Goal: Information Seeking & Learning: Learn about a topic

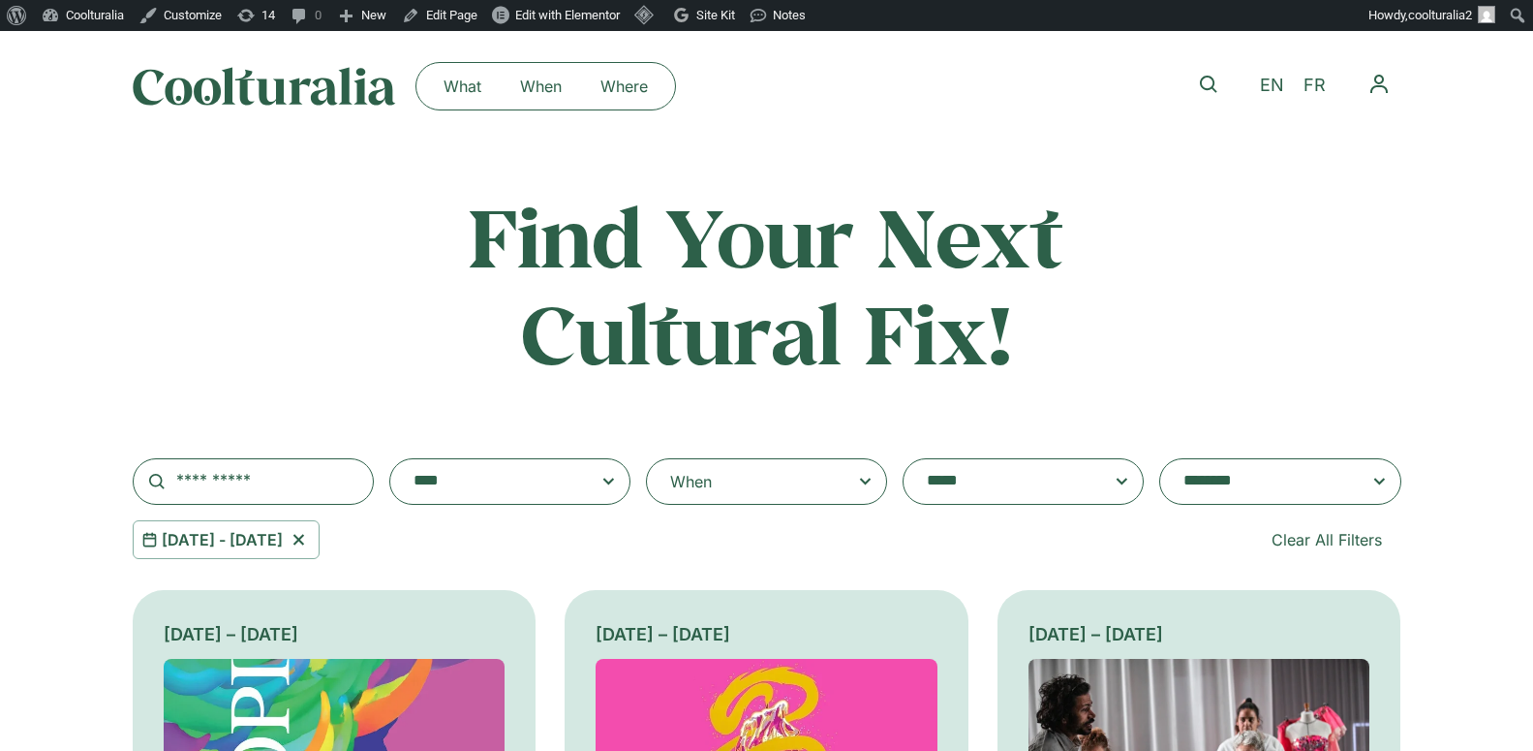
select select "**********"
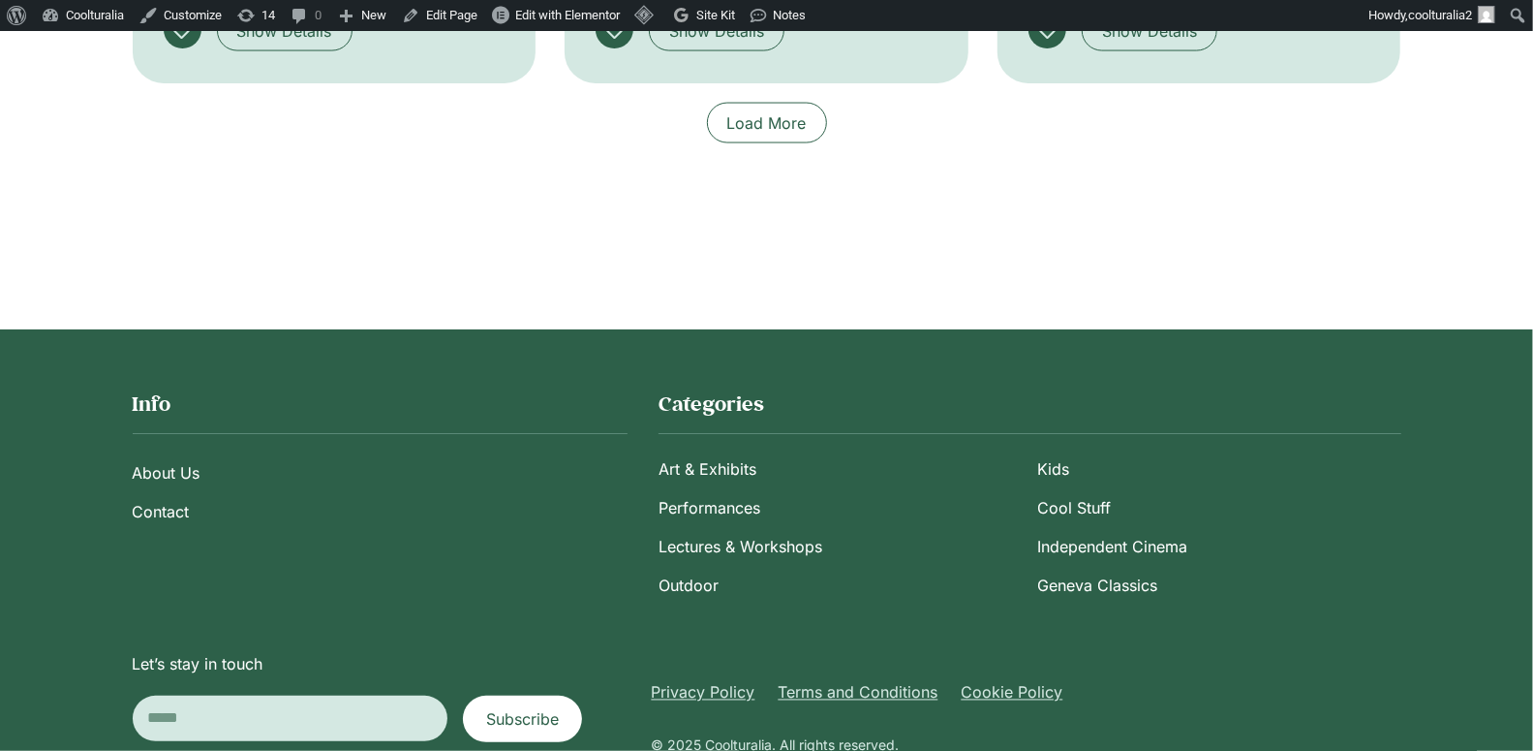
scroll to position [1920, 0]
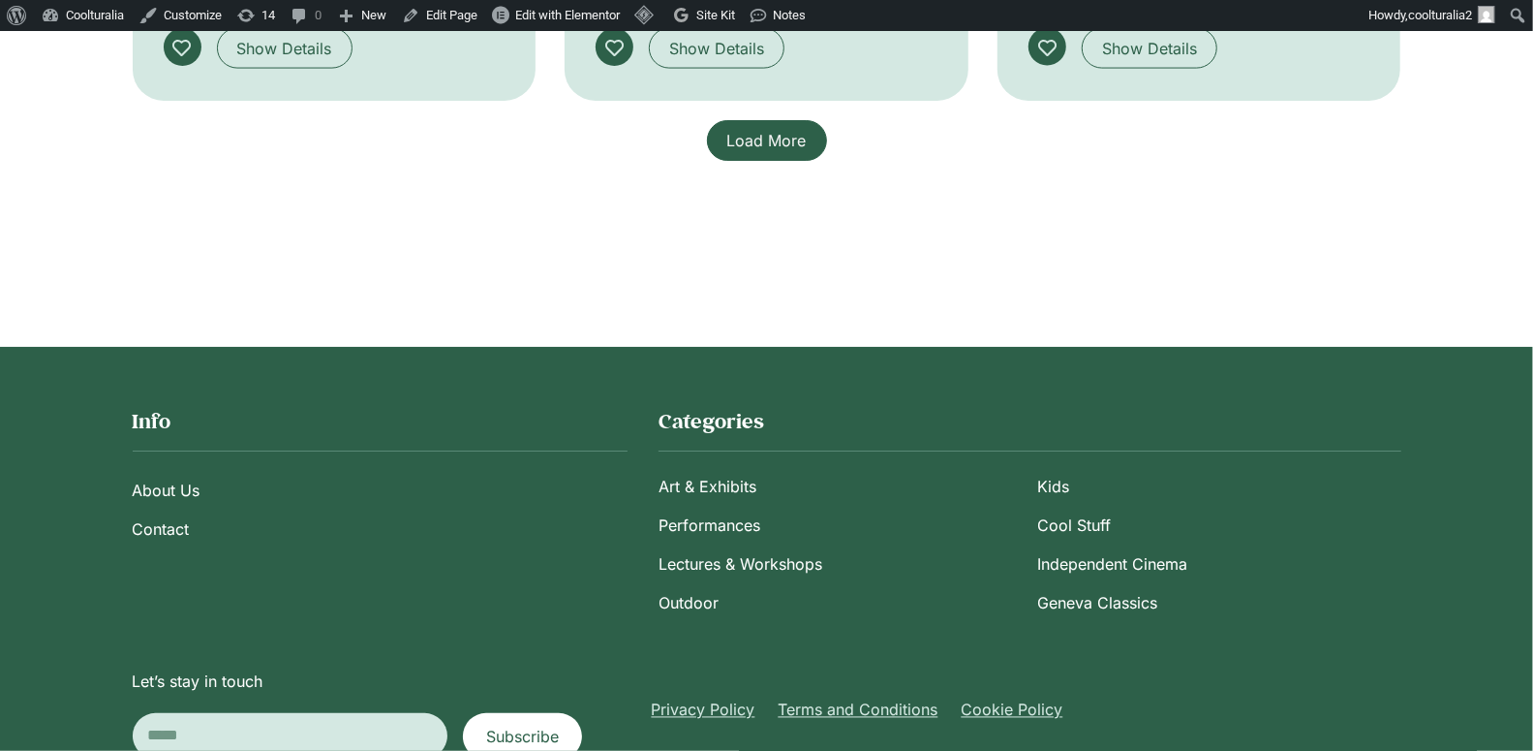
click at [776, 120] on link "Load More" at bounding box center [767, 140] width 120 height 41
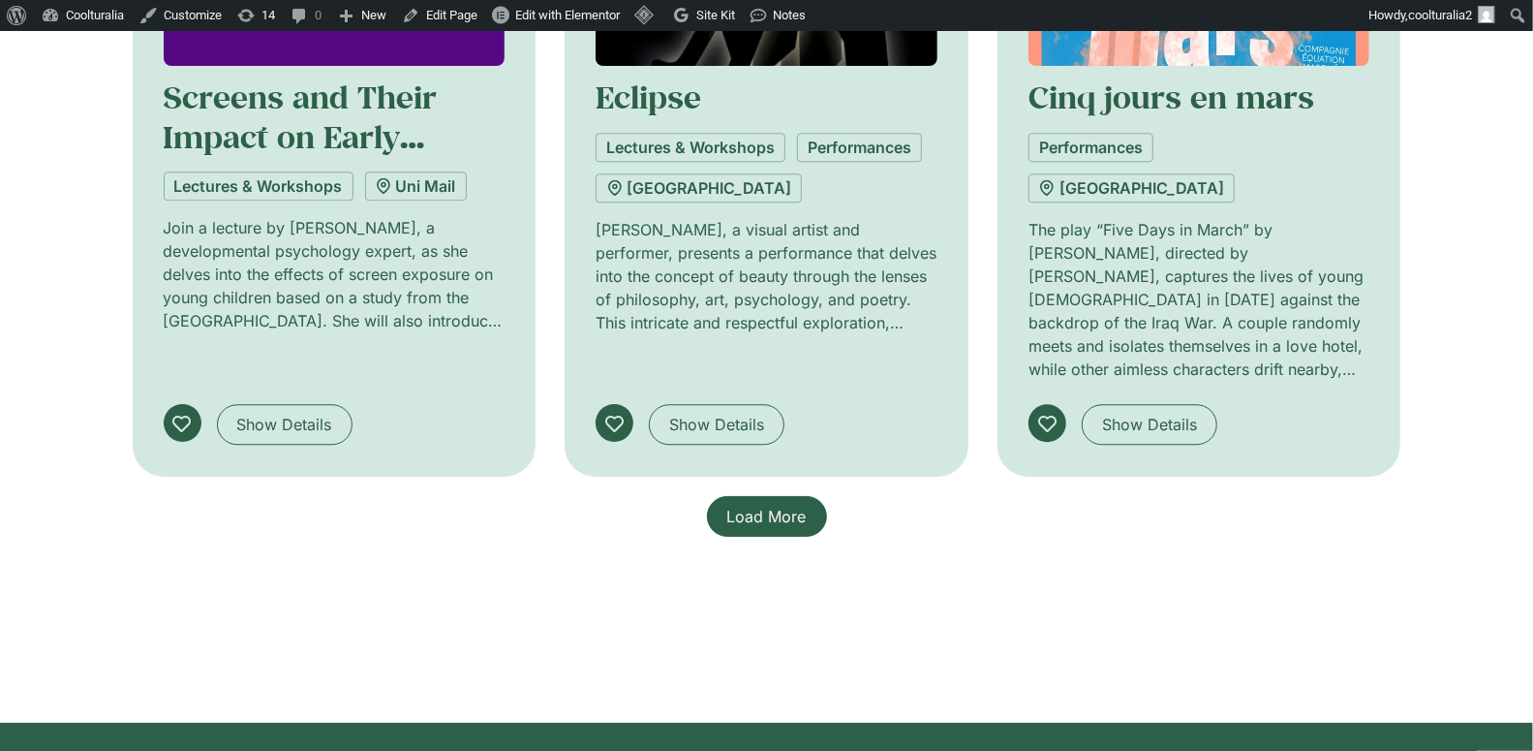
scroll to position [3042, 0]
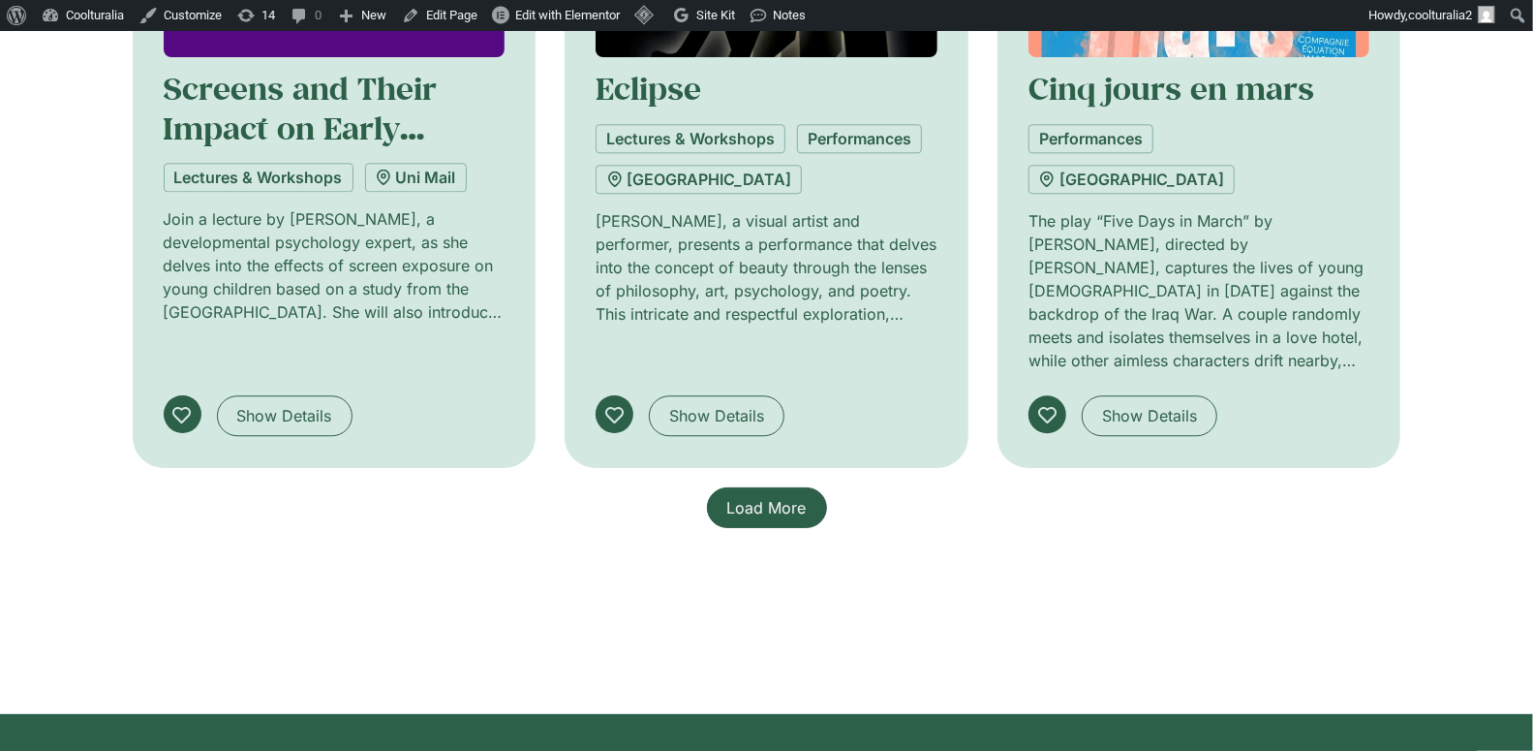
click at [741, 496] on span "Load More" at bounding box center [766, 507] width 79 height 23
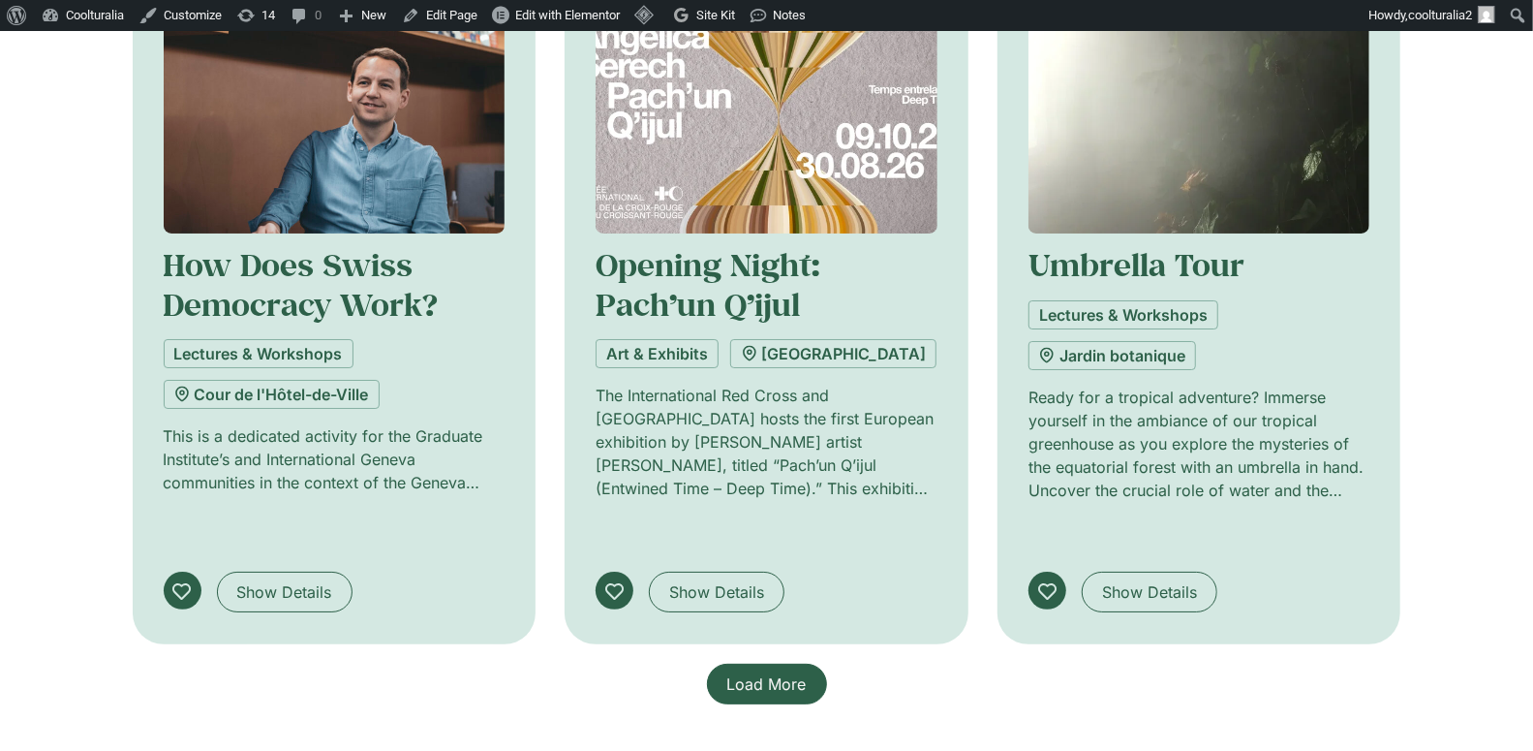
scroll to position [4392, 0]
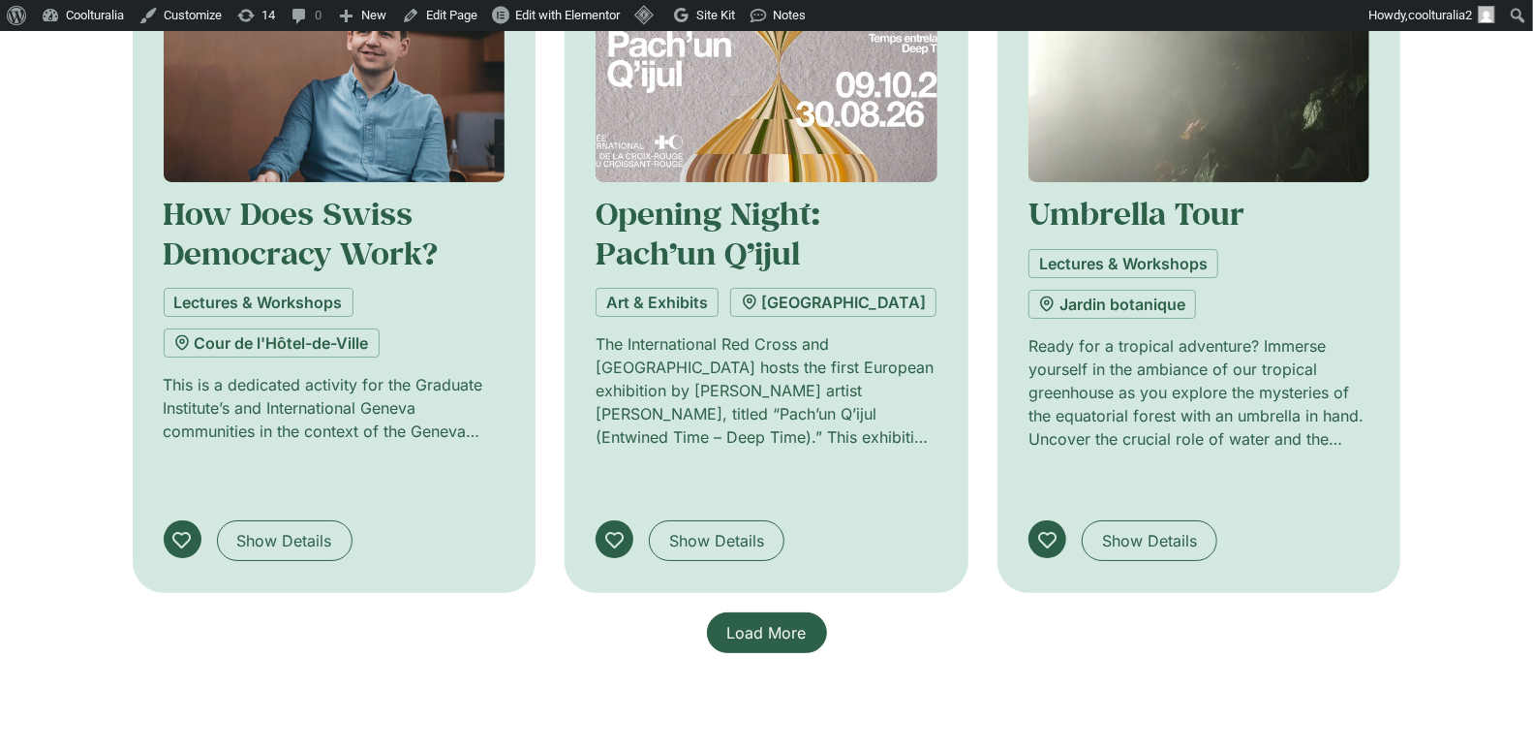
click at [793, 612] on link "Load More" at bounding box center [767, 632] width 120 height 41
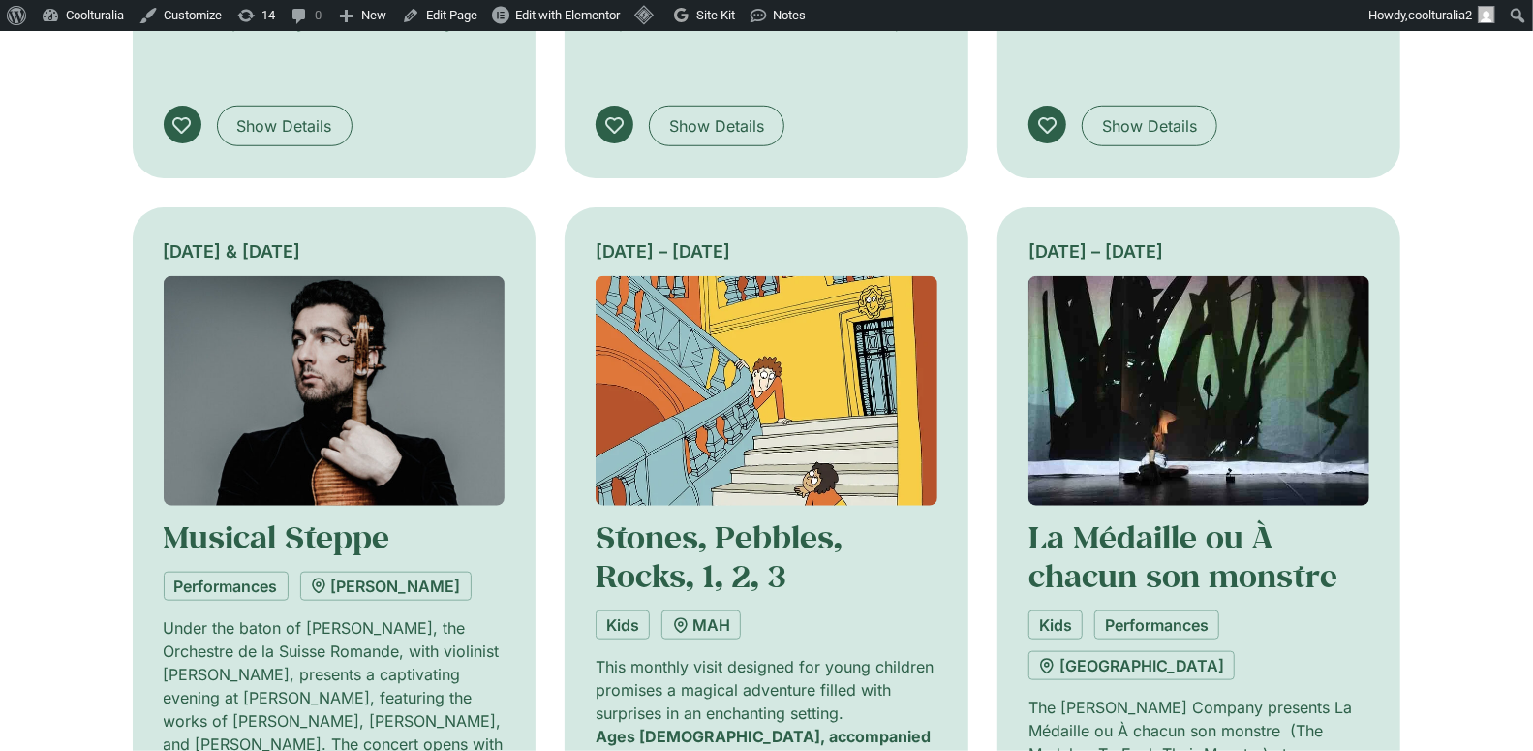
scroll to position [5669, 0]
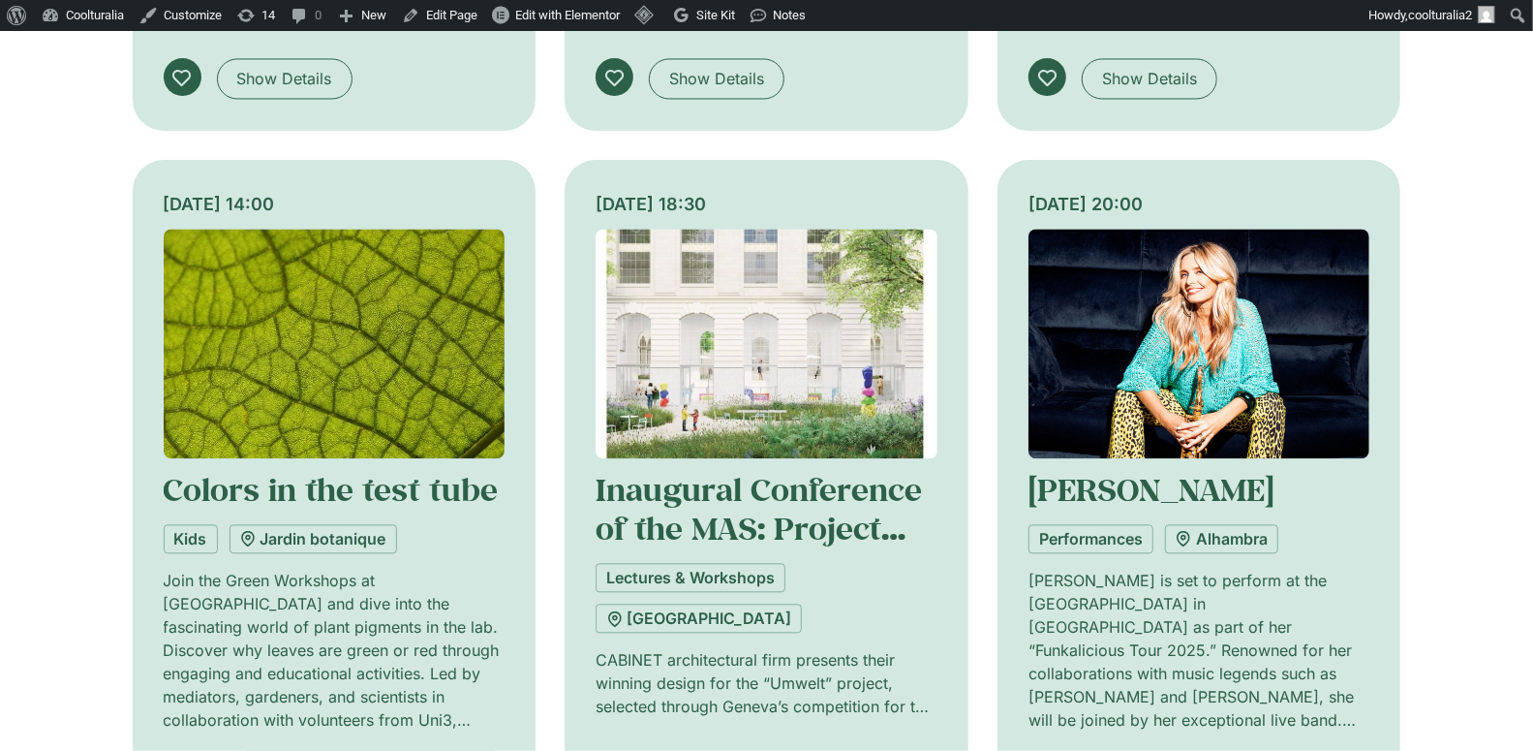
scroll to position [7066, 0]
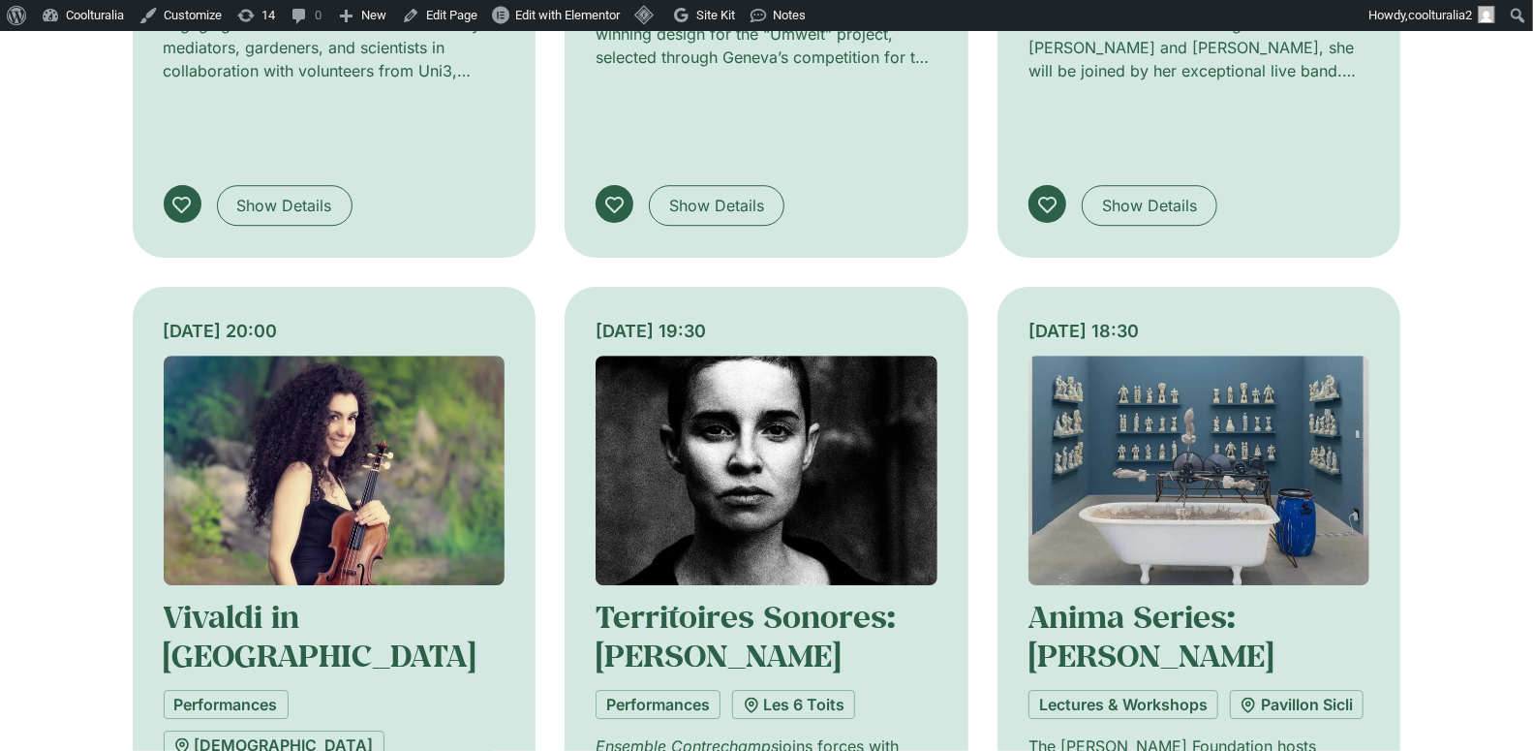
scroll to position [8402, 0]
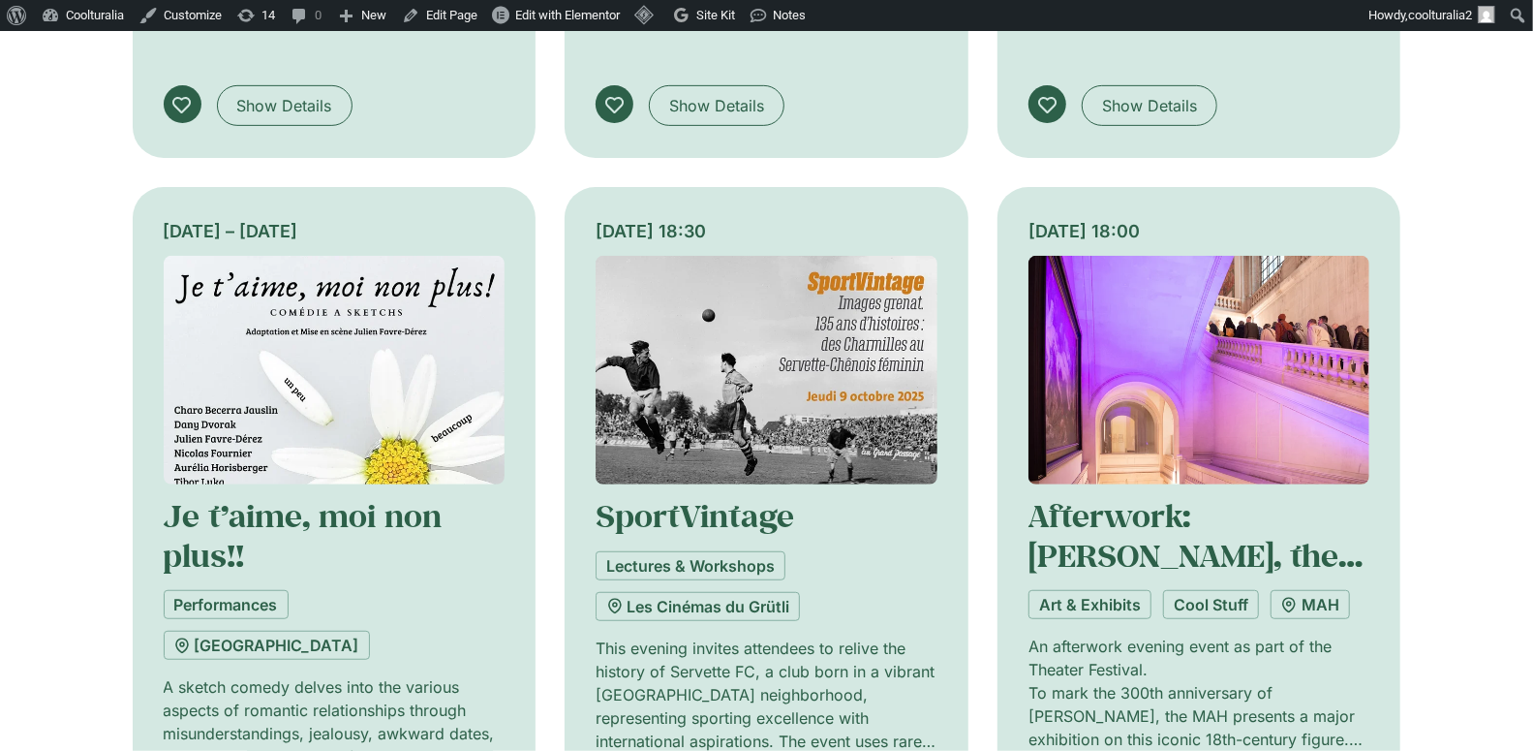
scroll to position [9740, 0]
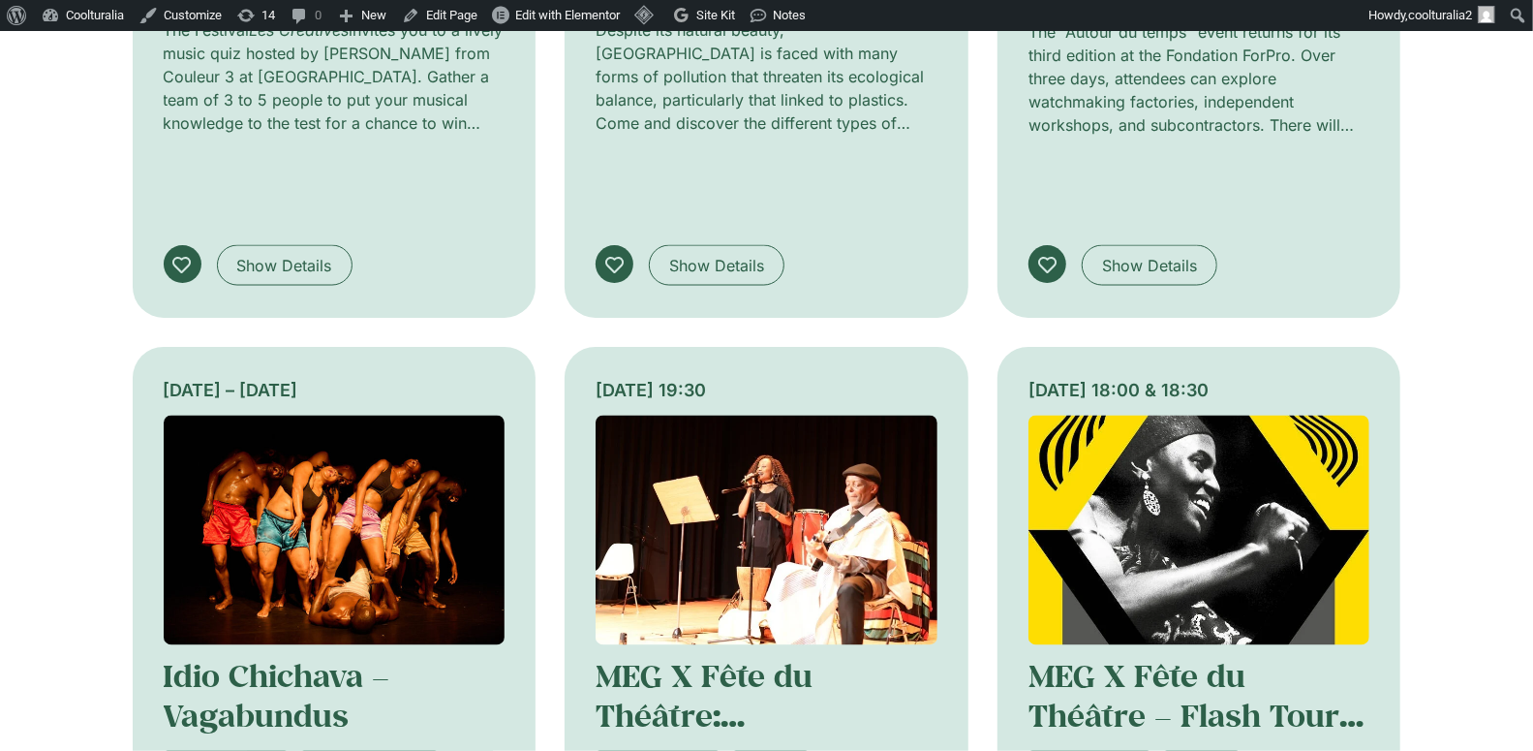
scroll to position [11114, 0]
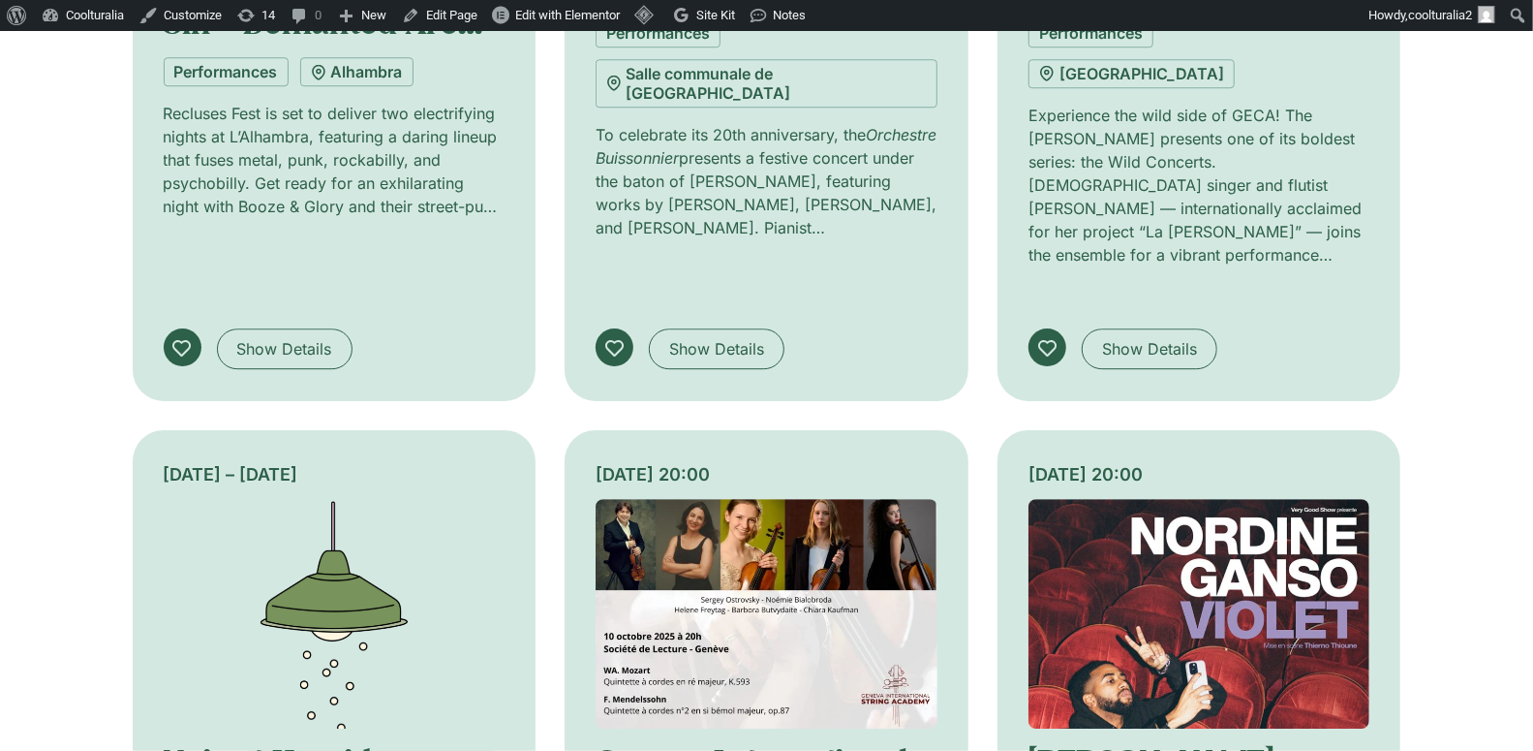
scroll to position [12743, 0]
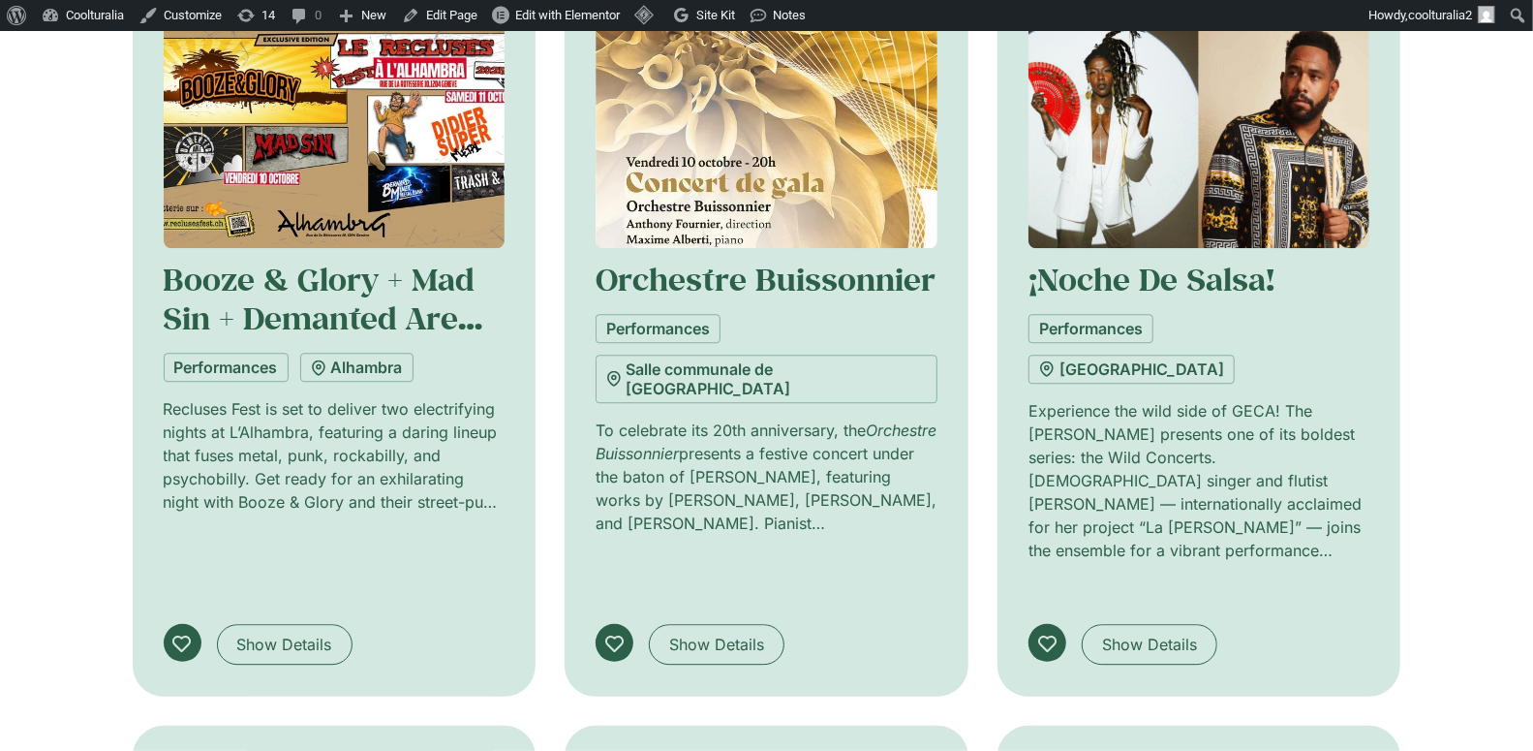
scroll to position [12288, 0]
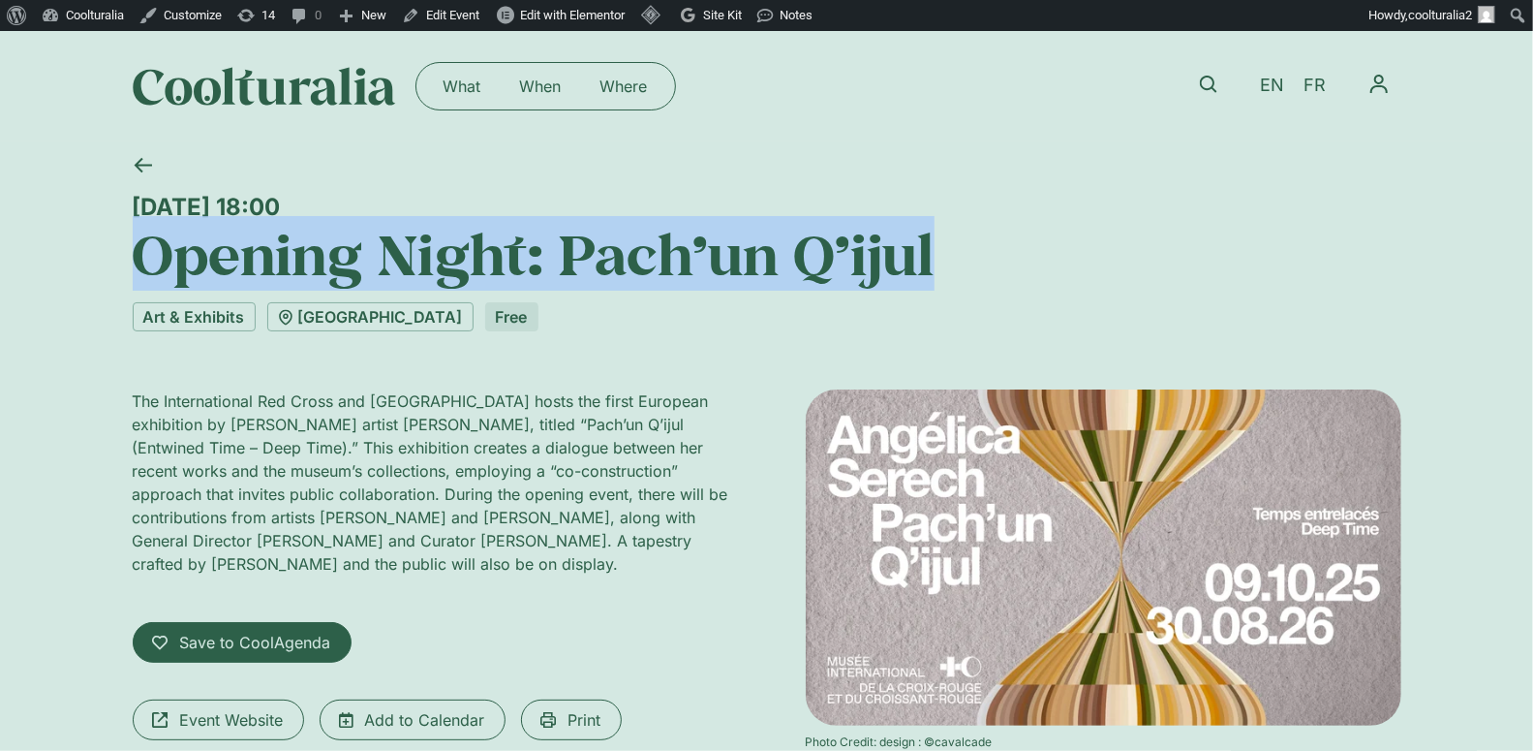
drag, startPoint x: 974, startPoint y: 255, endPoint x: 139, endPoint y: 266, distance: 836.0
click at [139, 266] on h1 "Opening Night: Pach’un Q’ijul" at bounding box center [767, 254] width 1269 height 66
copy h1 "Opening Night: Pach’un Q’ijul"
click at [452, 18] on link "Edit Event" at bounding box center [440, 15] width 93 height 31
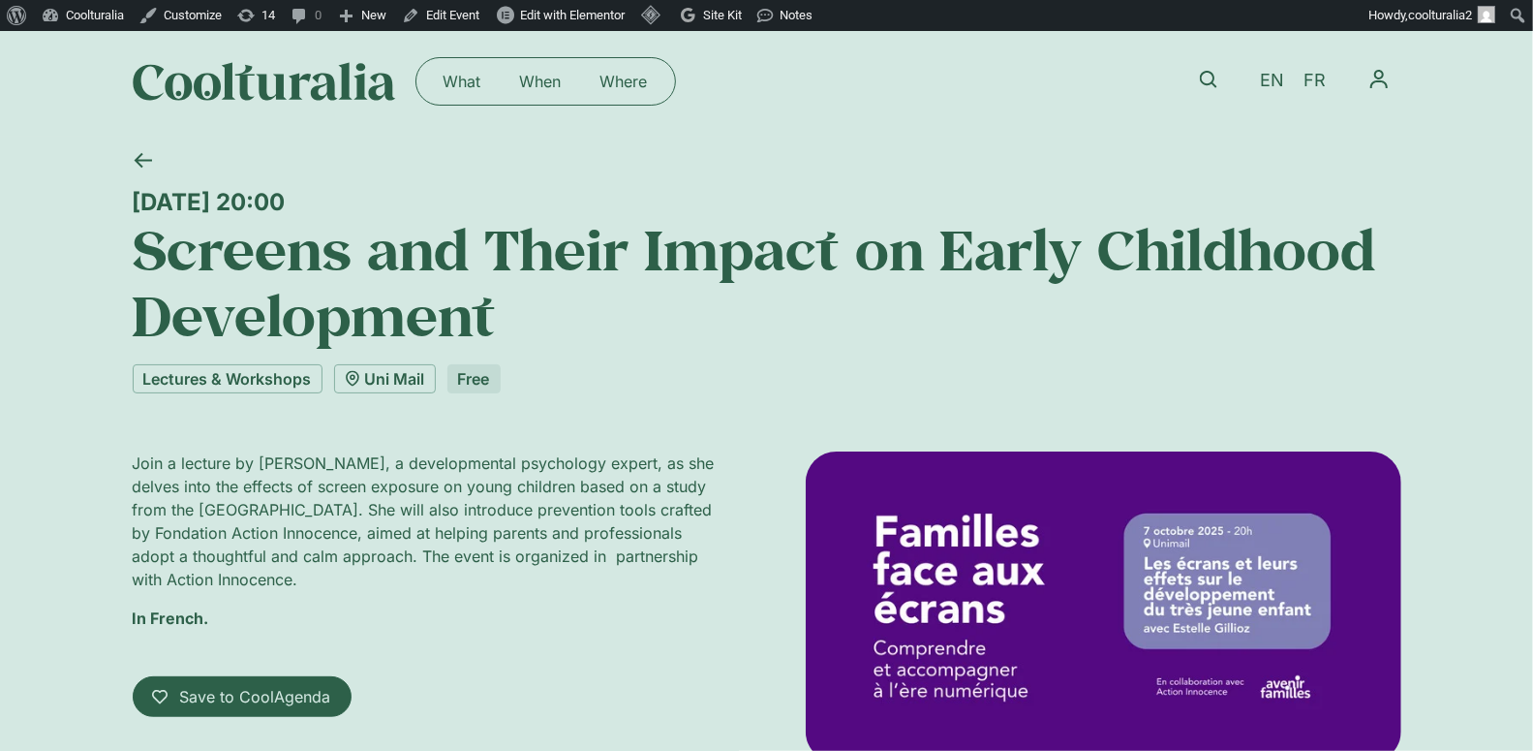
scroll to position [8, 0]
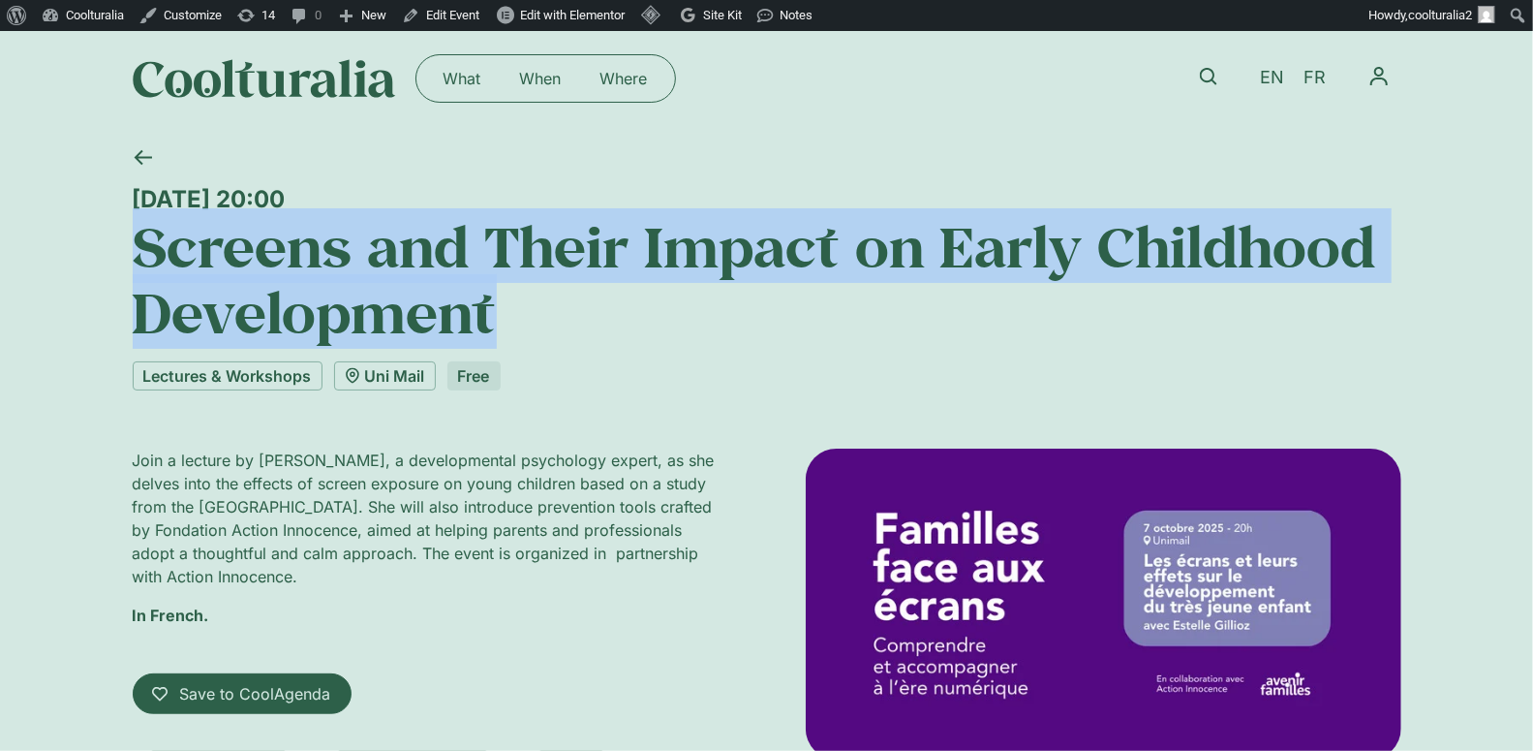
drag, startPoint x: 486, startPoint y: 318, endPoint x: 0, endPoint y: 220, distance: 496.0
click at [0, 220] on div "[DATE] 20:00 Screens and Their Impact on Early Childhood Development Lectures &…" at bounding box center [766, 531] width 1533 height 795
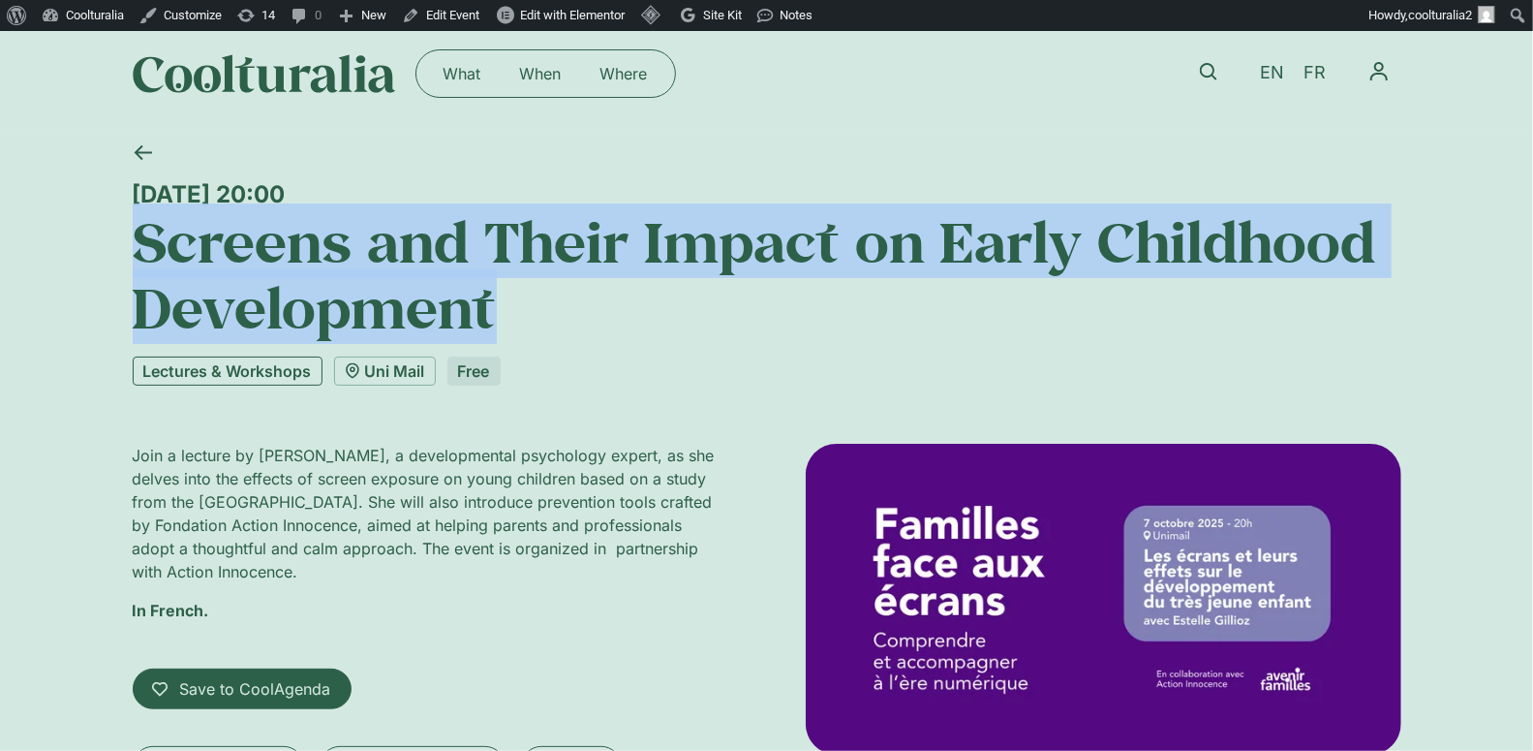
copy h1 "Screens and Their Impact on Early Childhood Development"
click at [527, 291] on h1 "Screens and Their Impact on Early Childhood Development" at bounding box center [767, 274] width 1269 height 133
drag, startPoint x: 459, startPoint y: 318, endPoint x: 74, endPoint y: 254, distance: 390.8
click at [74, 254] on div "[DATE] 20:00 Screens and Their Impact on Early Childhood Development Lectures &…" at bounding box center [766, 526] width 1533 height 795
click at [136, 144] on icon at bounding box center [143, 152] width 18 height 18
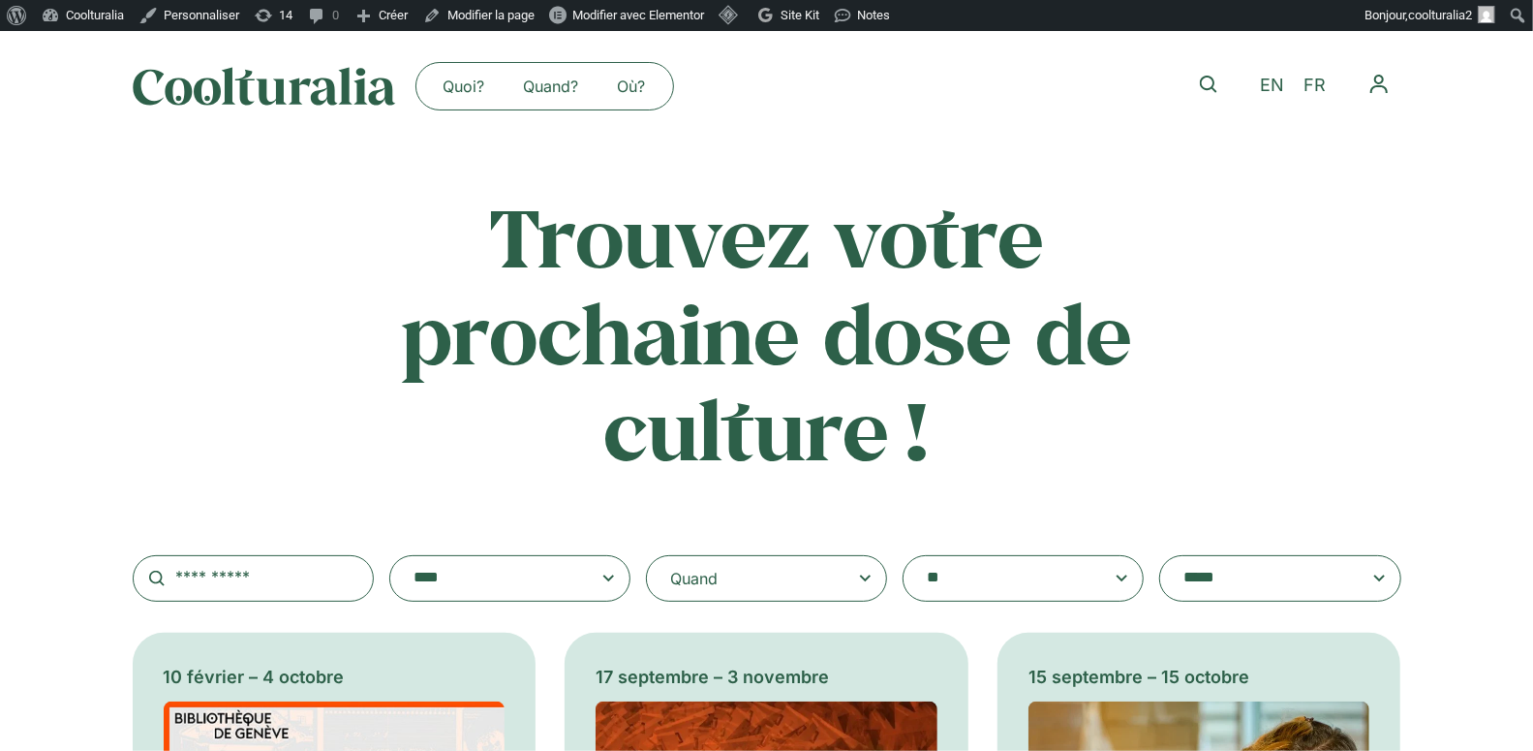
click at [936, 578] on textarea "**********" at bounding box center [1004, 578] width 155 height 27
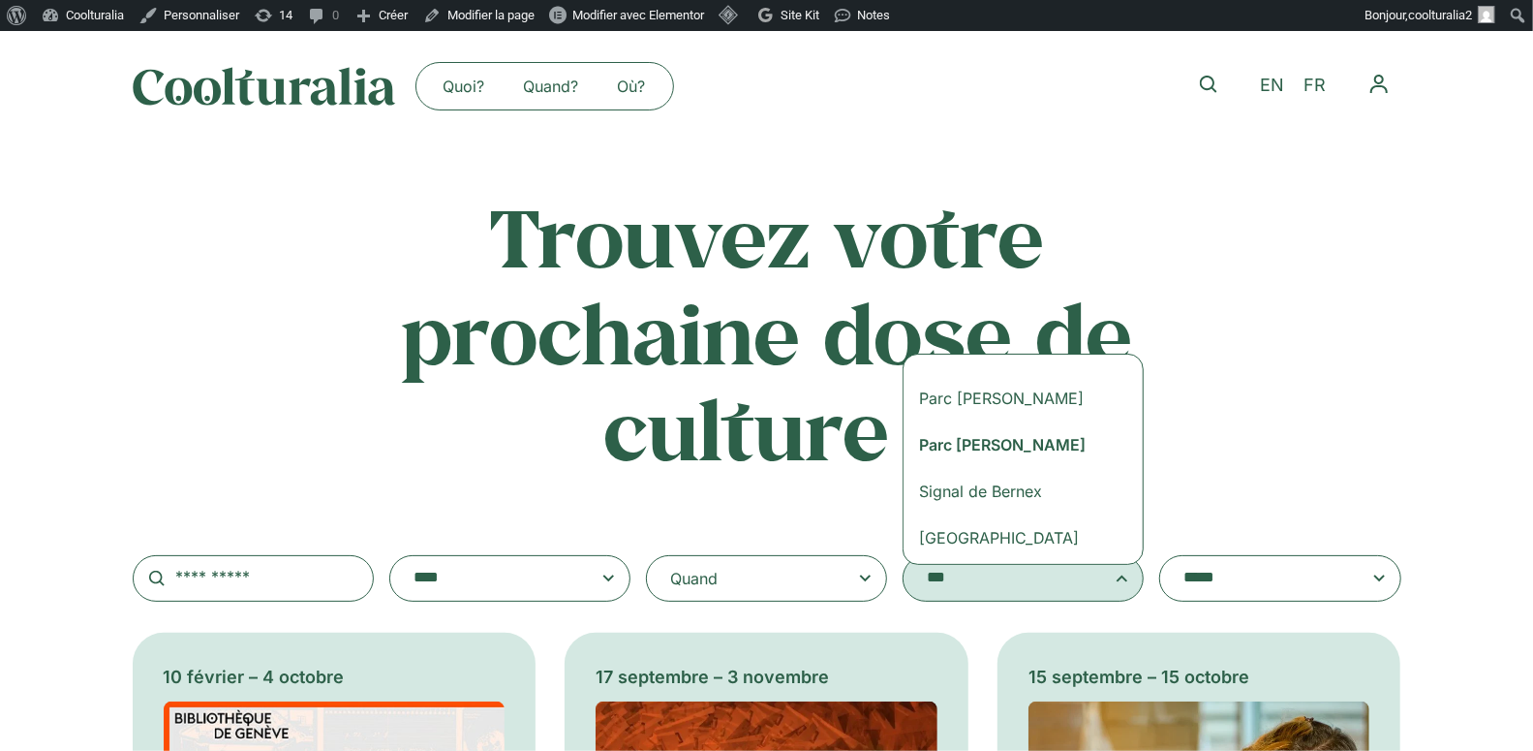
scroll to position [192, 0]
type textarea "***"
select select "***"
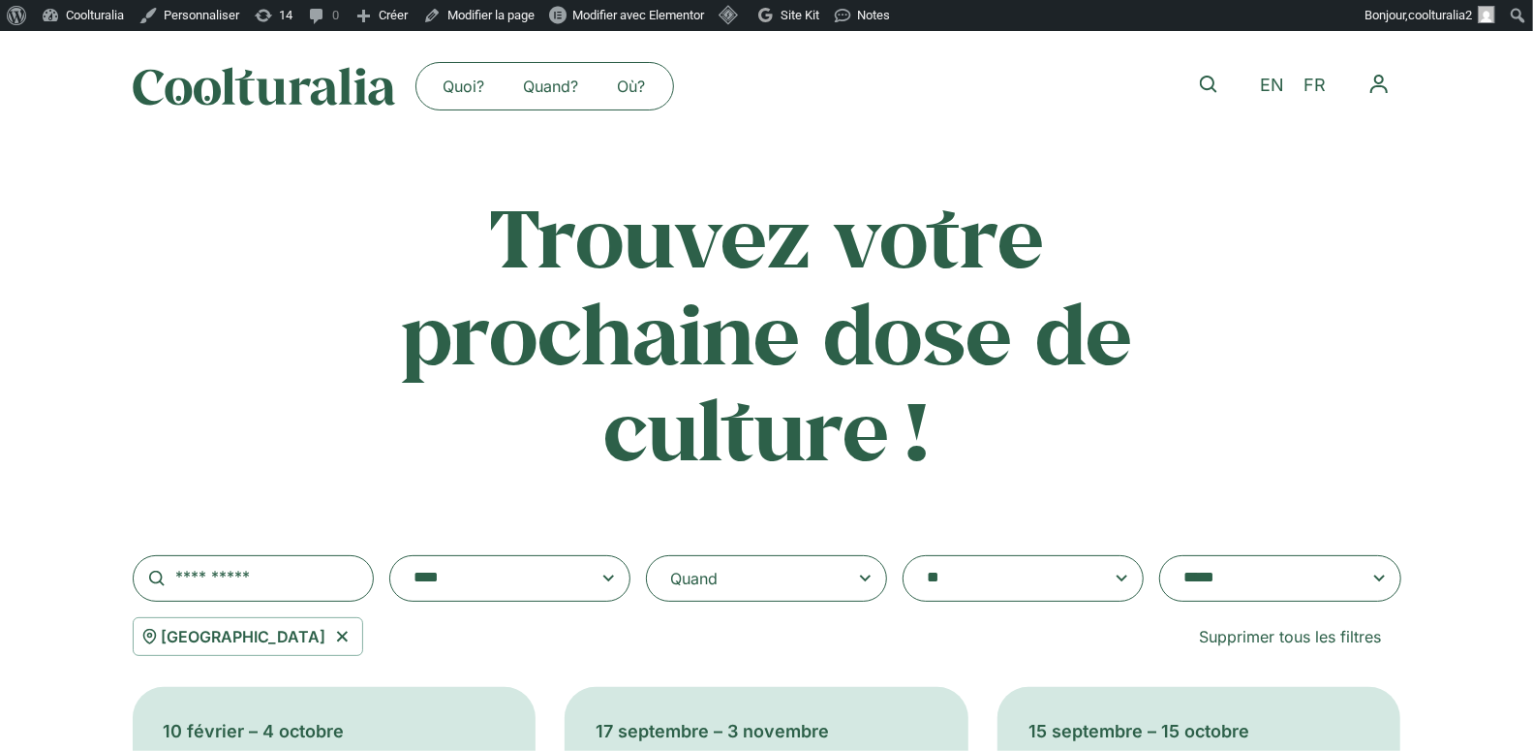
scroll to position [5593, 0]
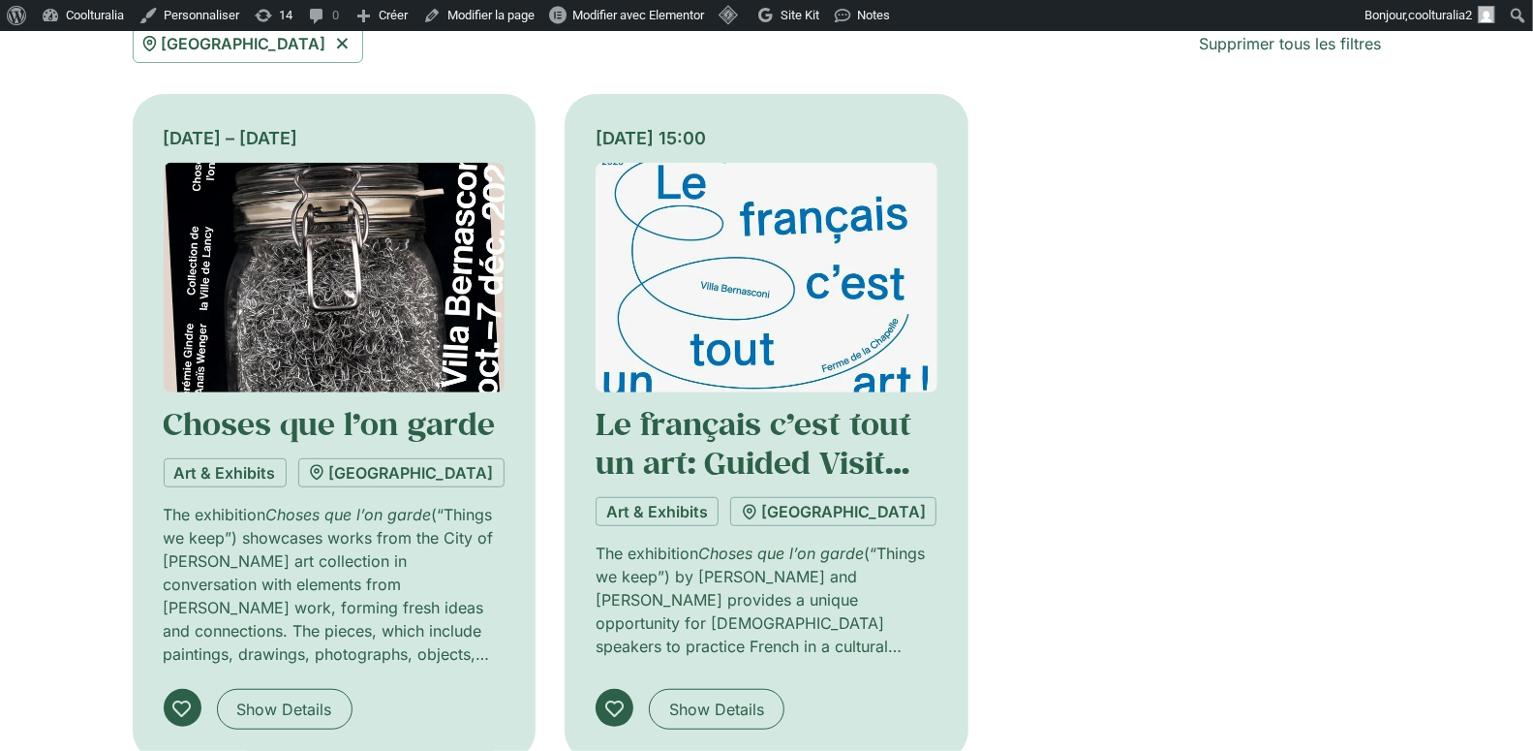
scroll to position [588, 0]
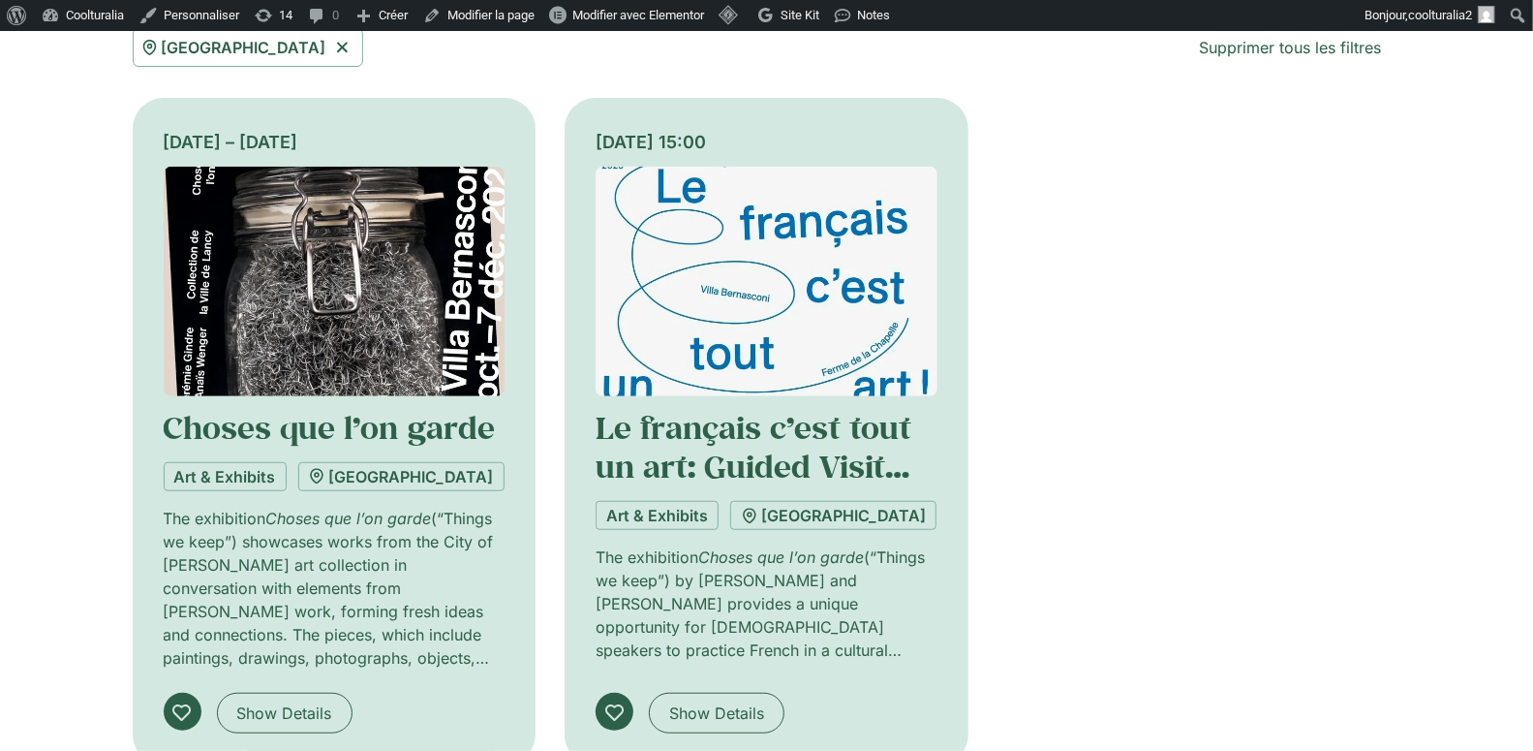
click at [293, 303] on img at bounding box center [335, 282] width 342 height 230
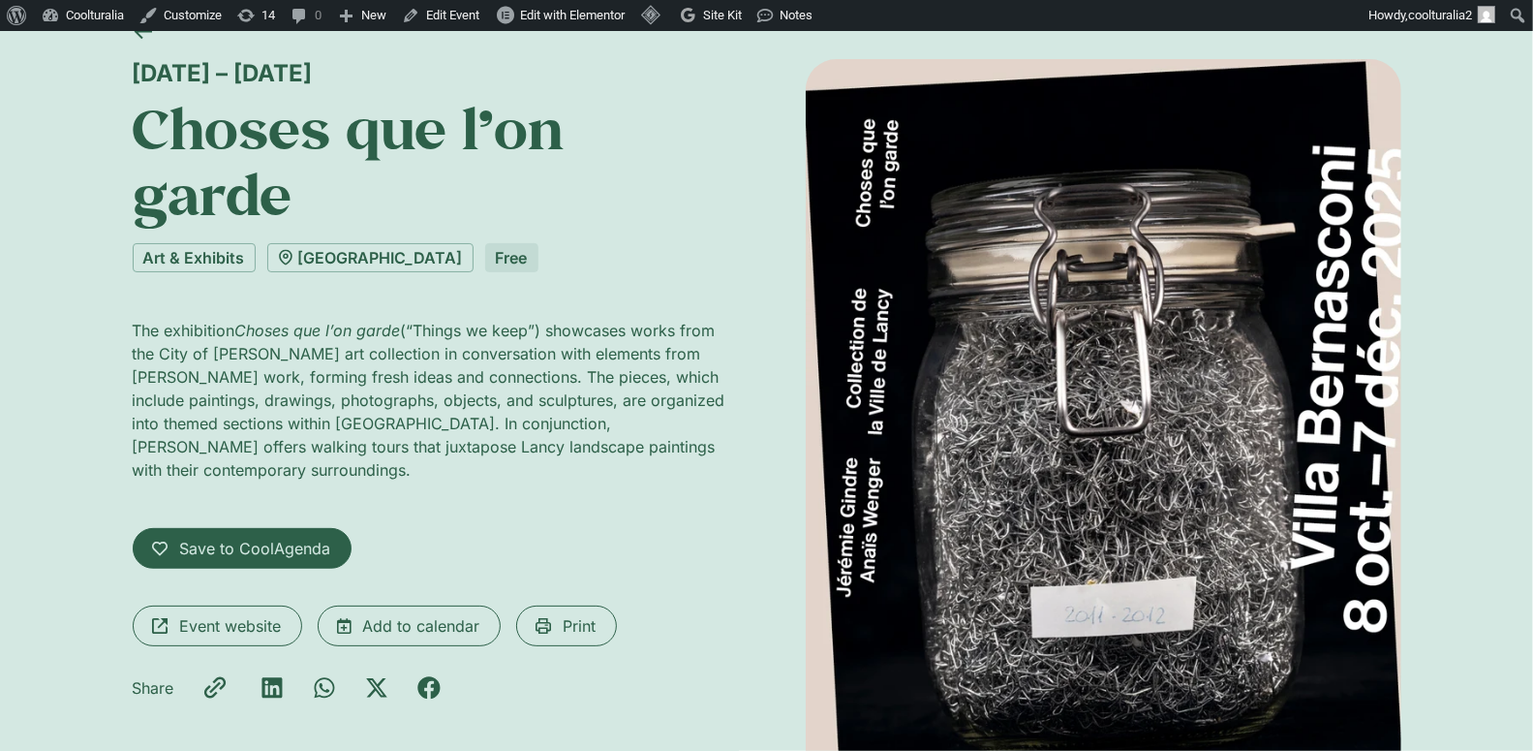
scroll to position [130, 0]
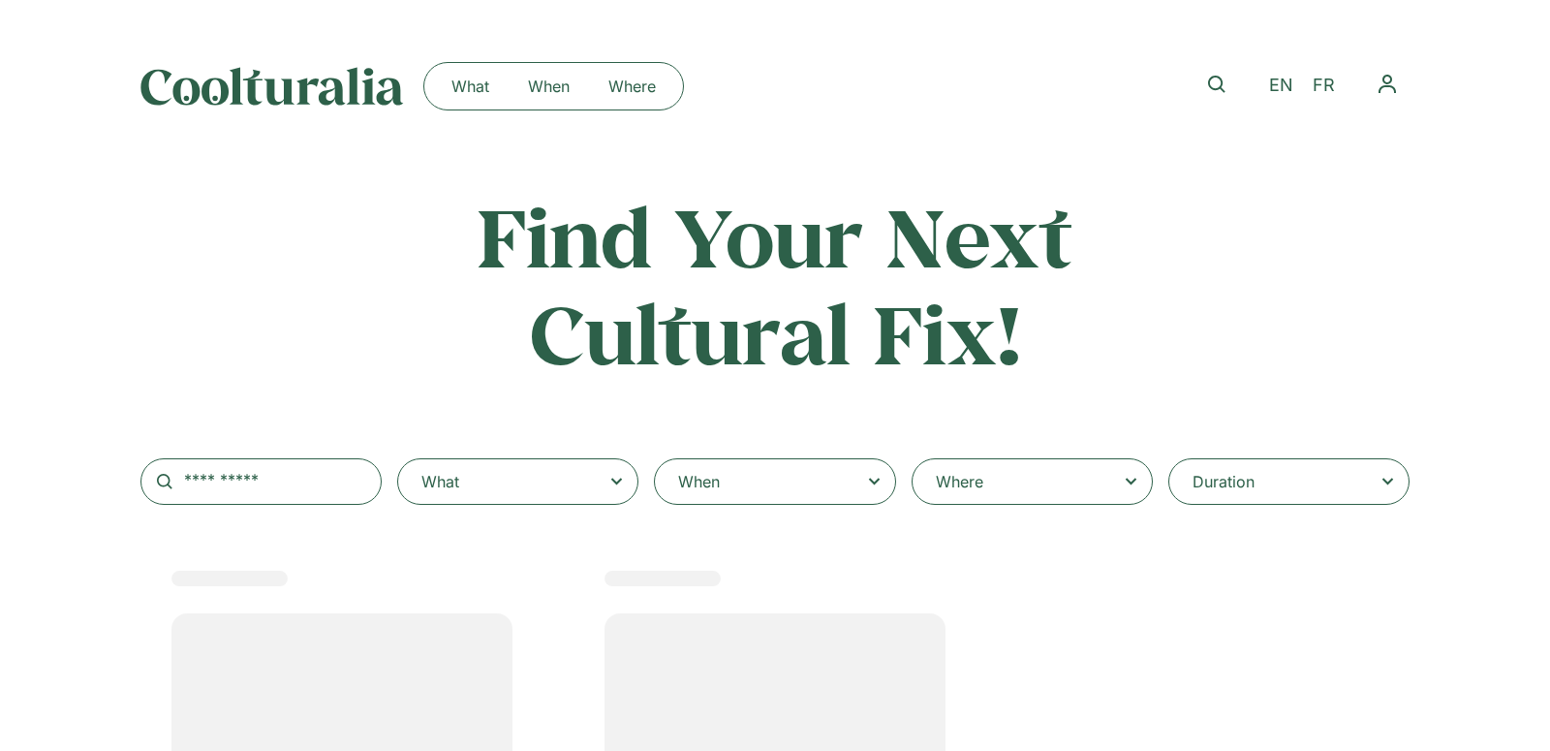
select select
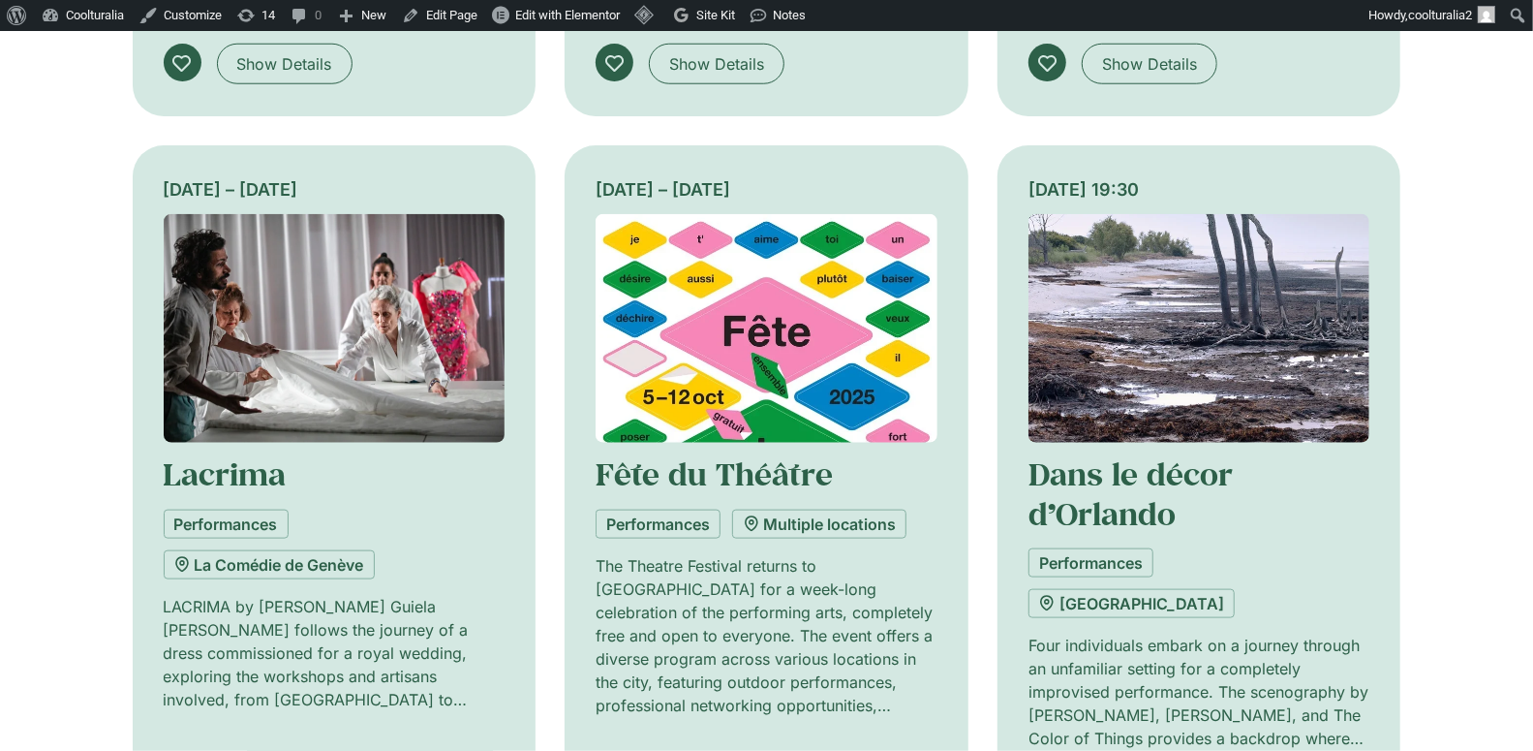
scroll to position [1170, 0]
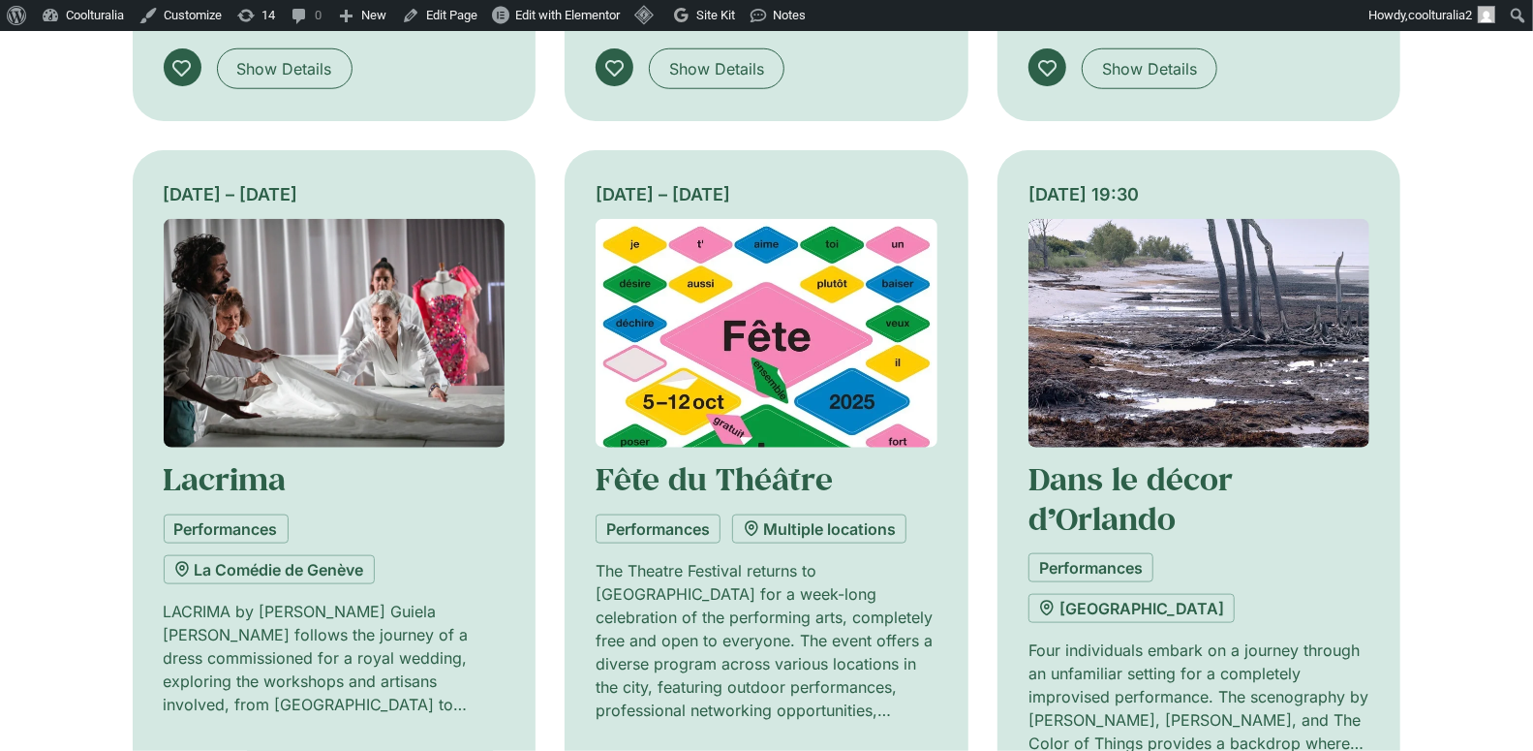
click at [1290, 366] on img at bounding box center [1200, 334] width 342 height 230
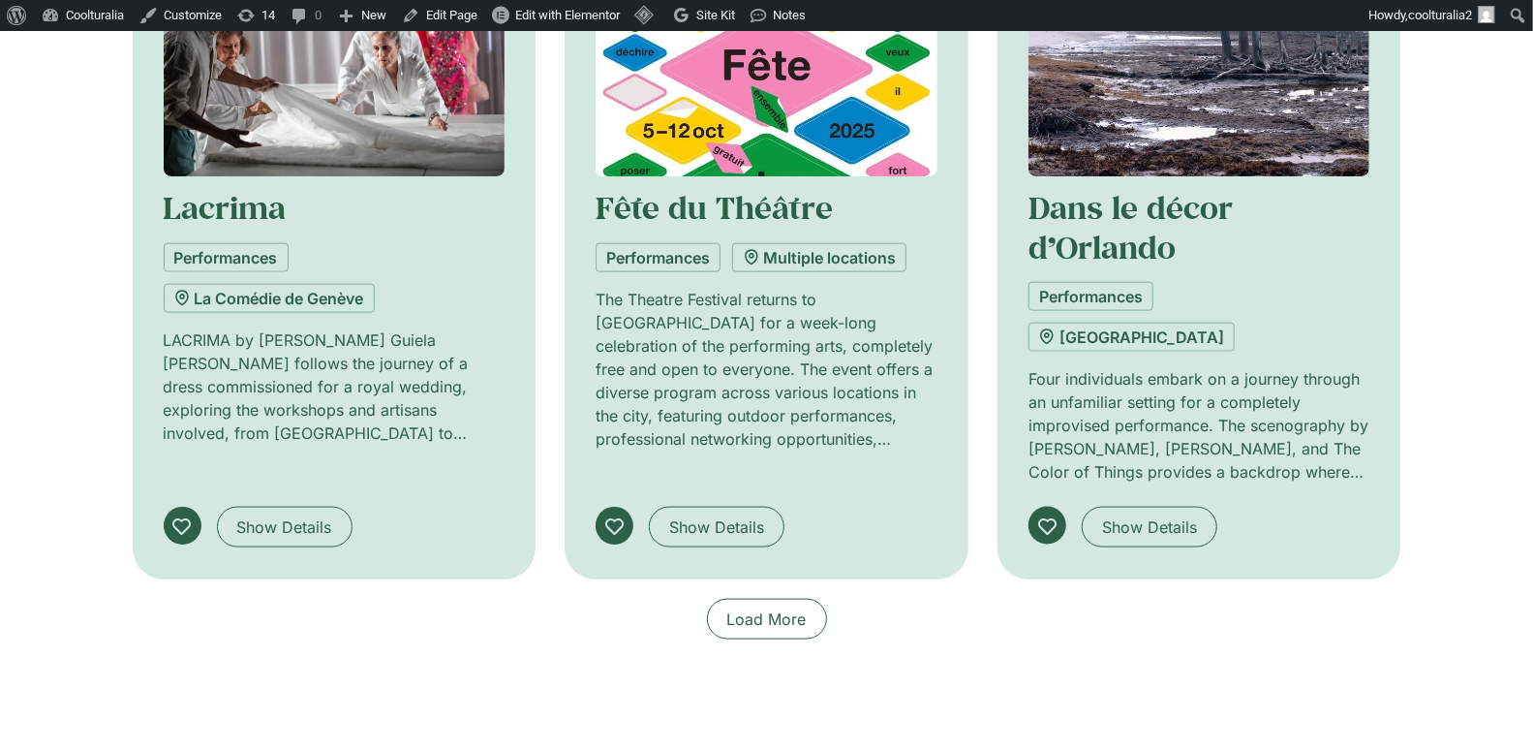
scroll to position [1827, 0]
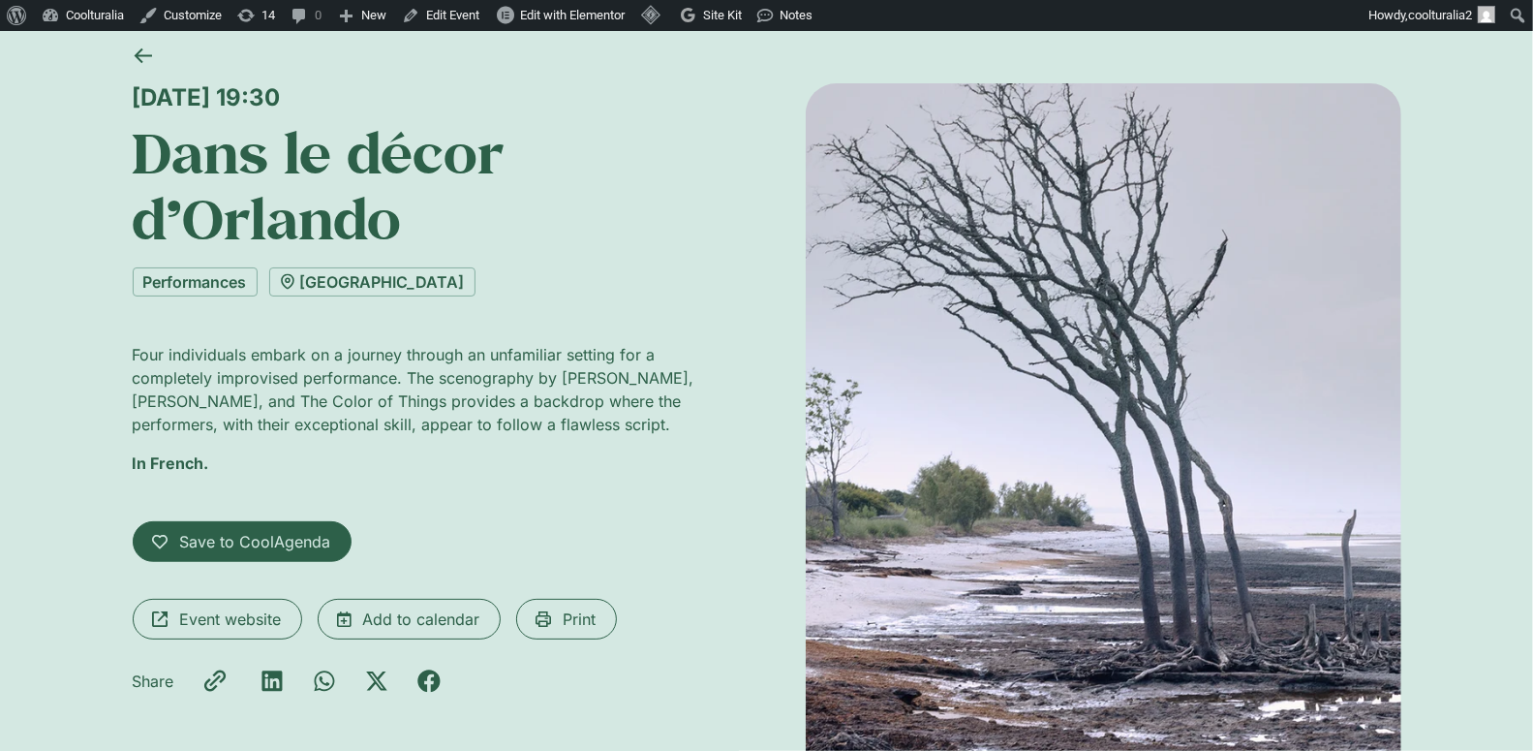
scroll to position [119, 0]
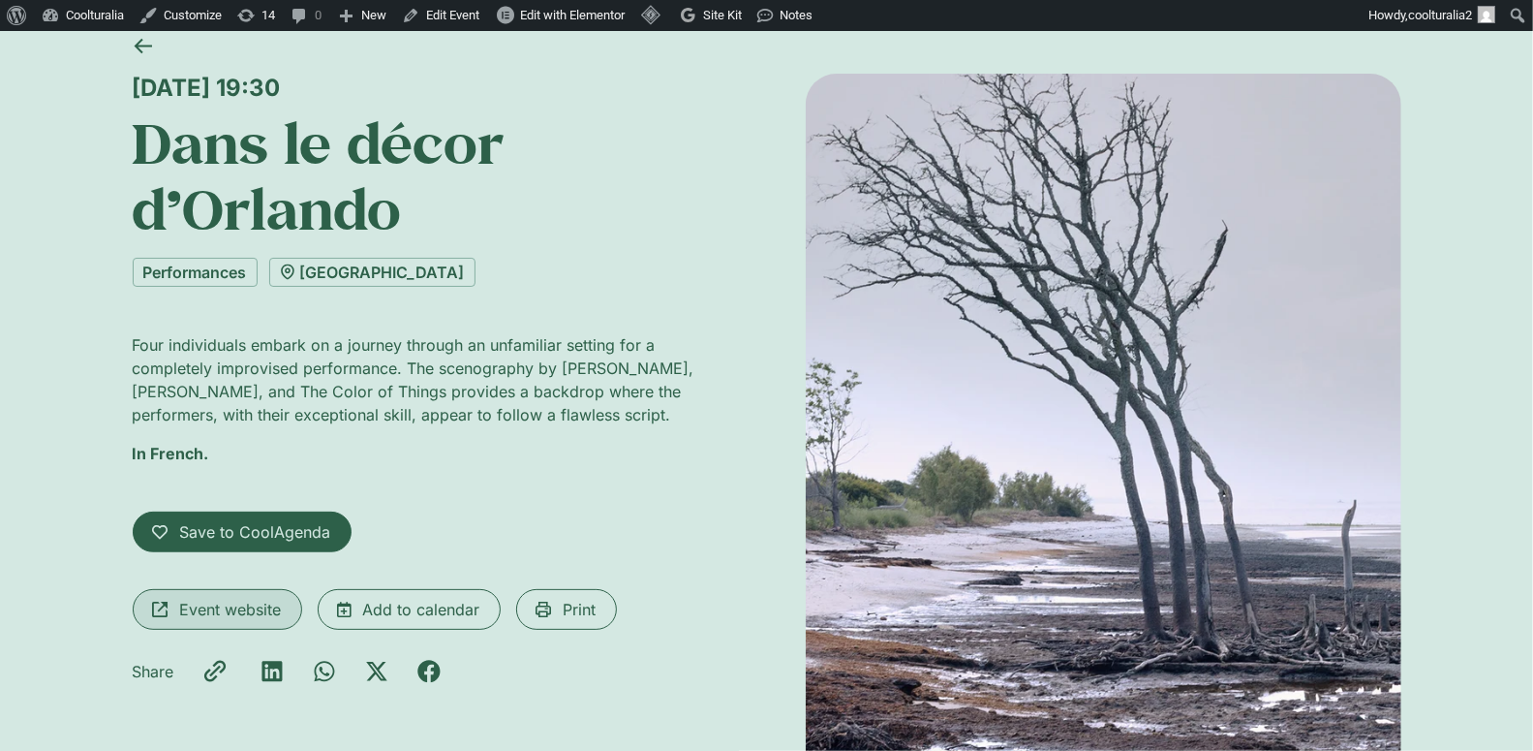
click at [251, 598] on span "Event website" at bounding box center [231, 609] width 102 height 23
click at [146, 45] on icon at bounding box center [143, 46] width 18 height 18
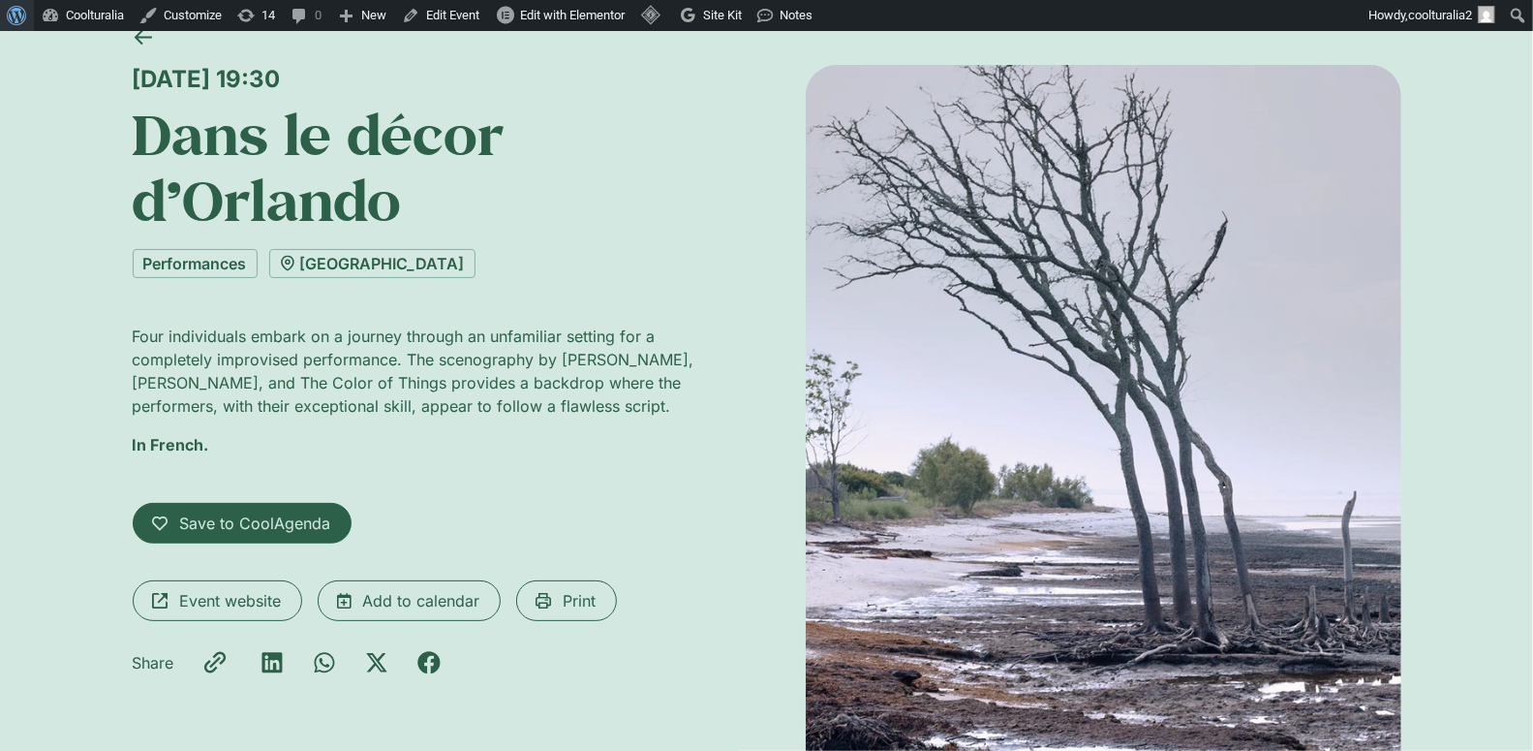
scroll to position [132, 0]
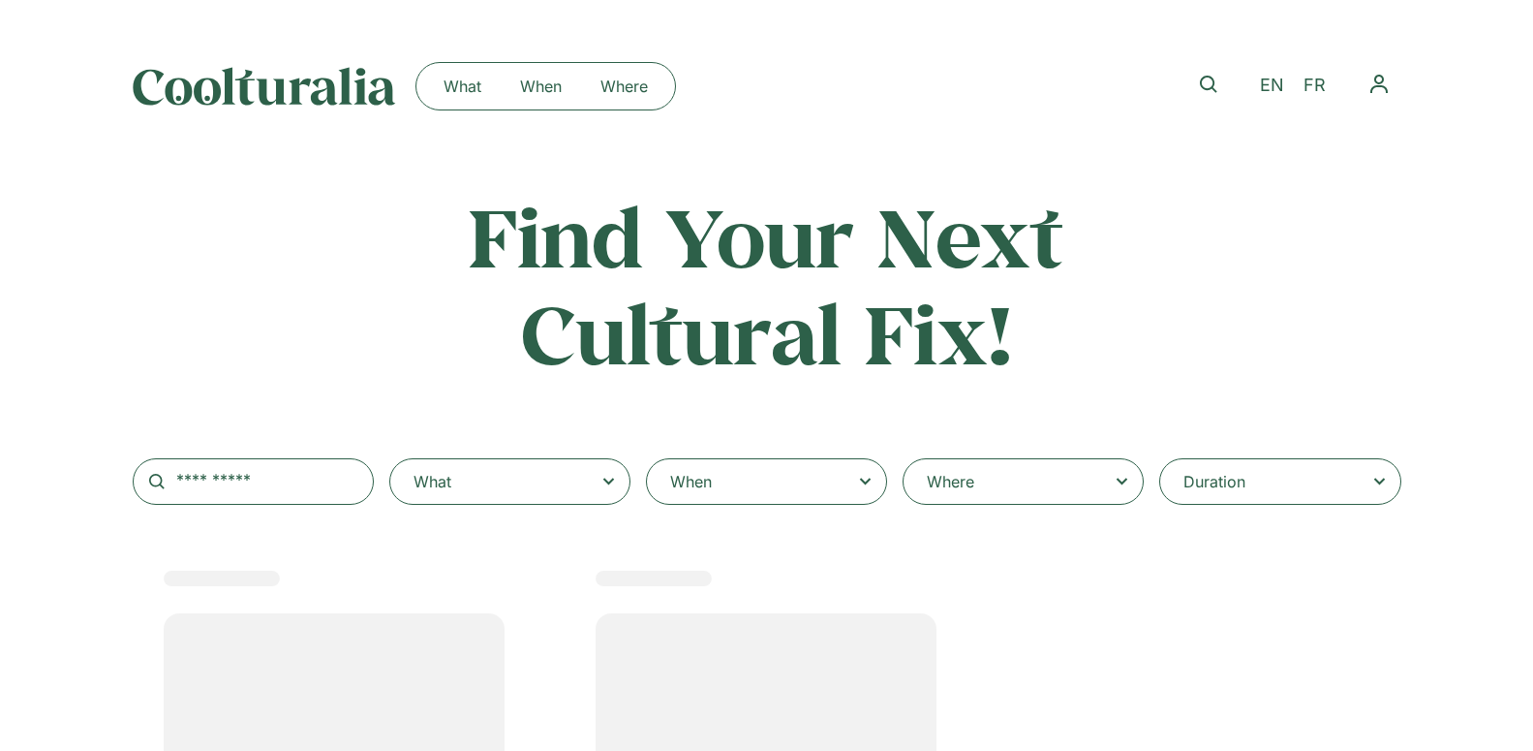
select select
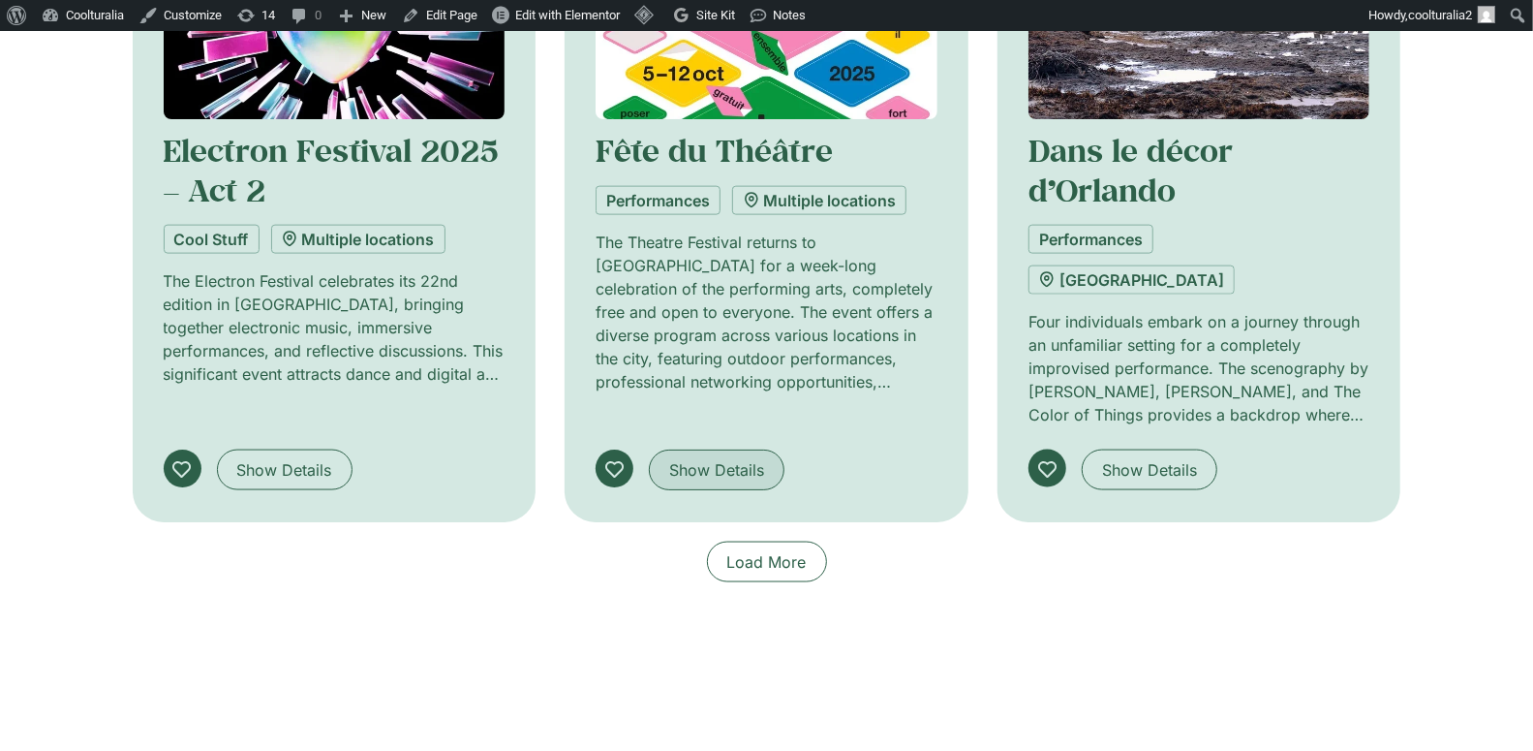
scroll to position [1499, 0]
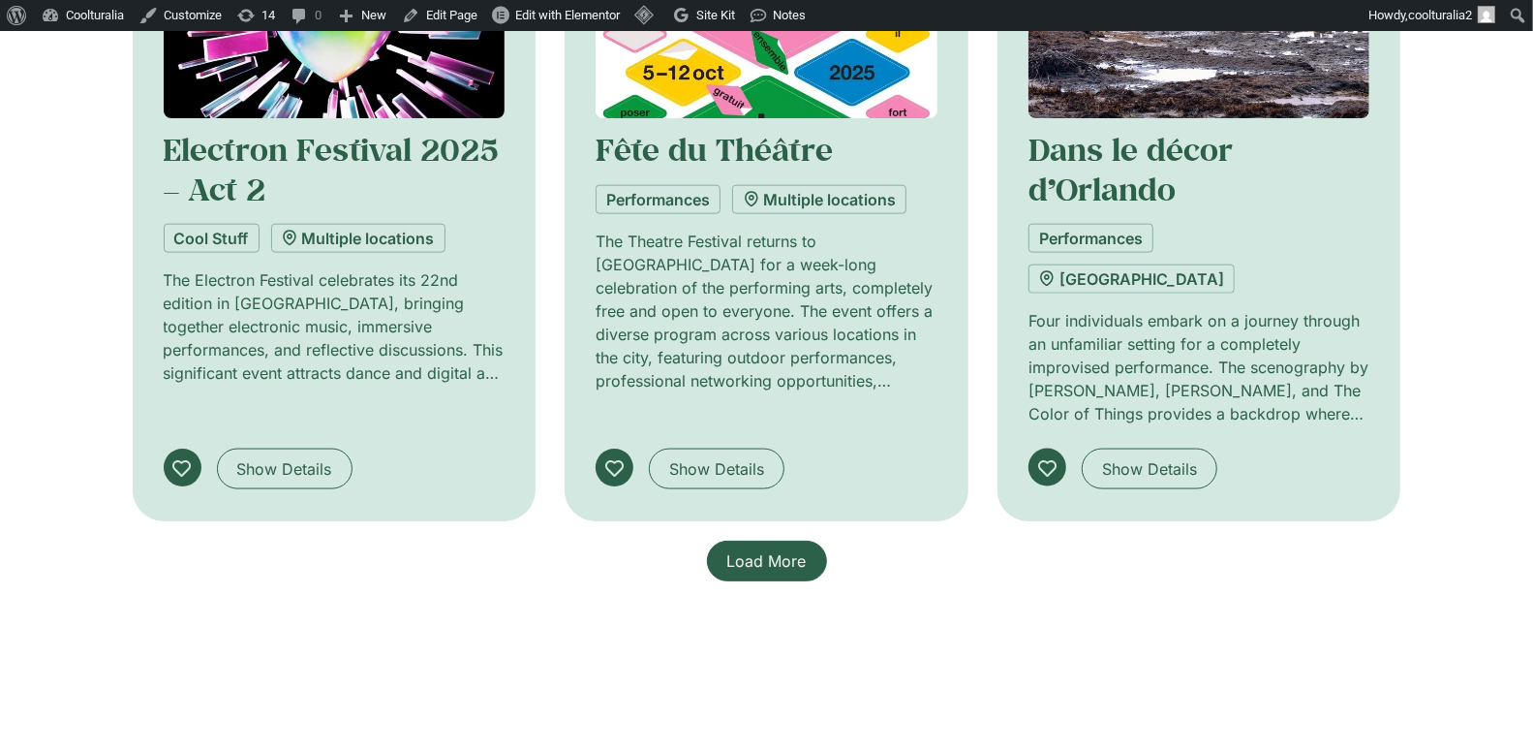
click at [786, 549] on span "Load More" at bounding box center [766, 560] width 79 height 23
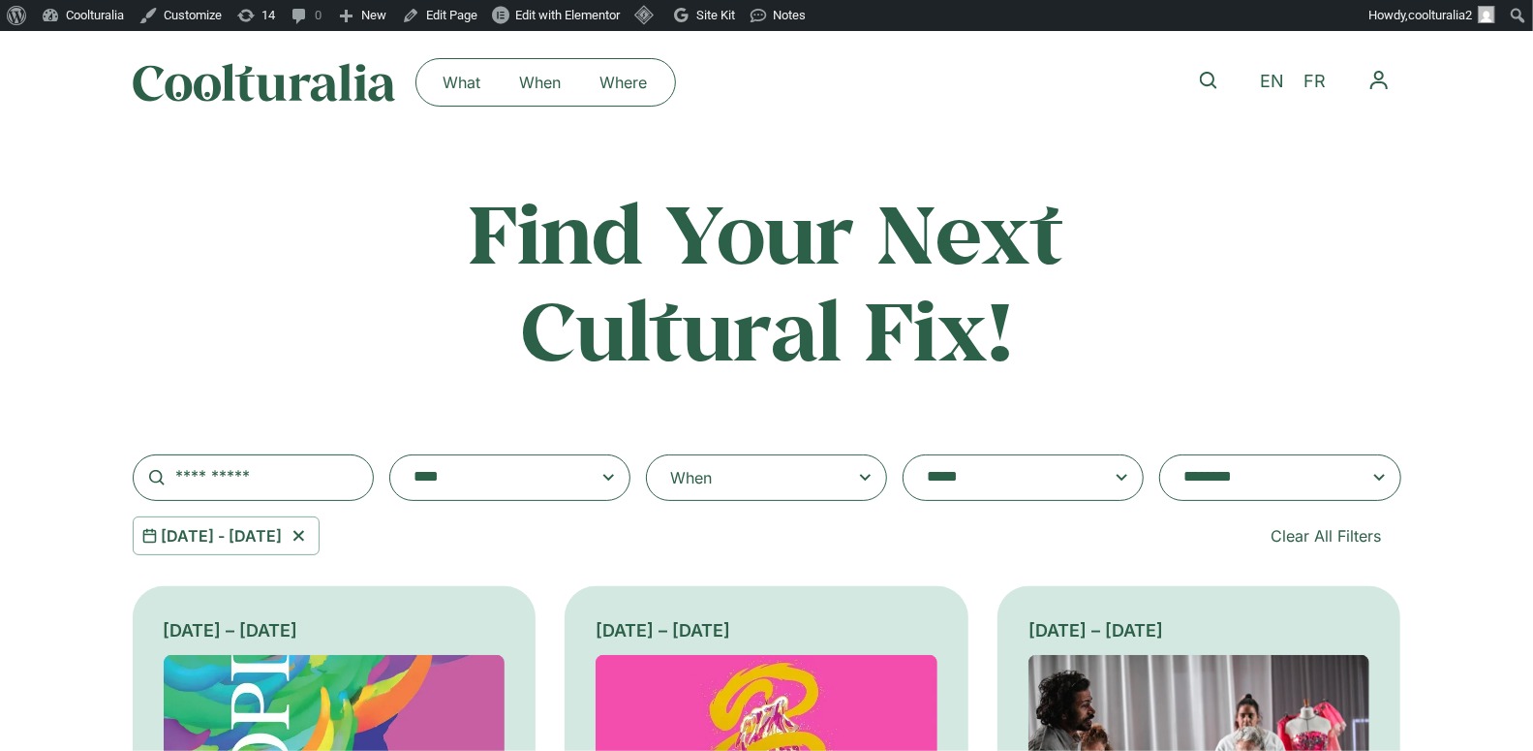
scroll to position [8, 0]
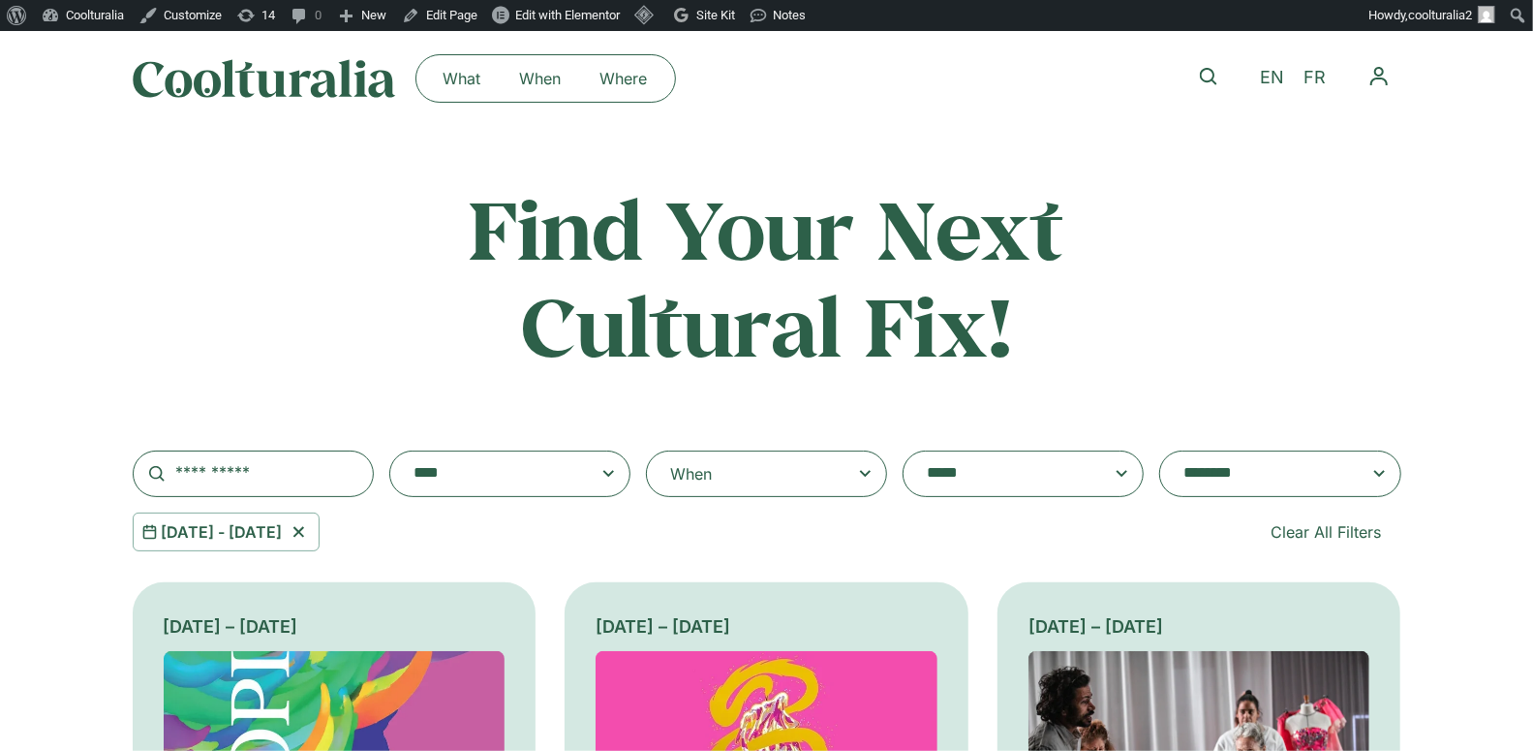
click at [311, 540] on icon at bounding box center [299, 531] width 24 height 23
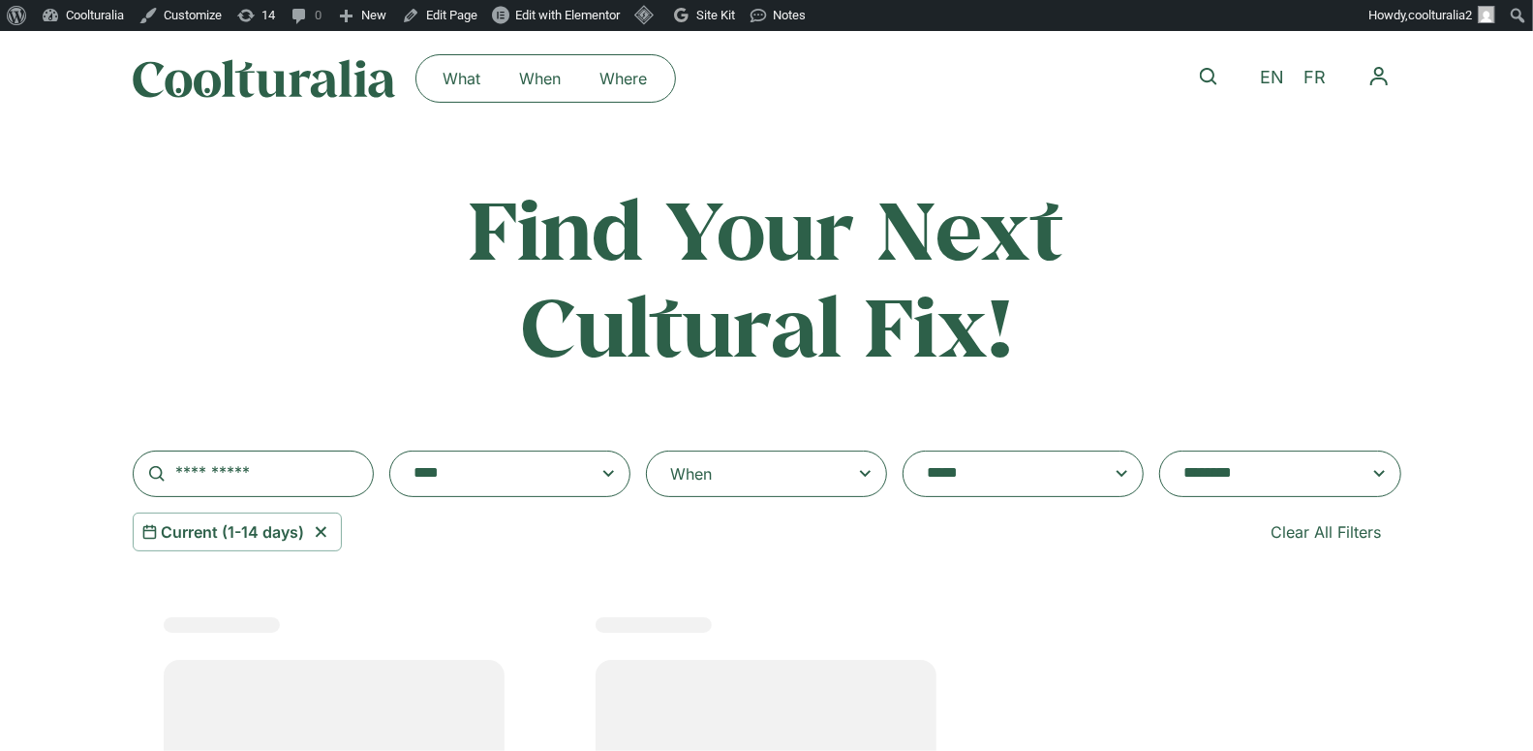
click at [761, 466] on div "When" at bounding box center [766, 473] width 241 height 46
click at [0, 0] on input "When" at bounding box center [0, 0] width 0 height 0
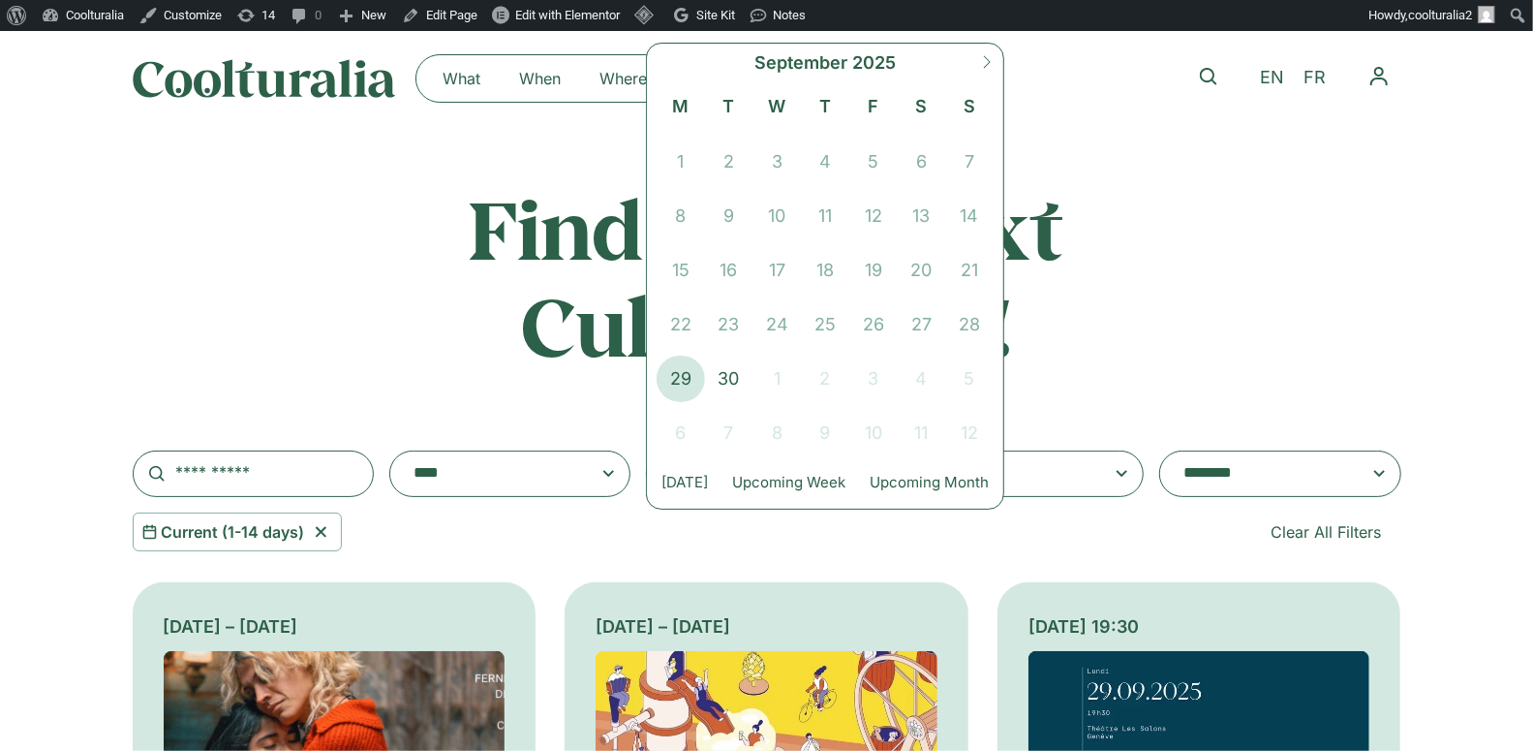
click at [983, 55] on icon at bounding box center [987, 62] width 14 height 14
select select "*"
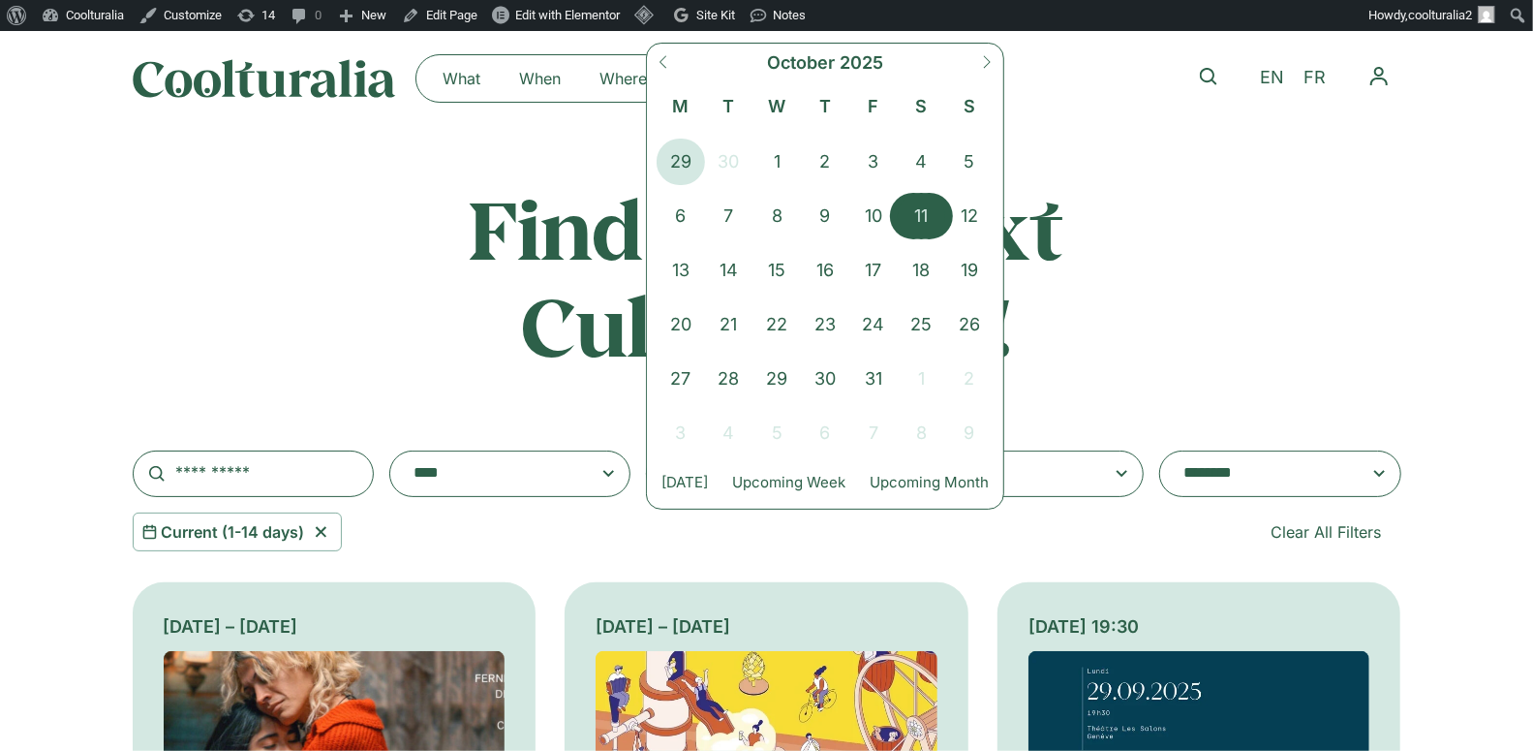
click at [917, 215] on span "11" at bounding box center [922, 216] width 48 height 46
click at [957, 213] on span "12" at bounding box center [969, 216] width 48 height 46
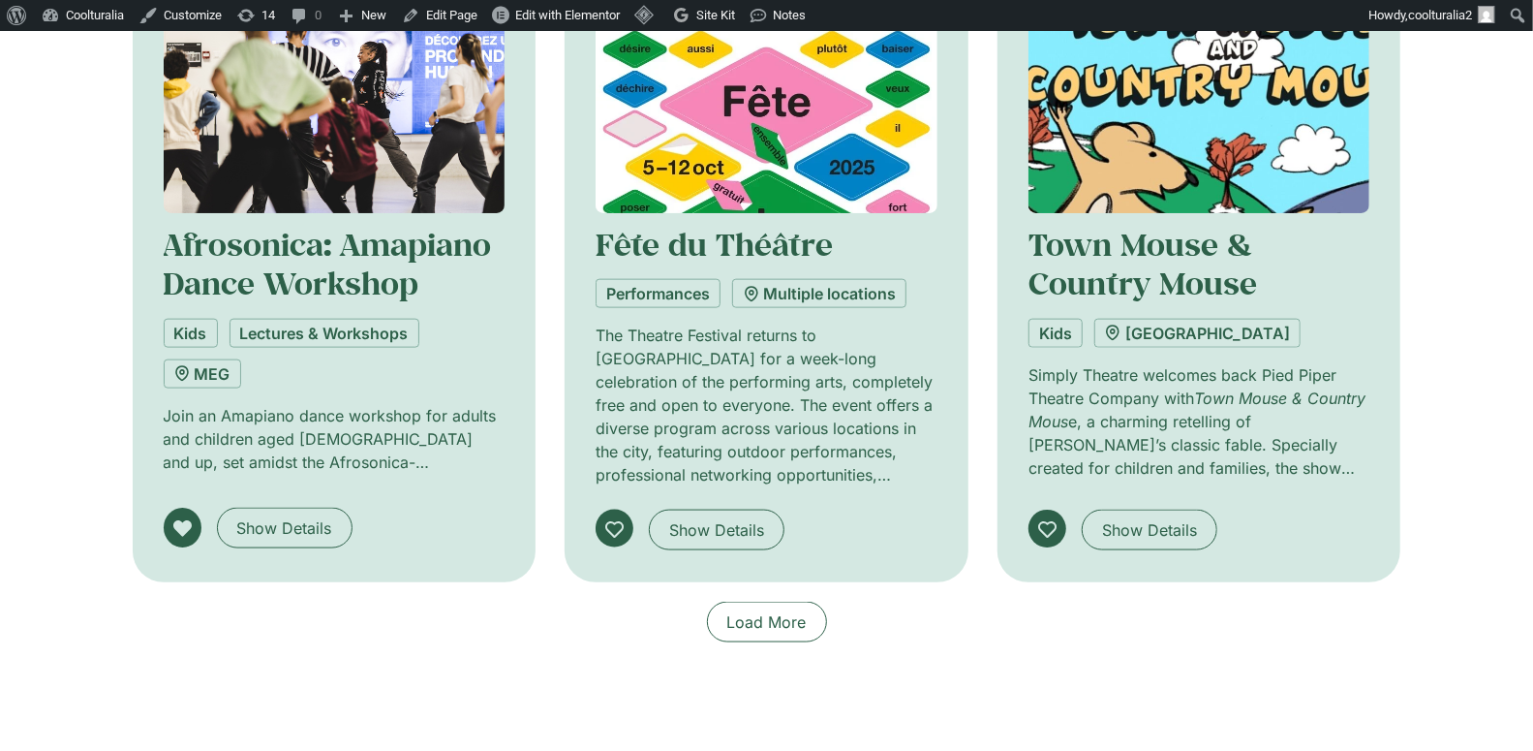
scroll to position [1444, 0]
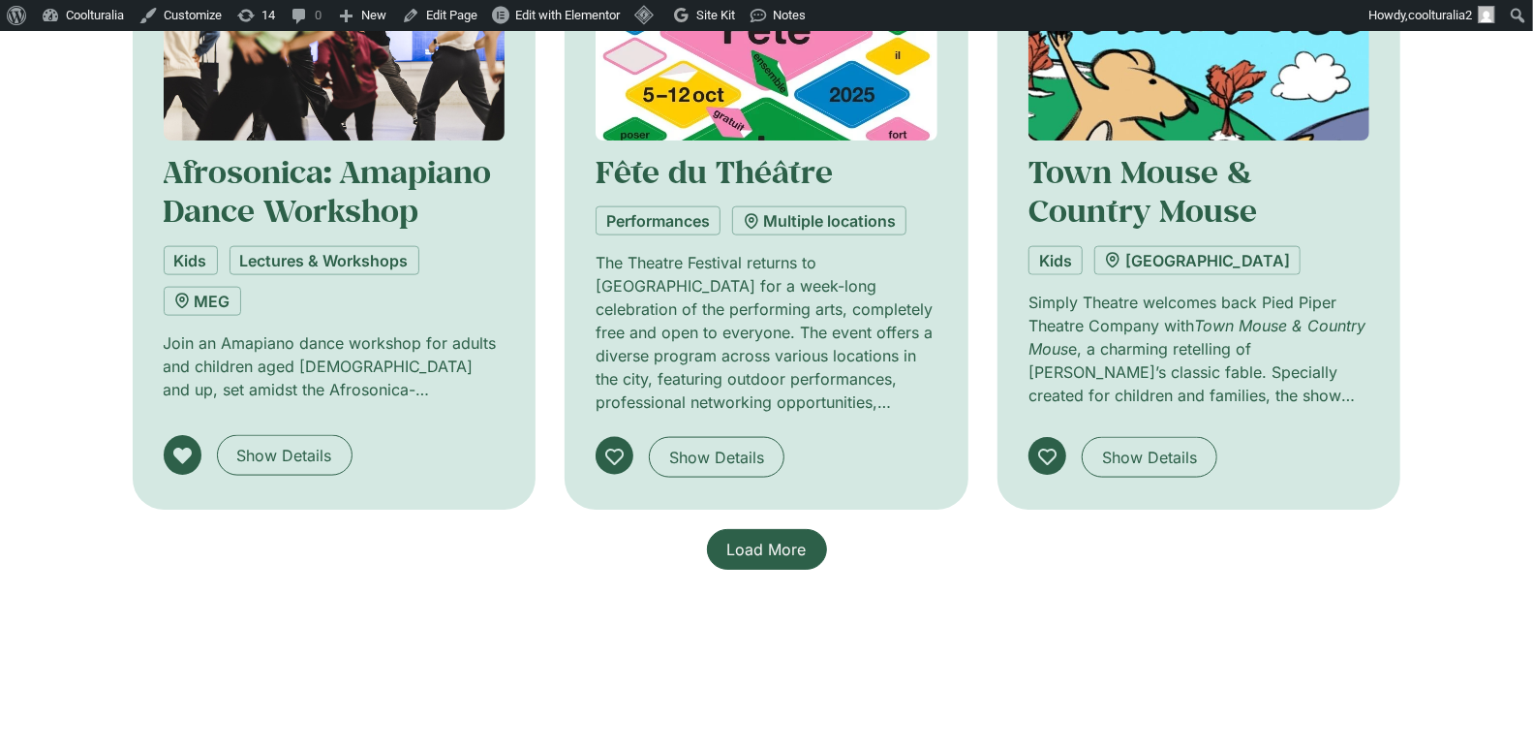
click at [796, 543] on span "Load More" at bounding box center [766, 549] width 79 height 23
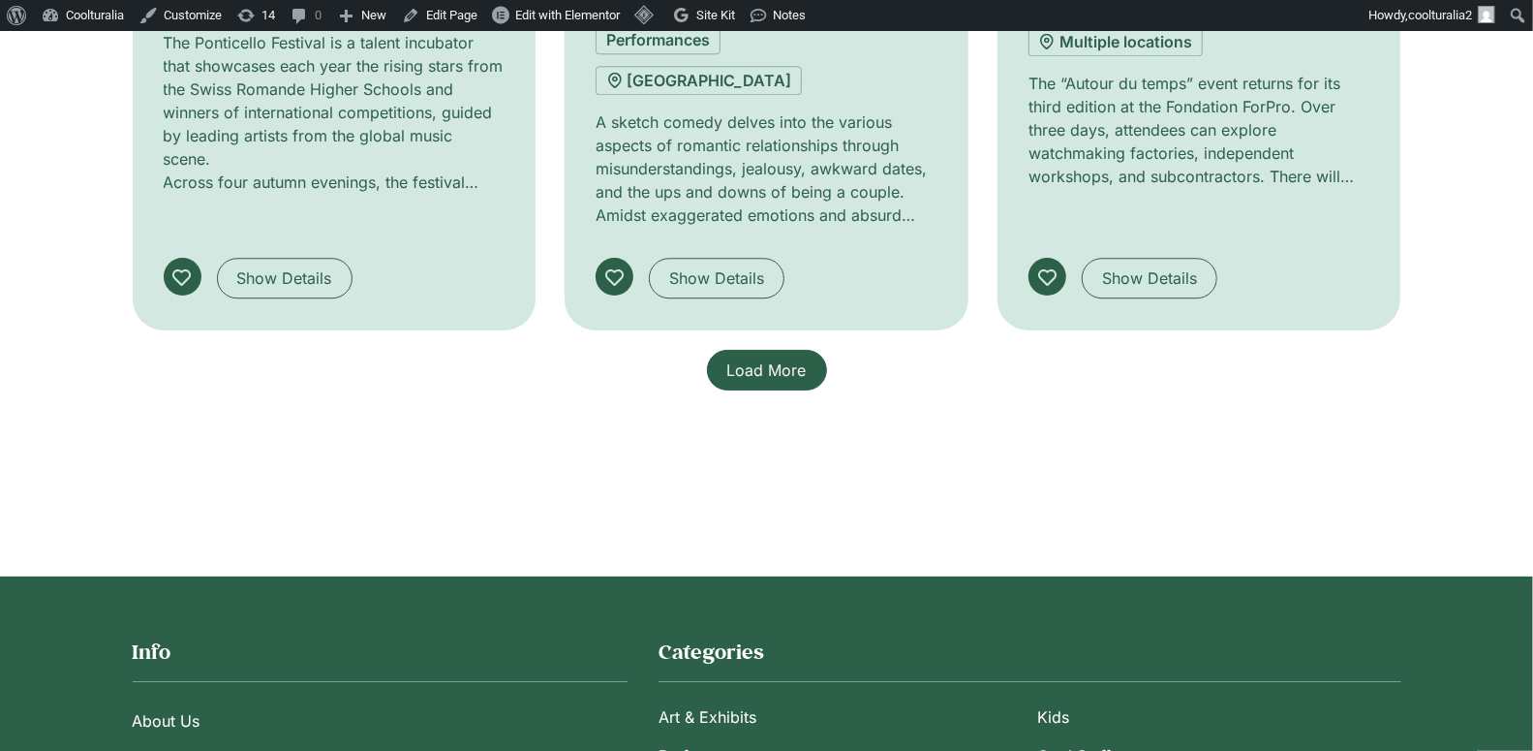
scroll to position [3181, 0]
click at [771, 357] on span "Load More" at bounding box center [766, 368] width 79 height 23
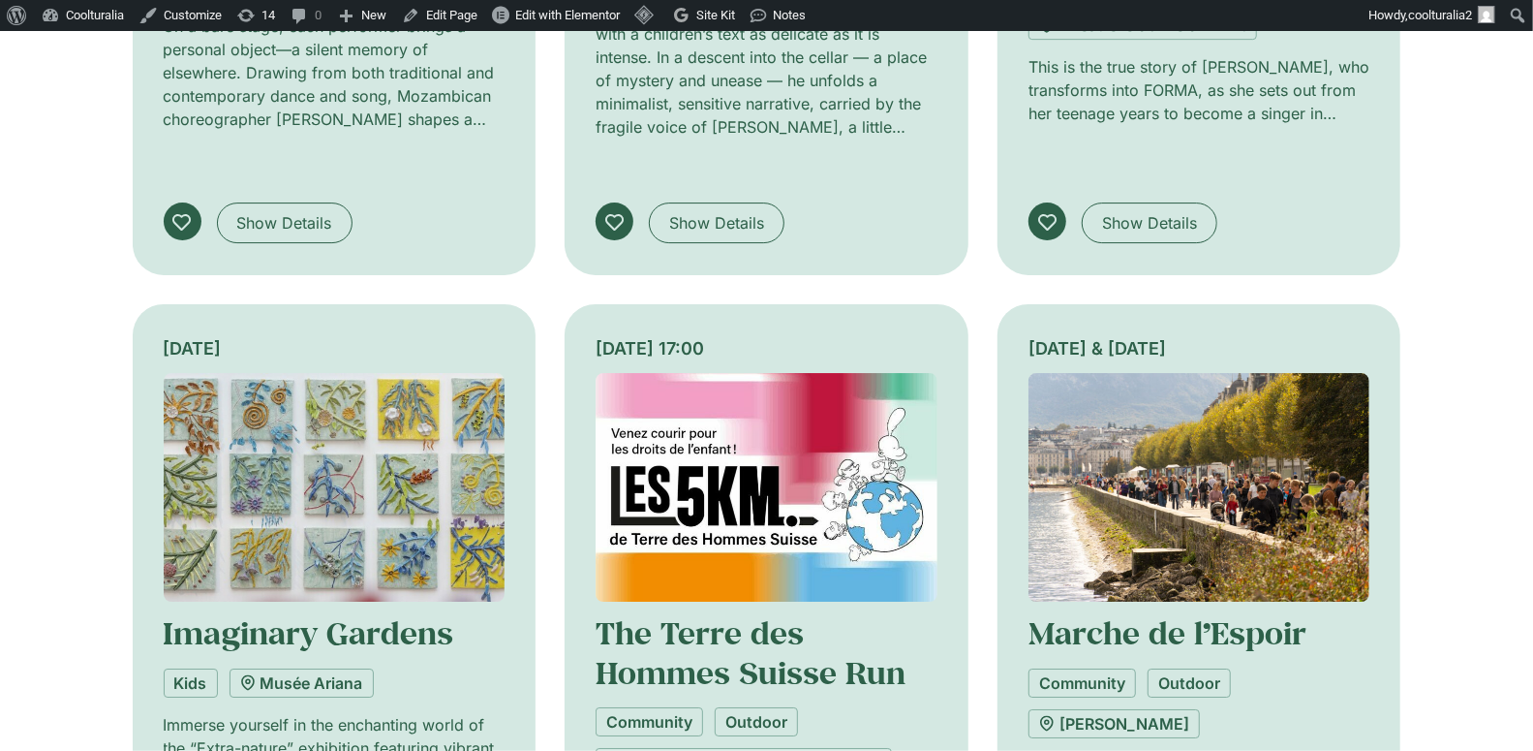
scroll to position [3971, 0]
click at [1183, 374] on img at bounding box center [1200, 489] width 342 height 230
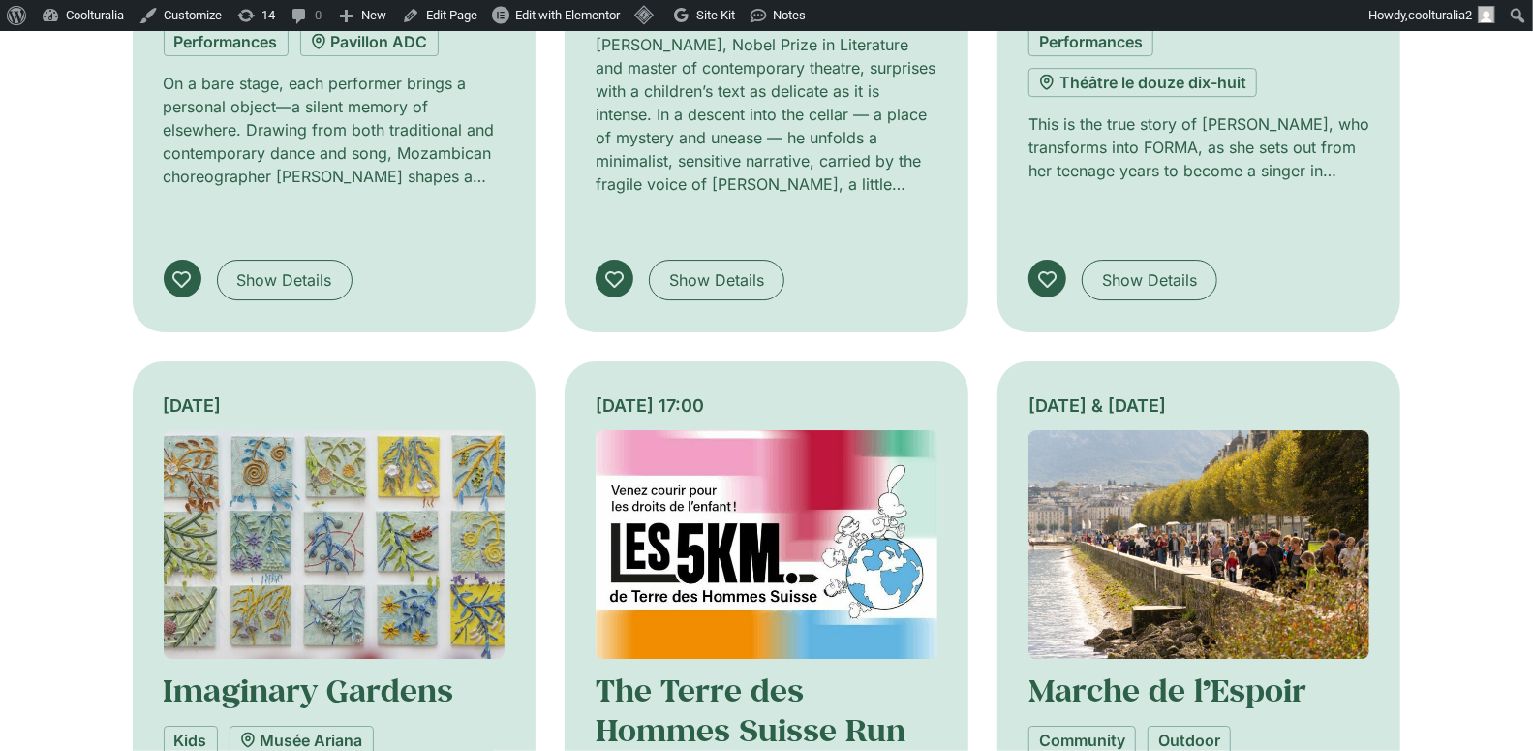
scroll to position [3908, 0]
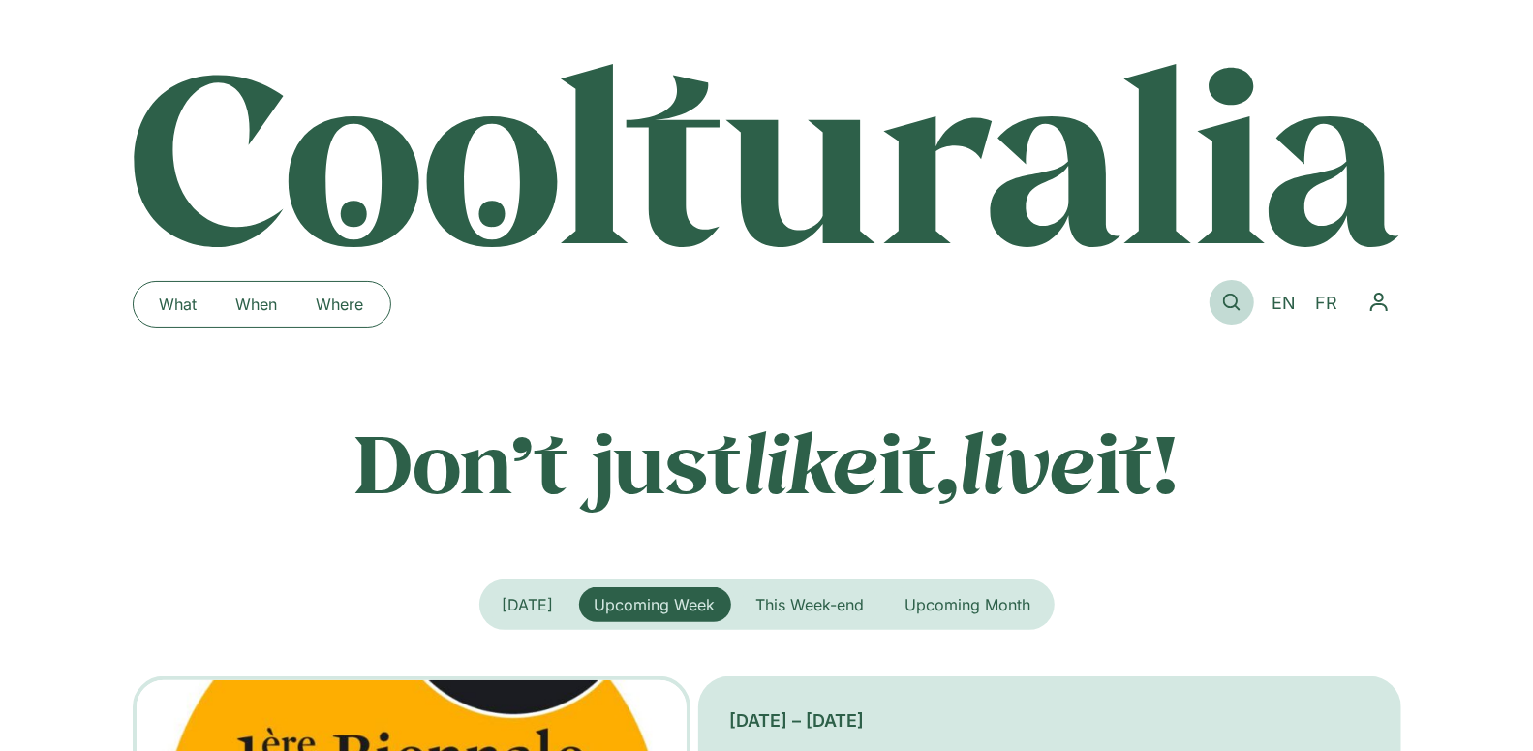
click at [1225, 296] on icon at bounding box center [1231, 301] width 17 height 17
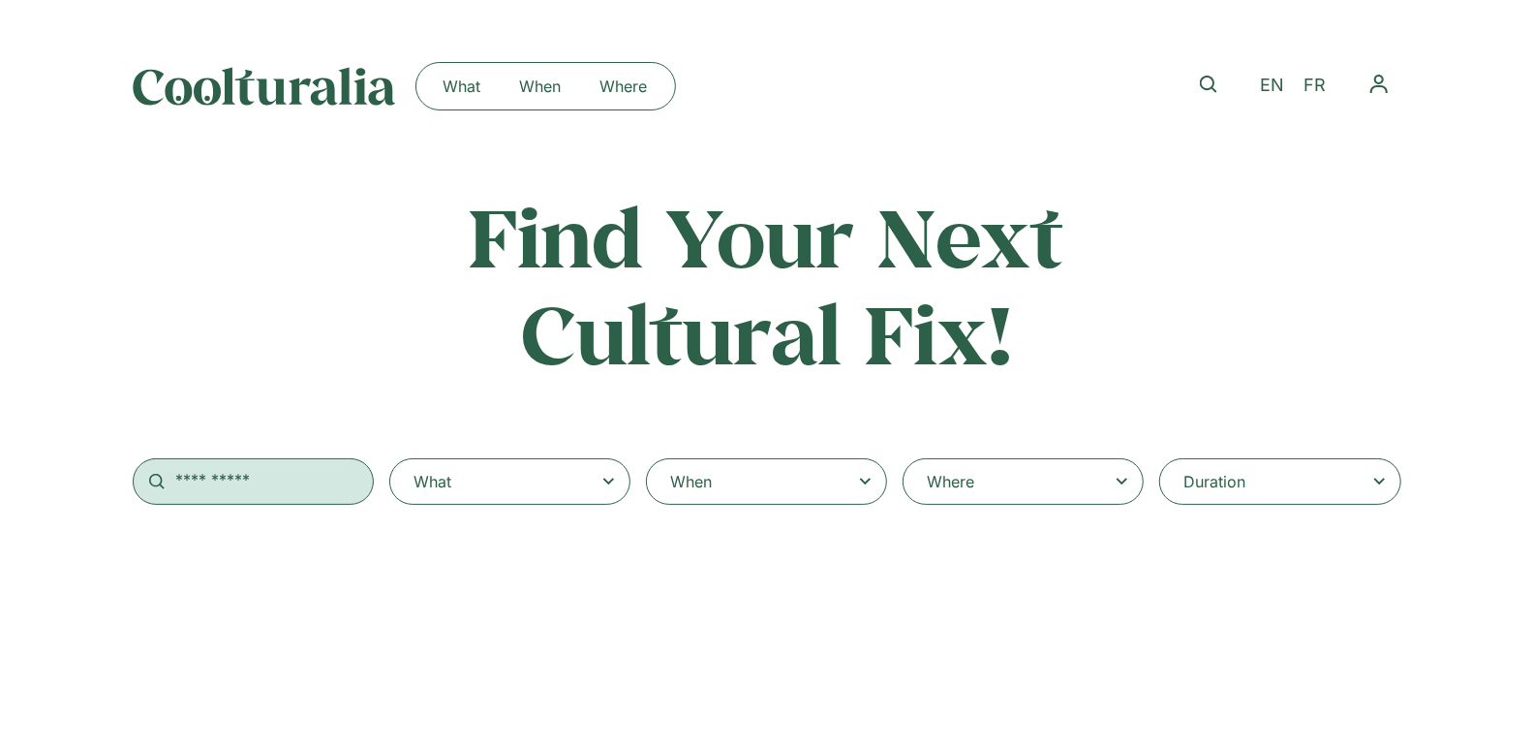
click at [325, 472] on input "text" at bounding box center [253, 481] width 241 height 46
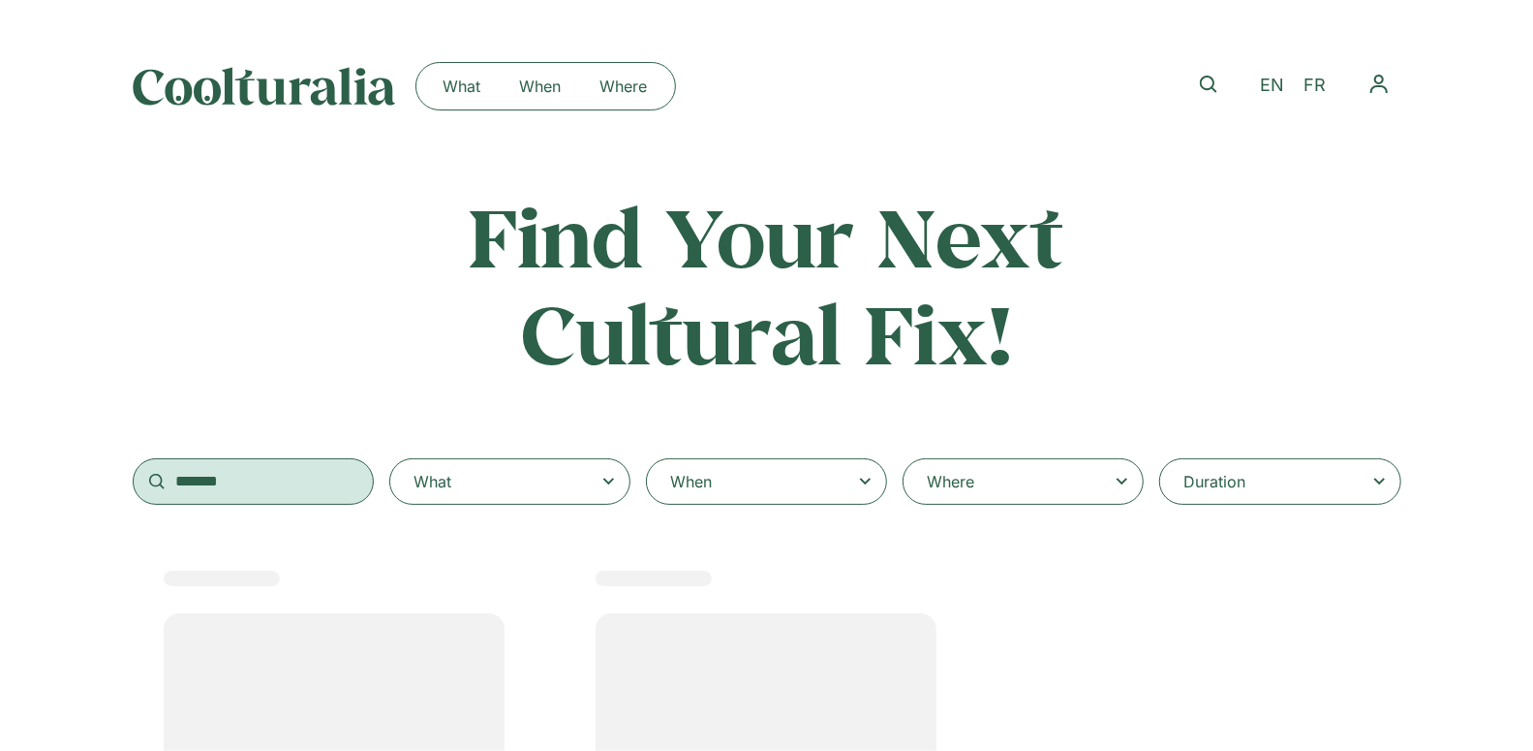
type input "*******"
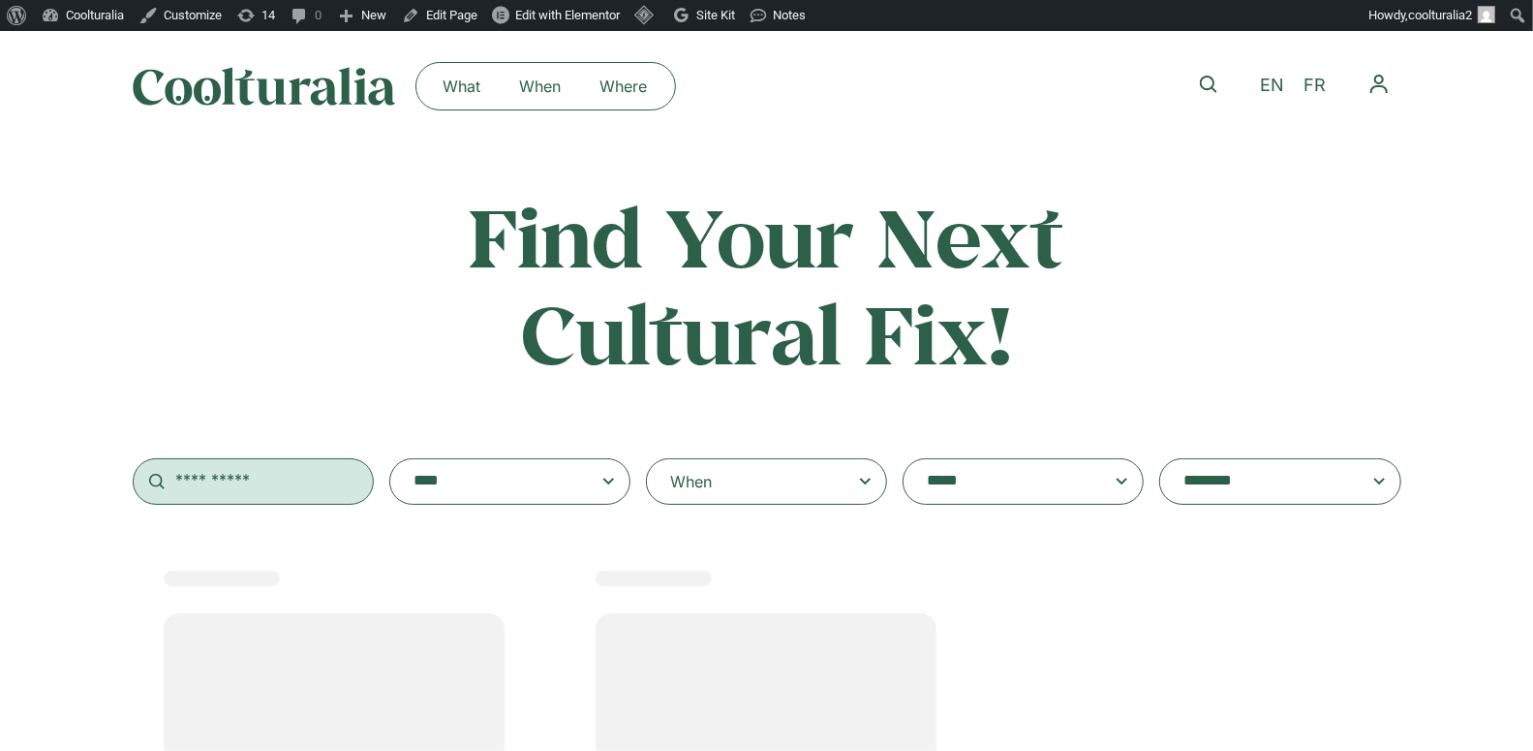
select select
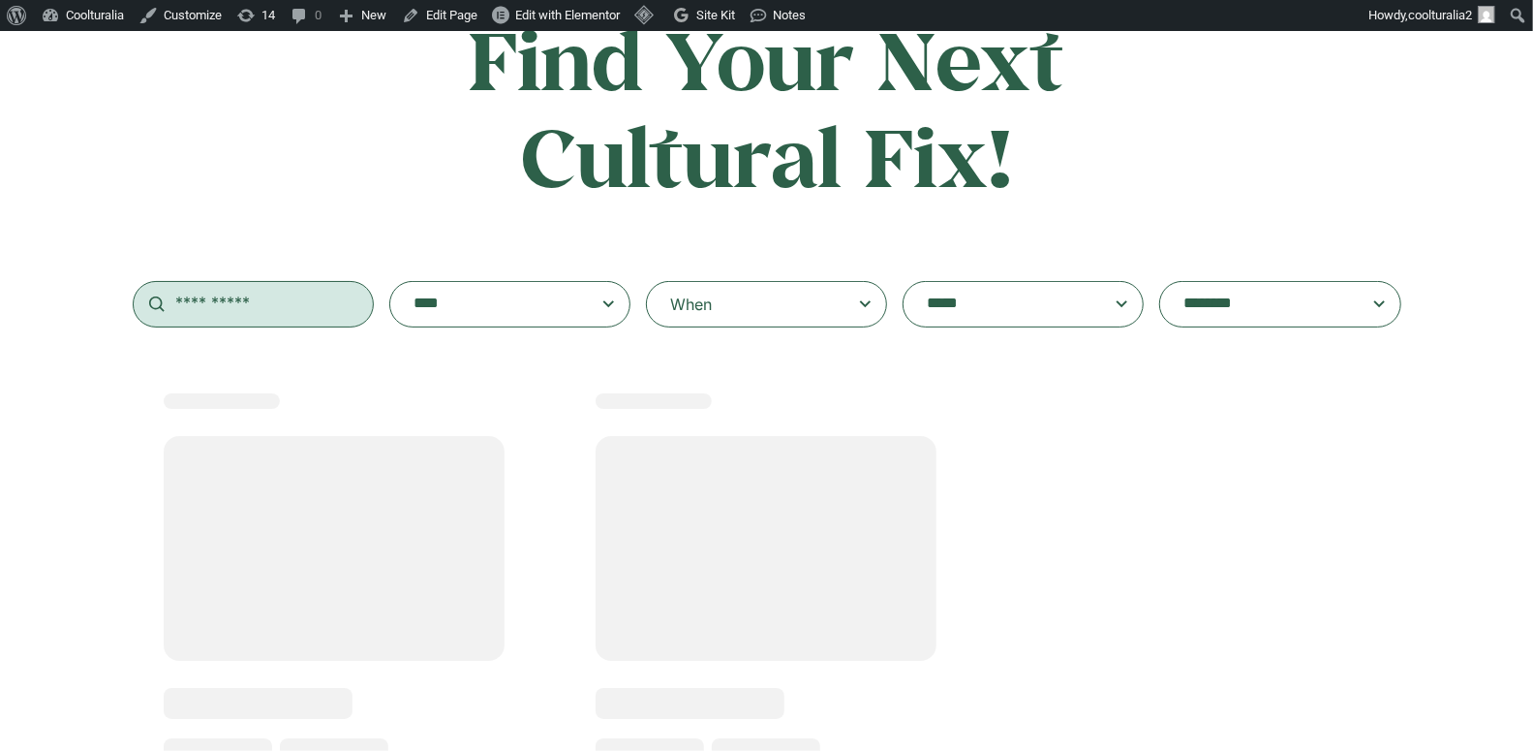
scroll to position [178, 0]
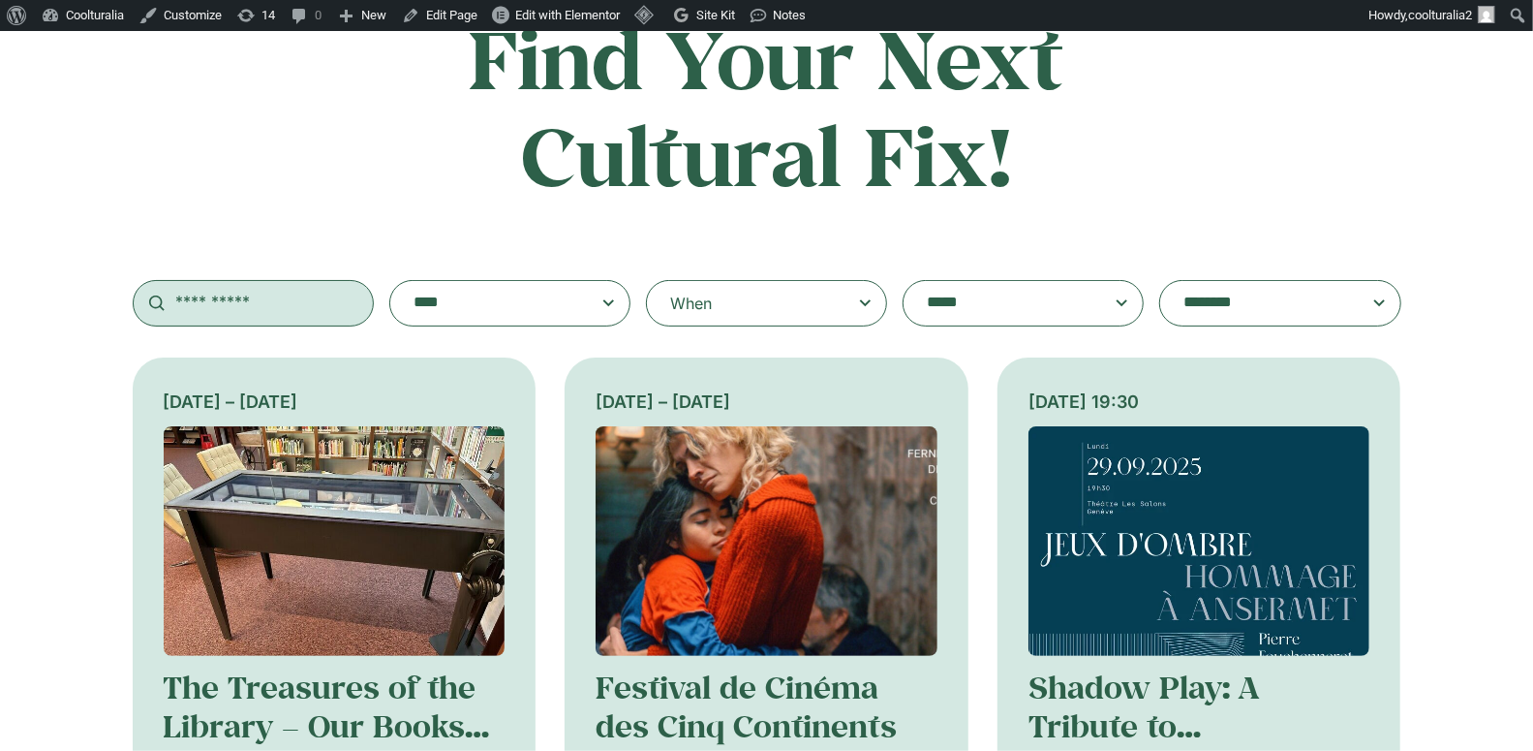
click at [235, 304] on input "text" at bounding box center [253, 303] width 241 height 46
type input "*******"
click at [931, 304] on textarea "**********" at bounding box center [1004, 303] width 155 height 27
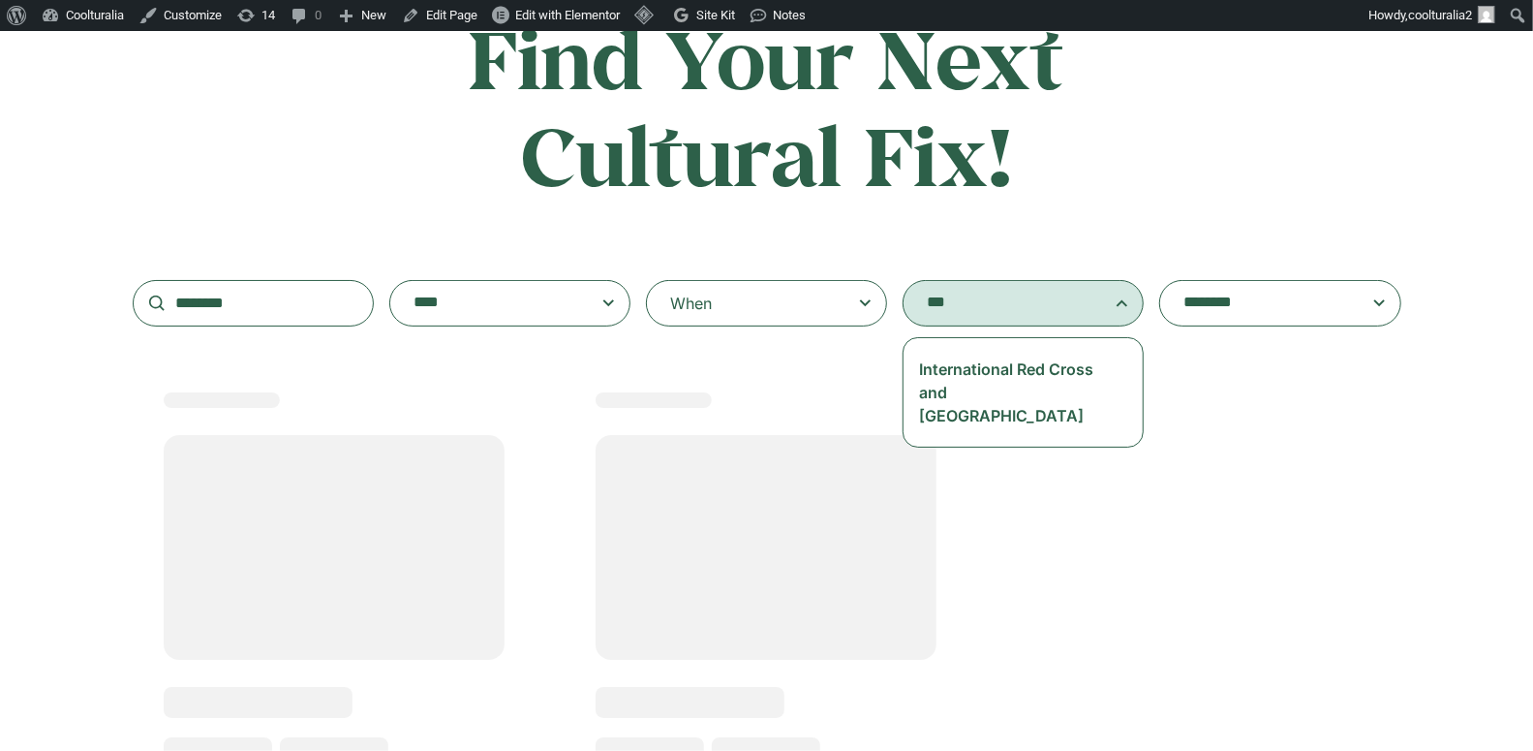
type textarea "***"
select select "***"
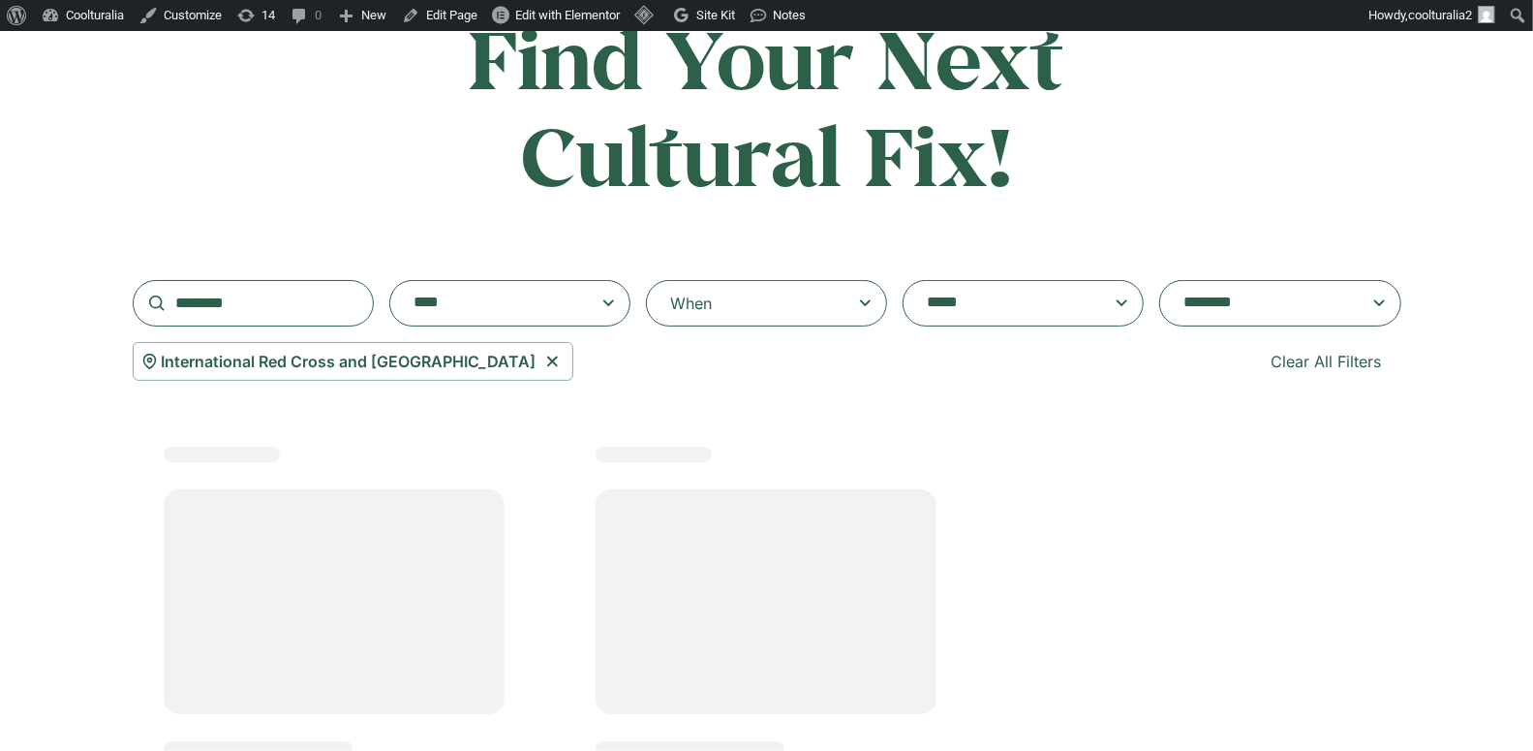
scroll to position [865, 0]
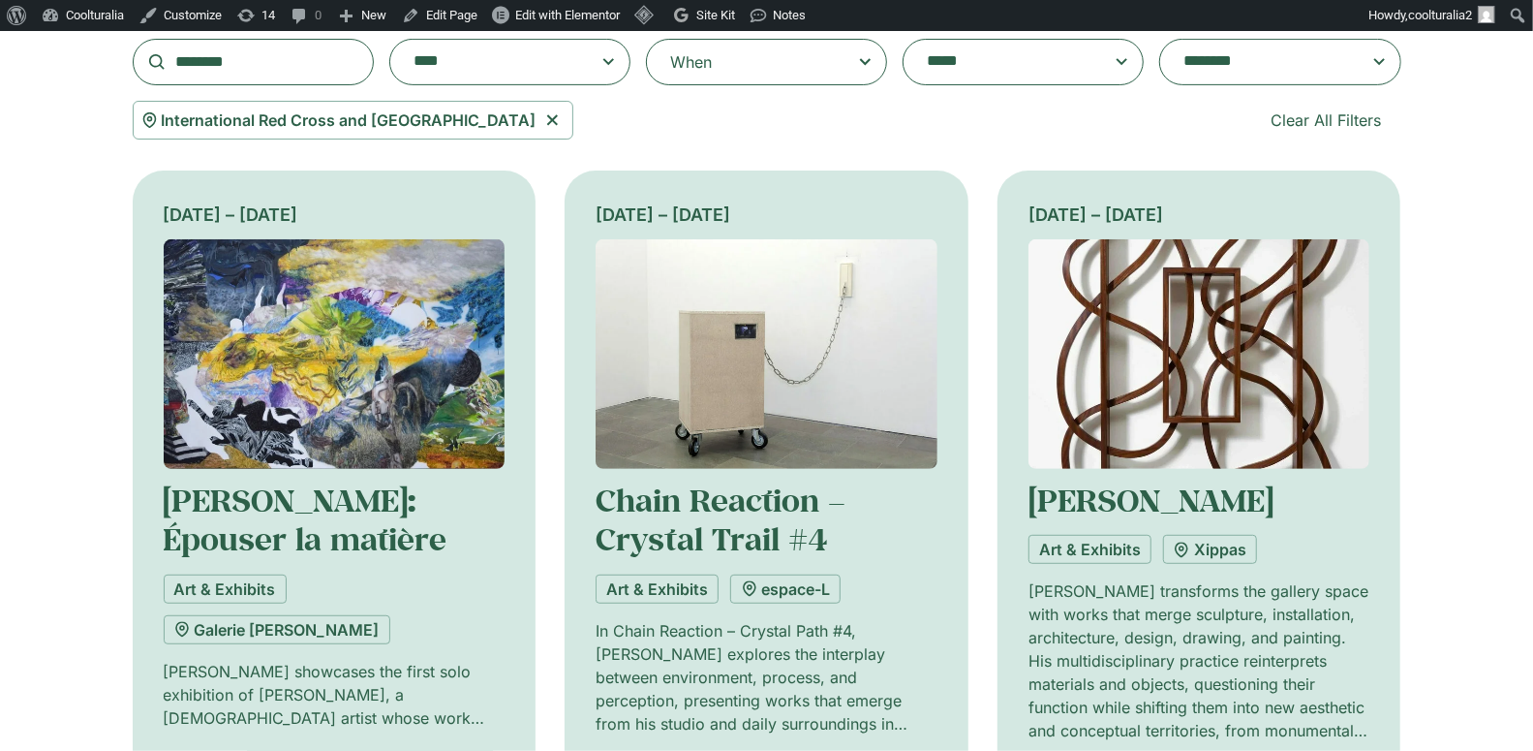
scroll to position [230, 0]
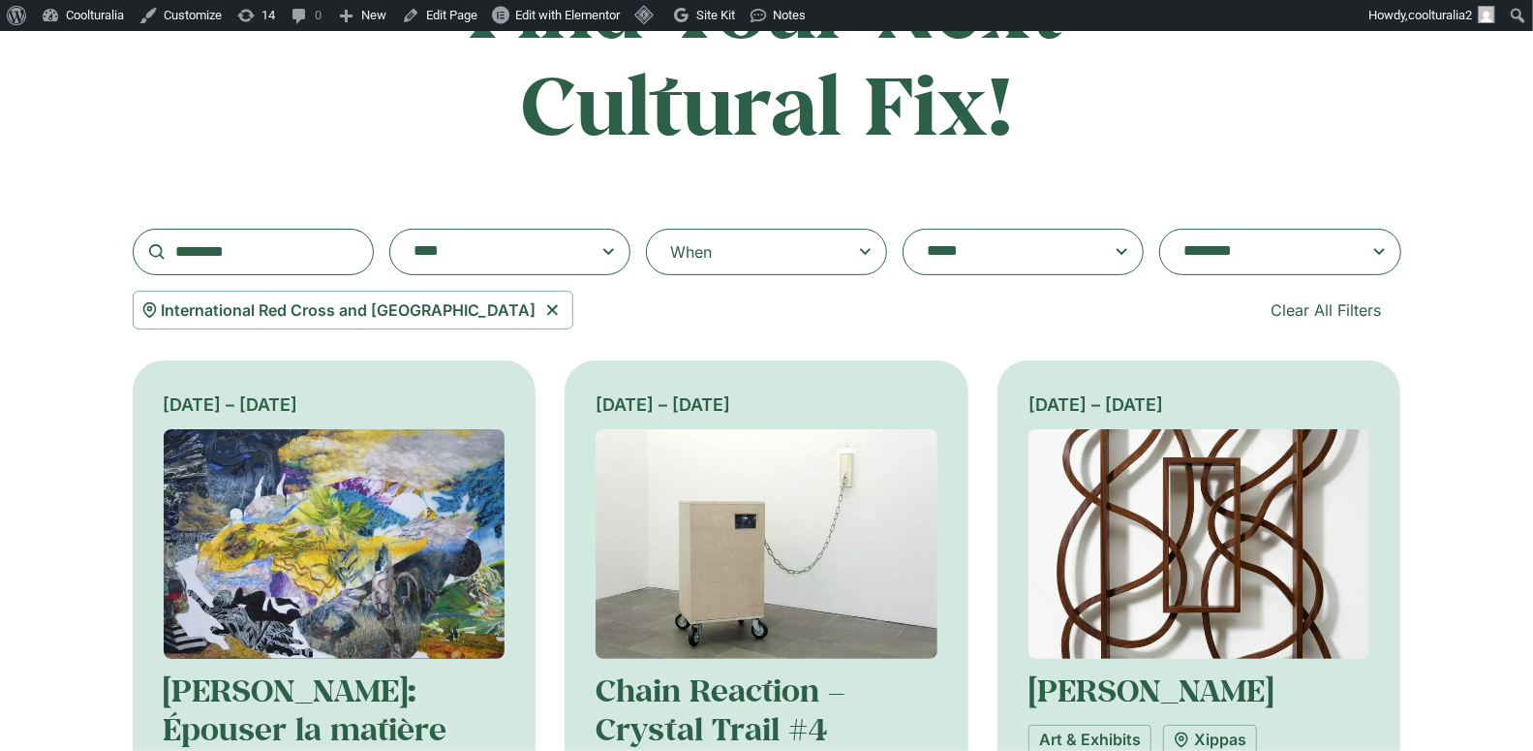
click at [818, 251] on div "When" at bounding box center [766, 252] width 241 height 46
click at [0, 0] on input "When" at bounding box center [0, 0] width 0 height 0
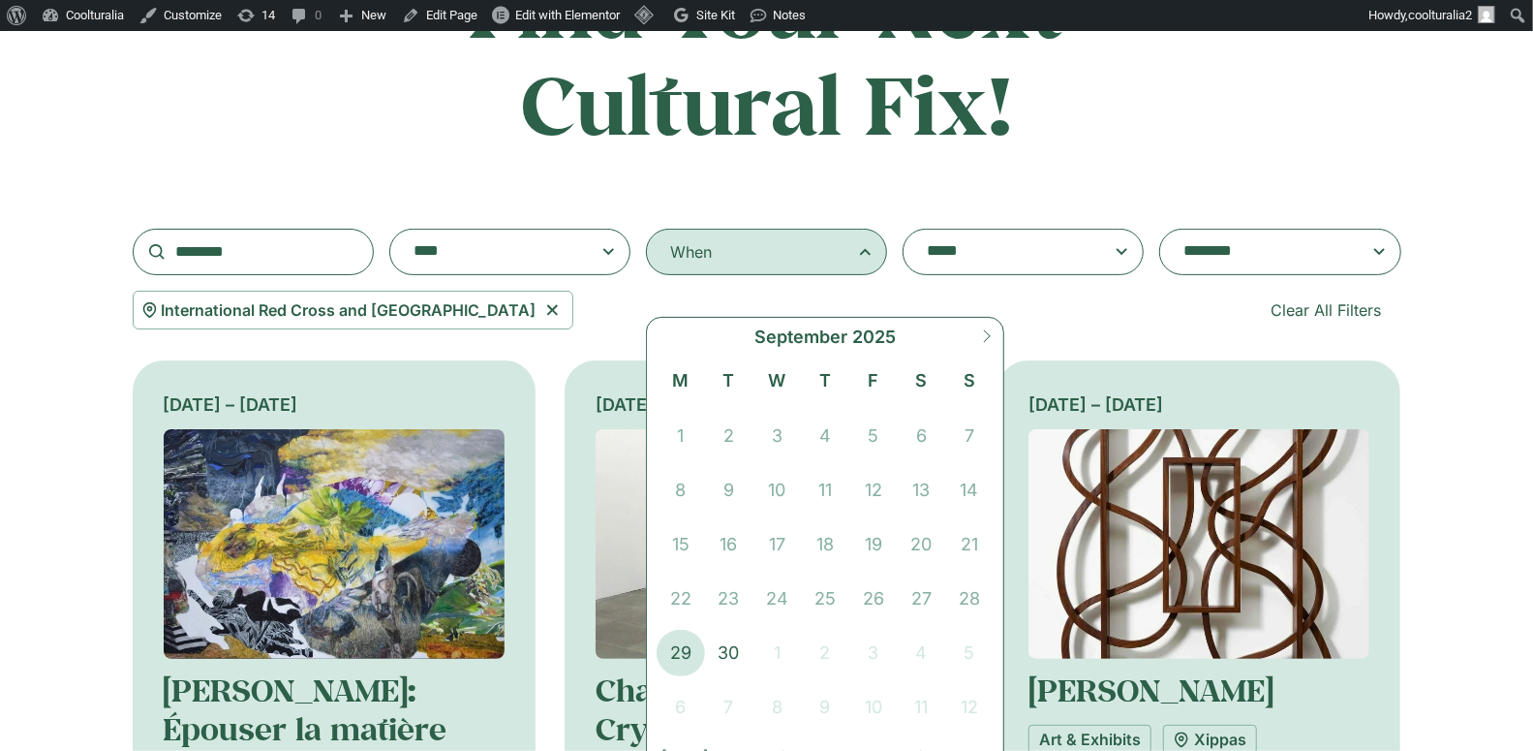
click at [987, 333] on icon at bounding box center [987, 336] width 14 height 14
select select "*"
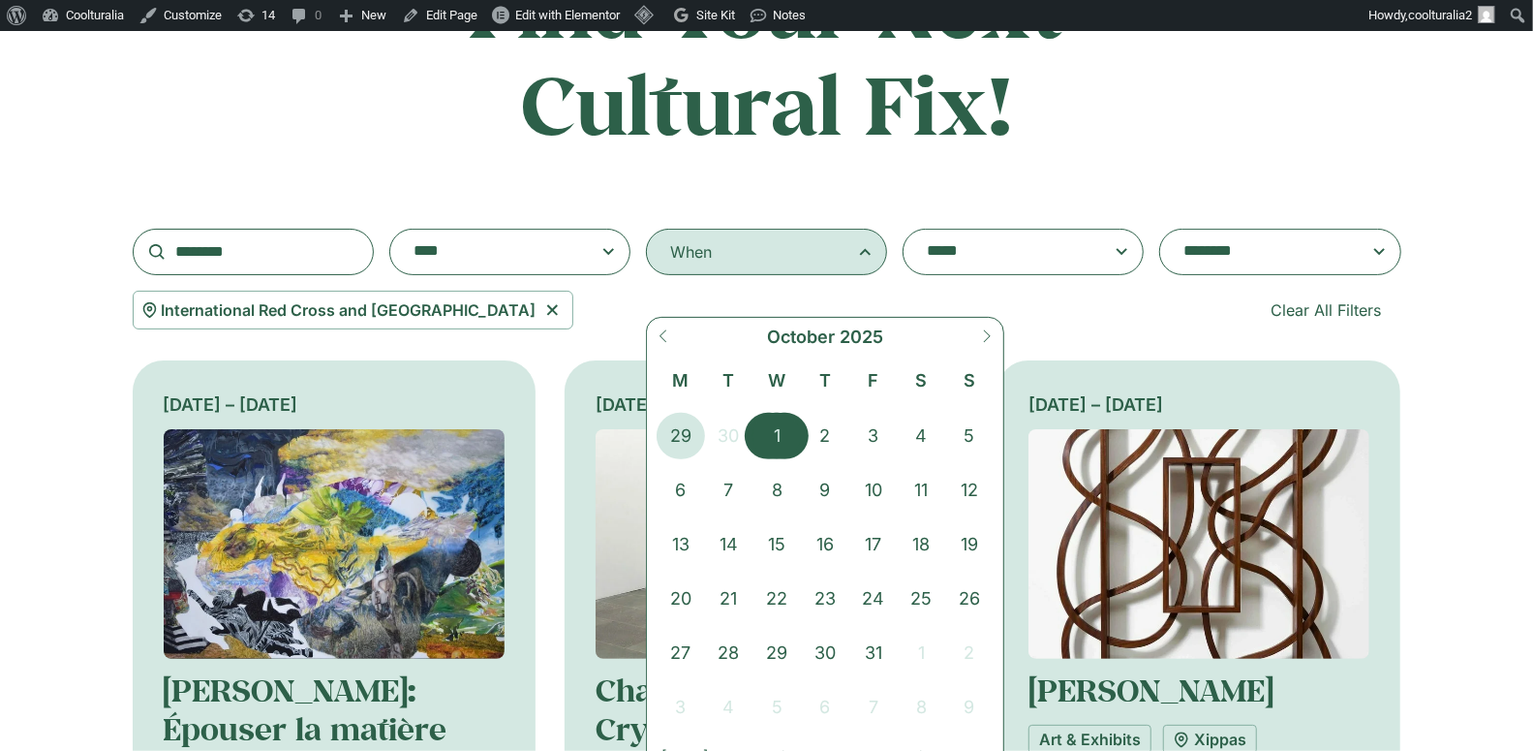
click at [774, 419] on span "1" at bounding box center [777, 436] width 48 height 46
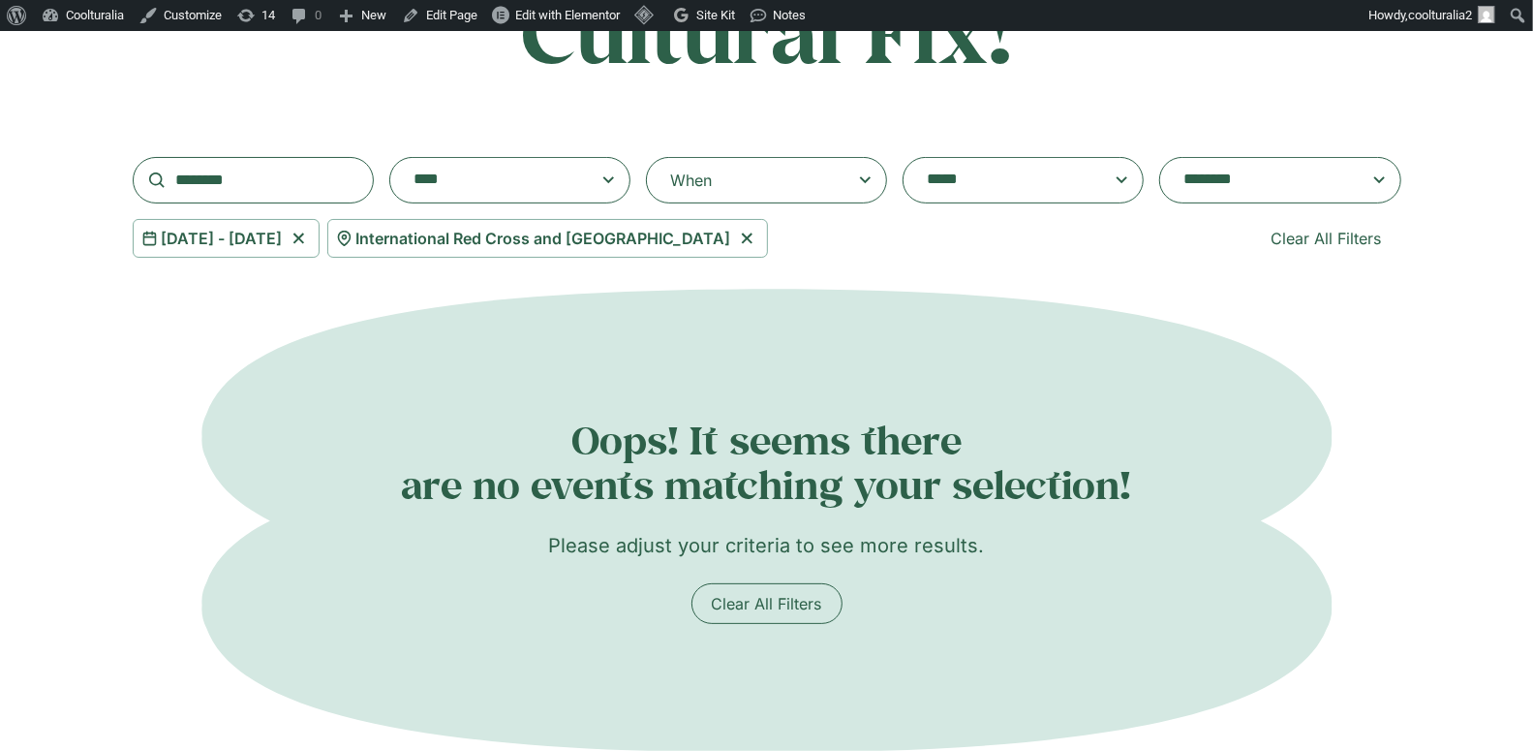
scroll to position [323, 0]
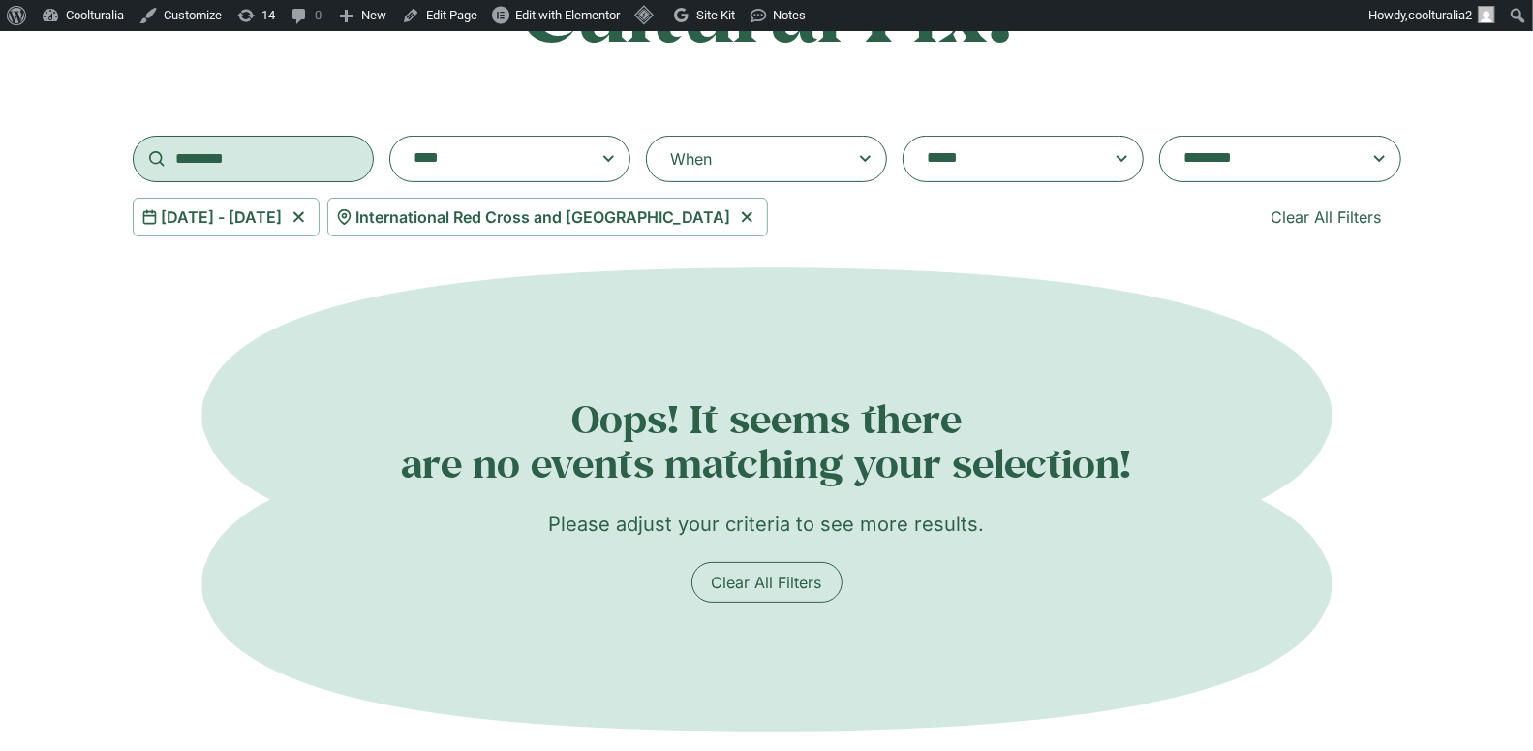
click at [247, 168] on input "*******" at bounding box center [253, 159] width 241 height 46
type input "*"
click at [831, 160] on div "When" at bounding box center [766, 159] width 241 height 46
click at [0, 0] on input "**********" at bounding box center [0, 0] width 0 height 0
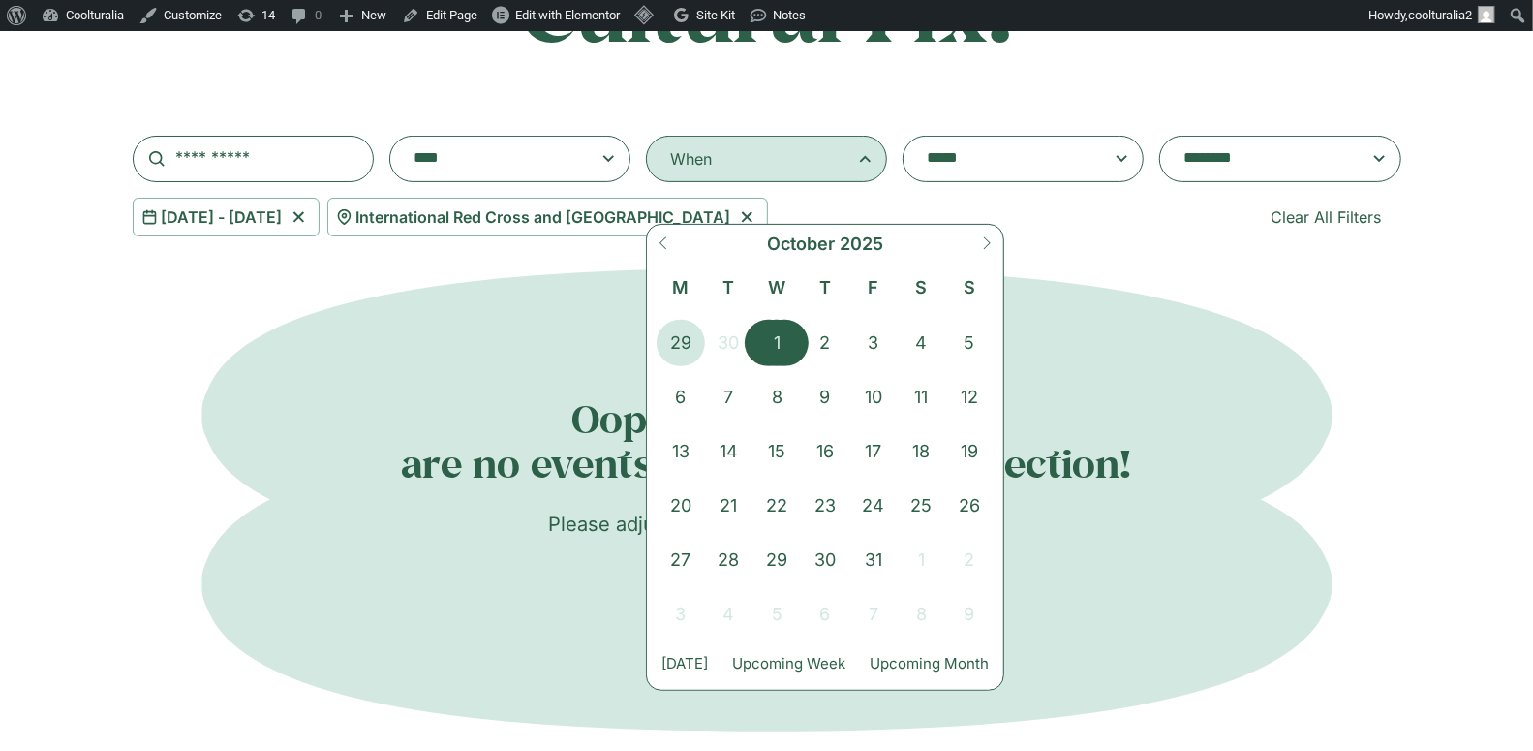
click at [775, 337] on span "1" at bounding box center [777, 343] width 48 height 46
click at [898, 334] on span "4" at bounding box center [922, 343] width 48 height 46
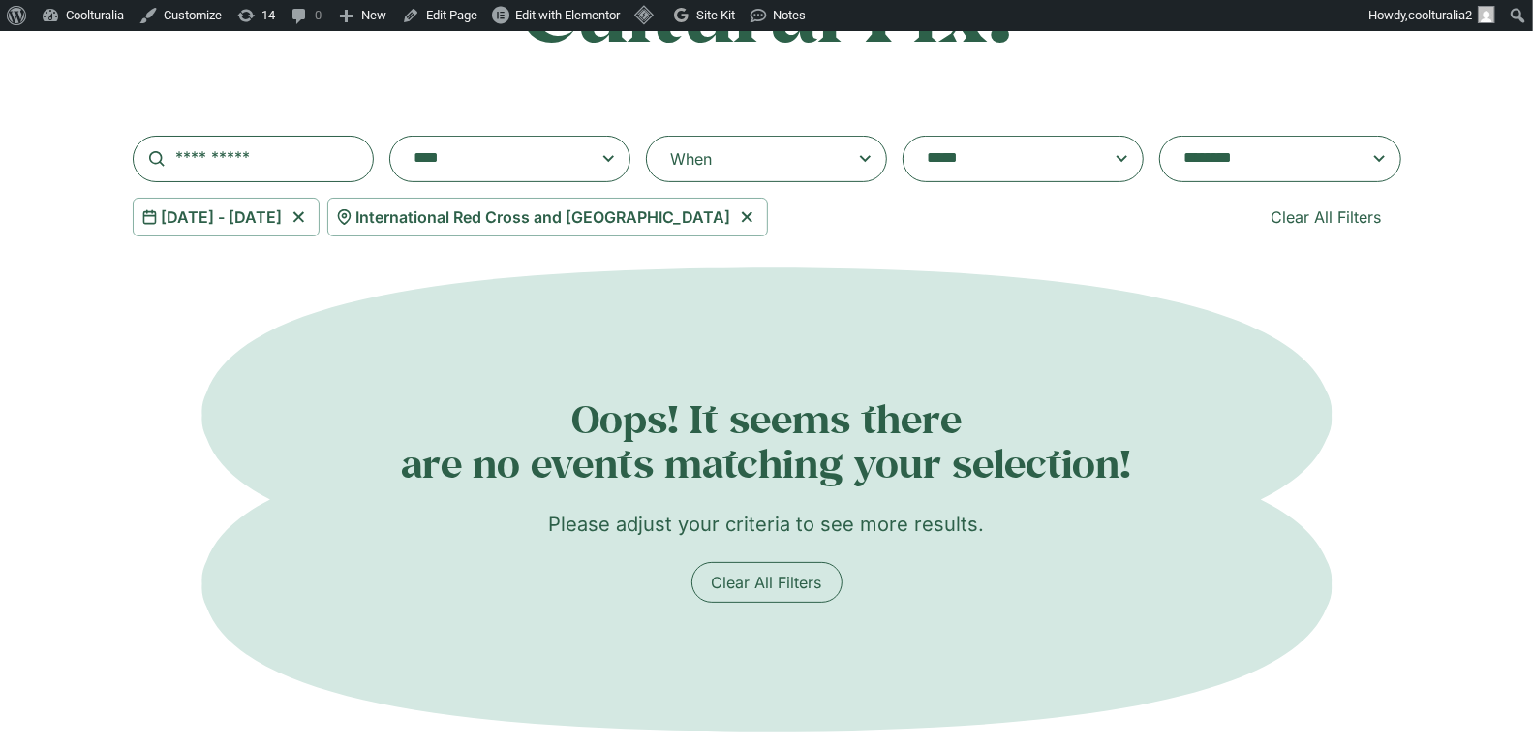
click at [311, 212] on icon at bounding box center [299, 216] width 24 height 23
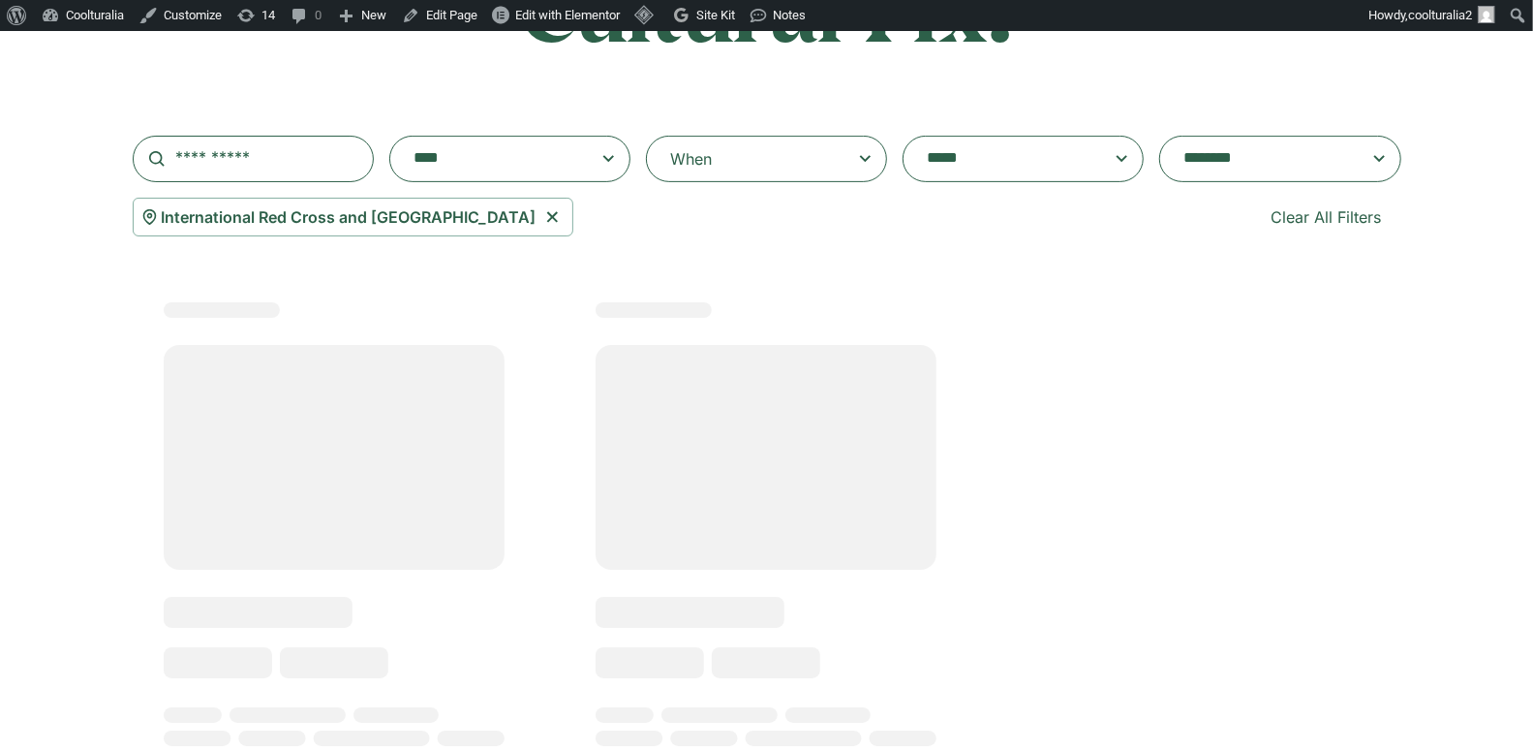
click at [547, 218] on icon at bounding box center [552, 216] width 24 height 23
select select
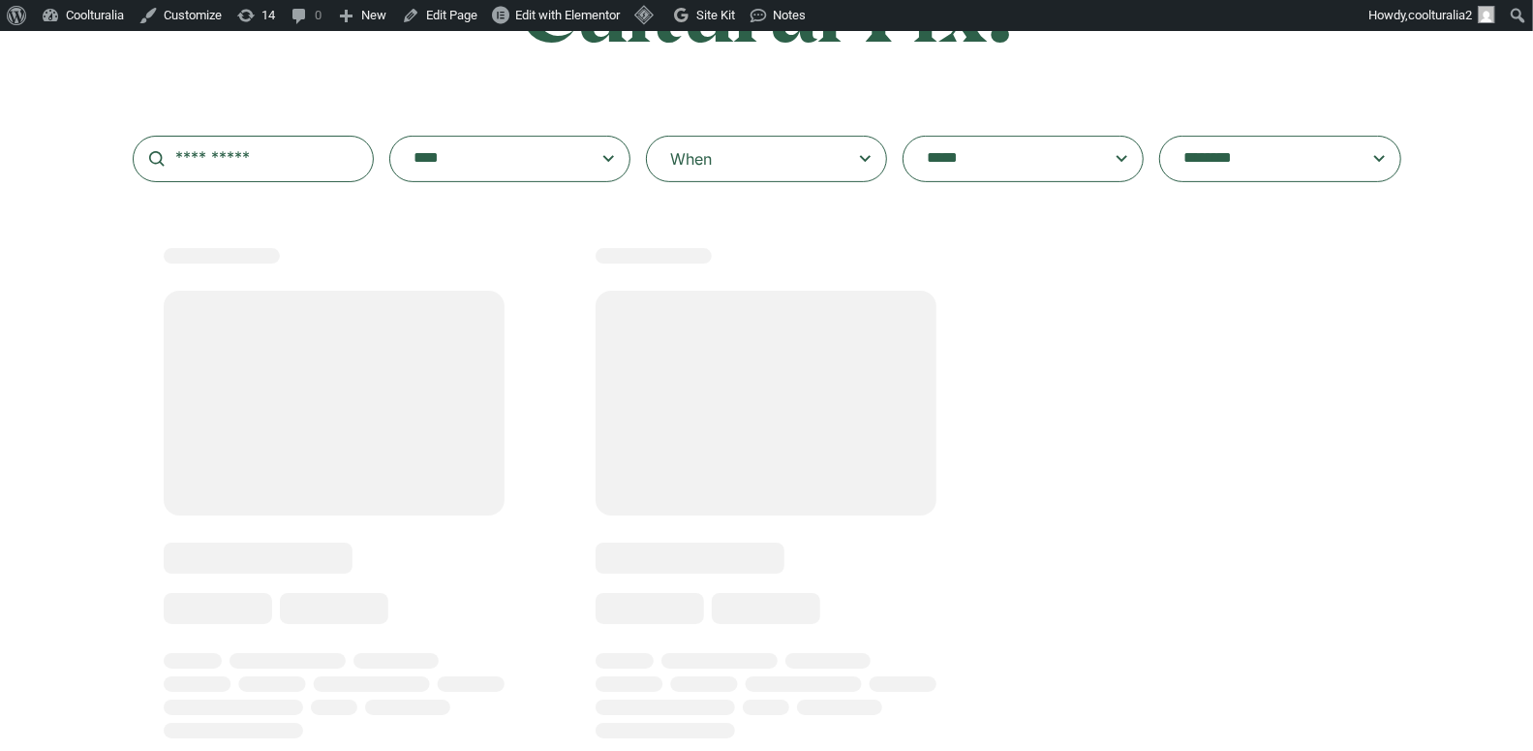
click at [980, 158] on textarea "**********" at bounding box center [1004, 158] width 155 height 27
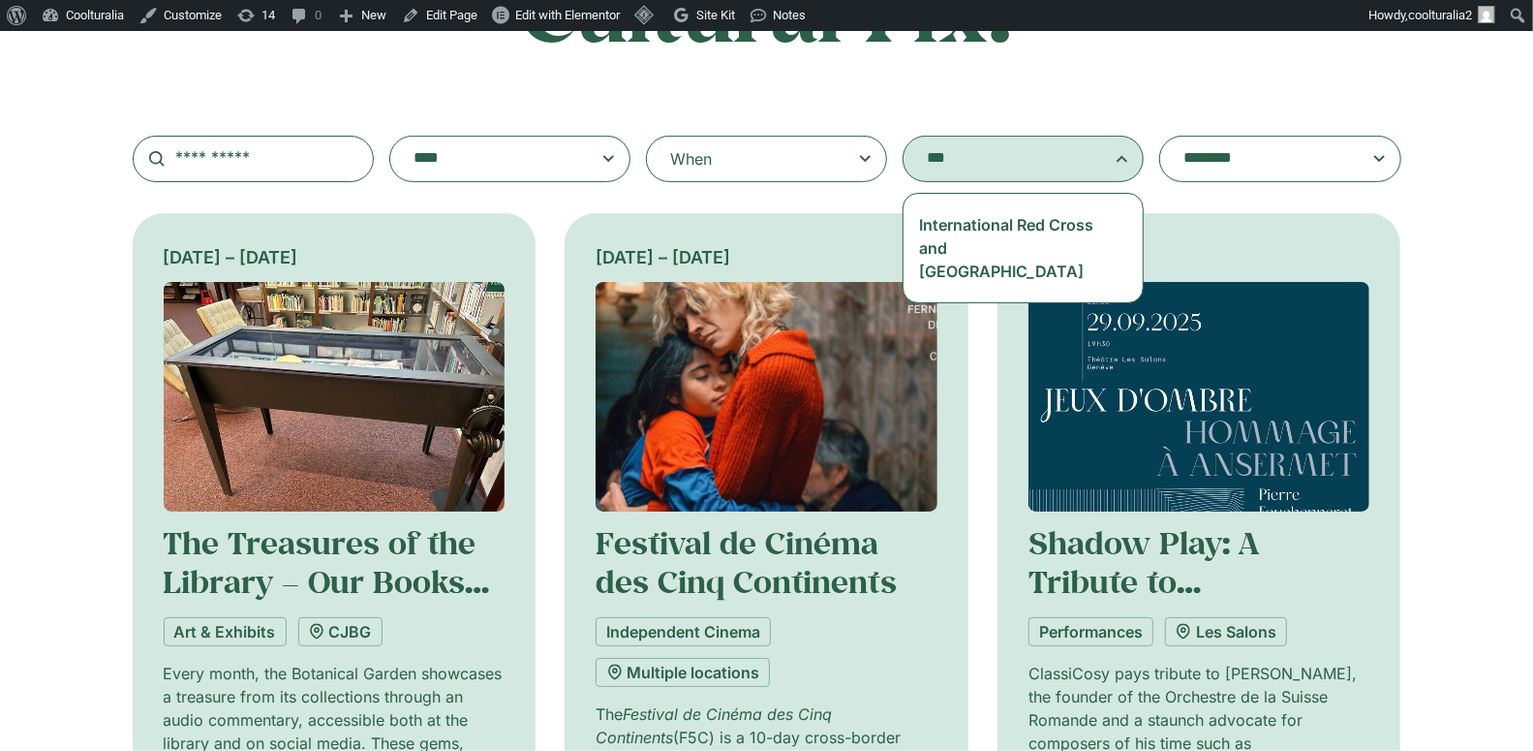
type textarea "***"
select select "***"
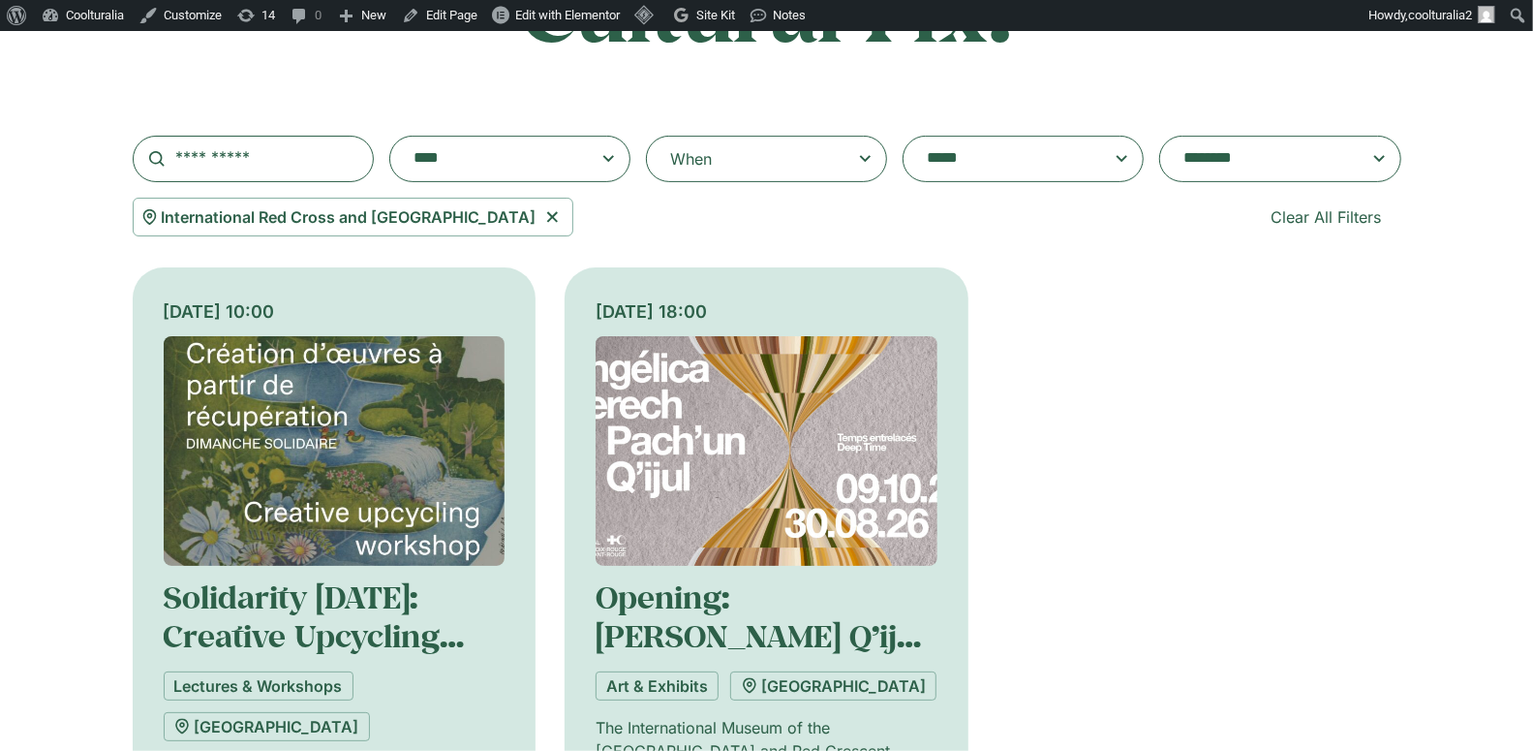
click at [724, 404] on img at bounding box center [767, 451] width 342 height 230
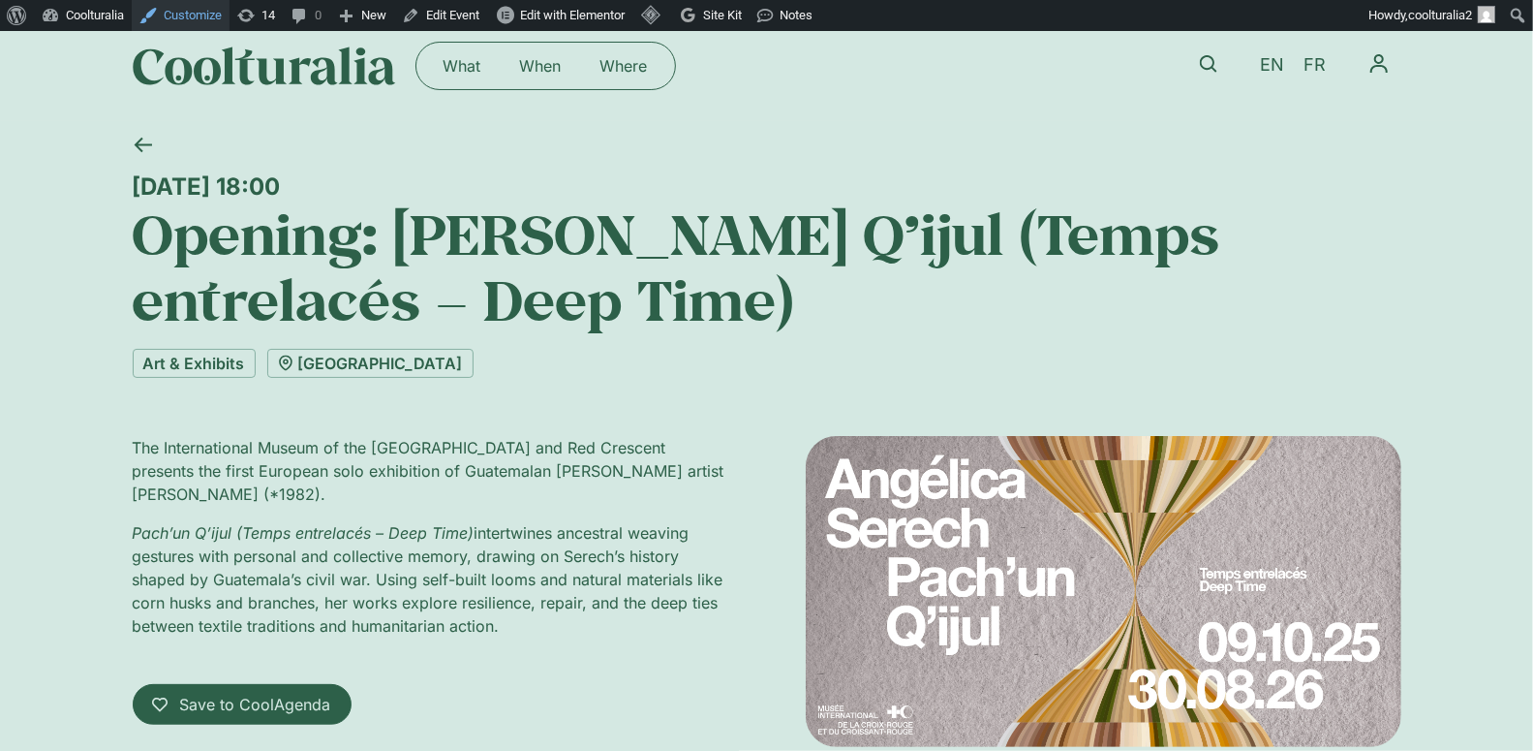
scroll to position [16, 0]
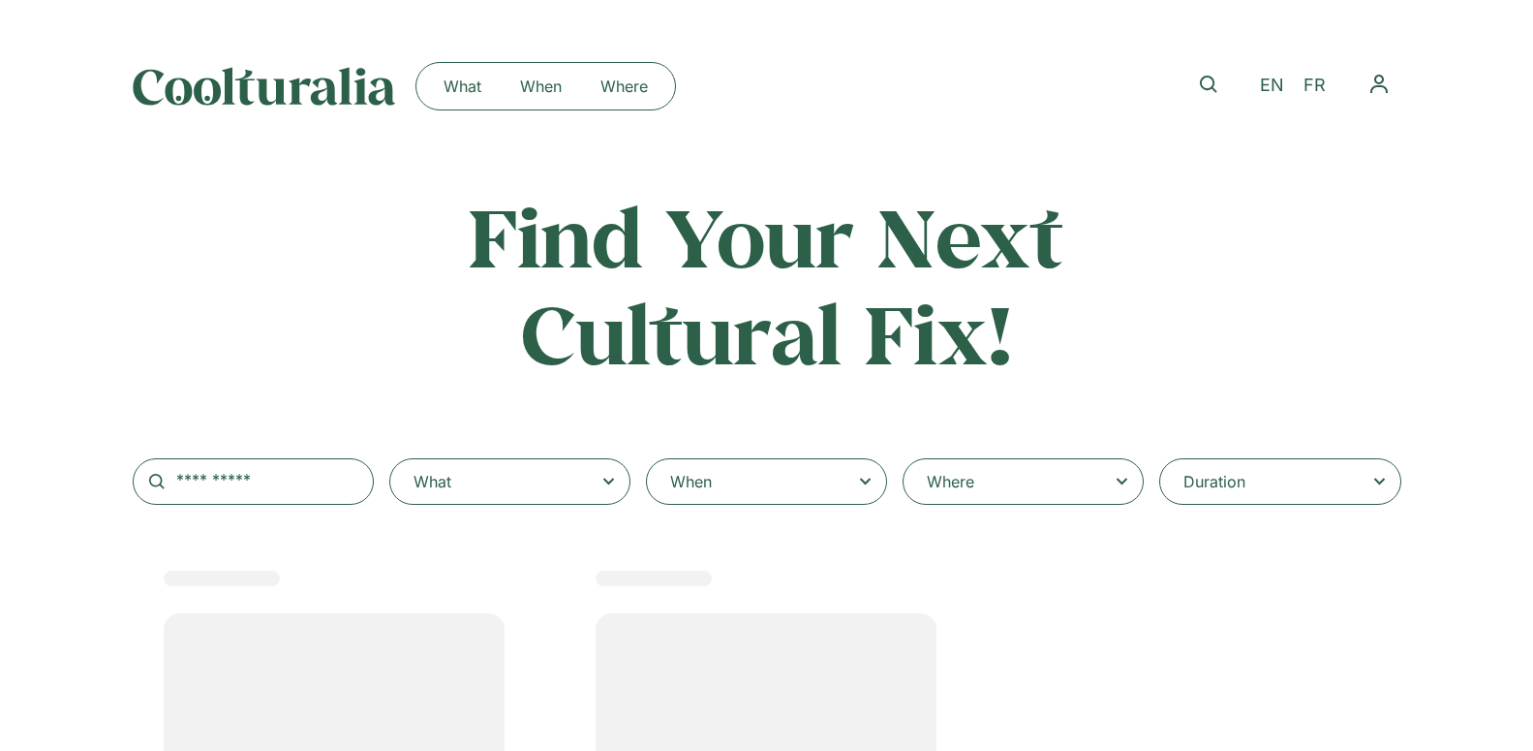
select select
select select "***"
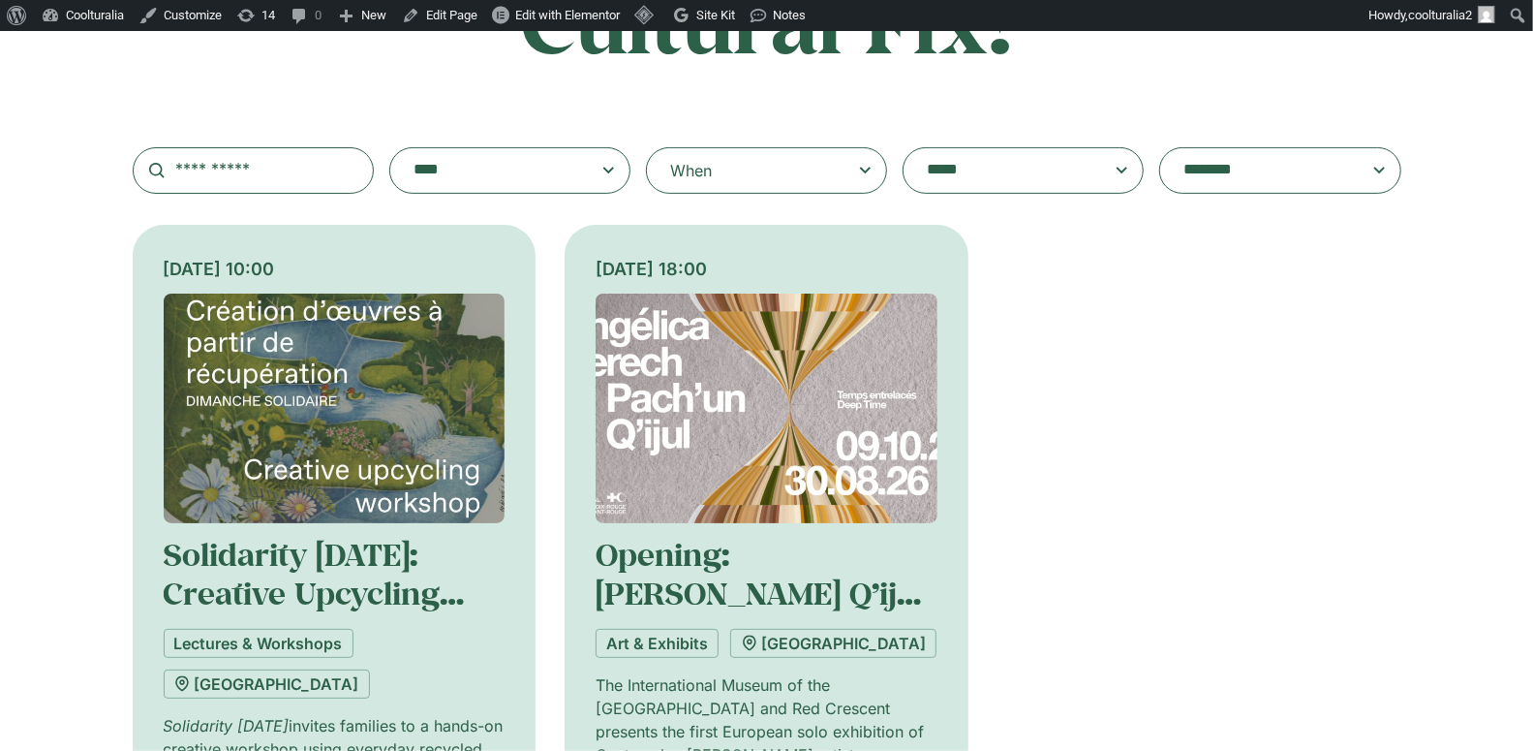
scroll to position [323, 0]
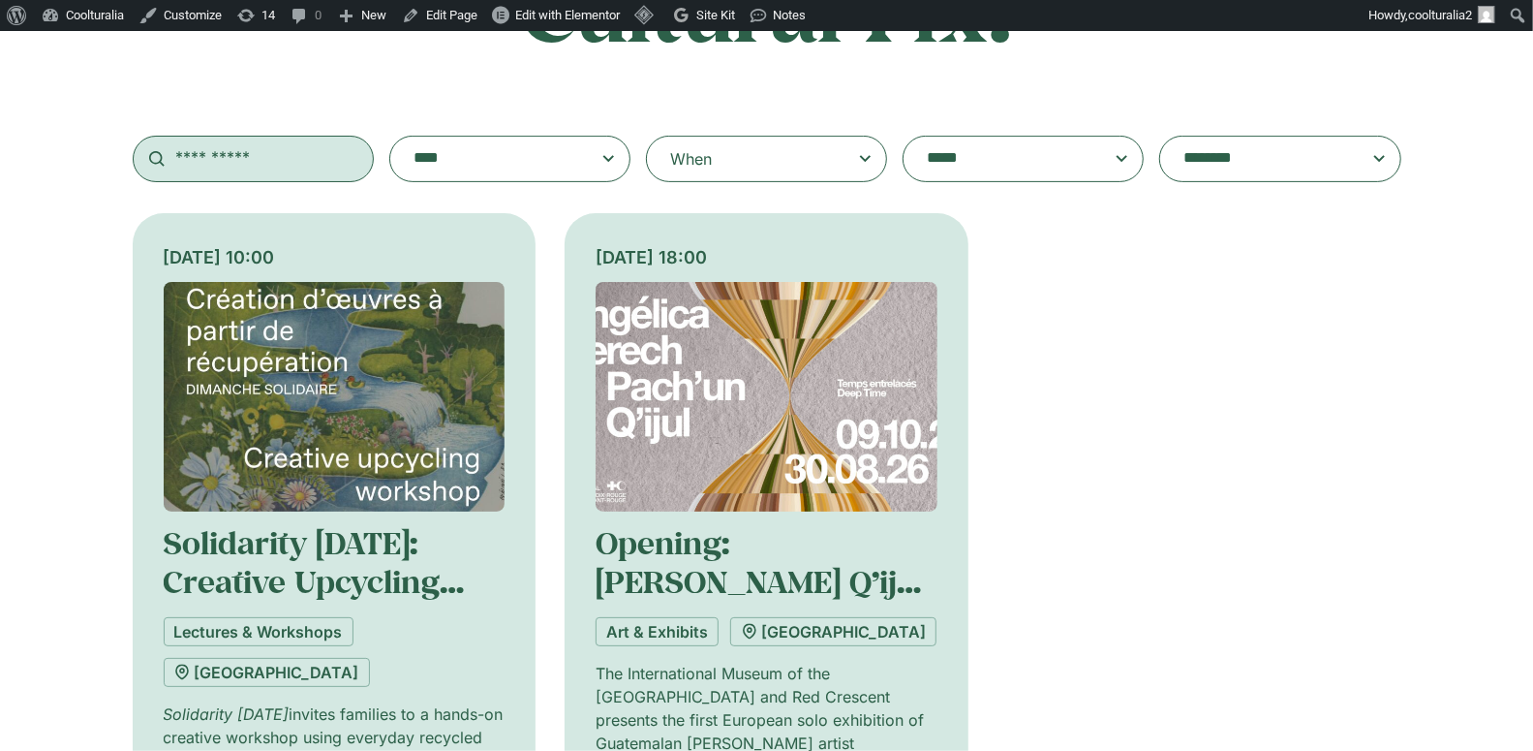
click at [281, 162] on input "text" at bounding box center [253, 159] width 241 height 46
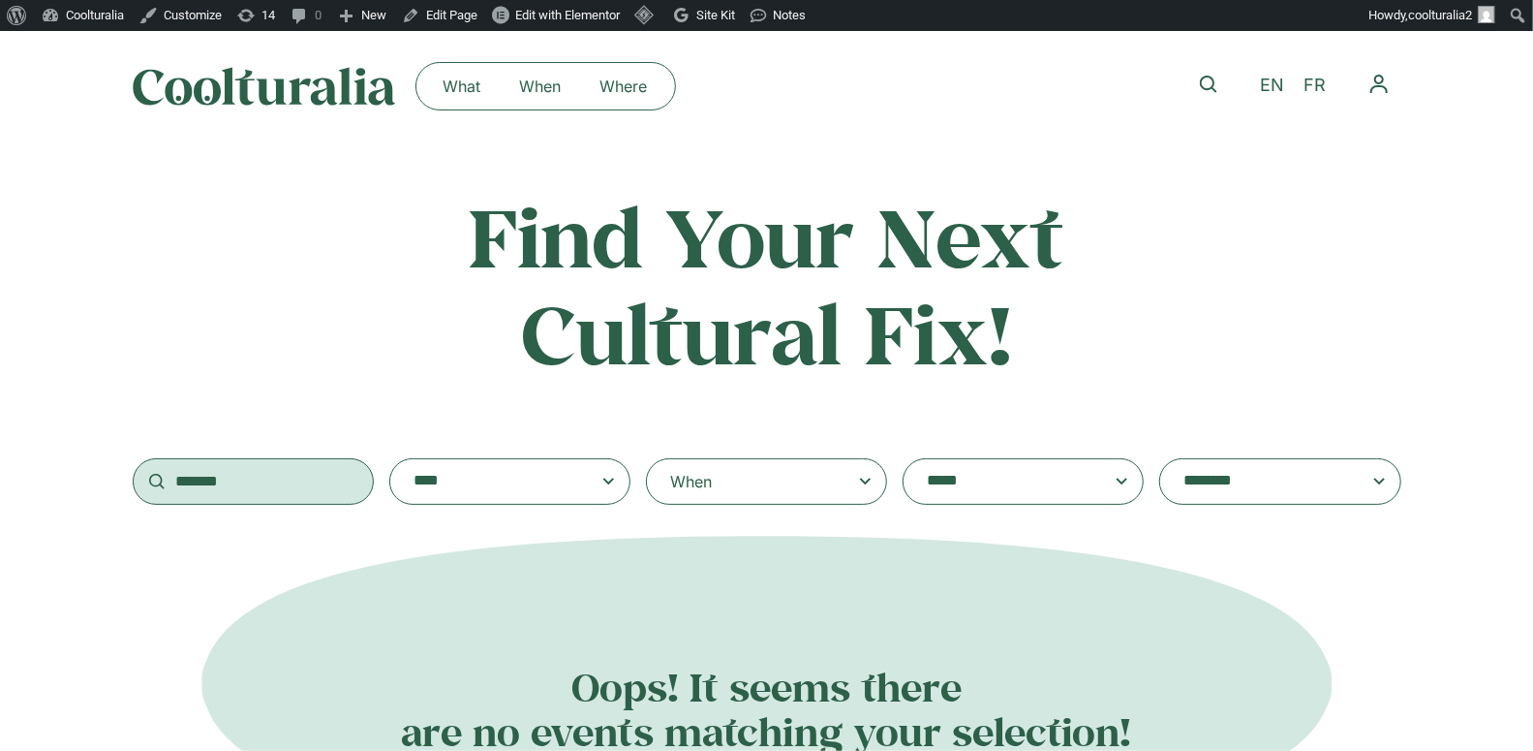
click at [241, 485] on input "*******" at bounding box center [253, 481] width 241 height 46
type input "*******"
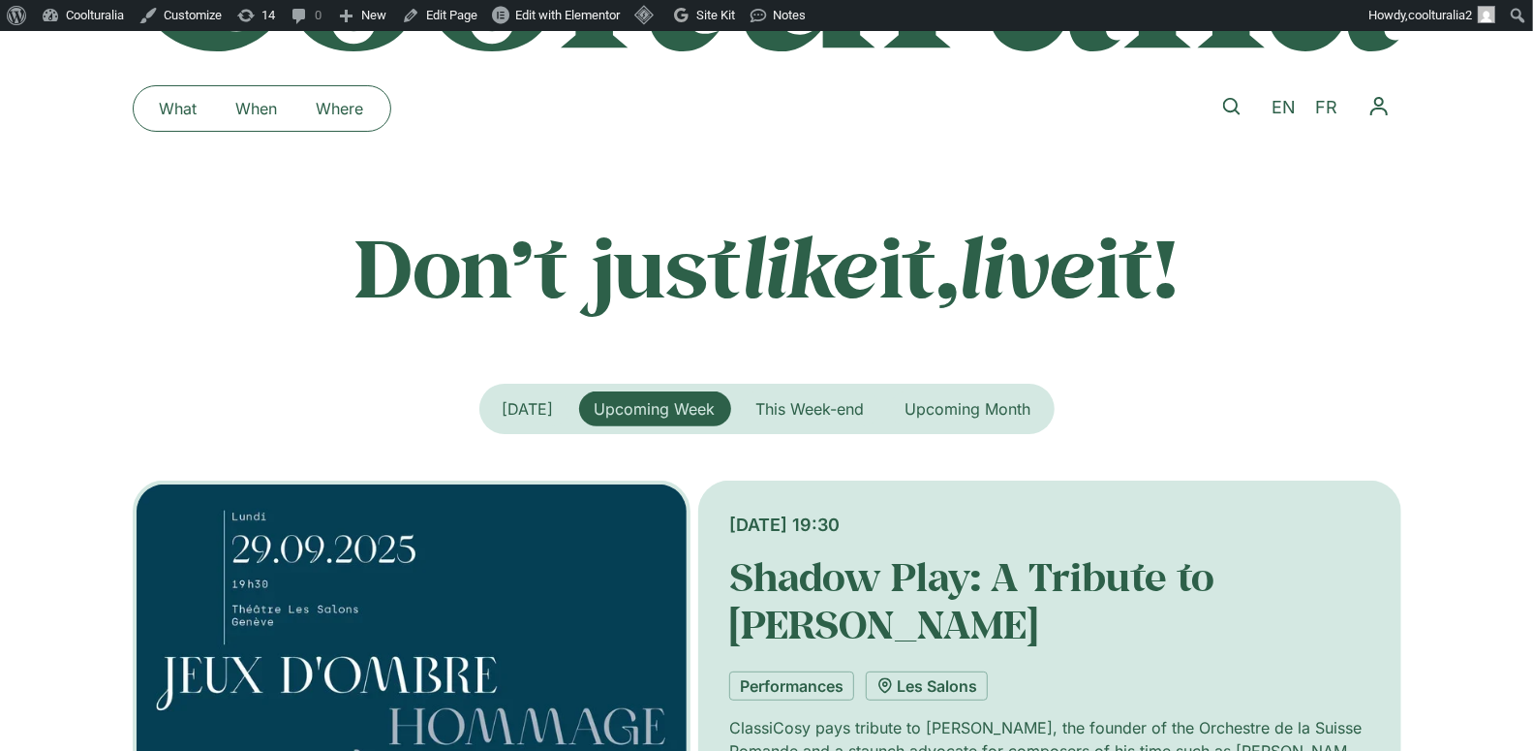
scroll to position [197, 0]
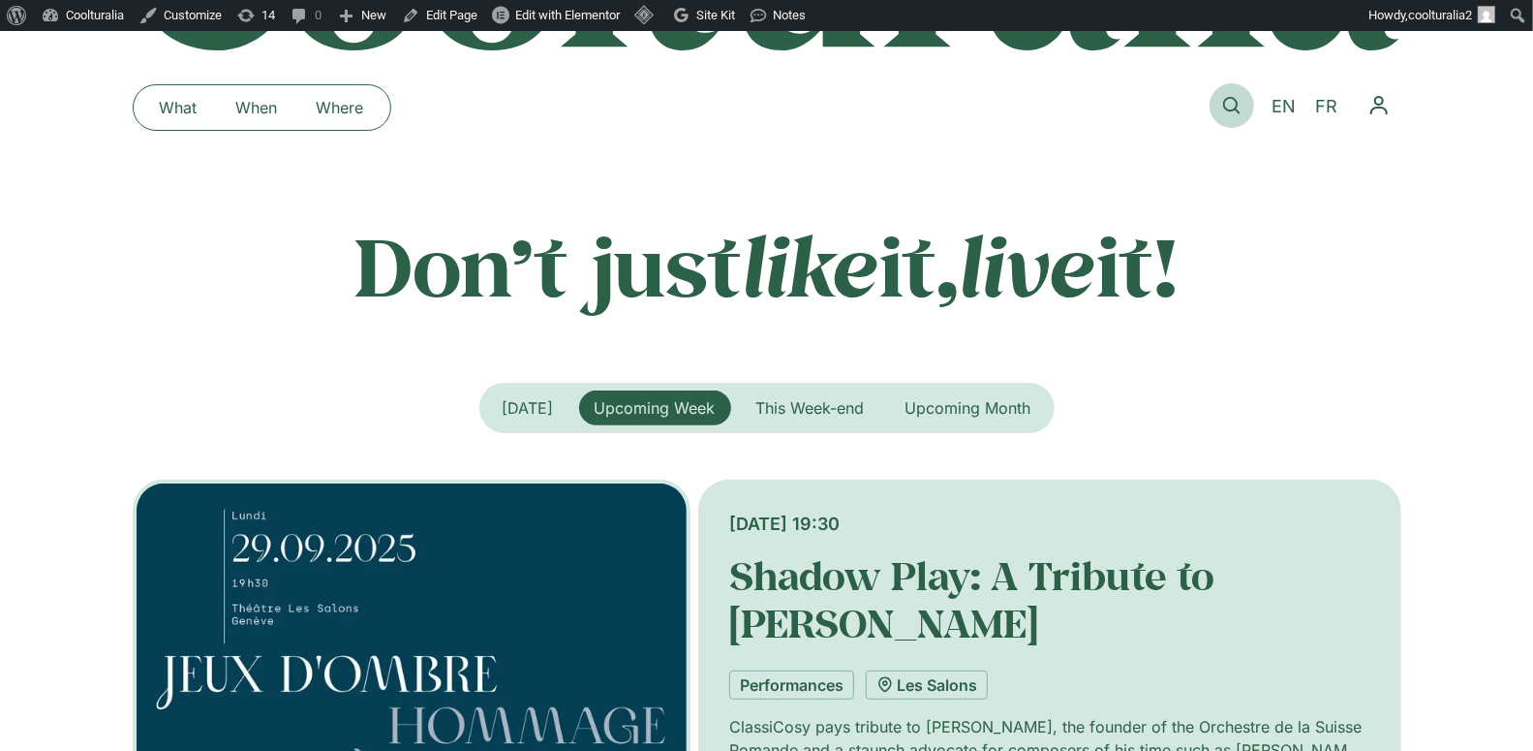
click at [1234, 101] on icon at bounding box center [1231, 105] width 17 height 17
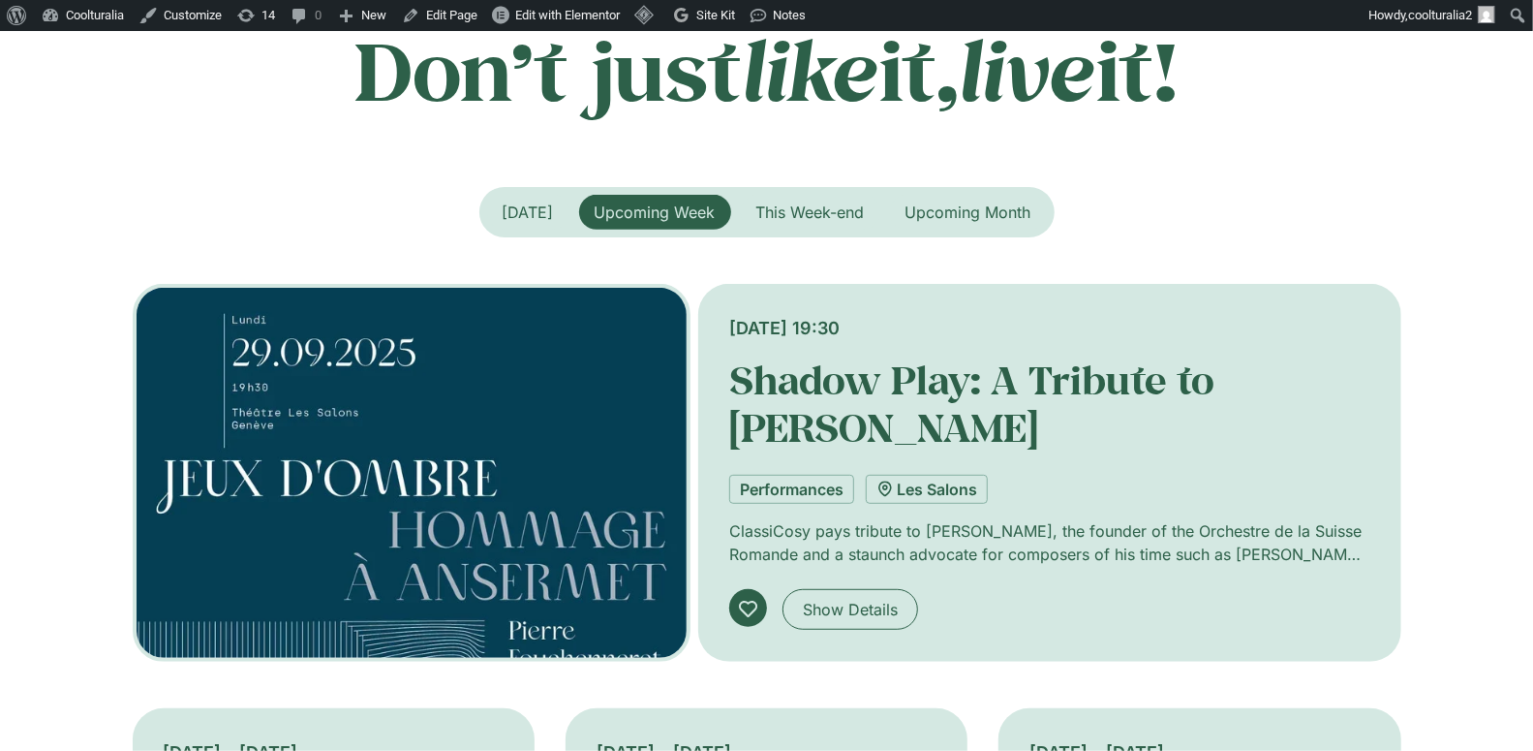
scroll to position [391, 0]
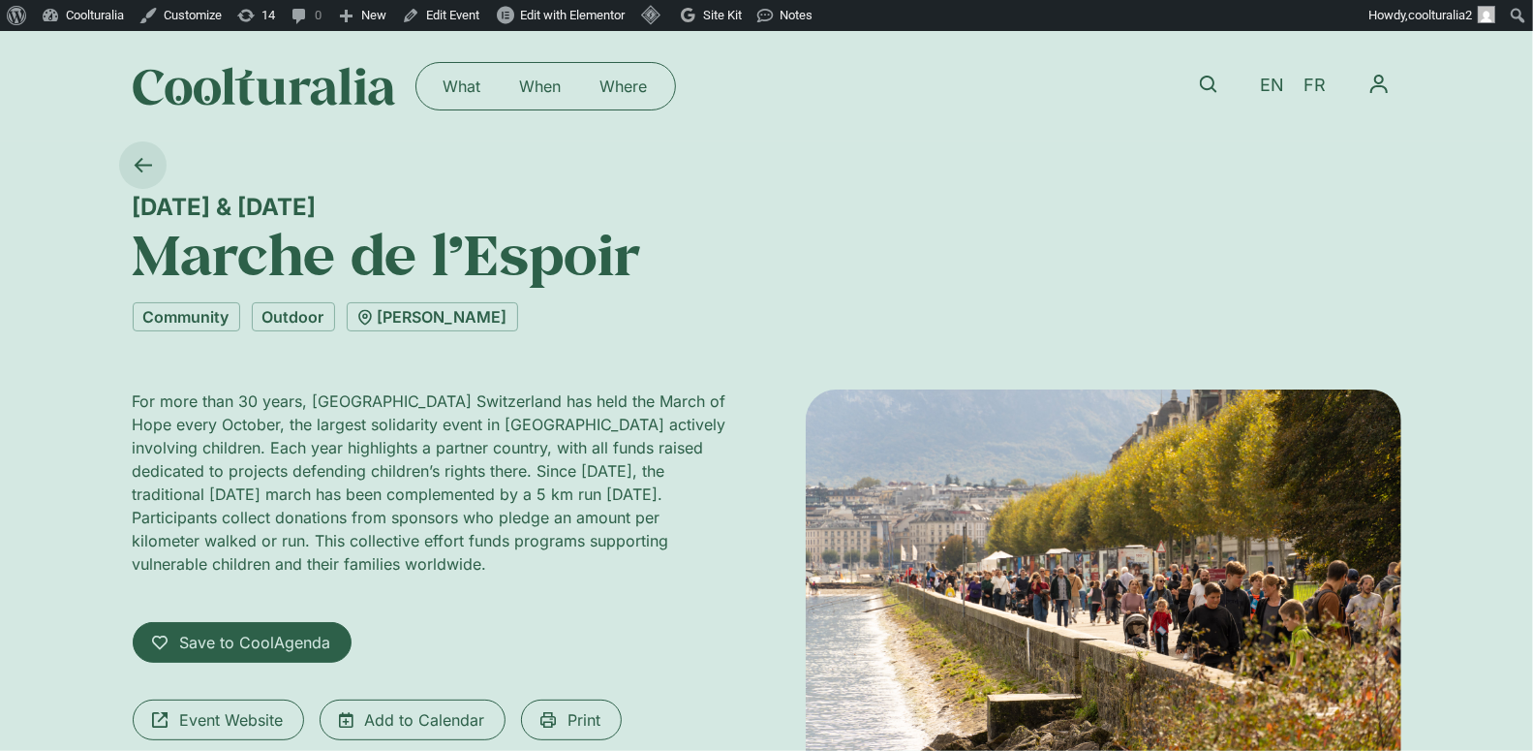
click at [138, 161] on icon at bounding box center [142, 165] width 17 height 15
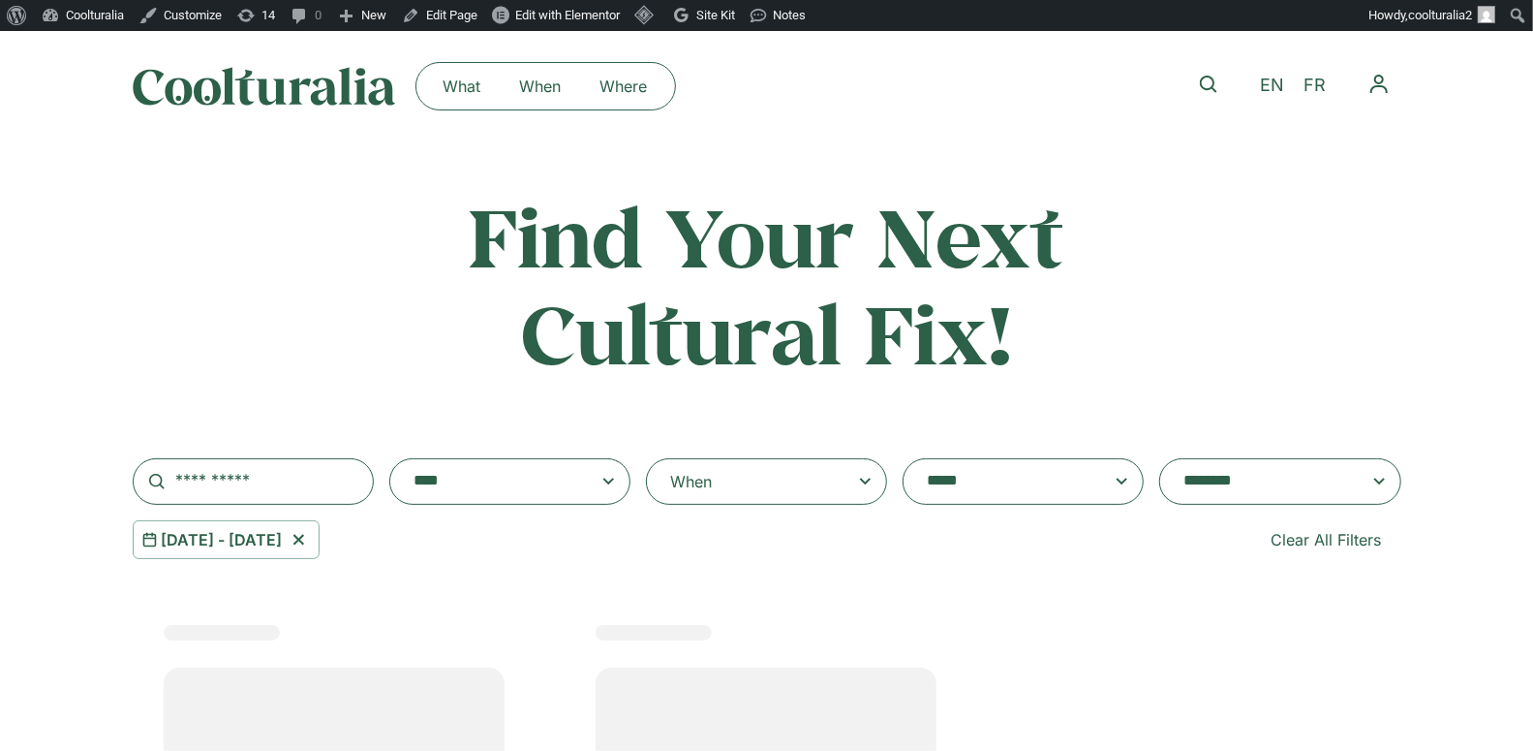
select select
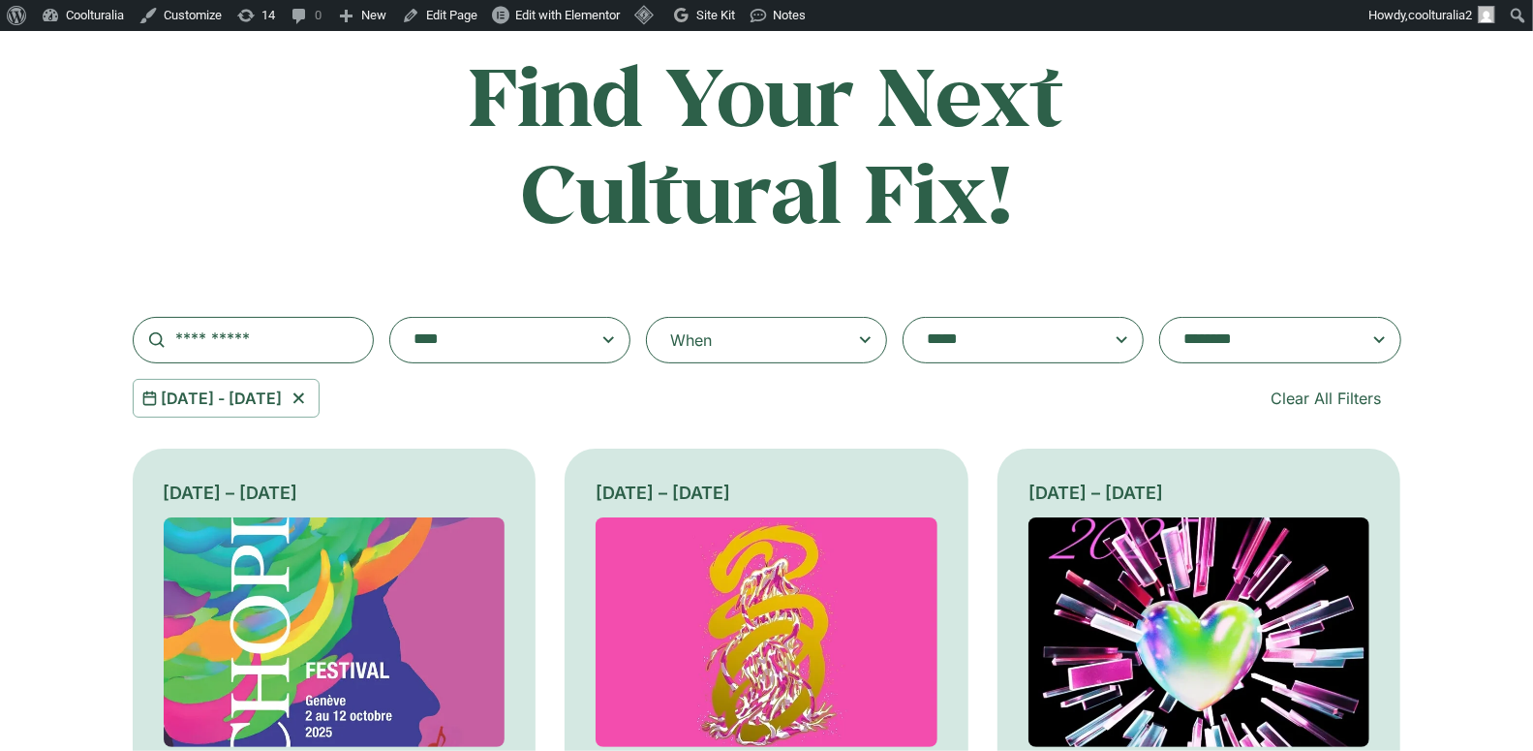
scroll to position [249, 0]
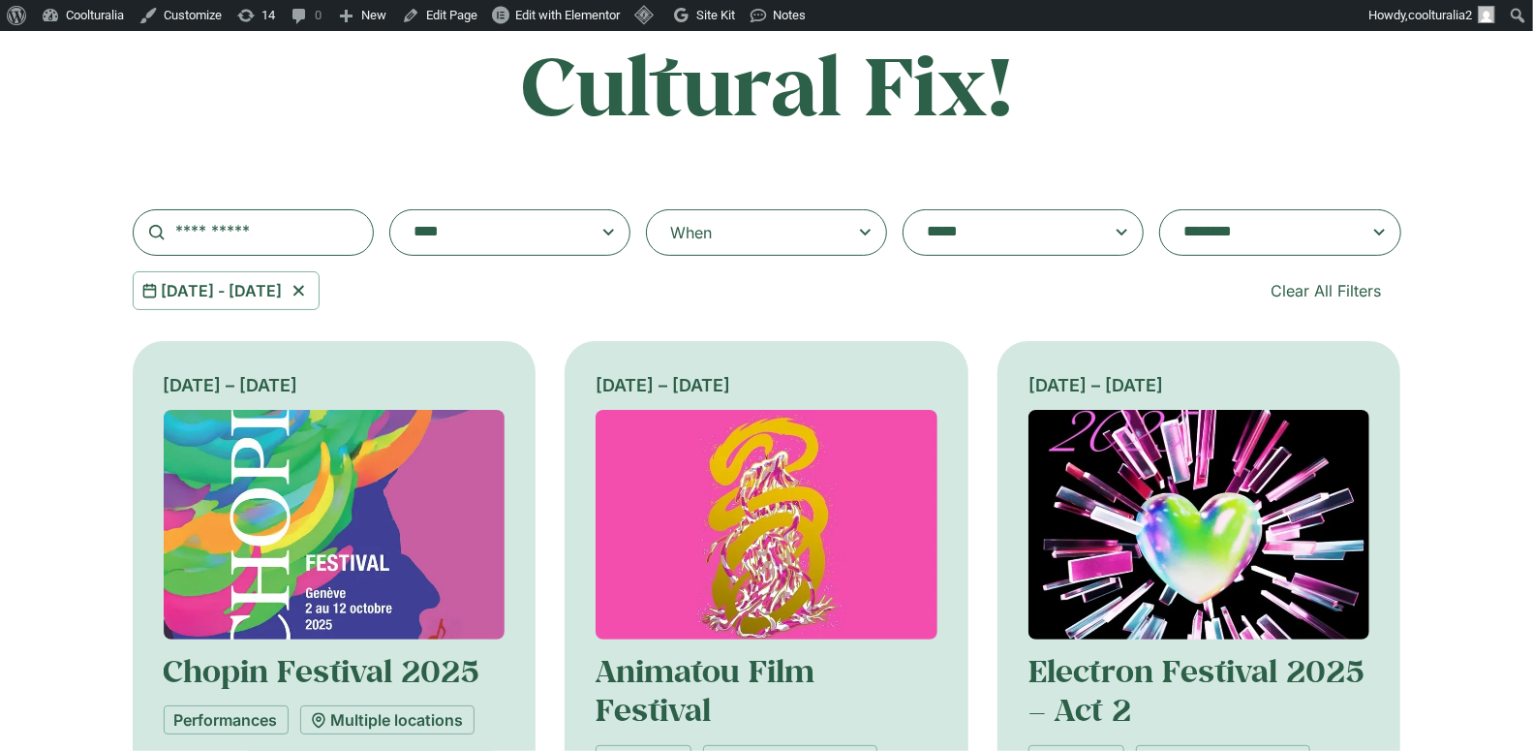
click at [707, 234] on div "When" at bounding box center [691, 232] width 42 height 23
click at [0, 0] on input "When" at bounding box center [0, 0] width 0 height 0
select select "*"
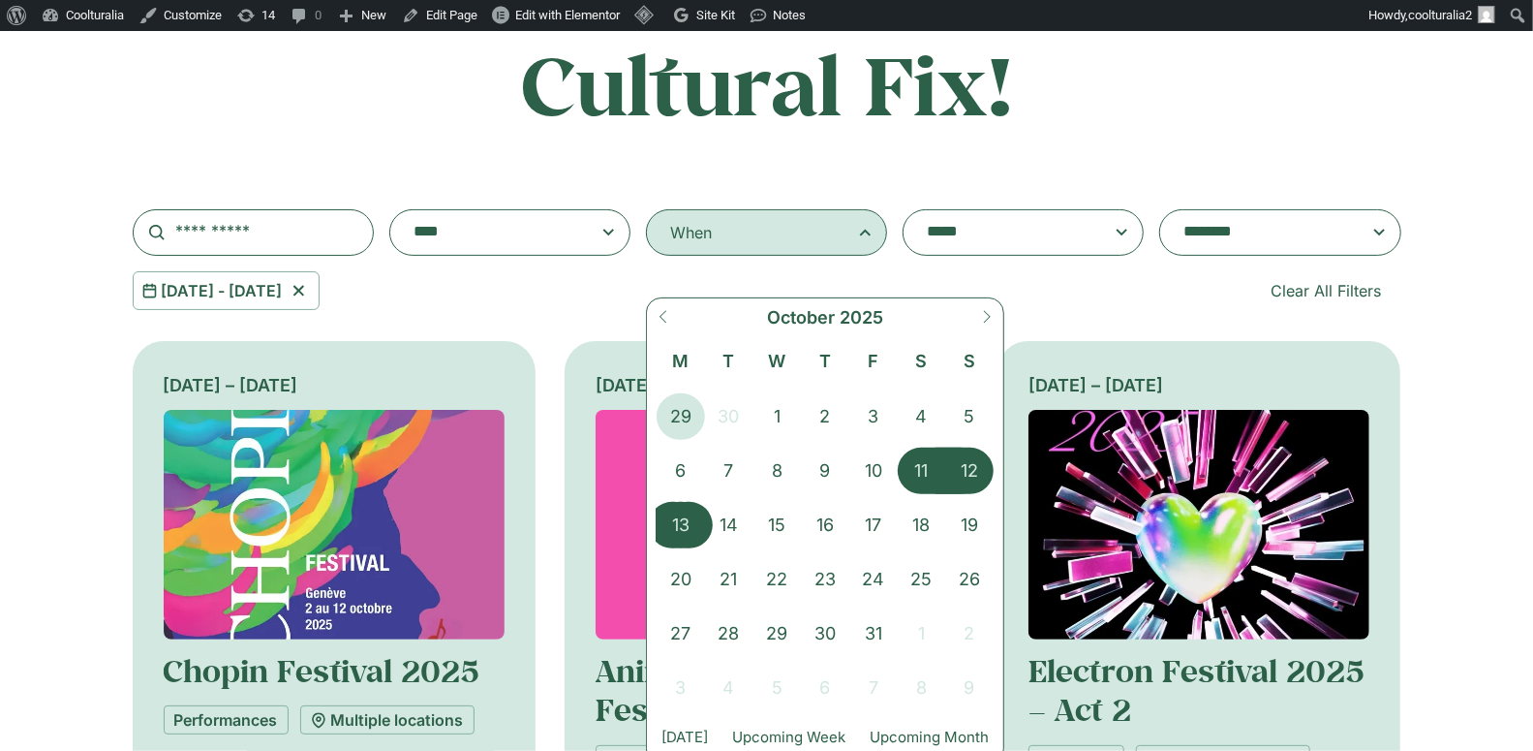
click at [677, 514] on span "13" at bounding box center [681, 525] width 48 height 46
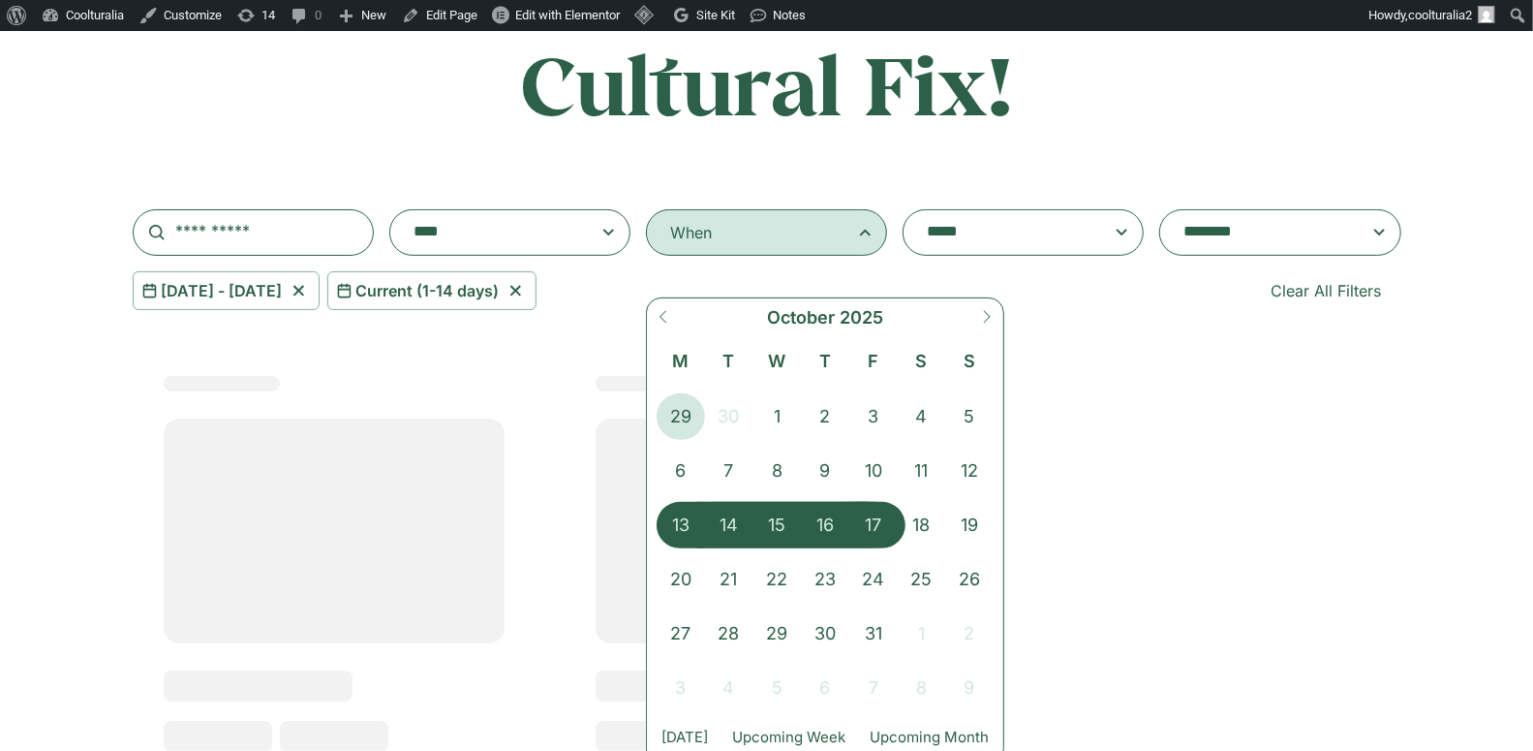
click at [879, 515] on span "17" at bounding box center [873, 525] width 48 height 46
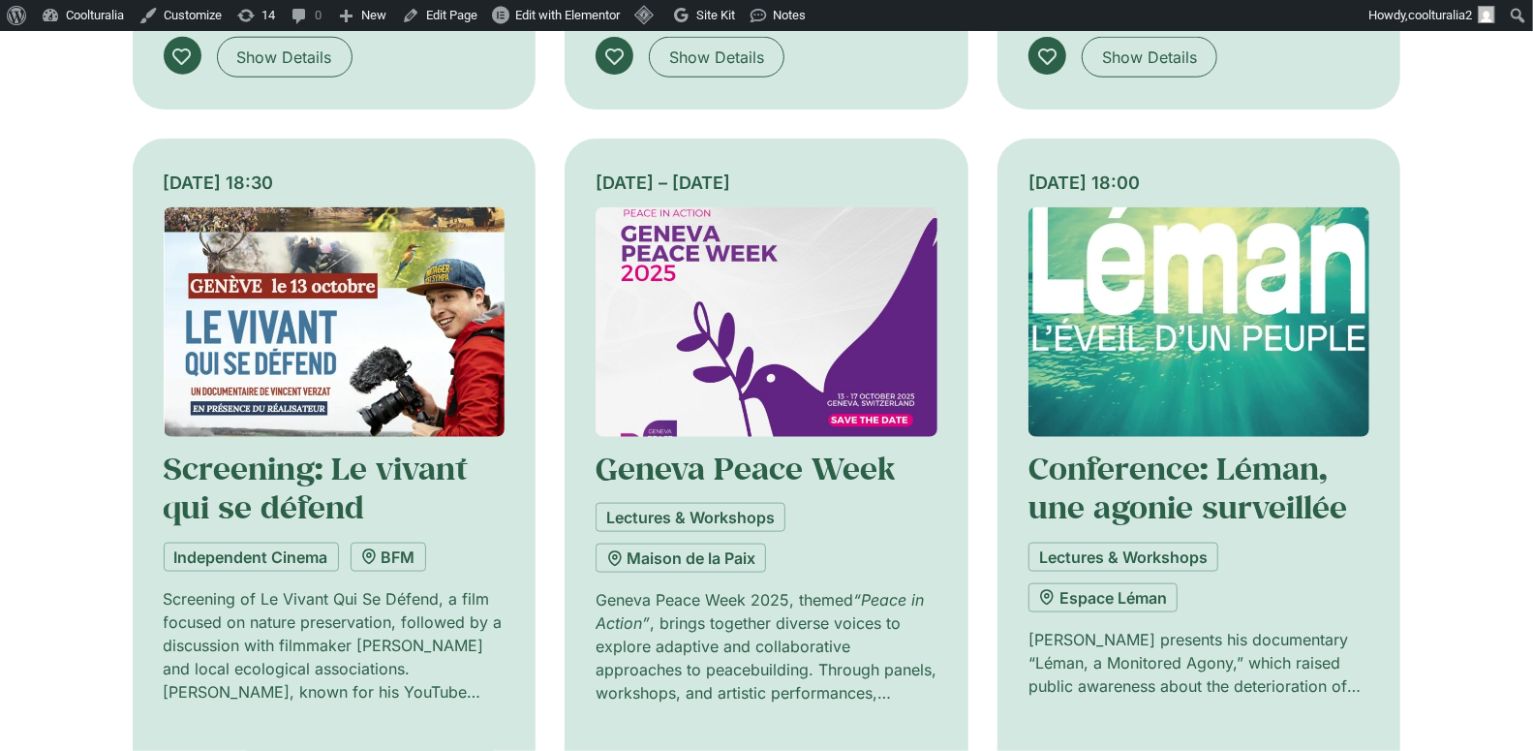
scroll to position [1191, 0]
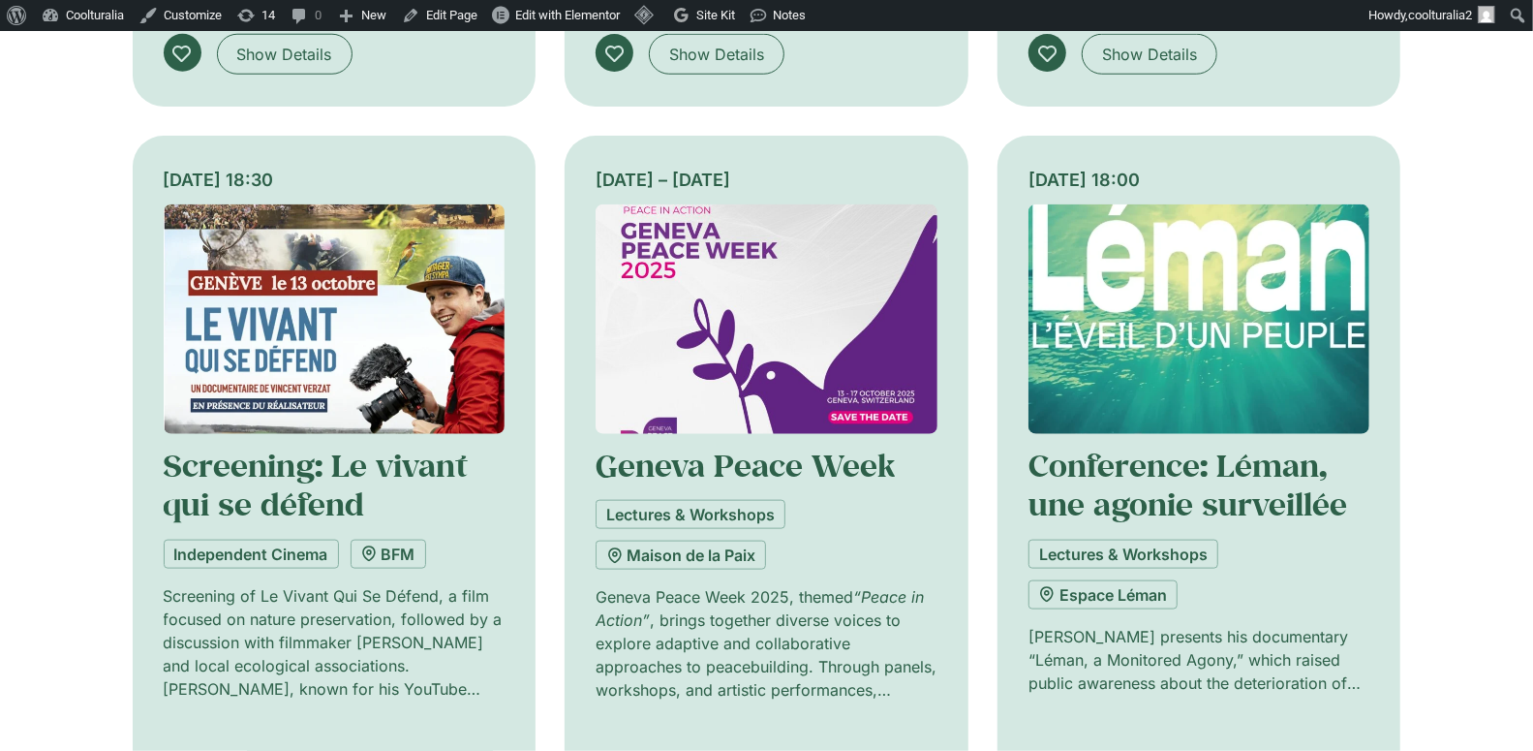
click at [657, 299] on img at bounding box center [767, 319] width 342 height 230
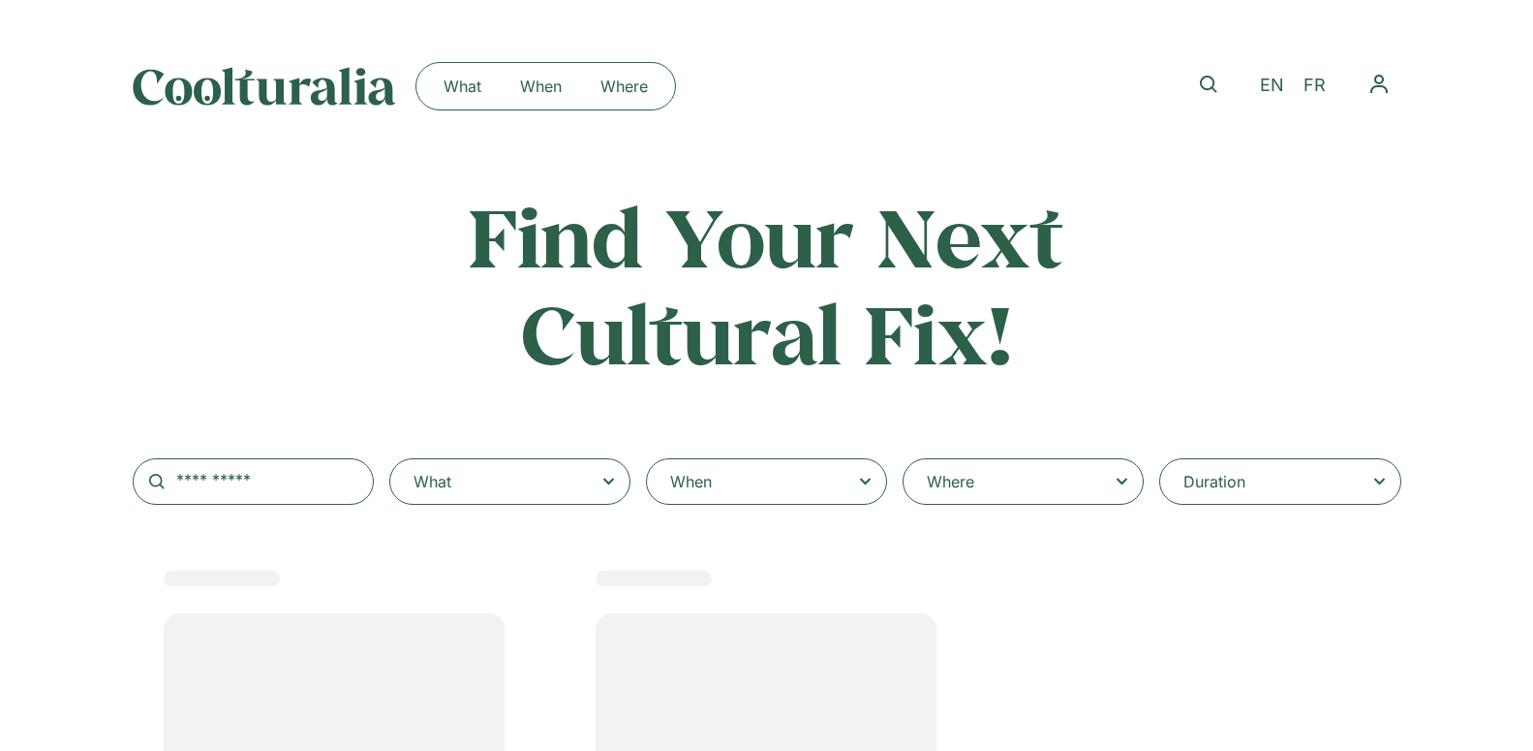
select select
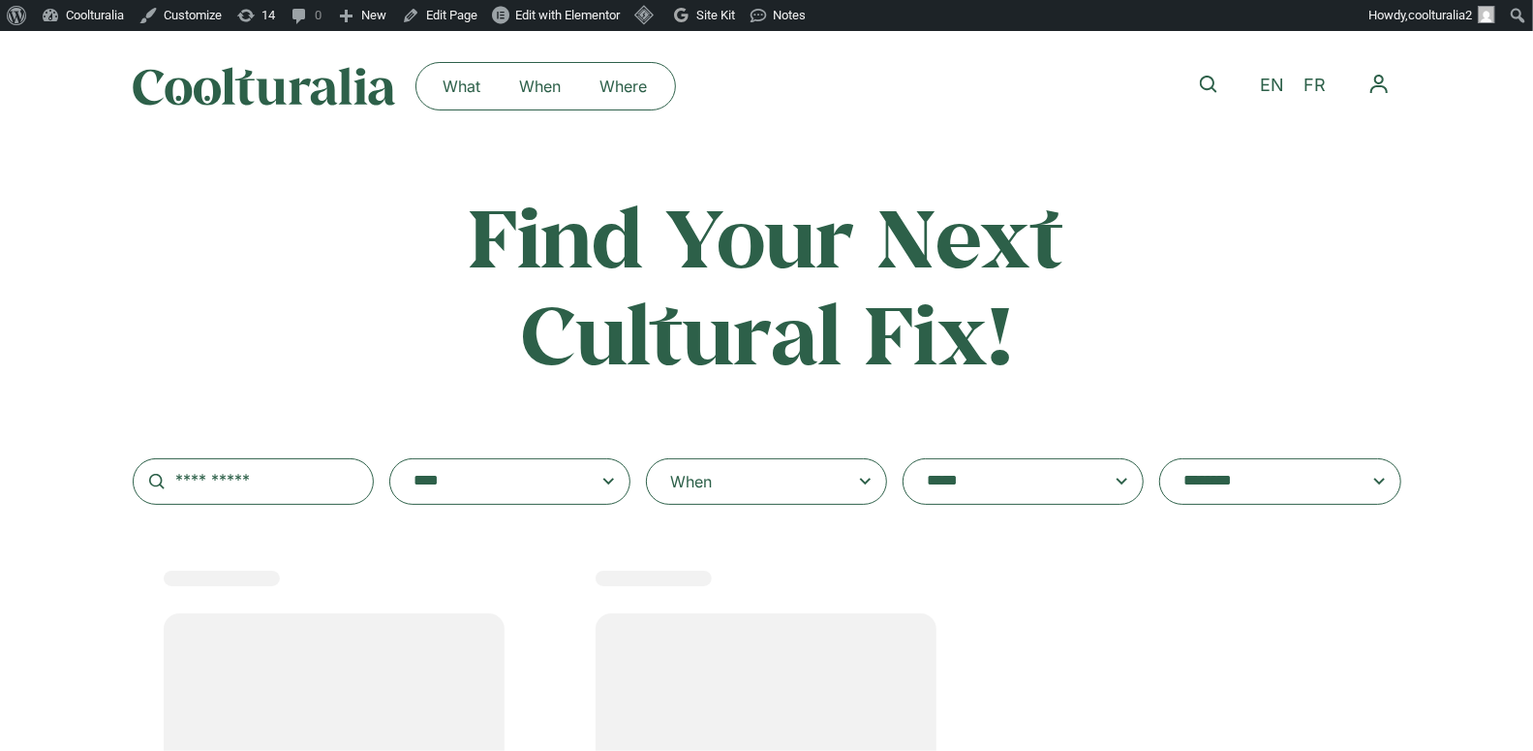
click at [797, 478] on div "When" at bounding box center [766, 481] width 241 height 46
click at [0, 0] on input "When" at bounding box center [0, 0] width 0 height 0
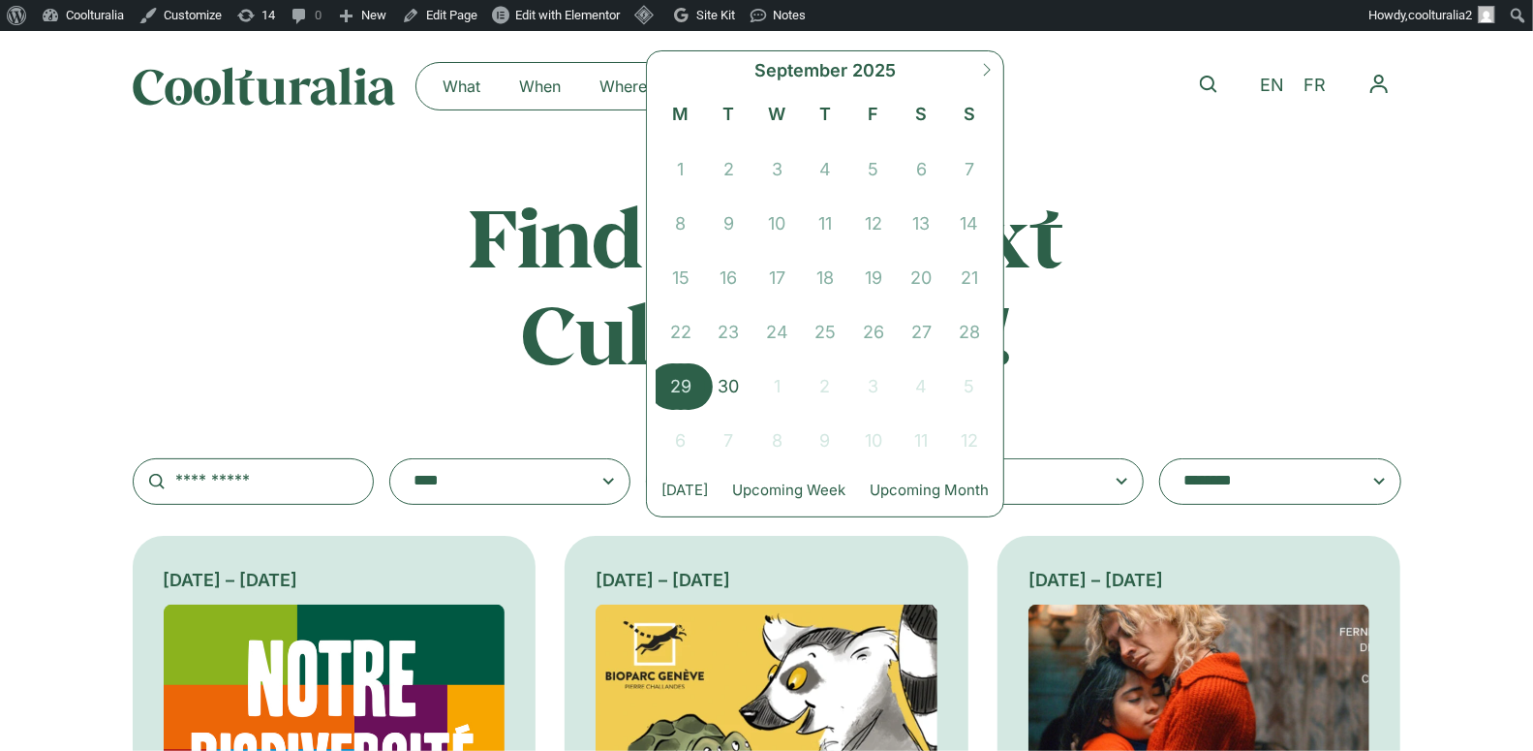
click at [679, 381] on span "29" at bounding box center [681, 386] width 48 height 46
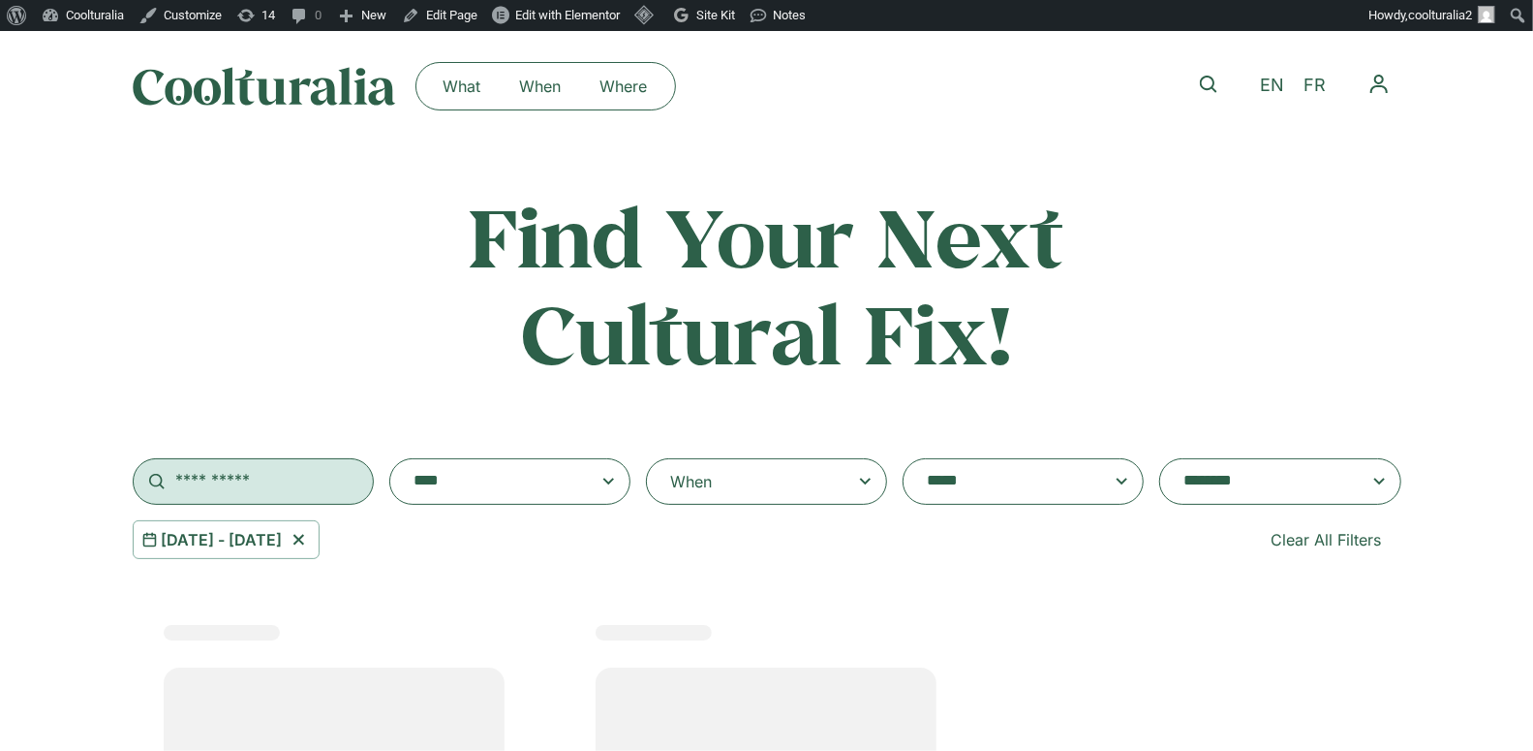
click at [306, 494] on input "text" at bounding box center [253, 481] width 241 height 46
click at [477, 468] on textarea "**********" at bounding box center [491, 481] width 155 height 27
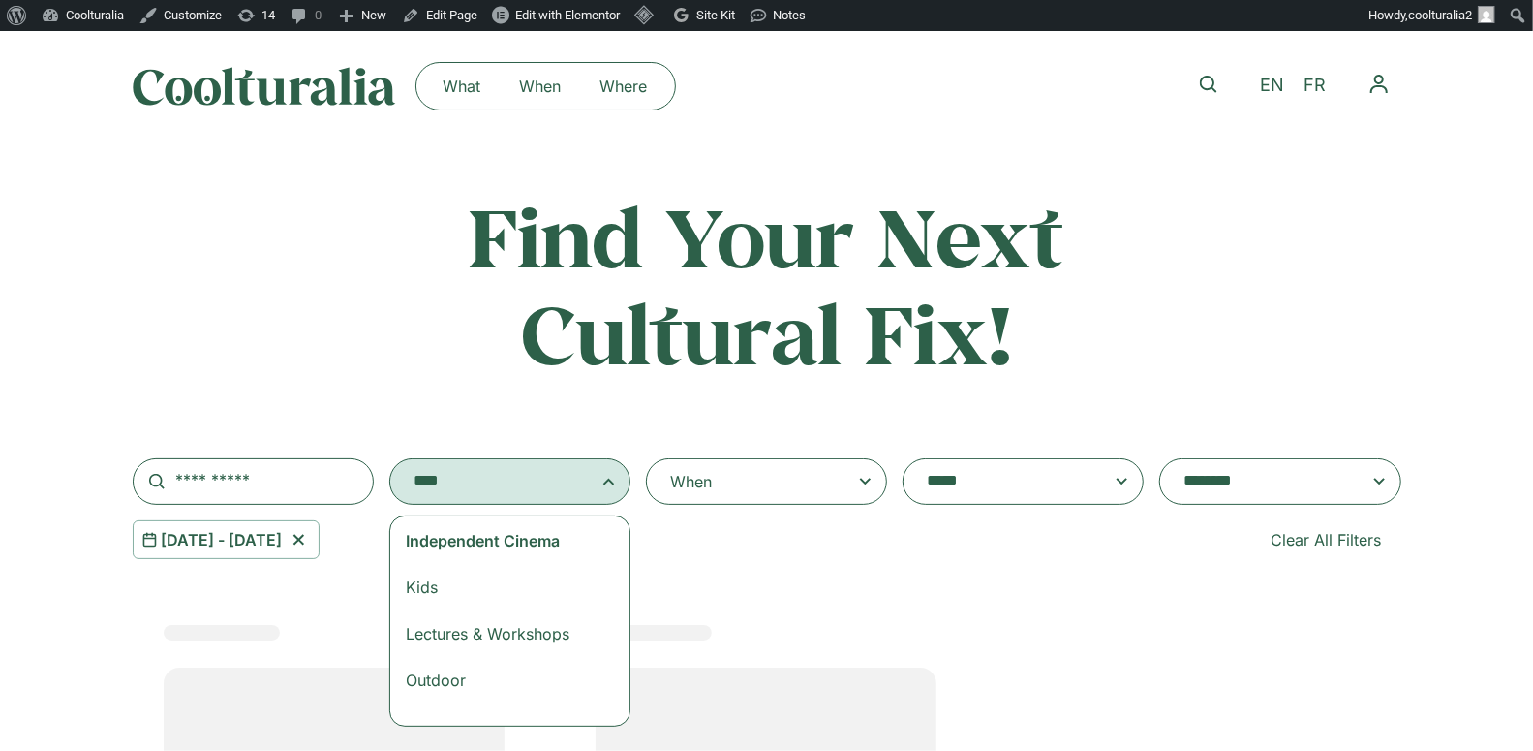
scroll to position [177, 0]
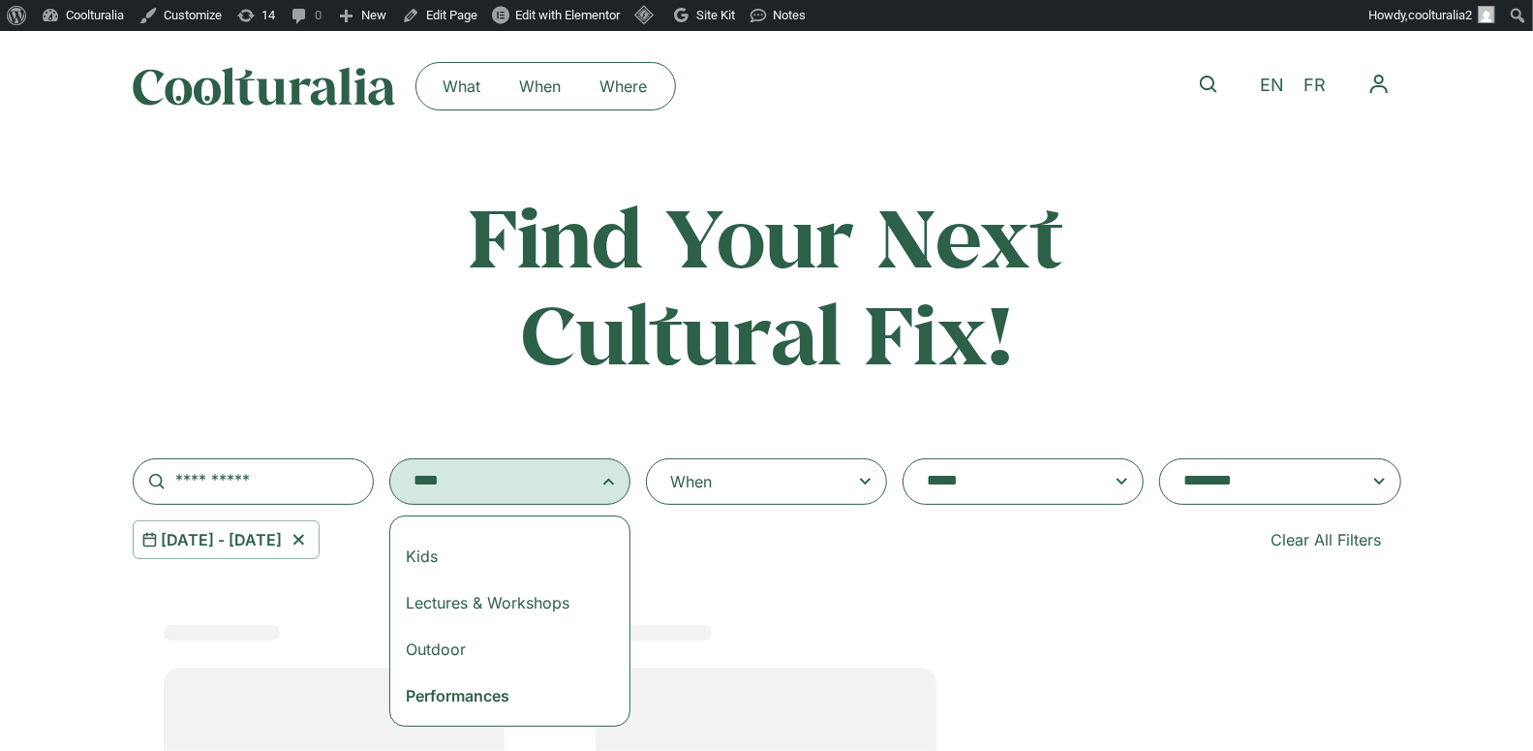
select select "***"
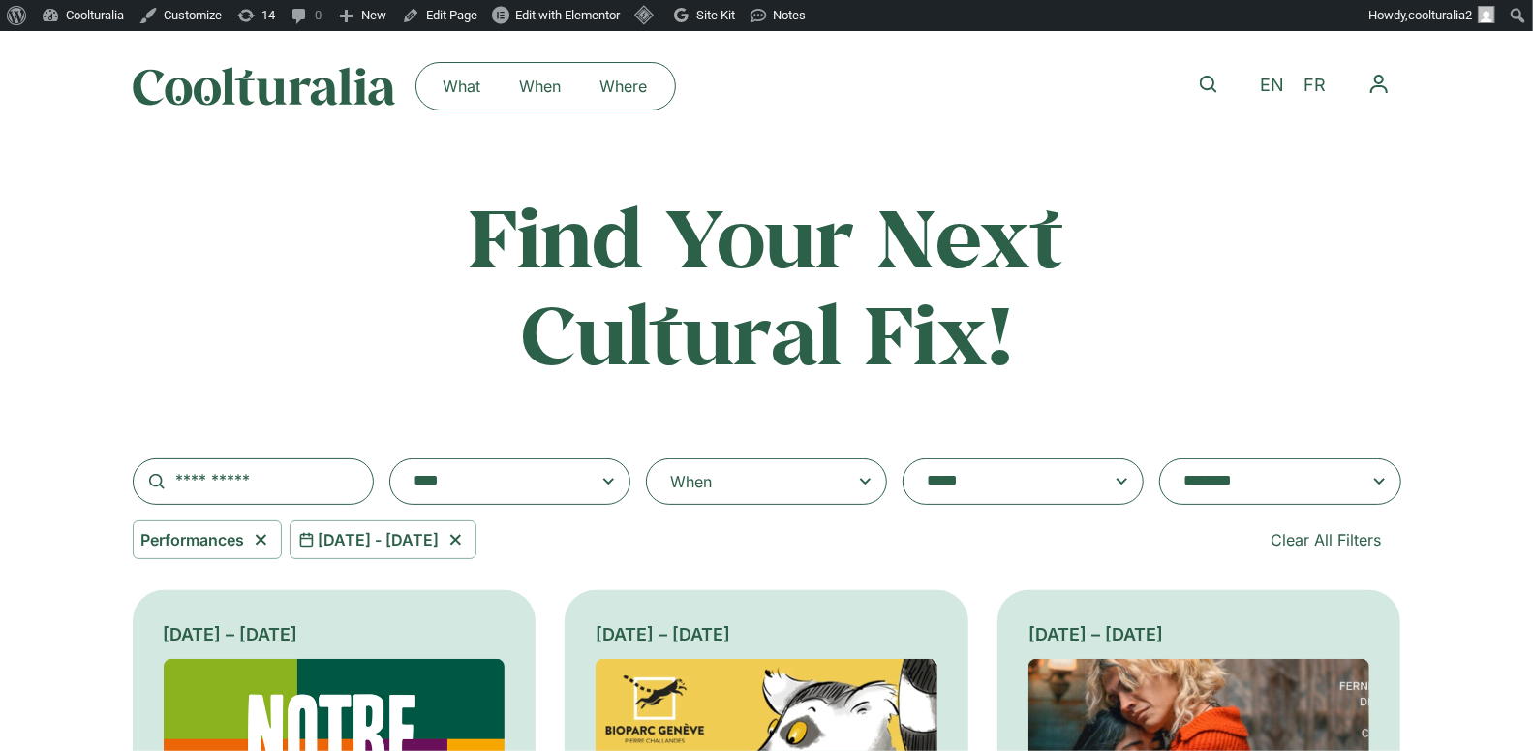
click at [486, 264] on h2 "Find Your Next Cultural Fix!" at bounding box center [766, 284] width 761 height 193
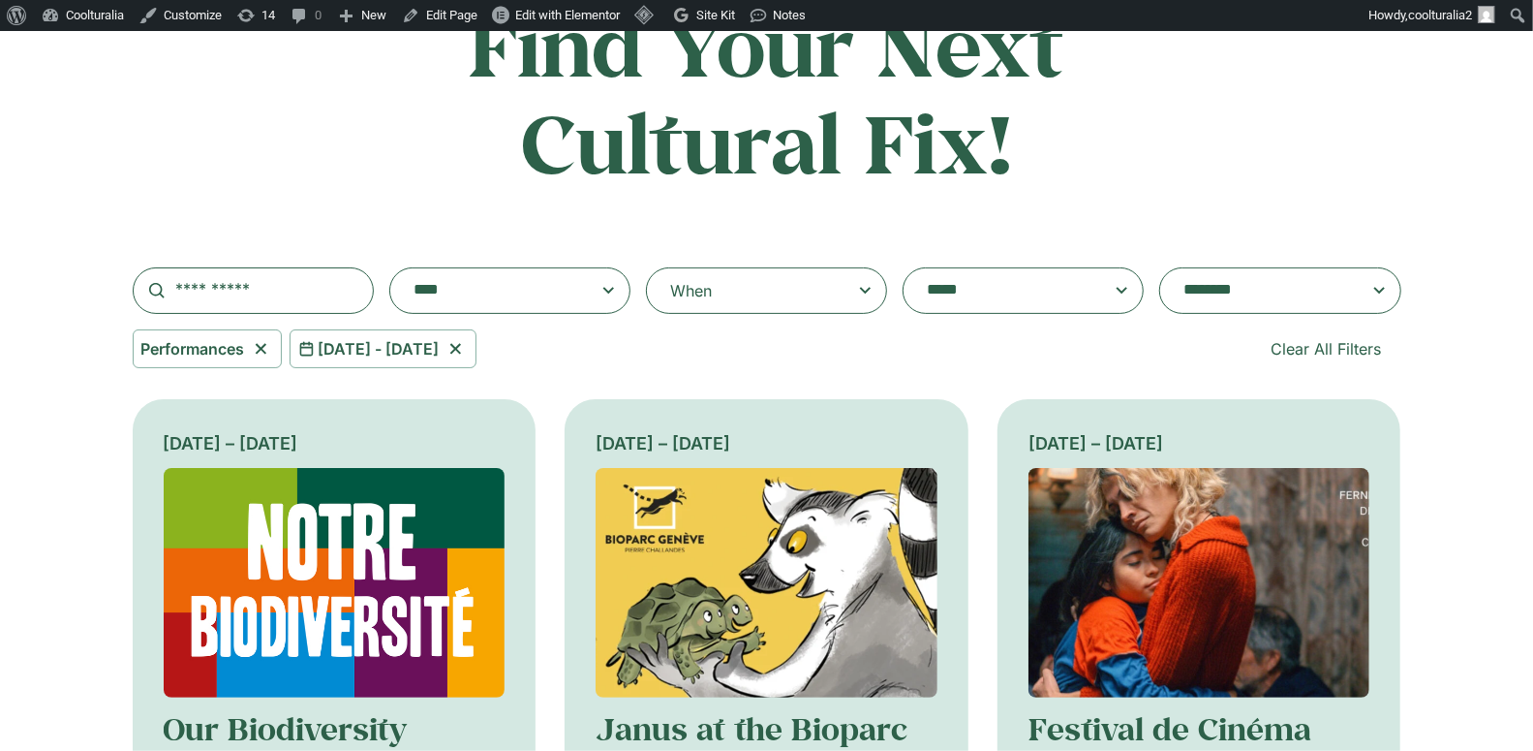
scroll to position [225, 0]
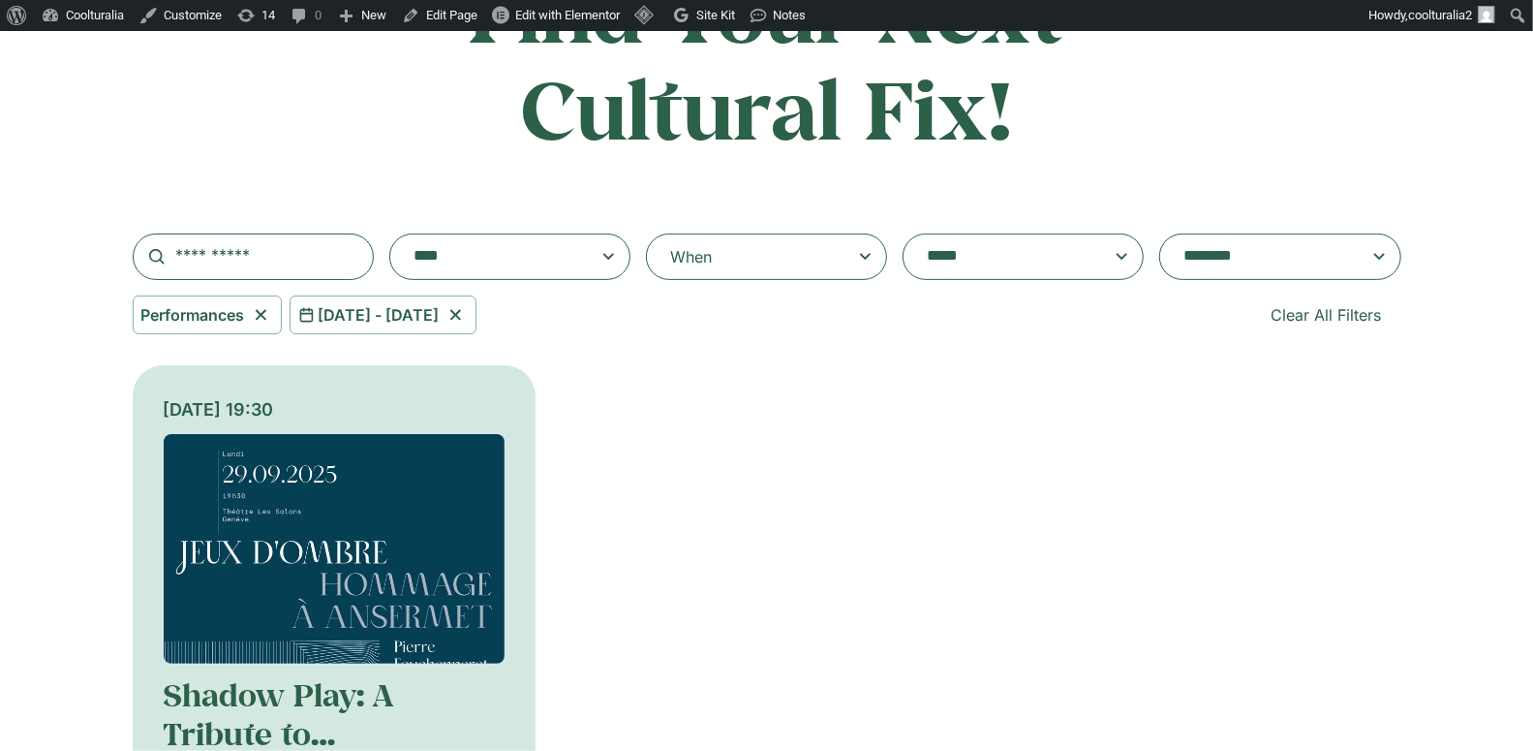
click at [1280, 256] on textarea "**********" at bounding box center [1261, 256] width 155 height 27
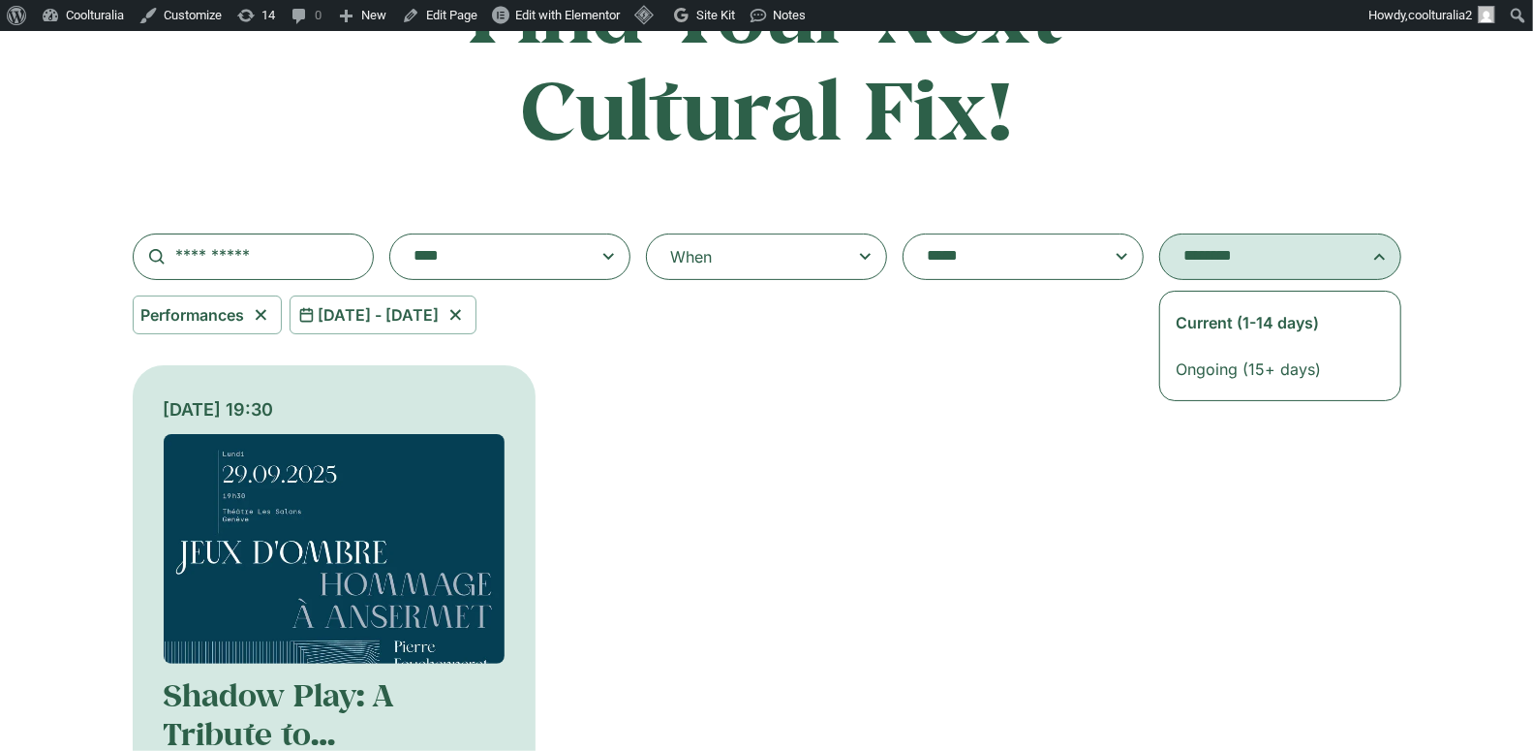
click at [972, 503] on div "Monday 29 September, 19:30 Shadow Play: A Tribute to Ernest Ansermet Performanc…" at bounding box center [767, 695] width 1269 height 660
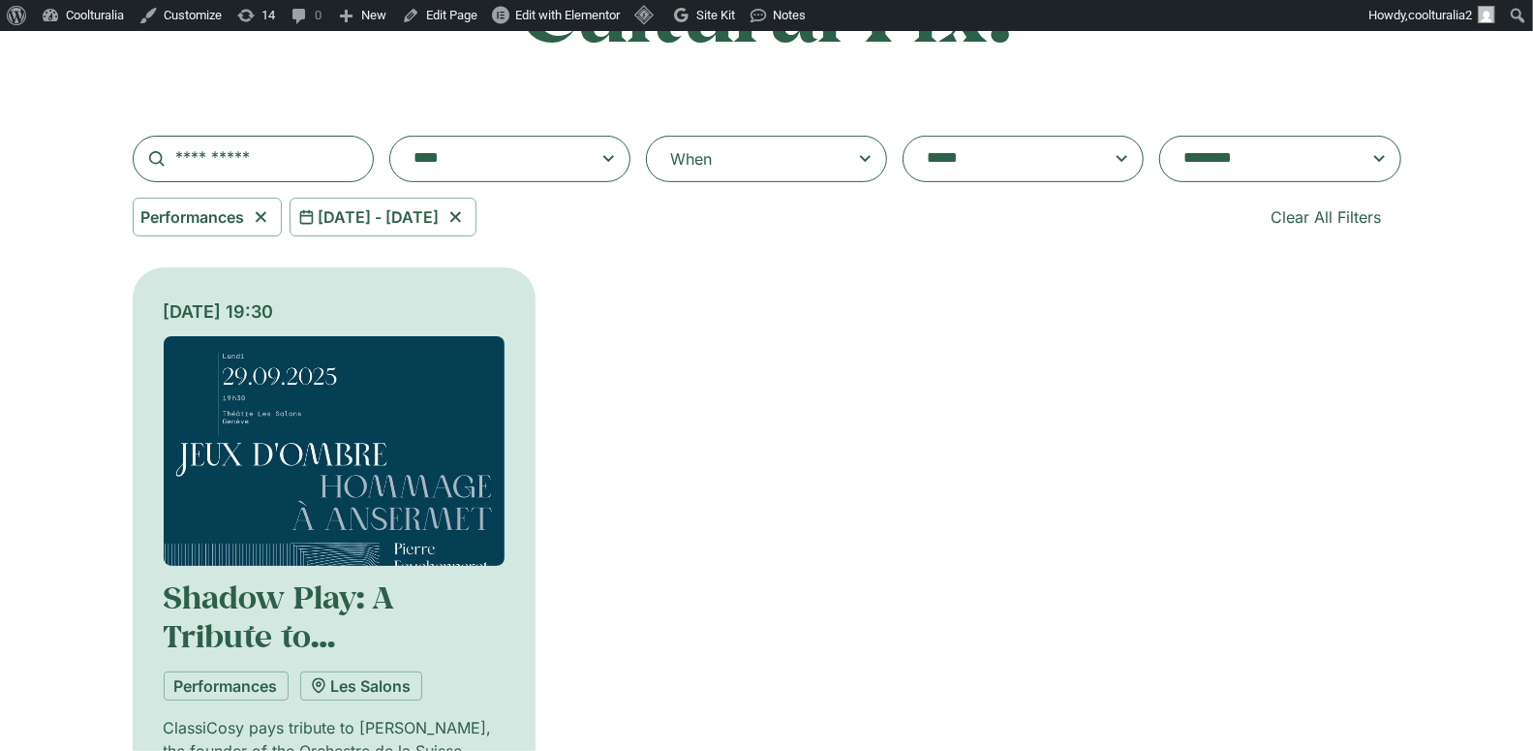
scroll to position [320, 0]
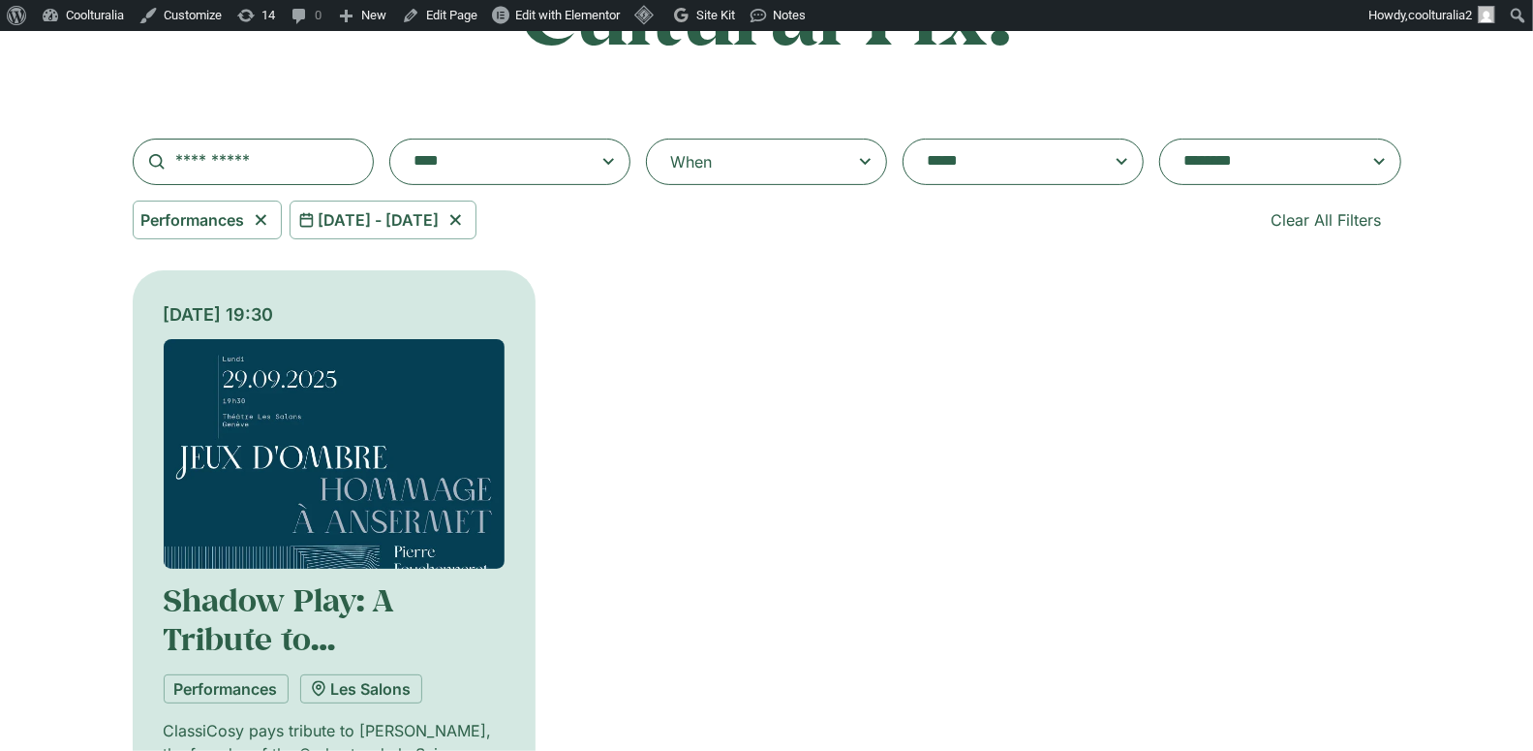
click at [599, 154] on span at bounding box center [510, 161] width 208 height 27
click at [390, 139] on select "**********" at bounding box center [389, 139] width 1 height 1
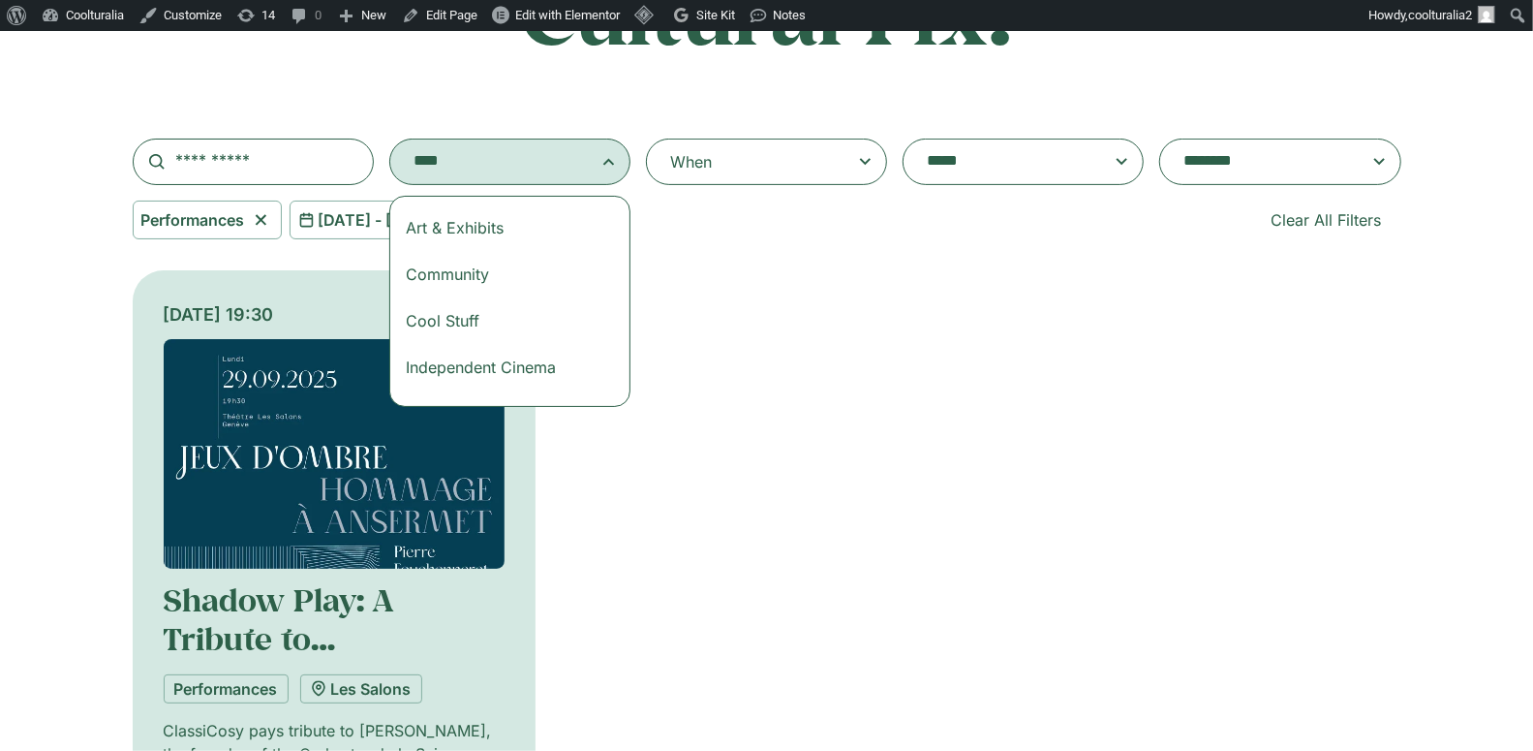
scroll to position [178, 0]
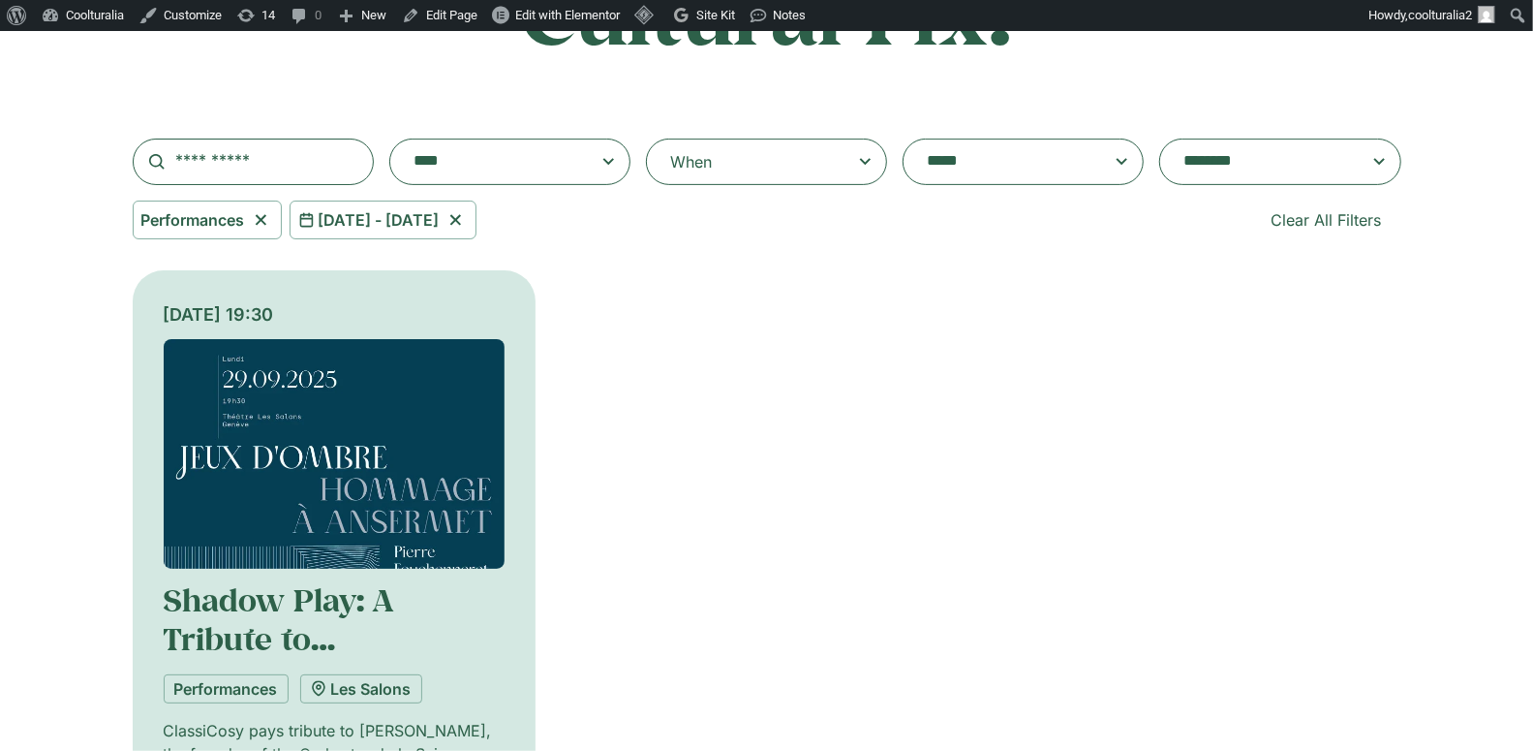
click at [714, 313] on div "Monday 29 September, 19:30 Shadow Play: A Tribute to Ernest Ansermet Performanc…" at bounding box center [767, 600] width 1269 height 660
click at [460, 221] on icon at bounding box center [454, 220] width 11 height 11
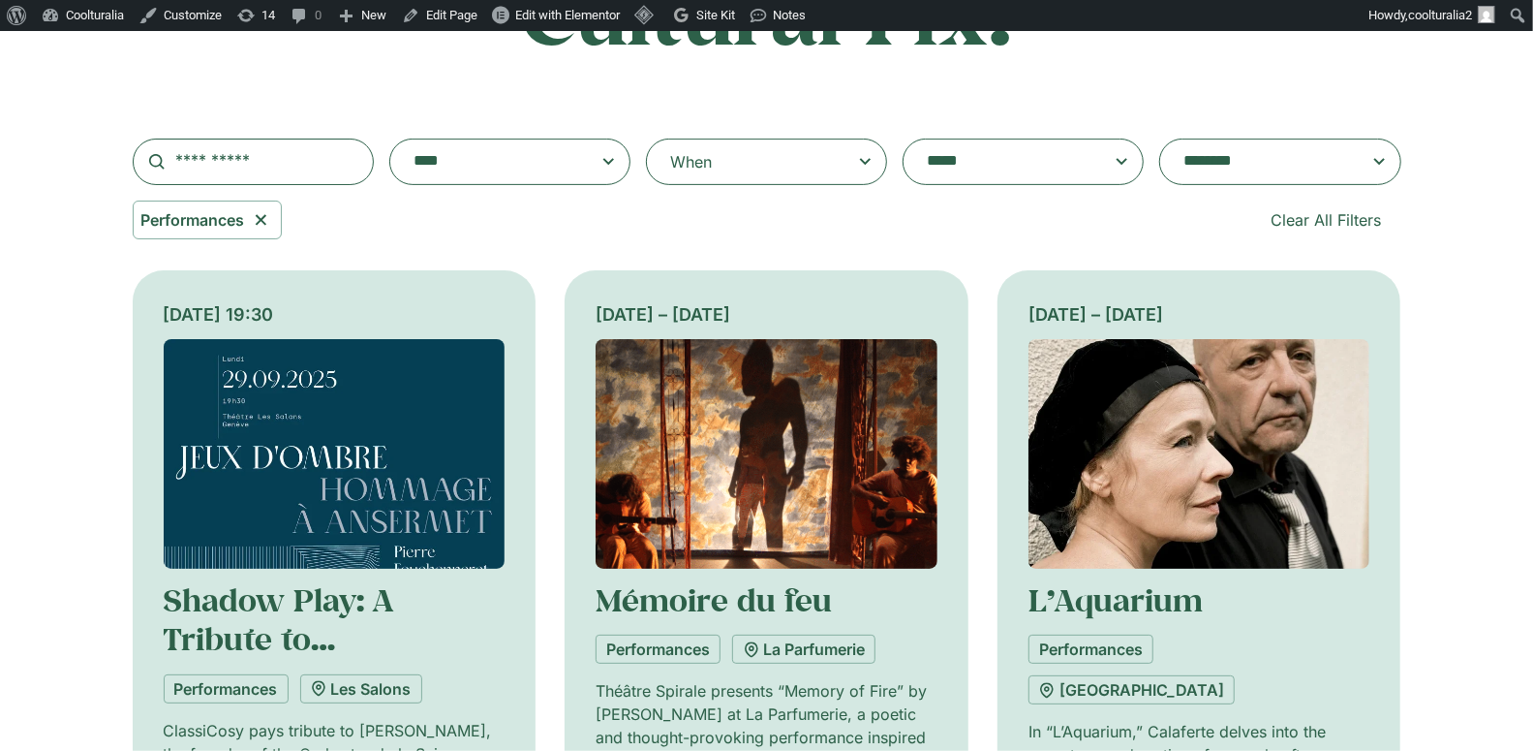
click at [265, 231] on icon at bounding box center [261, 219] width 24 height 23
select select
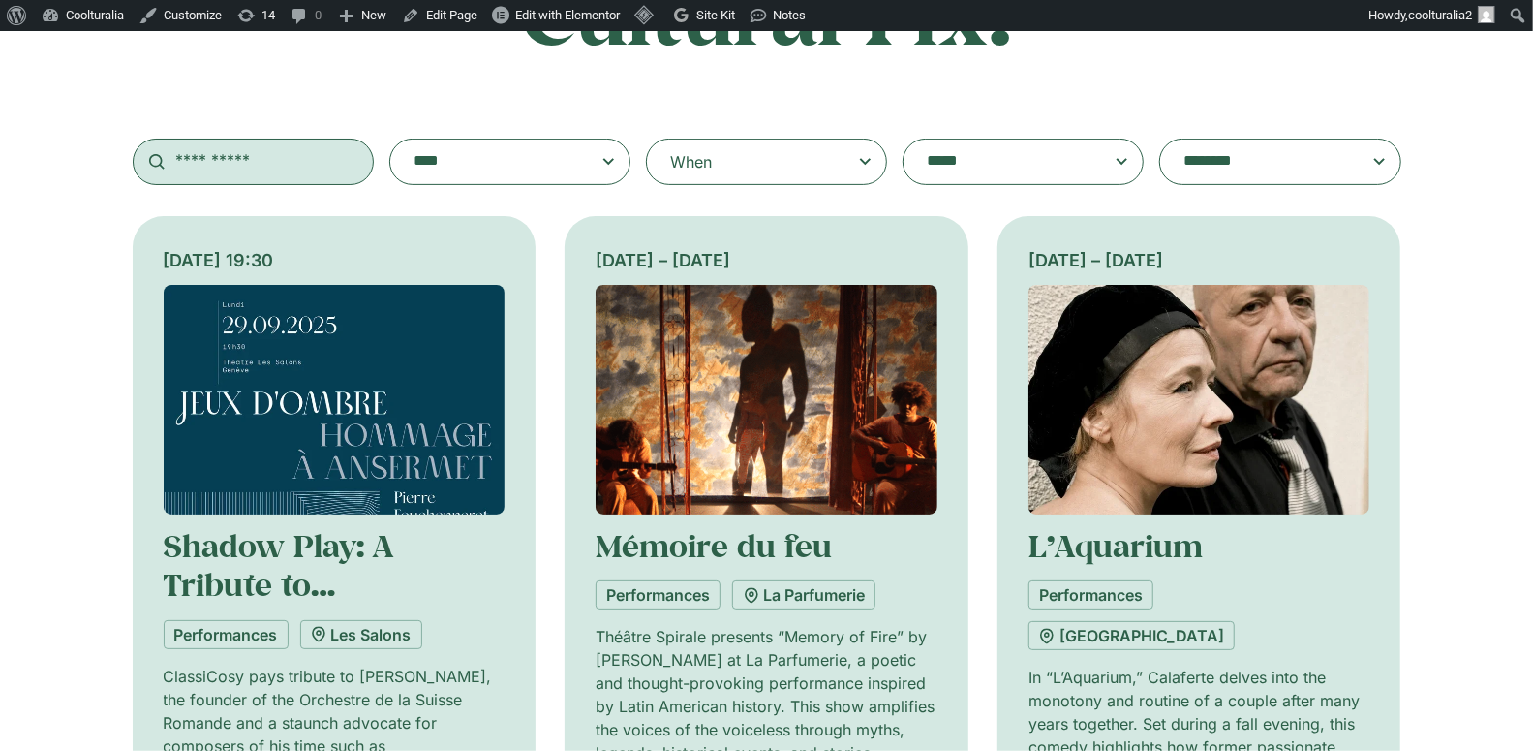
click at [277, 173] on input "text" at bounding box center [253, 162] width 241 height 46
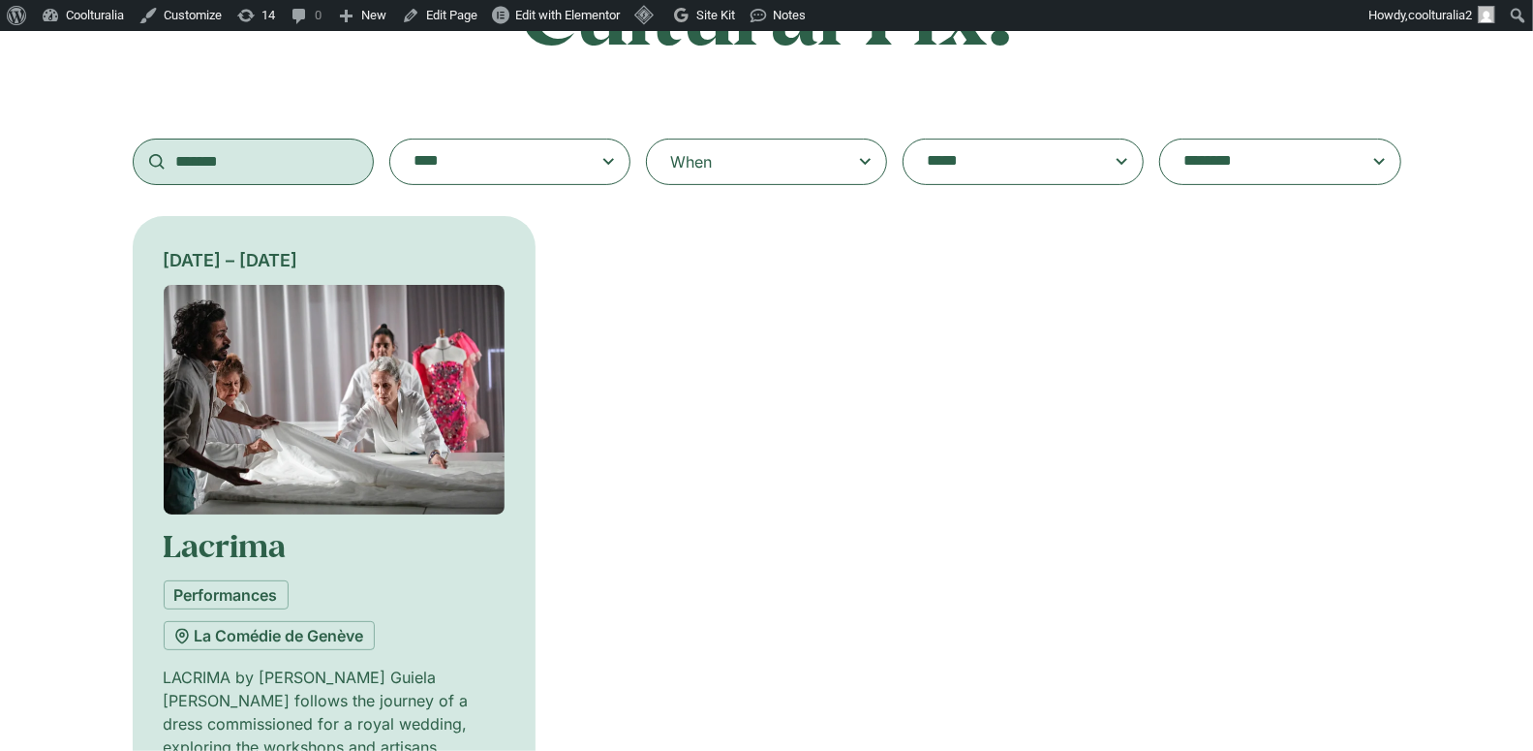
type input "*******"
click at [297, 394] on img at bounding box center [335, 400] width 342 height 230
click at [391, 449] on img at bounding box center [335, 400] width 342 height 230
click at [261, 544] on link "Lacrima" at bounding box center [225, 545] width 123 height 41
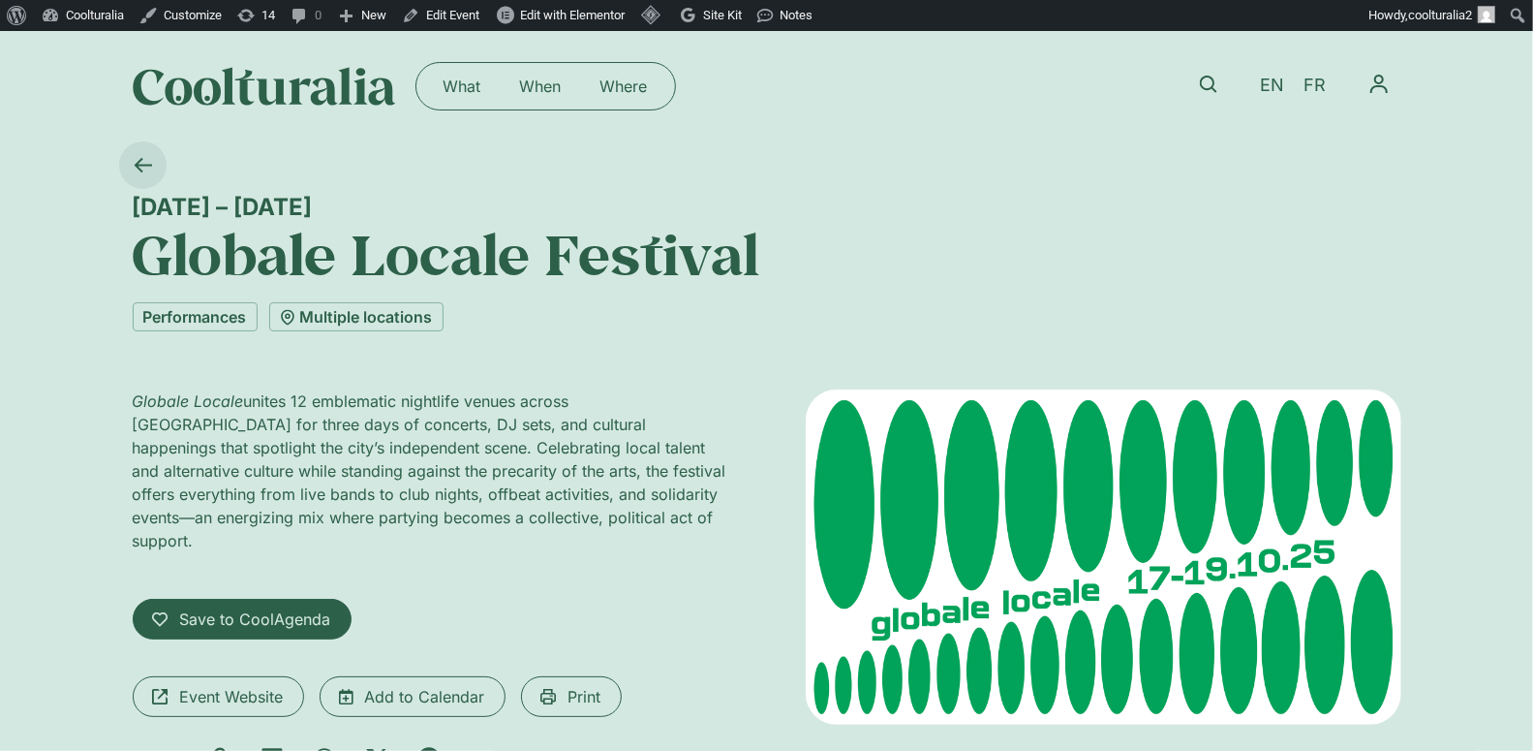
click at [148, 167] on icon at bounding box center [143, 165] width 18 height 18
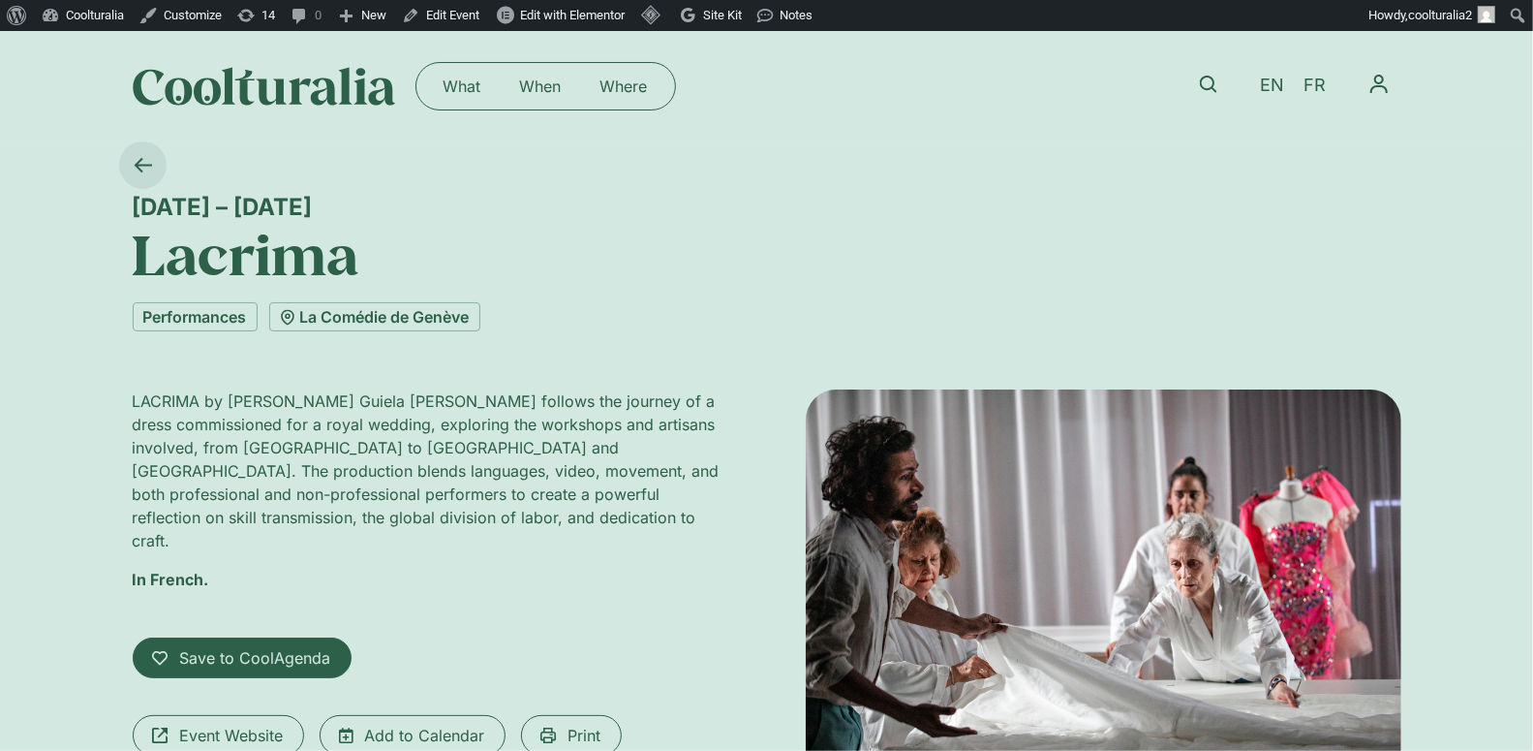
click at [139, 149] on link at bounding box center [142, 164] width 47 height 47
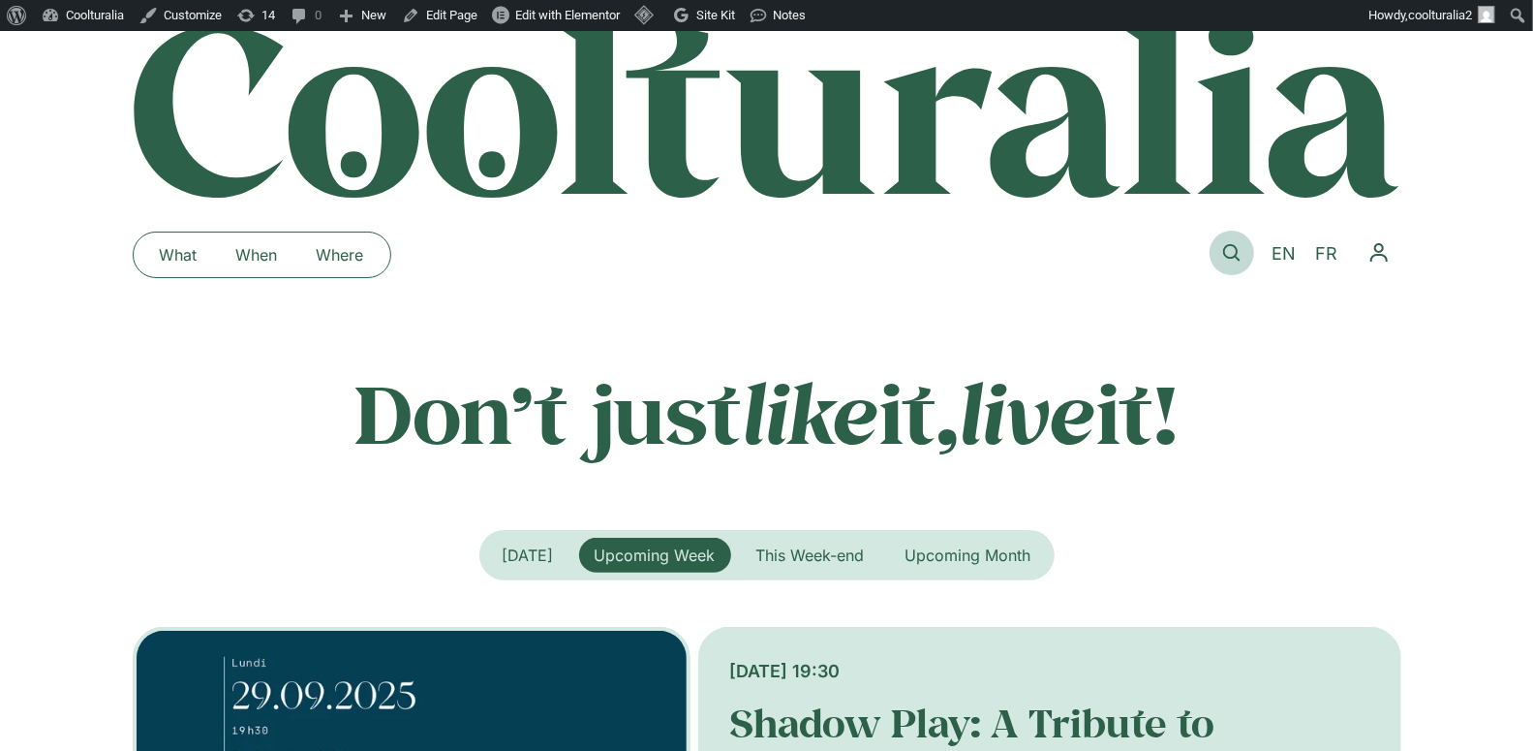
click at [1220, 255] on link at bounding box center [1232, 253] width 45 height 45
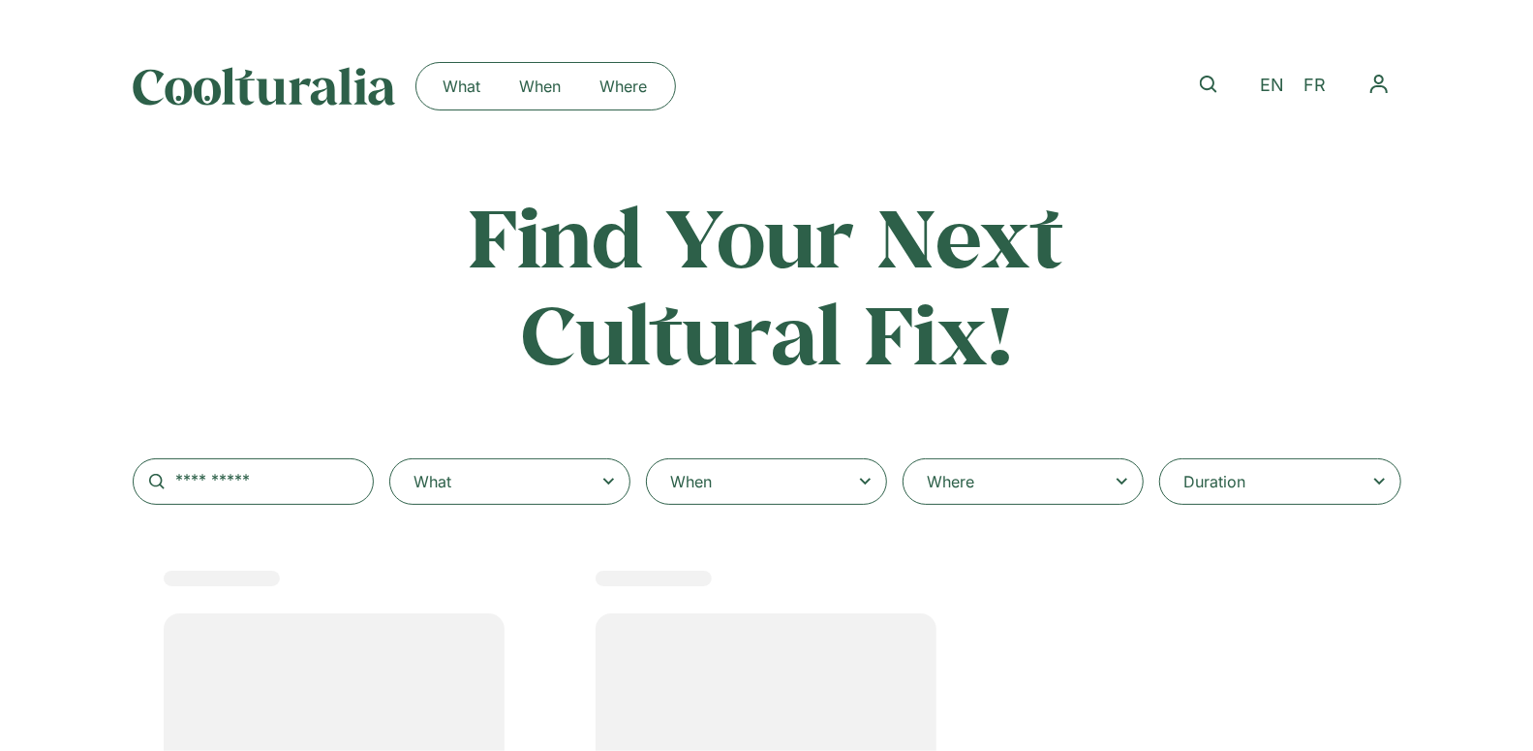
select select
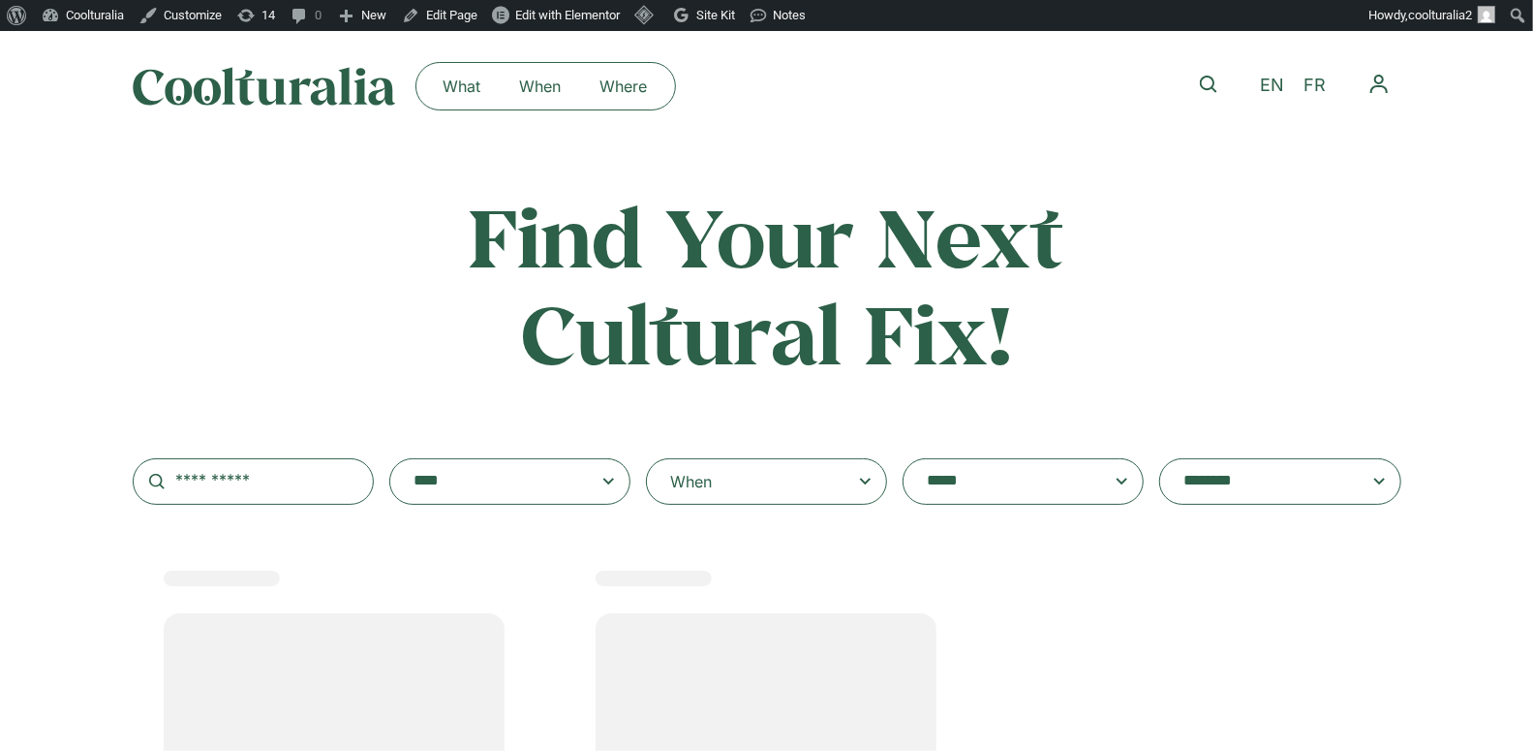
click at [731, 490] on div "When" at bounding box center [766, 481] width 241 height 46
click at [0, 0] on input "When" at bounding box center [0, 0] width 0 height 0
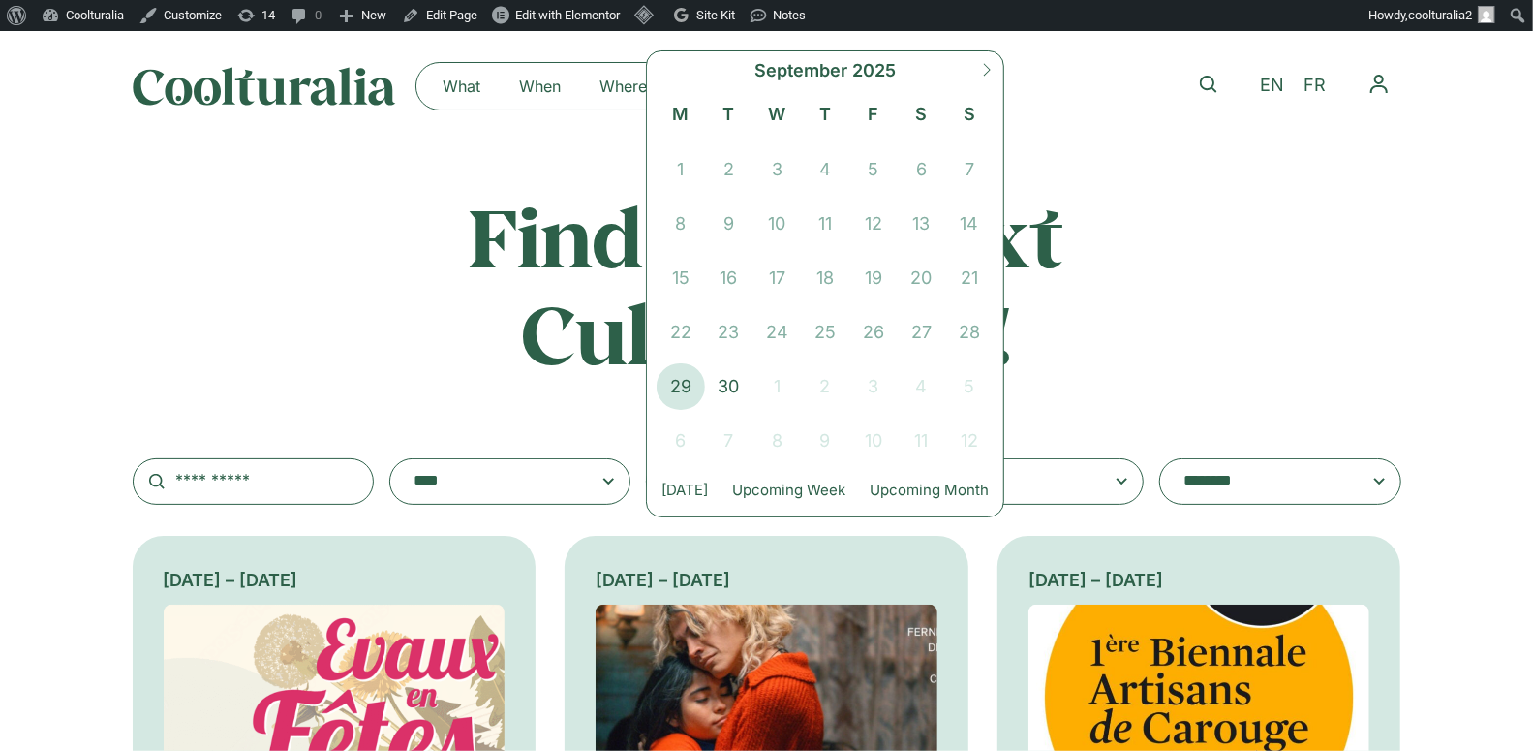
click at [983, 66] on icon at bounding box center [987, 70] width 14 height 14
select select "*"
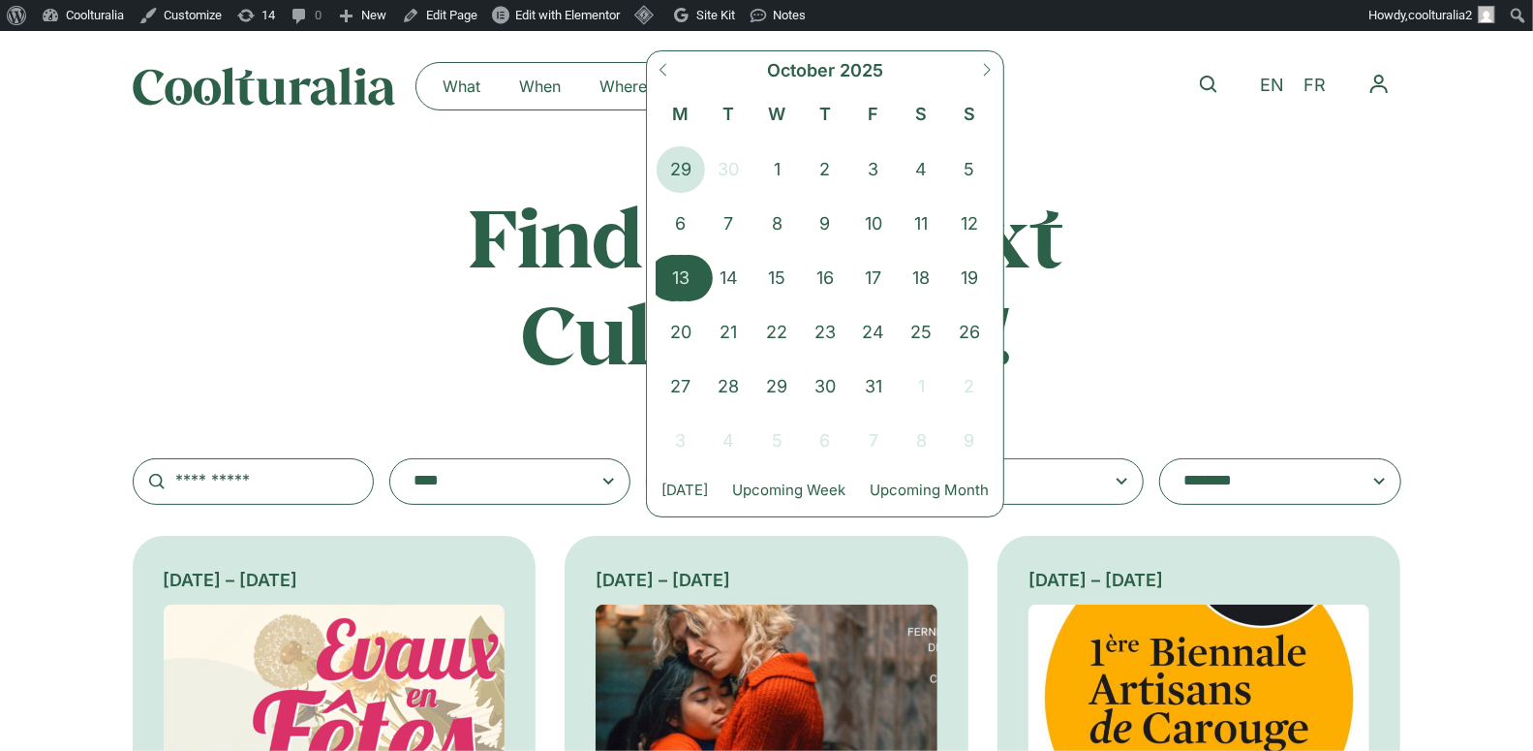
click at [684, 271] on span "13" at bounding box center [681, 278] width 48 height 46
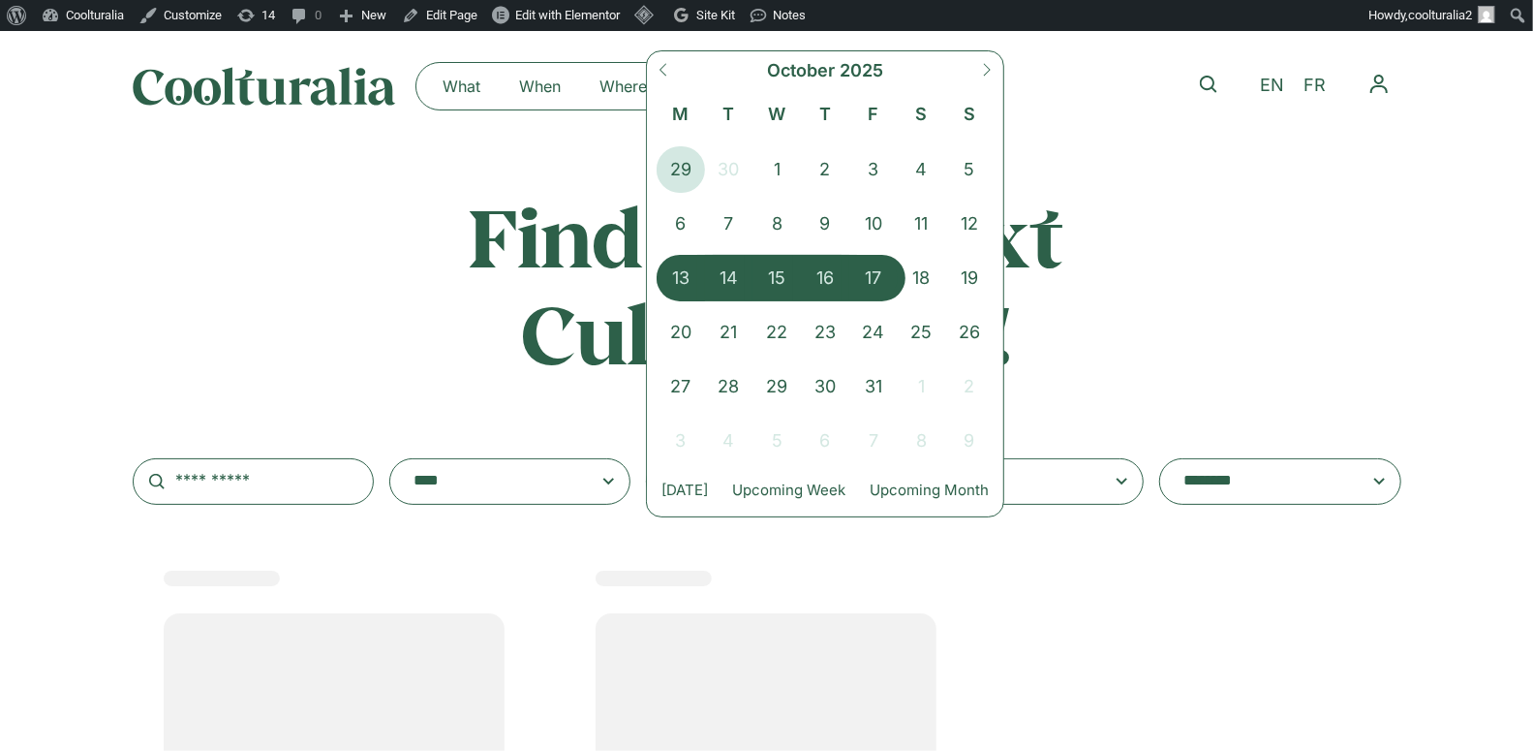
click at [873, 267] on span "17" at bounding box center [873, 278] width 48 height 46
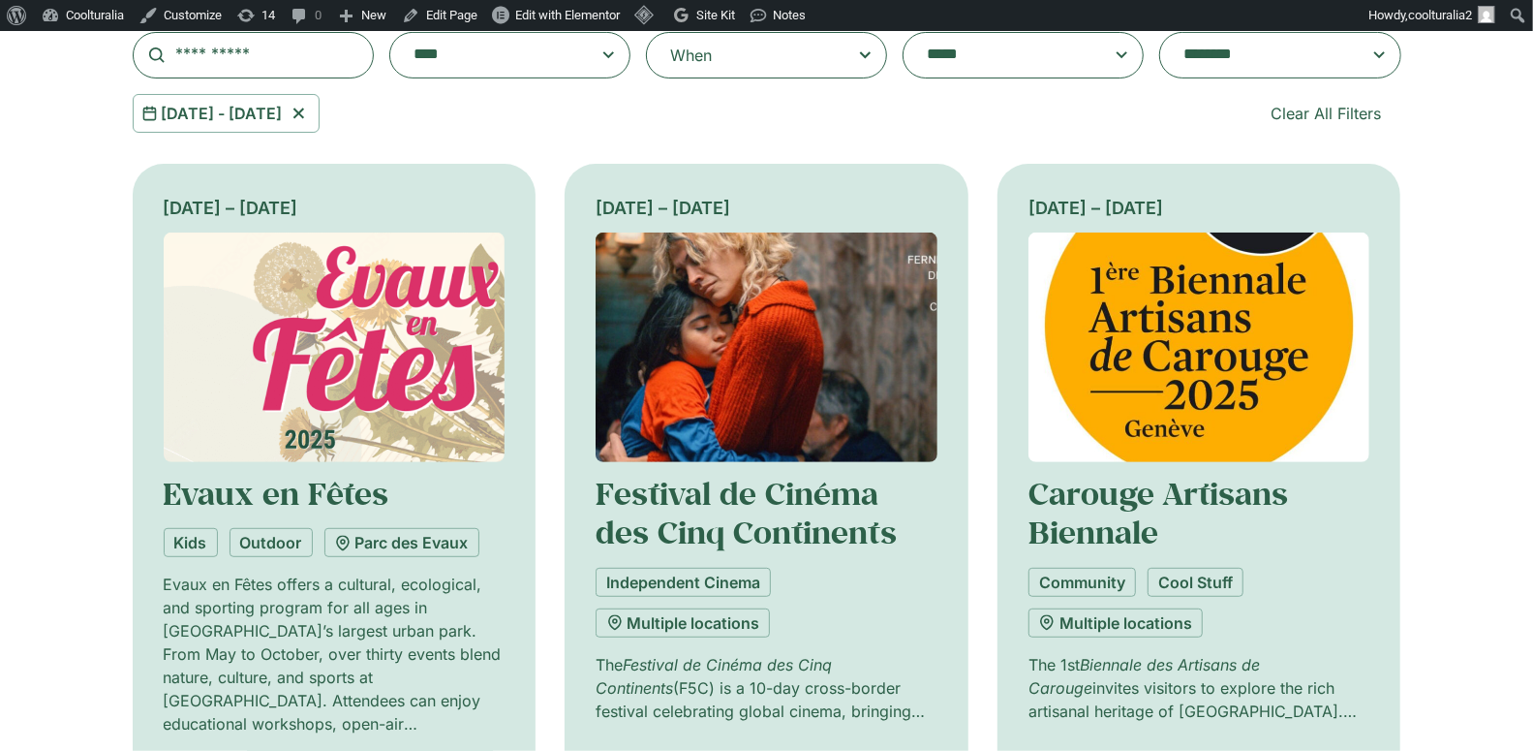
scroll to position [421, 0]
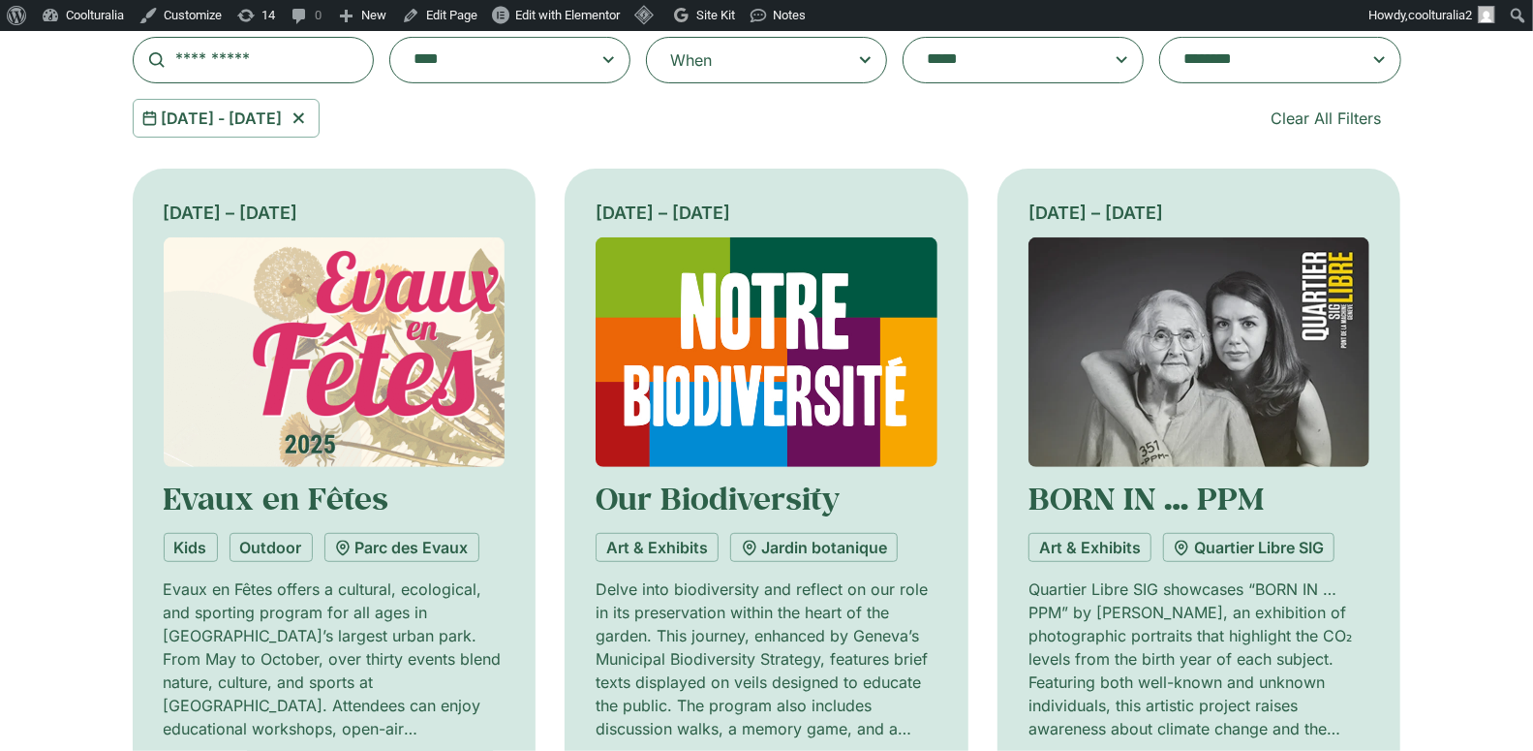
click at [1293, 61] on textarea "**********" at bounding box center [1261, 59] width 155 height 27
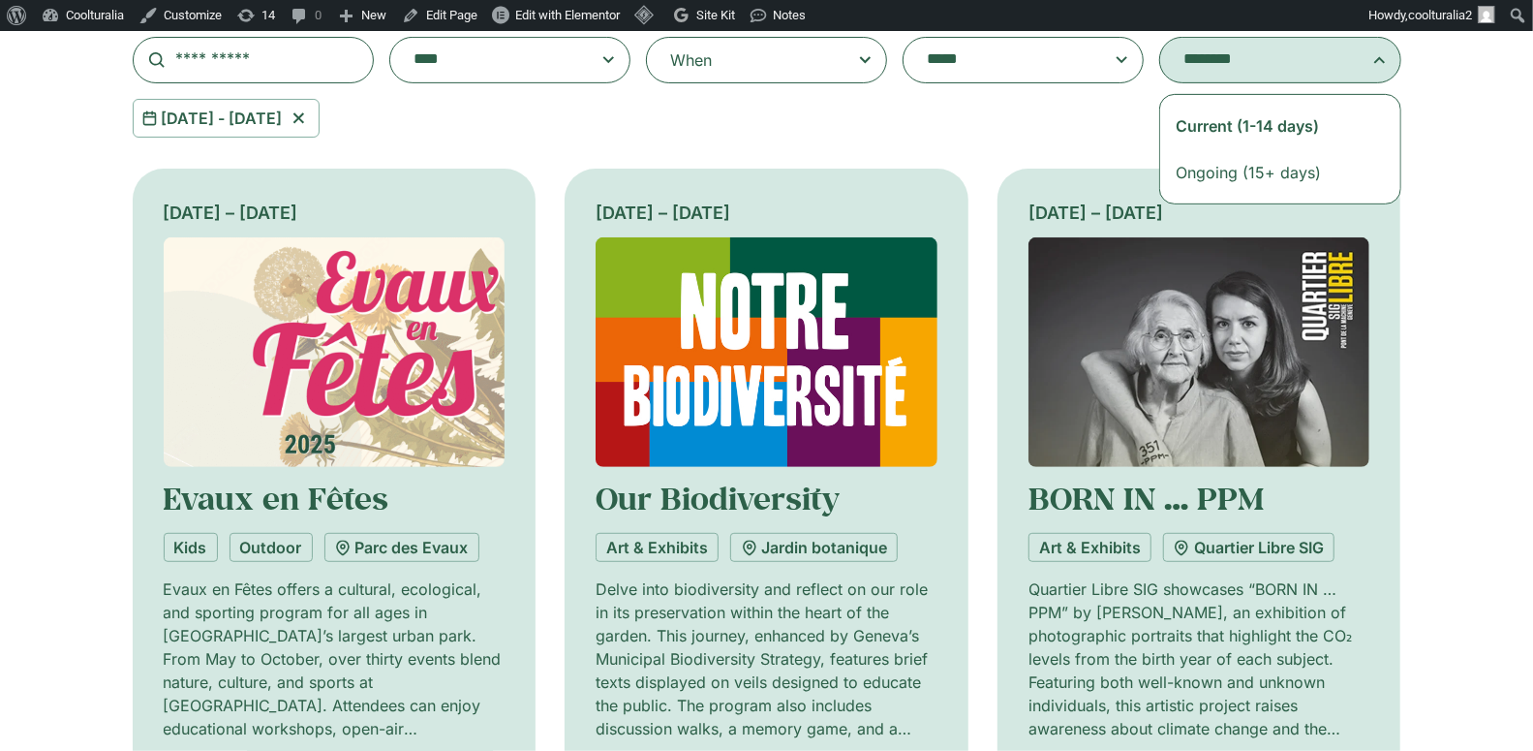
select select "**********"
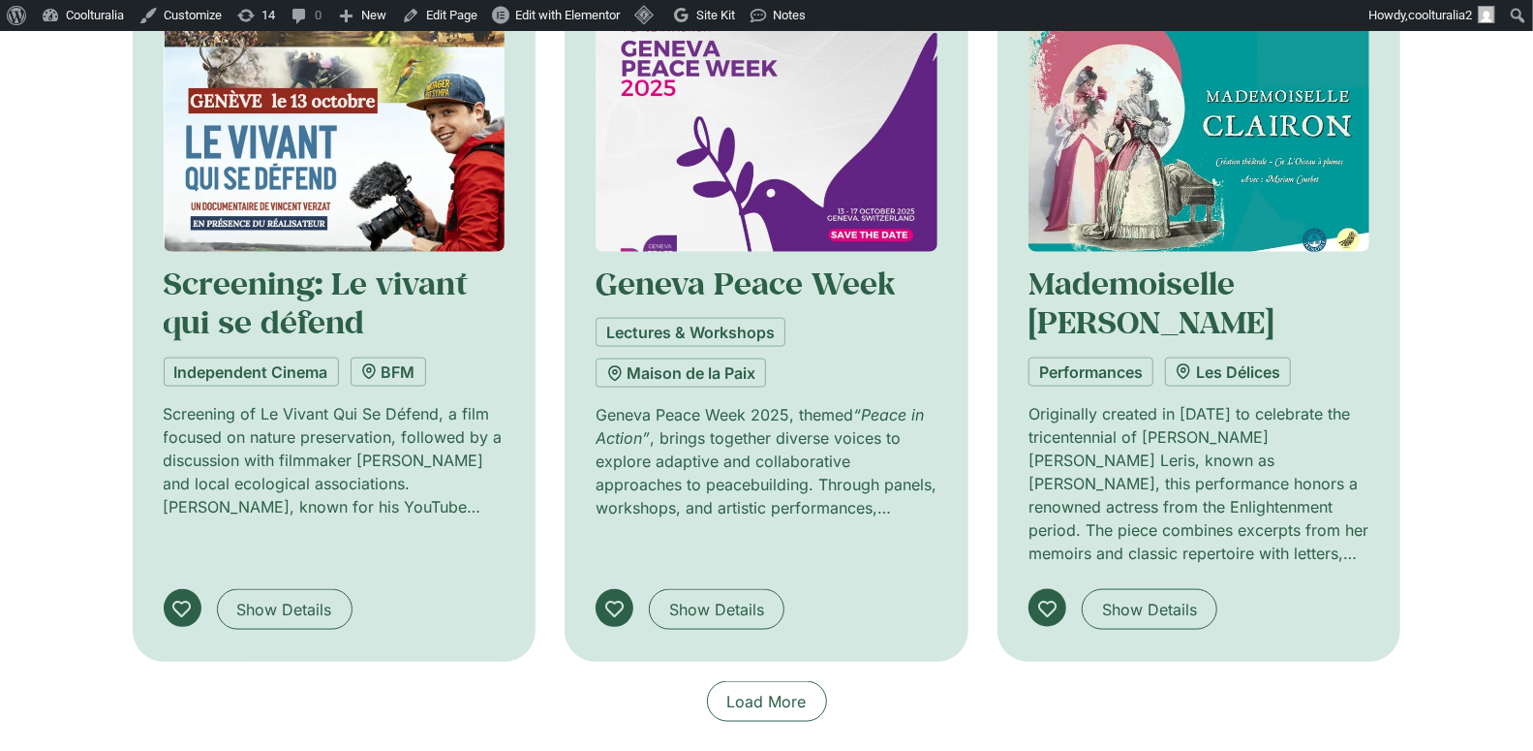
scroll to position [1517, 0]
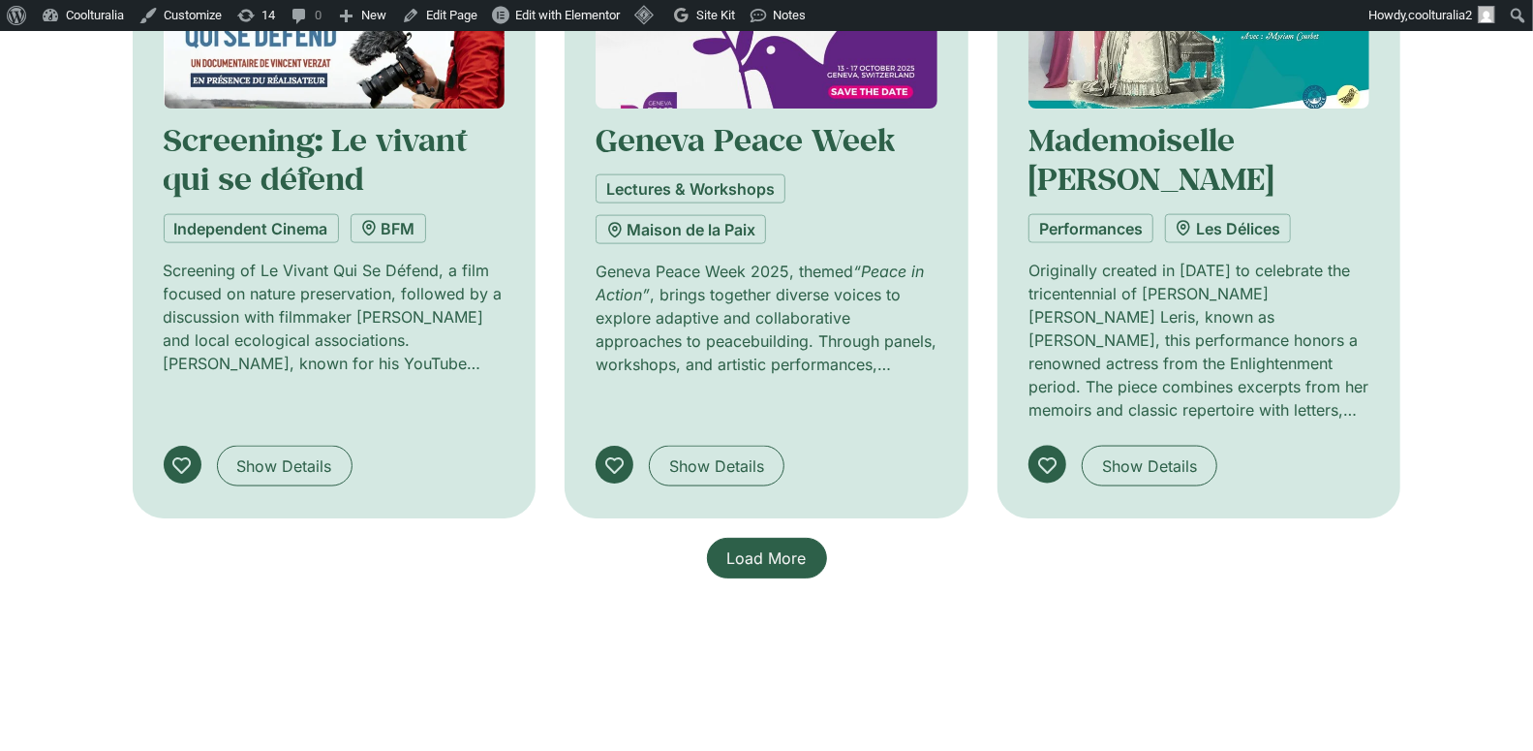
click at [781, 546] on span "Load More" at bounding box center [766, 557] width 79 height 23
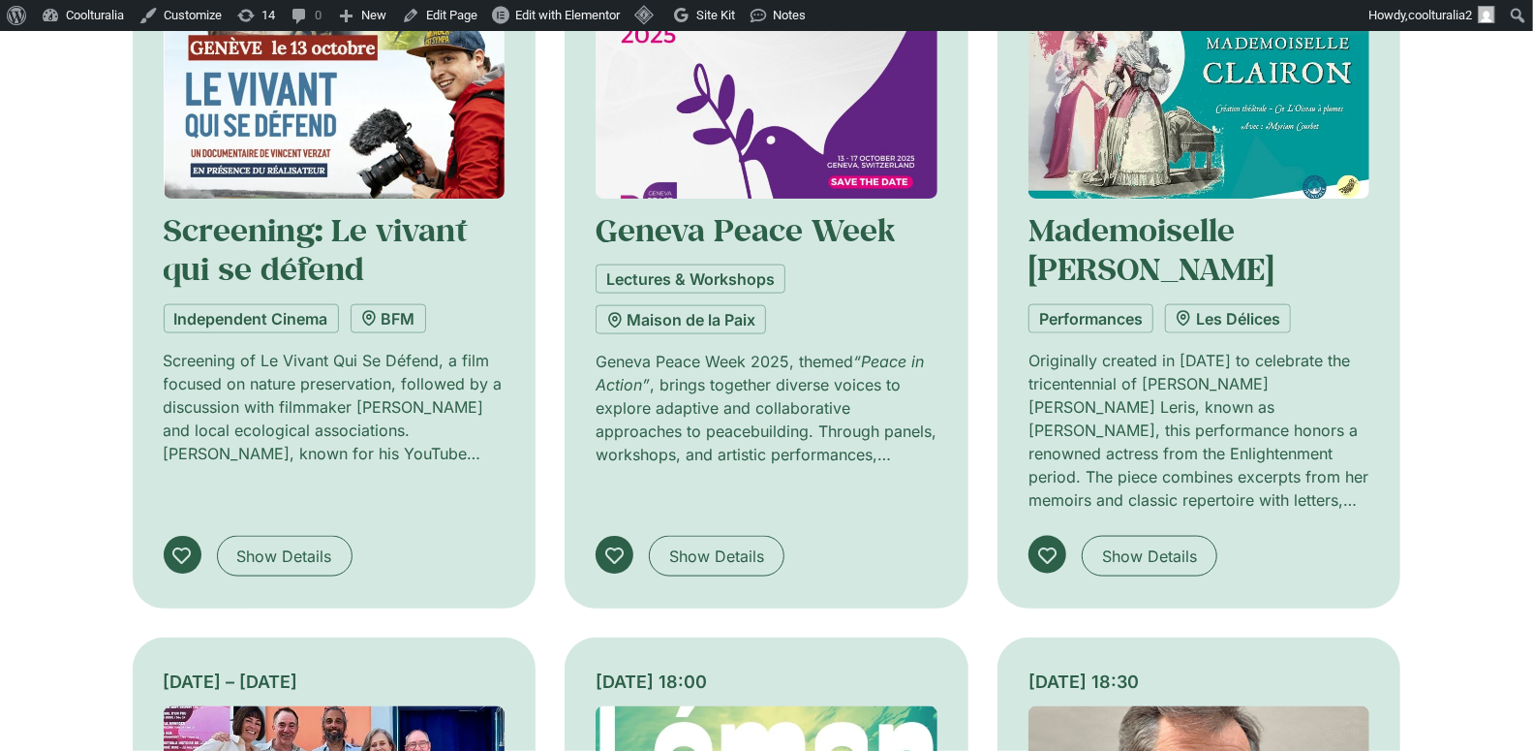
scroll to position [1431, 0]
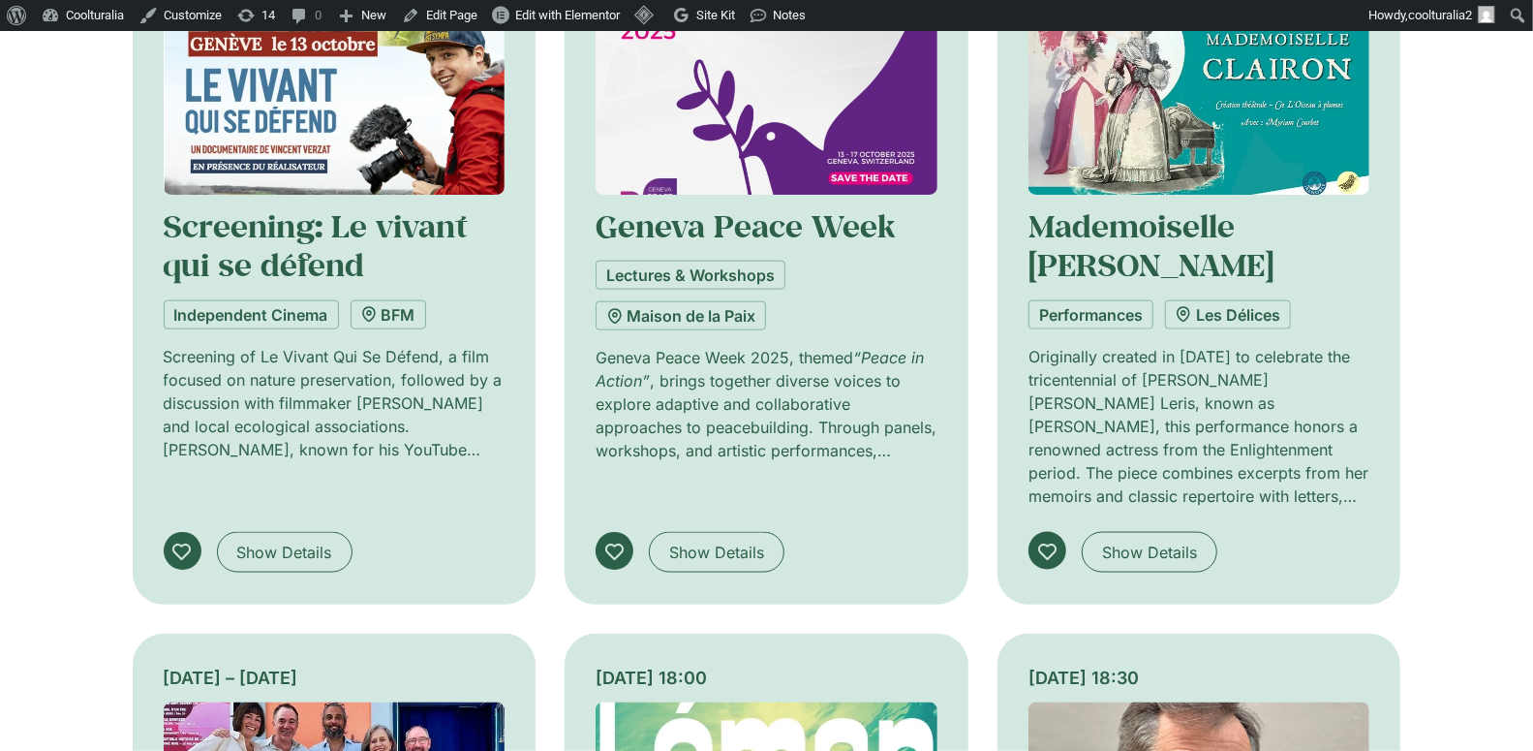
click at [333, 128] on img at bounding box center [335, 80] width 342 height 230
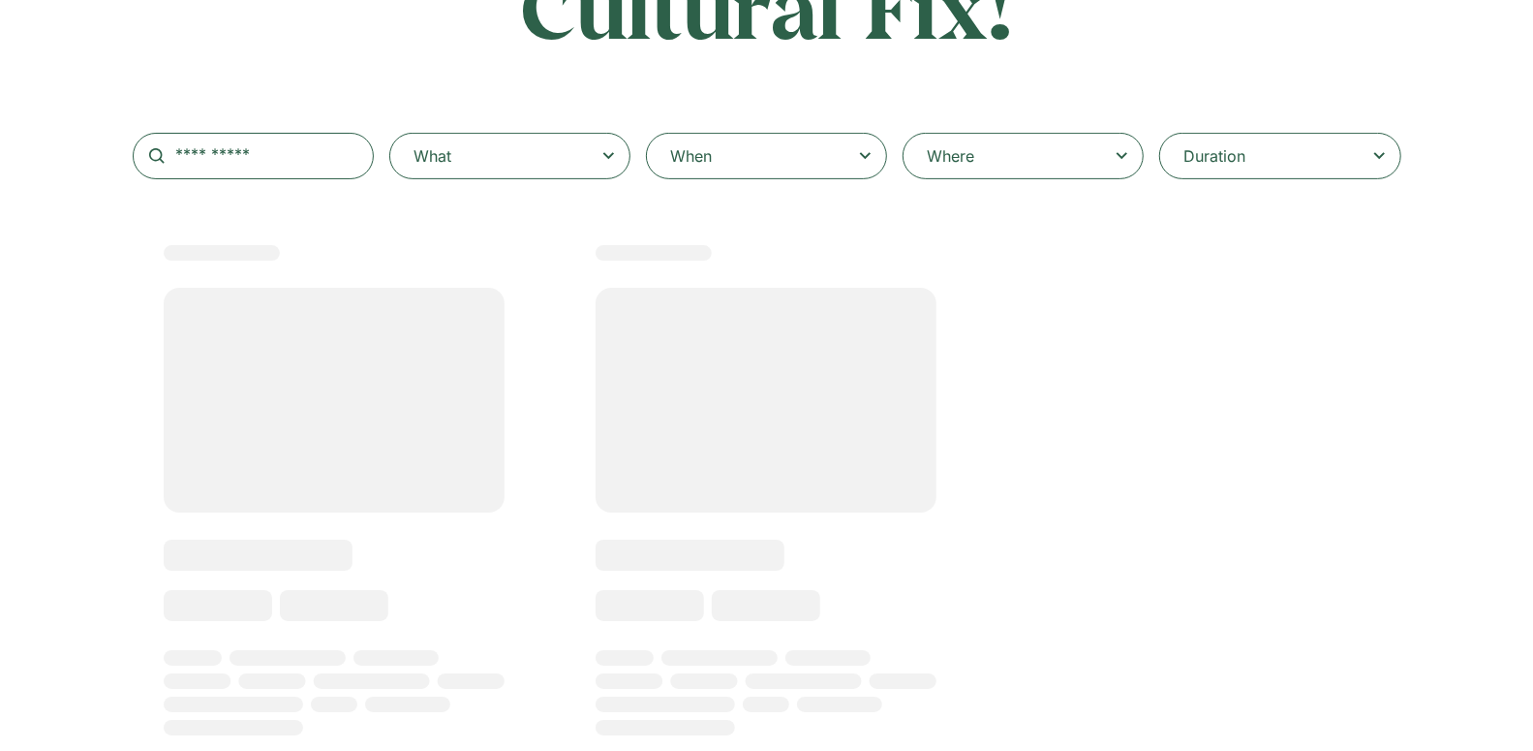
scroll to position [325, 0]
click at [741, 157] on div "When" at bounding box center [766, 156] width 241 height 46
click at [0, 0] on input "When" at bounding box center [0, 0] width 0 height 0
type input "*******"
select select
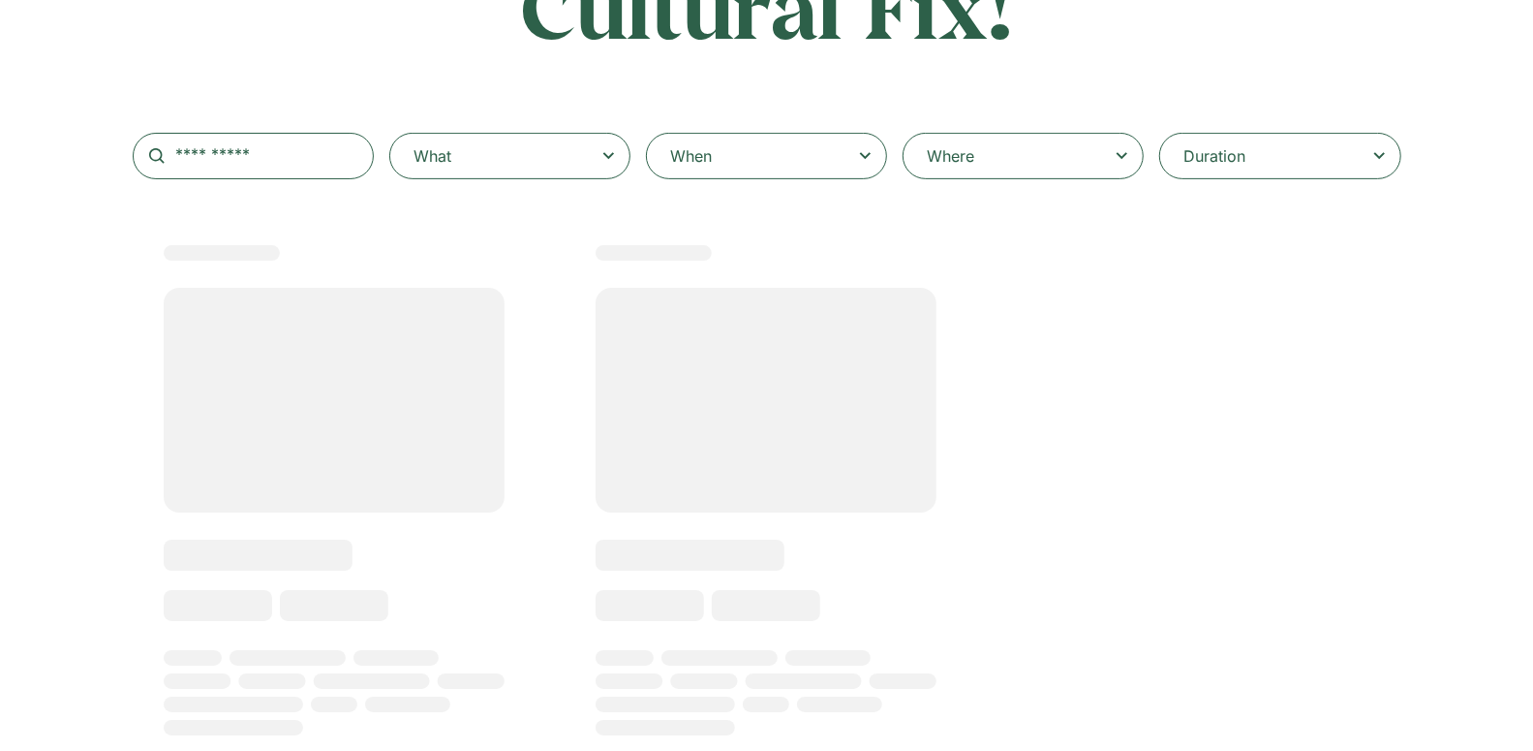
select select
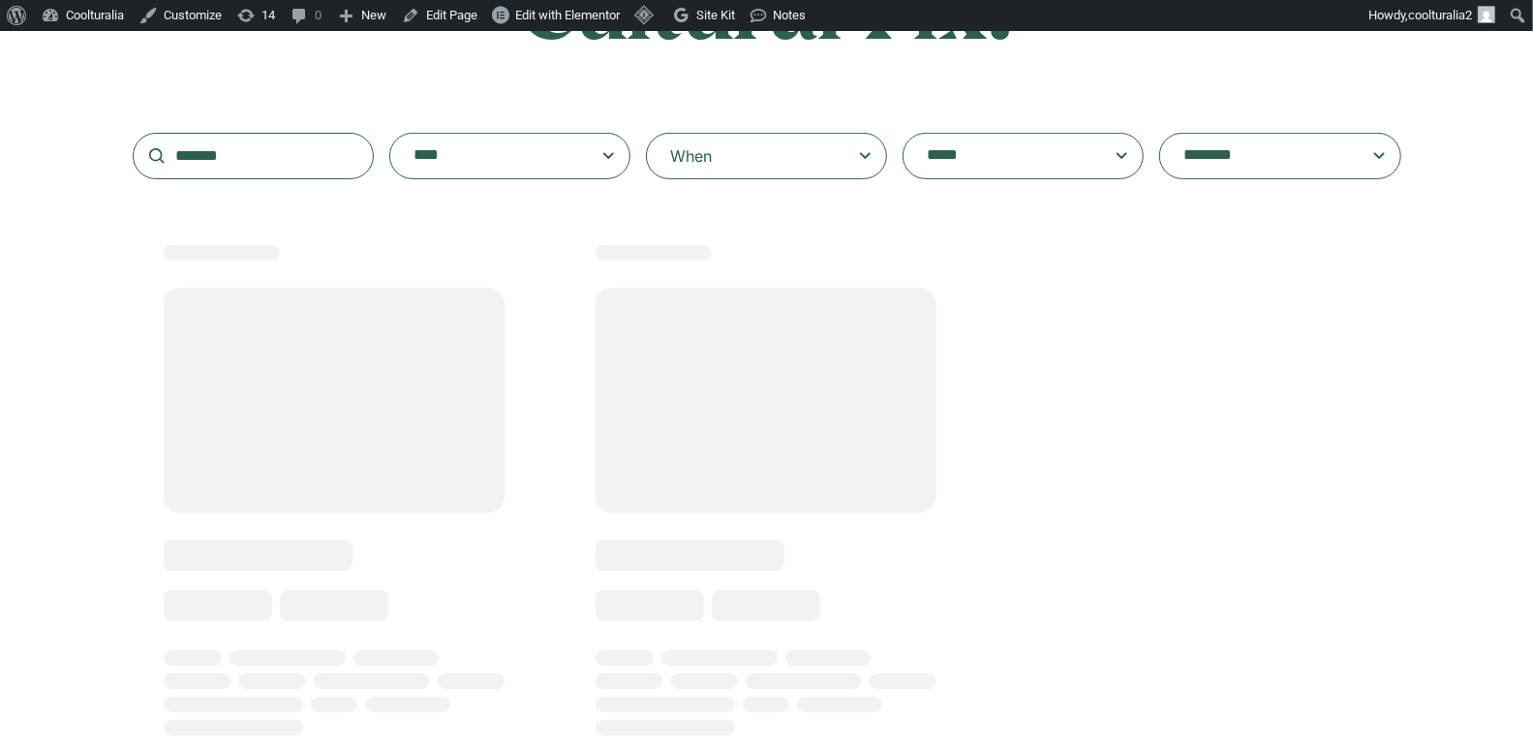
click at [764, 161] on div "When" at bounding box center [766, 156] width 241 height 46
click at [0, 0] on input "When" at bounding box center [0, 0] width 0 height 0
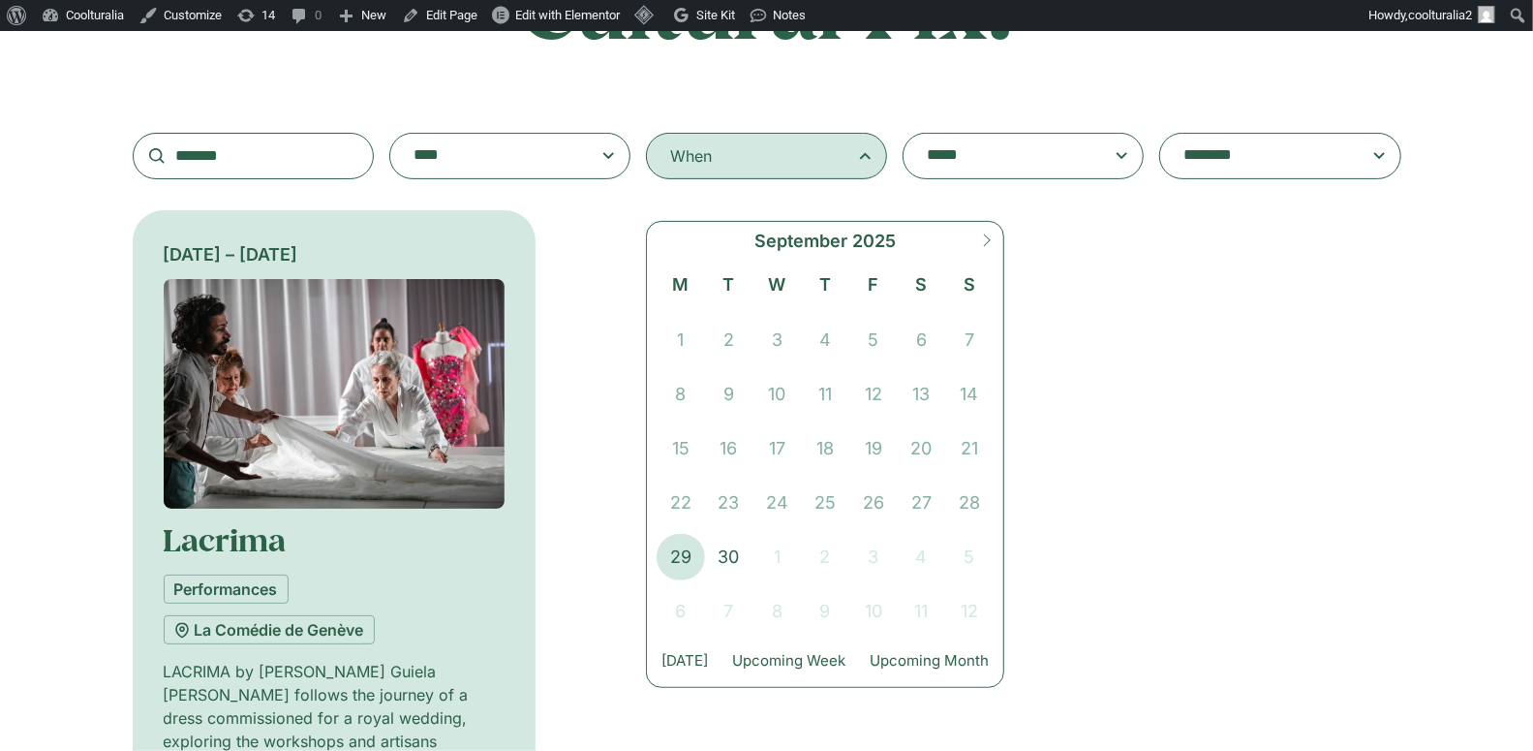
click at [989, 234] on icon at bounding box center [987, 240] width 14 height 14
select select "*"
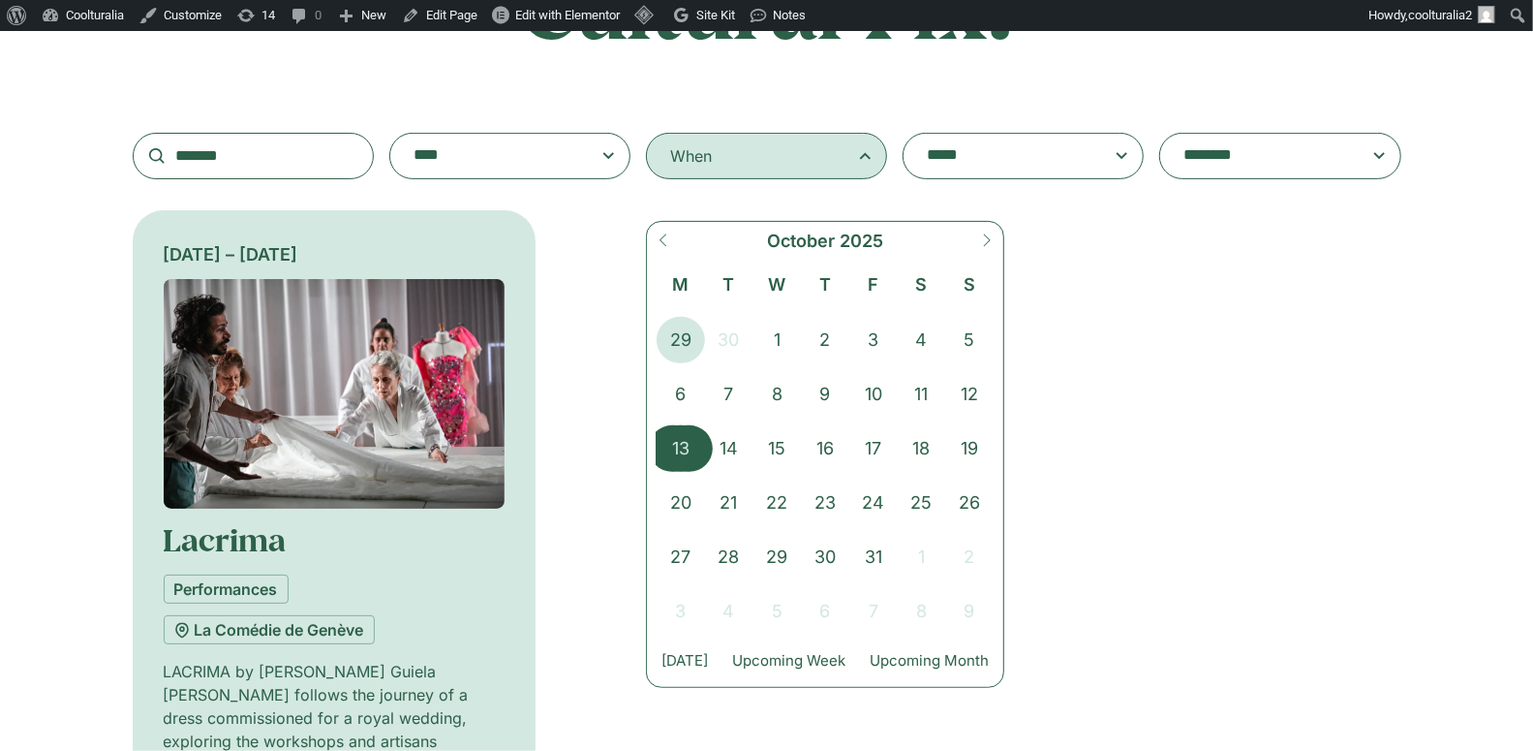
click at [682, 449] on span "13" at bounding box center [681, 448] width 48 height 46
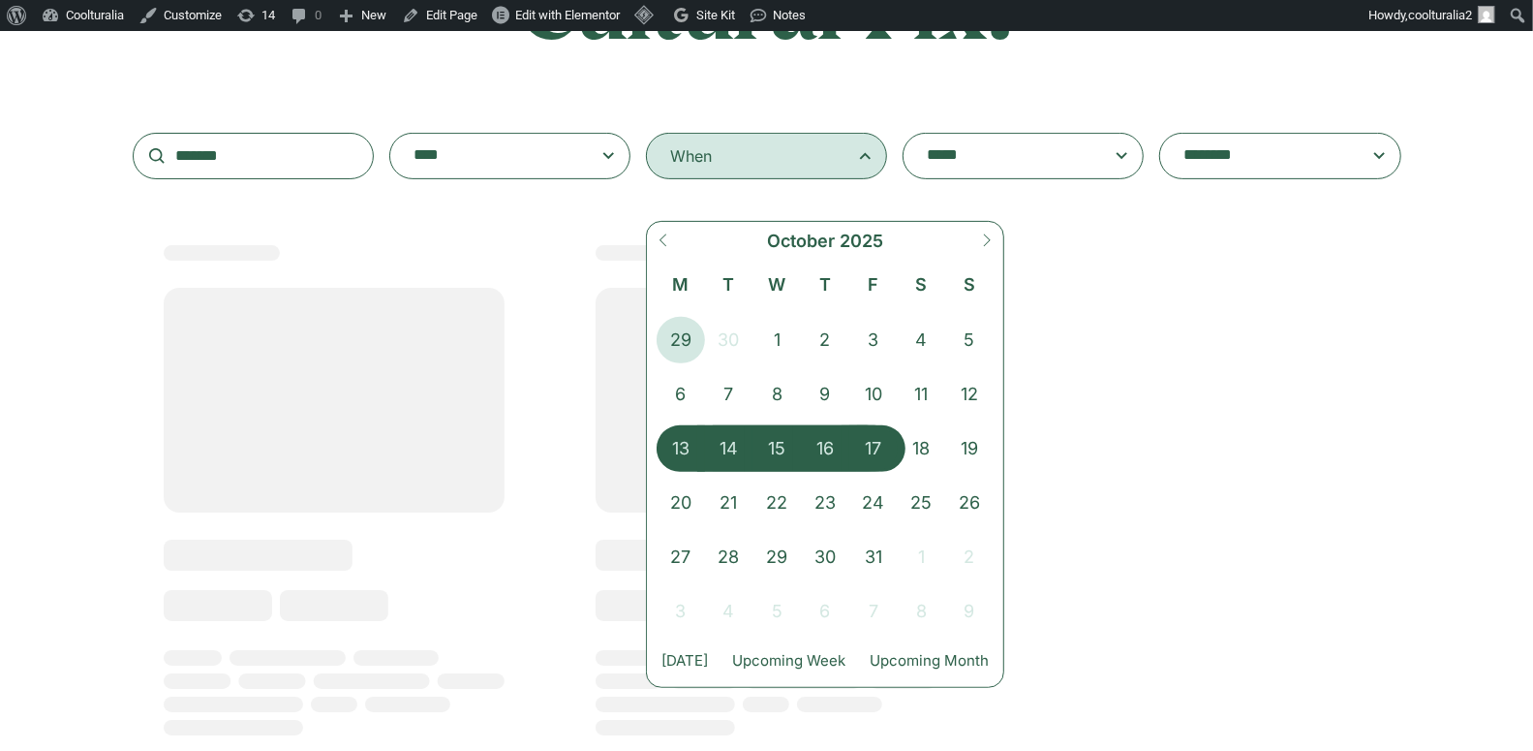
click at [866, 445] on span "17" at bounding box center [873, 448] width 48 height 46
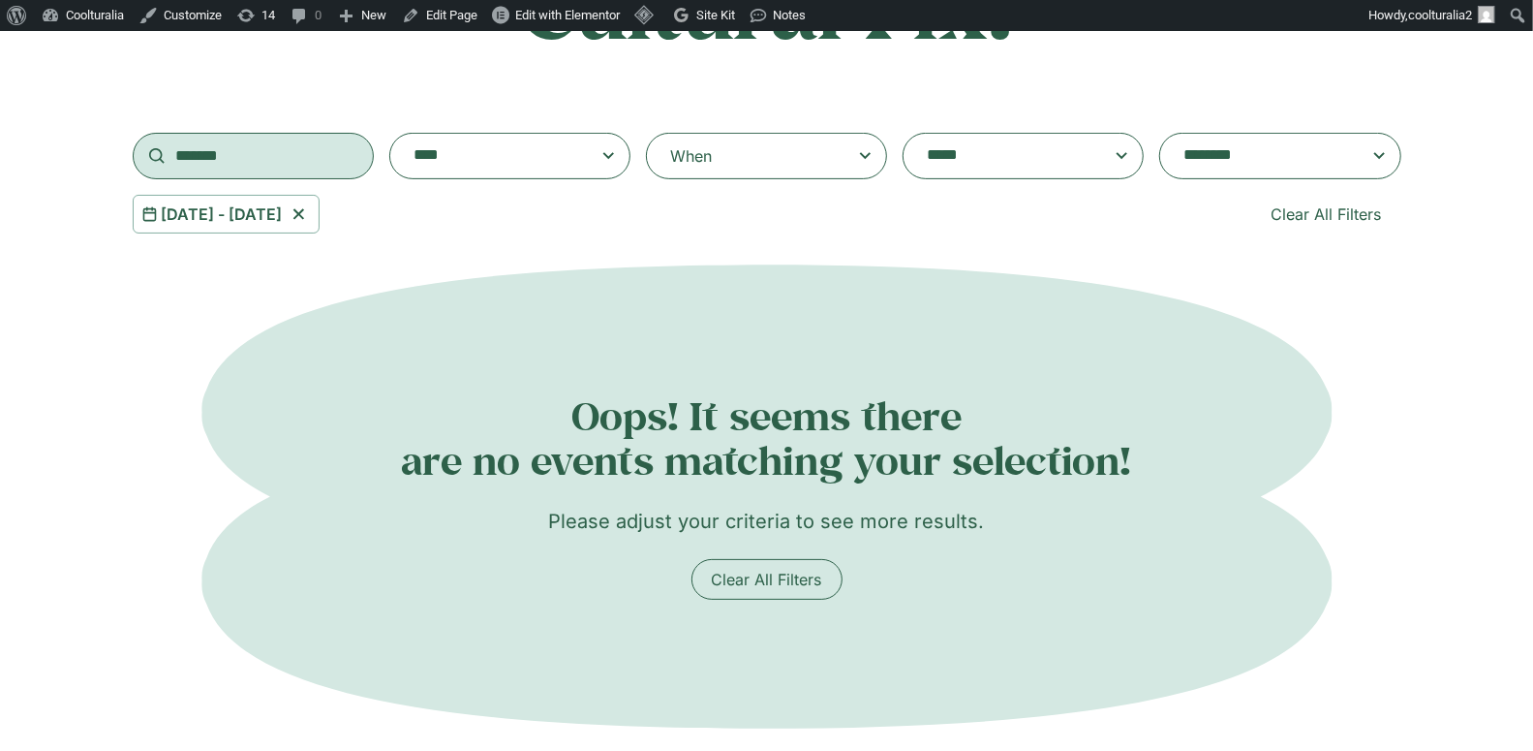
click at [256, 164] on input "*******" at bounding box center [253, 156] width 241 height 46
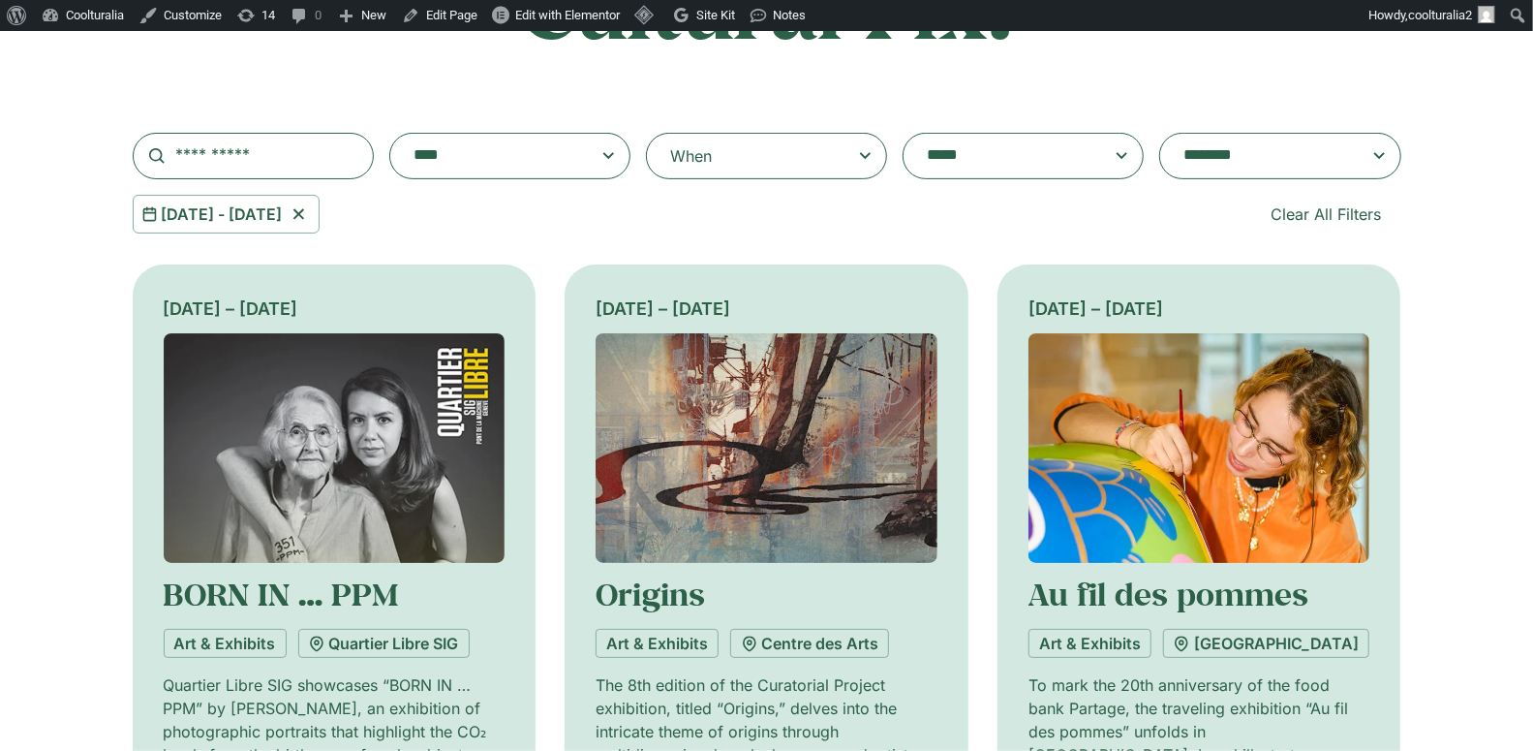
click at [1214, 148] on textarea "**********" at bounding box center [1261, 155] width 155 height 27
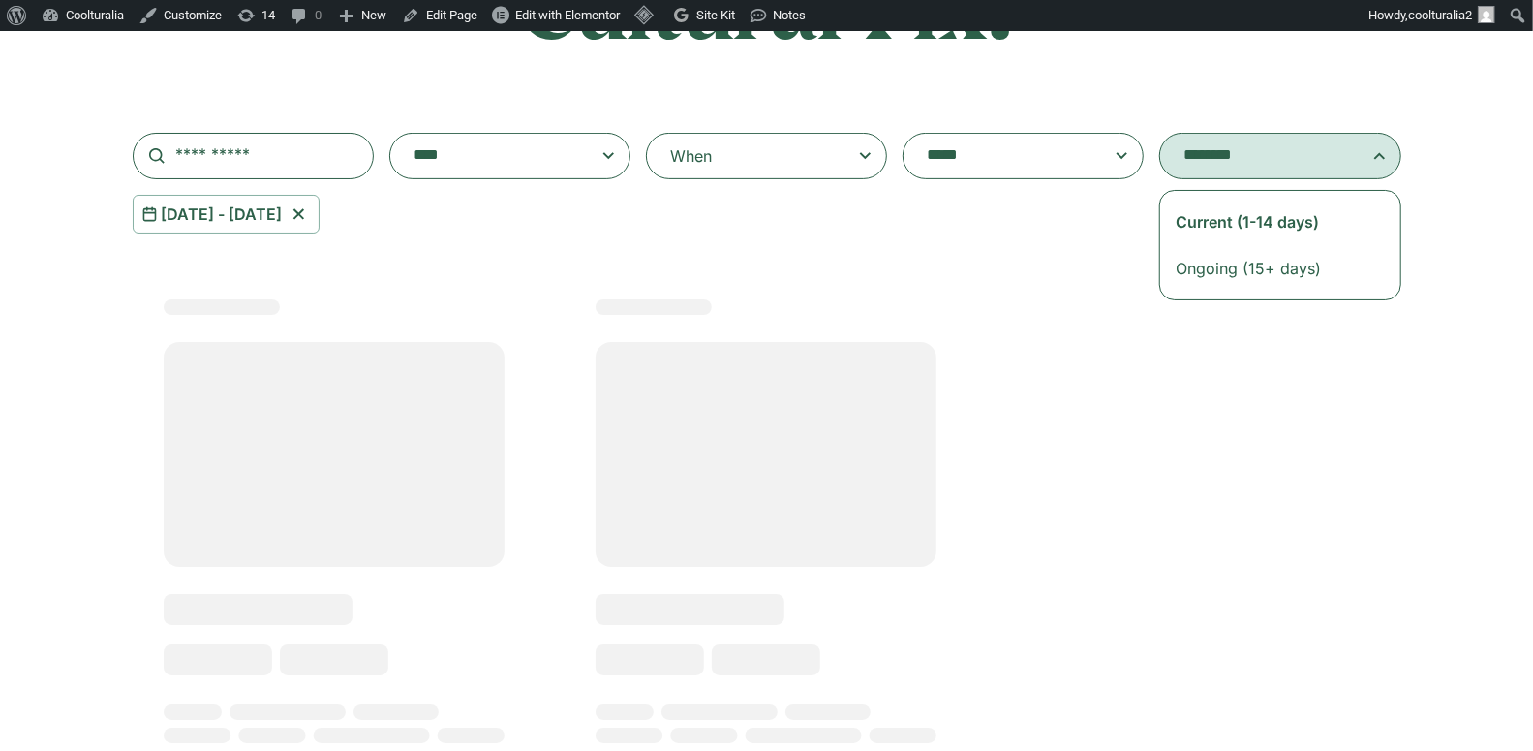
select select "**********"
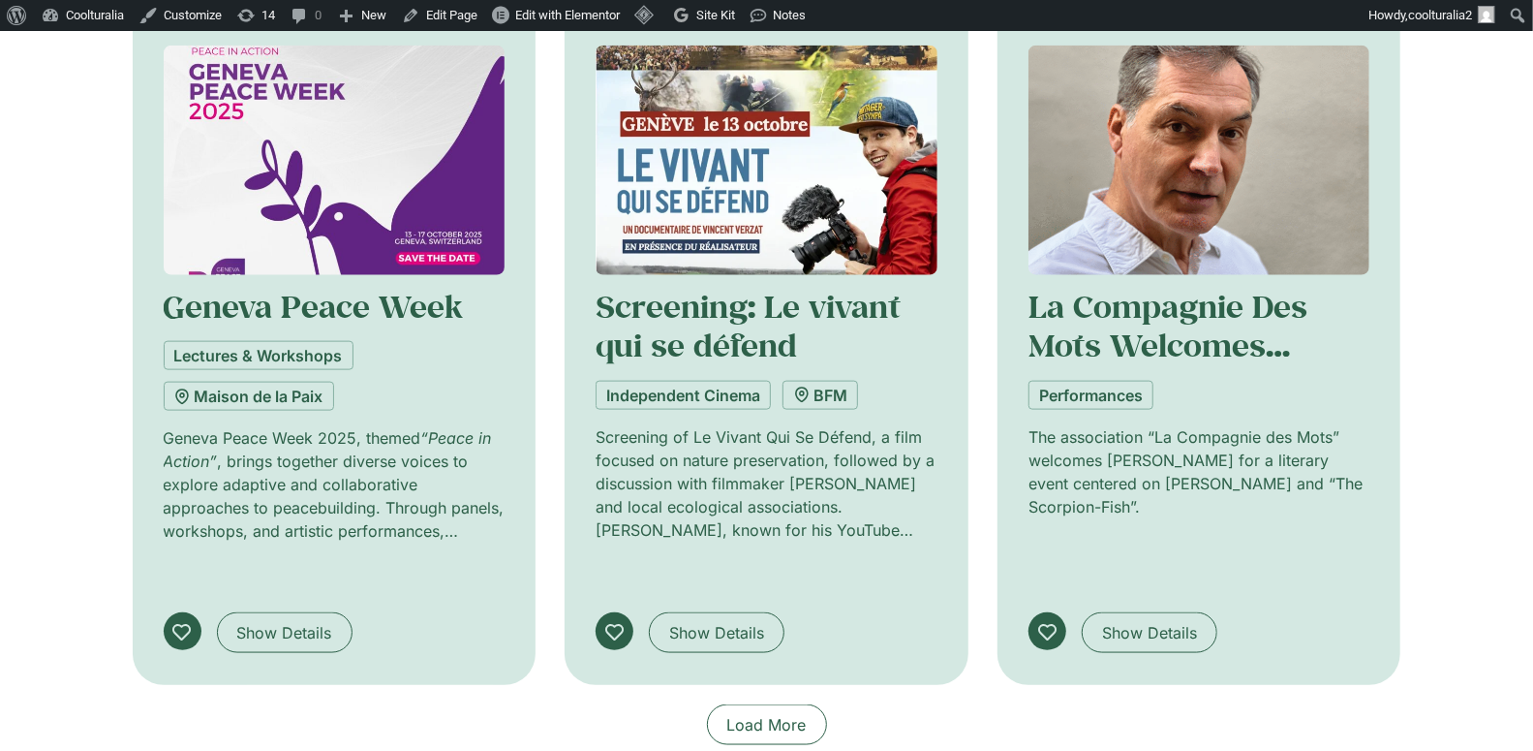
scroll to position [1457, 0]
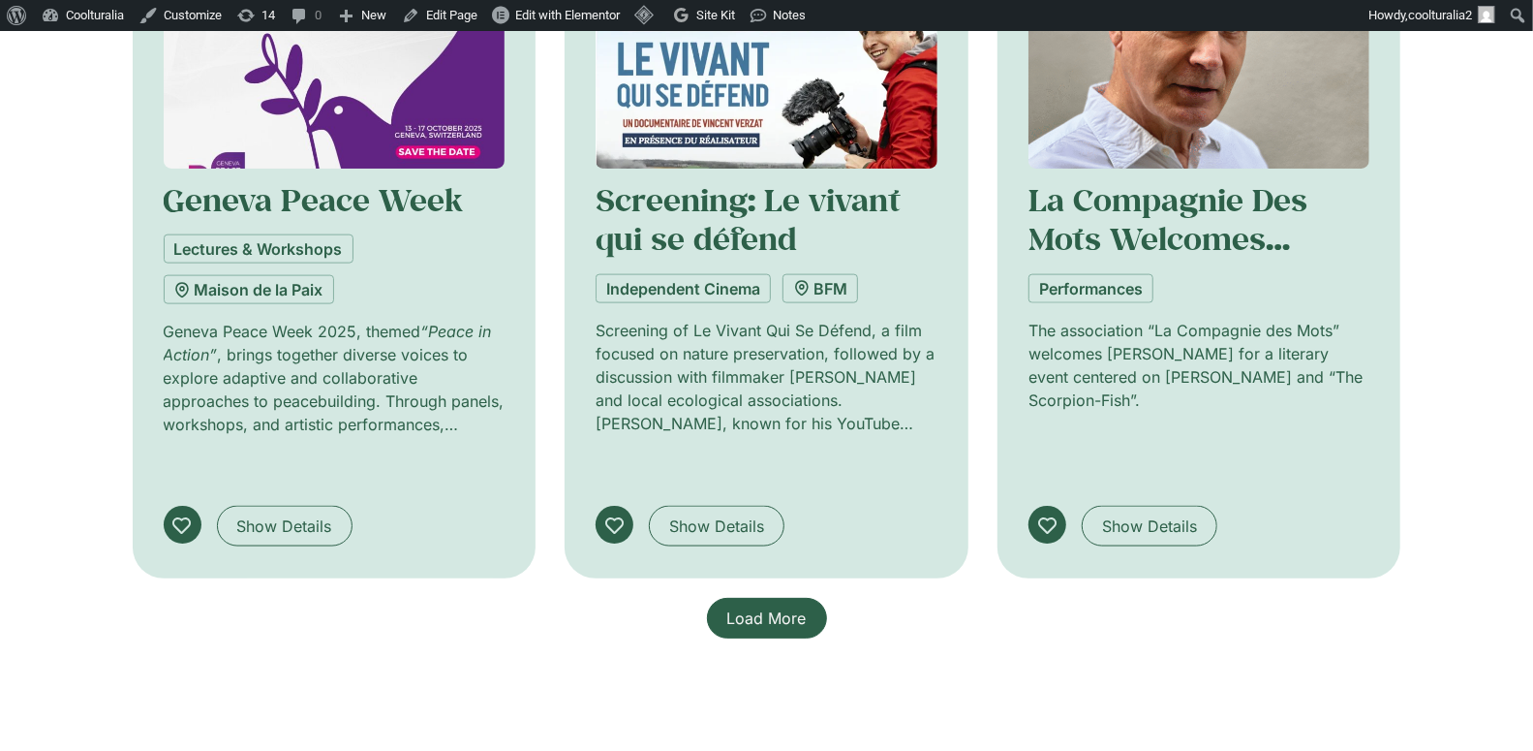
click at [774, 606] on span "Load More" at bounding box center [766, 617] width 79 height 23
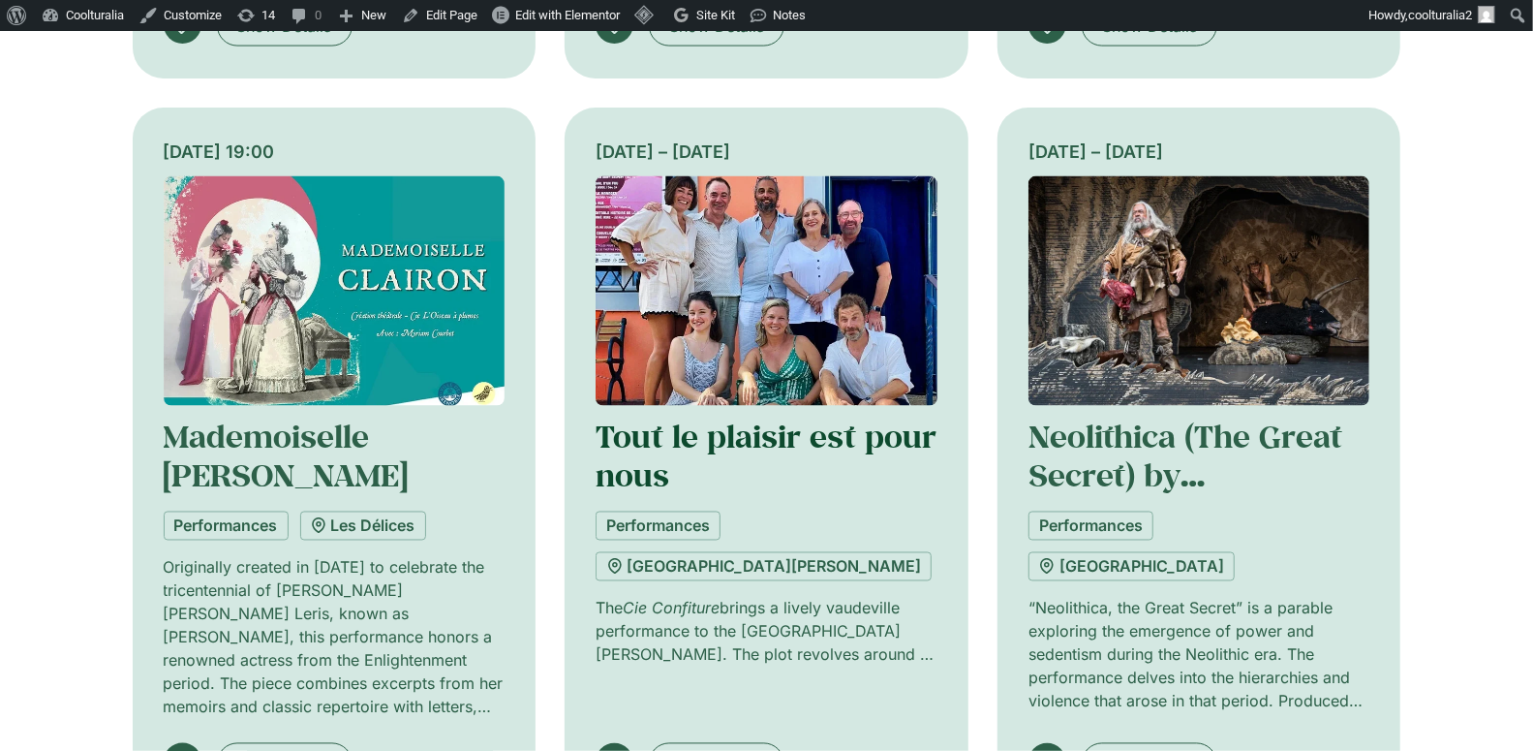
scroll to position [1958, 0]
click at [1144, 250] on img at bounding box center [1200, 290] width 342 height 230
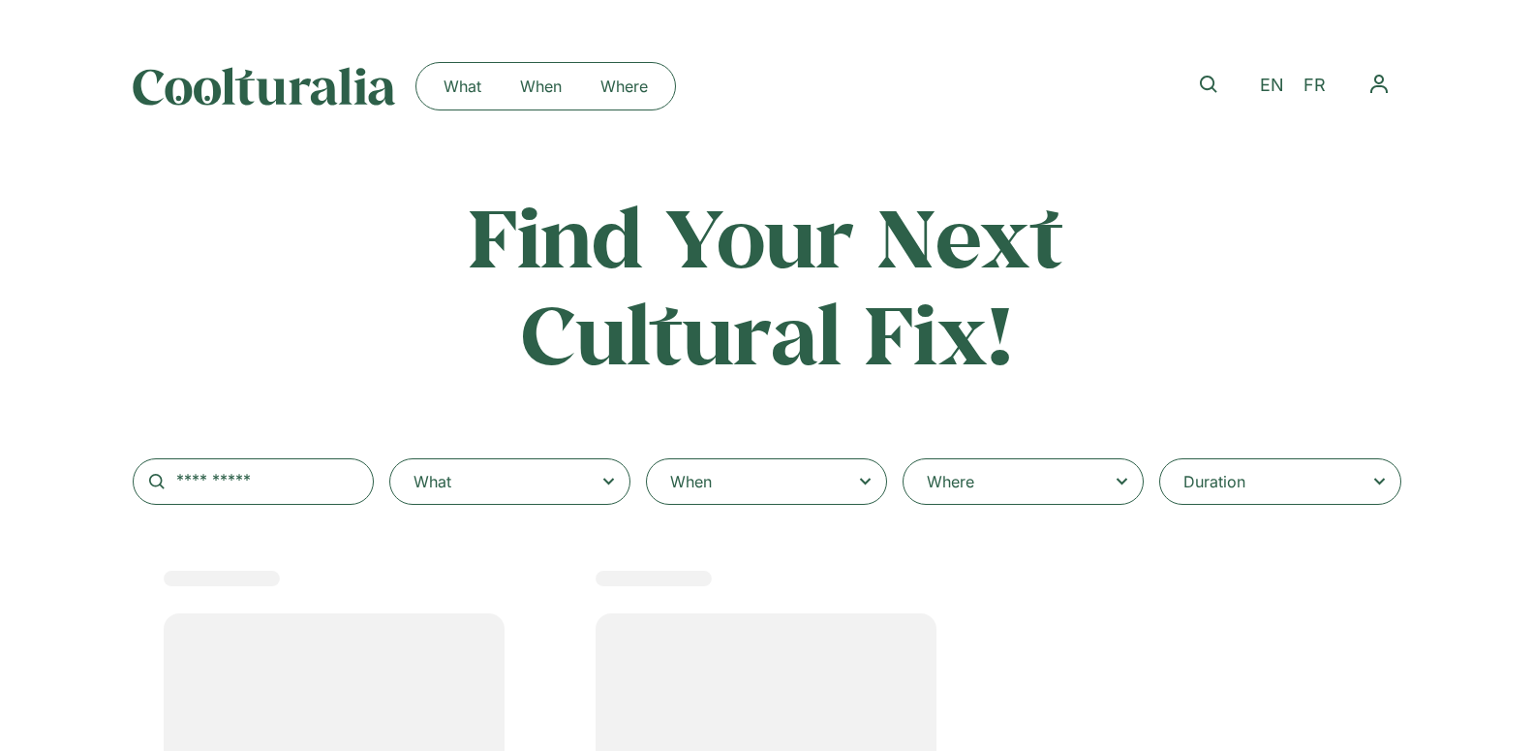
select select
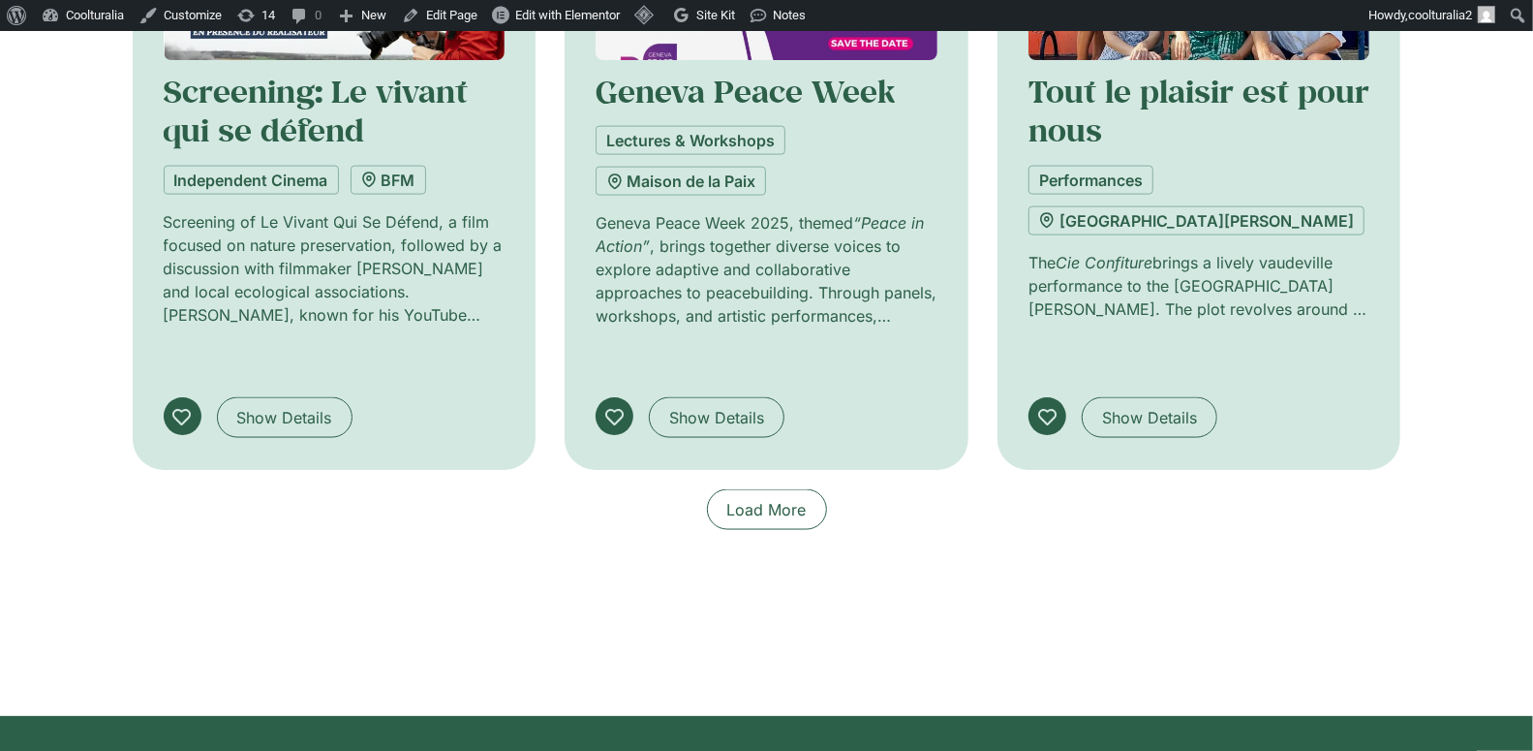
scroll to position [1570, 0]
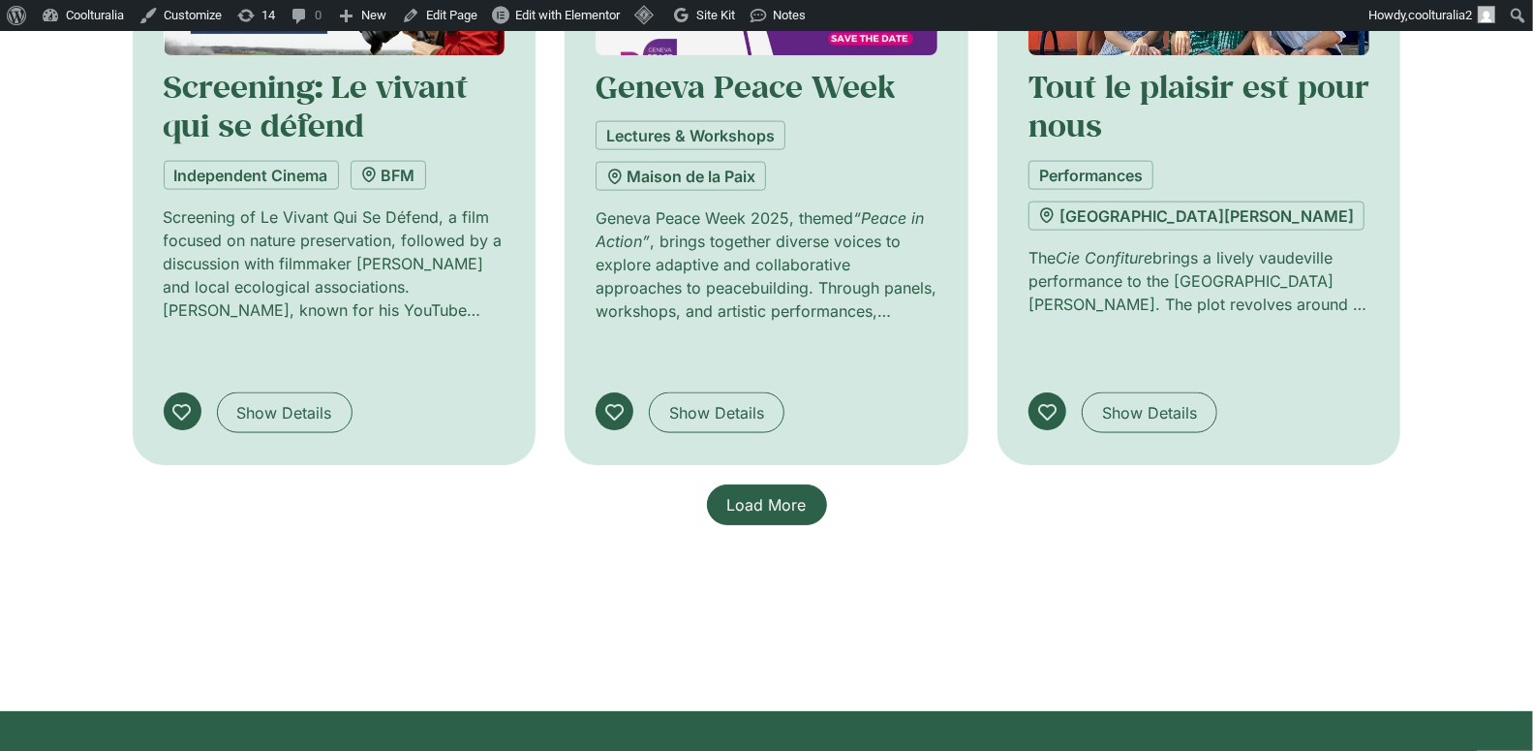
click at [773, 493] on span "Load More" at bounding box center [766, 504] width 79 height 23
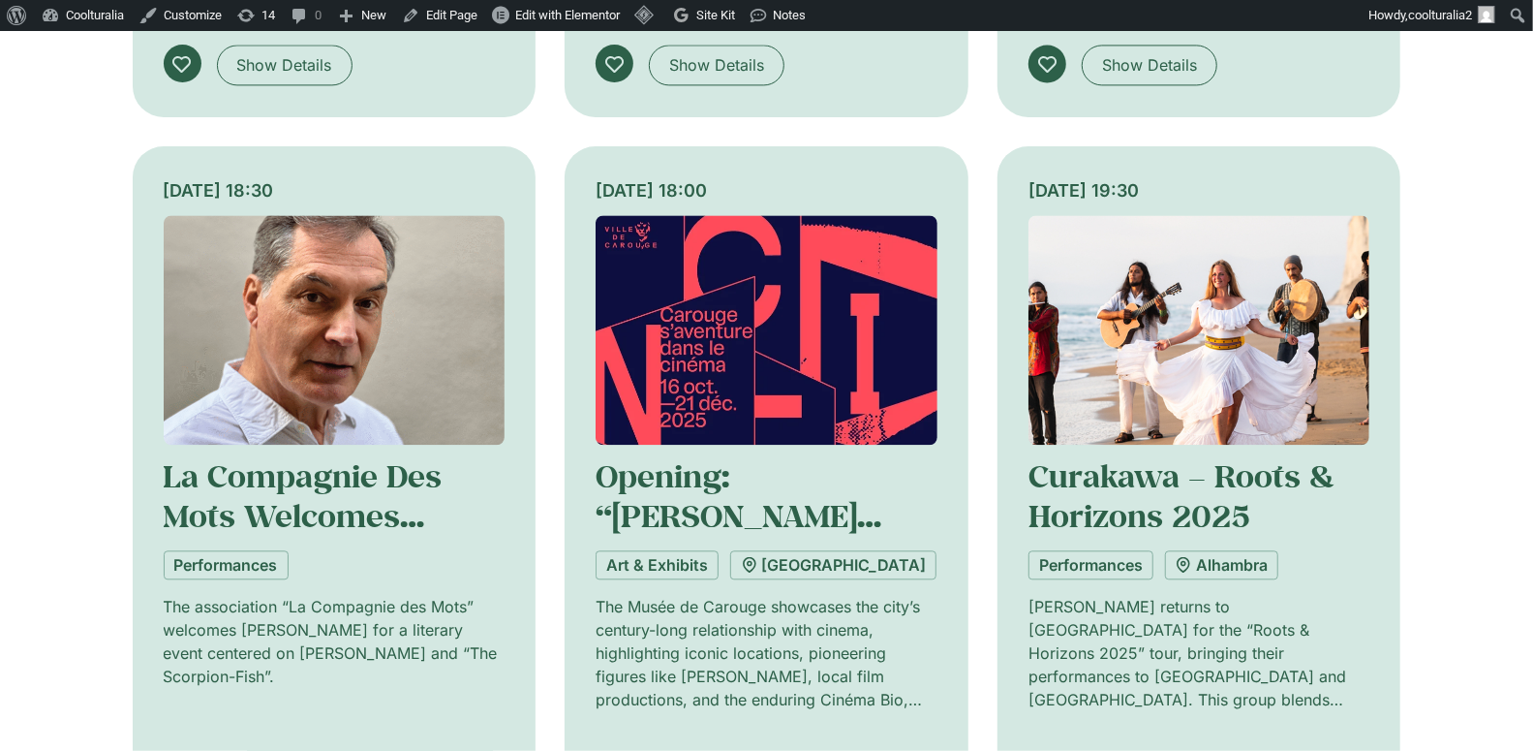
scroll to position [2670, 0]
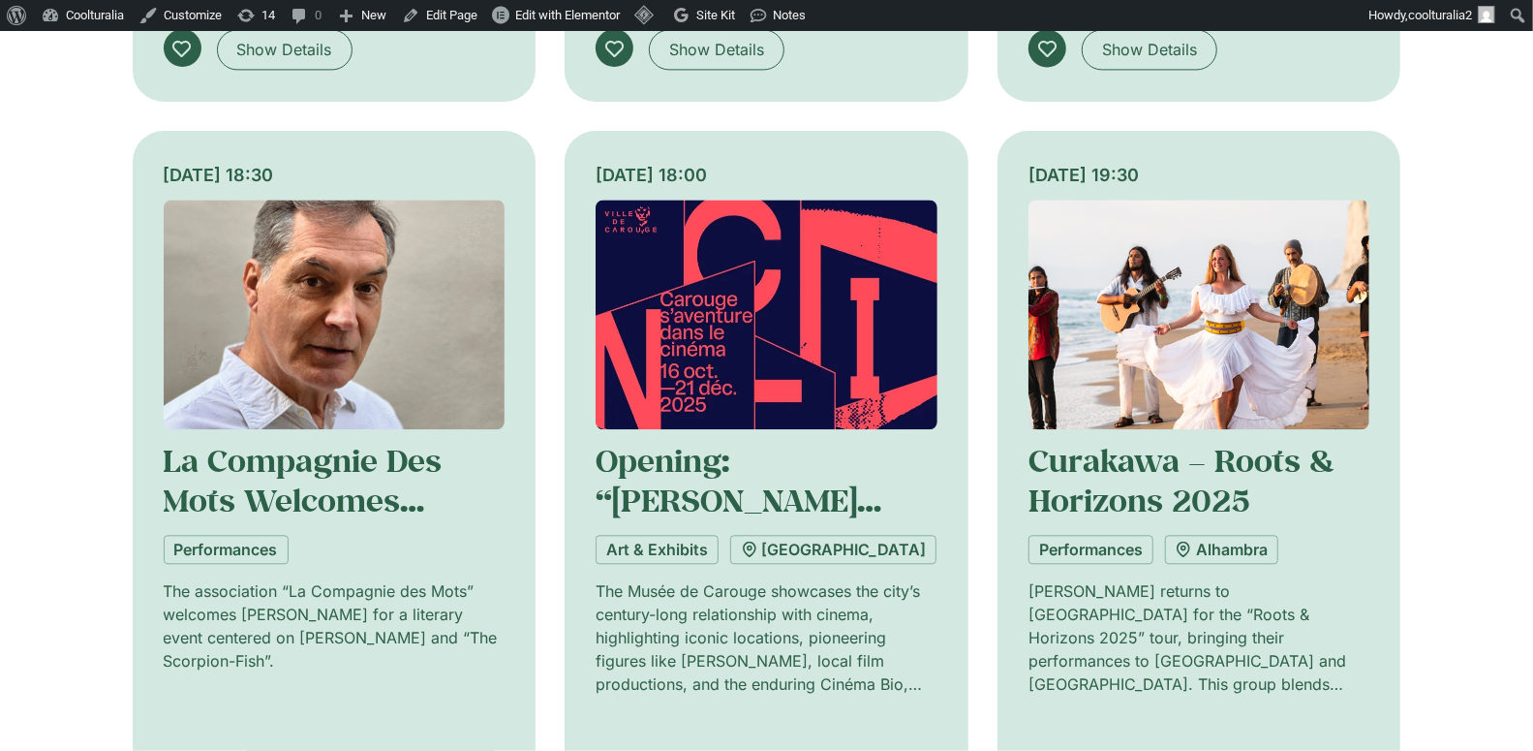
click at [701, 206] on img at bounding box center [767, 315] width 342 height 230
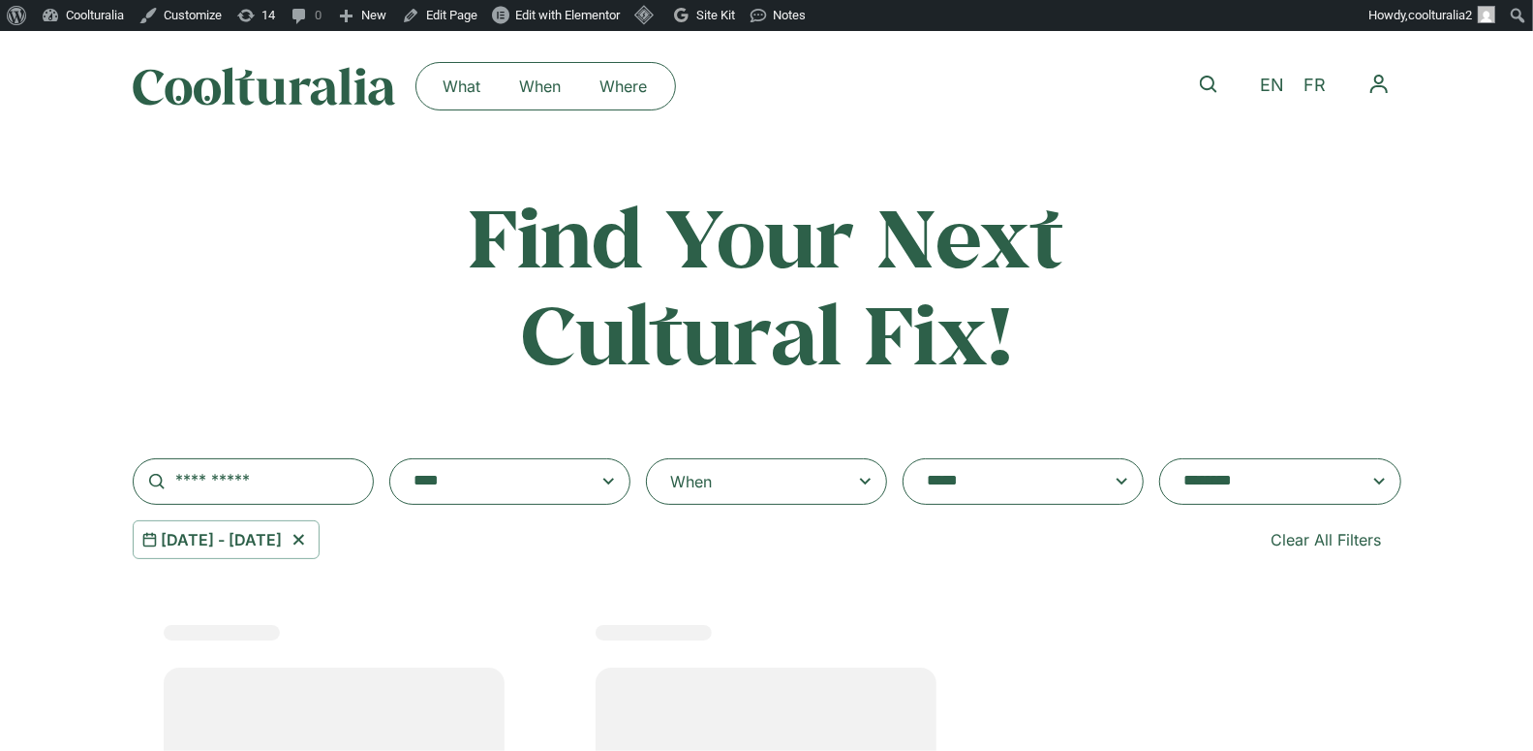
select select
click at [763, 459] on div "When" at bounding box center [766, 481] width 241 height 46
click at [0, 0] on input "When" at bounding box center [0, 0] width 0 height 0
select select "*"
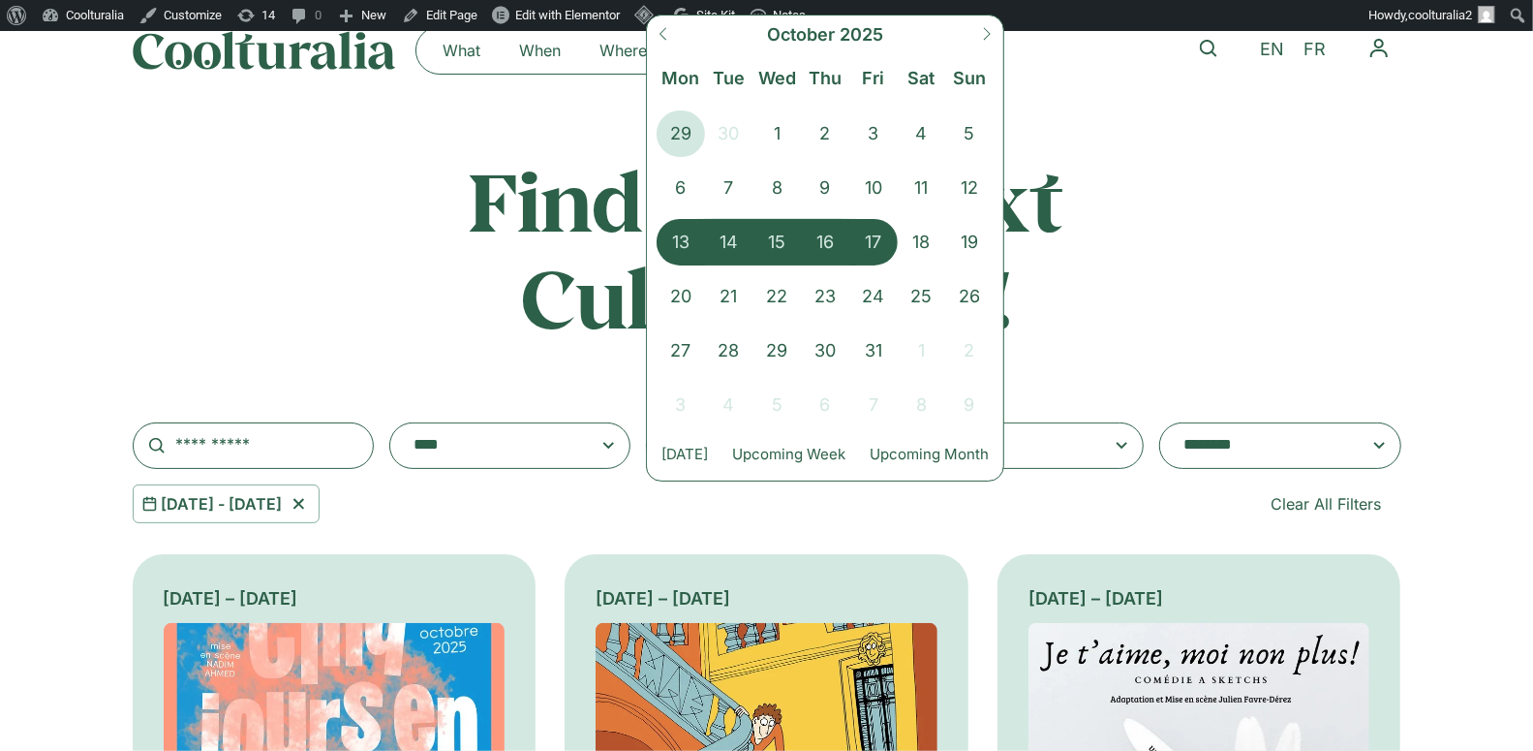
click at [1204, 266] on div "**********" at bounding box center [767, 337] width 1269 height 371
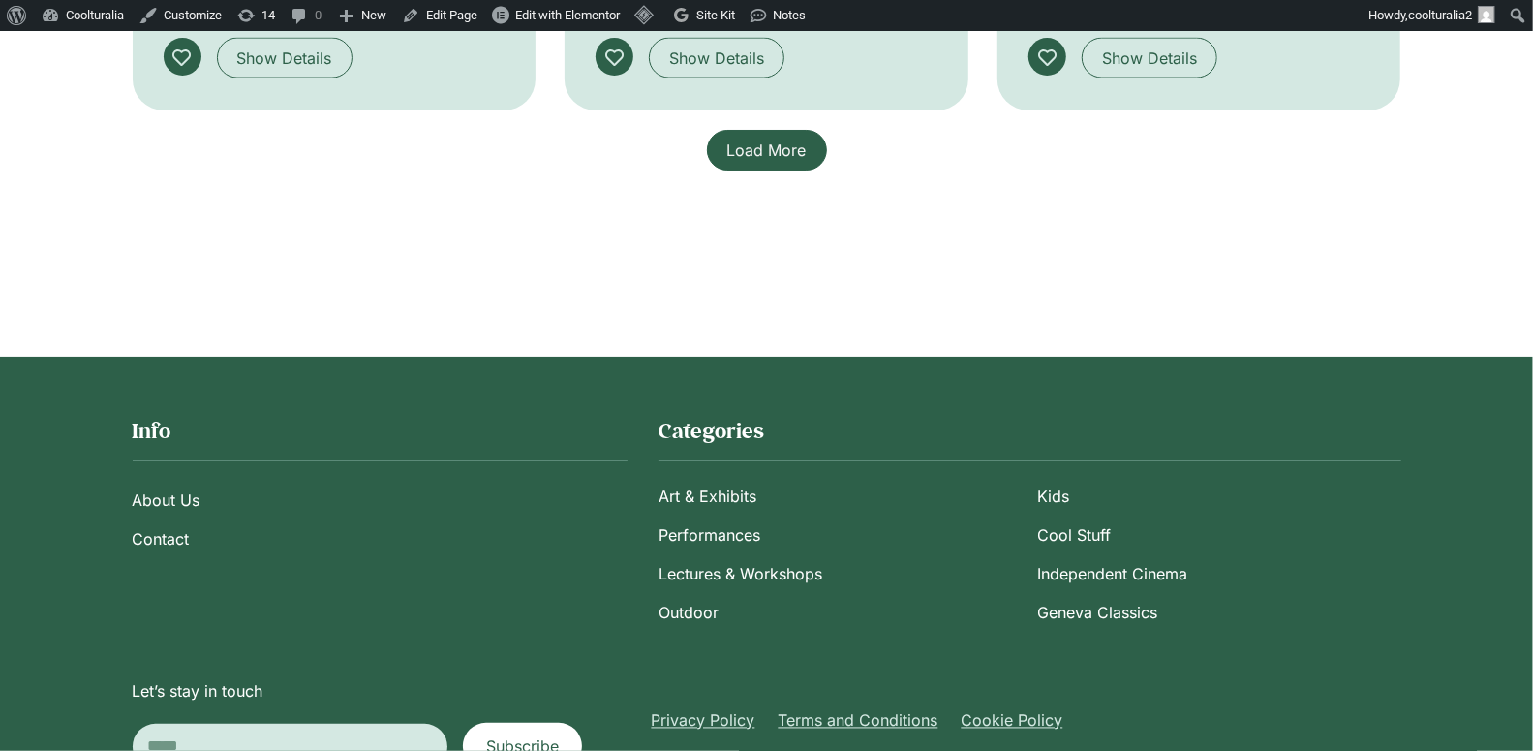
click at [765, 130] on link "Load More" at bounding box center [767, 150] width 120 height 41
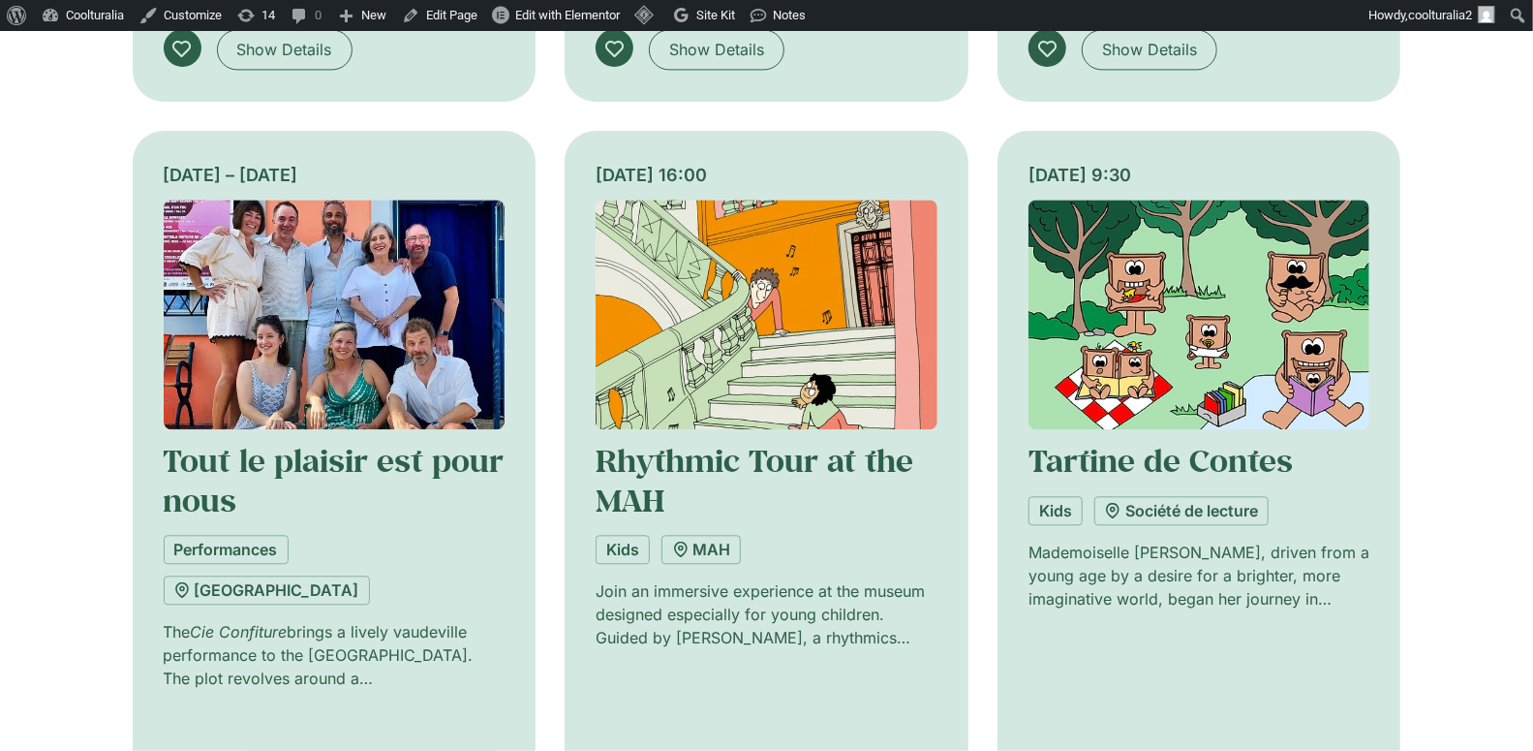
scroll to position [2540, 0]
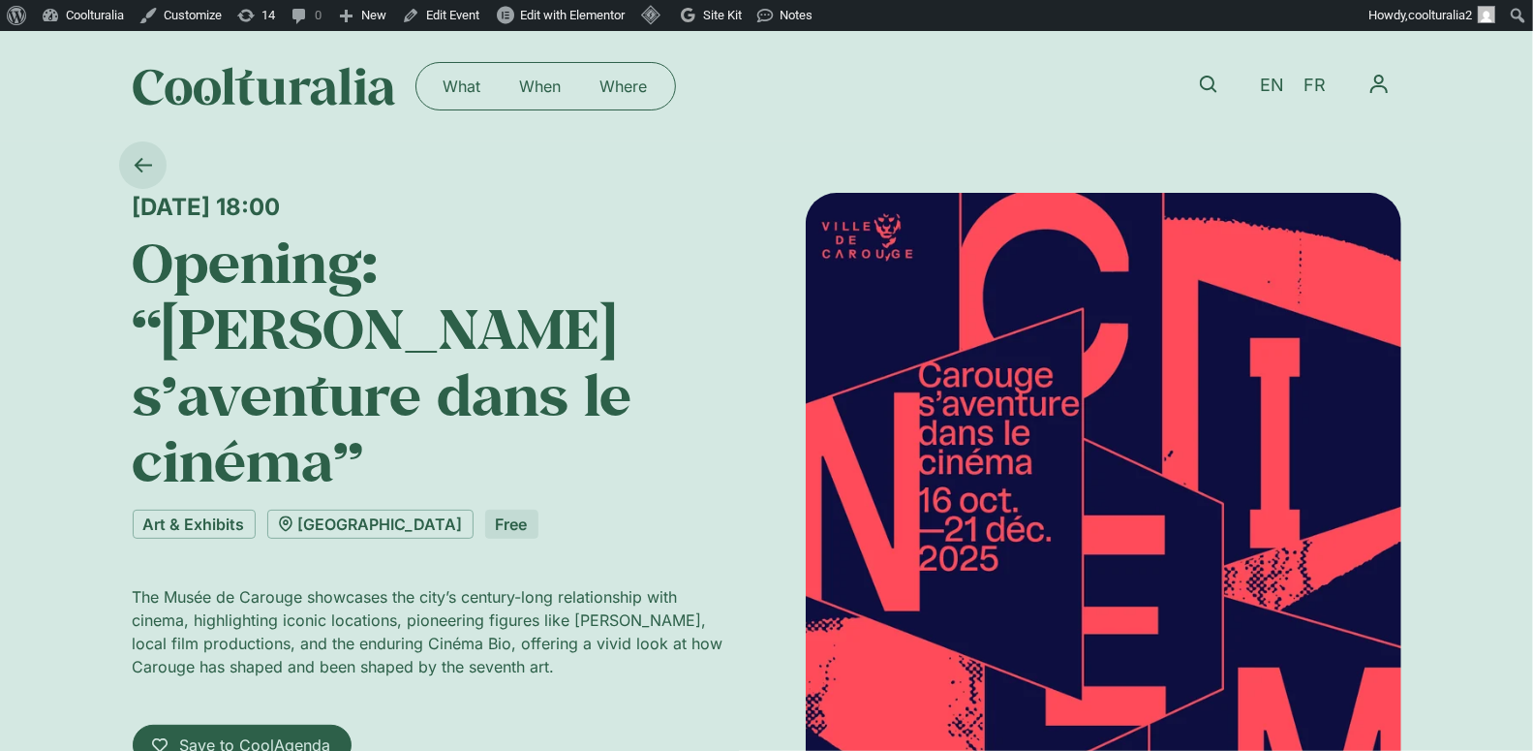
click at [153, 149] on link at bounding box center [142, 164] width 47 height 47
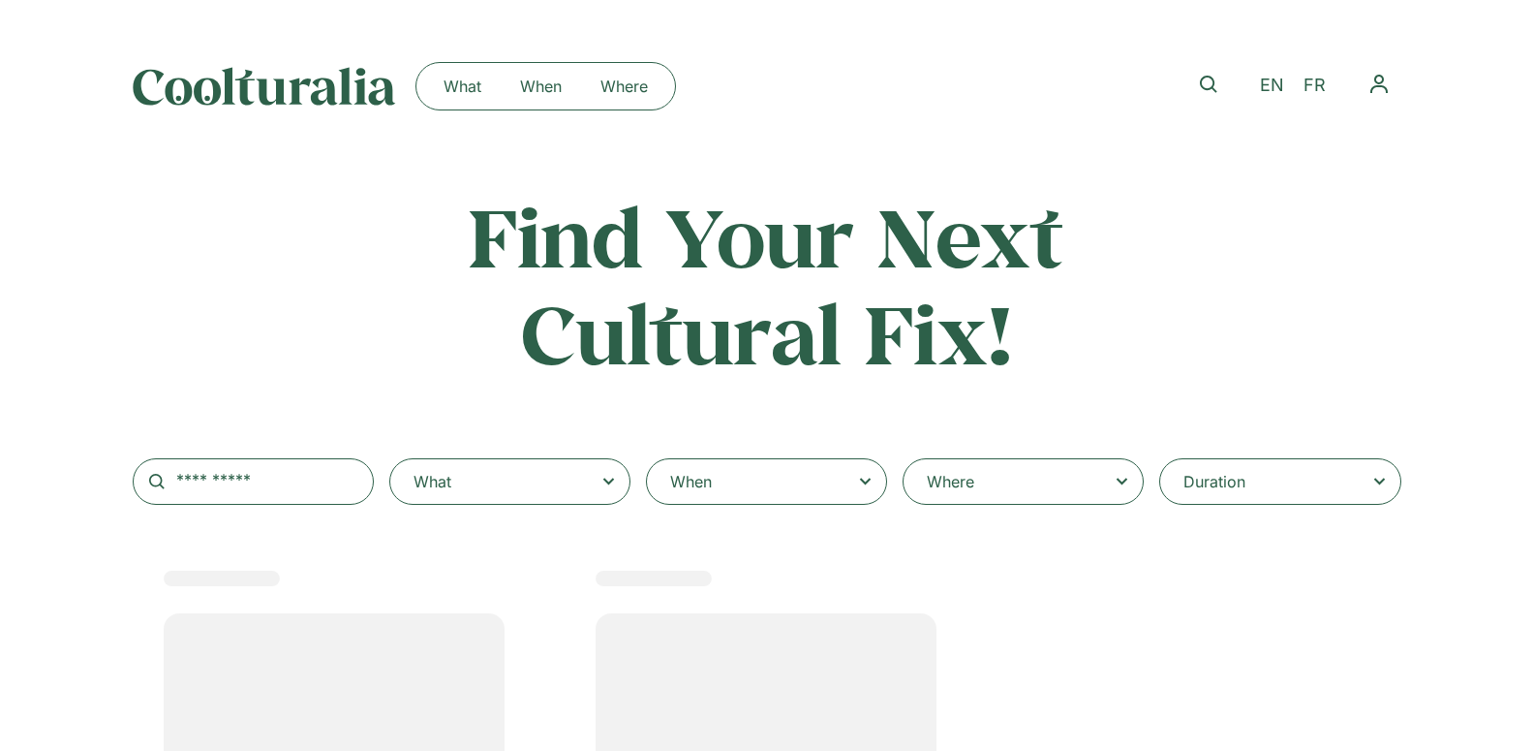
select select
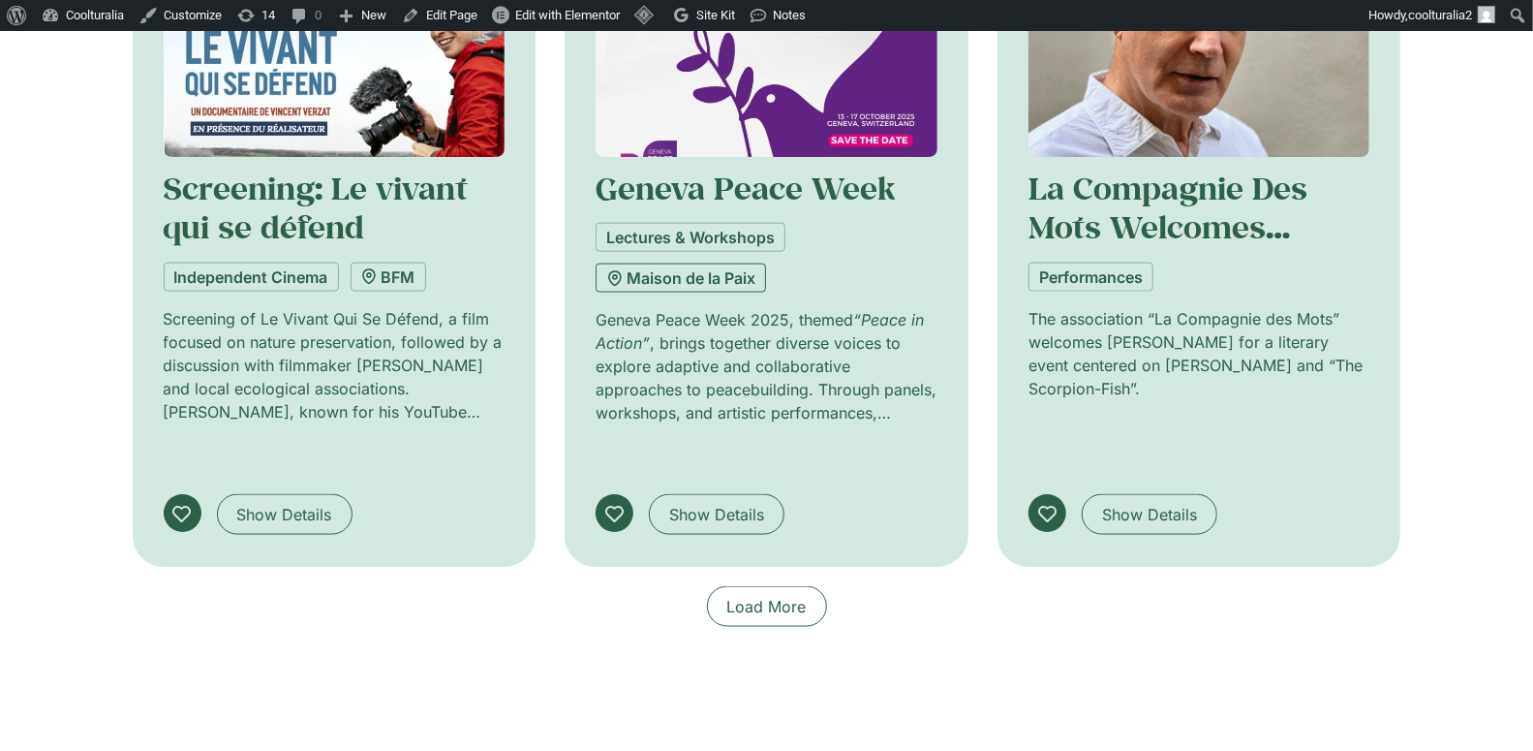
scroll to position [1477, 0]
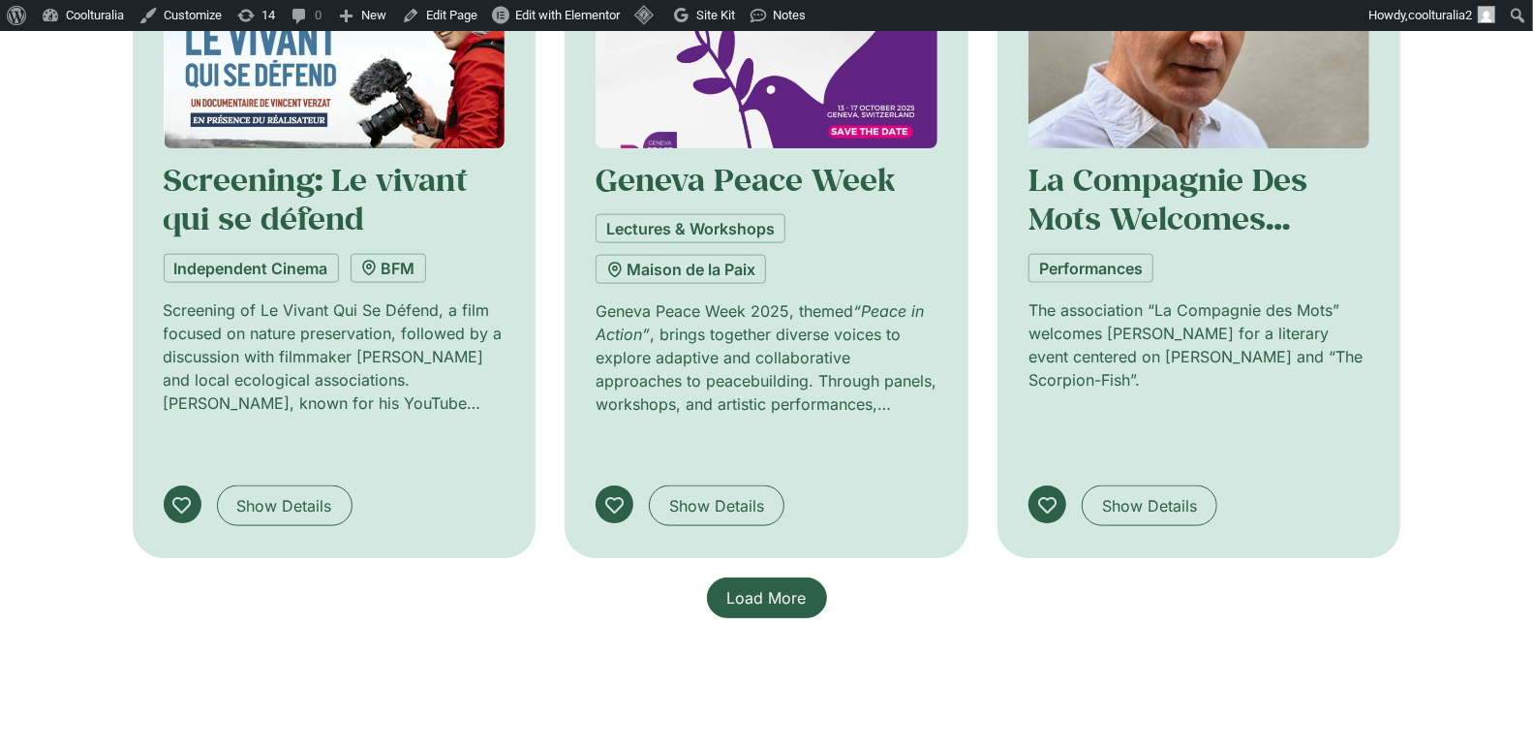
click at [744, 577] on link "Load More" at bounding box center [767, 597] width 120 height 41
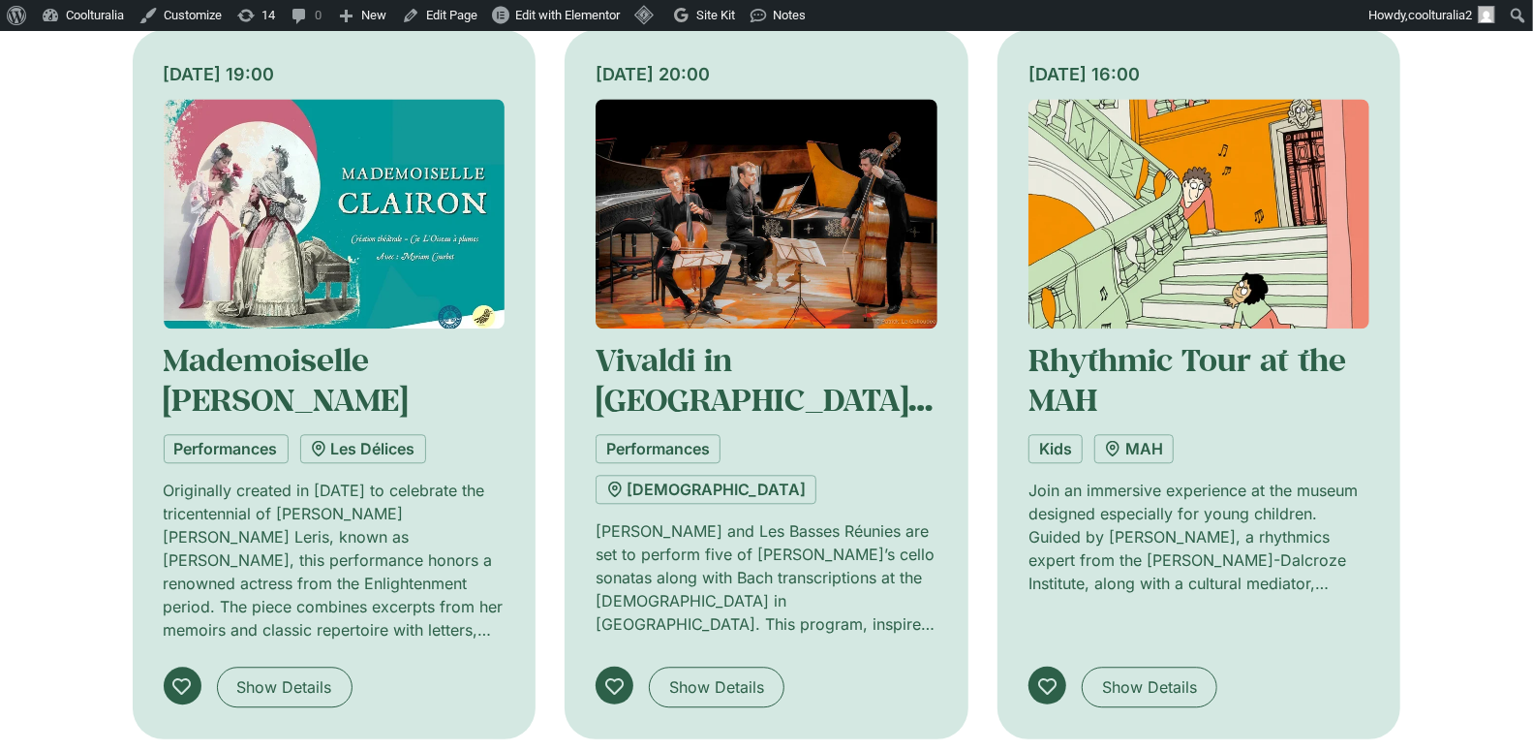
scroll to position [2795, 0]
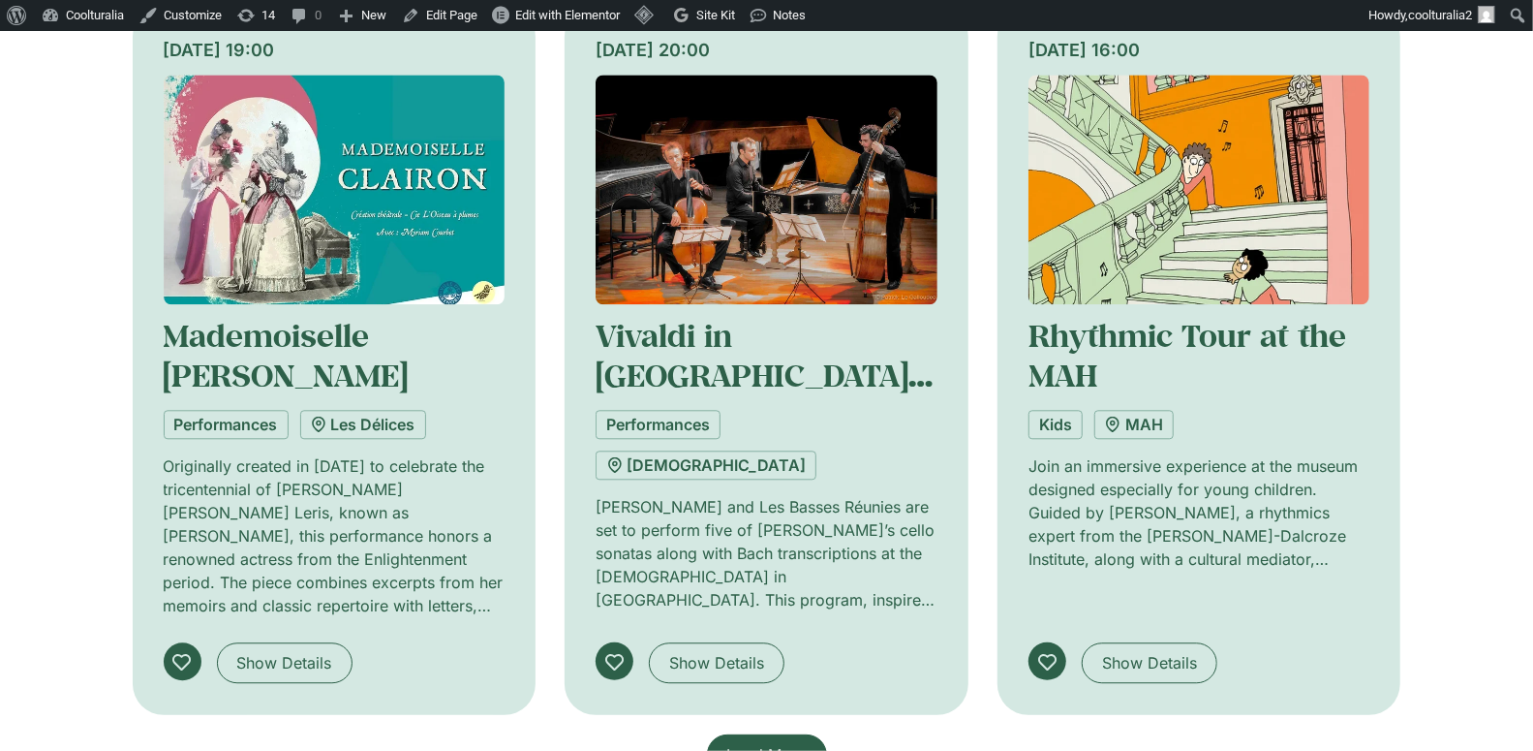
click at [793, 743] on span "Load More" at bounding box center [766, 754] width 79 height 23
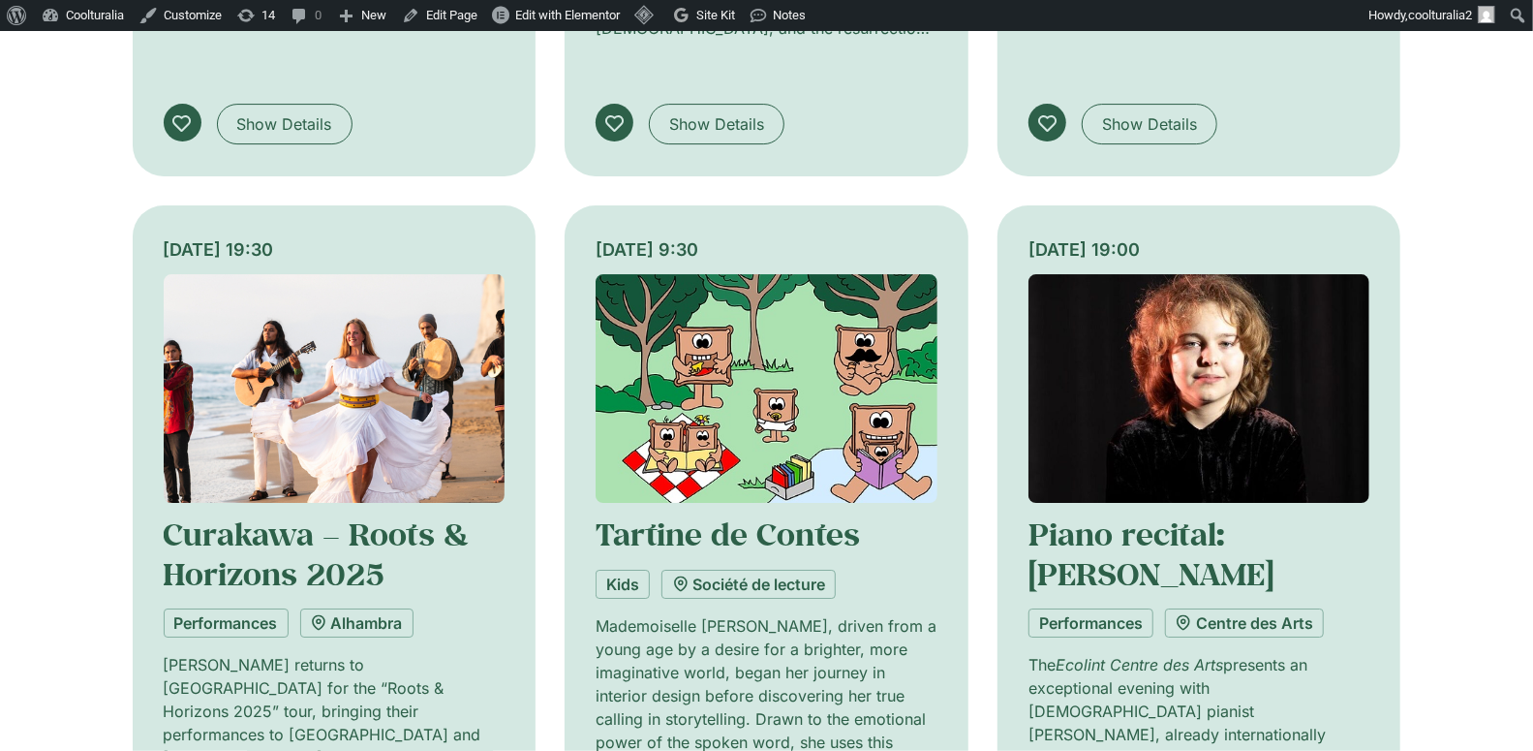
scroll to position [4072, 0]
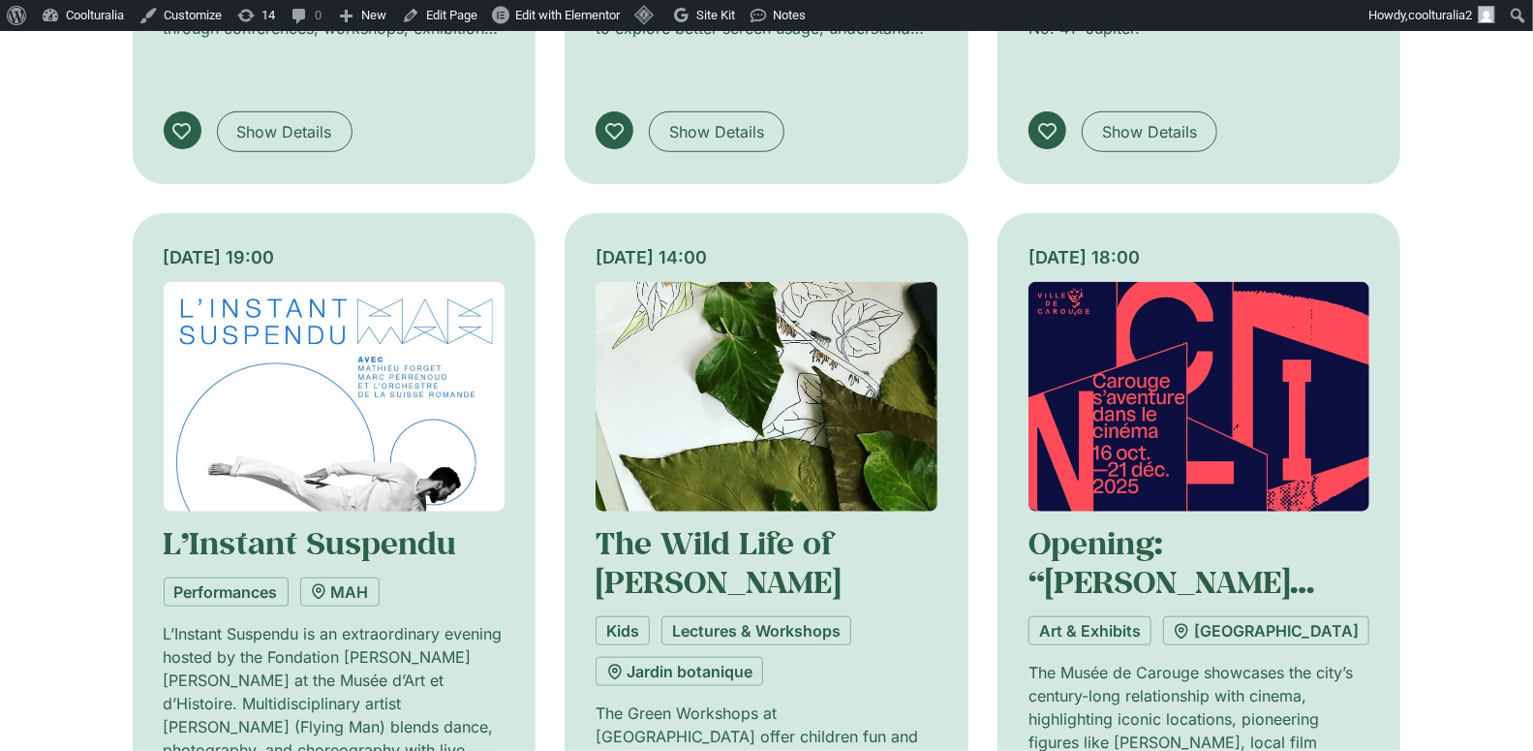
scroll to position [5529, 0]
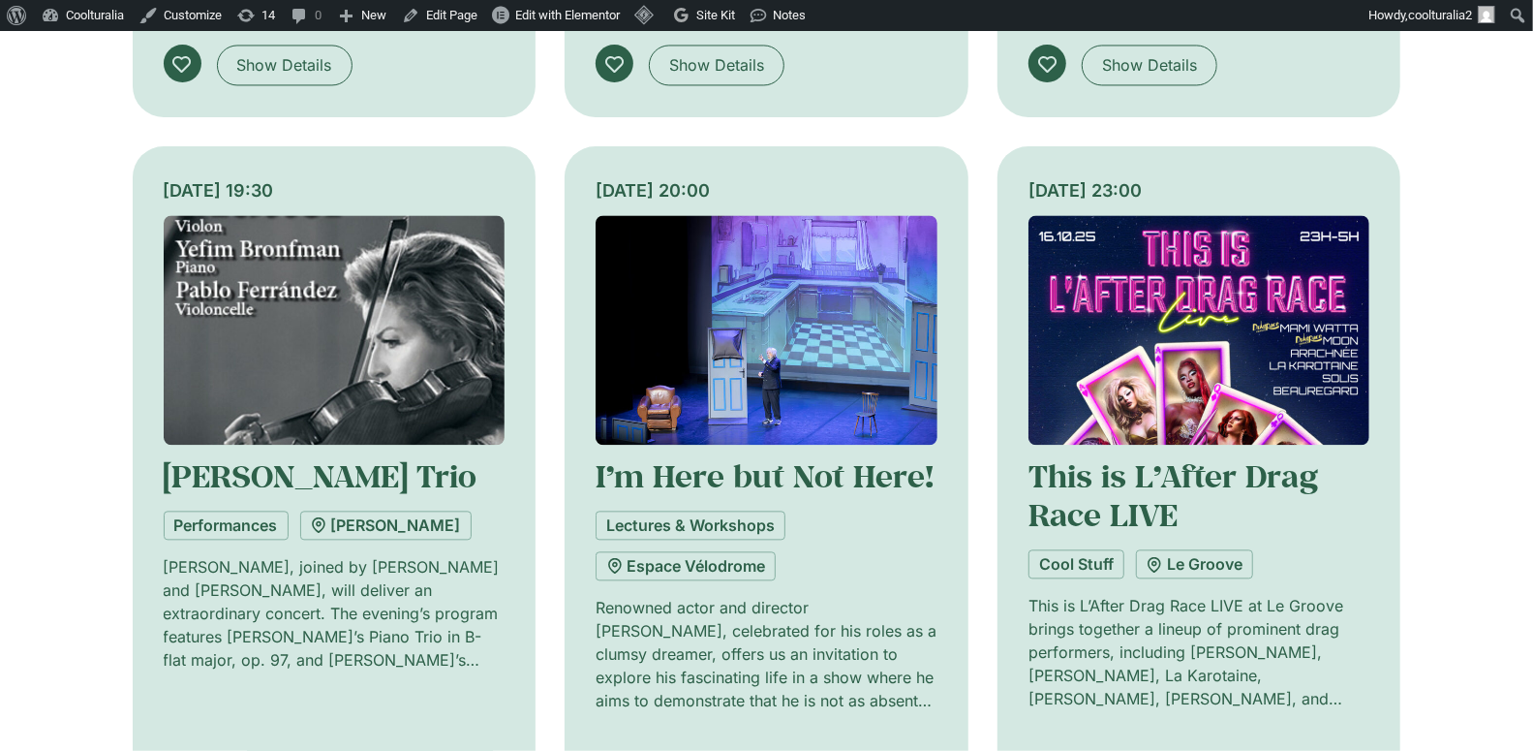
scroll to position [7083, 0]
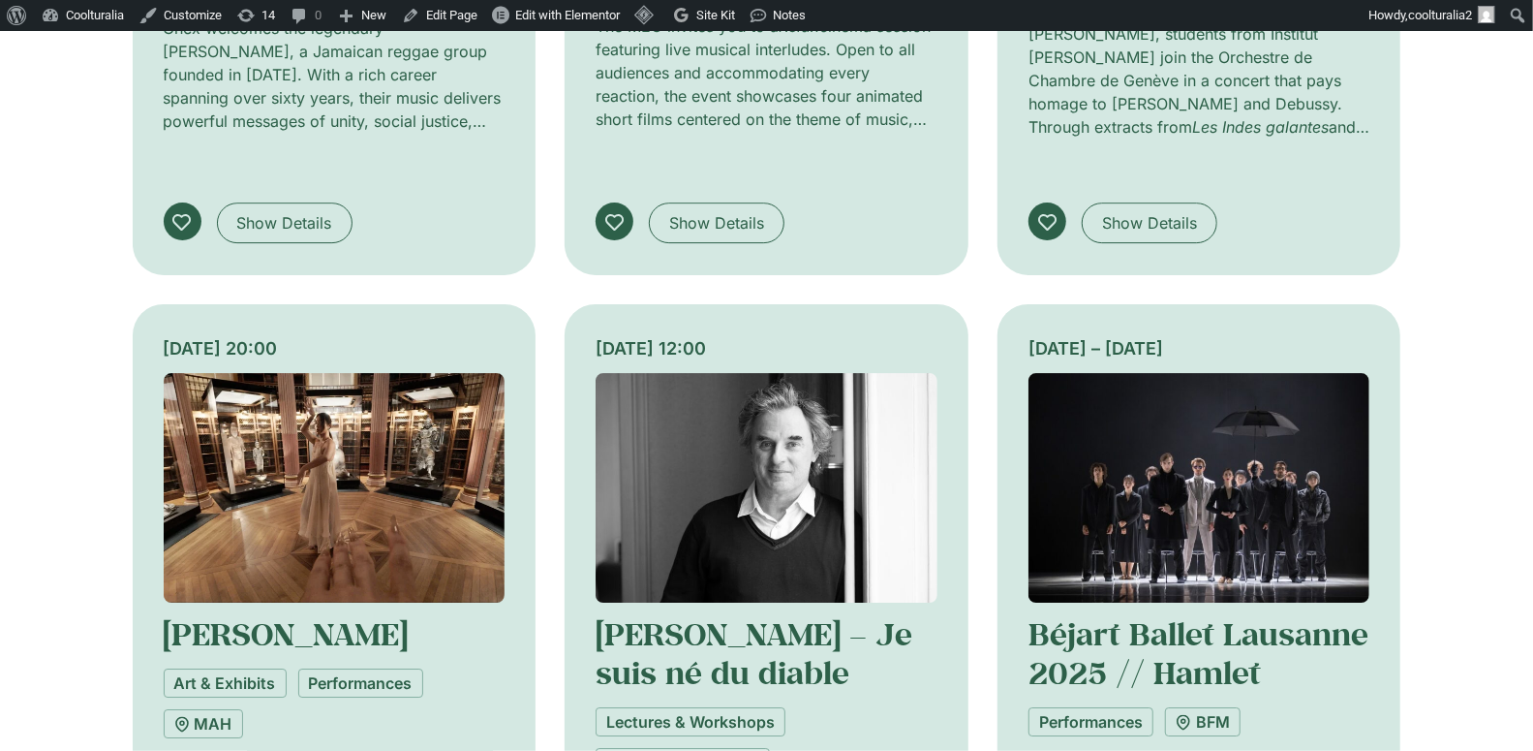
scroll to position [8396, 0]
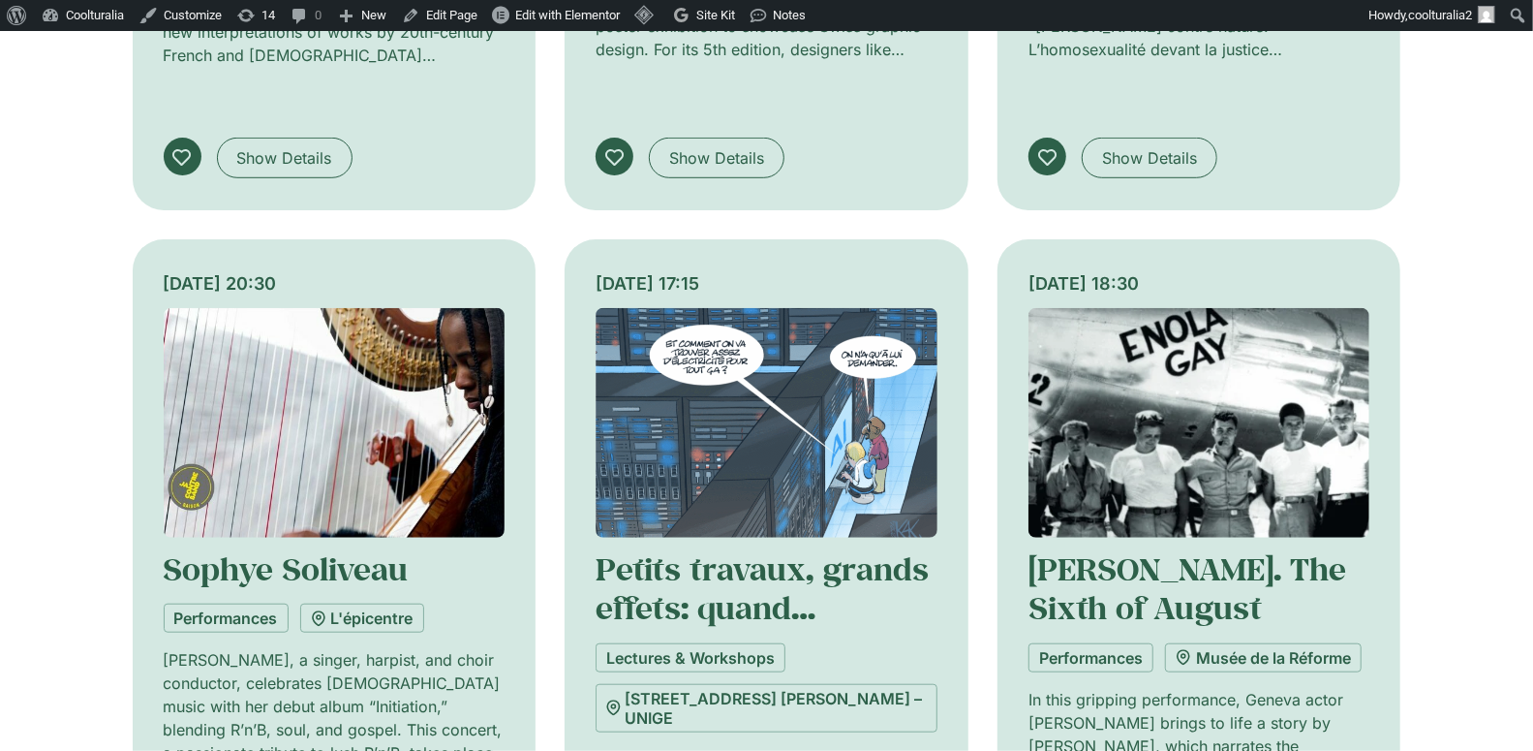
scroll to position [9926, 0]
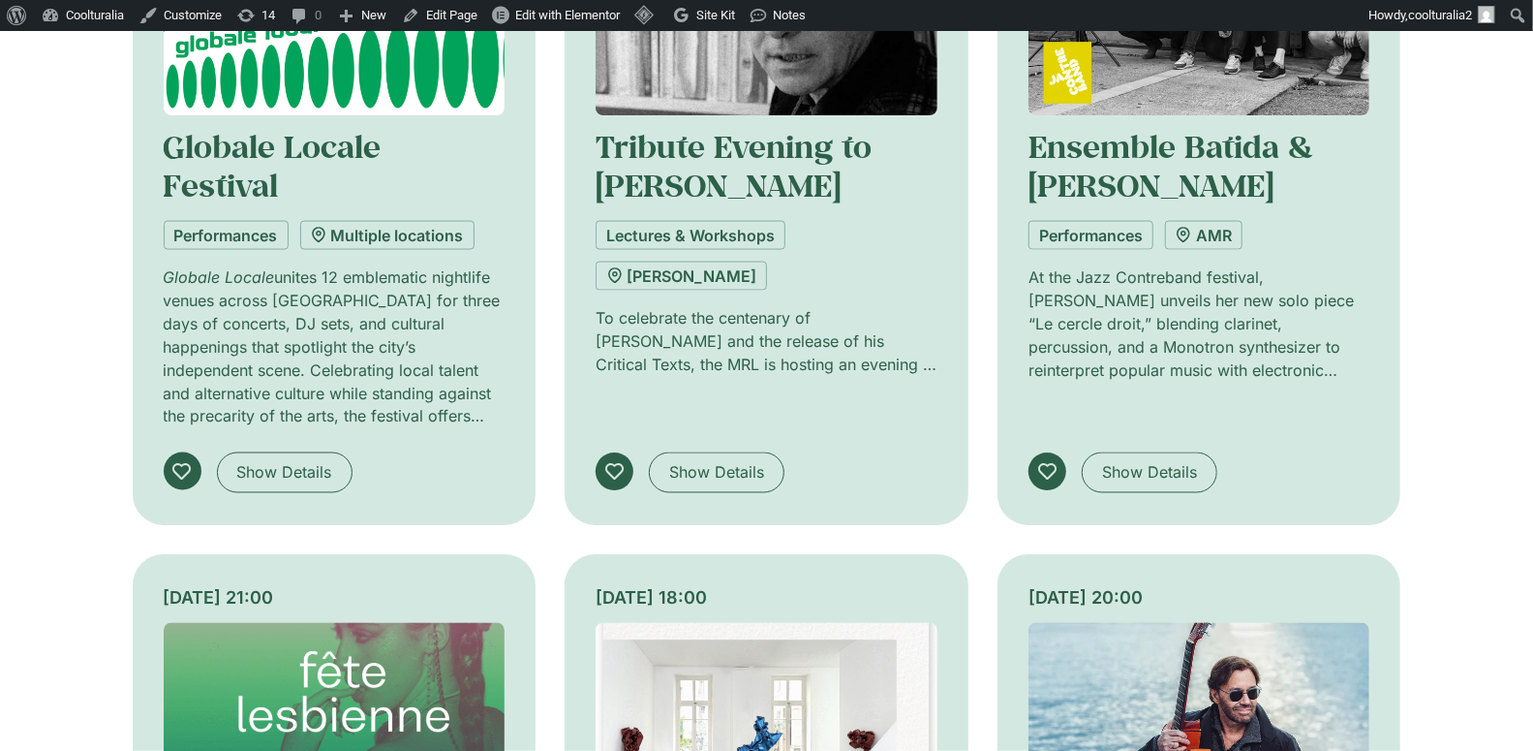
scroll to position [11188, 0]
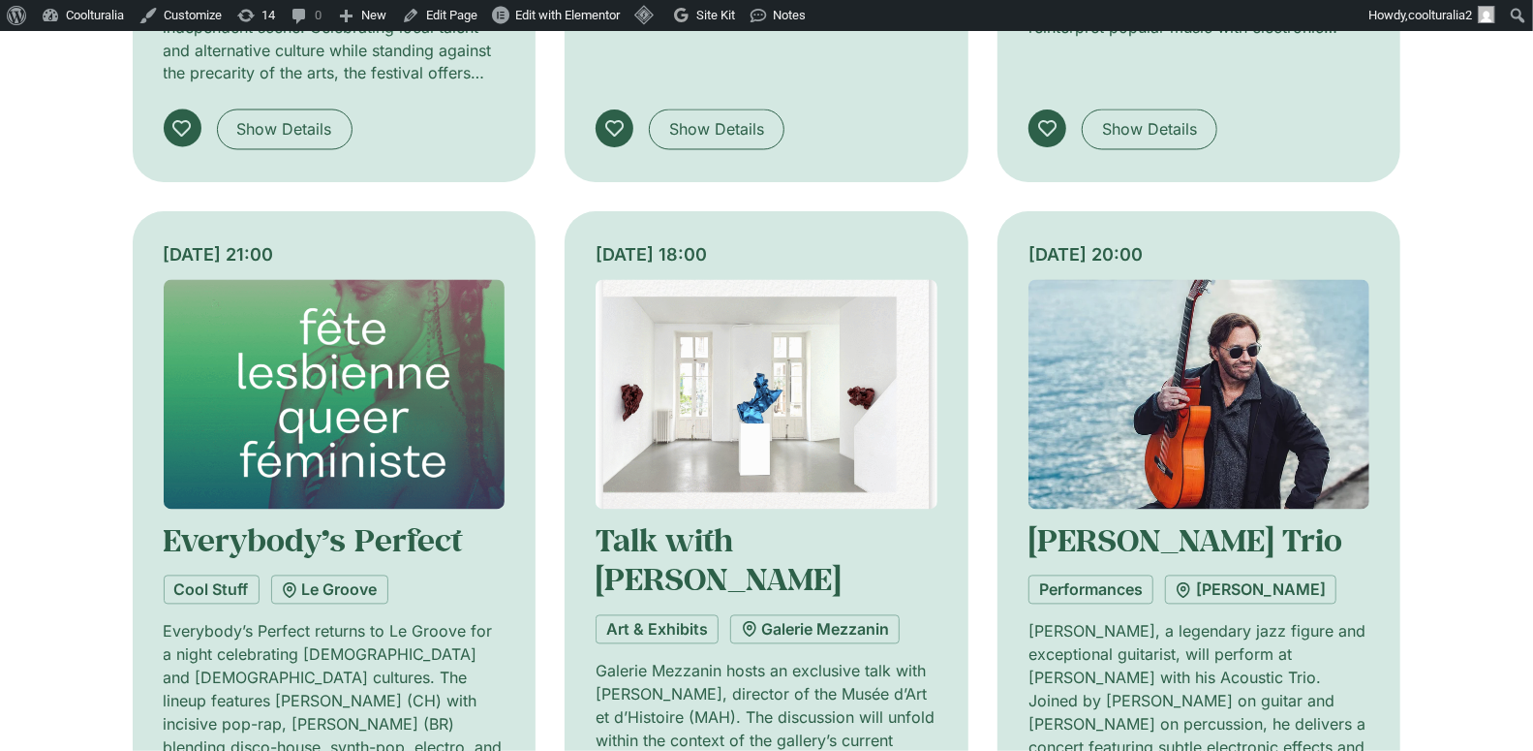
scroll to position [11507, 0]
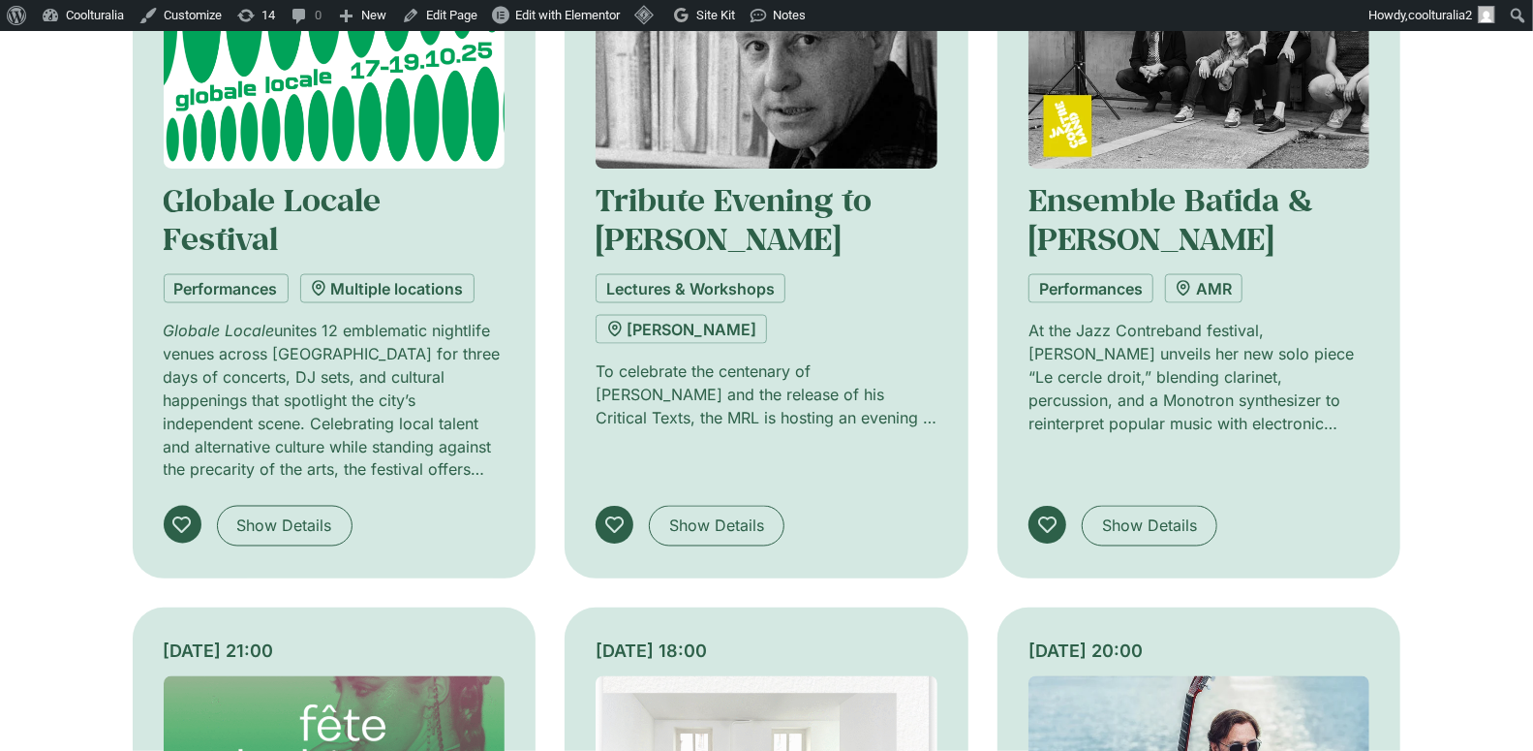
scroll to position [11038, 0]
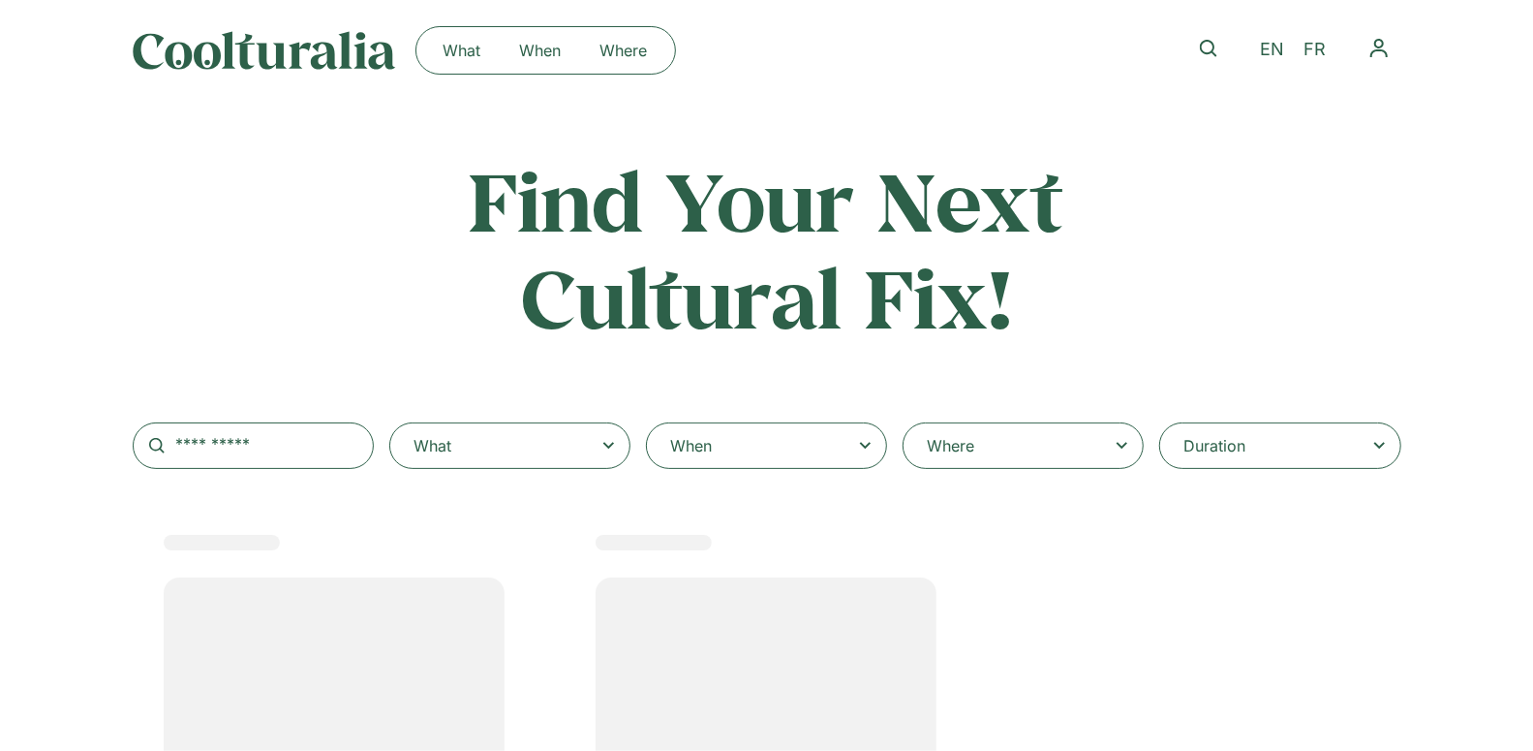
scroll to position [40, 0]
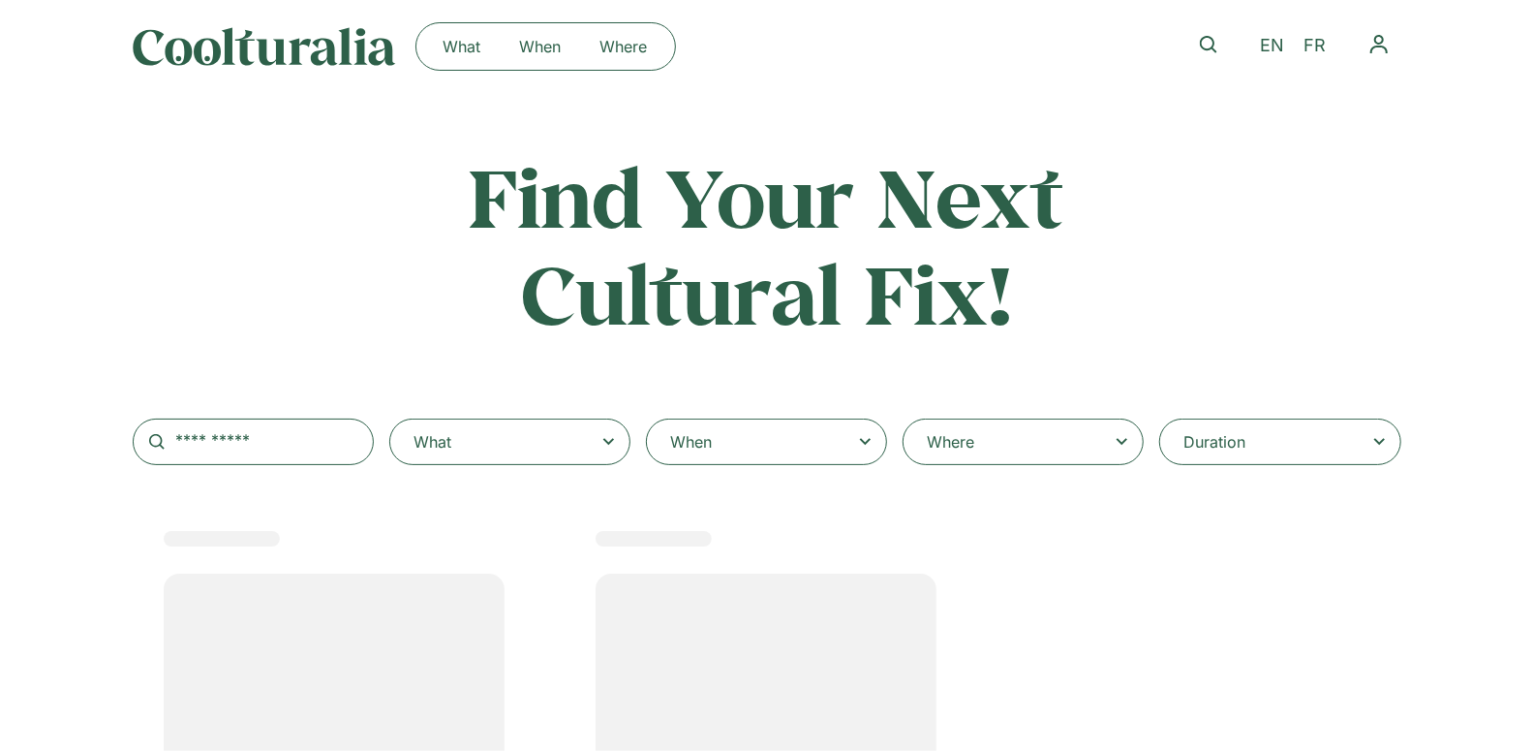
select select
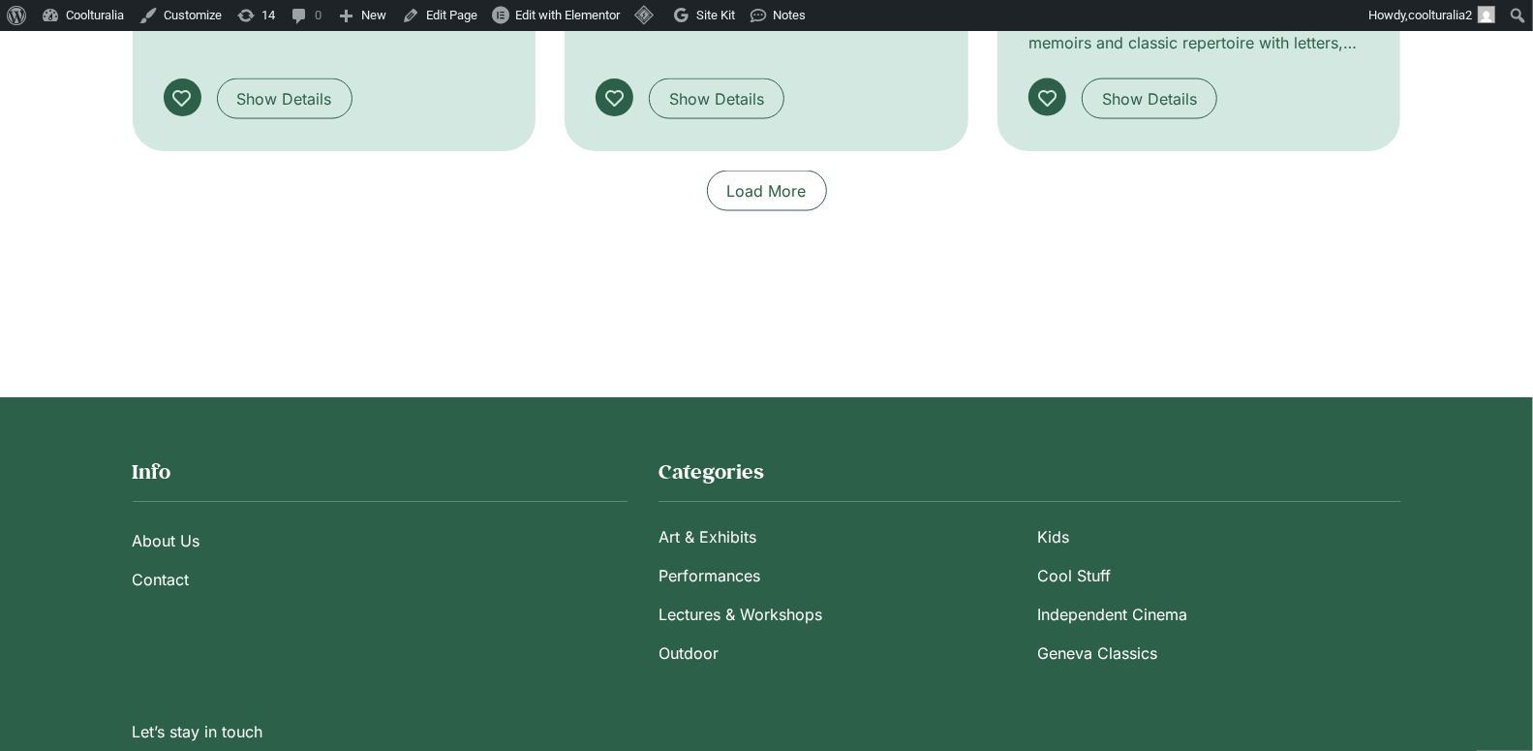
scroll to position [1797, 0]
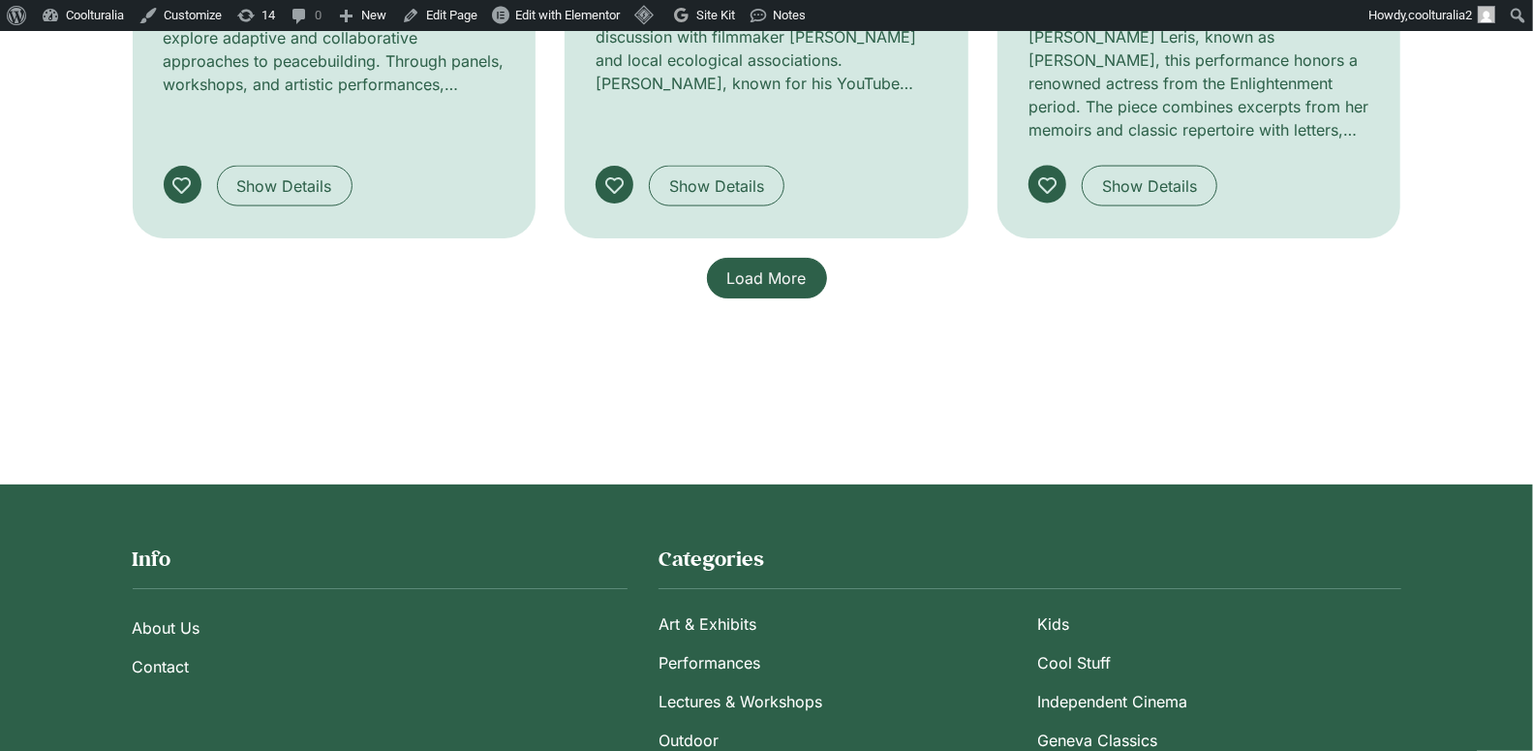
click at [728, 266] on span "Load More" at bounding box center [766, 277] width 79 height 23
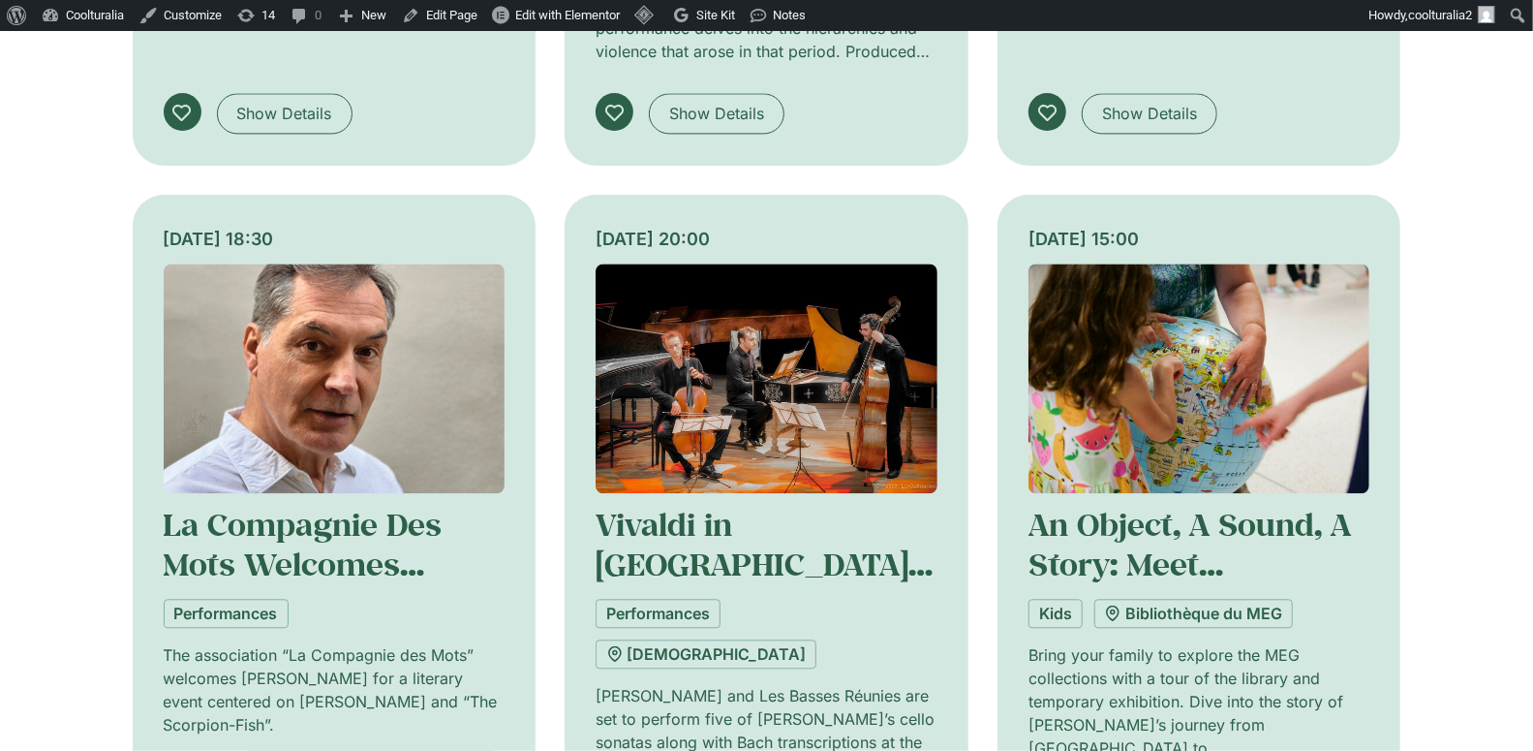
scroll to position [2610, 0]
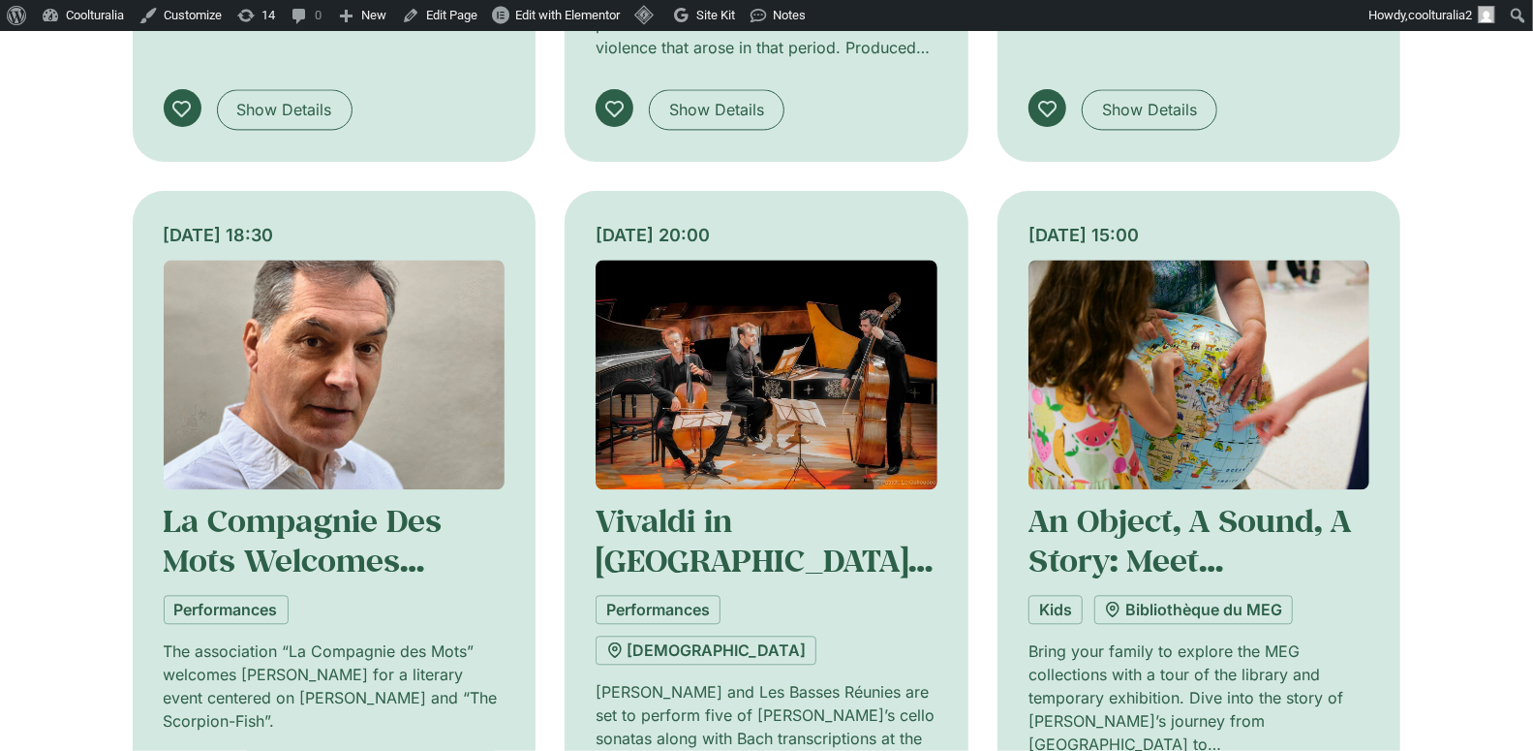
click at [295, 260] on img at bounding box center [335, 375] width 342 height 230
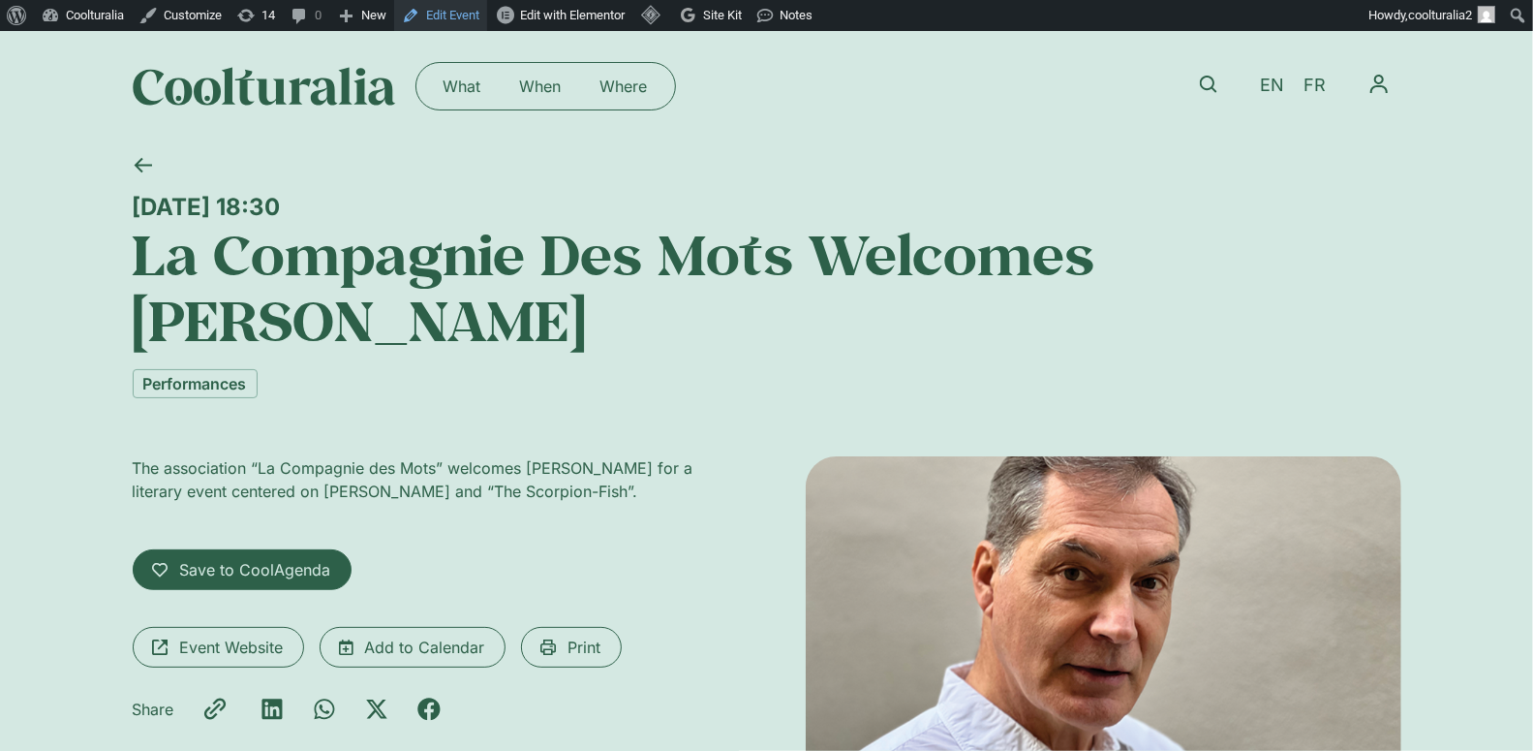
click at [467, 15] on link "Edit Event" at bounding box center [440, 15] width 93 height 31
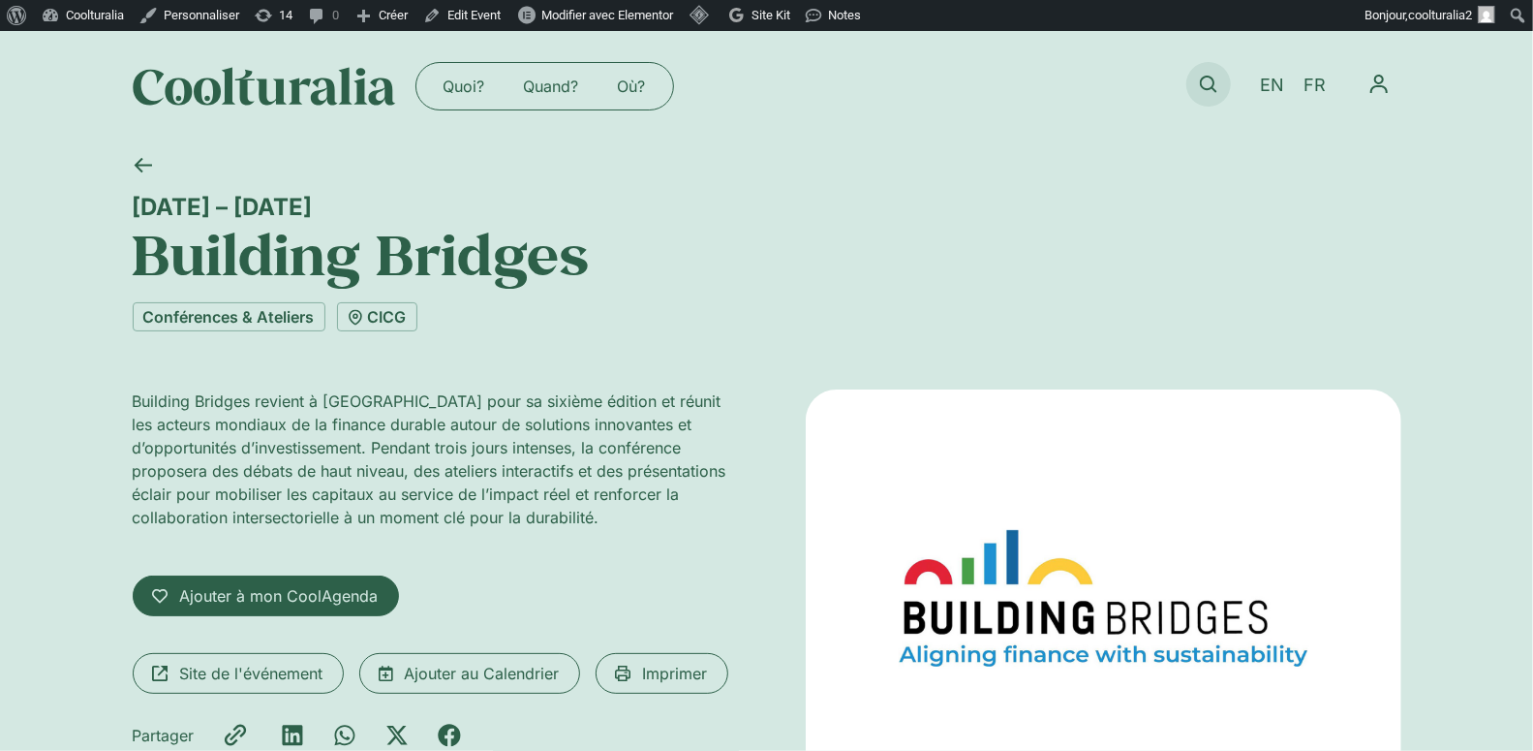
click at [1210, 79] on icon at bounding box center [1208, 84] width 17 height 17
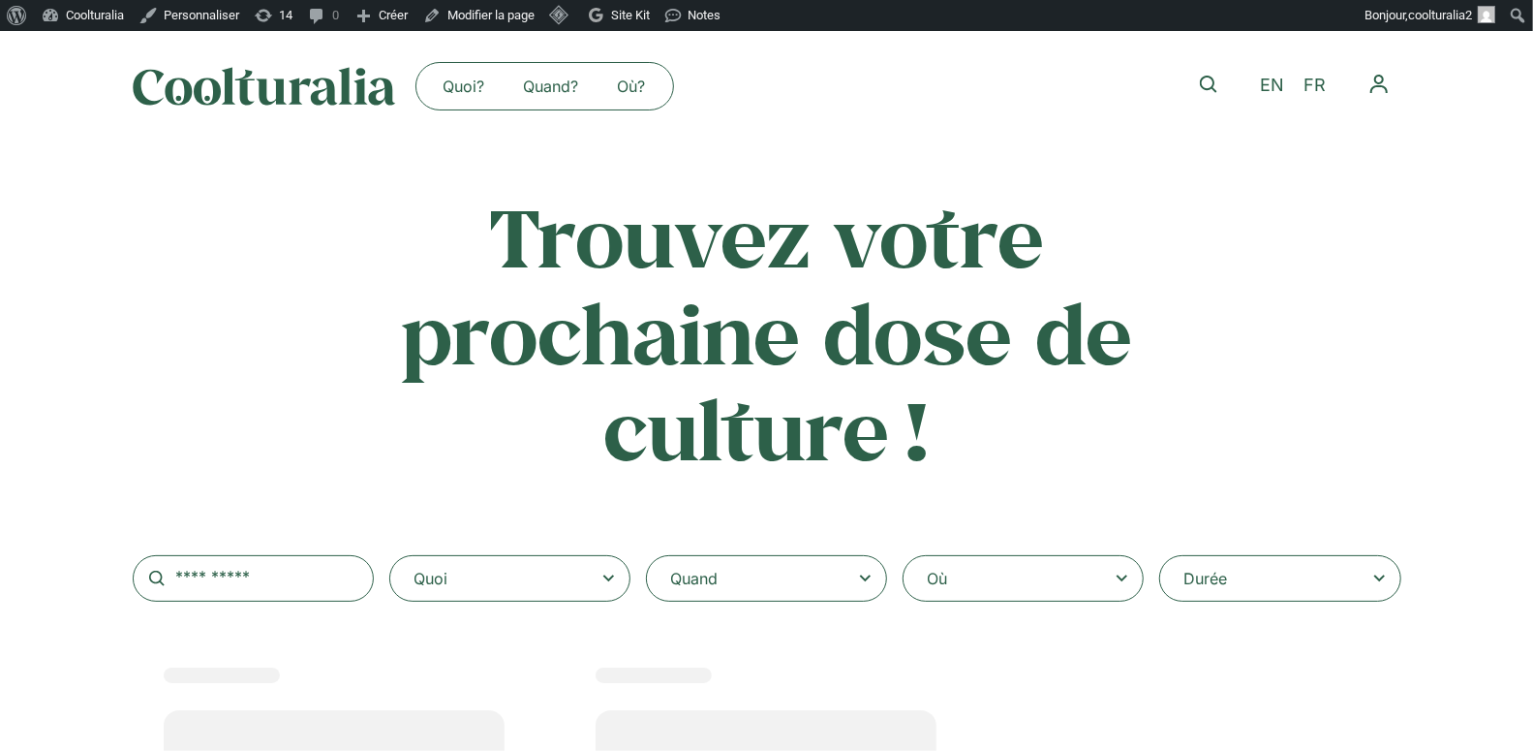
select select
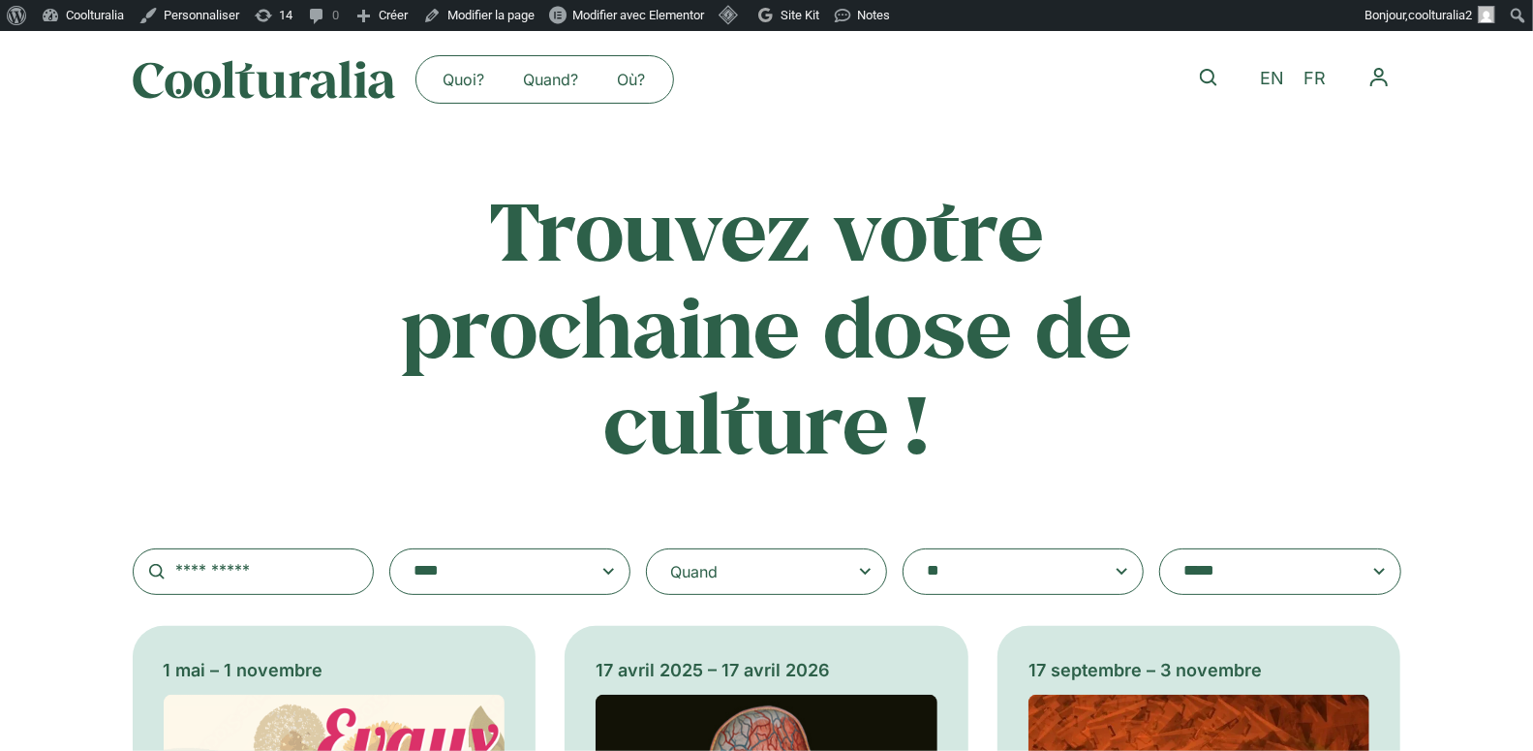
scroll to position [8, 0]
click at [767, 571] on div "Quand" at bounding box center [766, 570] width 241 height 46
click at [0, 0] on input "Quand" at bounding box center [0, 0] width 0 height 0
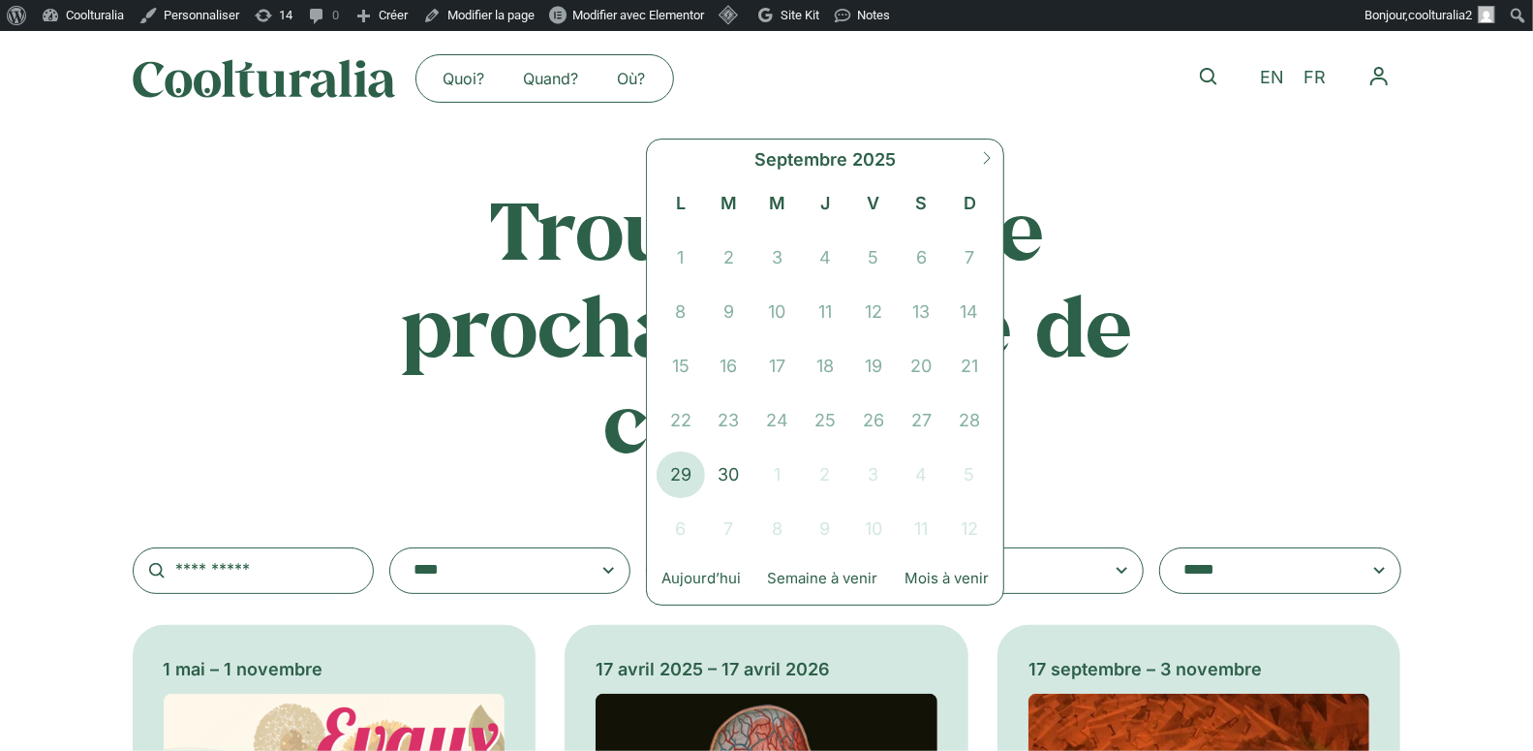
click at [992, 154] on icon at bounding box center [987, 158] width 14 height 14
select select "*"
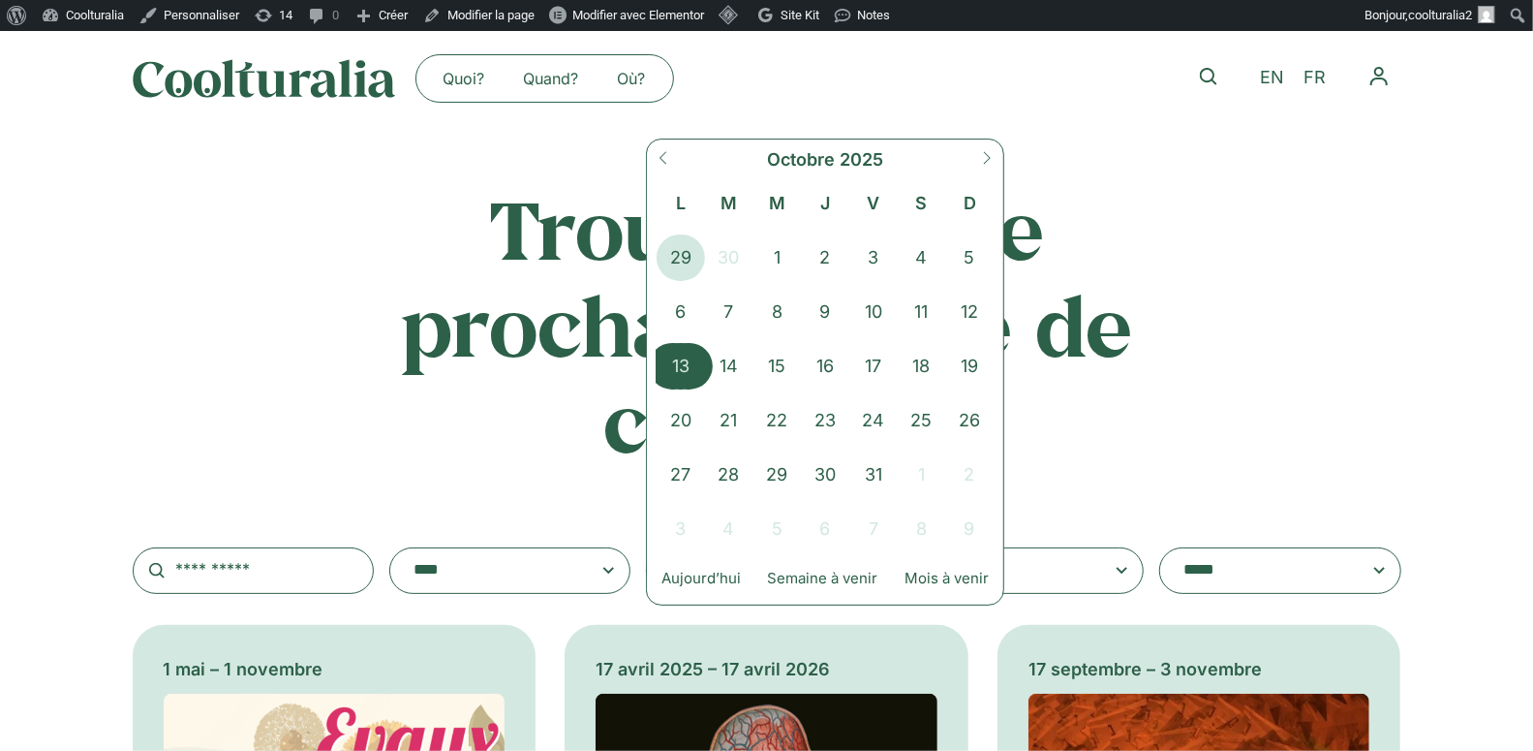
click at [687, 360] on span "13" at bounding box center [681, 366] width 48 height 46
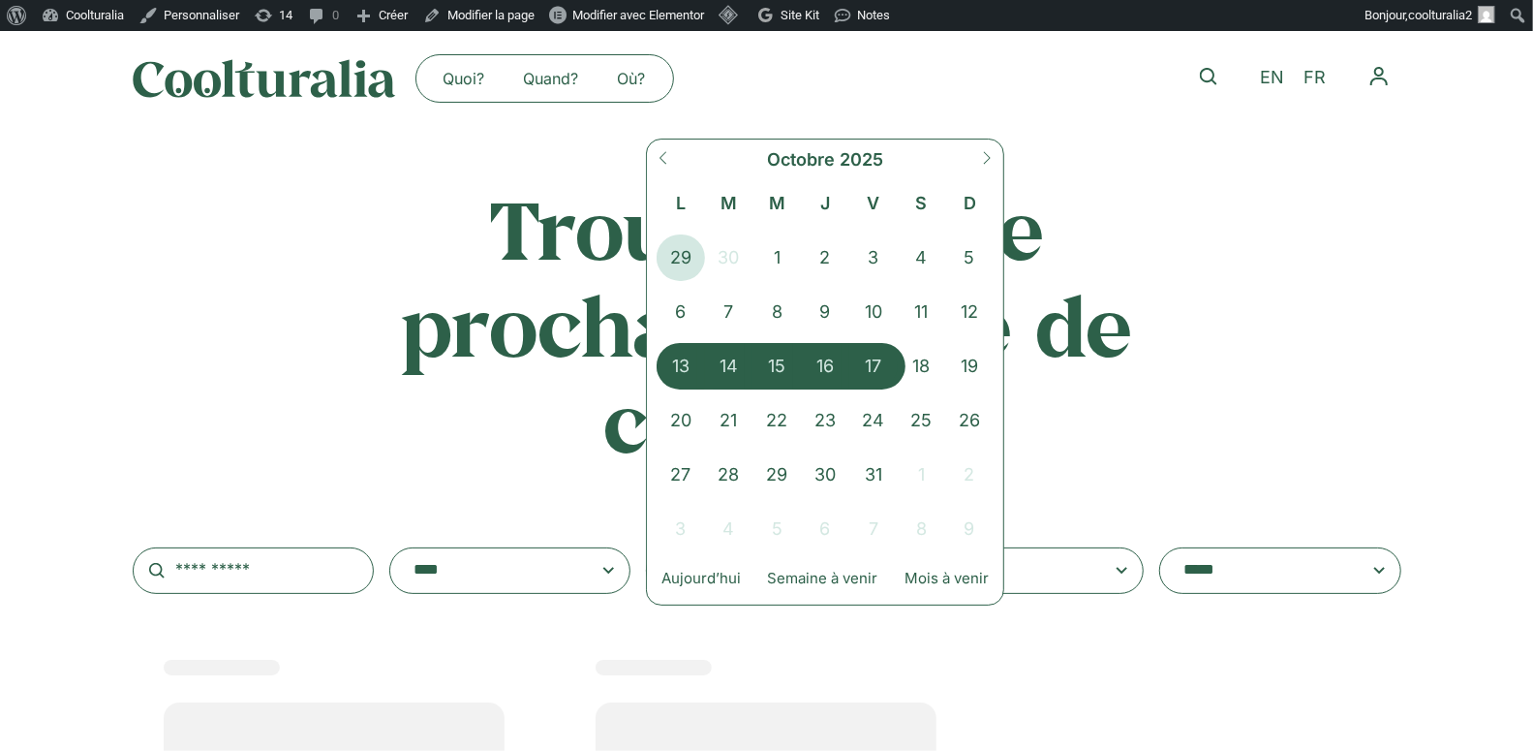
click at [874, 362] on span "17" at bounding box center [873, 366] width 48 height 46
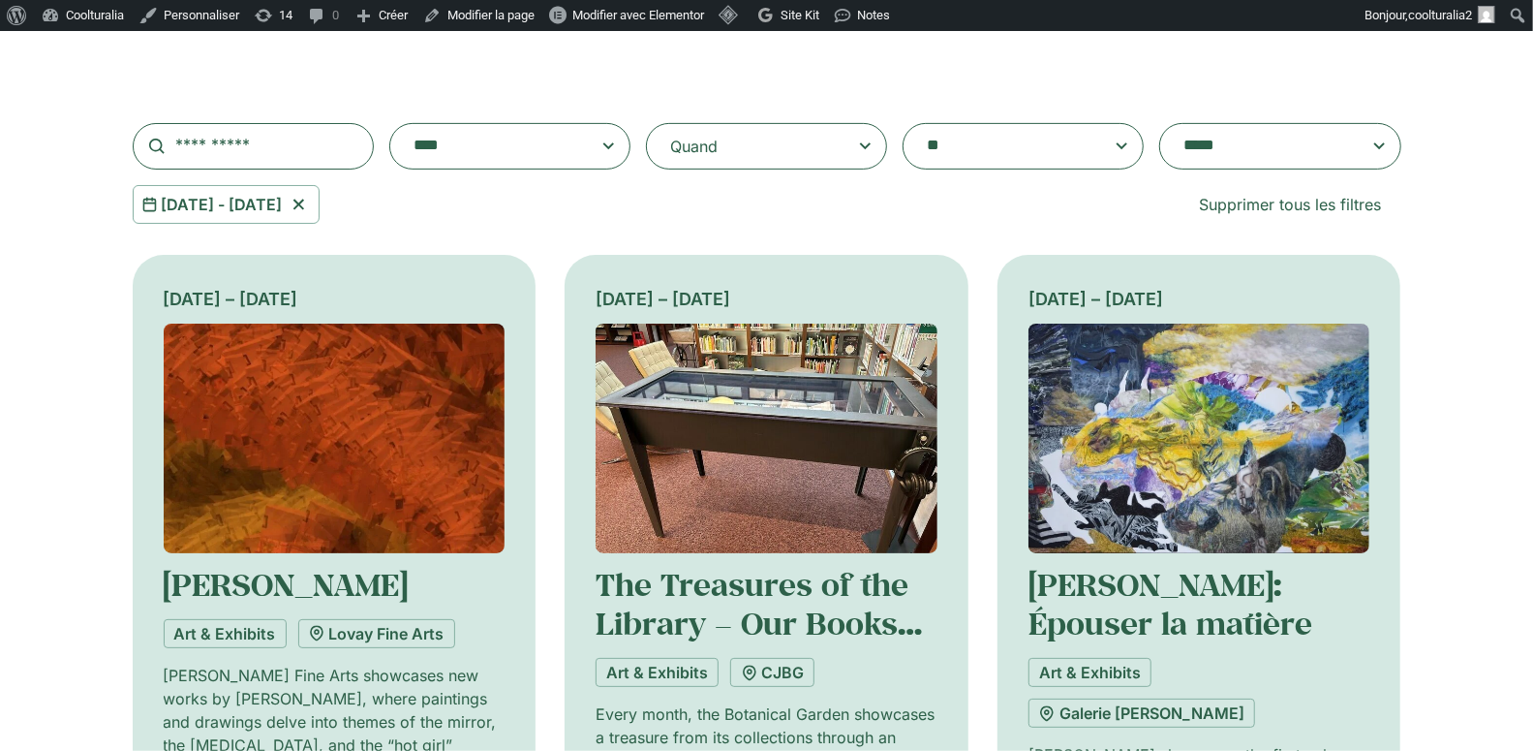
scroll to position [428, 0]
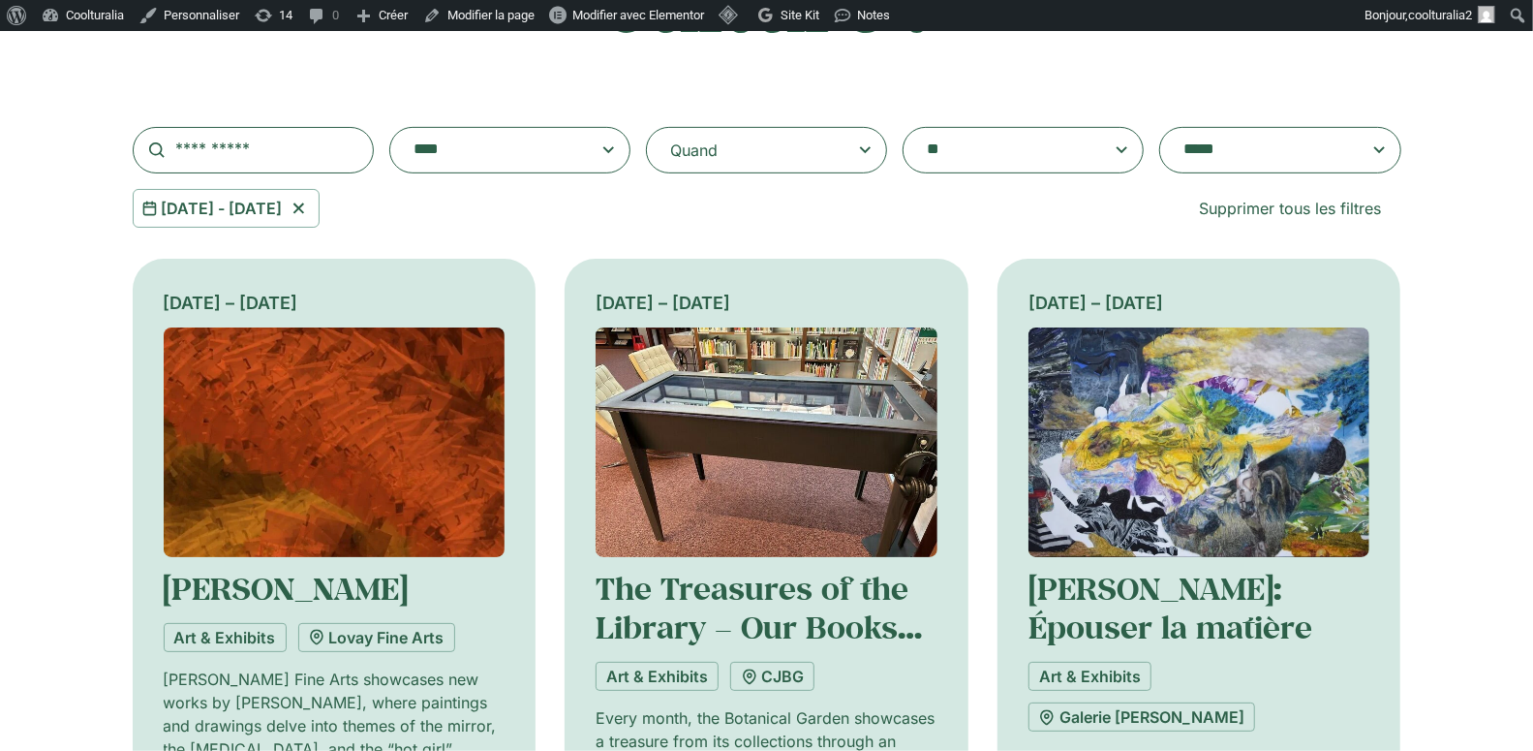
click at [1365, 142] on span at bounding box center [1280, 150] width 208 height 27
click at [1160, 128] on select "**********" at bounding box center [1159, 127] width 1 height 1
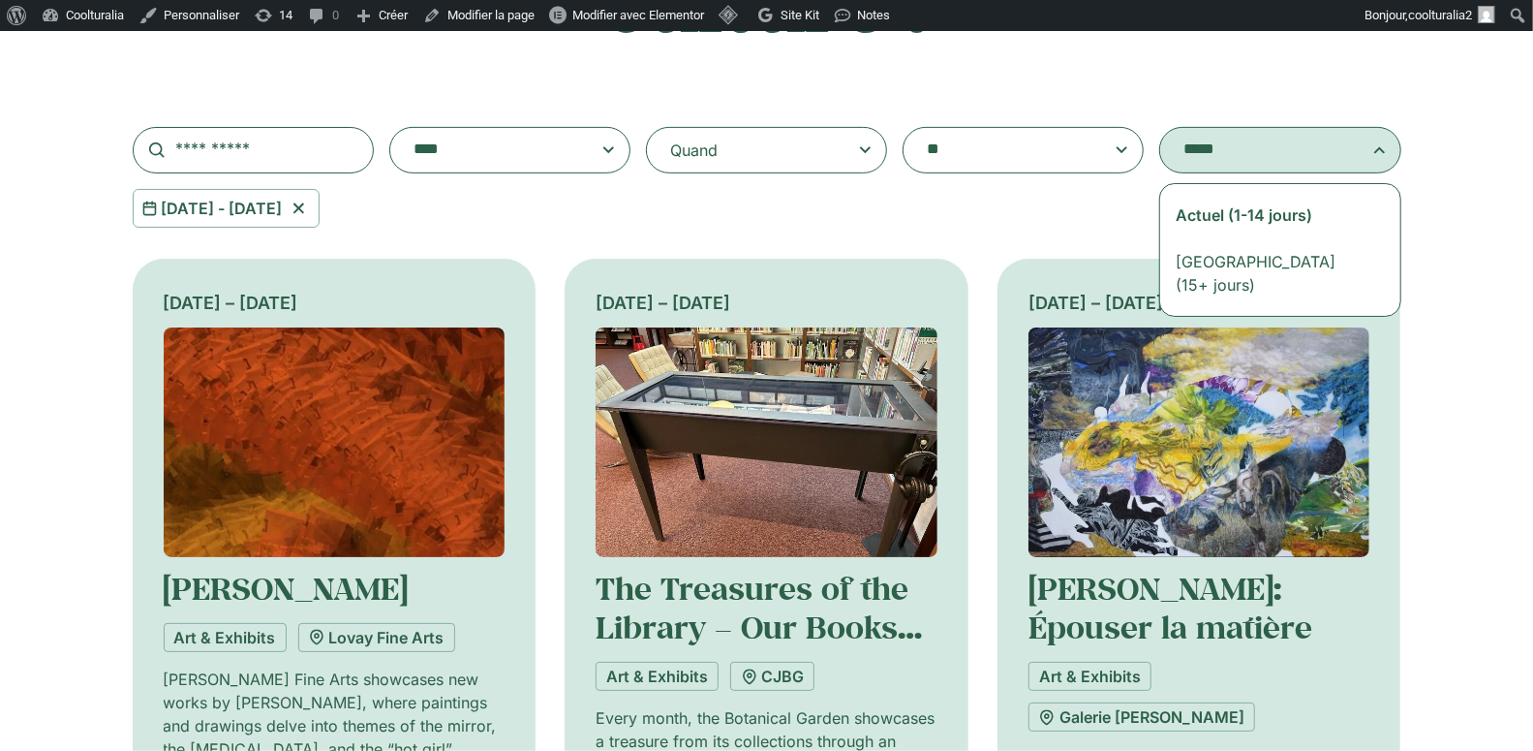
select select "**********"
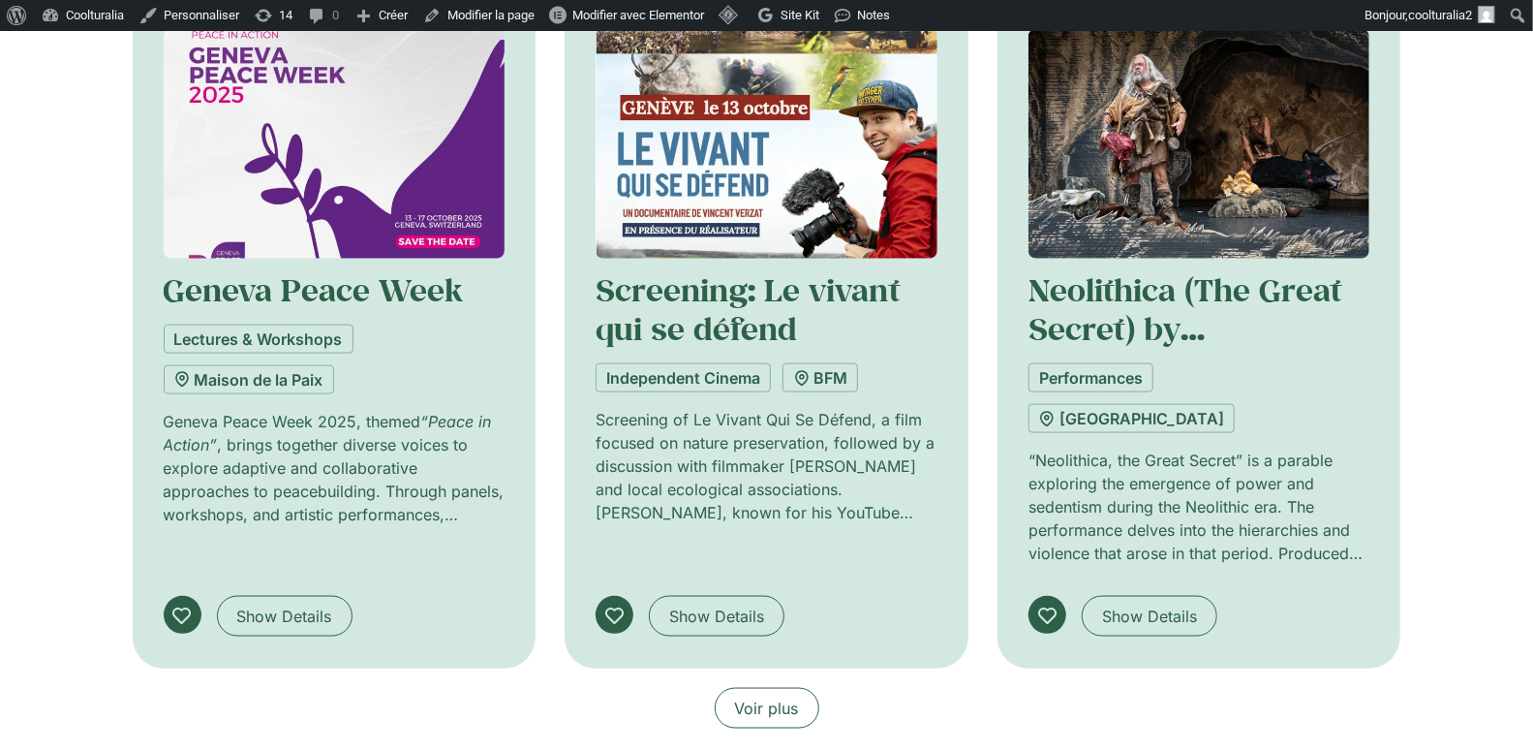
scroll to position [1459, 0]
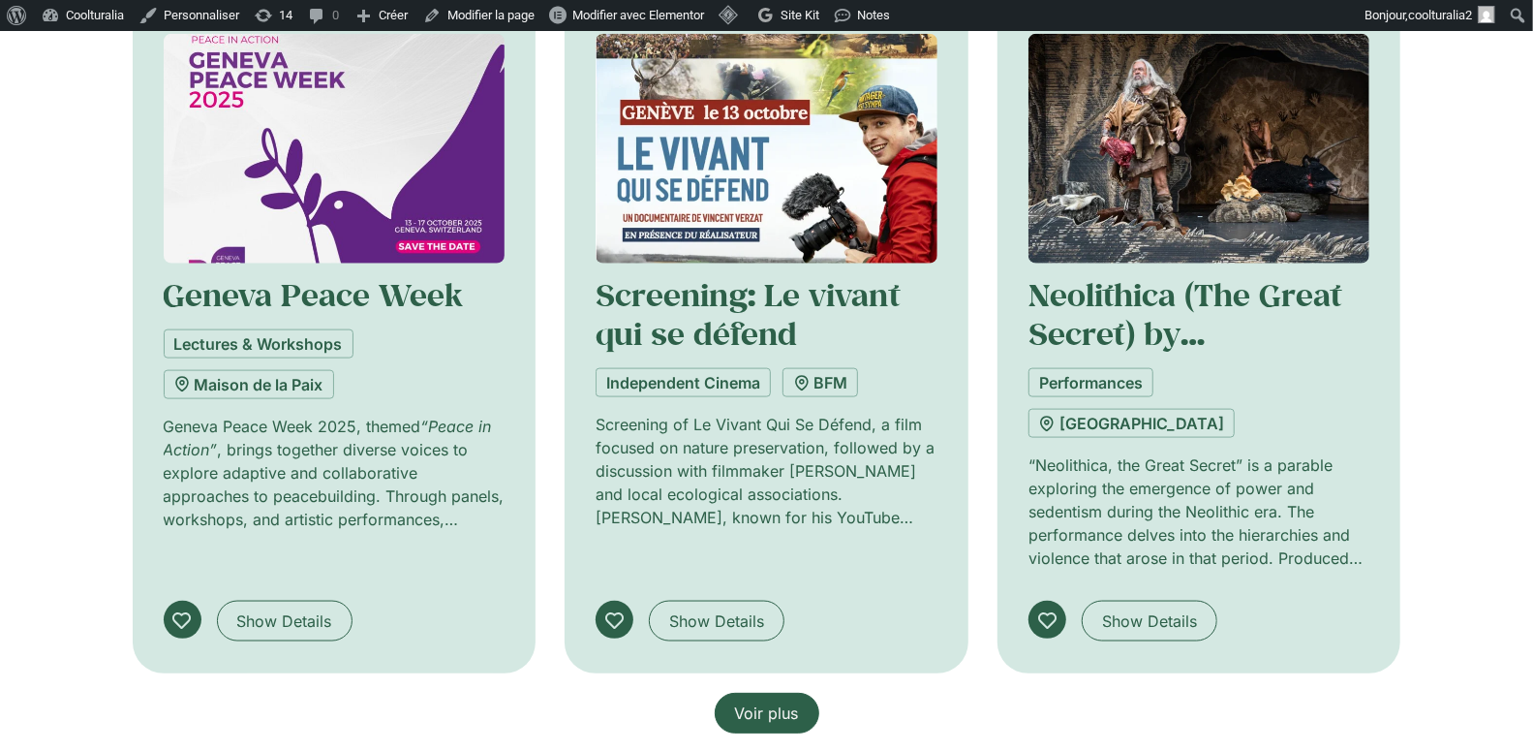
click at [764, 693] on link "Voir plus" at bounding box center [767, 713] width 105 height 41
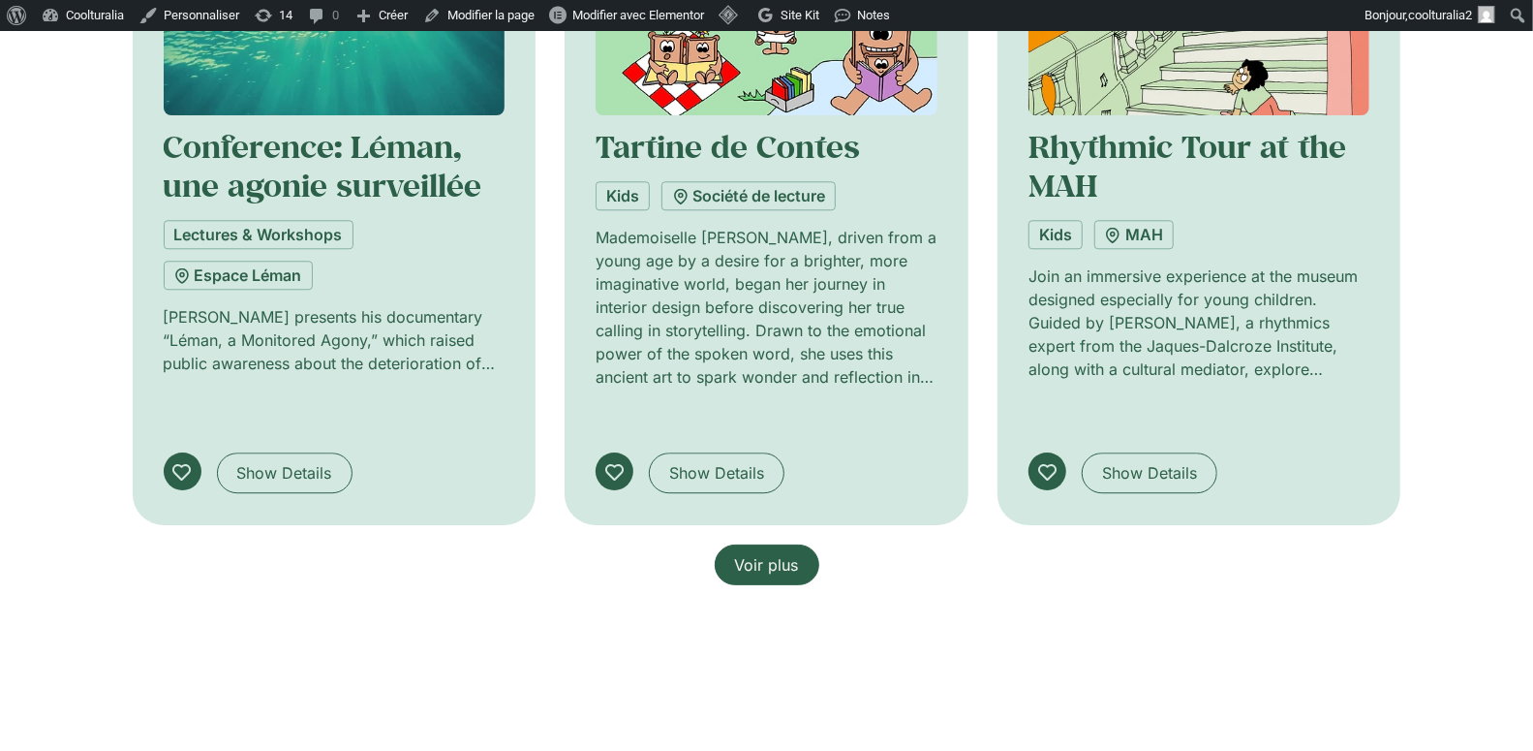
scroll to position [3083, 0]
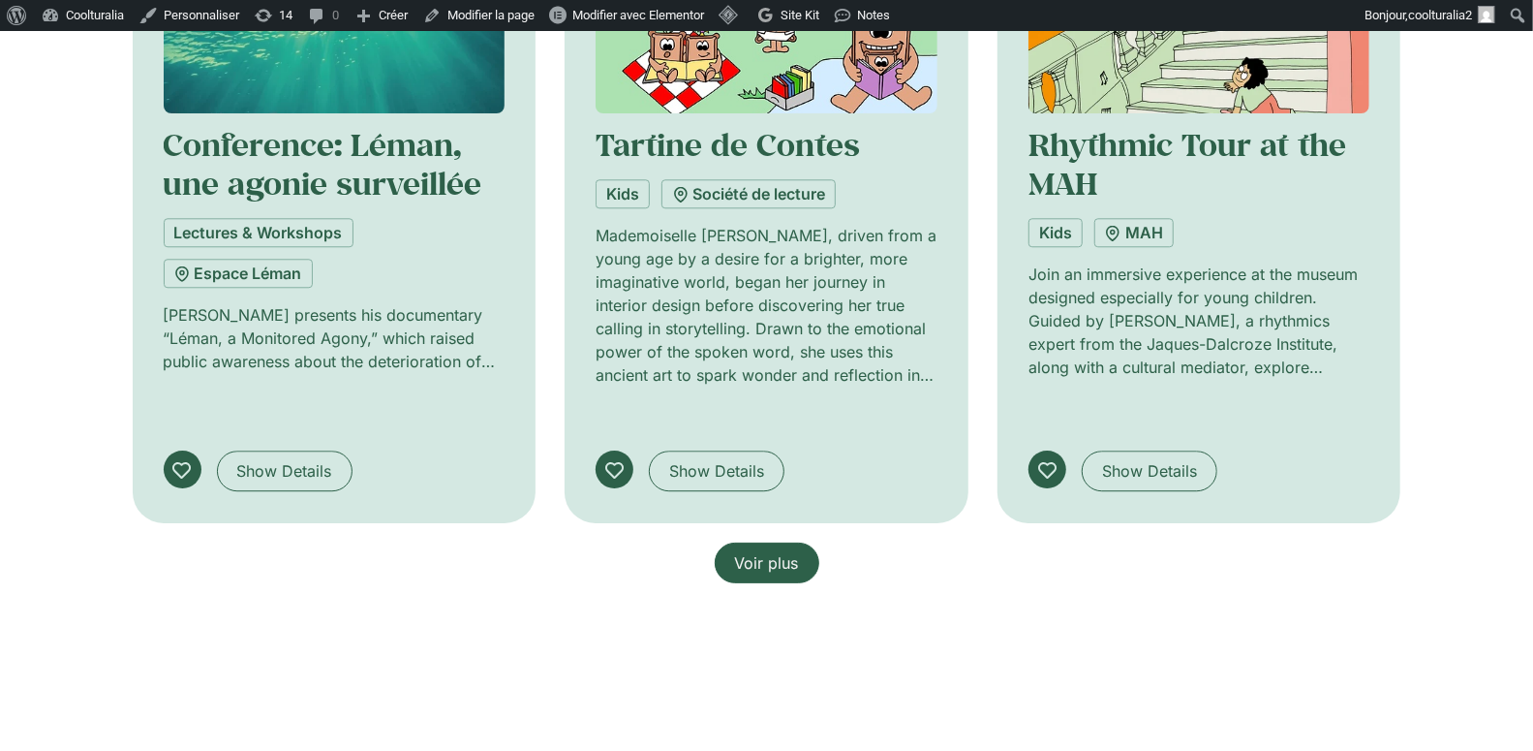
click at [803, 542] on link "Voir plus" at bounding box center [767, 562] width 105 height 41
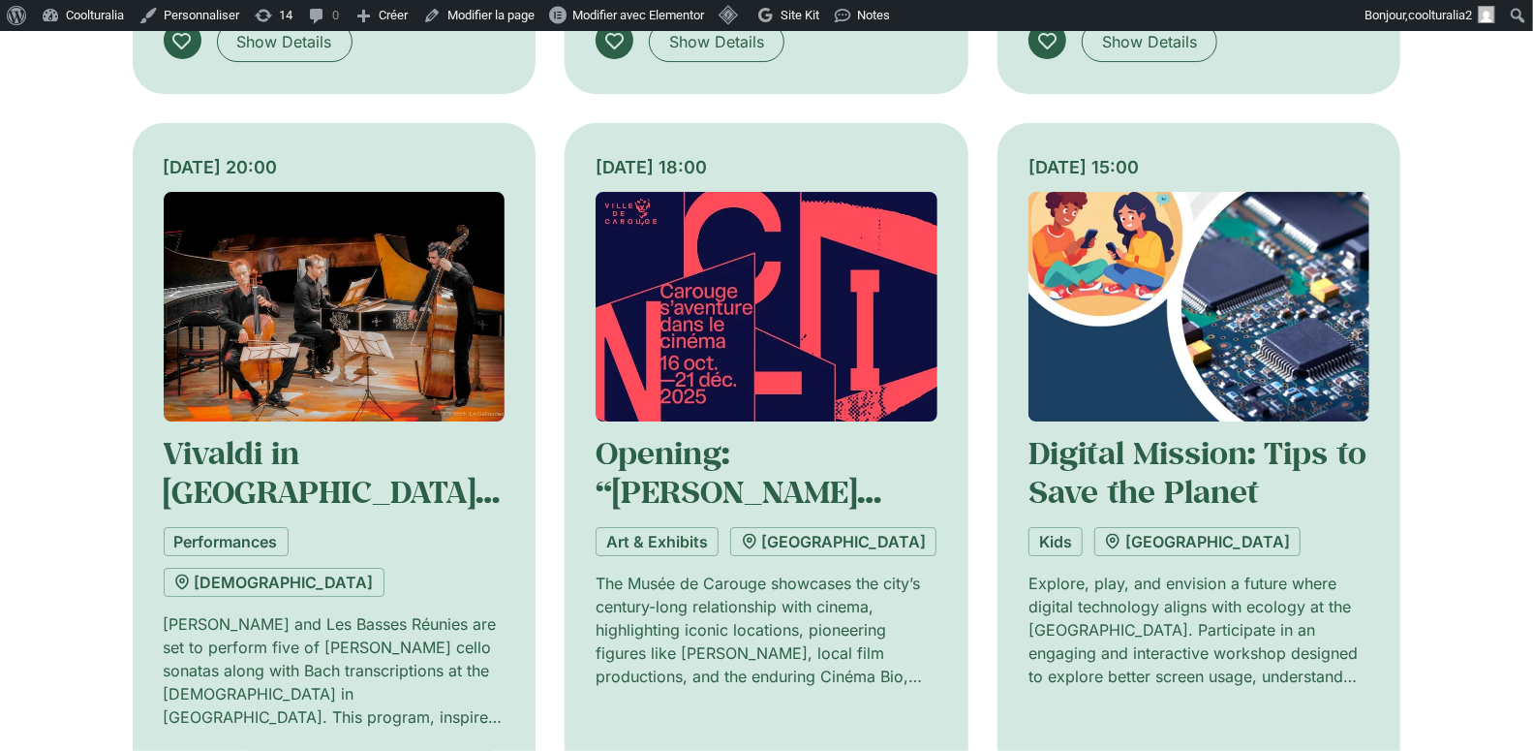
scroll to position [4287, 0]
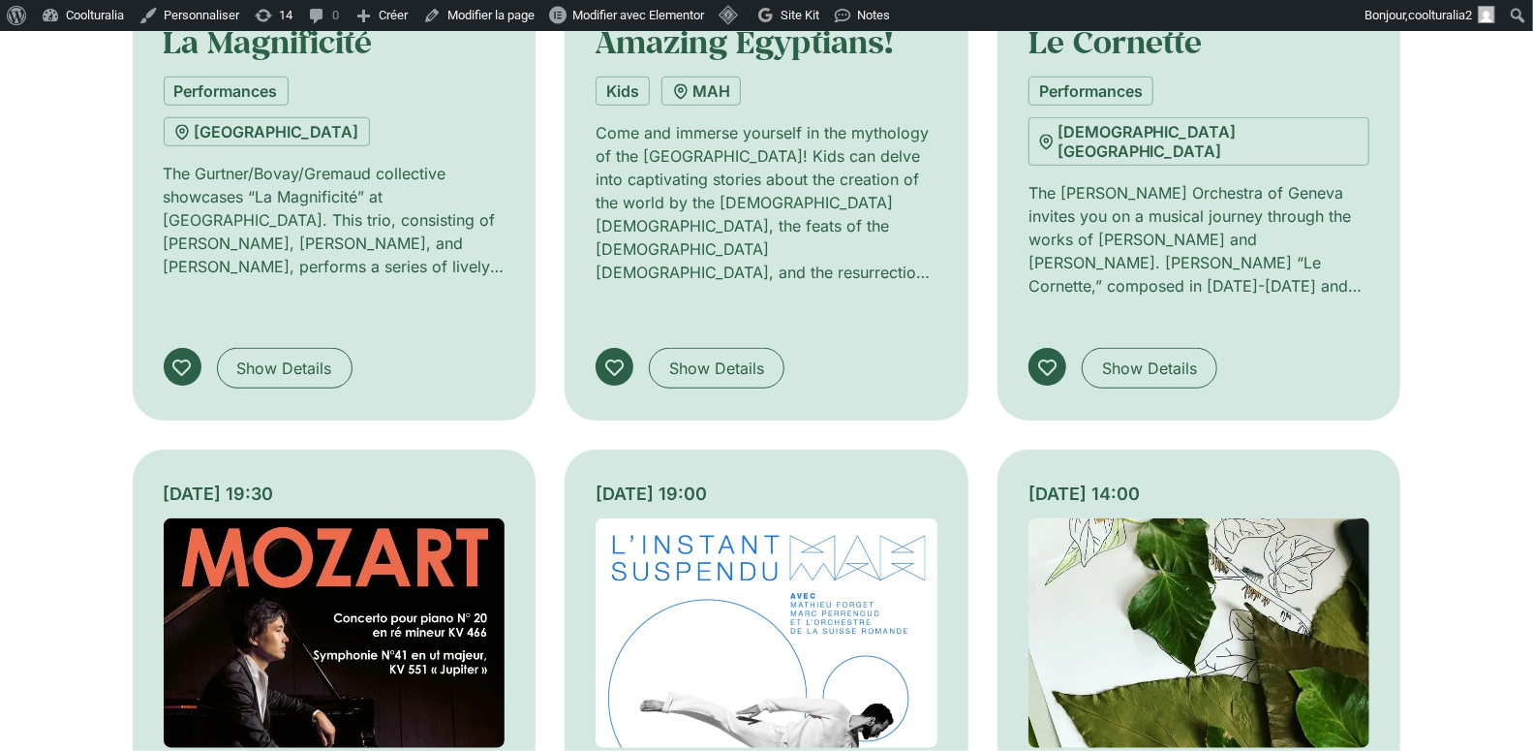
scroll to position [5435, 0]
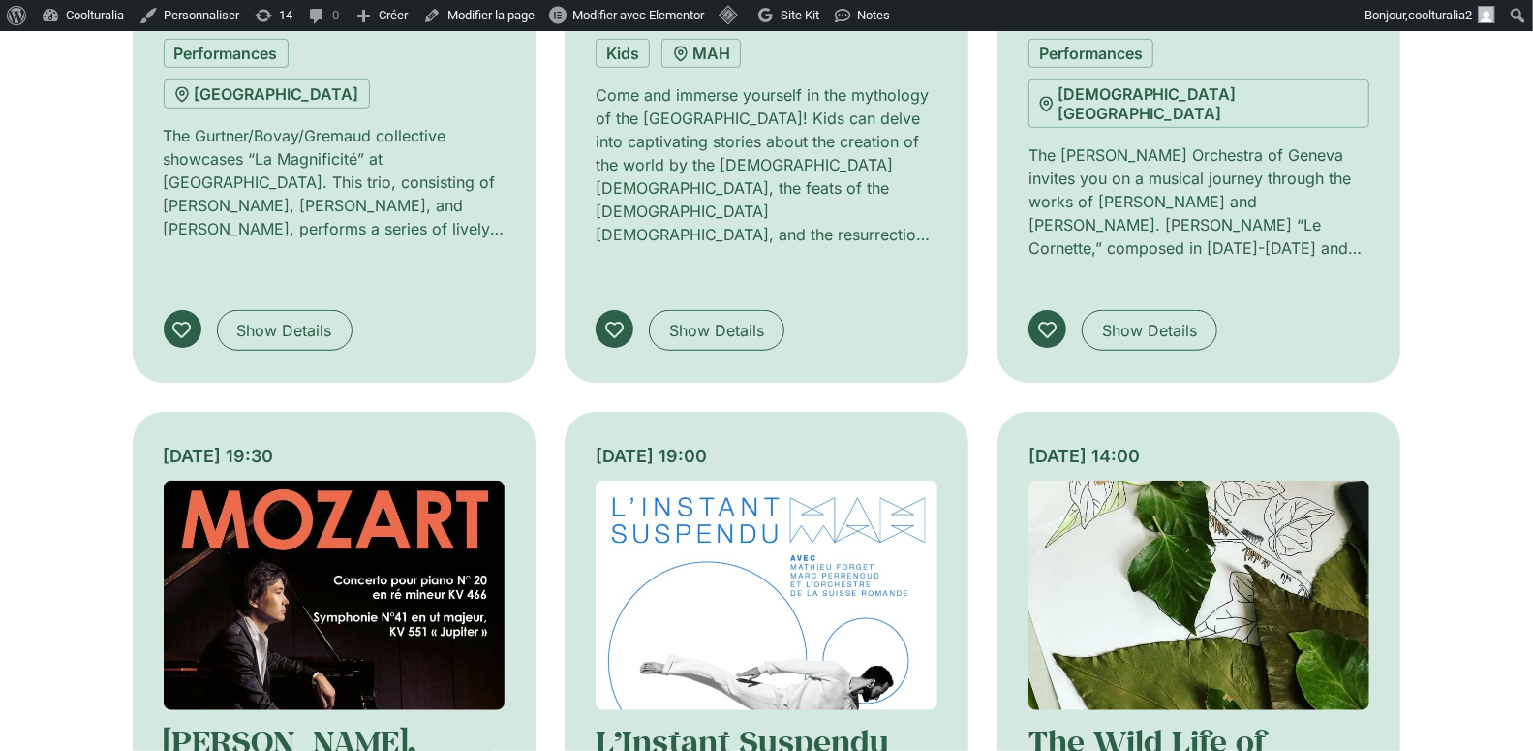
click at [673, 480] on img at bounding box center [767, 595] width 342 height 230
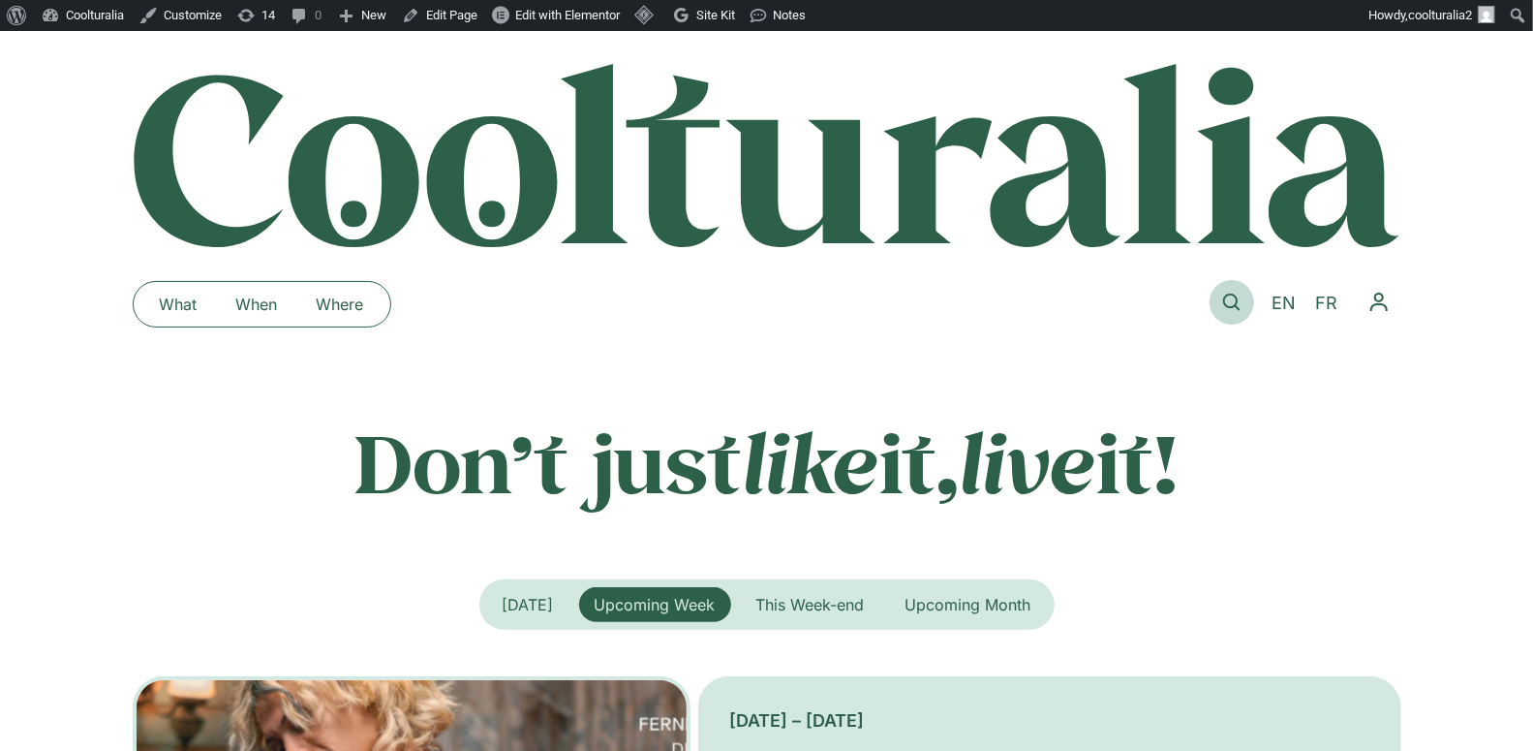
click at [1219, 296] on link at bounding box center [1232, 302] width 45 height 45
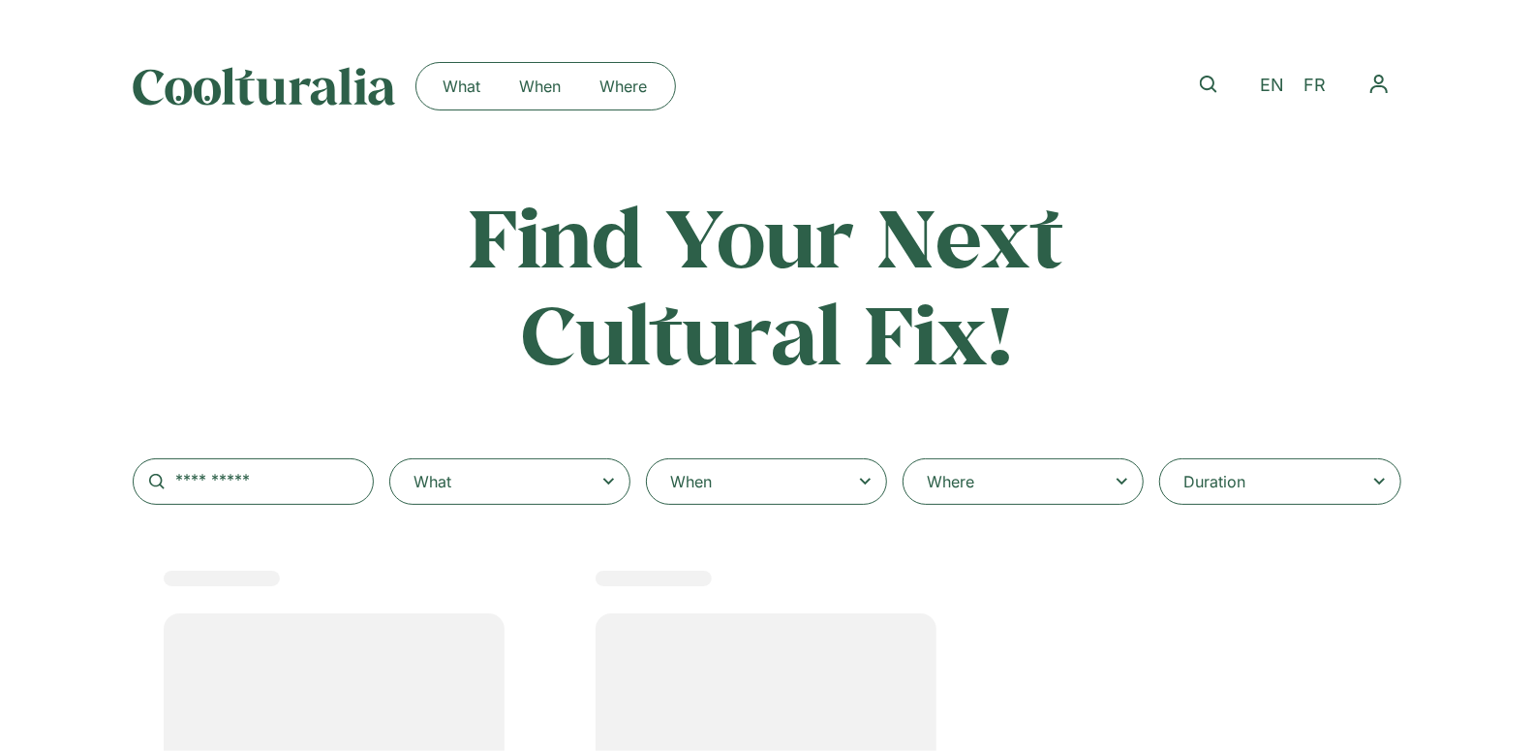
scroll to position [4, 0]
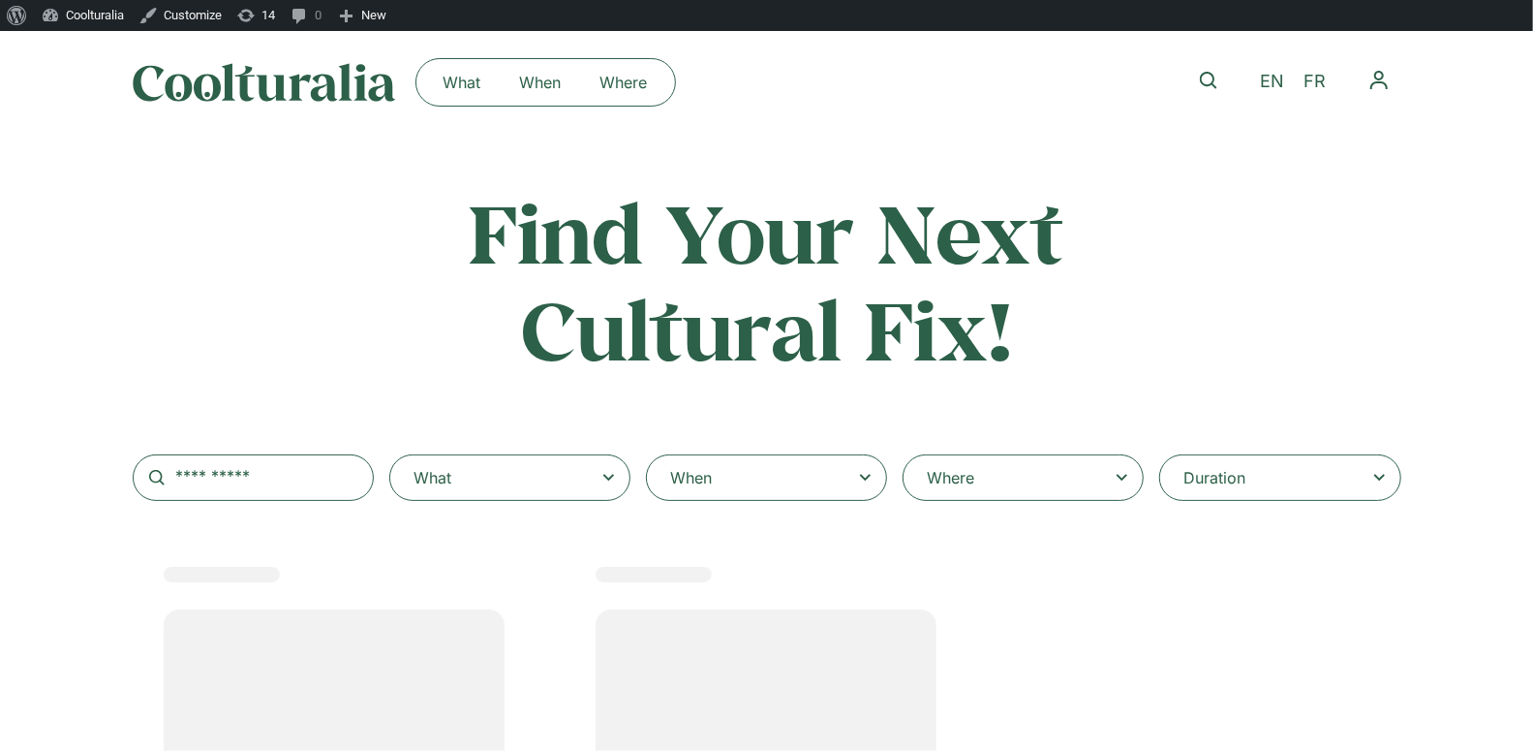
select select
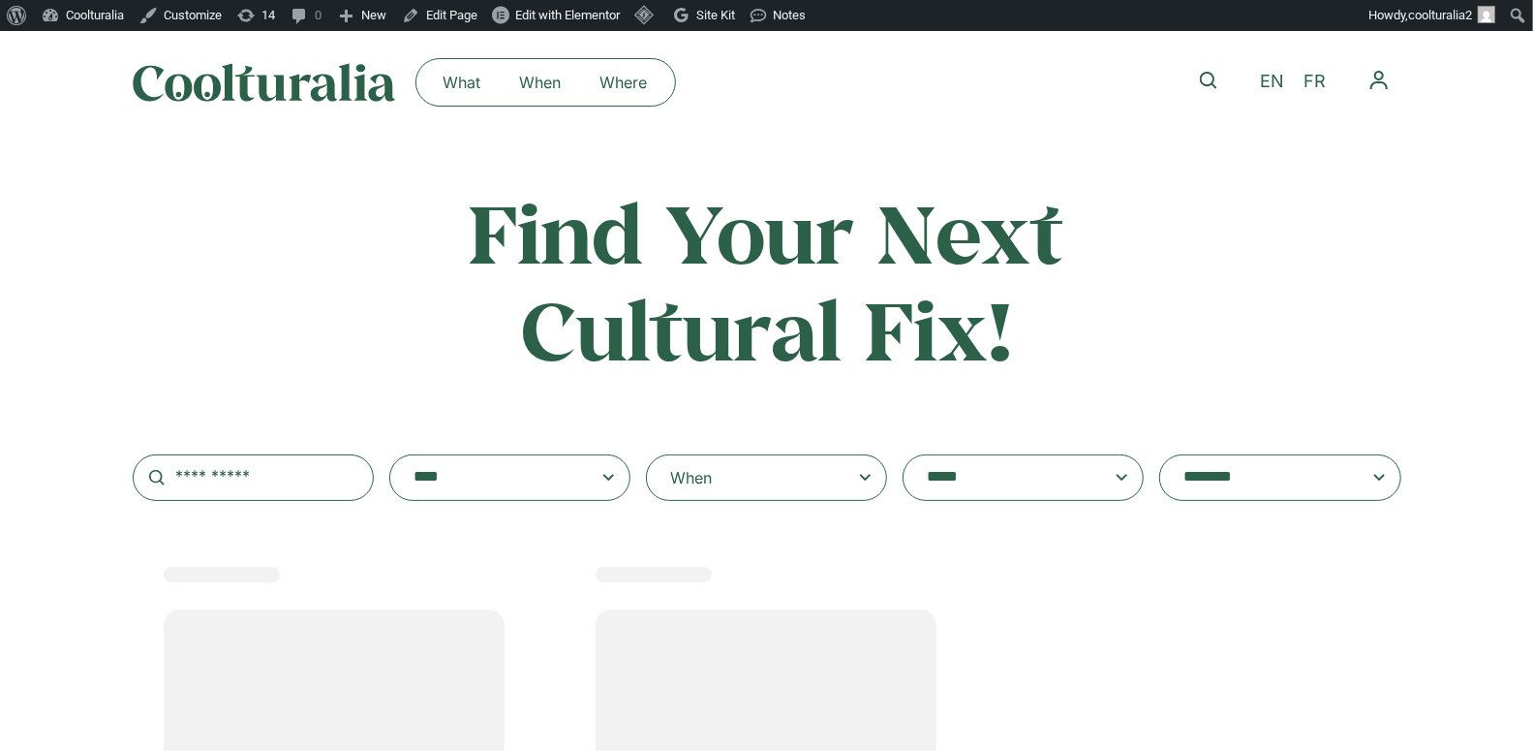
click at [745, 479] on div "When" at bounding box center [766, 477] width 241 height 46
click at [0, 0] on input "When" at bounding box center [0, 0] width 0 height 0
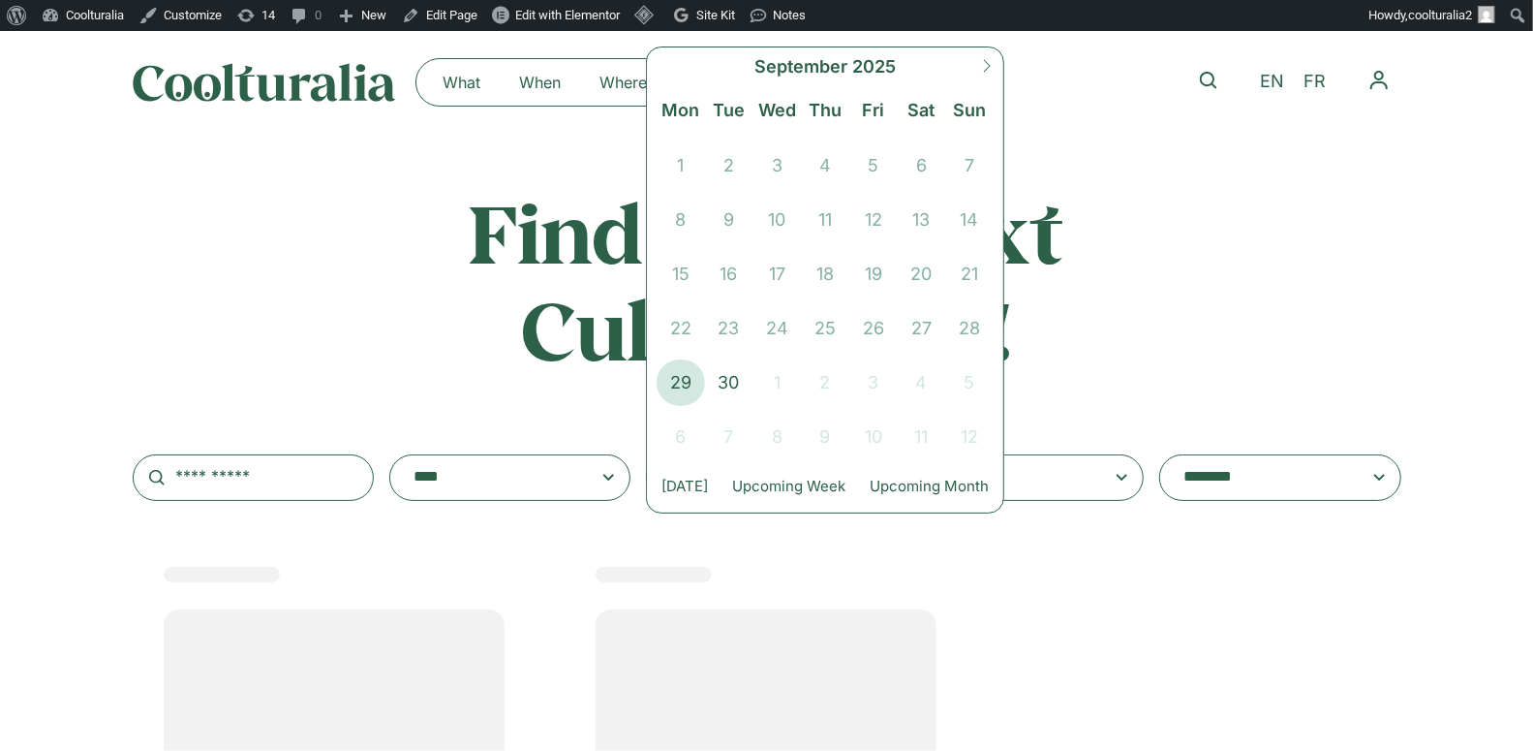
click at [980, 62] on icon at bounding box center [987, 66] width 14 height 14
select select "*"
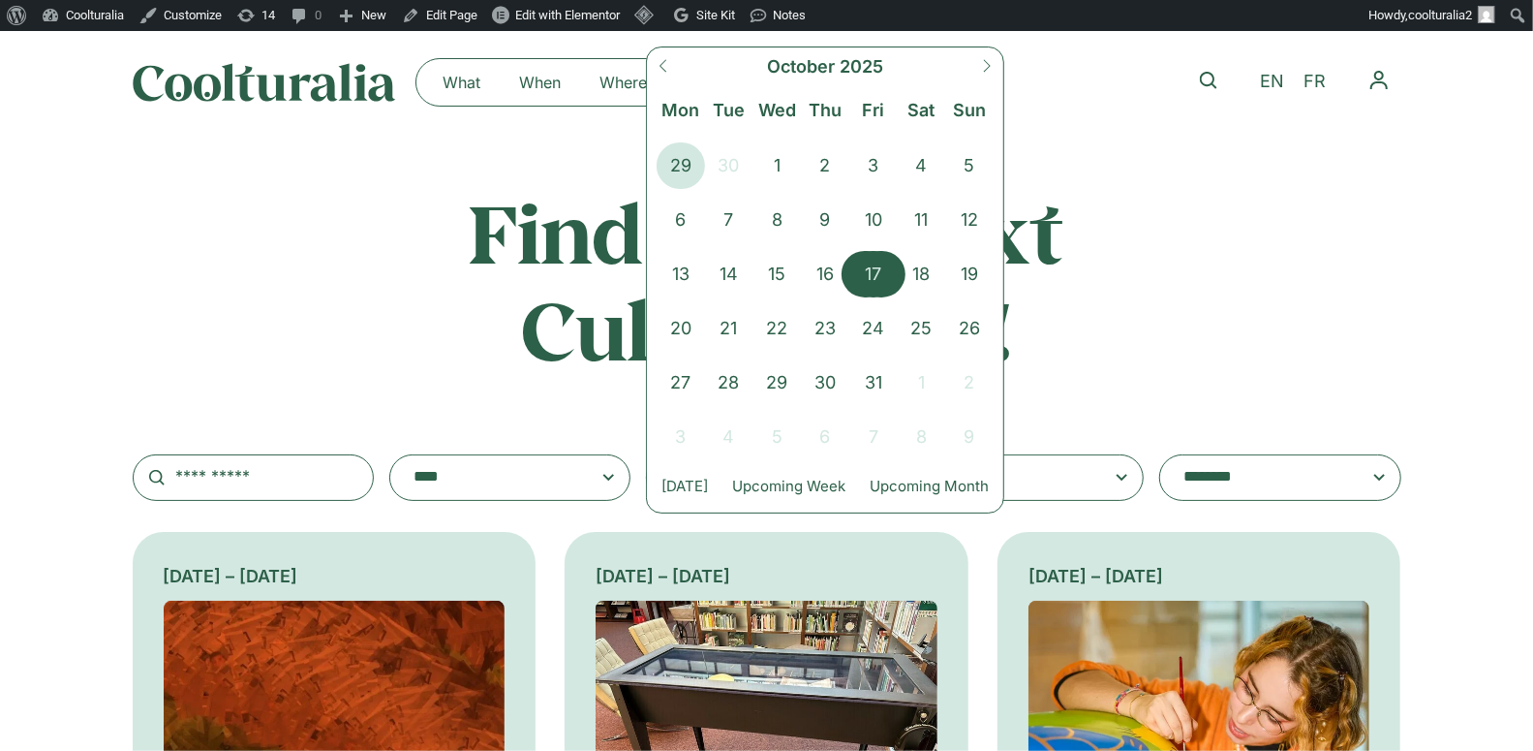
click at [876, 275] on span "17" at bounding box center [873, 274] width 48 height 46
click at [977, 277] on span "19" at bounding box center [969, 274] width 48 height 46
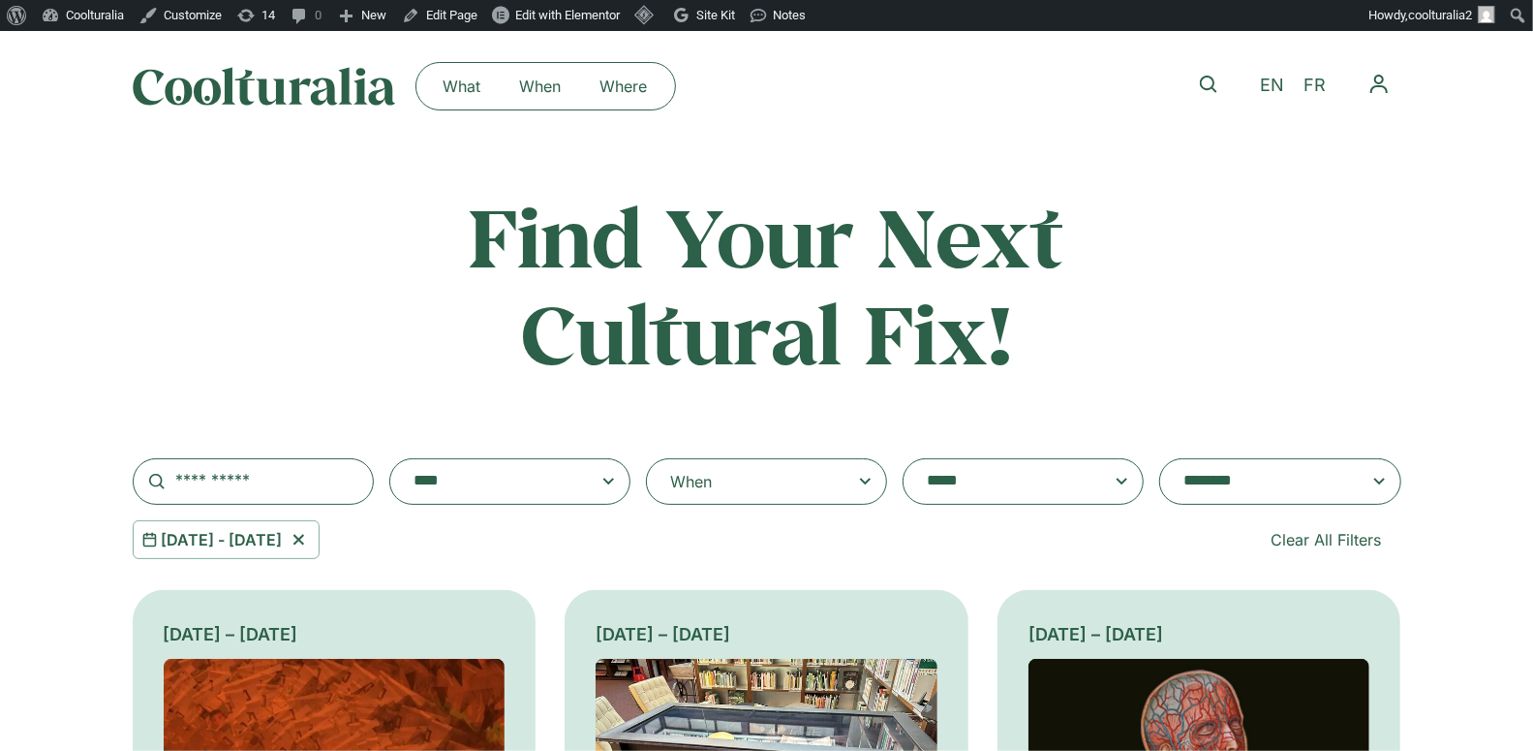
click at [1234, 479] on textarea "**********" at bounding box center [1261, 481] width 155 height 27
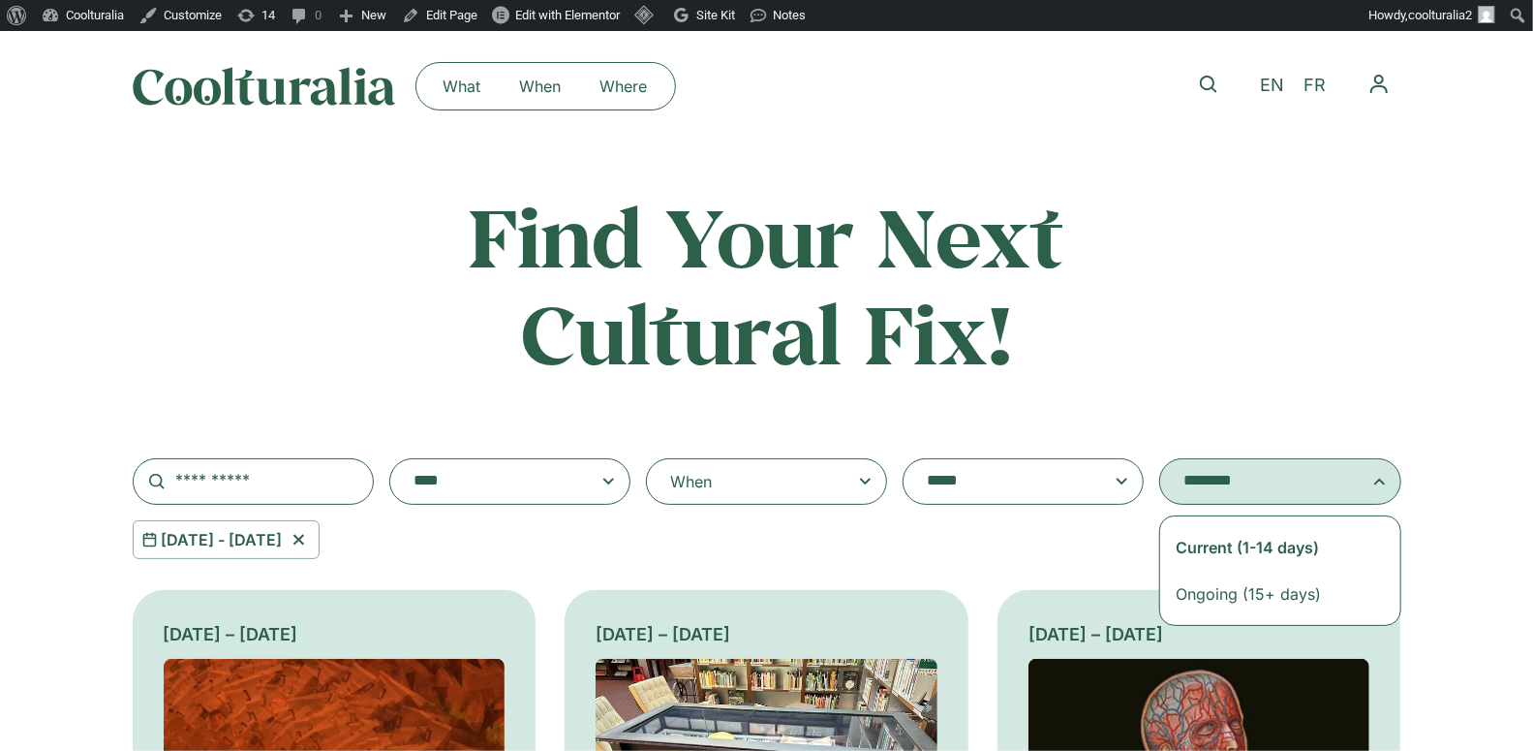
select select "**********"
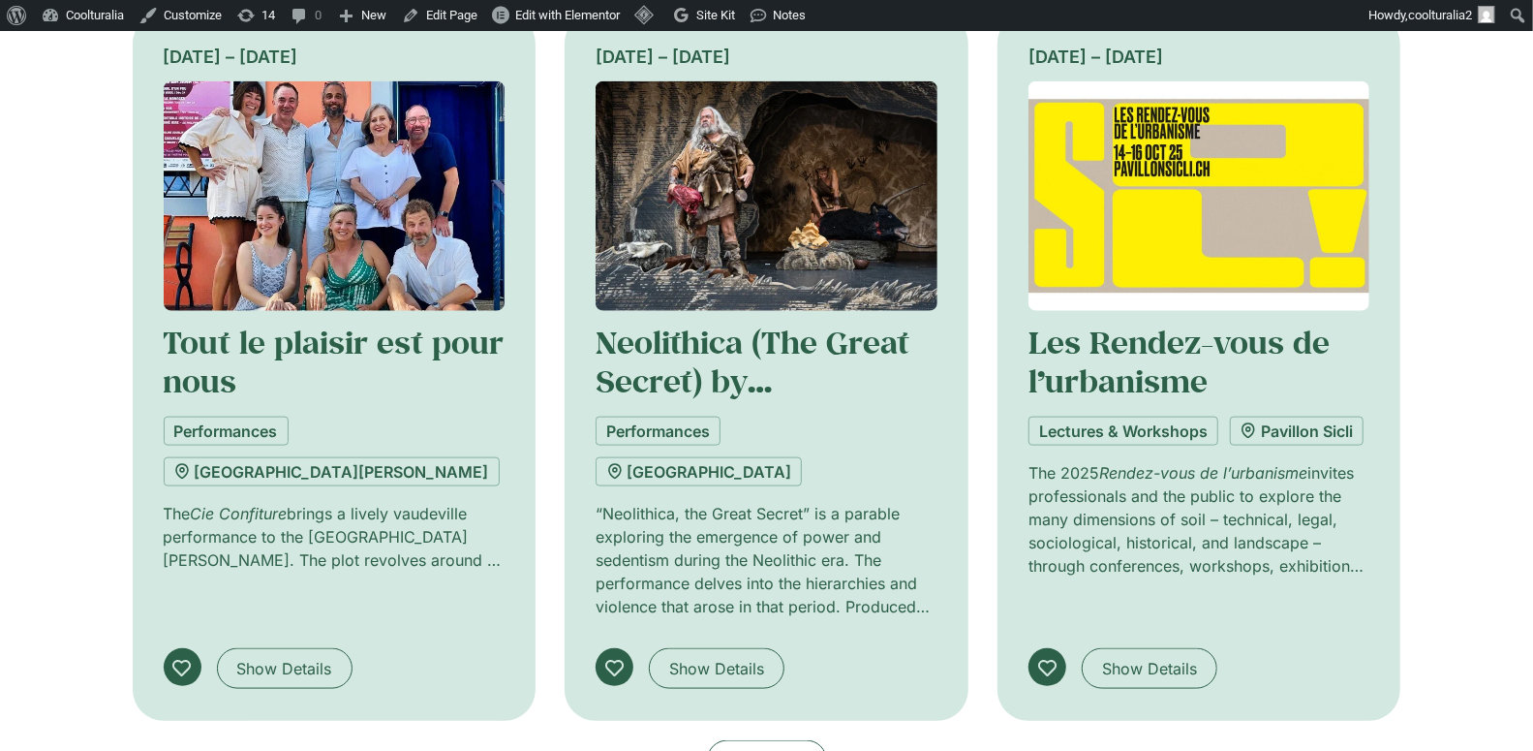
scroll to position [1327, 0]
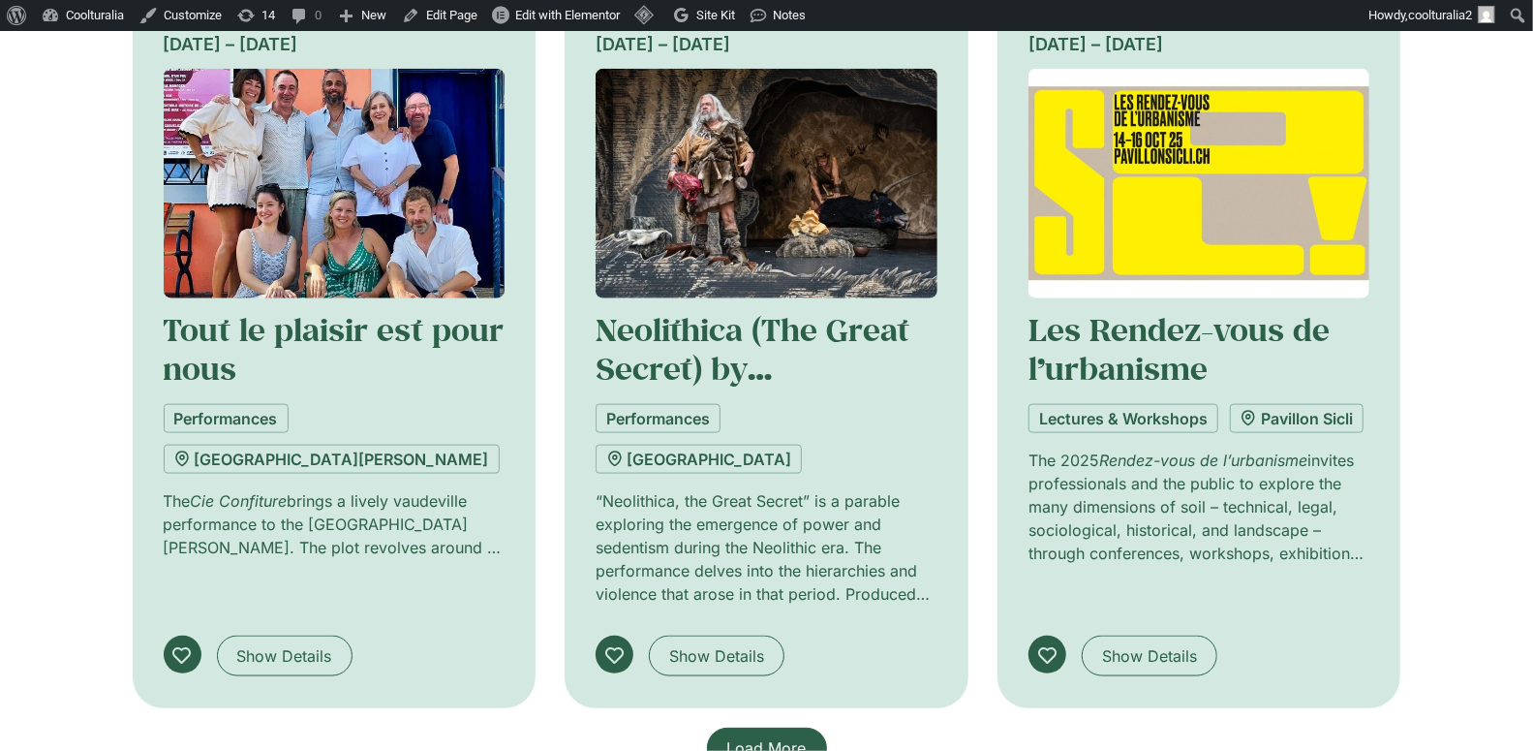
click at [767, 736] on span "Load More" at bounding box center [766, 747] width 79 height 23
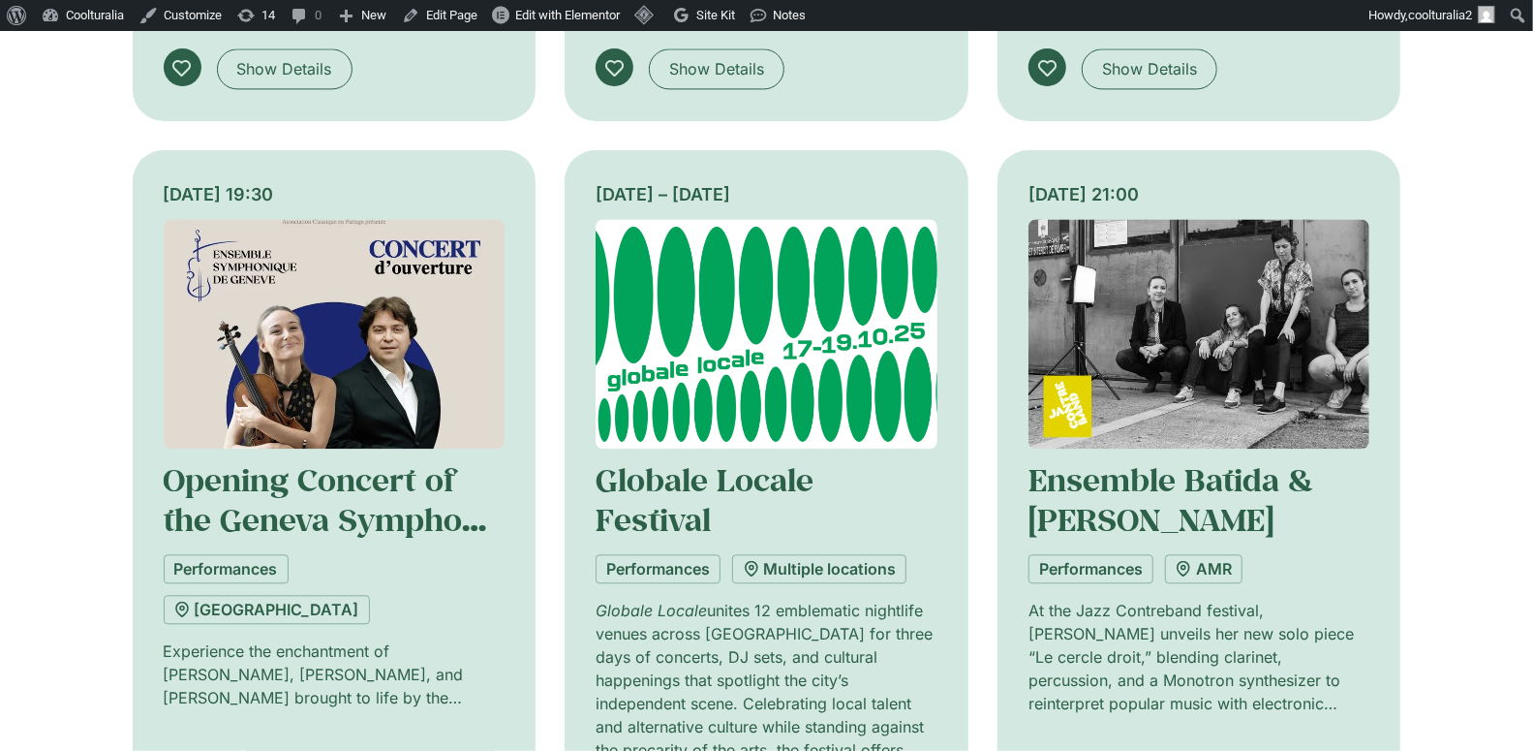
scroll to position [2681, 0]
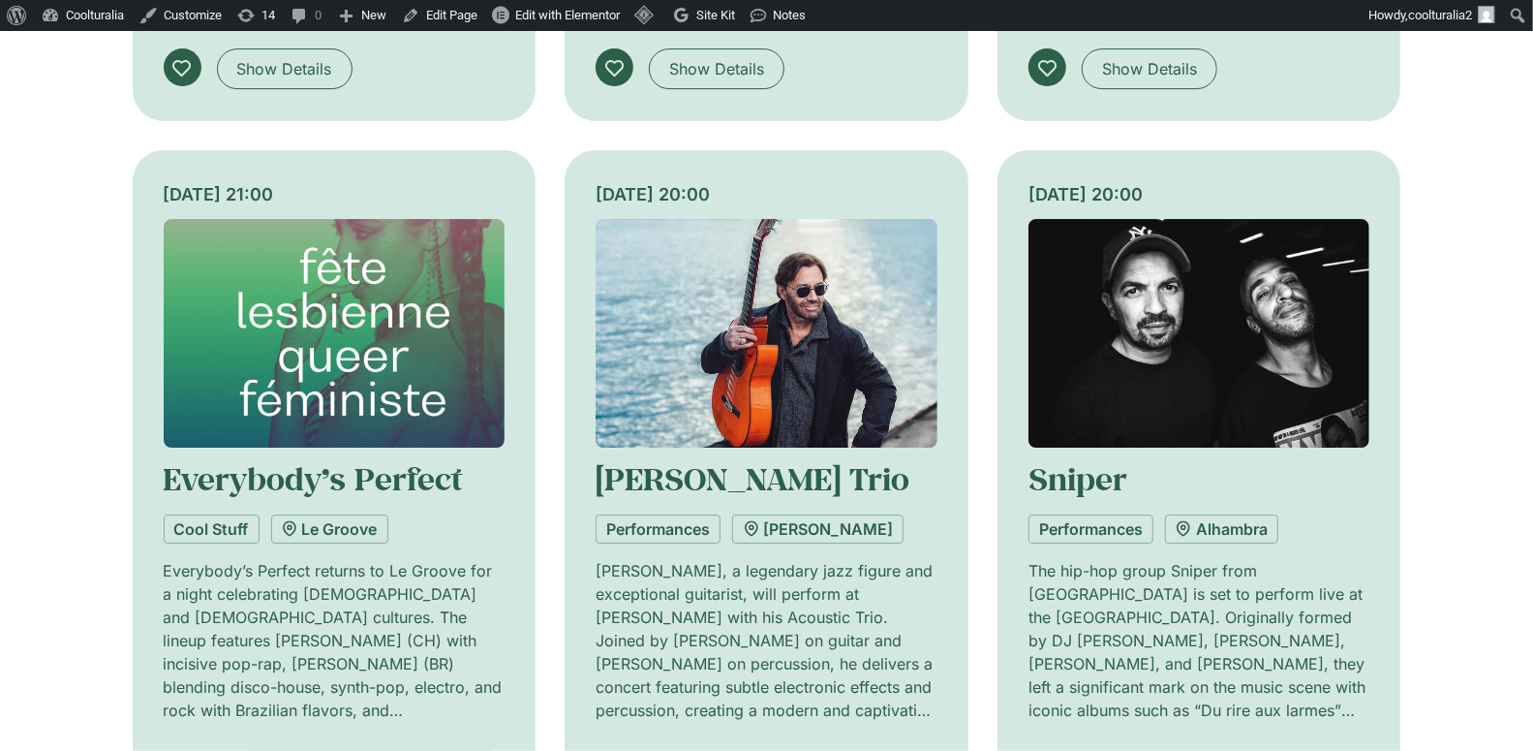
scroll to position [4148, 0]
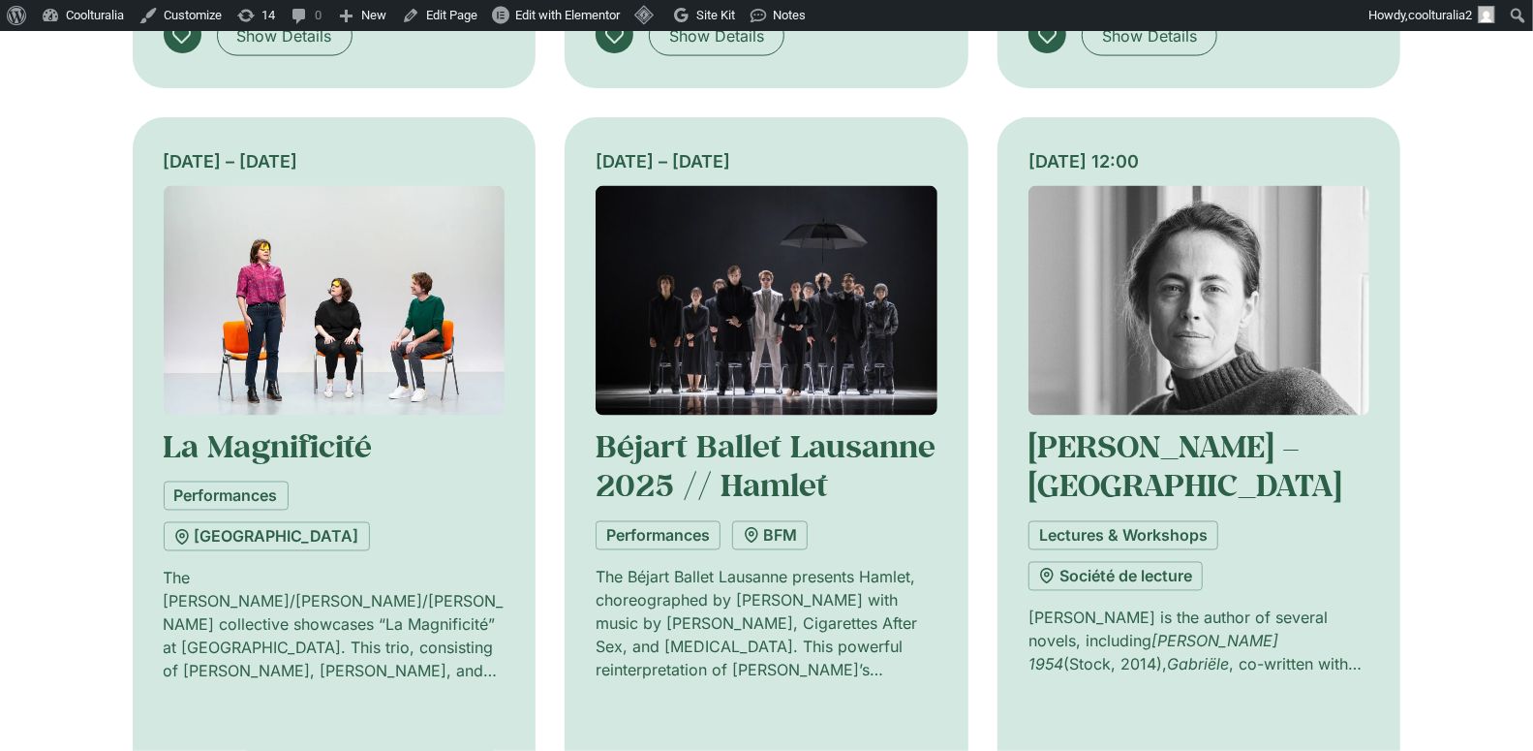
scroll to position [1945, 0]
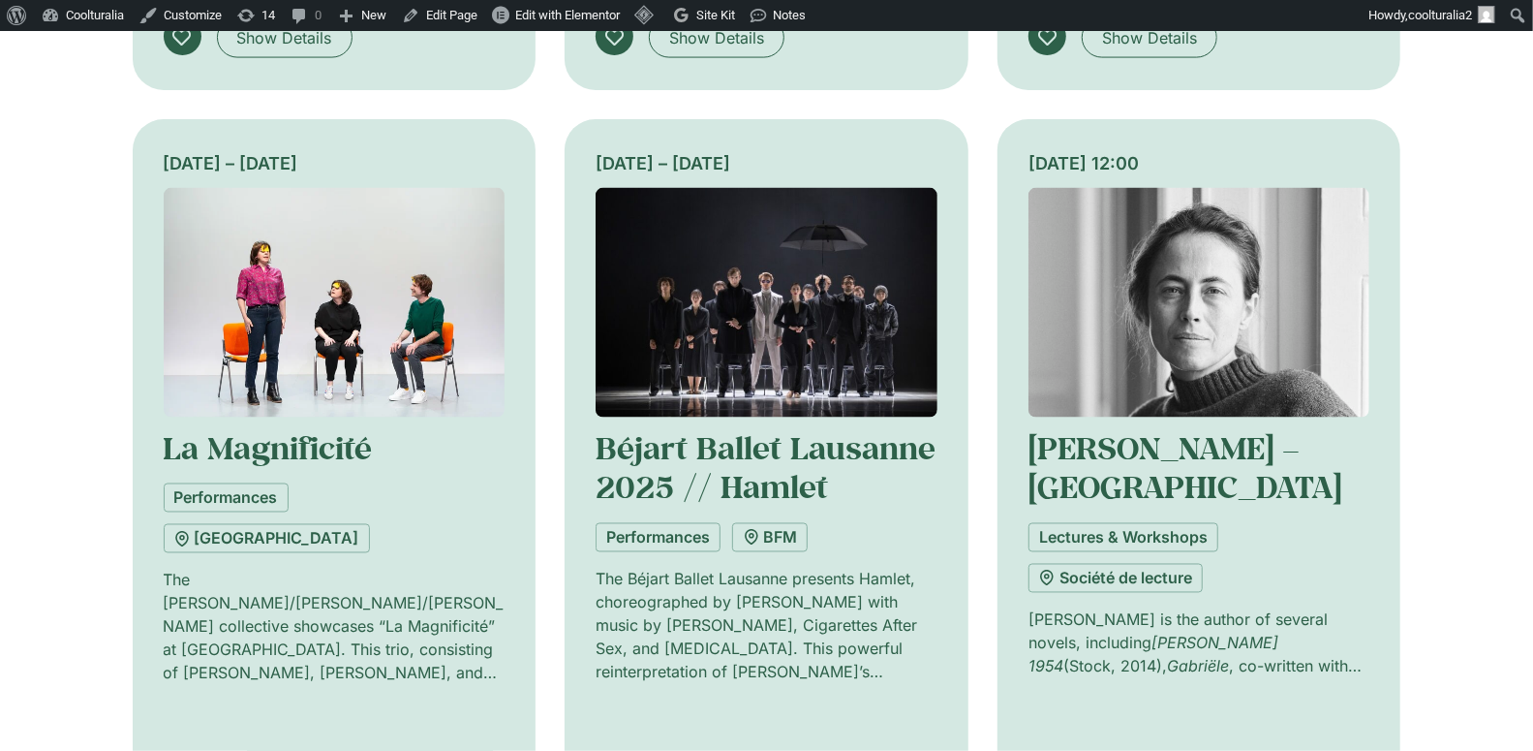
click at [782, 221] on img at bounding box center [767, 303] width 342 height 230
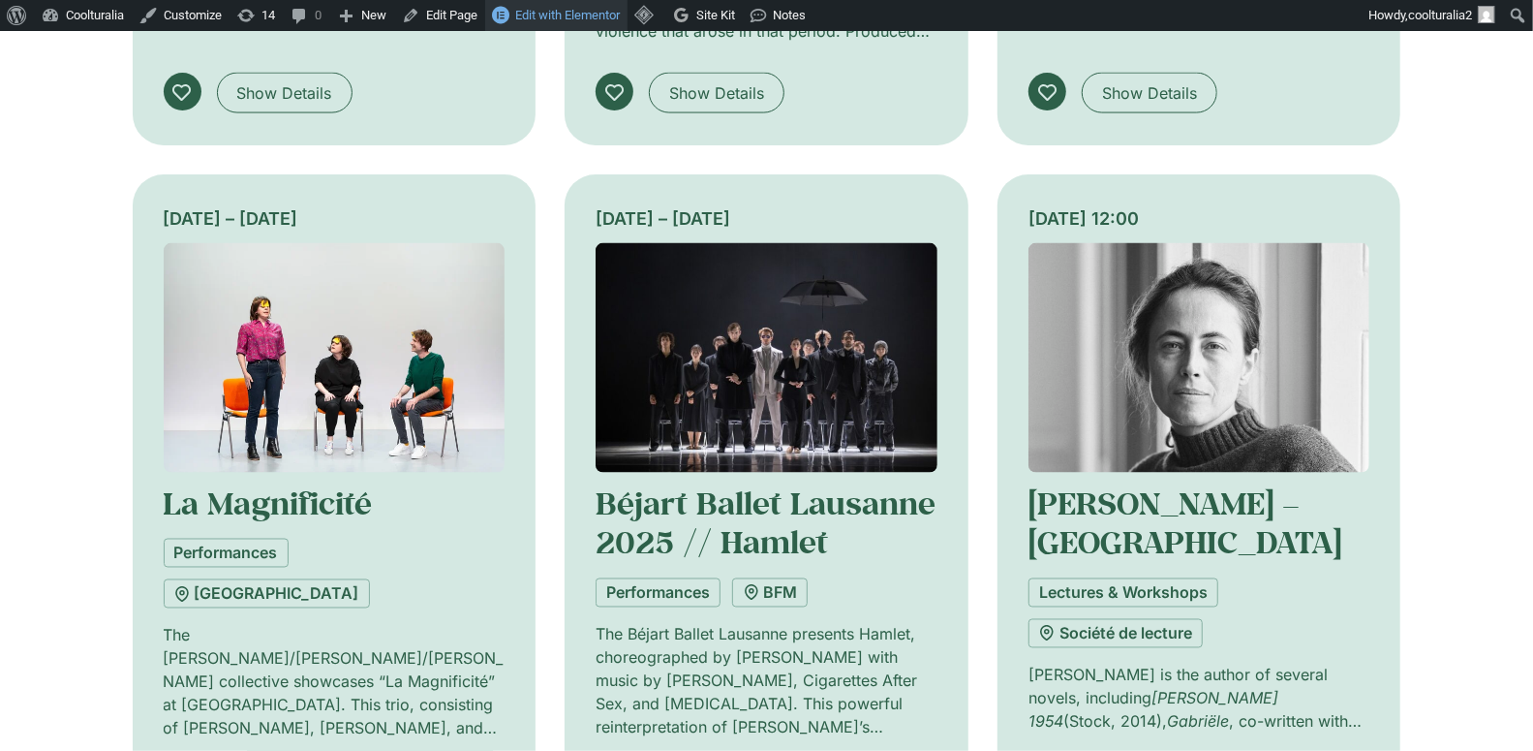
scroll to position [1796, 0]
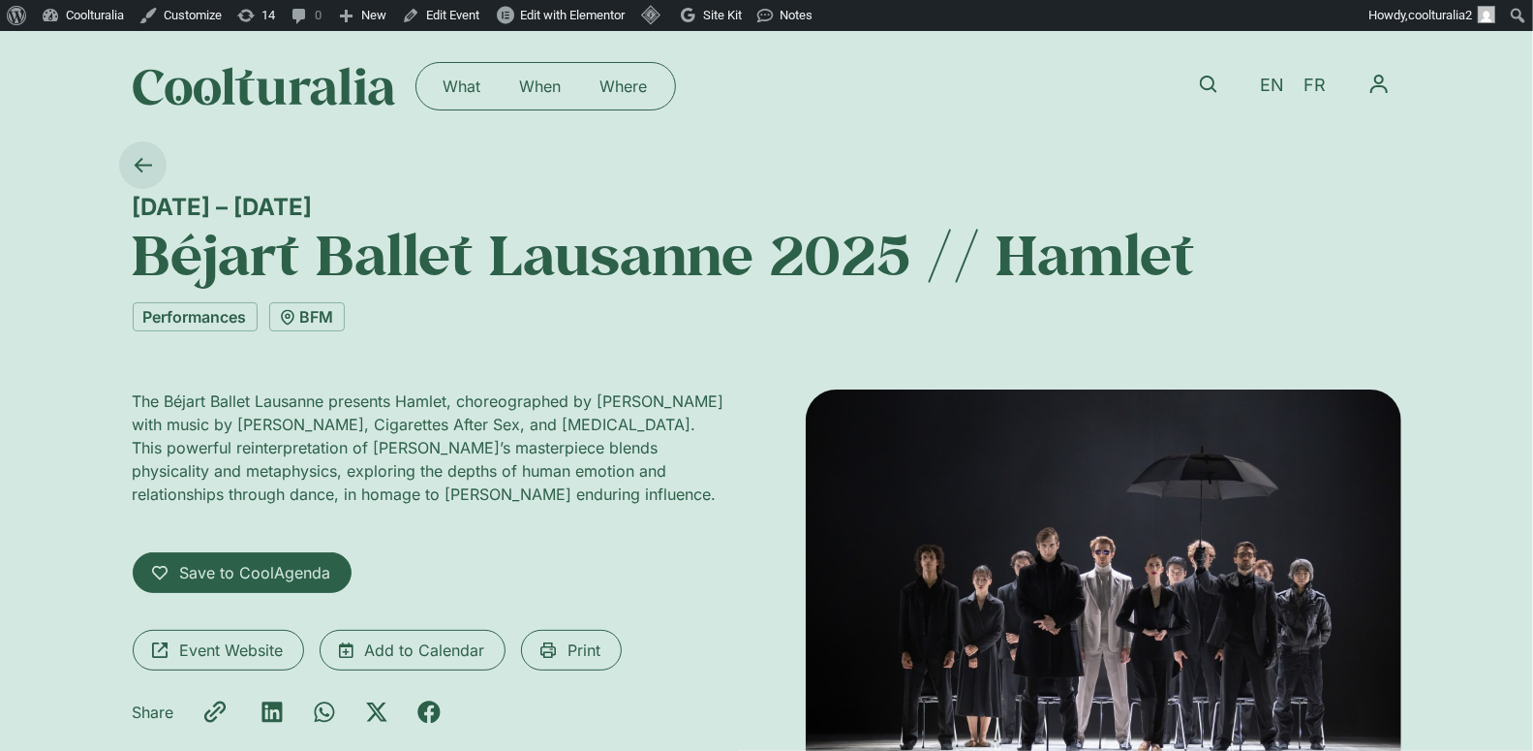
click at [143, 163] on icon at bounding box center [143, 165] width 18 height 18
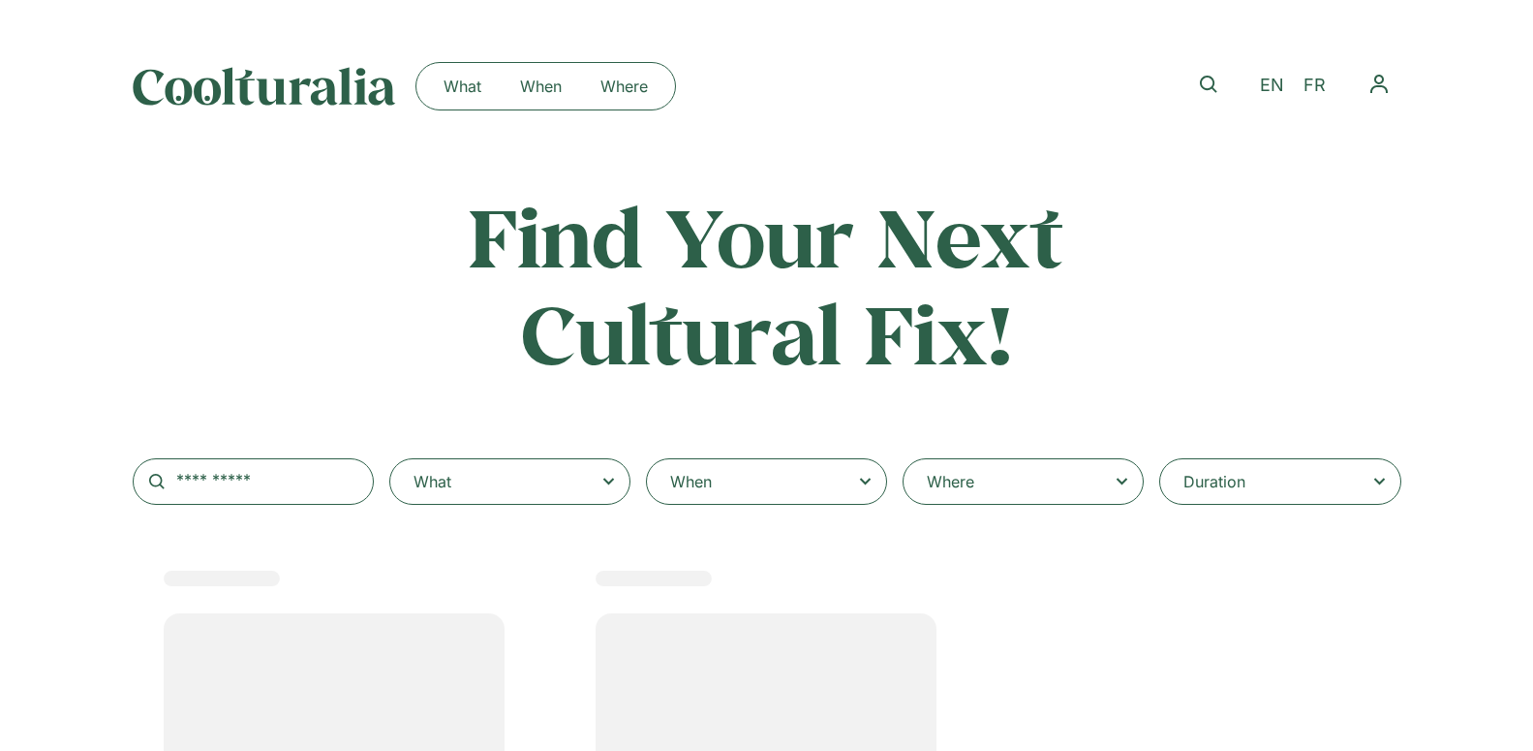
select select
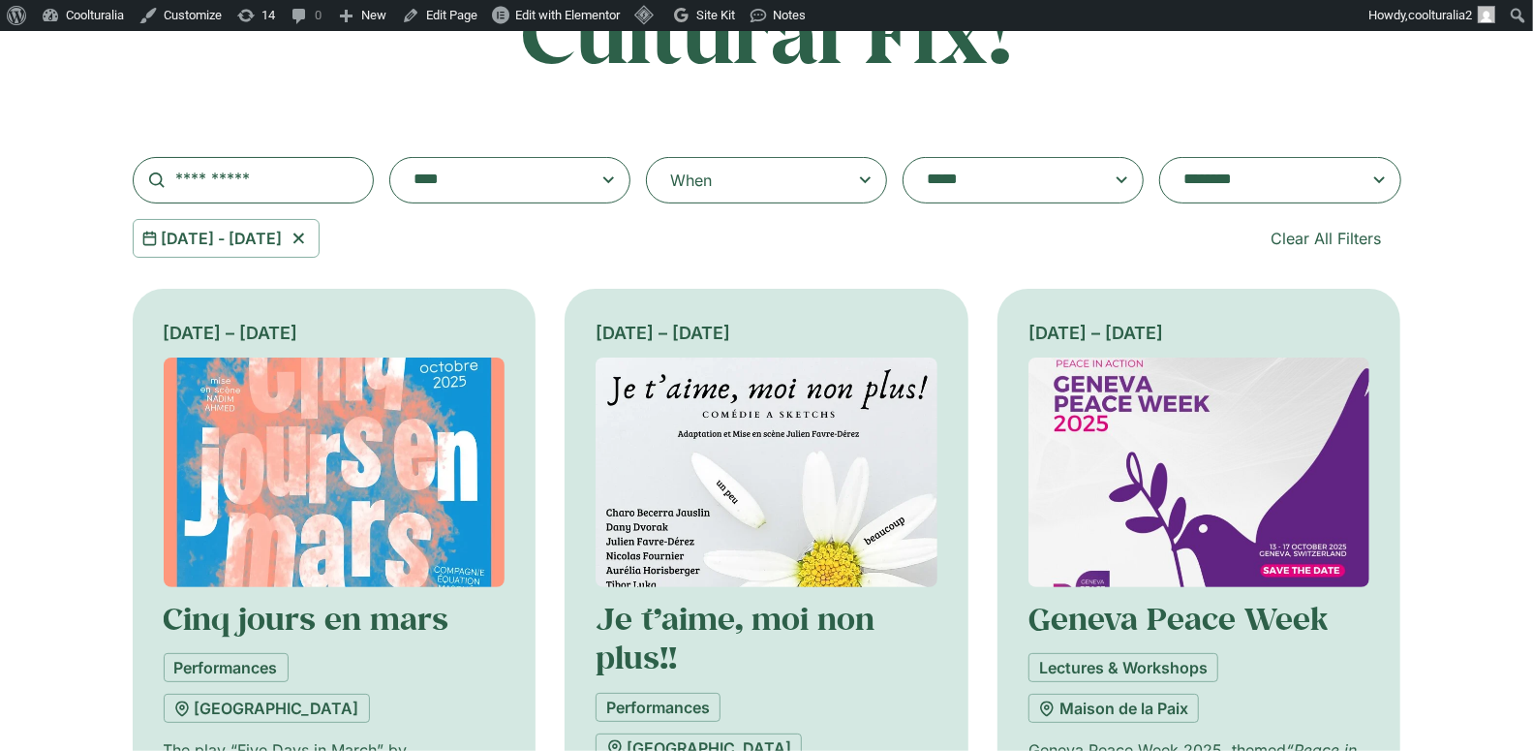
scroll to position [171, 0]
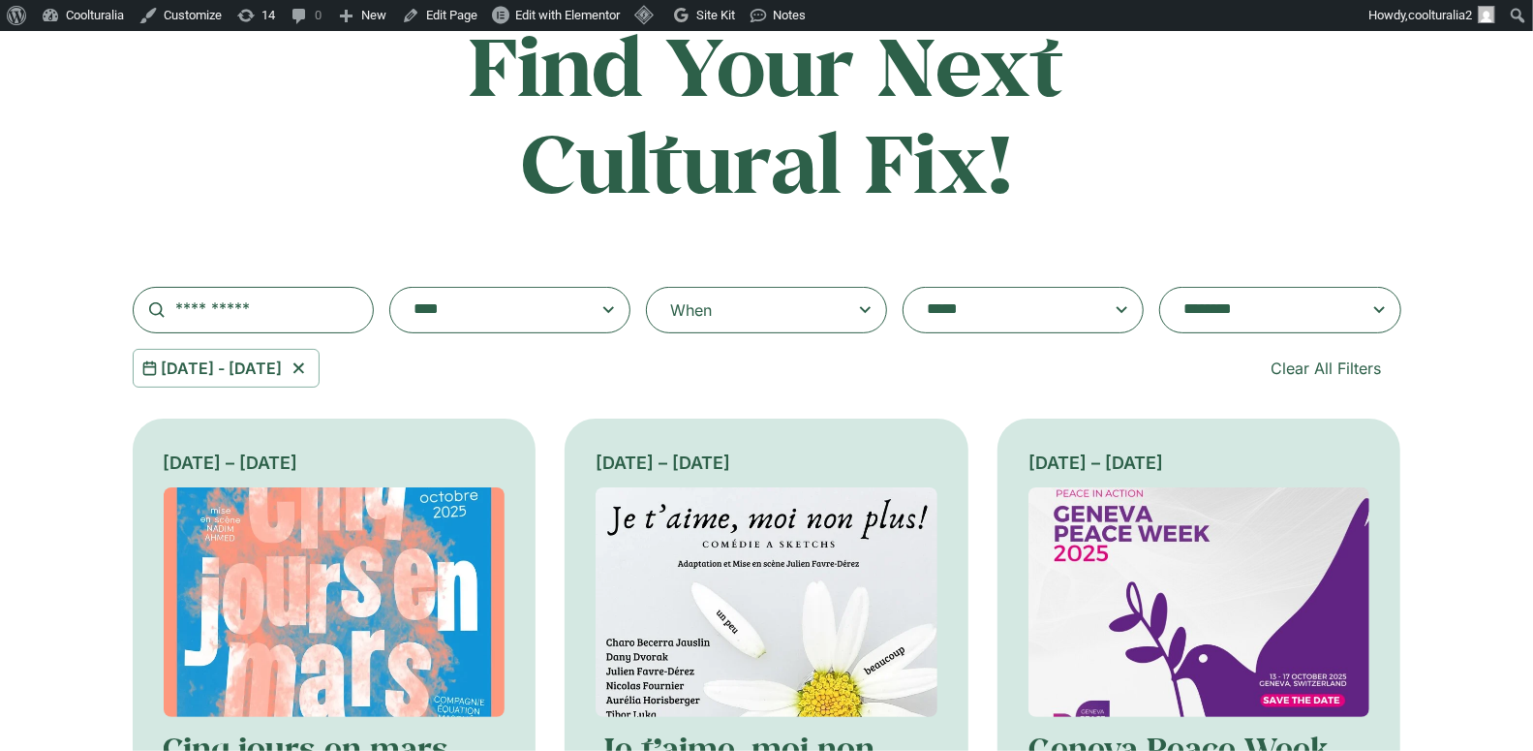
click at [767, 316] on div "When" at bounding box center [766, 310] width 241 height 46
click at [0, 0] on input "When" at bounding box center [0, 0] width 0 height 0
select select "*"
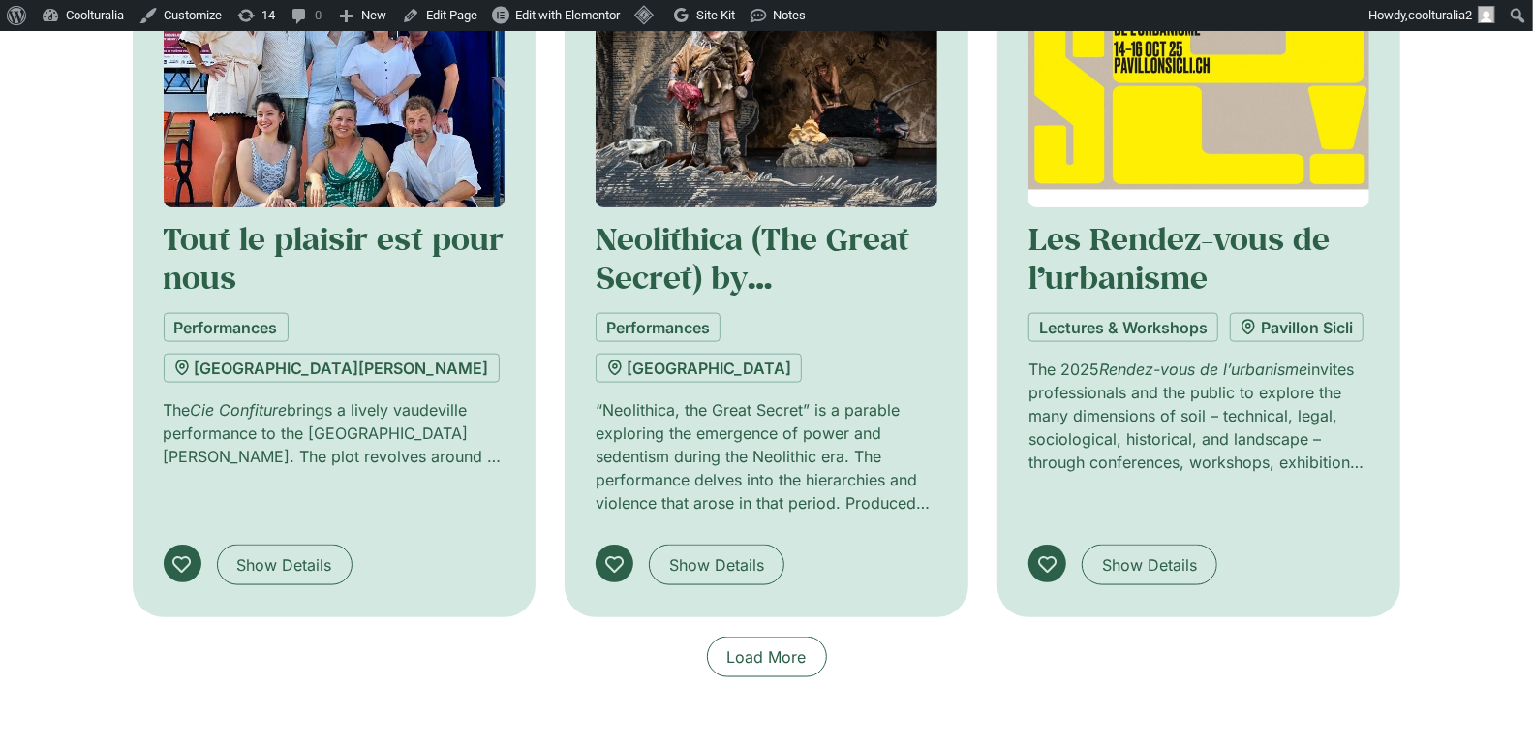
scroll to position [1422, 0]
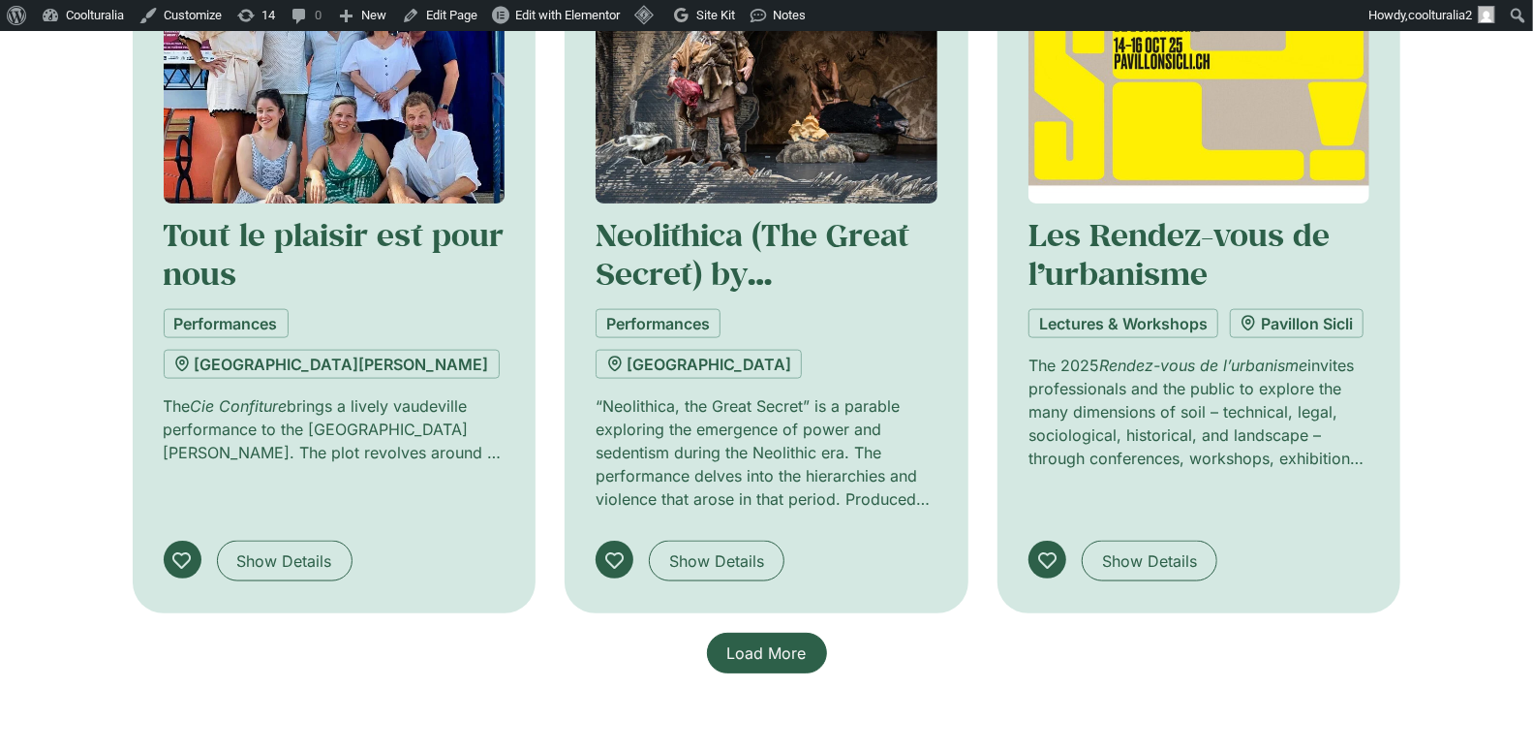
click at [764, 641] on span "Load More" at bounding box center [766, 652] width 79 height 23
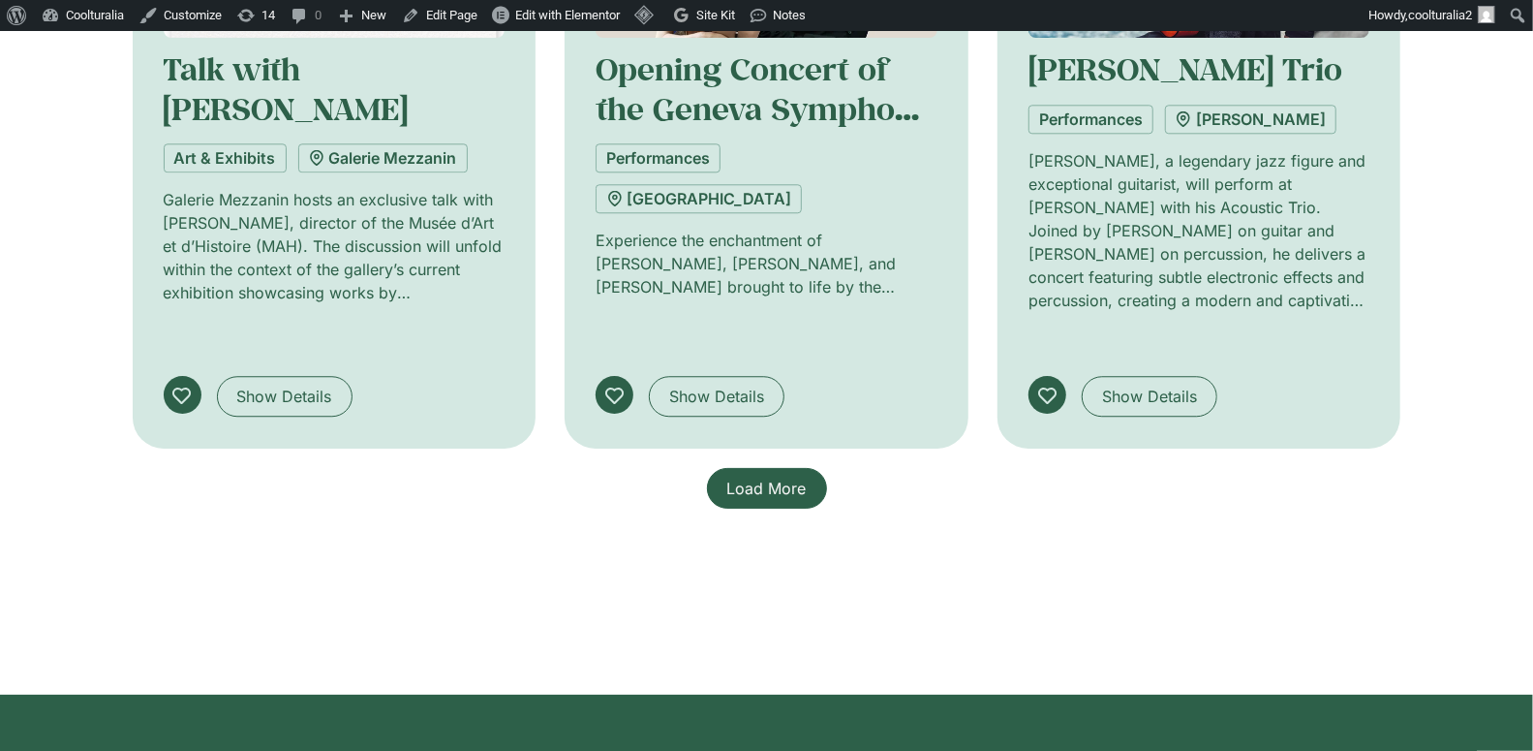
scroll to position [3199, 0]
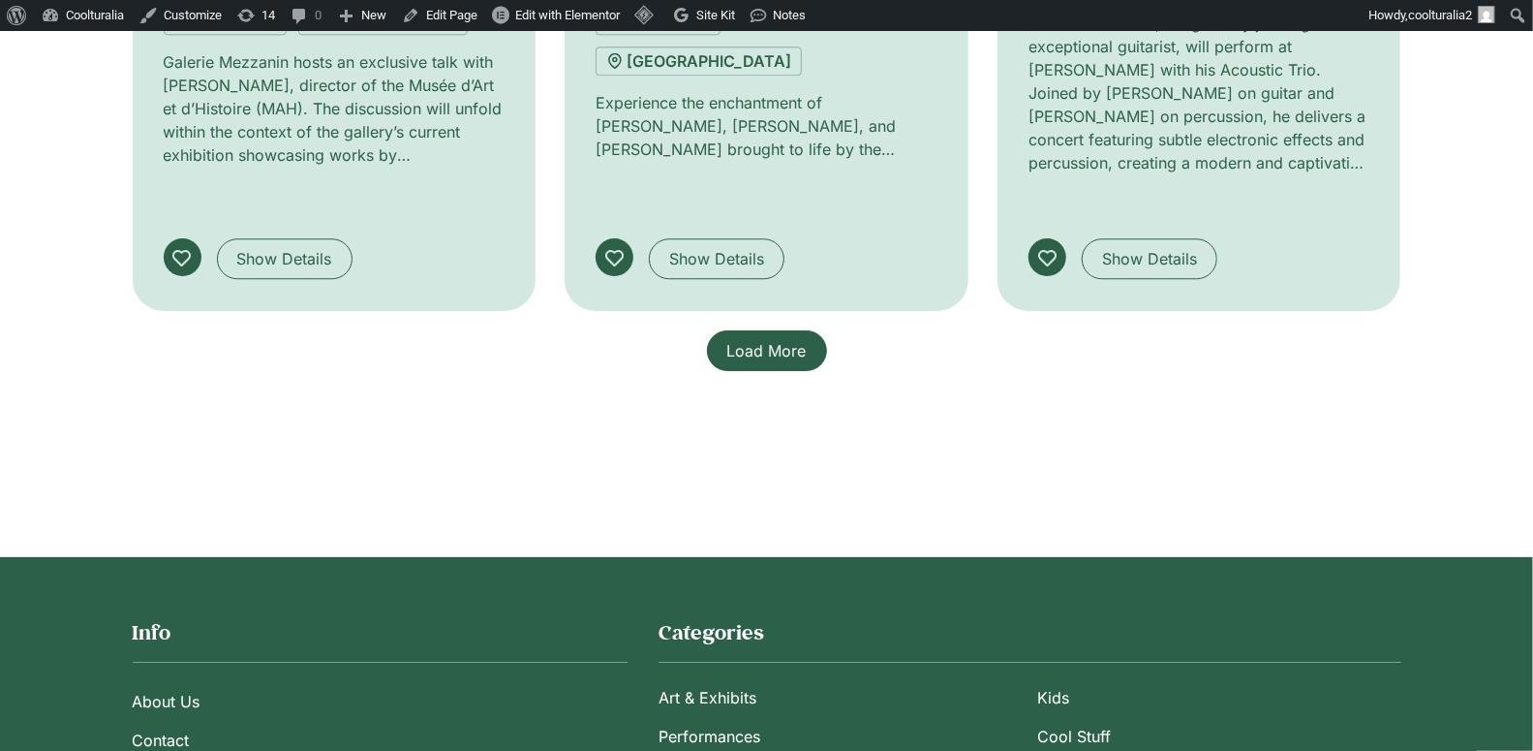
click at [786, 339] on span "Load More" at bounding box center [766, 350] width 79 height 23
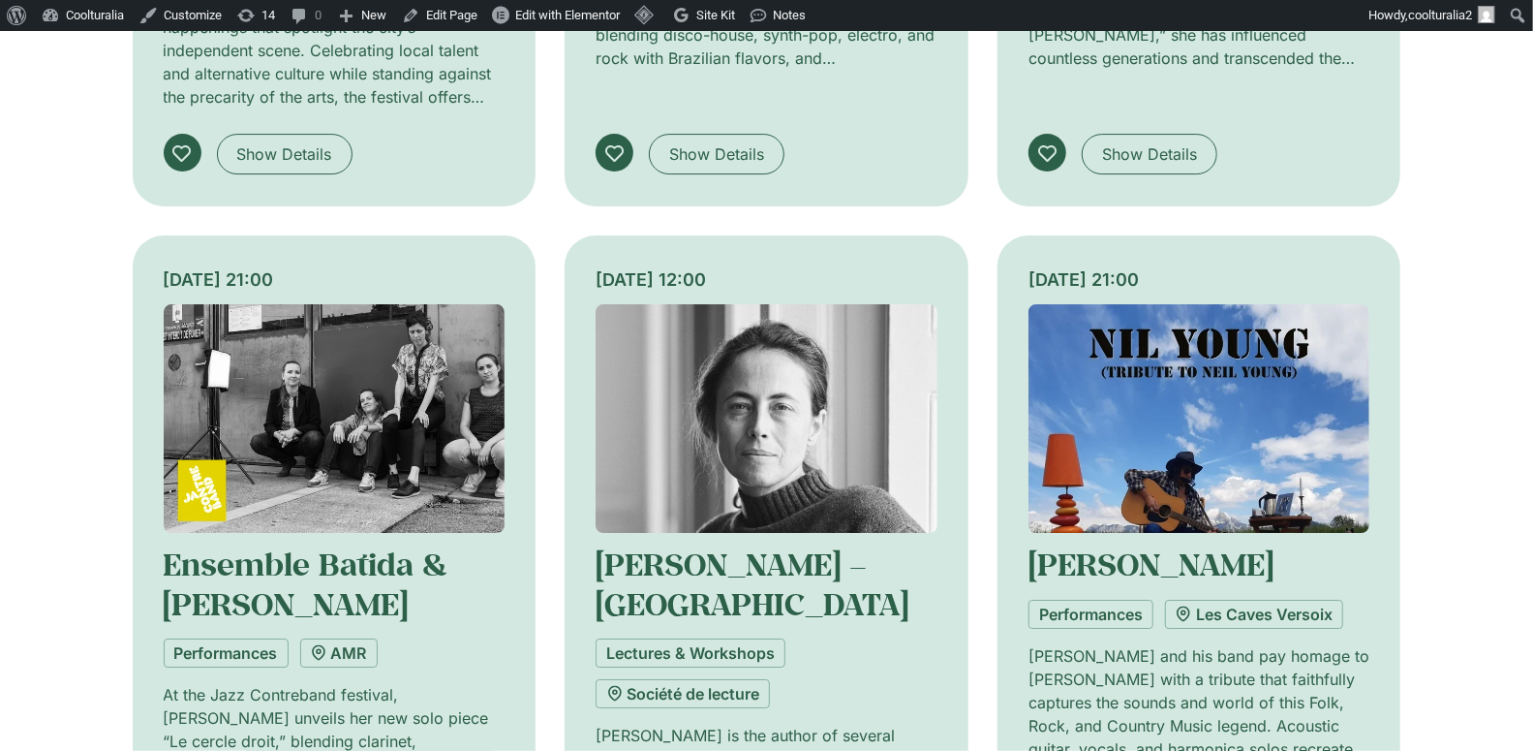
scroll to position [4054, 0]
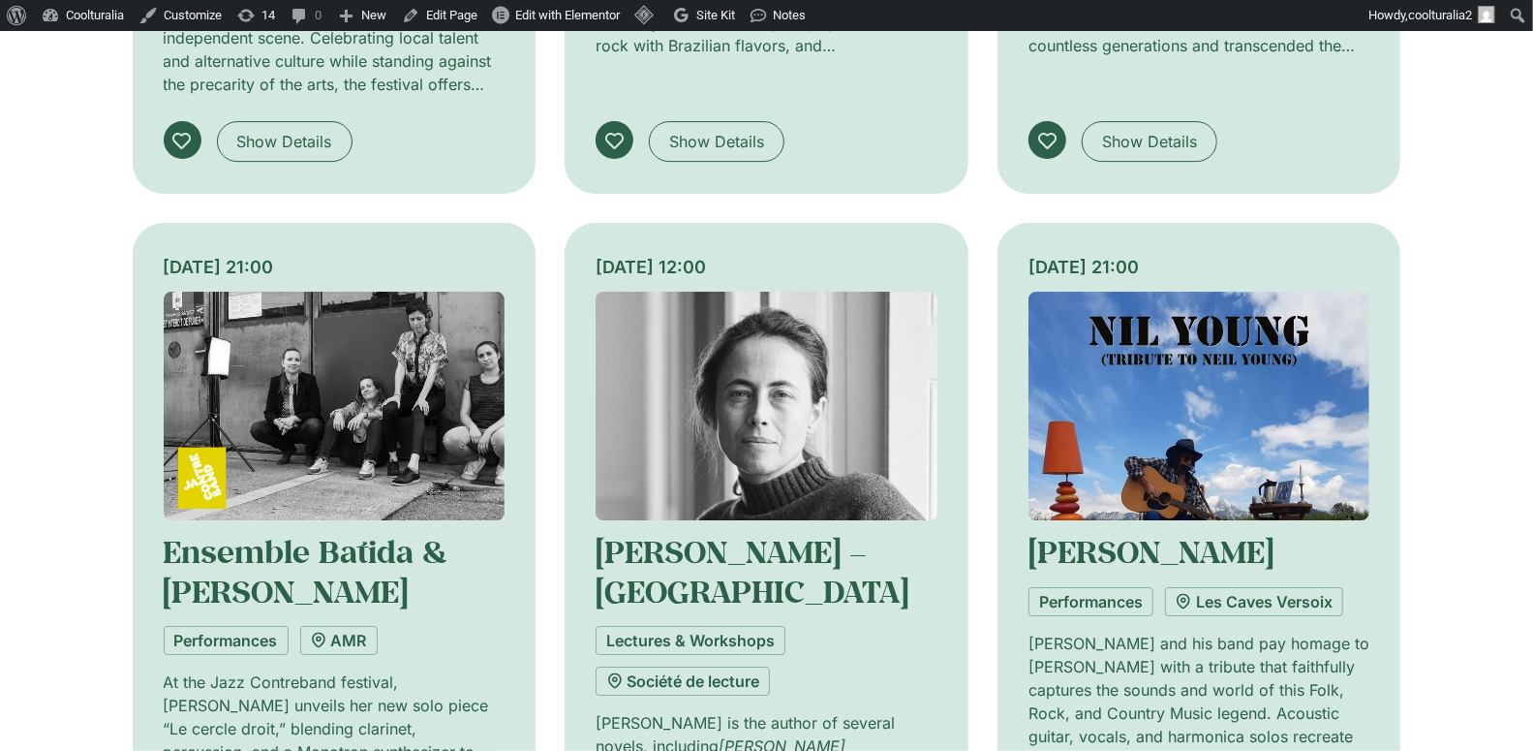
click at [761, 292] on img at bounding box center [767, 407] width 342 height 230
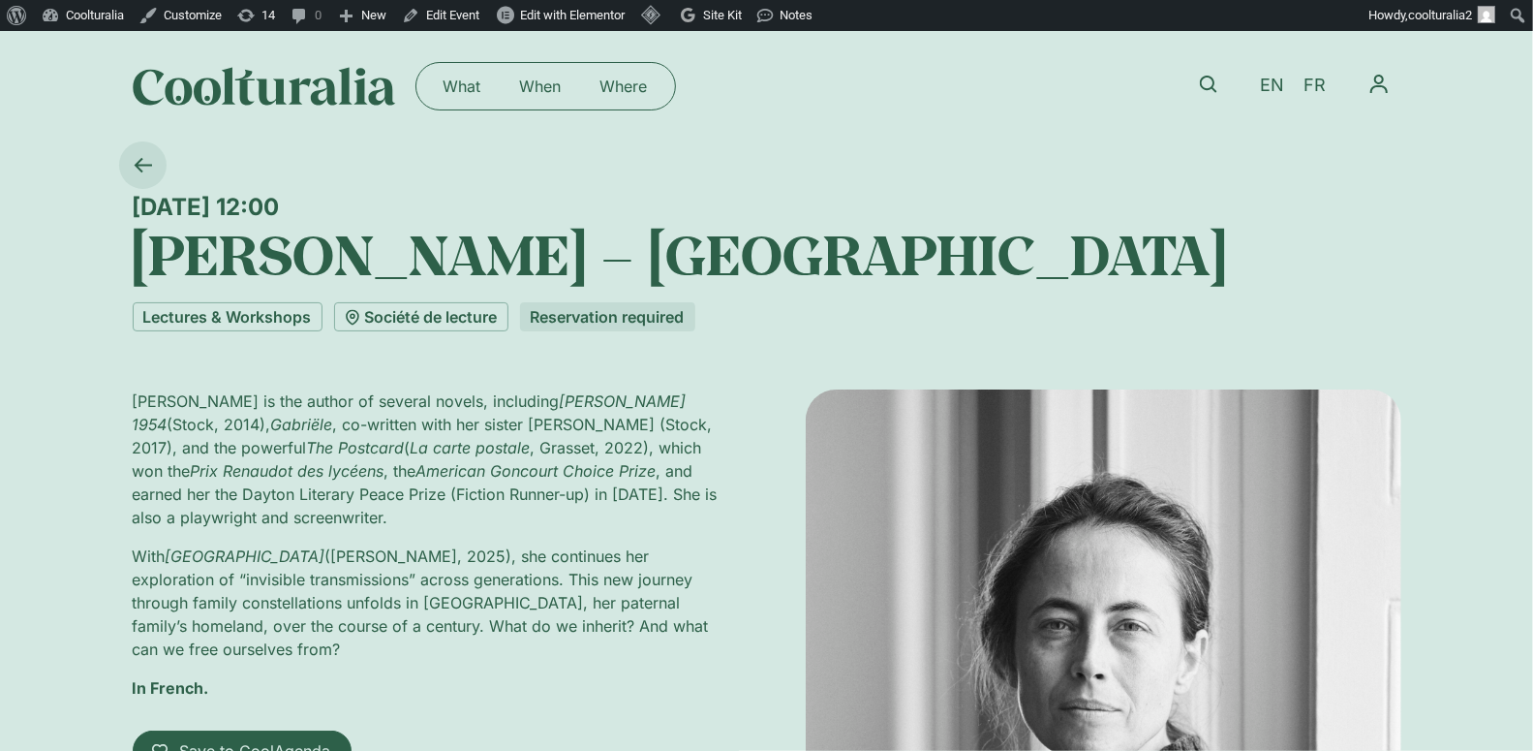
click at [142, 161] on icon at bounding box center [143, 165] width 18 height 18
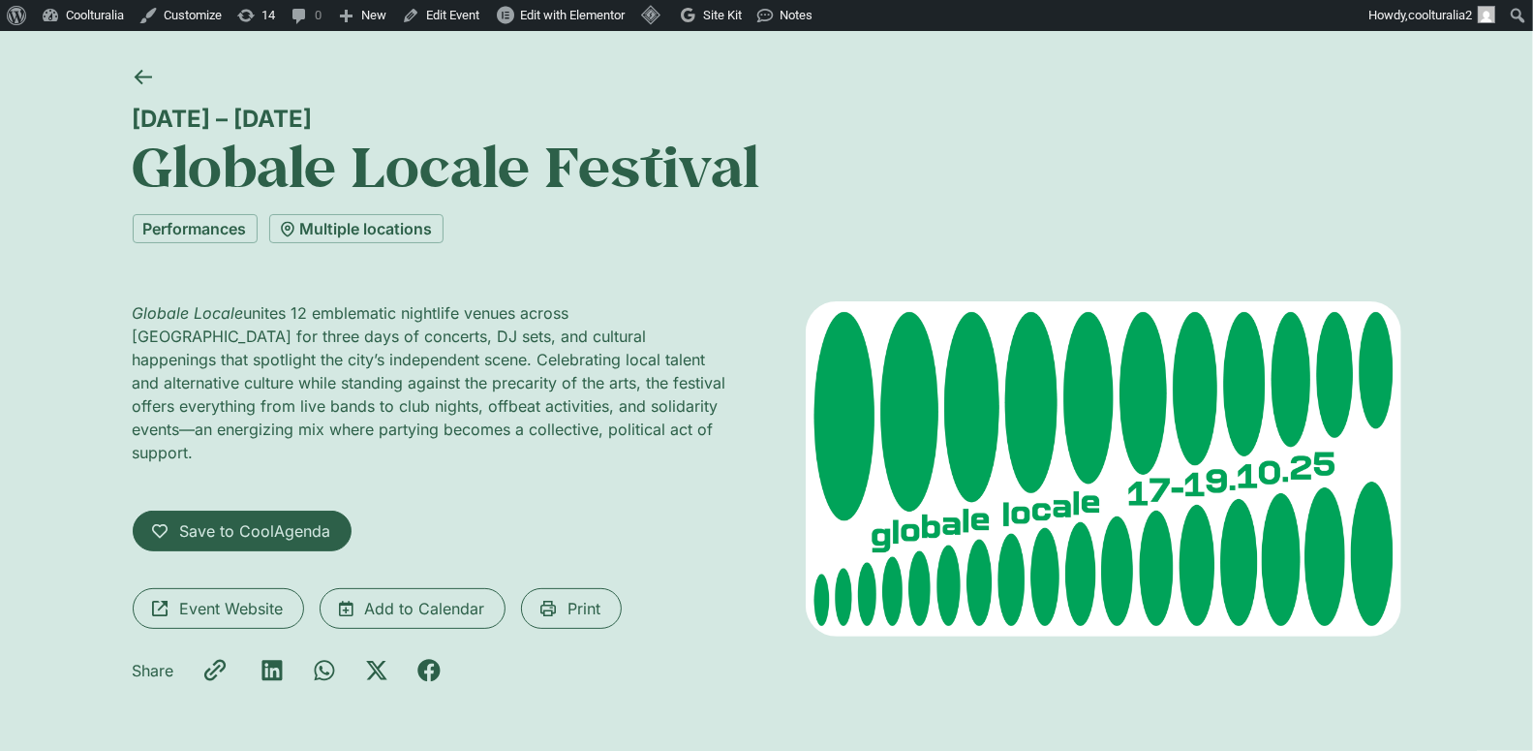
scroll to position [90, 0]
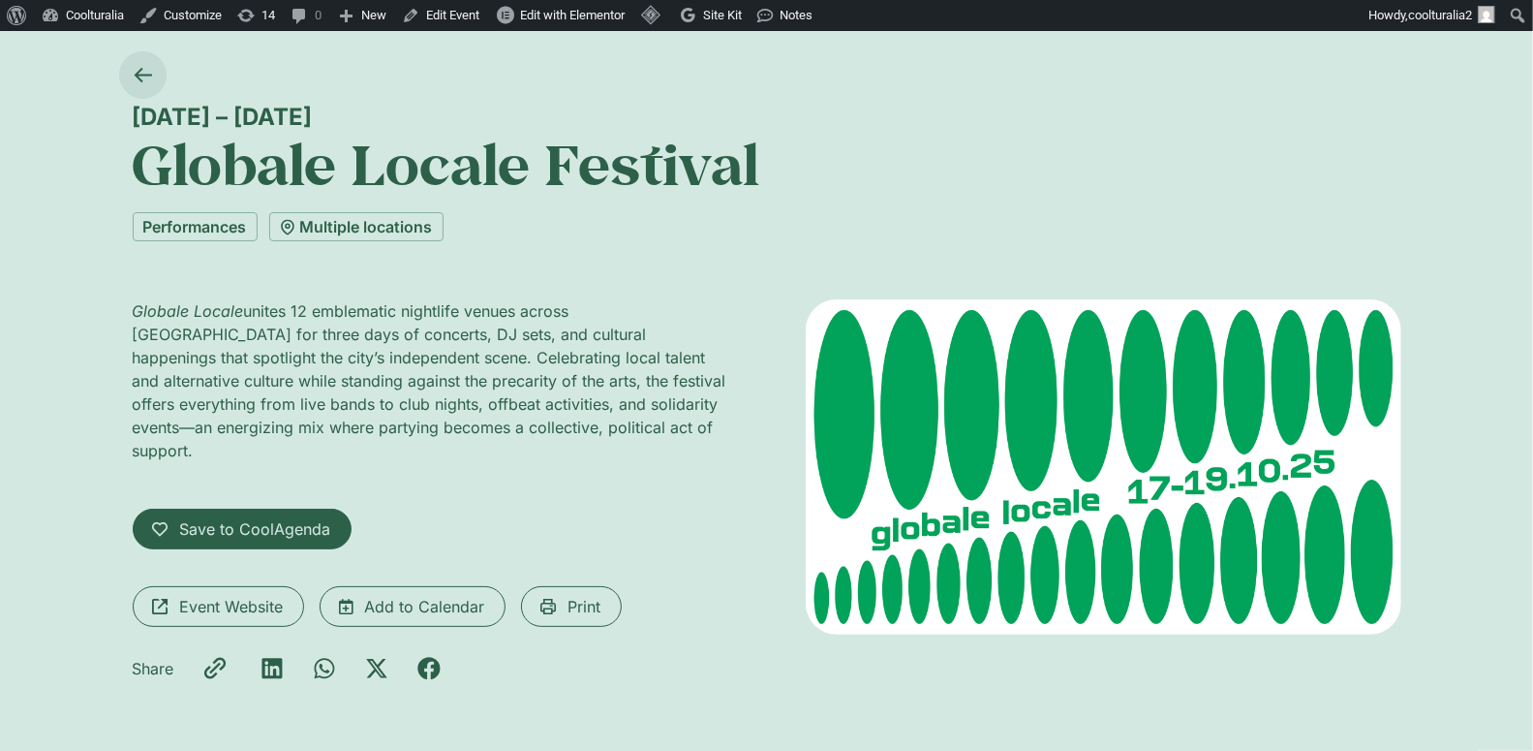
click at [155, 78] on link at bounding box center [142, 74] width 47 height 47
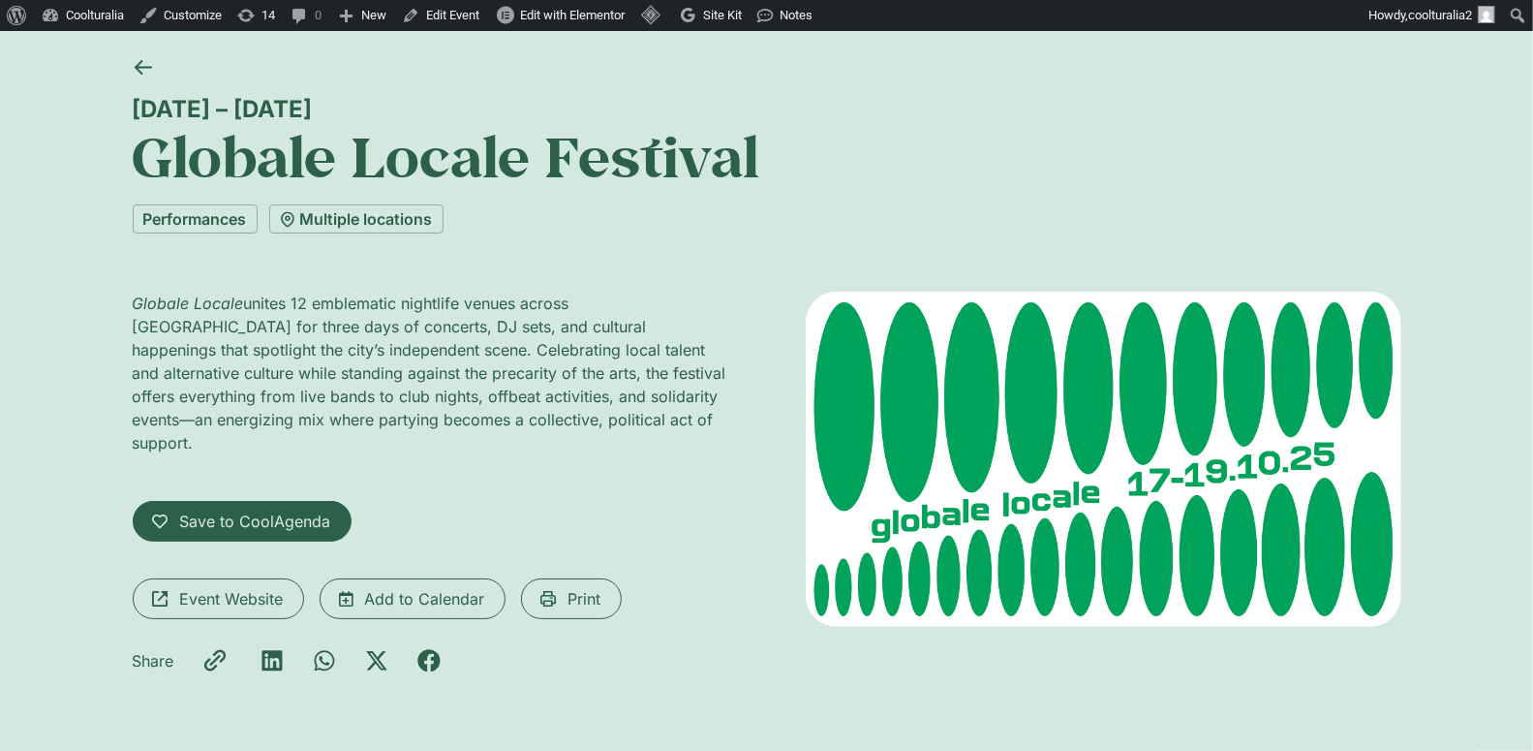
scroll to position [99, 0]
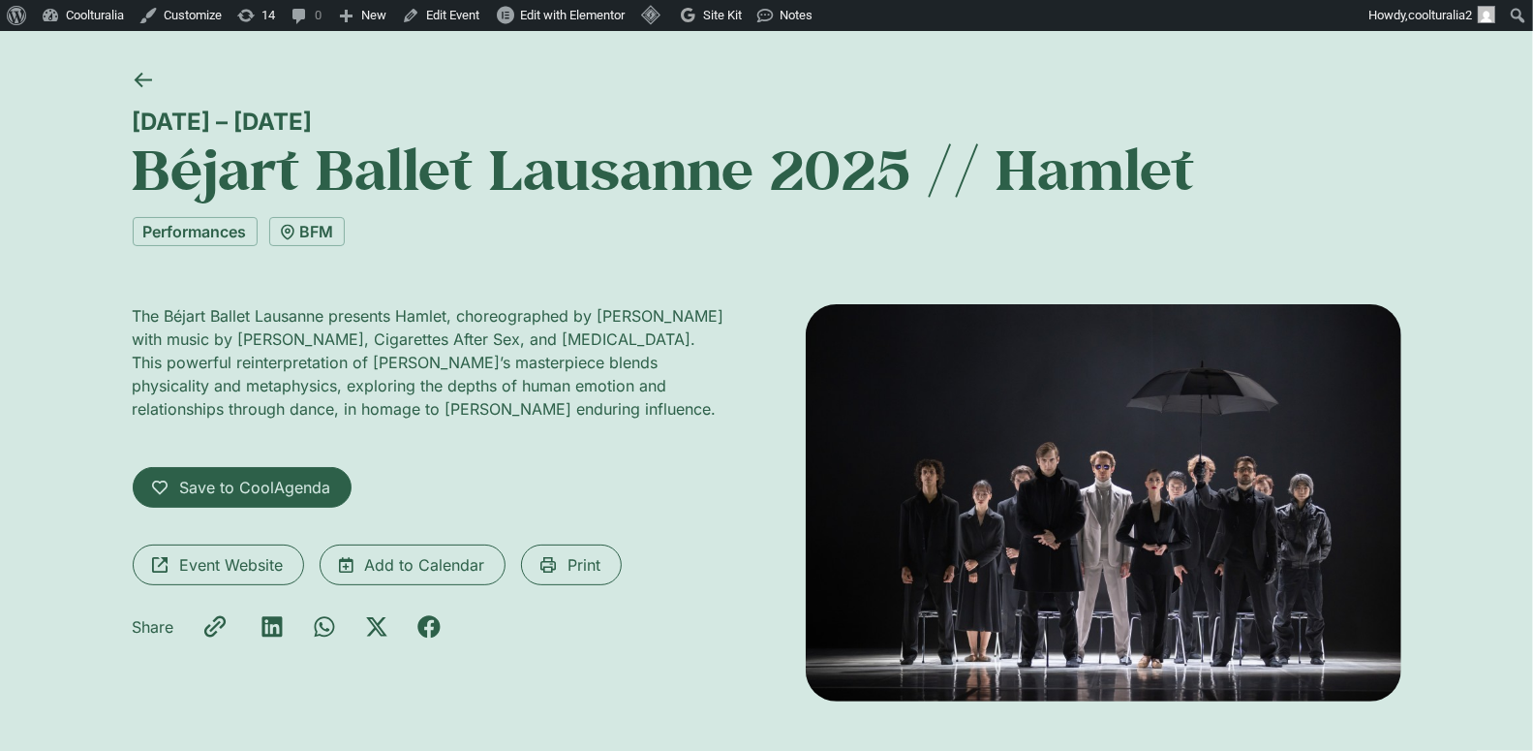
scroll to position [90, 0]
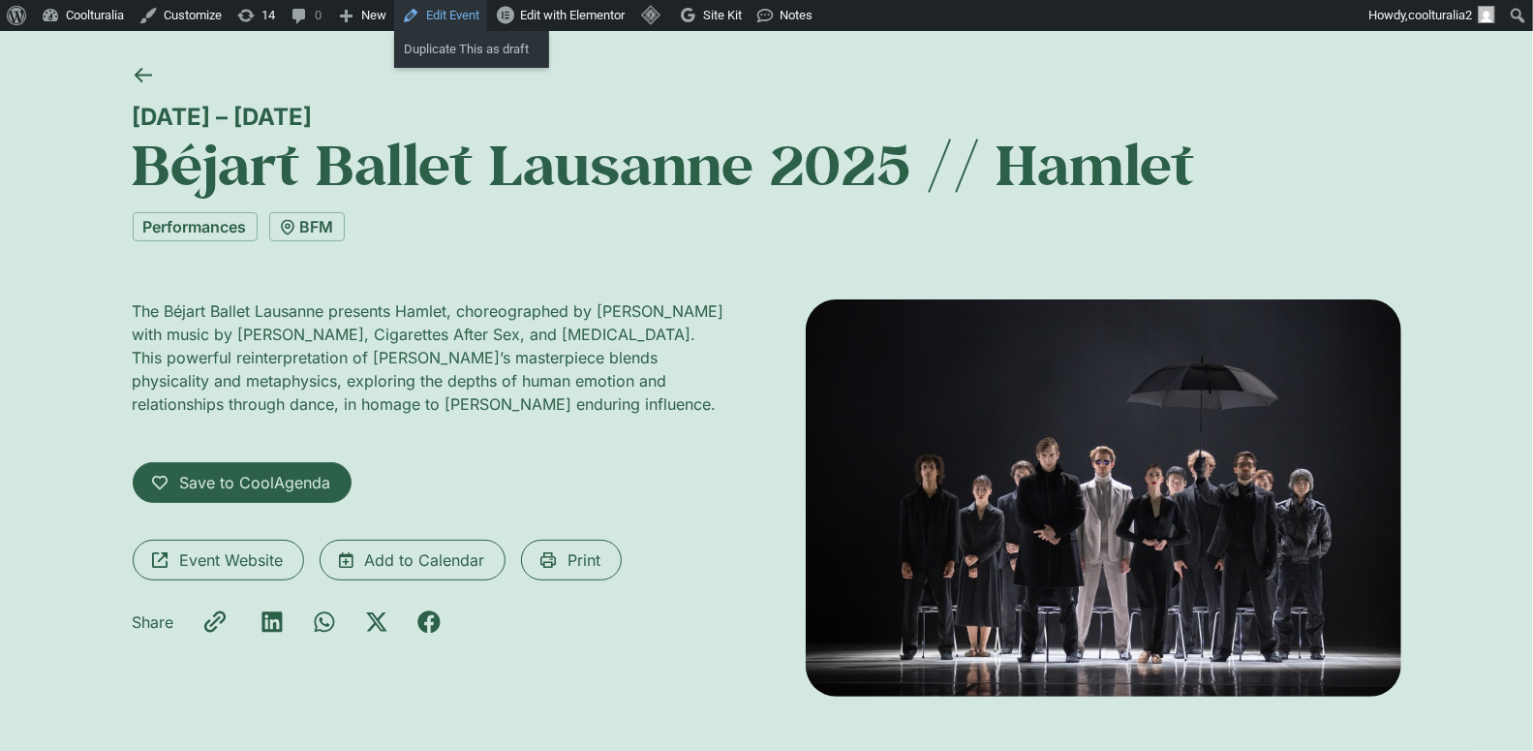
click at [484, 12] on link "Edit Event" at bounding box center [440, 15] width 93 height 31
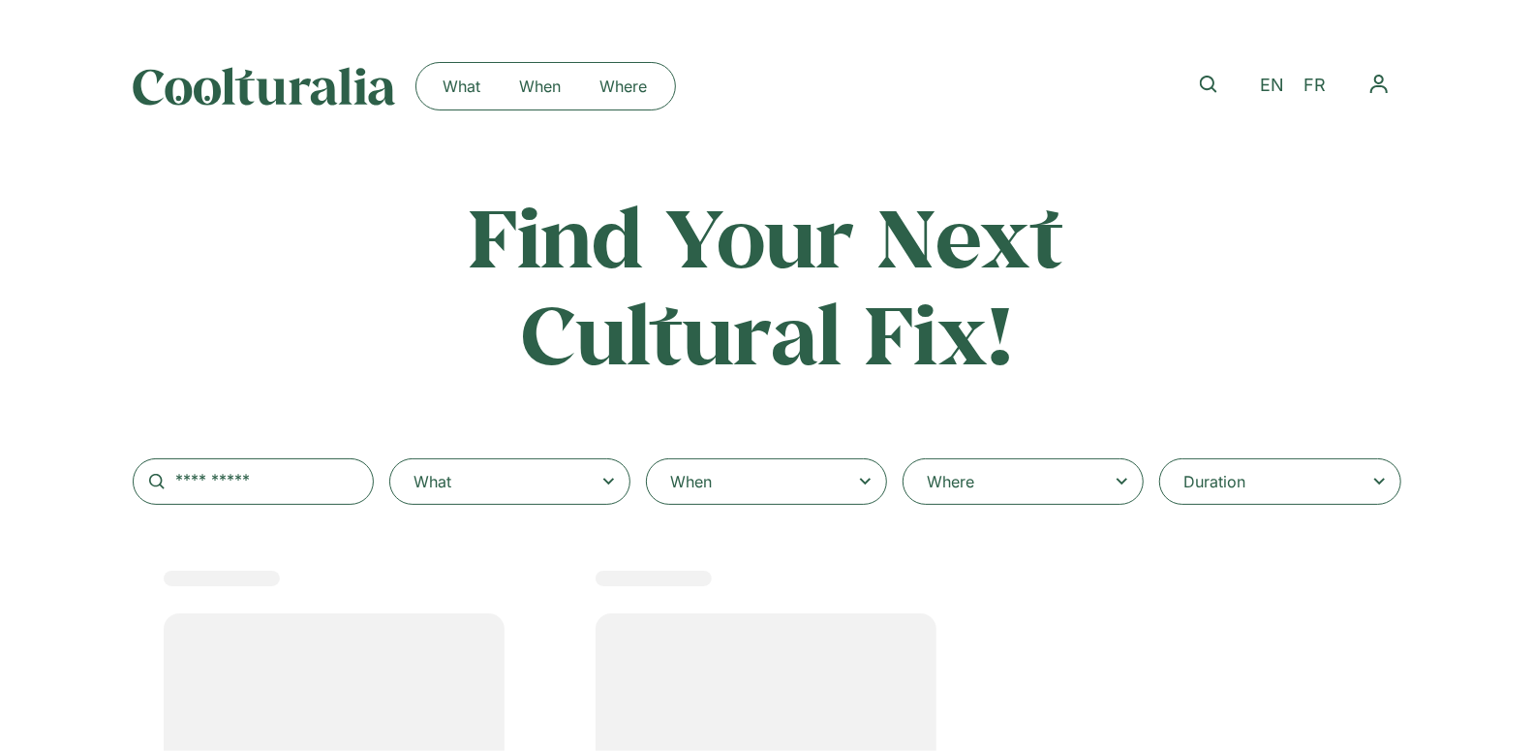
select select
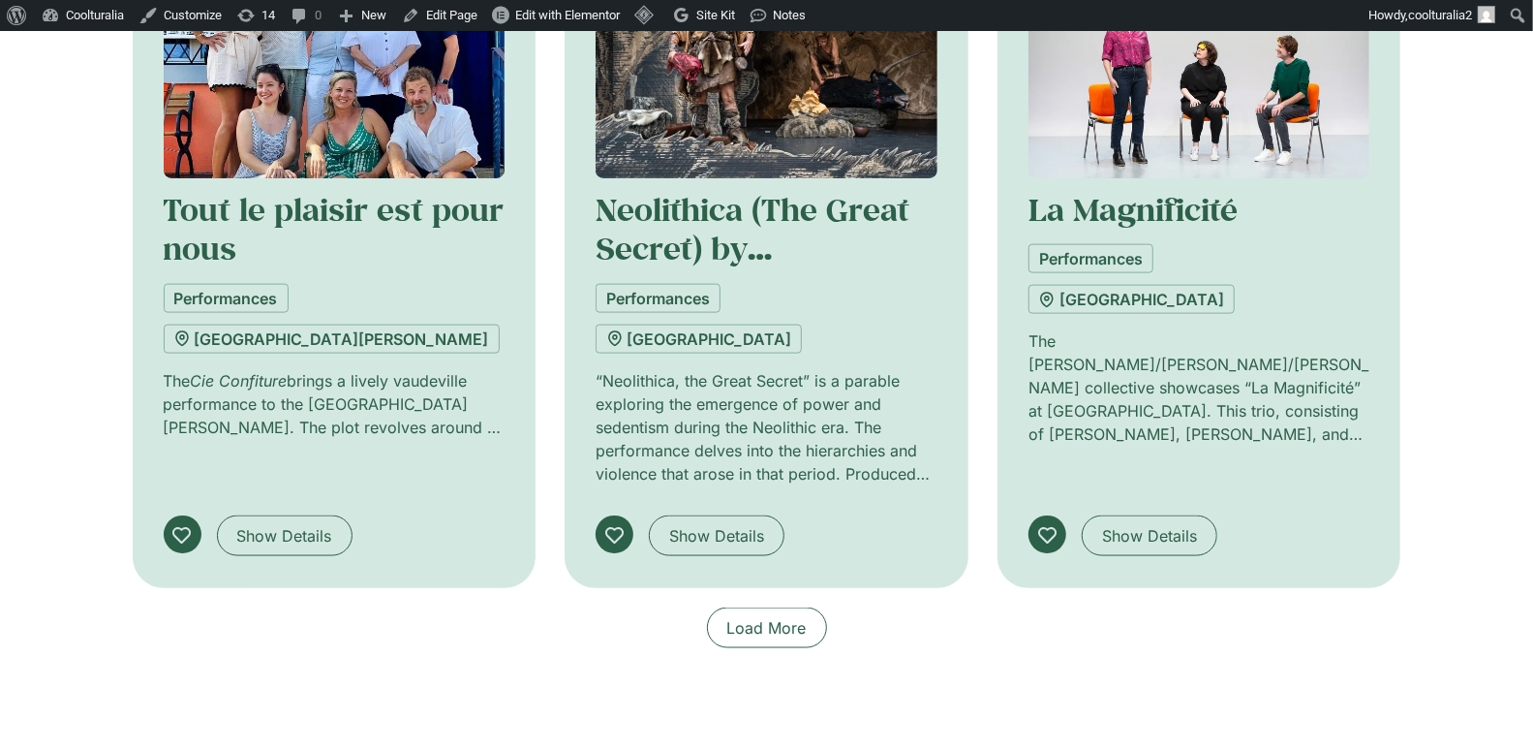
scroll to position [1459, 0]
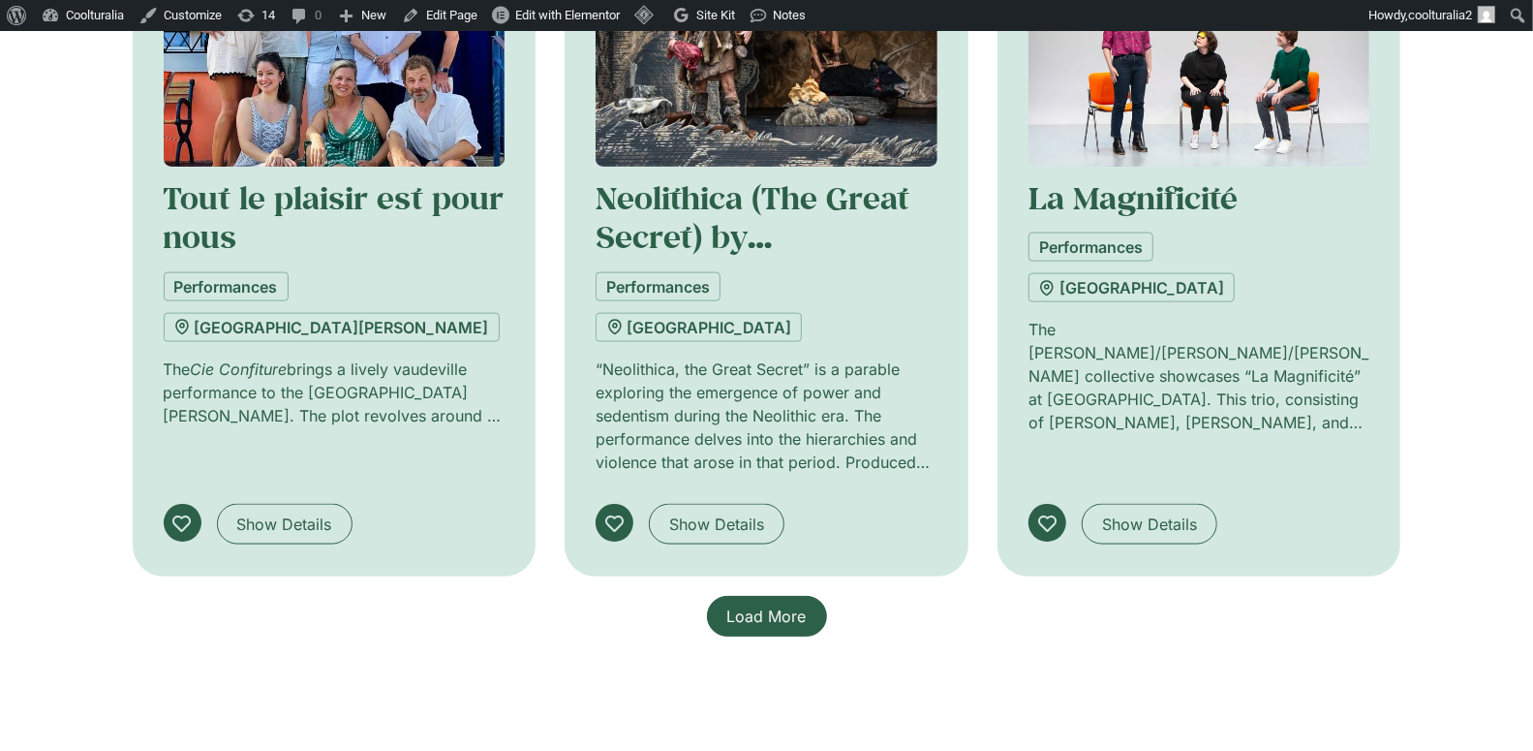
click at [785, 604] on span "Load More" at bounding box center [766, 615] width 79 height 23
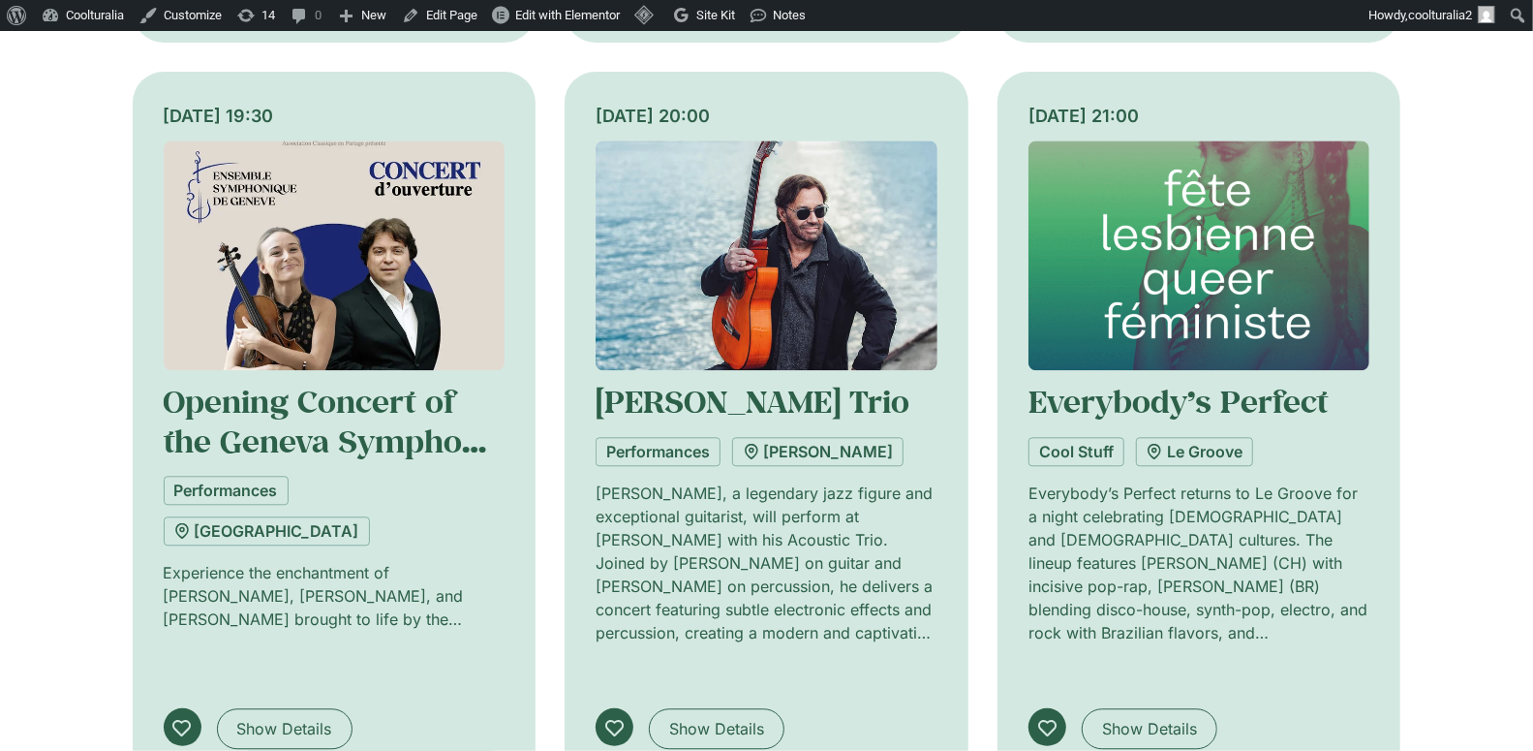
scroll to position [2726, 0]
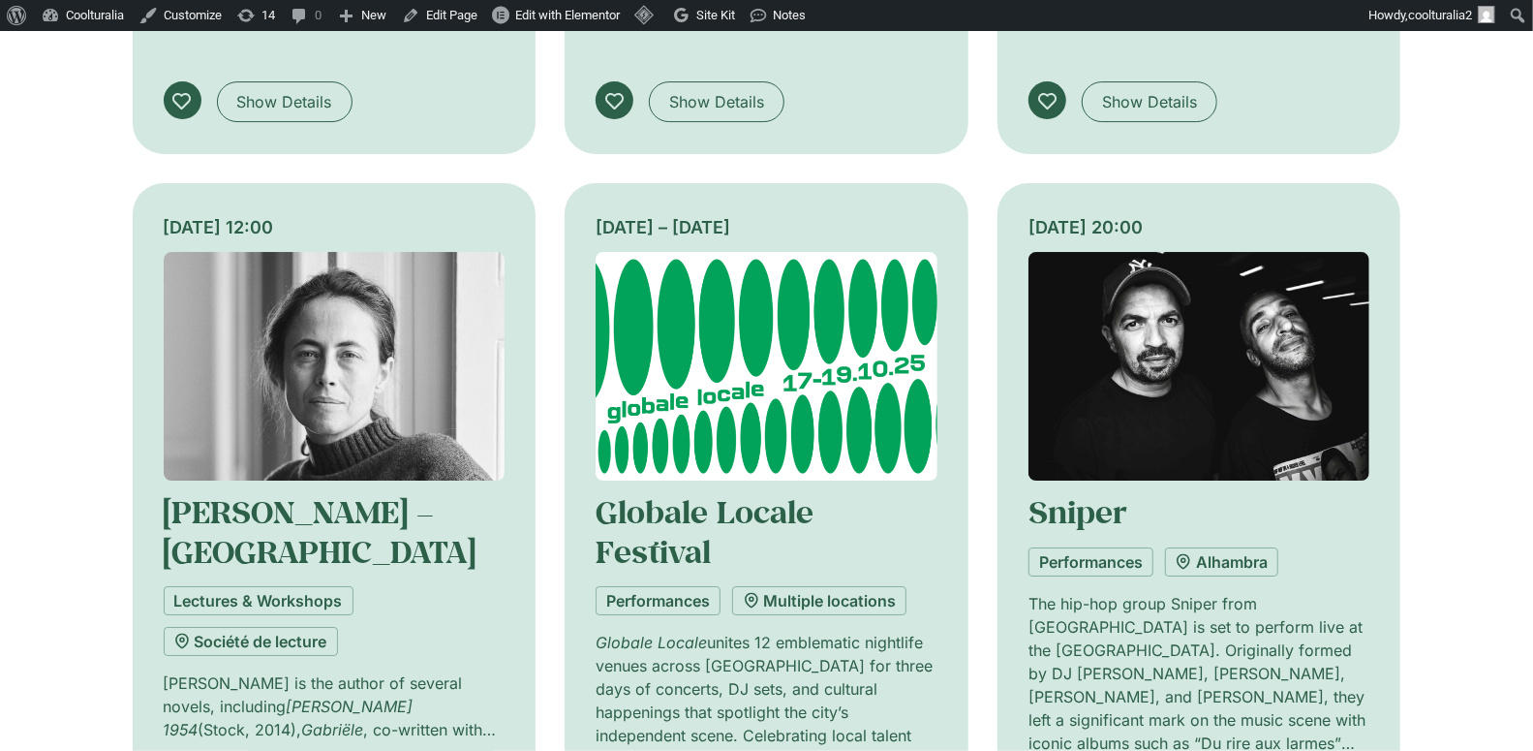
scroll to position [4097, 0]
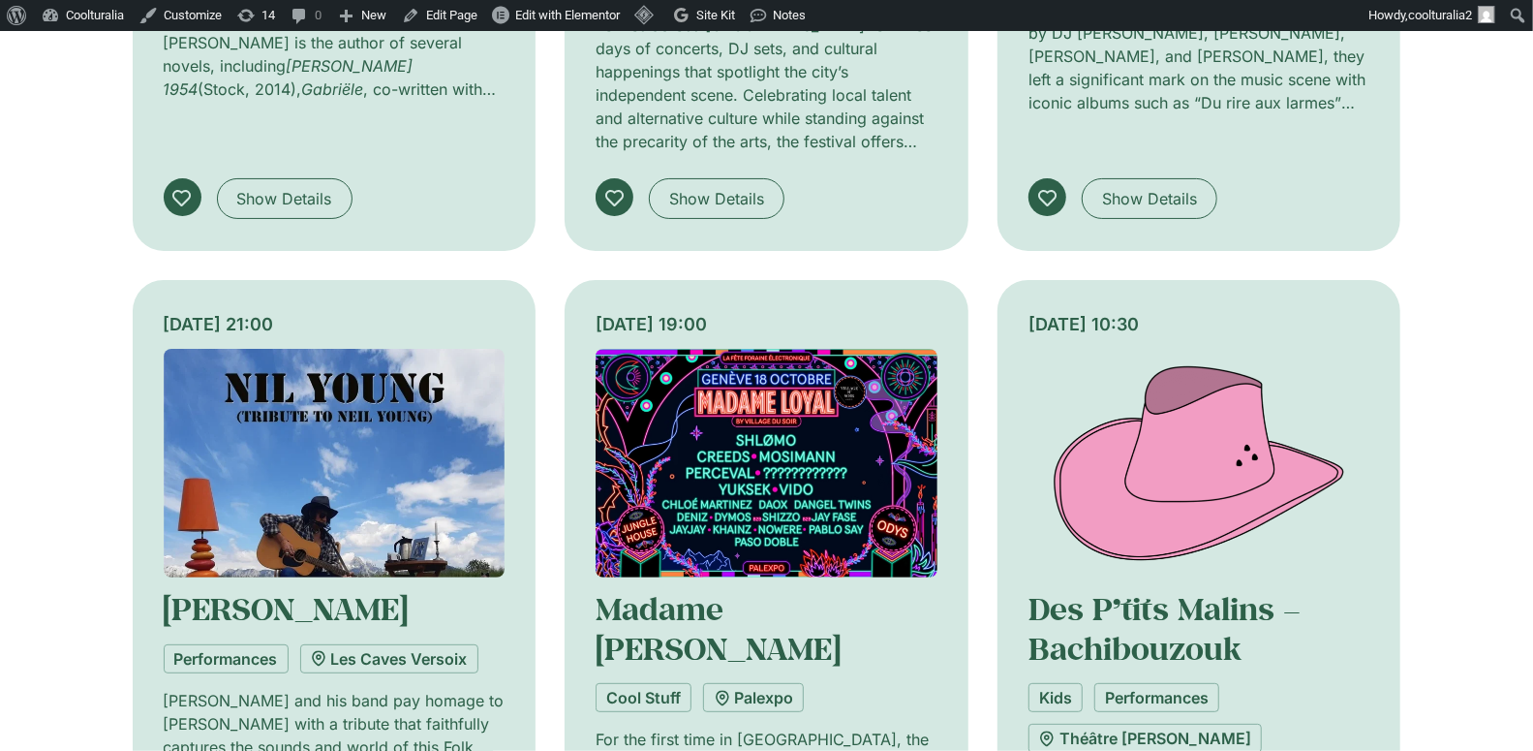
scroll to position [4735, 0]
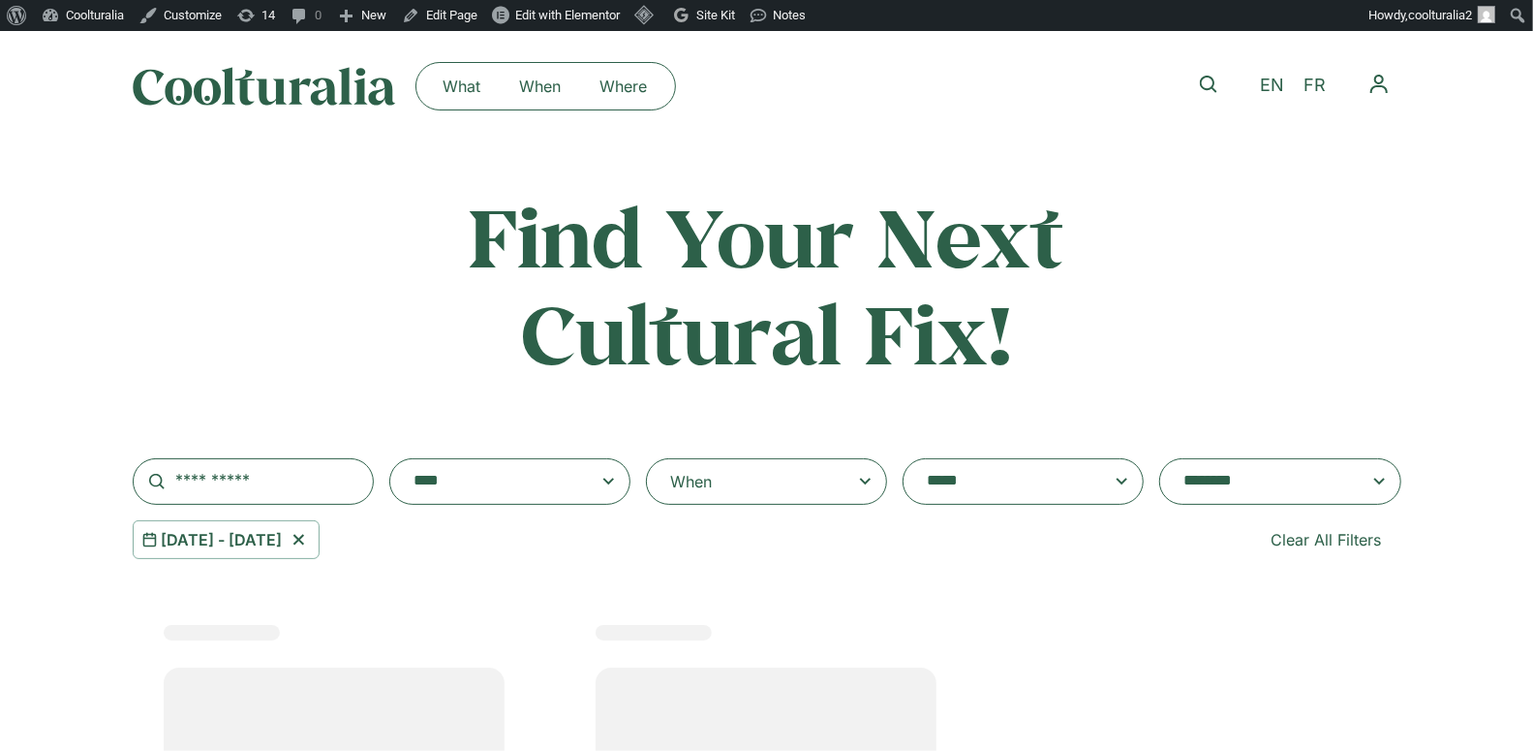
select select
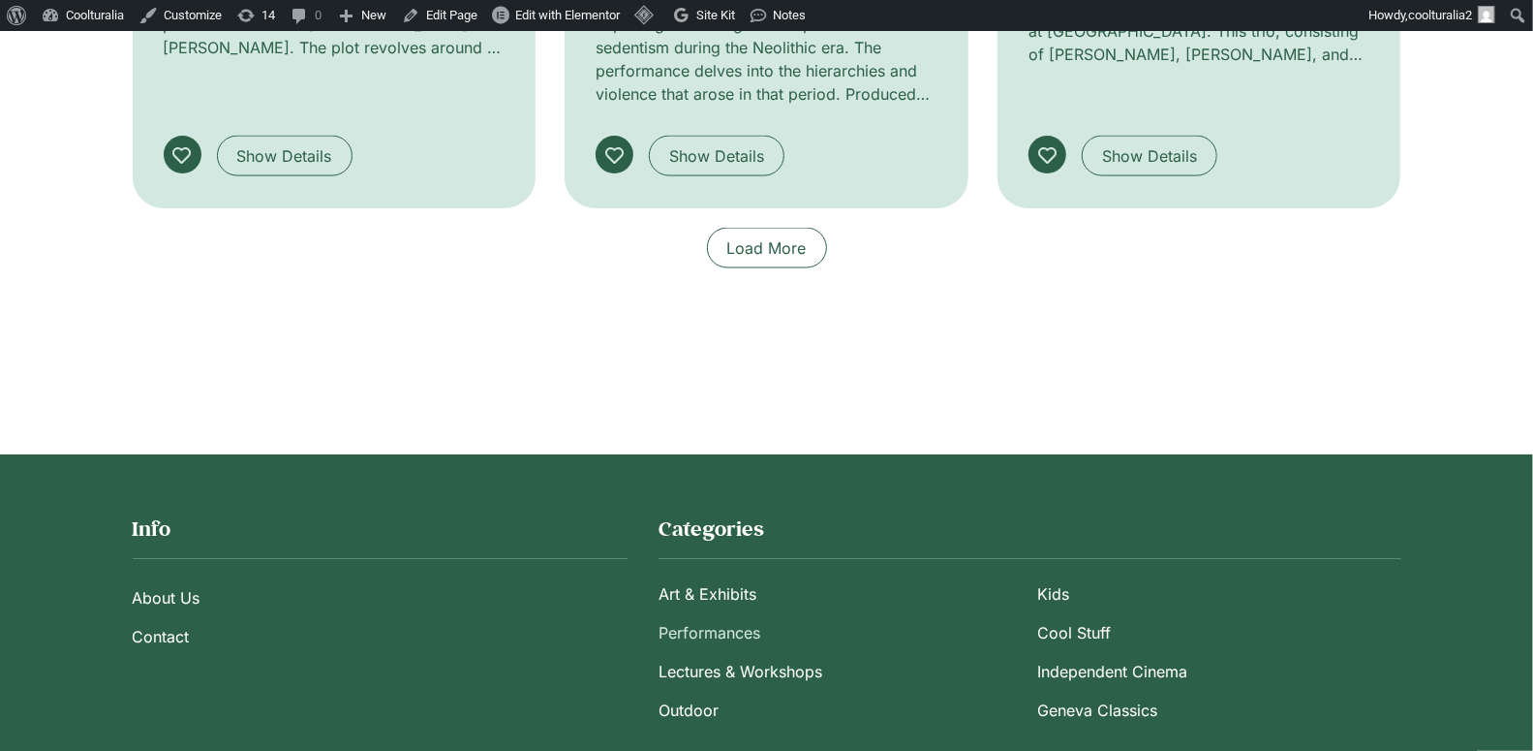
scroll to position [1755, 0]
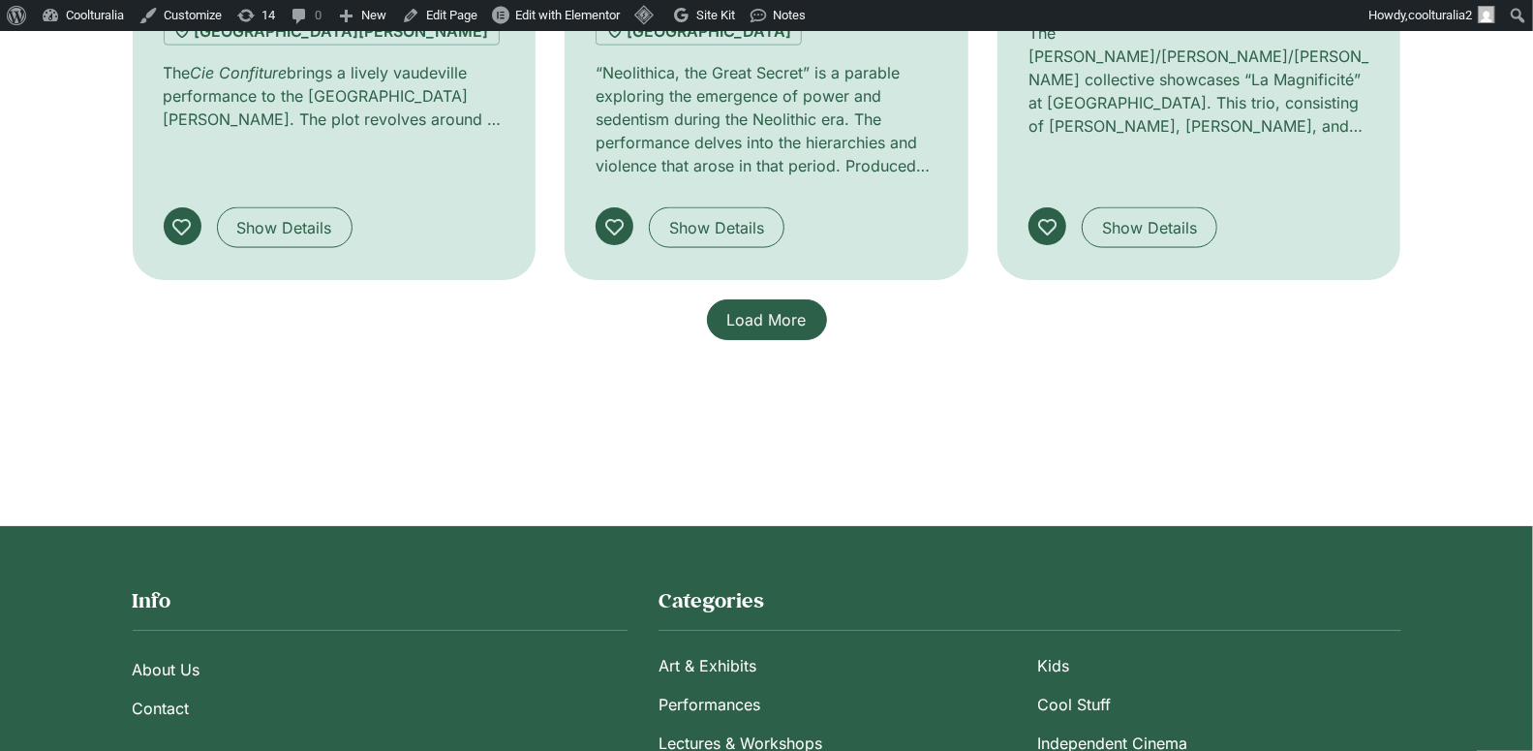
click at [761, 299] on link "Load More" at bounding box center [767, 319] width 120 height 41
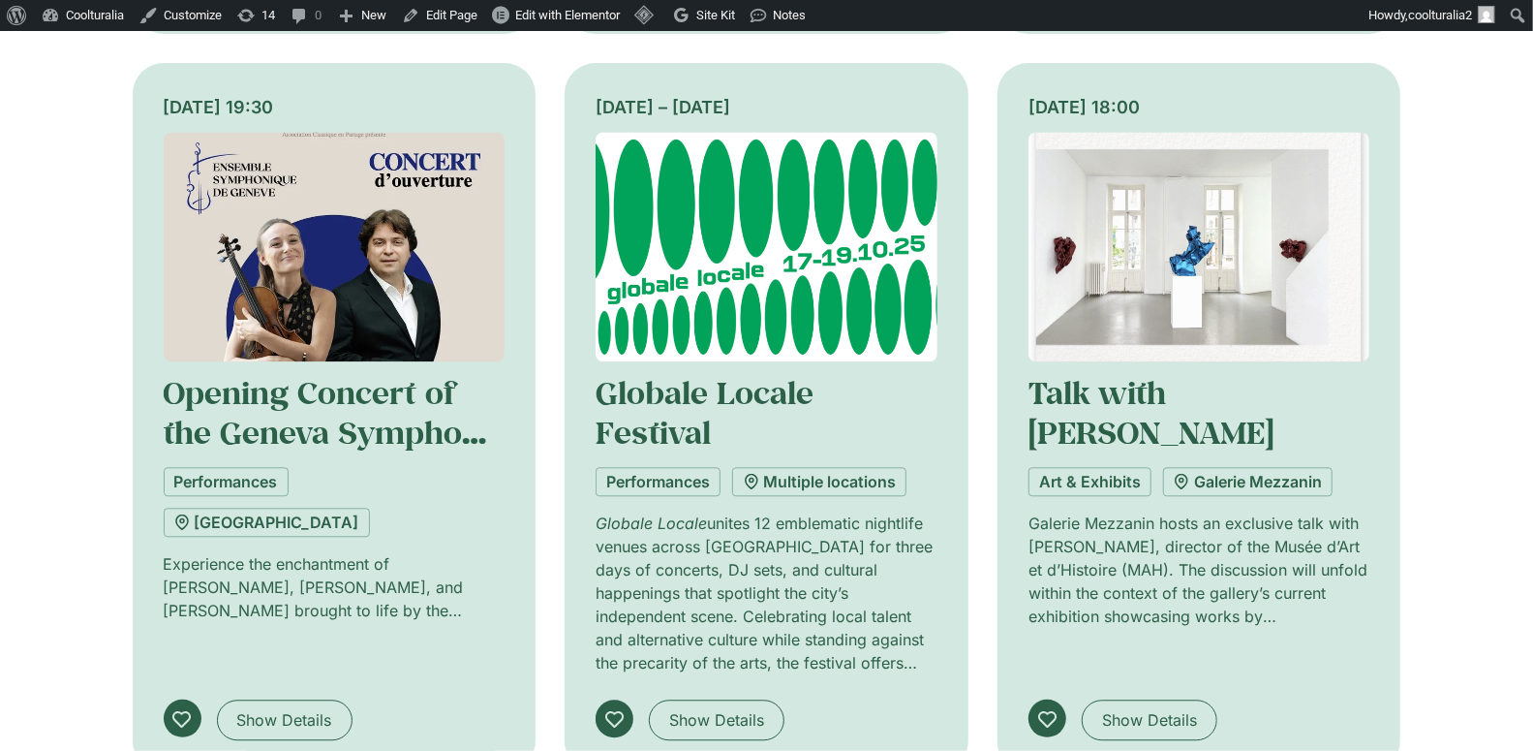
scroll to position [2746, 0]
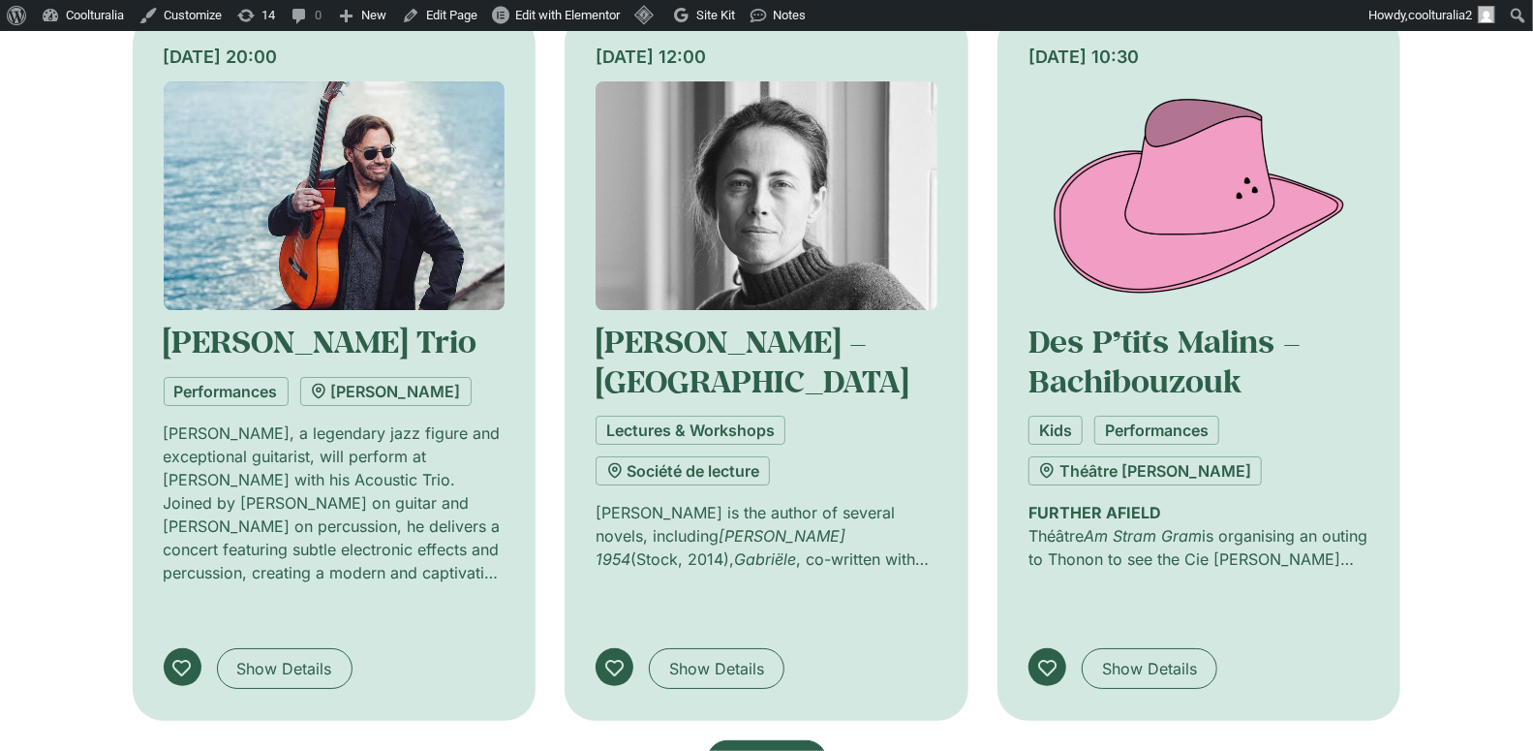
scroll to position [4268, 0]
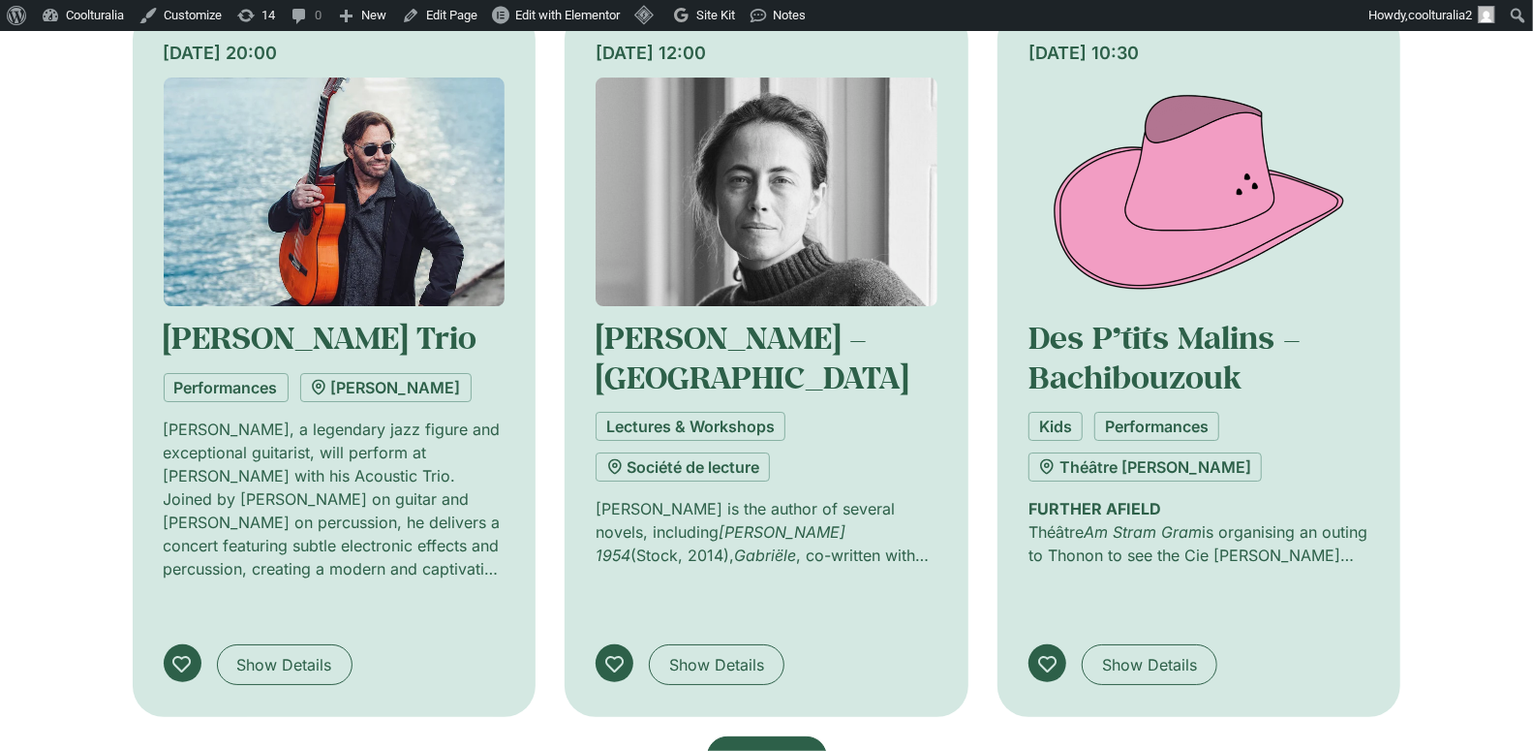
click at [755, 745] on span "Load More" at bounding box center [766, 756] width 79 height 23
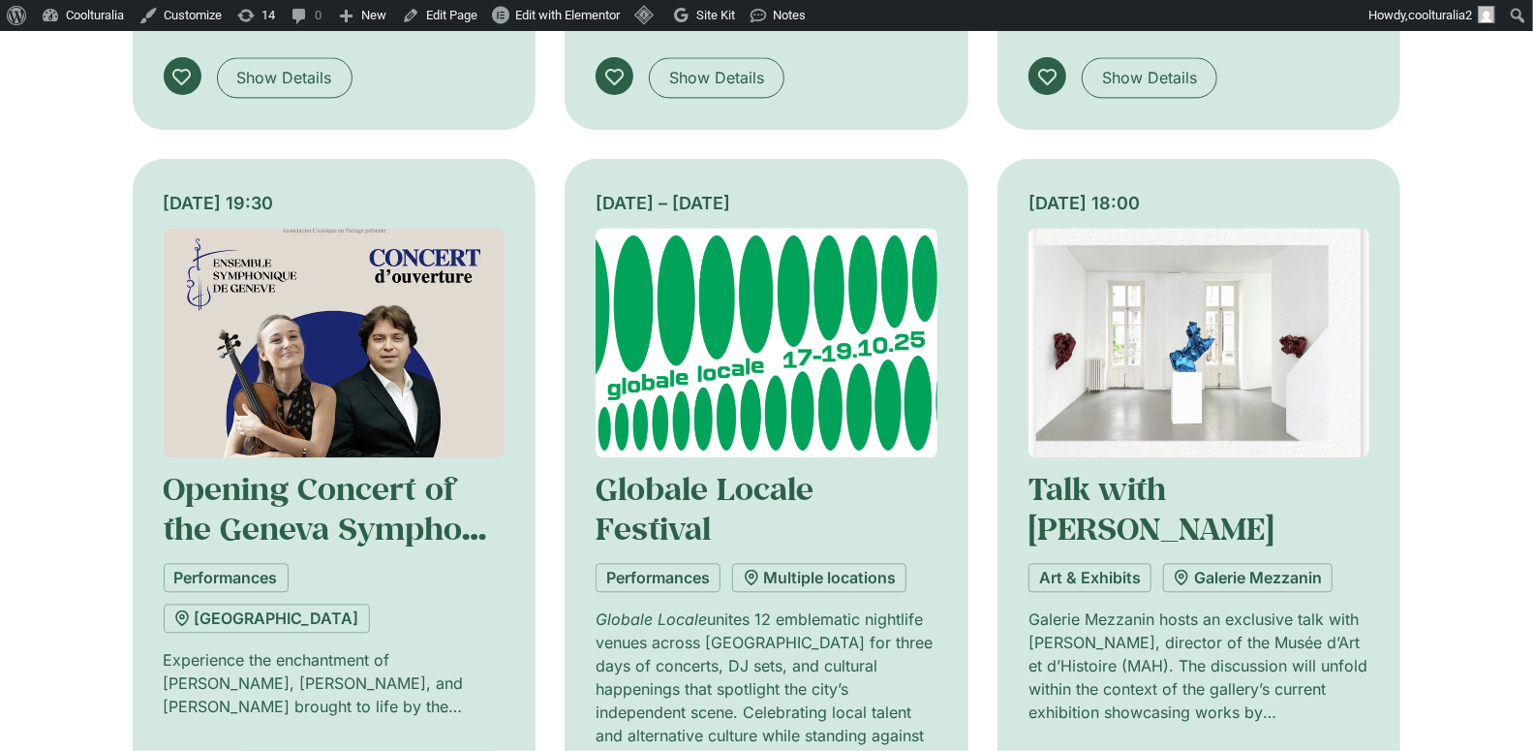
scroll to position [2646, 0]
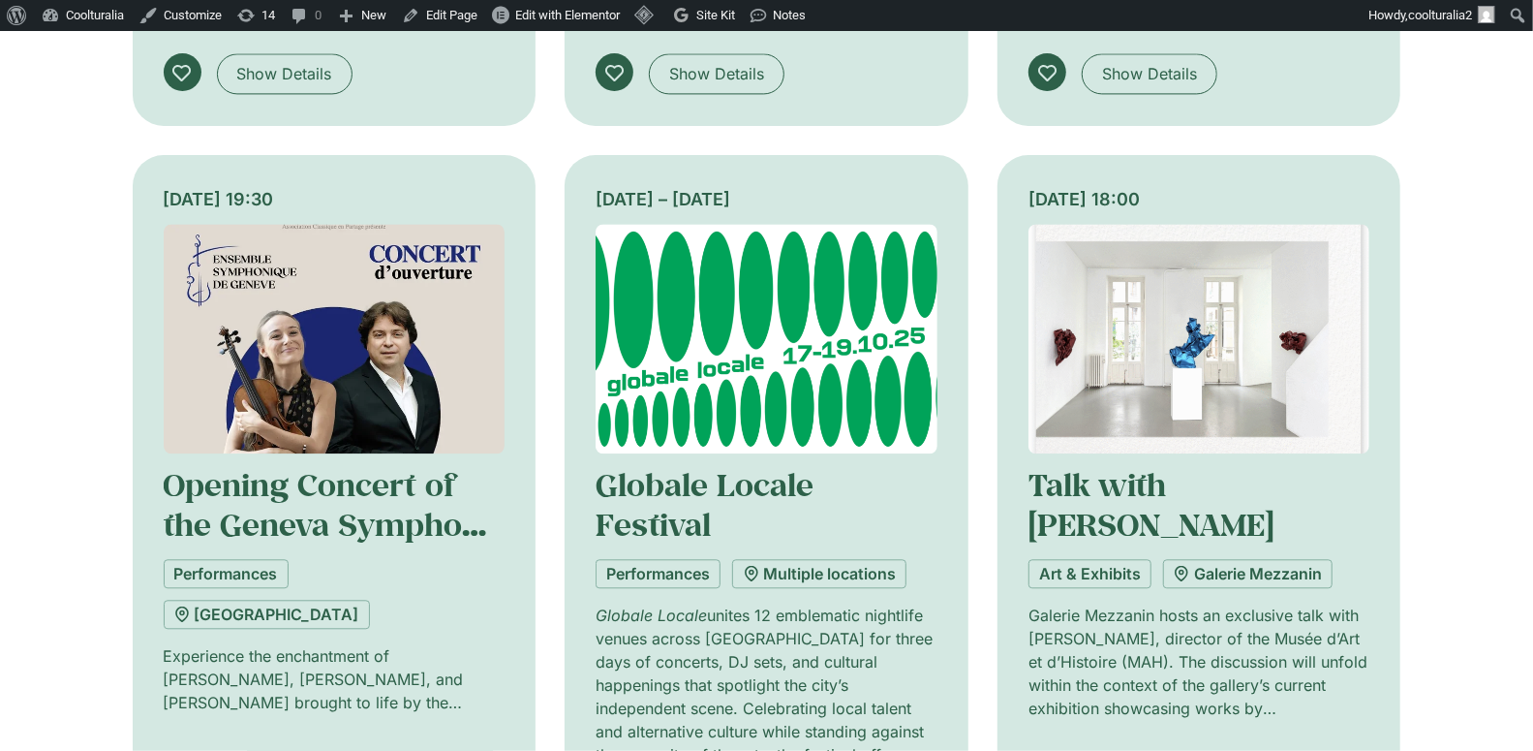
click at [286, 231] on img at bounding box center [335, 339] width 342 height 230
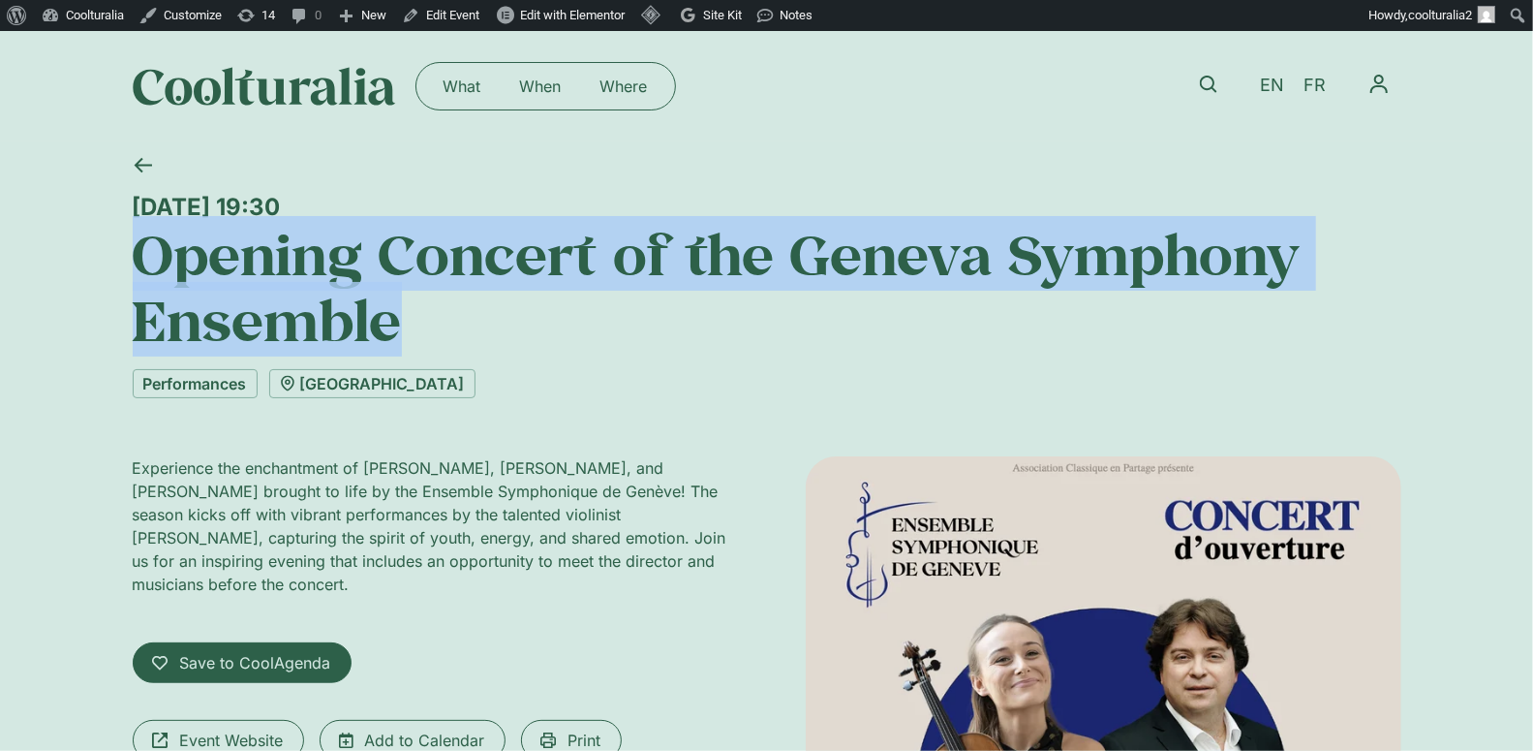
drag, startPoint x: 386, startPoint y: 329, endPoint x: 130, endPoint y: 263, distance: 264.1
copy h1 "Opening Concert of the Geneva Symphony Ensemble"
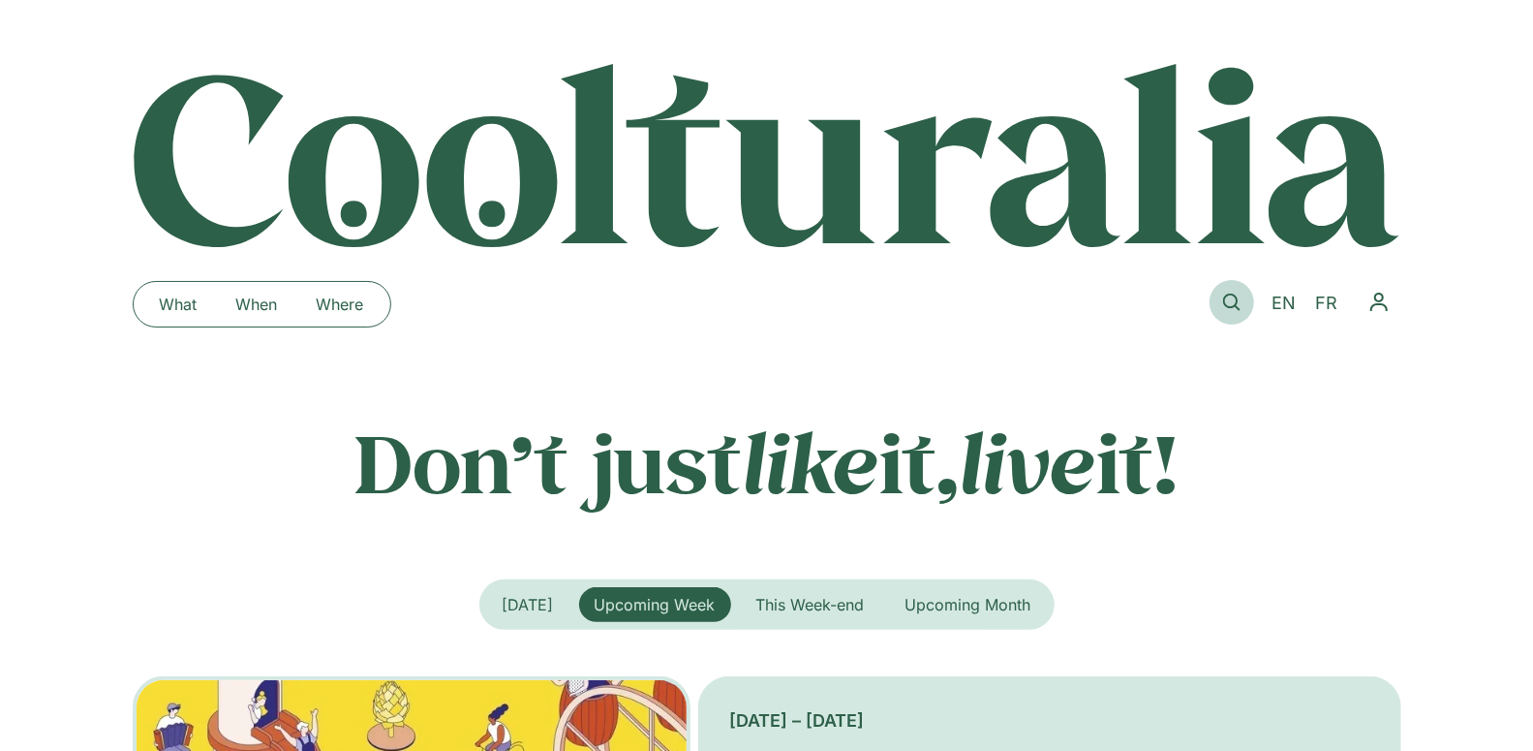
click at [1226, 304] on icon at bounding box center [1231, 301] width 17 height 17
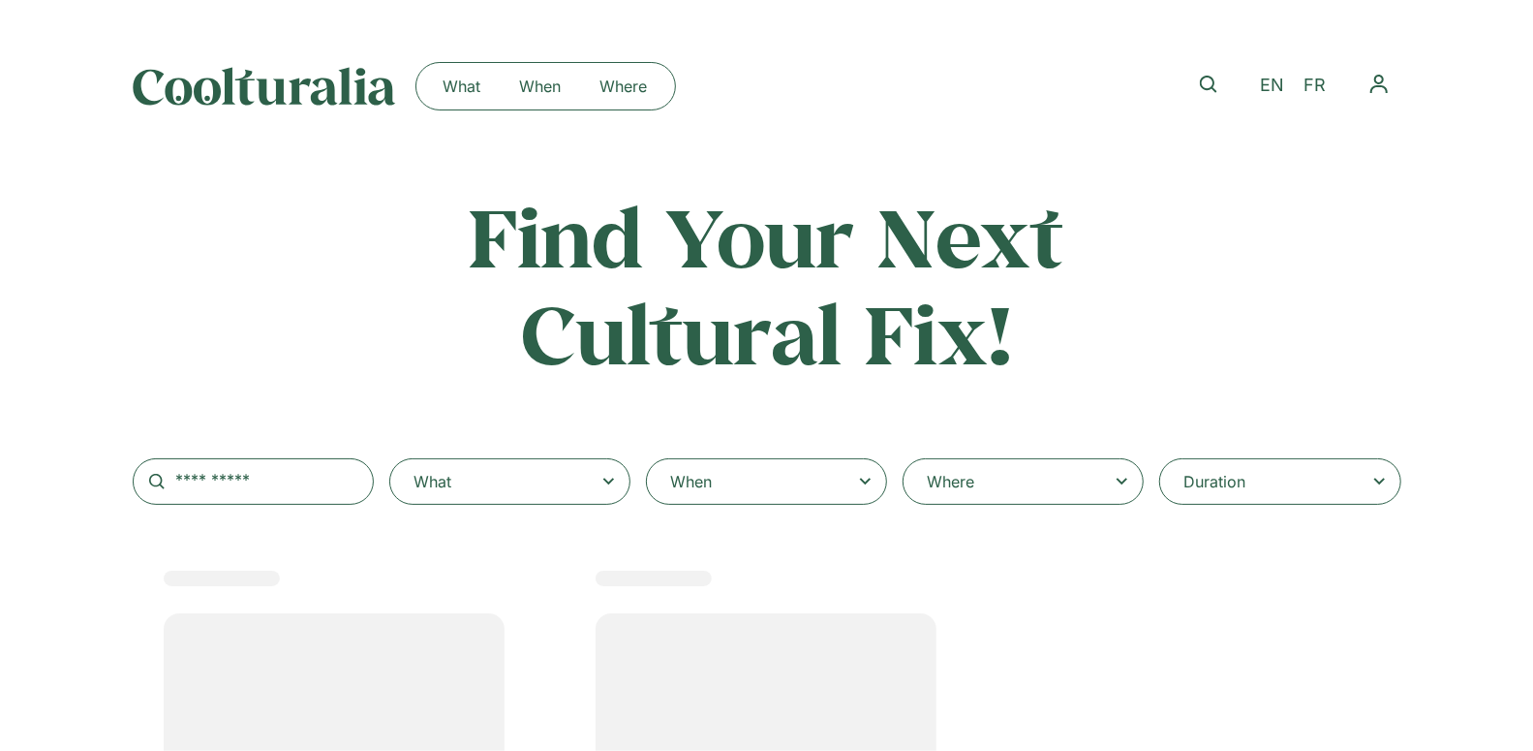
select select
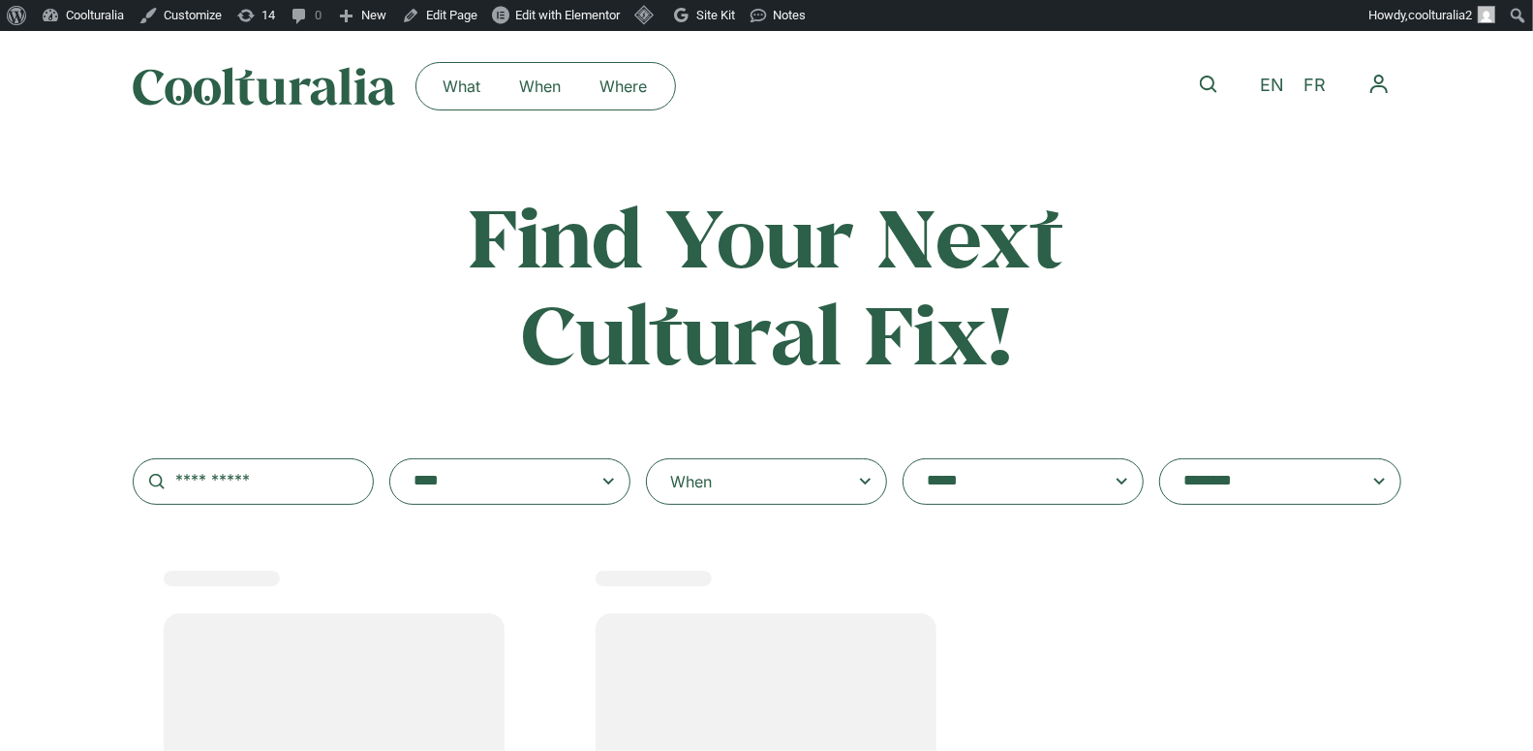
click at [862, 492] on icon at bounding box center [865, 481] width 24 height 23
click at [0, 0] on input "When" at bounding box center [0, 0] width 0 height 0
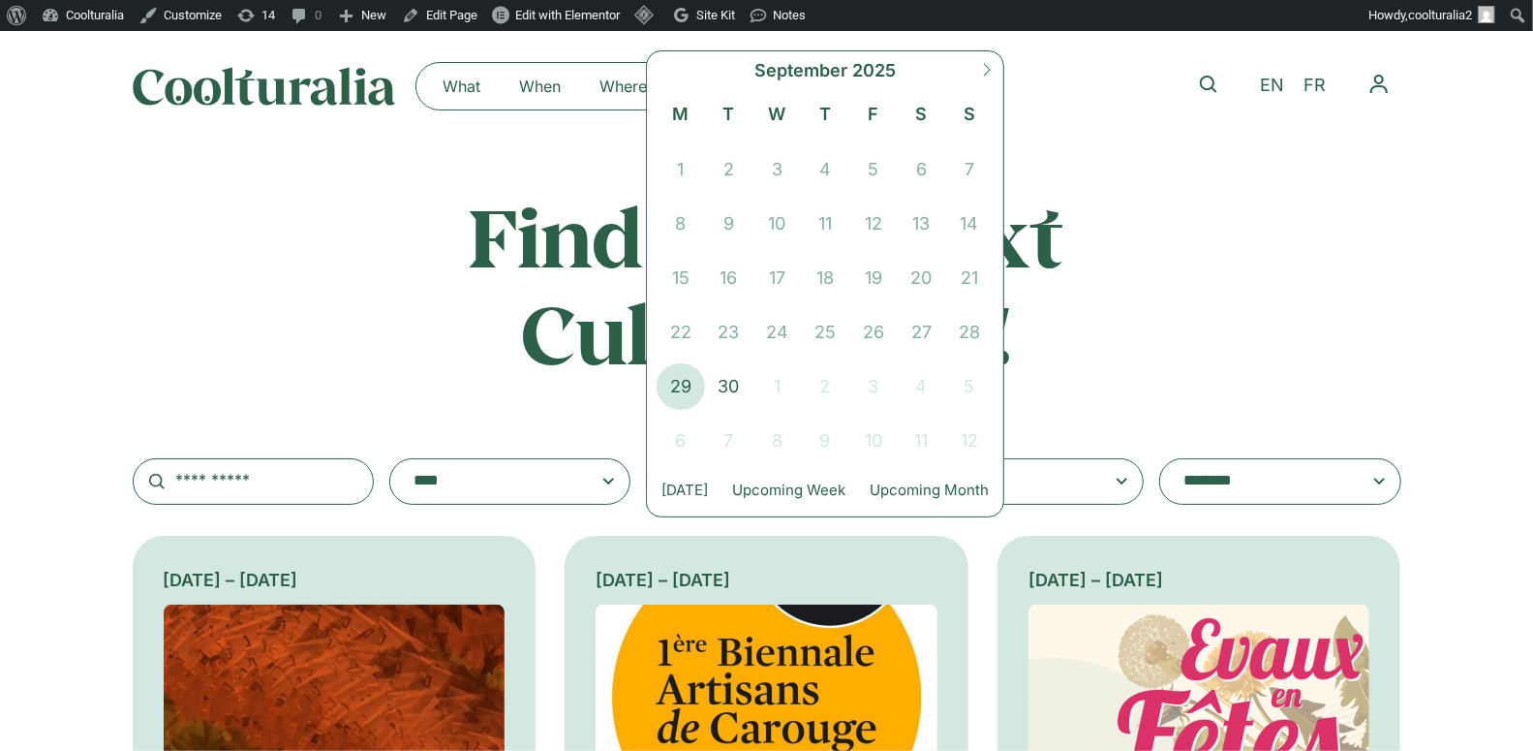
click at [987, 55] on span at bounding box center [987, 77] width 33 height 52
select select "*"
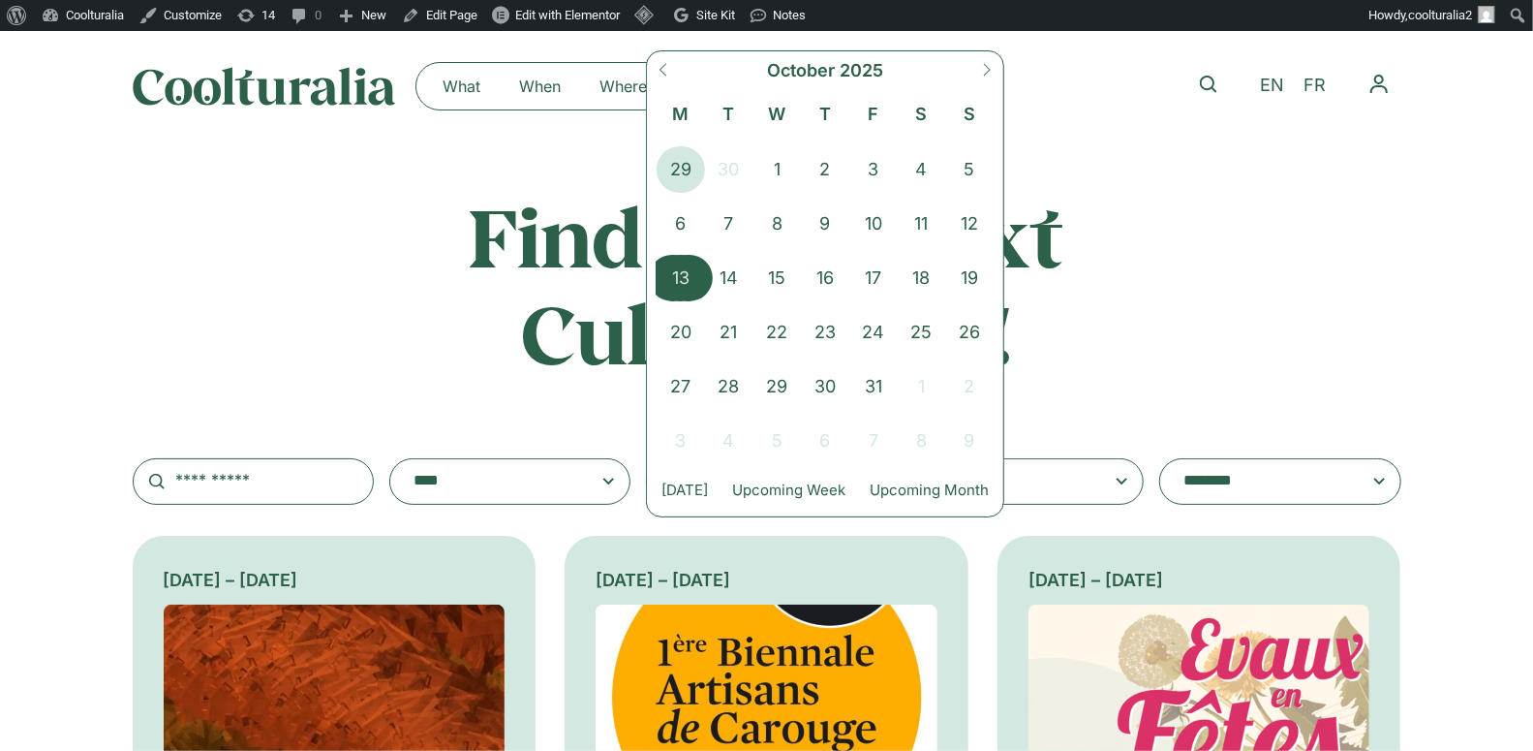
click at [677, 284] on span "13" at bounding box center [681, 278] width 48 height 46
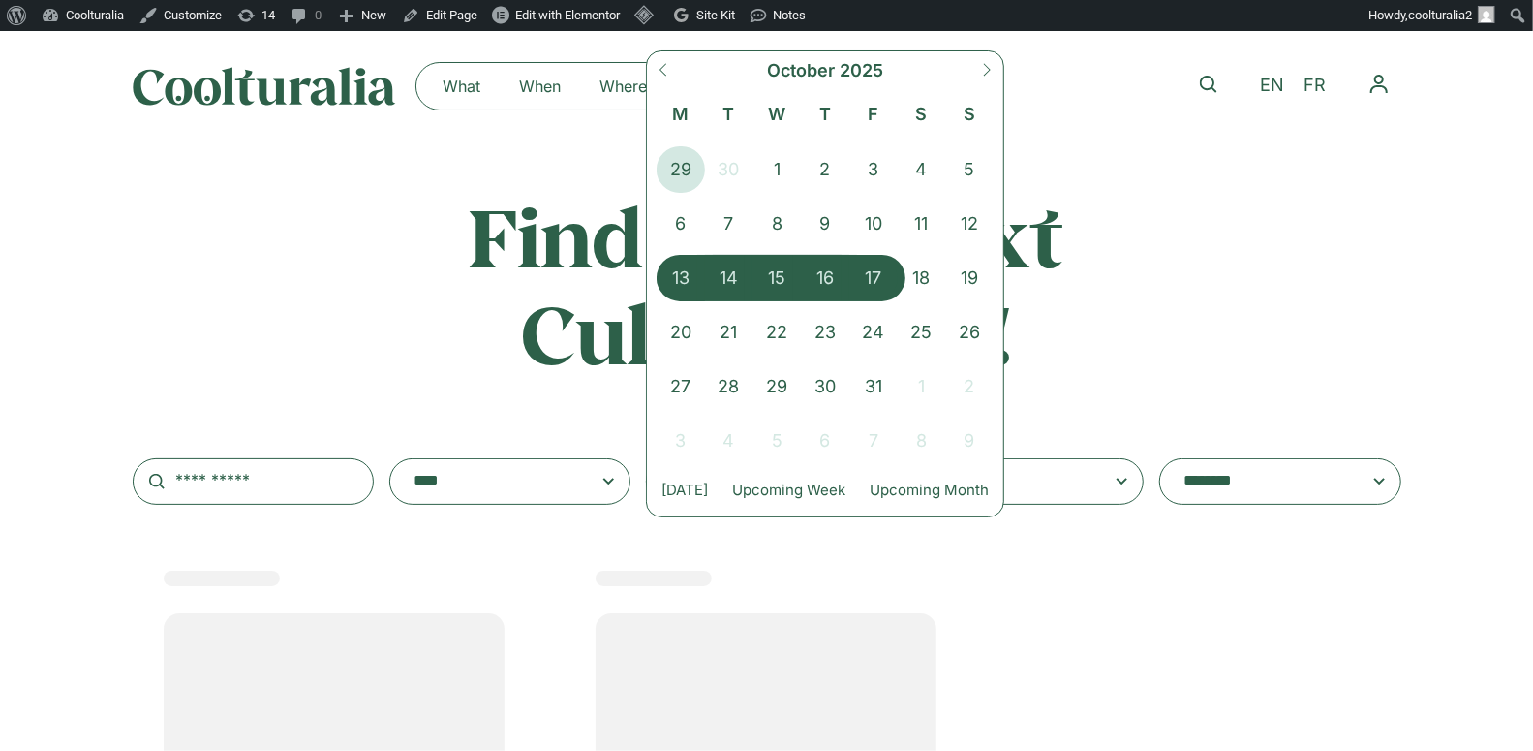
click at [863, 271] on span "17" at bounding box center [873, 278] width 48 height 46
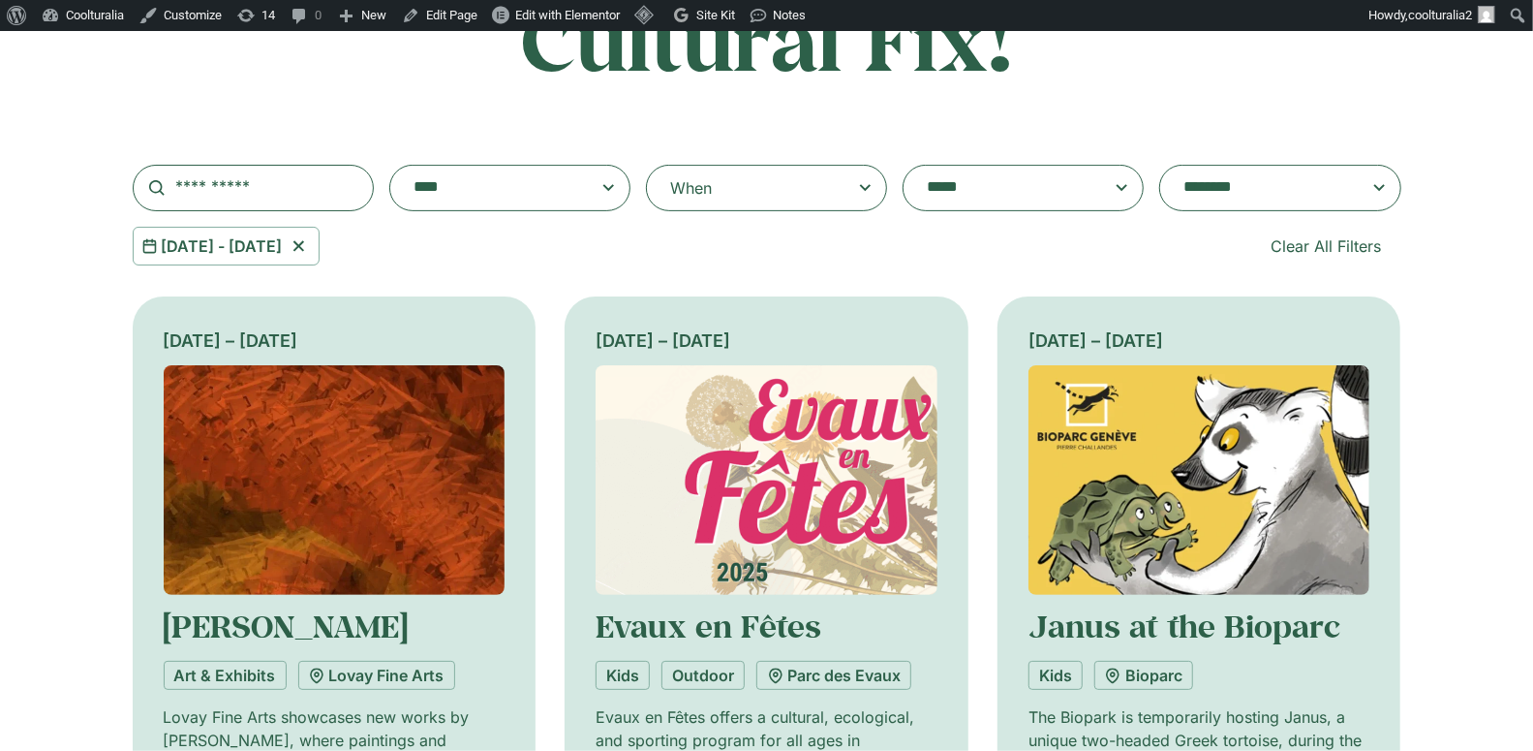
scroll to position [318, 0]
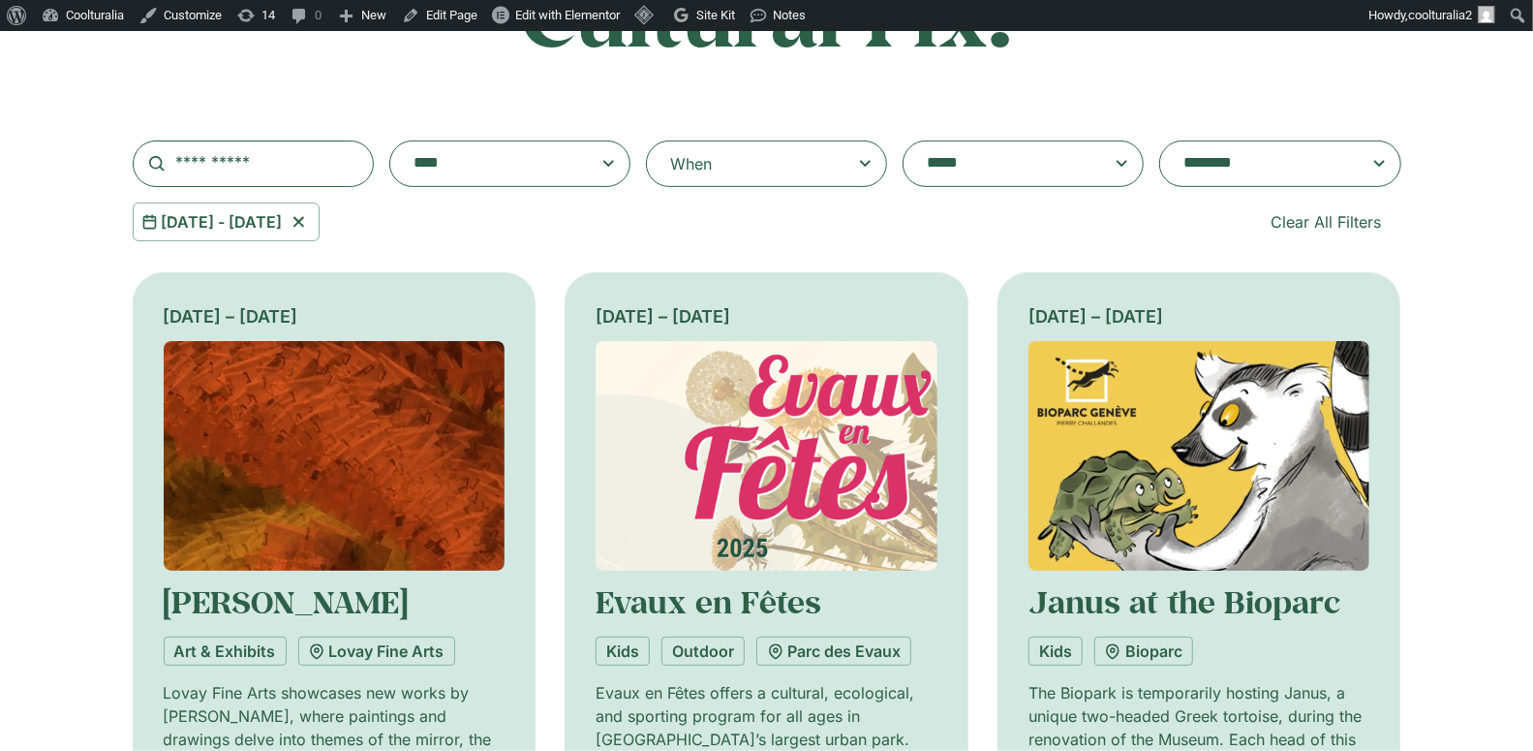
click at [1280, 144] on span at bounding box center [1279, 163] width 241 height 46
click at [1160, 141] on select "**********" at bounding box center [1159, 140] width 1 height 1
click at [1275, 159] on textarea "**********" at bounding box center [1261, 163] width 155 height 27
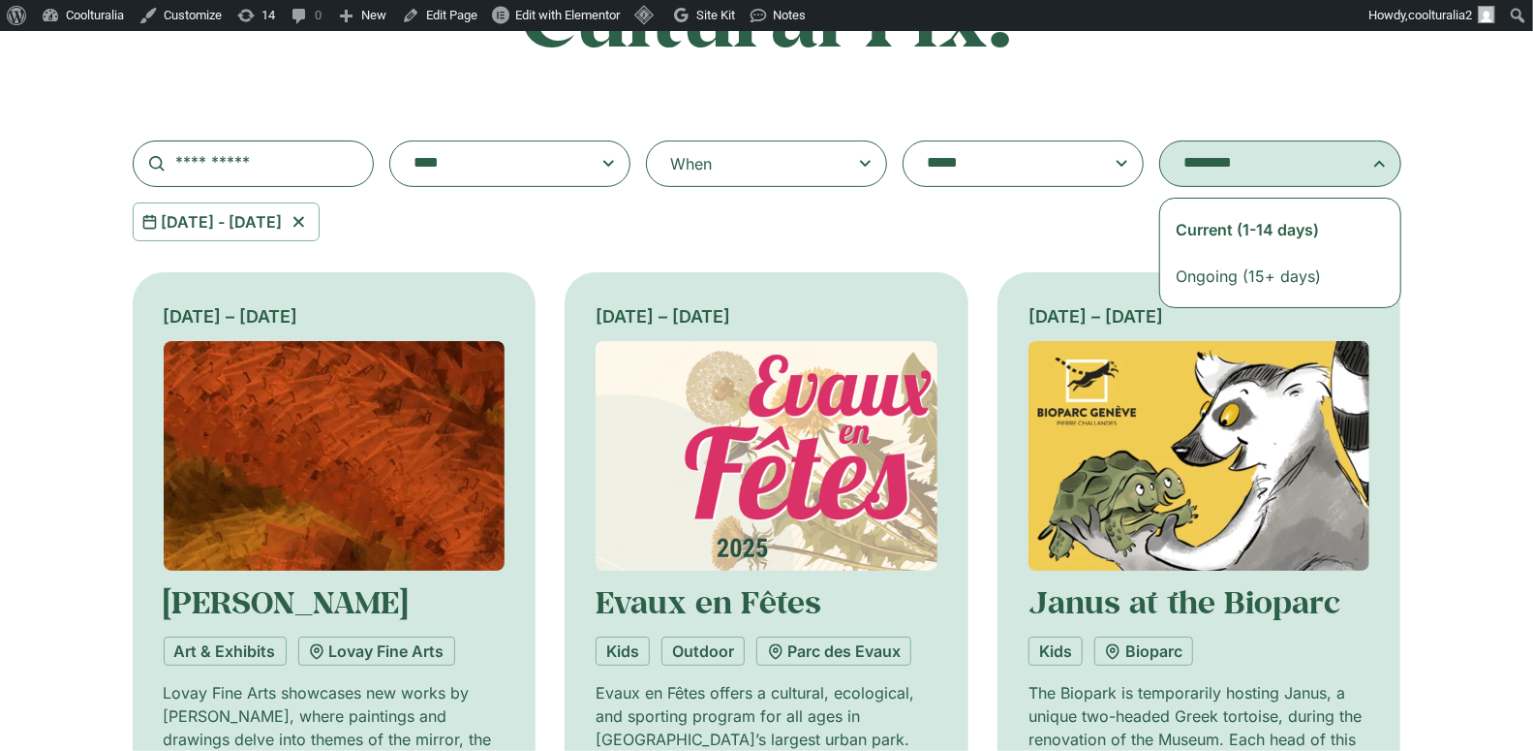
select select "**********"
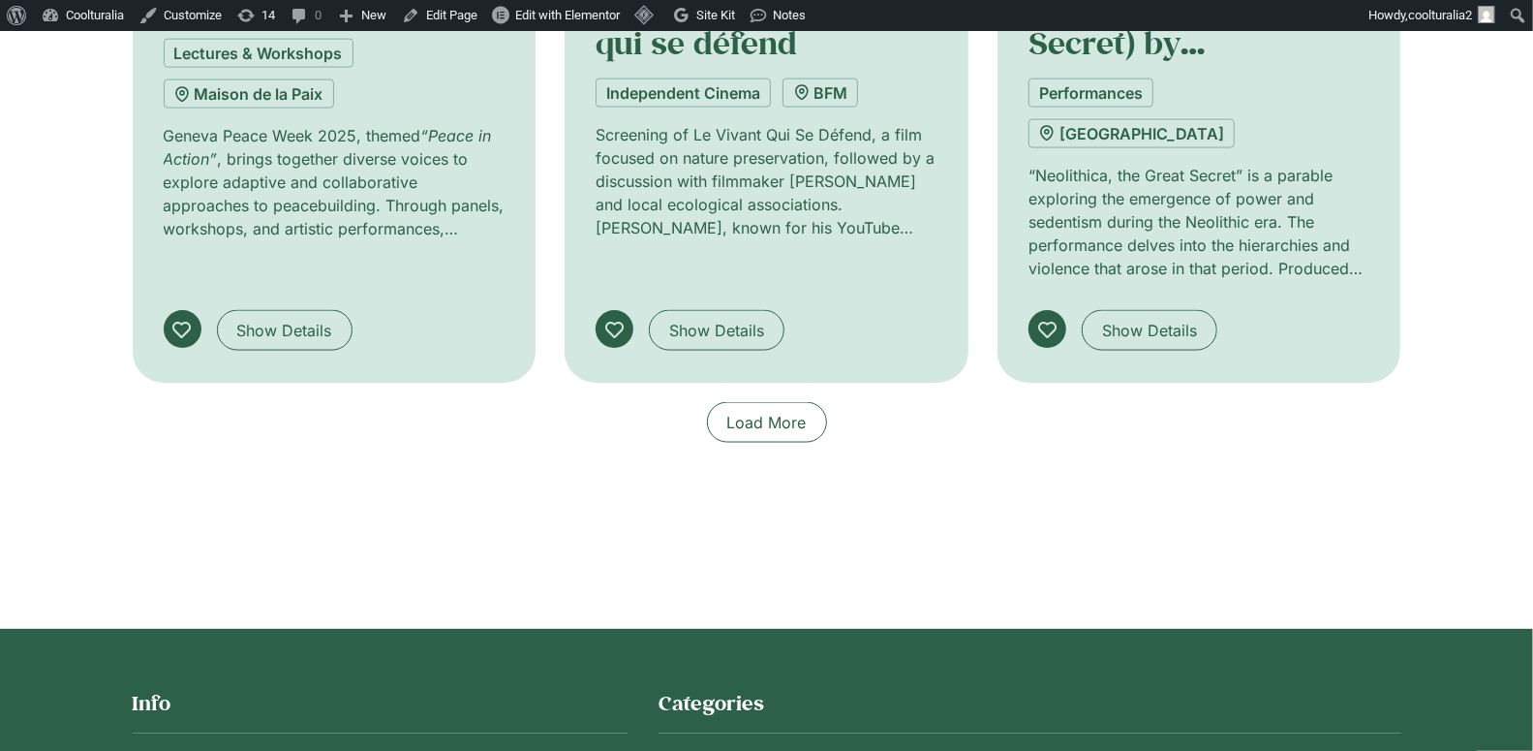
scroll to position [1654, 0]
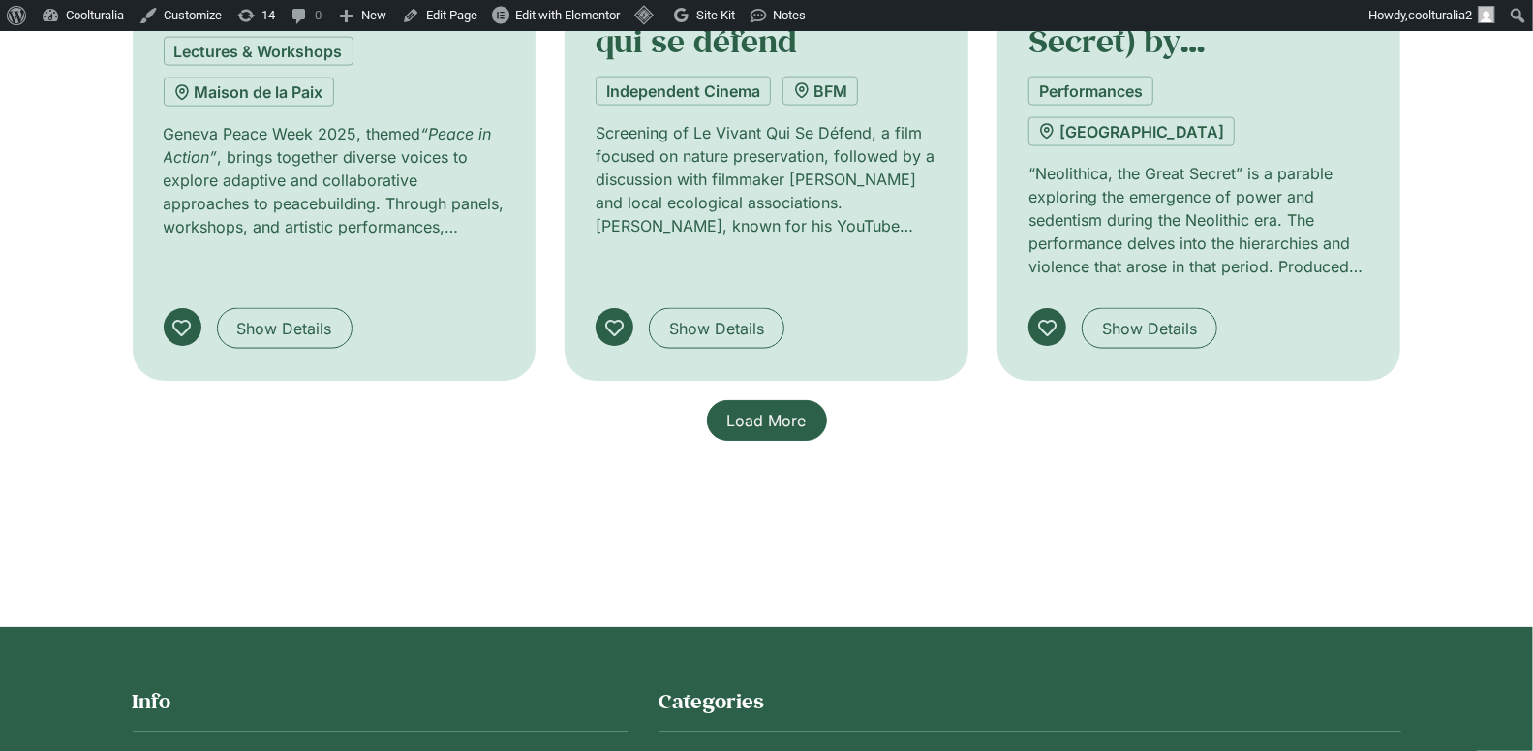
click at [760, 409] on span "Load More" at bounding box center [766, 420] width 79 height 23
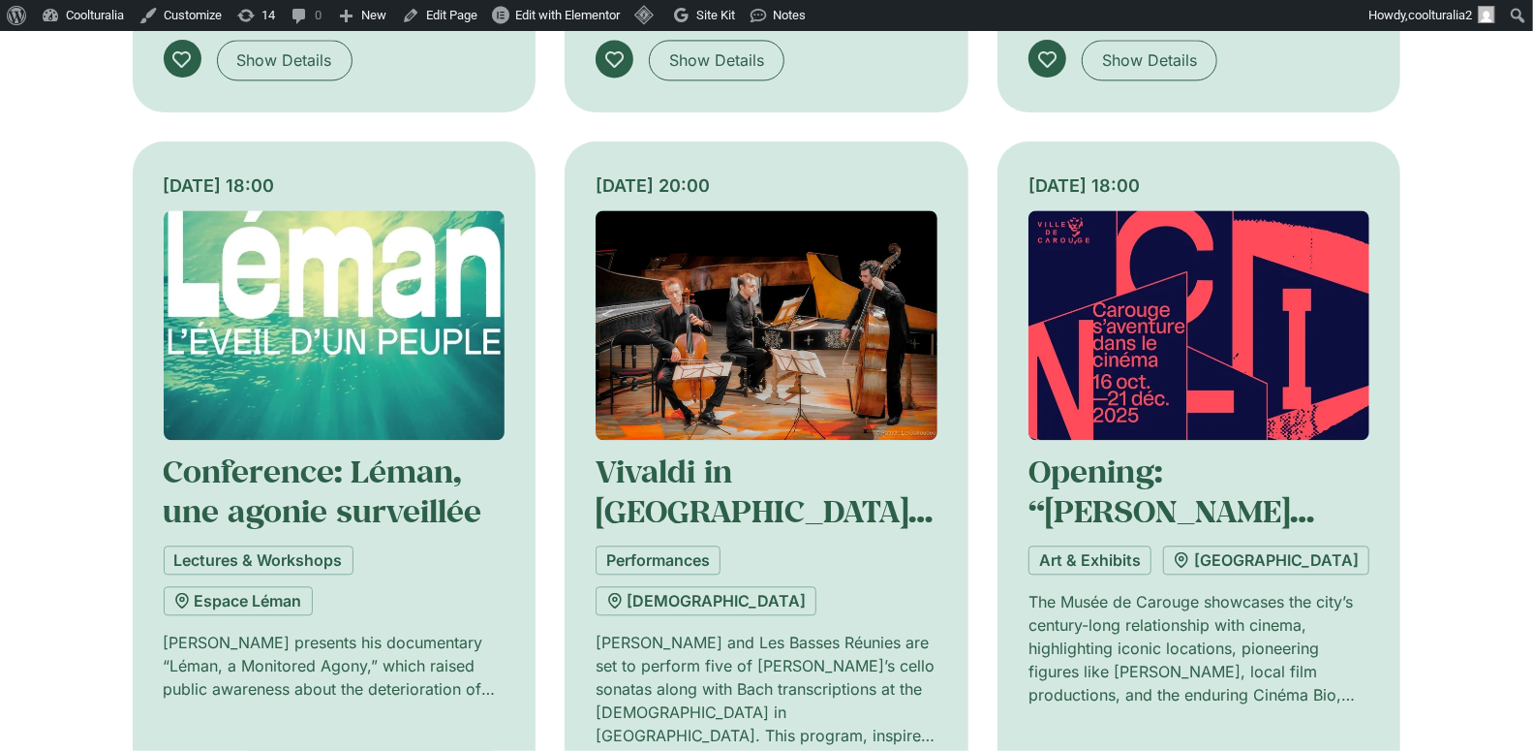
scroll to position [2988, 0]
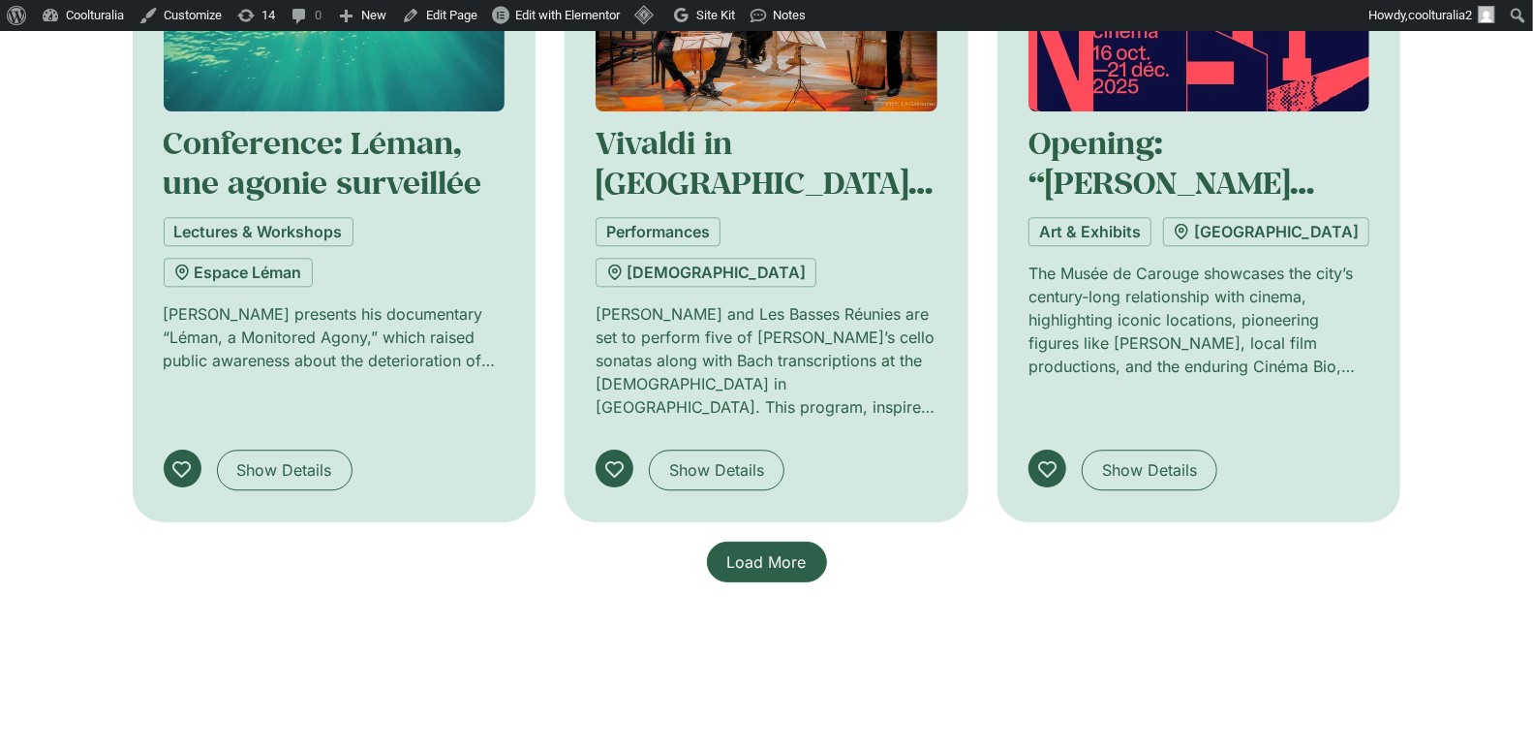
click at [779, 550] on span "Load More" at bounding box center [766, 561] width 79 height 23
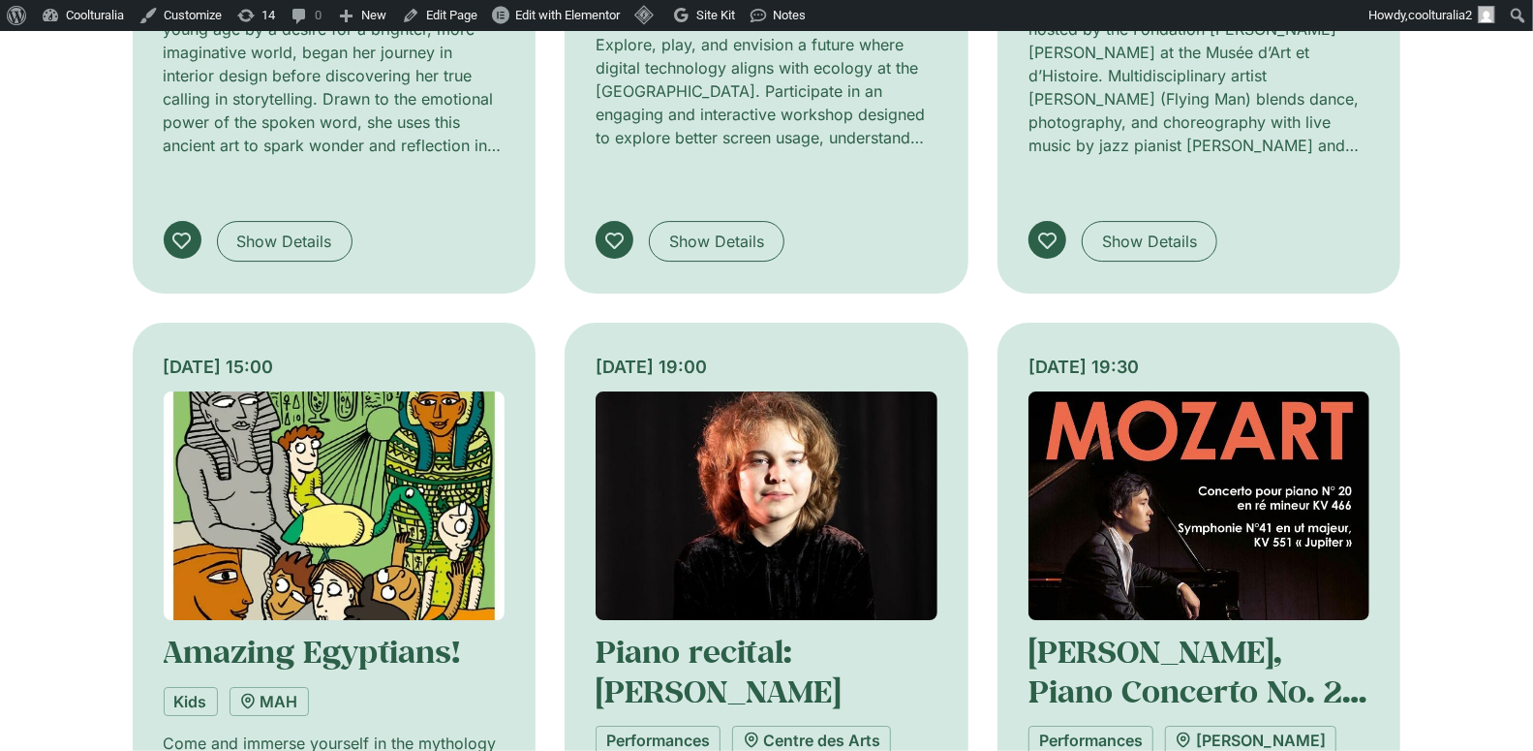
scroll to position [4031, 0]
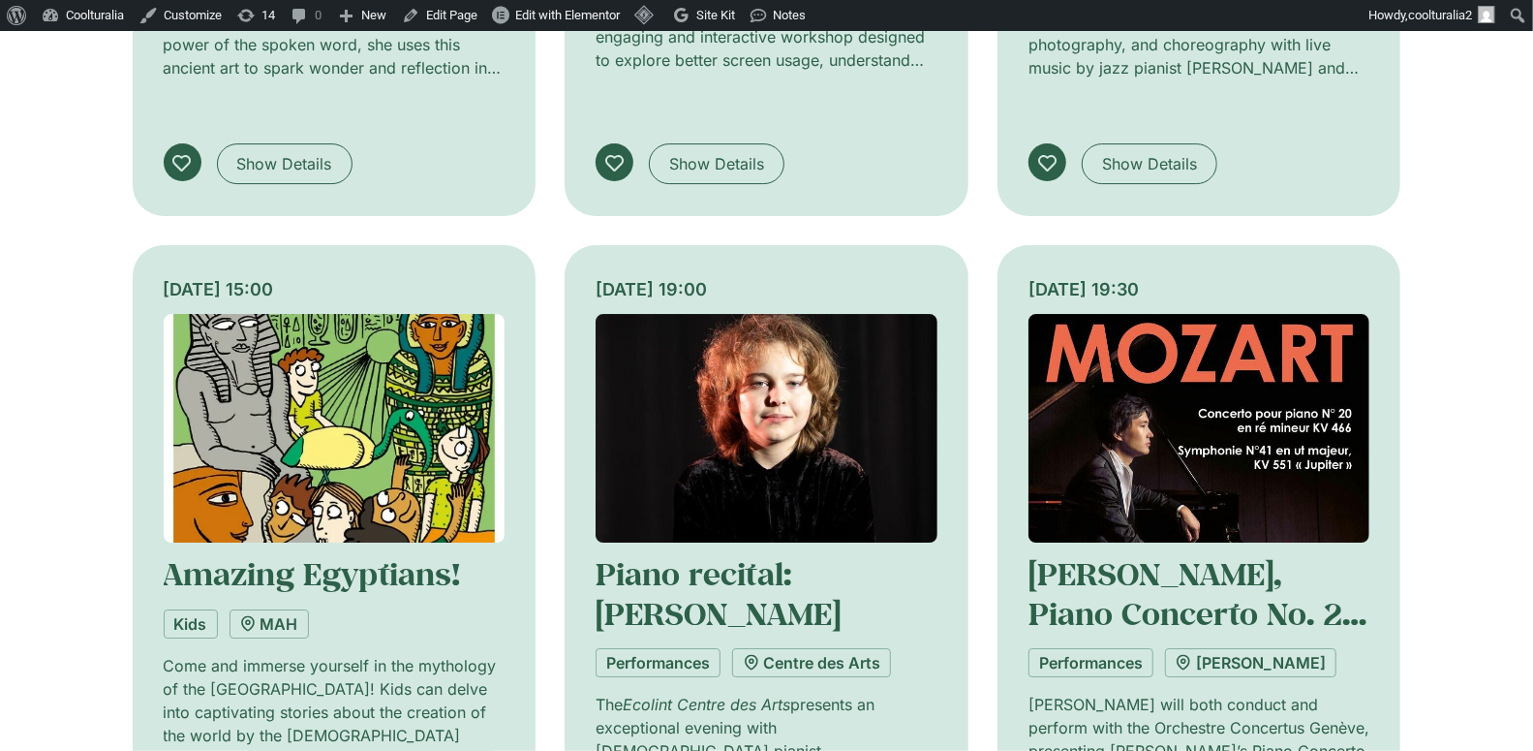
click at [722, 314] on img at bounding box center [767, 429] width 342 height 230
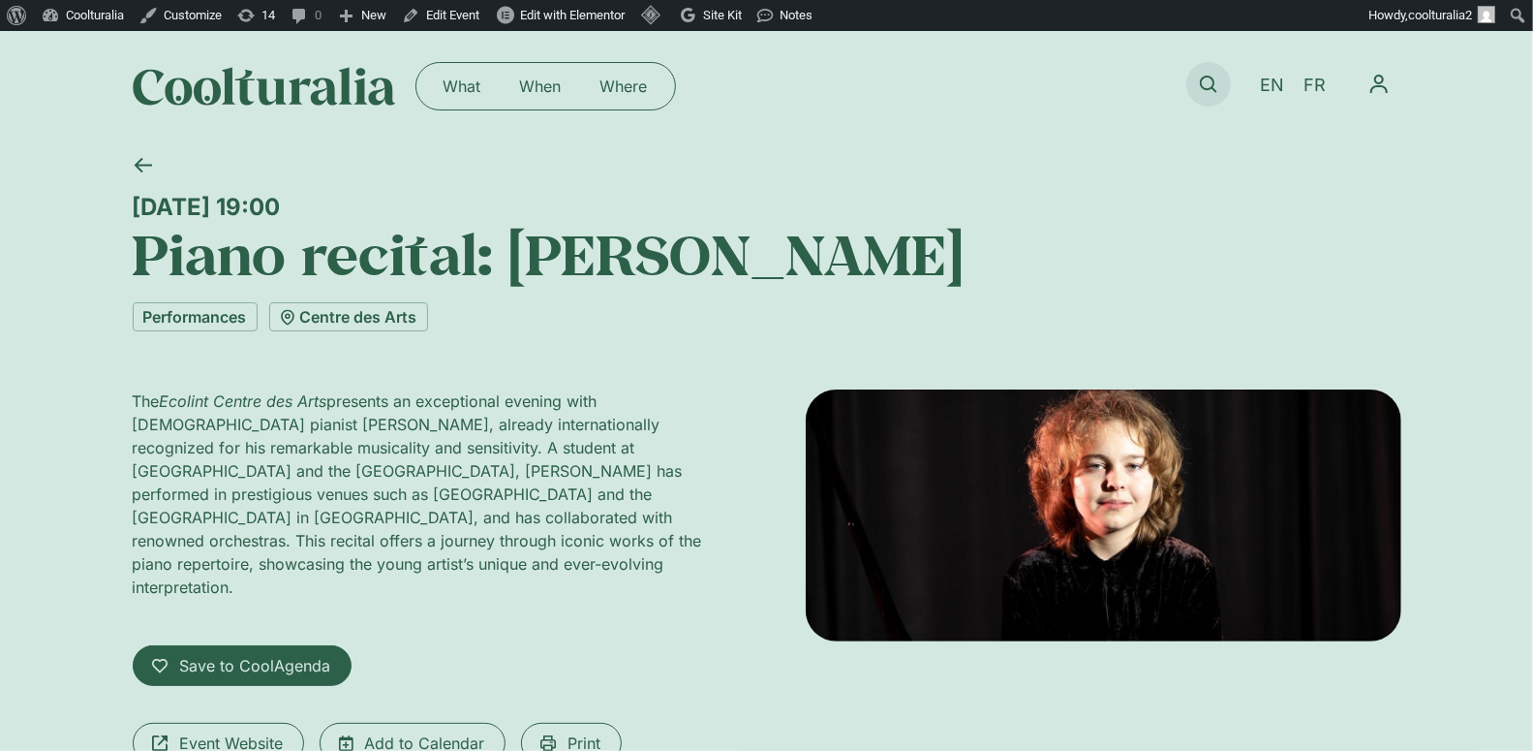
click at [1214, 84] on icon at bounding box center [1208, 84] width 17 height 17
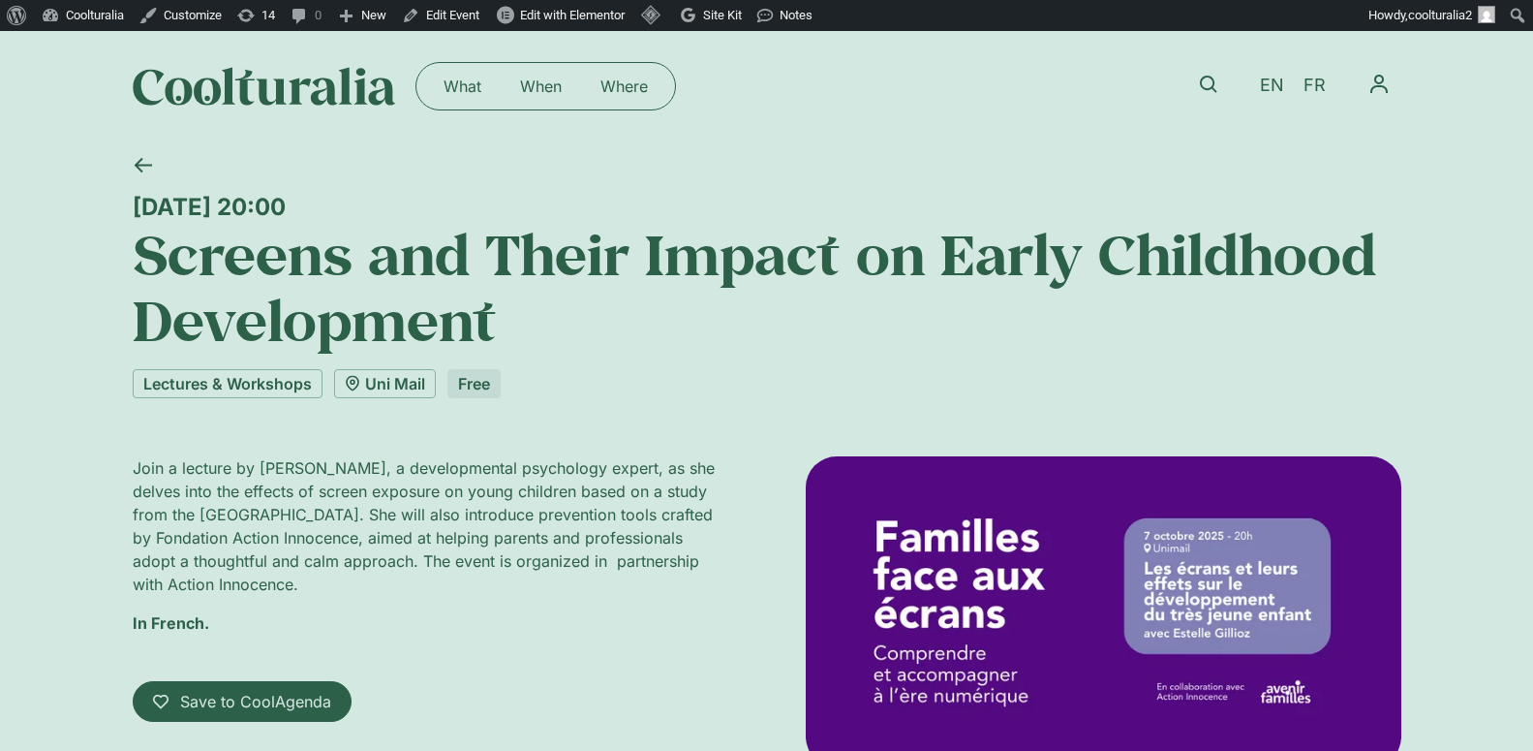
scroll to position [13, 0]
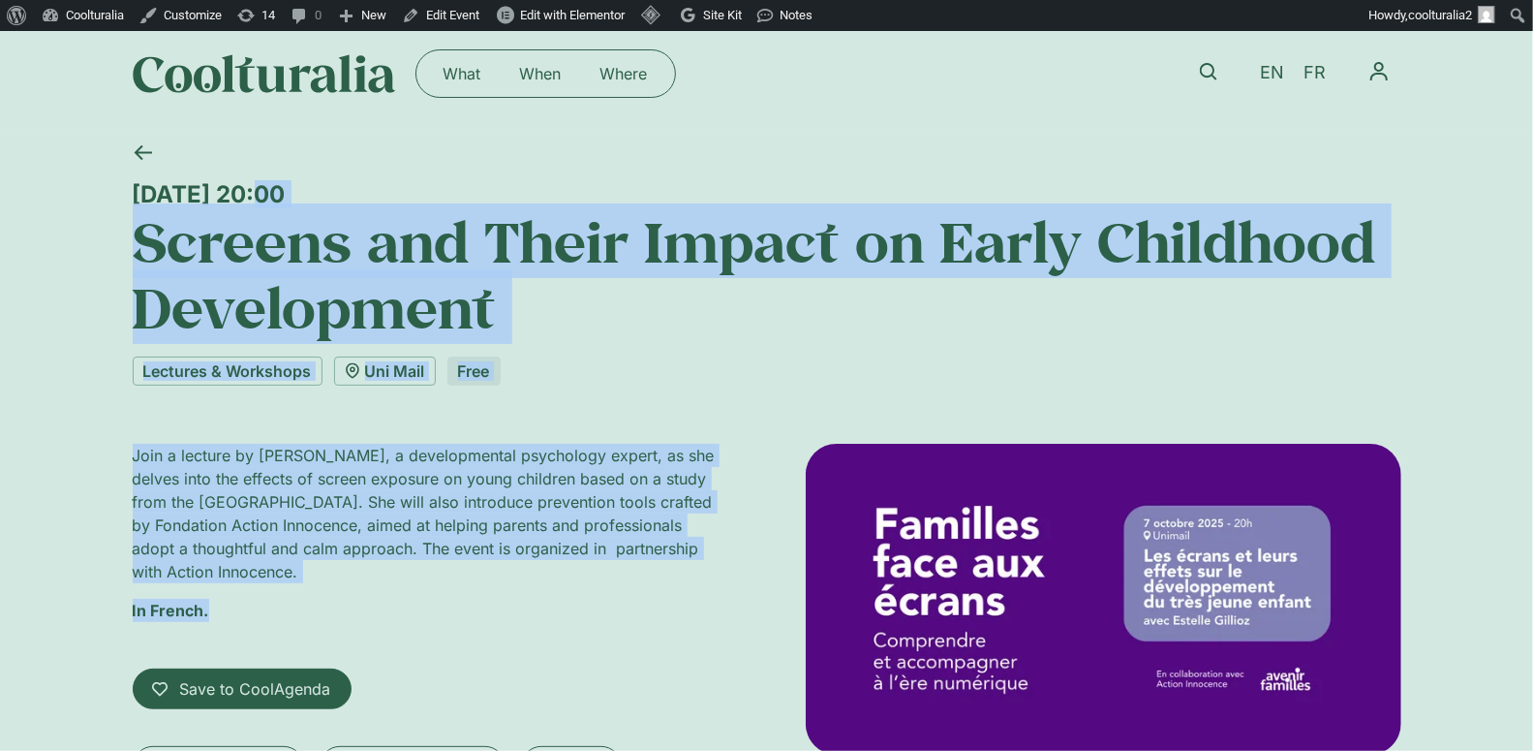
drag, startPoint x: 123, startPoint y: 181, endPoint x: 231, endPoint y: 607, distance: 439.8
click at [231, 607] on div "Tuesday 7 October, 20:00 Screens and Their Impact on Early Childhood Developmen…" at bounding box center [766, 526] width 1533 height 795
copy div "Tuesday 7 October, 20:00 Screens and Their Impact on Early Childhood Developmen…"
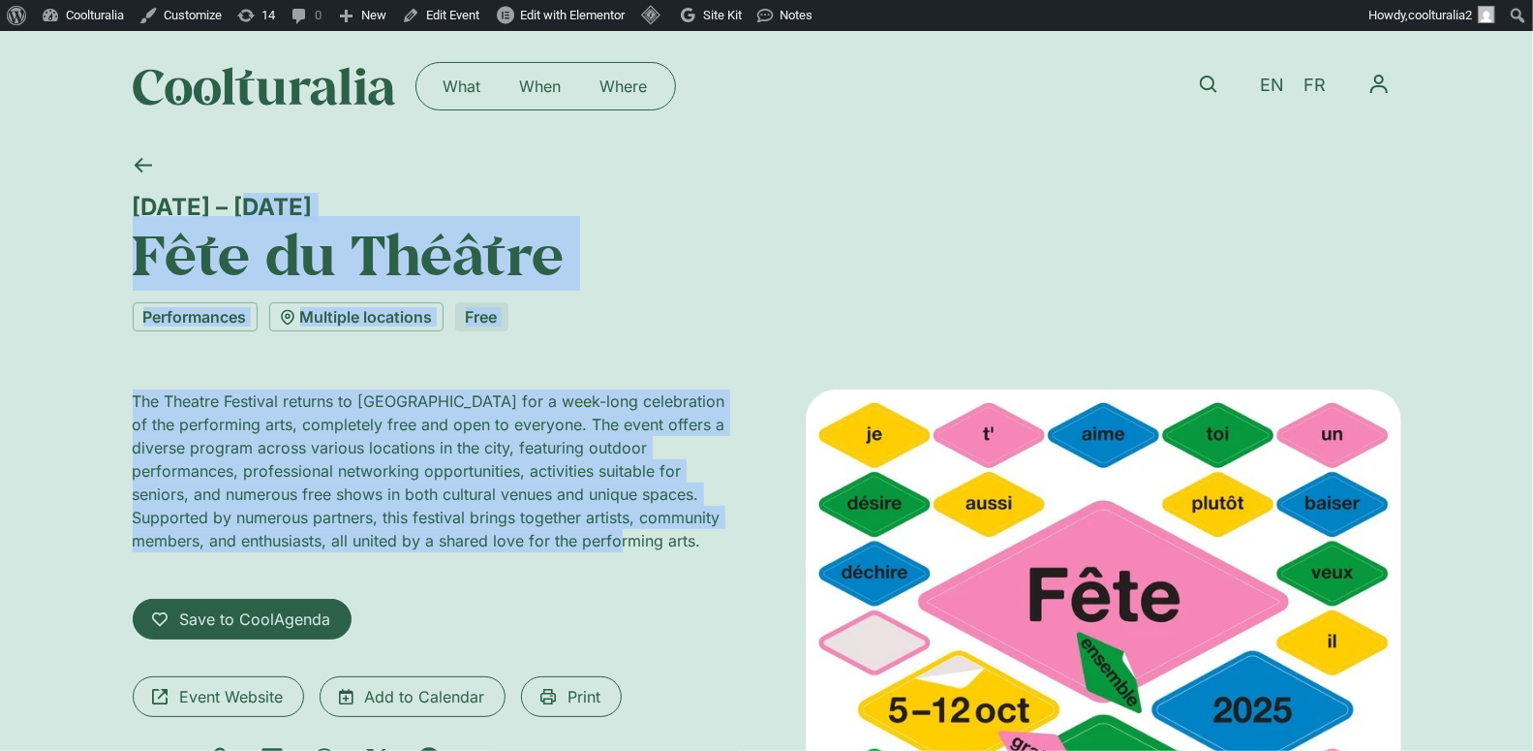
drag, startPoint x: 132, startPoint y: 199, endPoint x: 722, endPoint y: 543, distance: 683.3
click at [722, 543] on div "[DATE] – [DATE] Fête du Théâtre Performances Multiple locations Free The Theatr…" at bounding box center [767, 738] width 1269 height 1195
copy div "[DATE] – [DATE] Fête du Théâtre Performances Multiple locations Free The Theatr…"
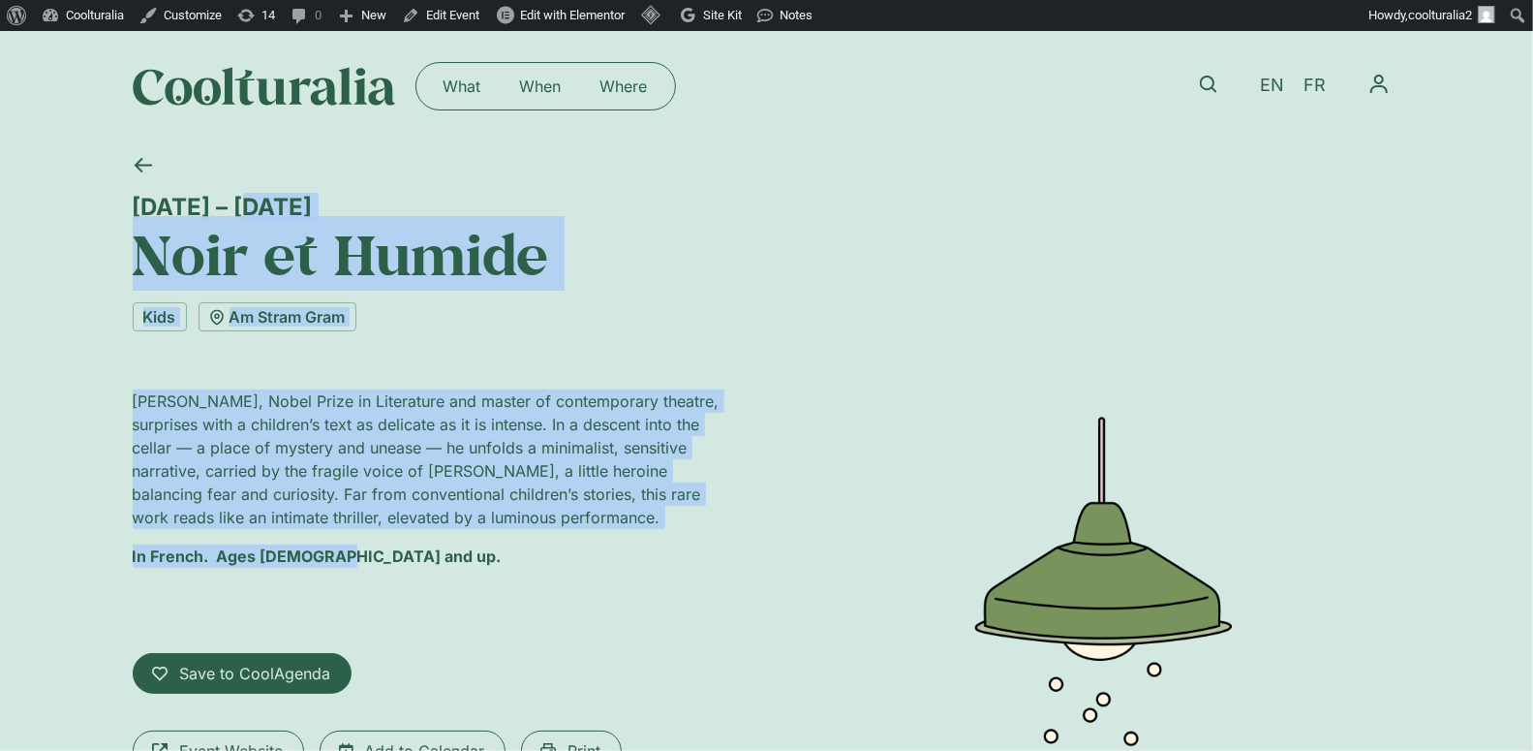
drag, startPoint x: 132, startPoint y: 206, endPoint x: 367, endPoint y: 561, distance: 425.5
click at [367, 561] on div "10 – 12 October Noir et Humide Kids Am Stram Gram Jon Fosse, Nobel Prize in Lit…" at bounding box center [767, 597] width 1269 height 913
copy div "10 – 12 October Noir et Humide Kids Am Stram Gram Jon Fosse, Nobel Prize in Lit…"
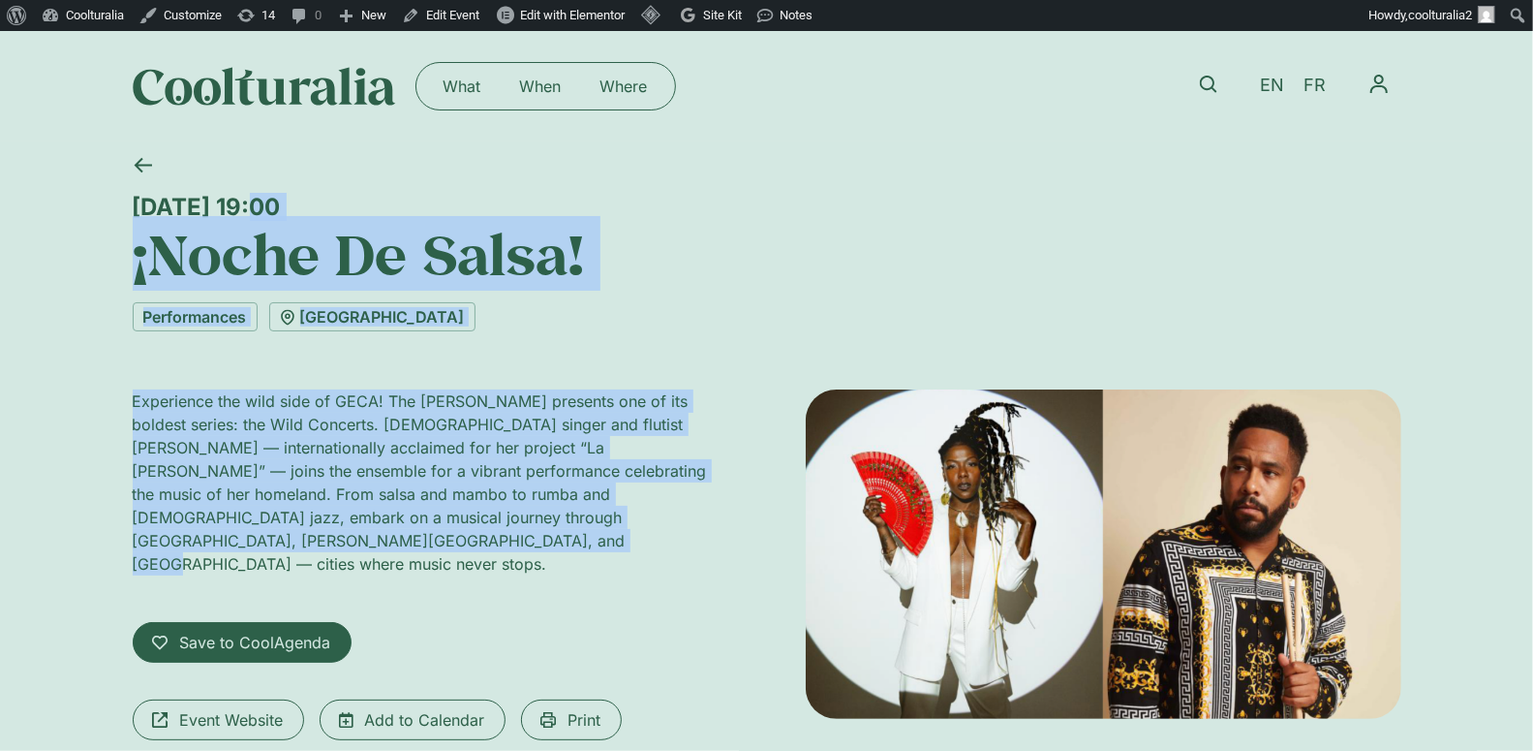
drag, startPoint x: 128, startPoint y: 203, endPoint x: 307, endPoint y: 533, distance: 374.9
click at [307, 533] on div "[DATE] 19:00 ¡Noche De Salsa! Performances [GEOGRAPHIC_DATA] Experience the wil…" at bounding box center [766, 509] width 1533 height 736
copy div "[DATE] 19:00 ¡Noche De Salsa! Performances Théâtre de Carouge Experience the wi…"
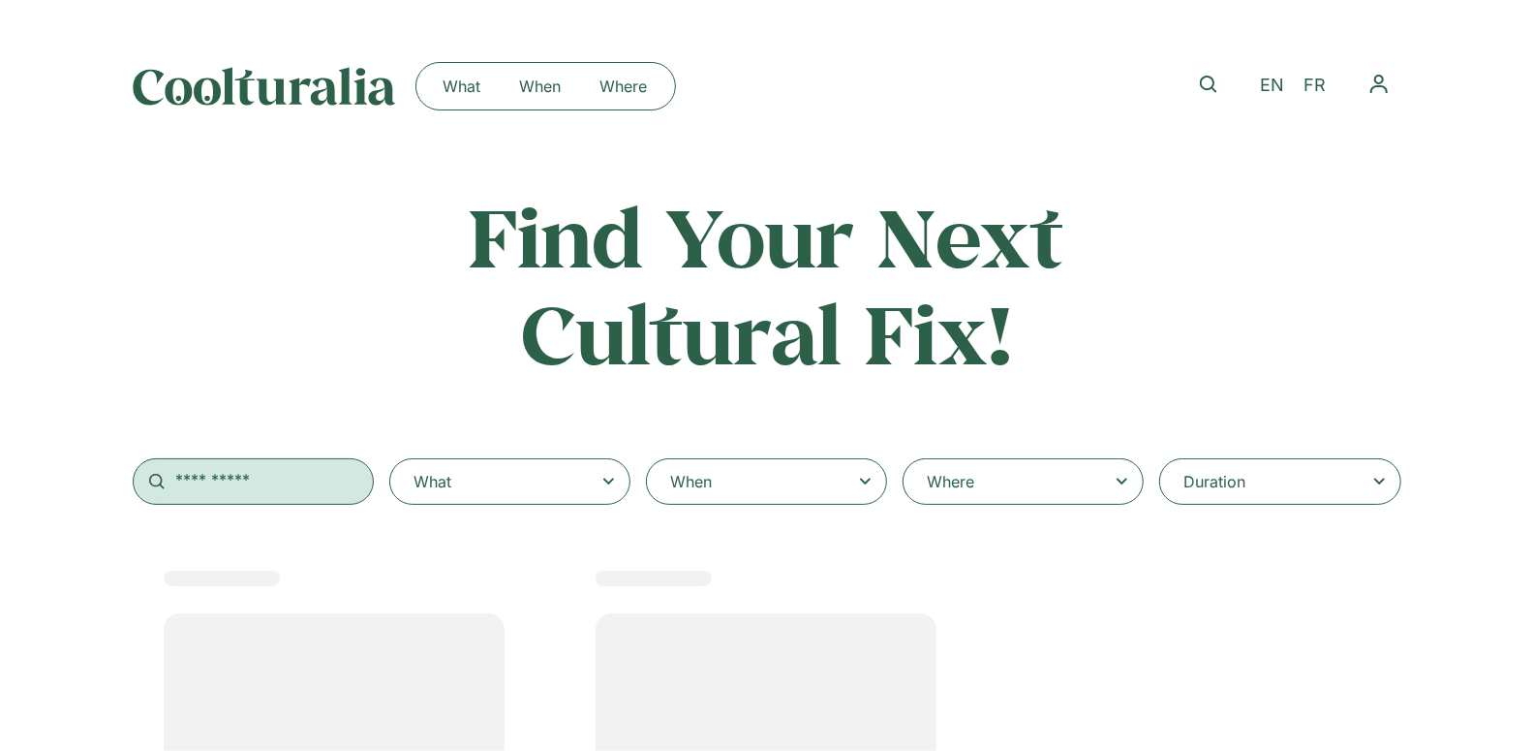
click at [248, 482] on input "text" at bounding box center [253, 481] width 241 height 46
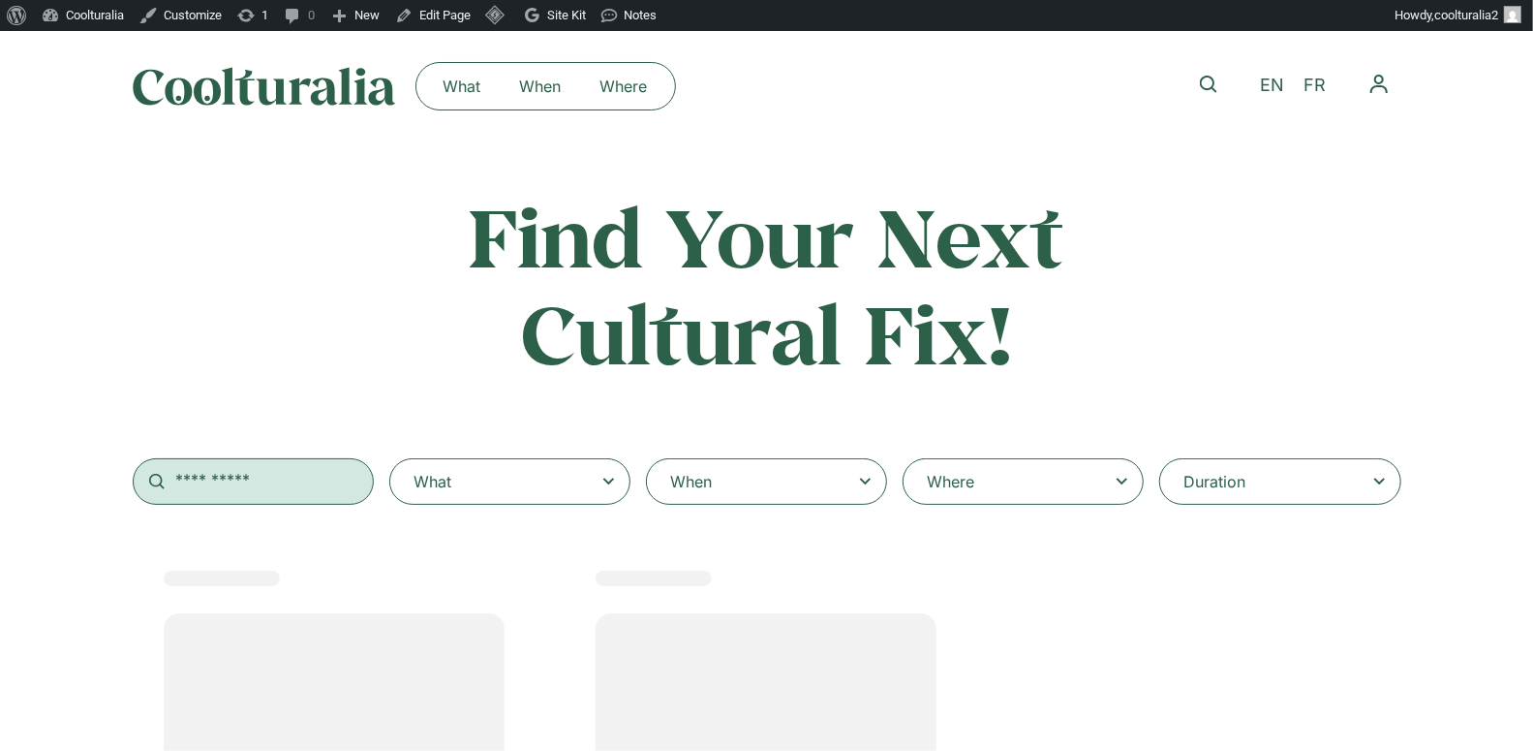
select select
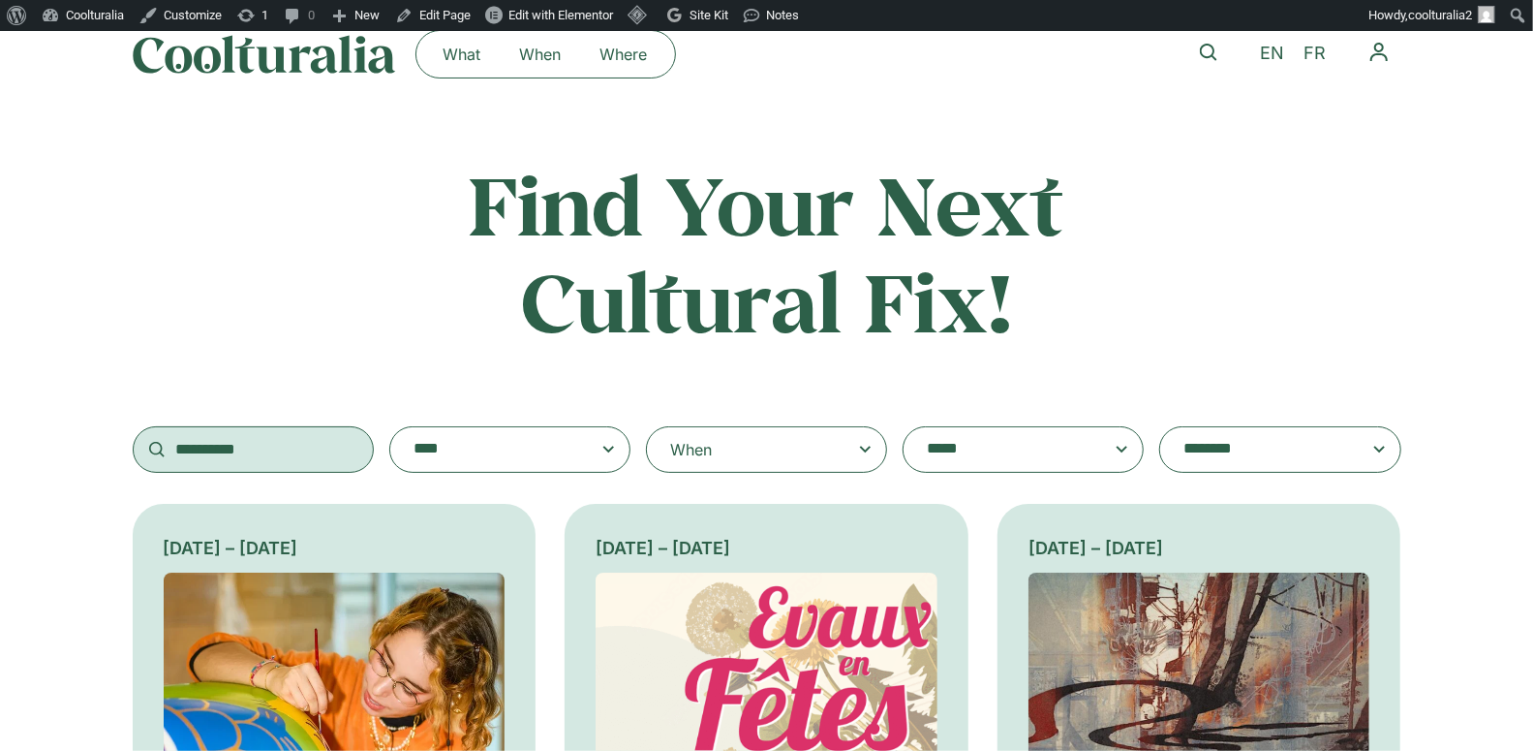
scroll to position [81, 0]
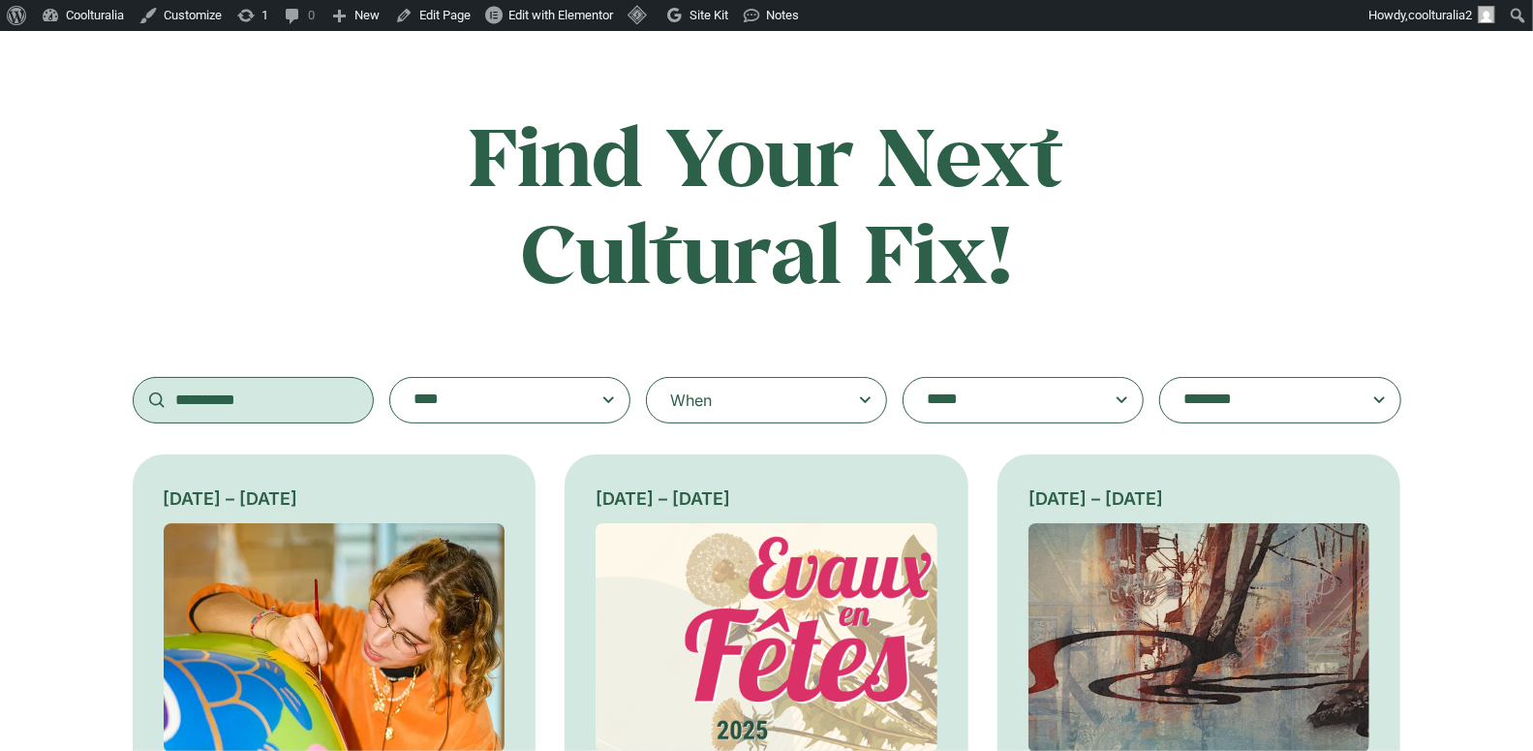
type input "**********"
click at [1339, 402] on textarea "**********" at bounding box center [1261, 399] width 155 height 27
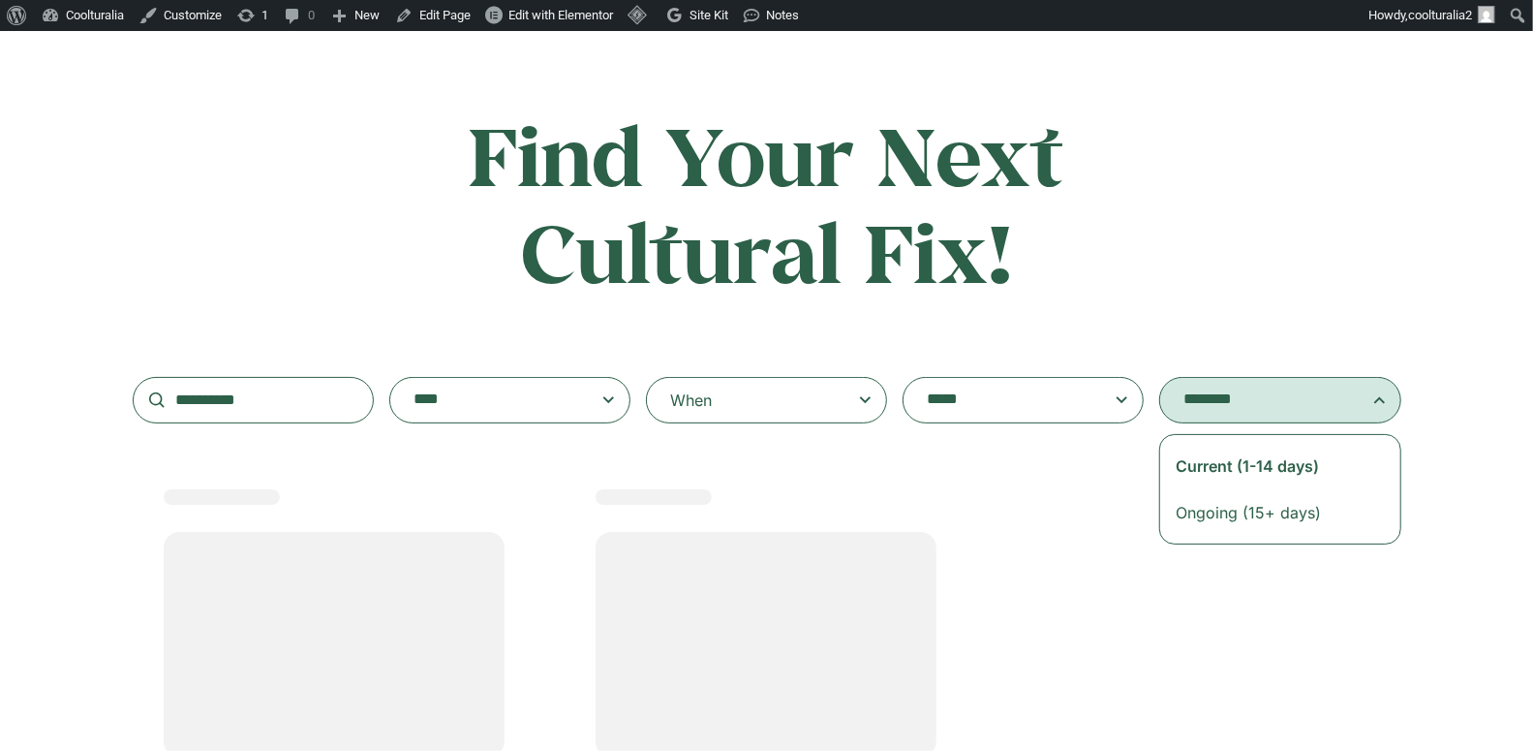
click at [1066, 261] on h2 "Find Your Next Cultural Fix!" at bounding box center [766, 203] width 761 height 193
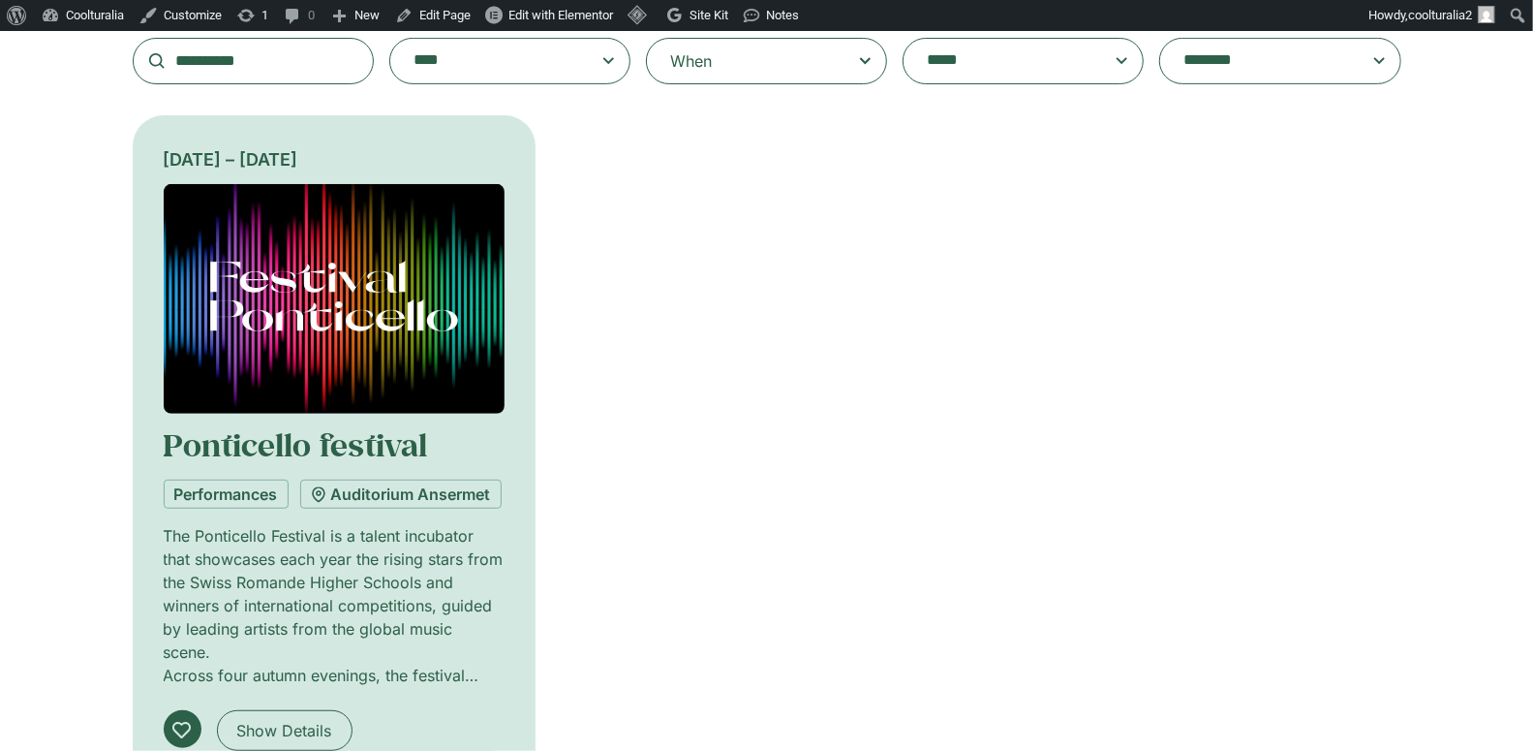
scroll to position [424, 0]
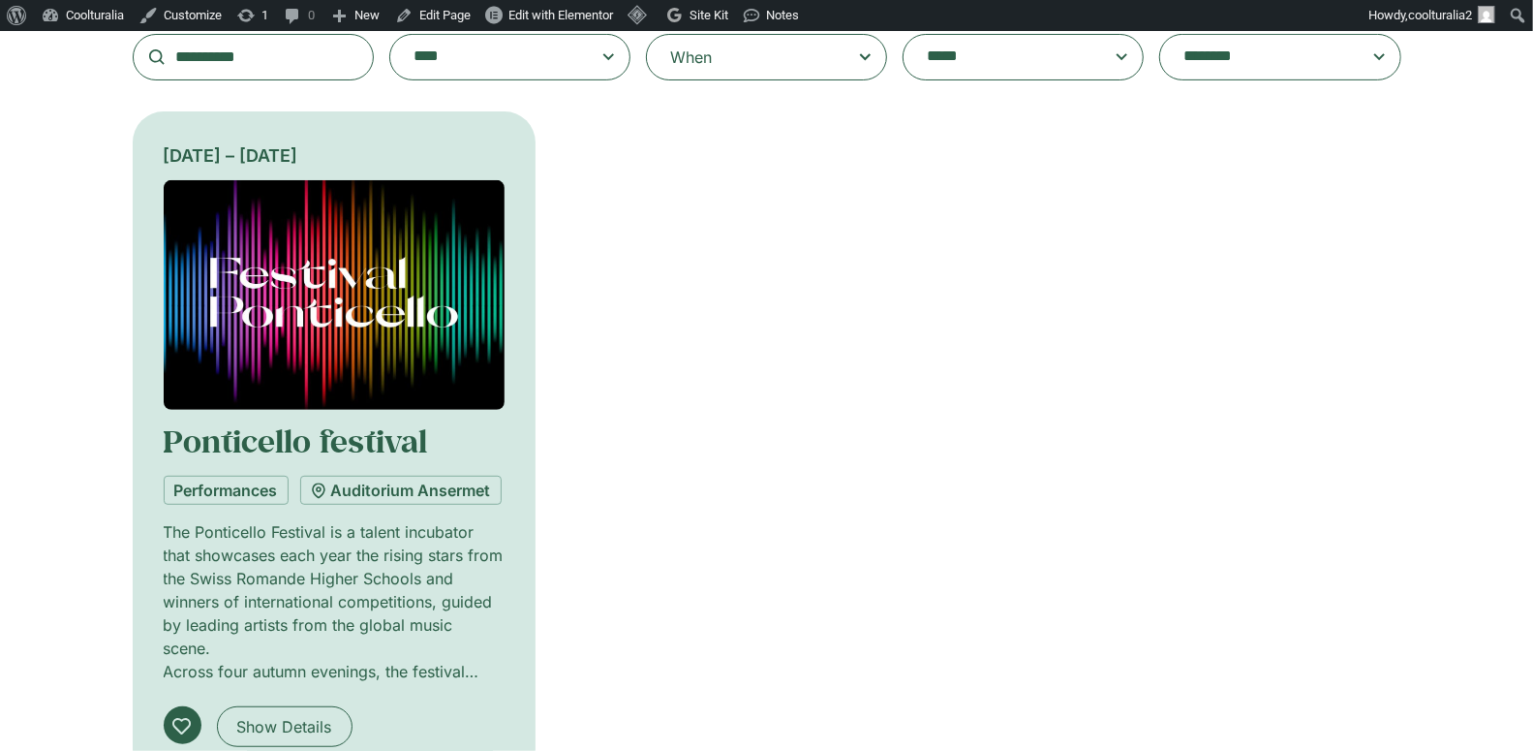
click at [387, 261] on img at bounding box center [335, 295] width 342 height 230
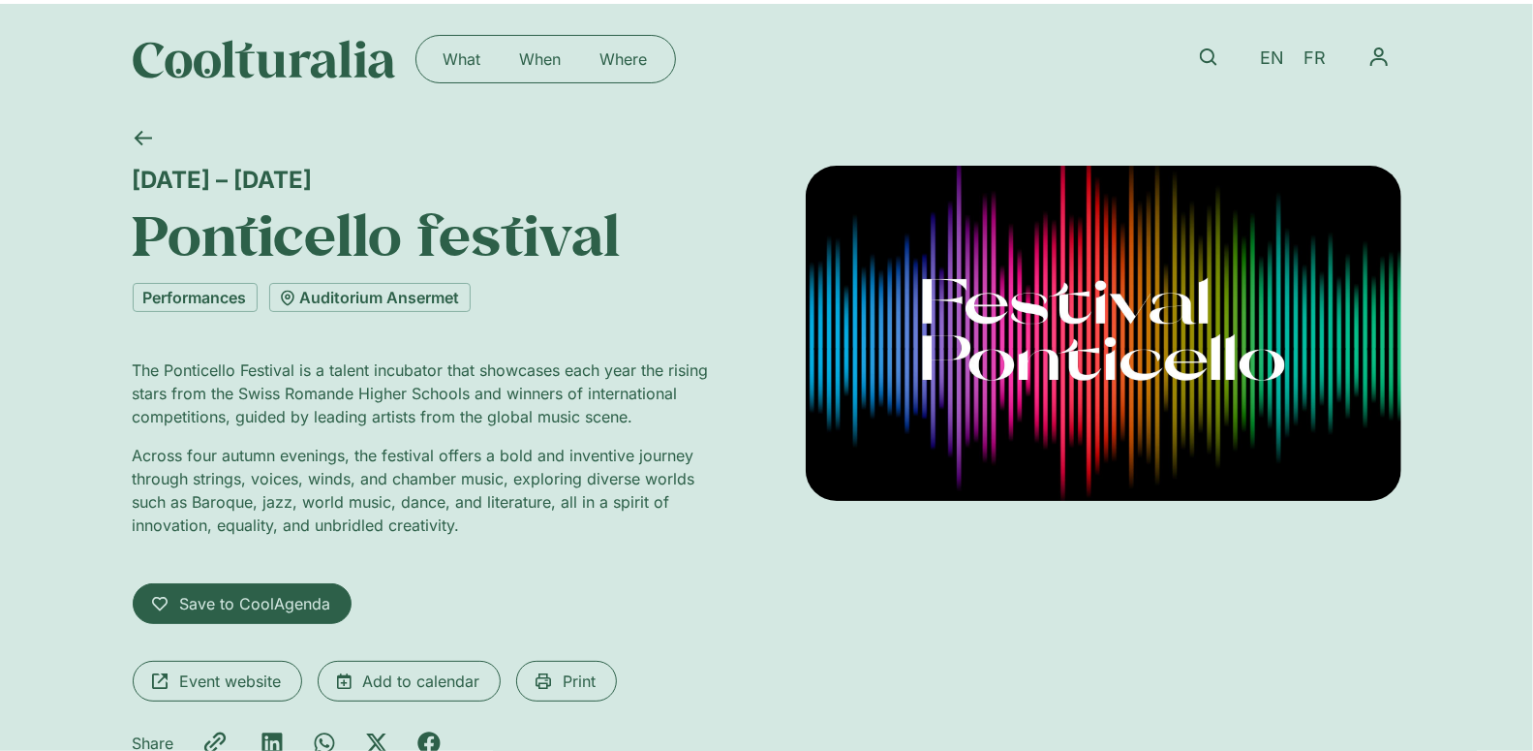
scroll to position [24, 0]
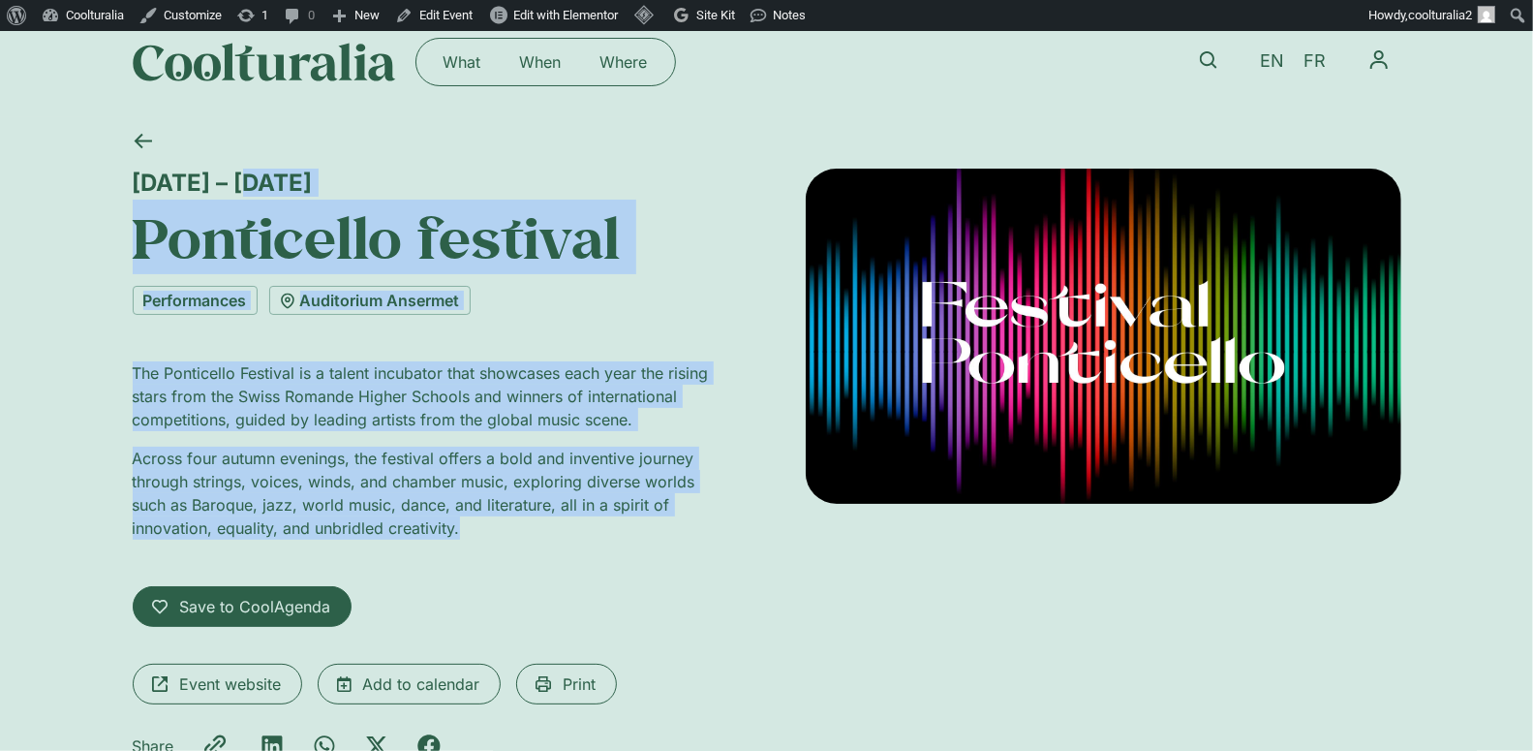
drag, startPoint x: 137, startPoint y: 178, endPoint x: 478, endPoint y: 532, distance: 491.8
click at [478, 532] on div "[DATE] – [DATE] [PERSON_NAME] festival Performances Auditorium Ansermet The [PE…" at bounding box center [431, 470] width 596 height 603
copy div "[DATE] – [DATE] [PERSON_NAME] festival Performances Auditorium Ansermet The [PE…"
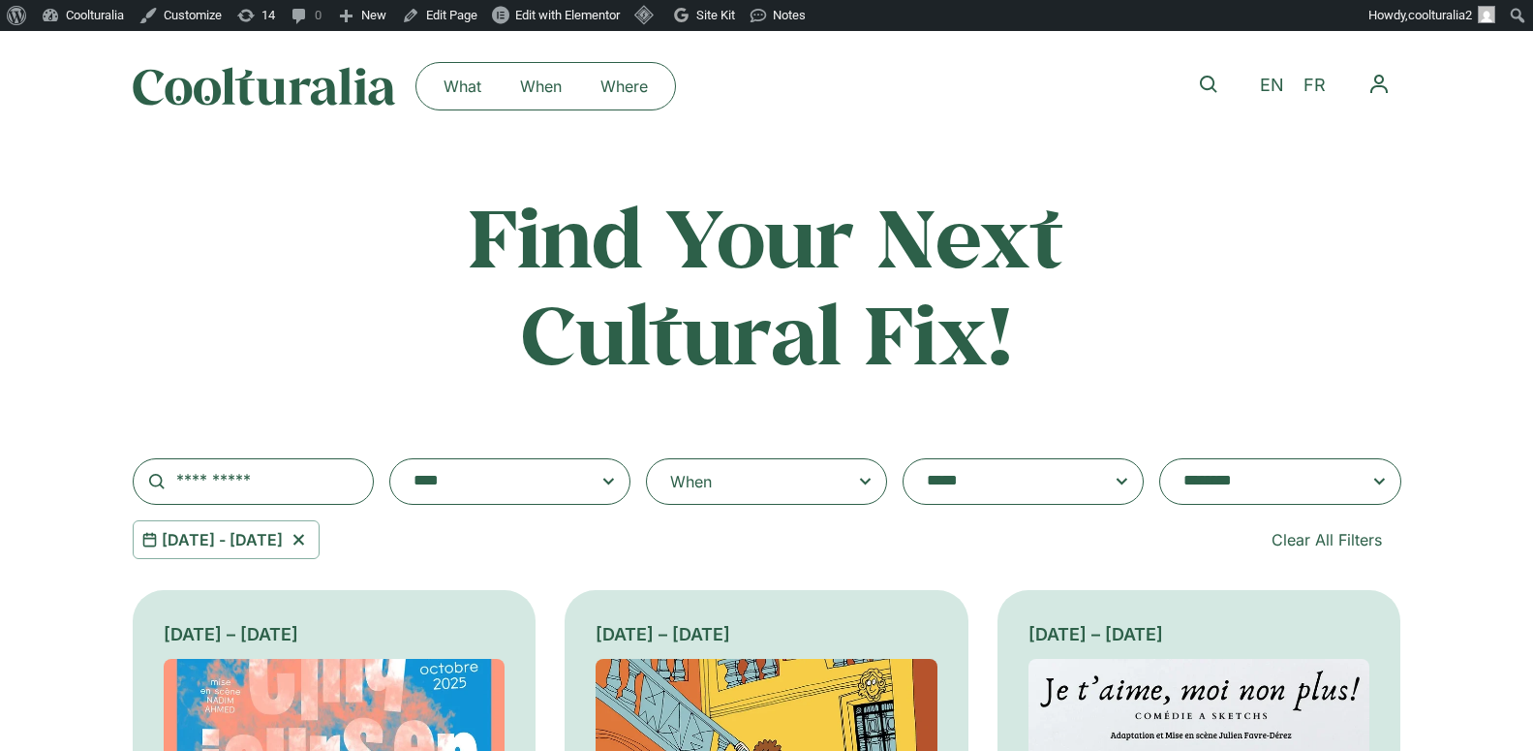
select select "**********"
click at [1030, 468] on textarea "**********" at bounding box center [1004, 481] width 155 height 27
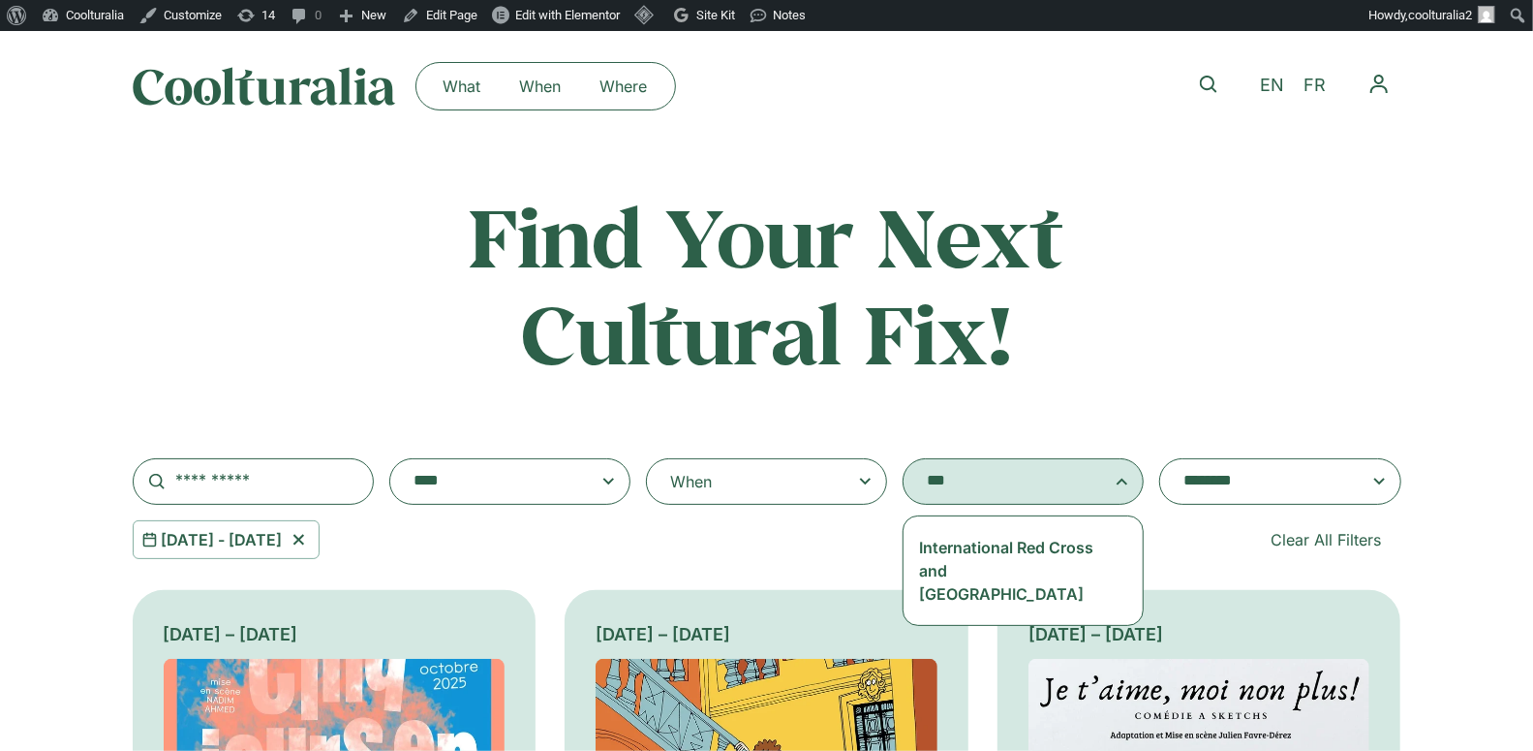
type textarea "***"
select select "***"
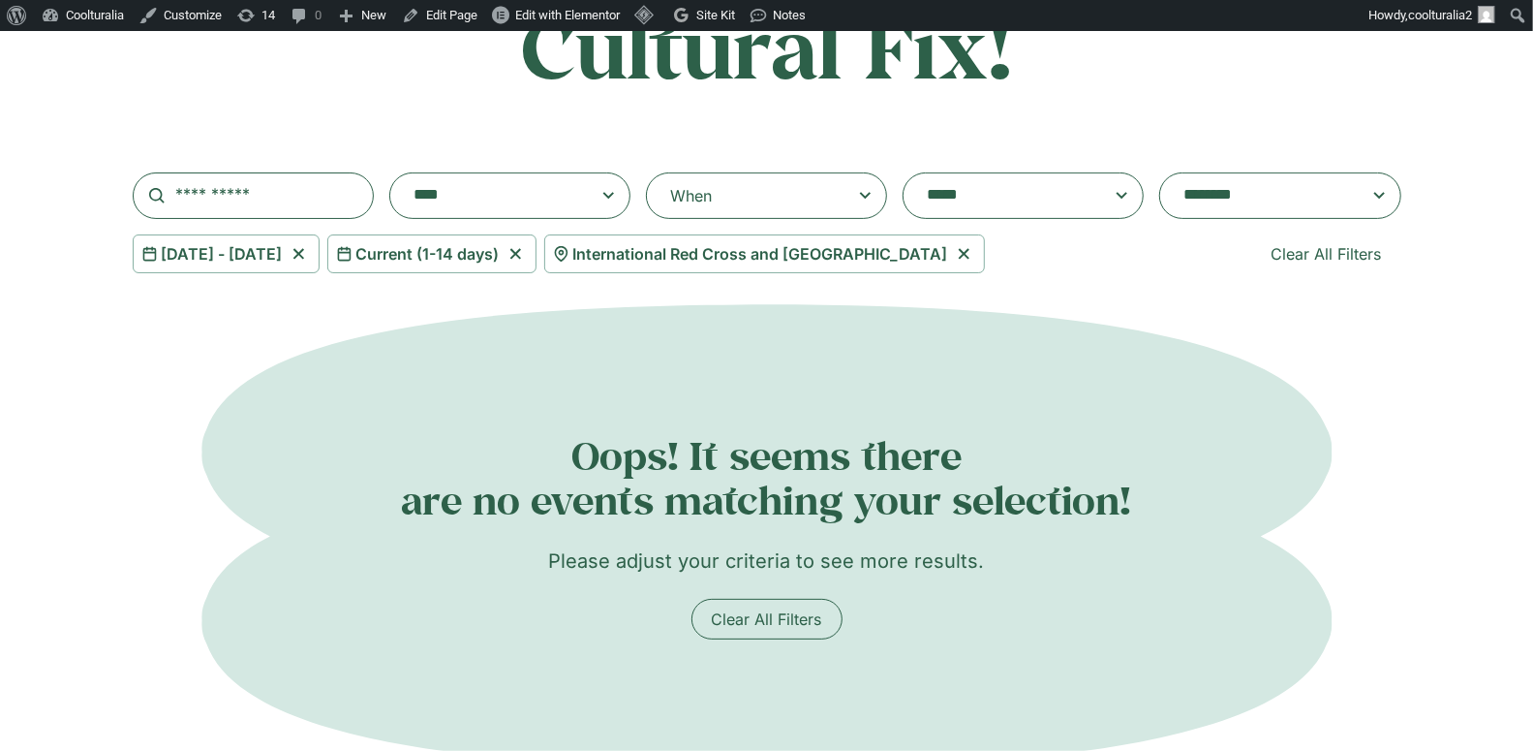
scroll to position [287, 0]
click at [528, 257] on icon at bounding box center [516, 252] width 24 height 23
select select
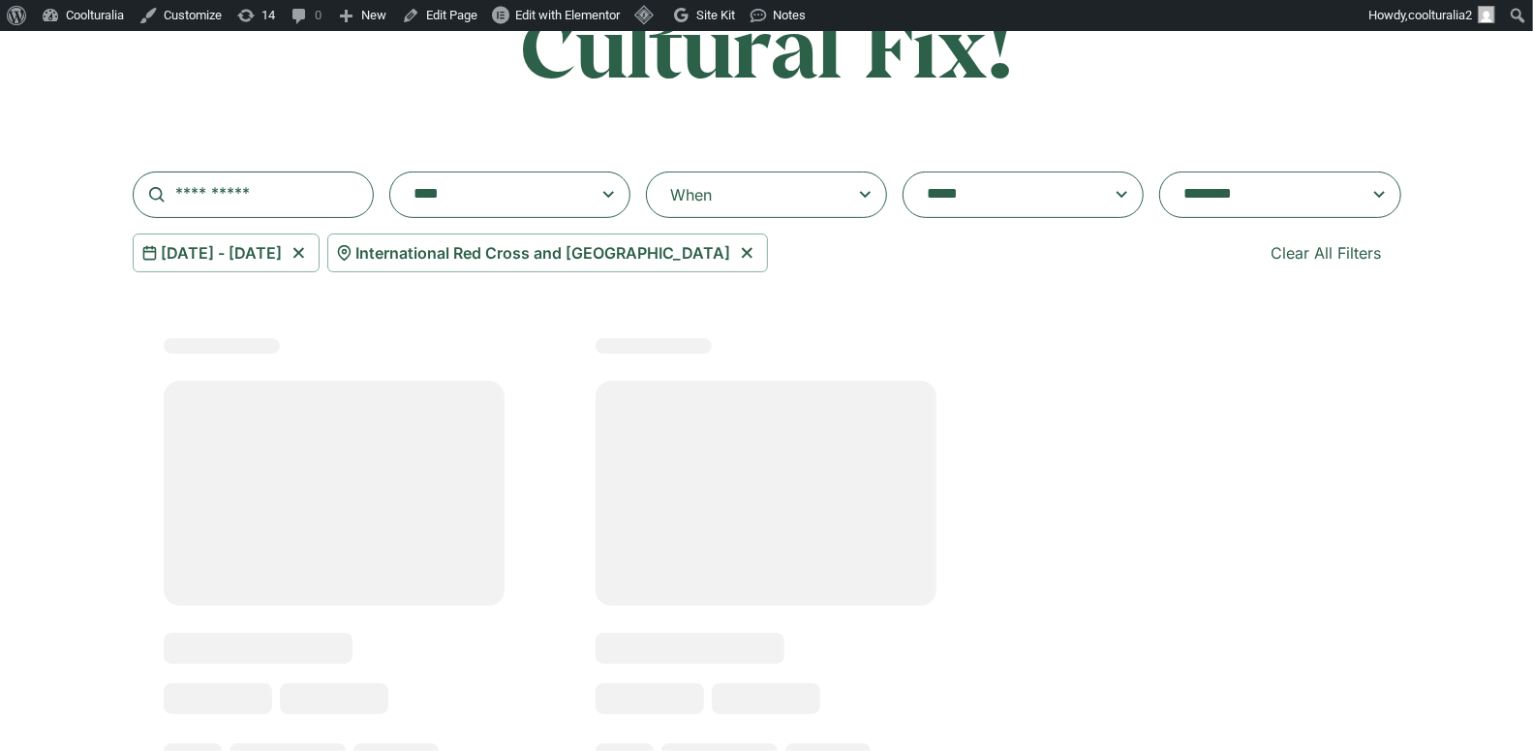
click at [311, 250] on icon at bounding box center [299, 252] width 24 height 23
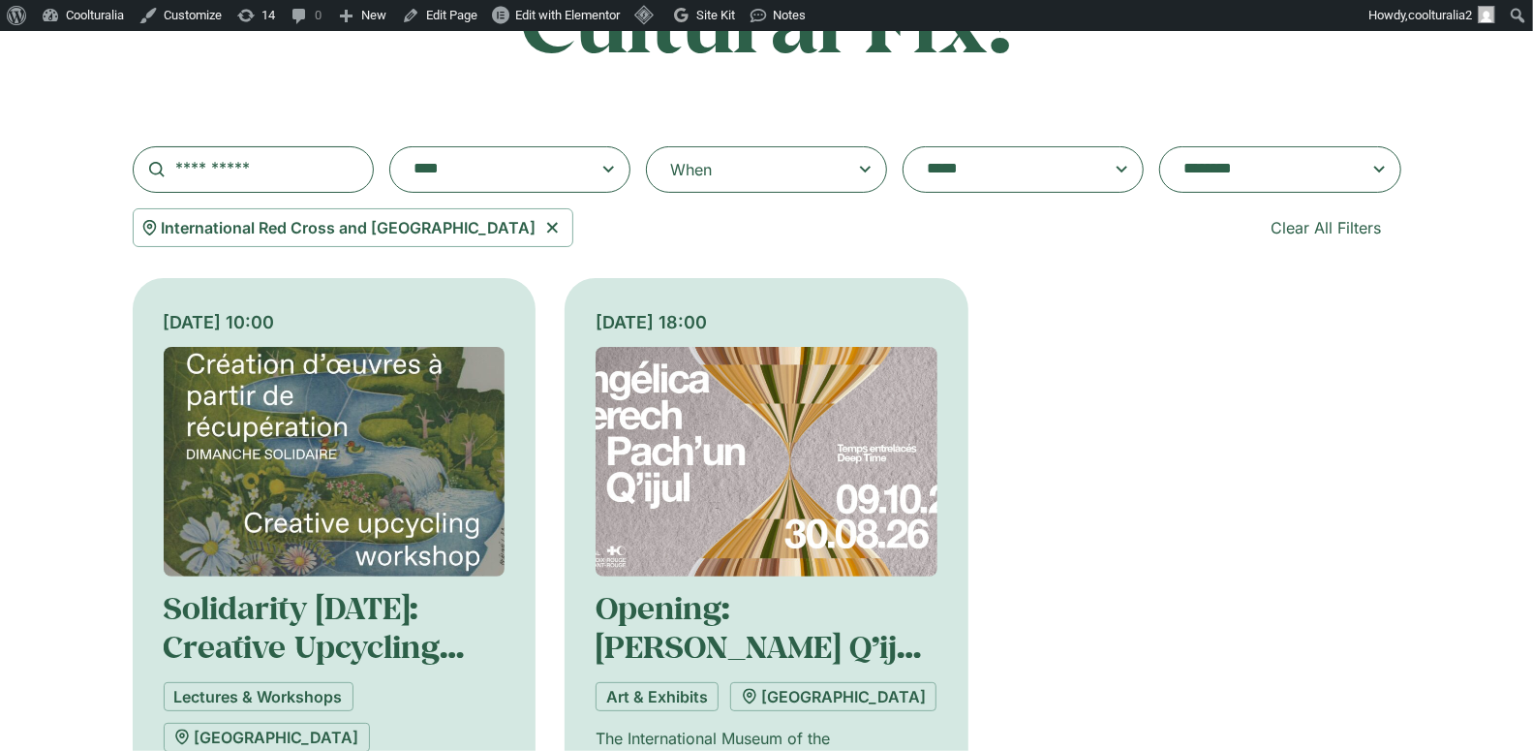
scroll to position [324, 0]
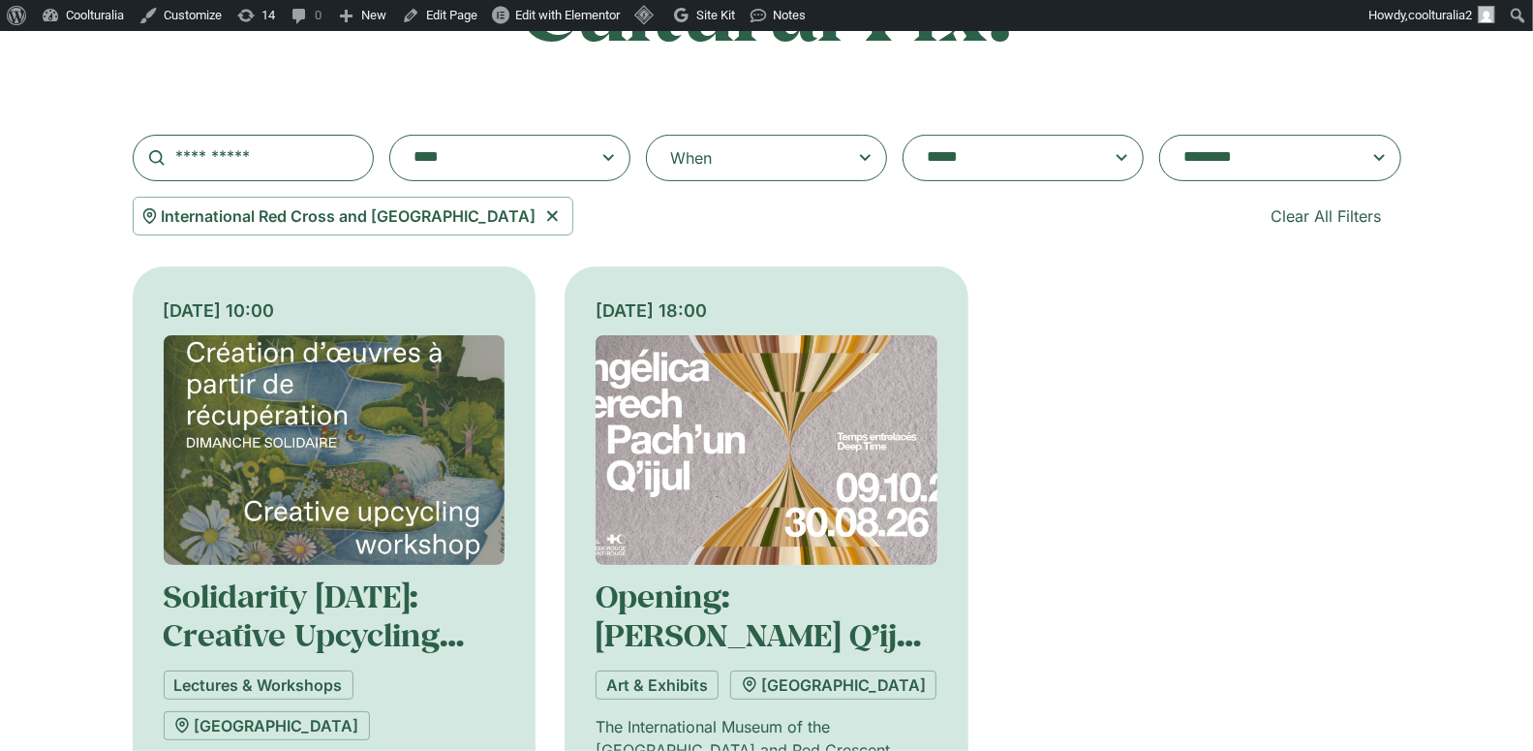
click at [756, 422] on img at bounding box center [767, 450] width 342 height 230
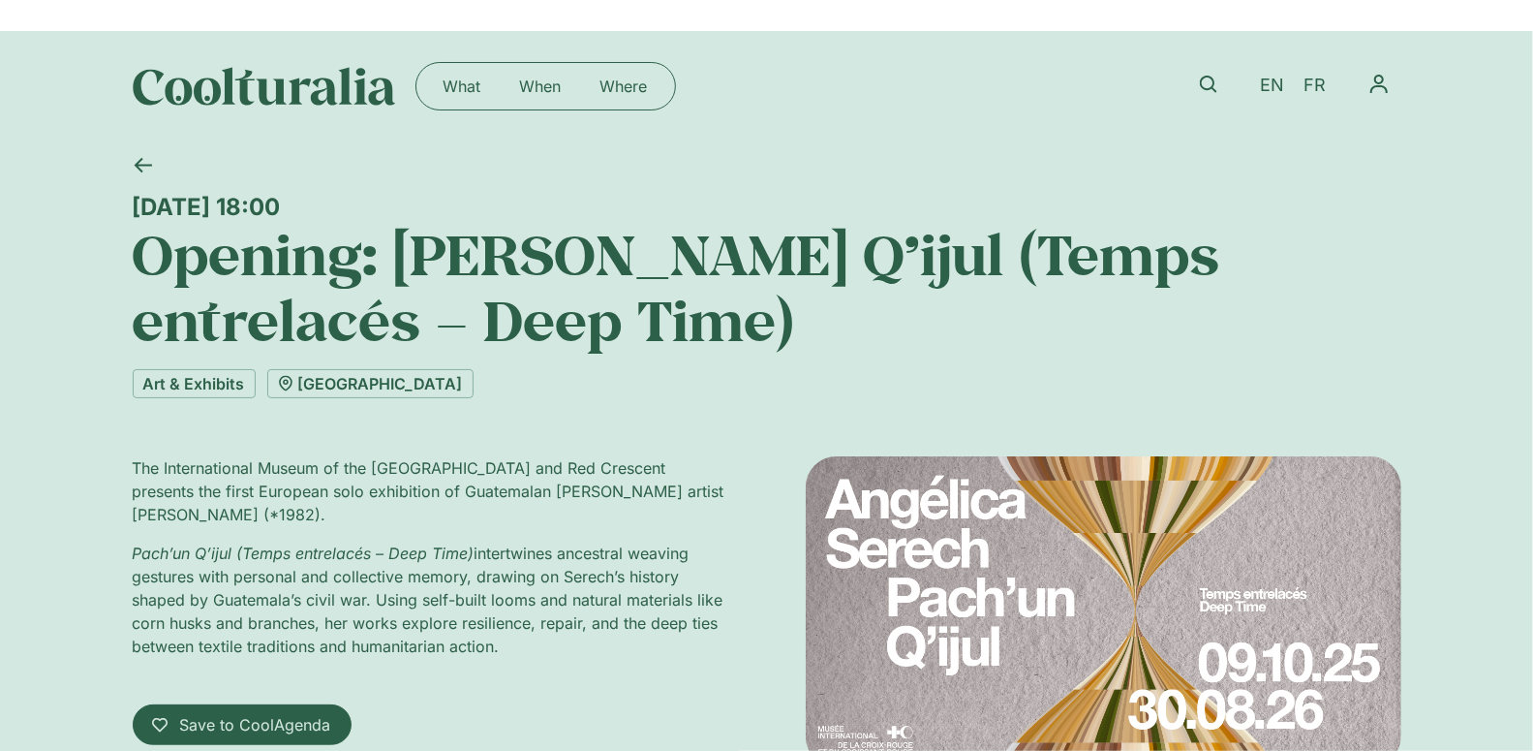
drag, startPoint x: 133, startPoint y: 197, endPoint x: 525, endPoint y: 639, distance: 591.5
click at [525, 639] on div "Wednesday 8 October, 18:00 Opening: Angélica Serech Pach’un Q’ijul (Temps entre…" at bounding box center [767, 550] width 1269 height 818
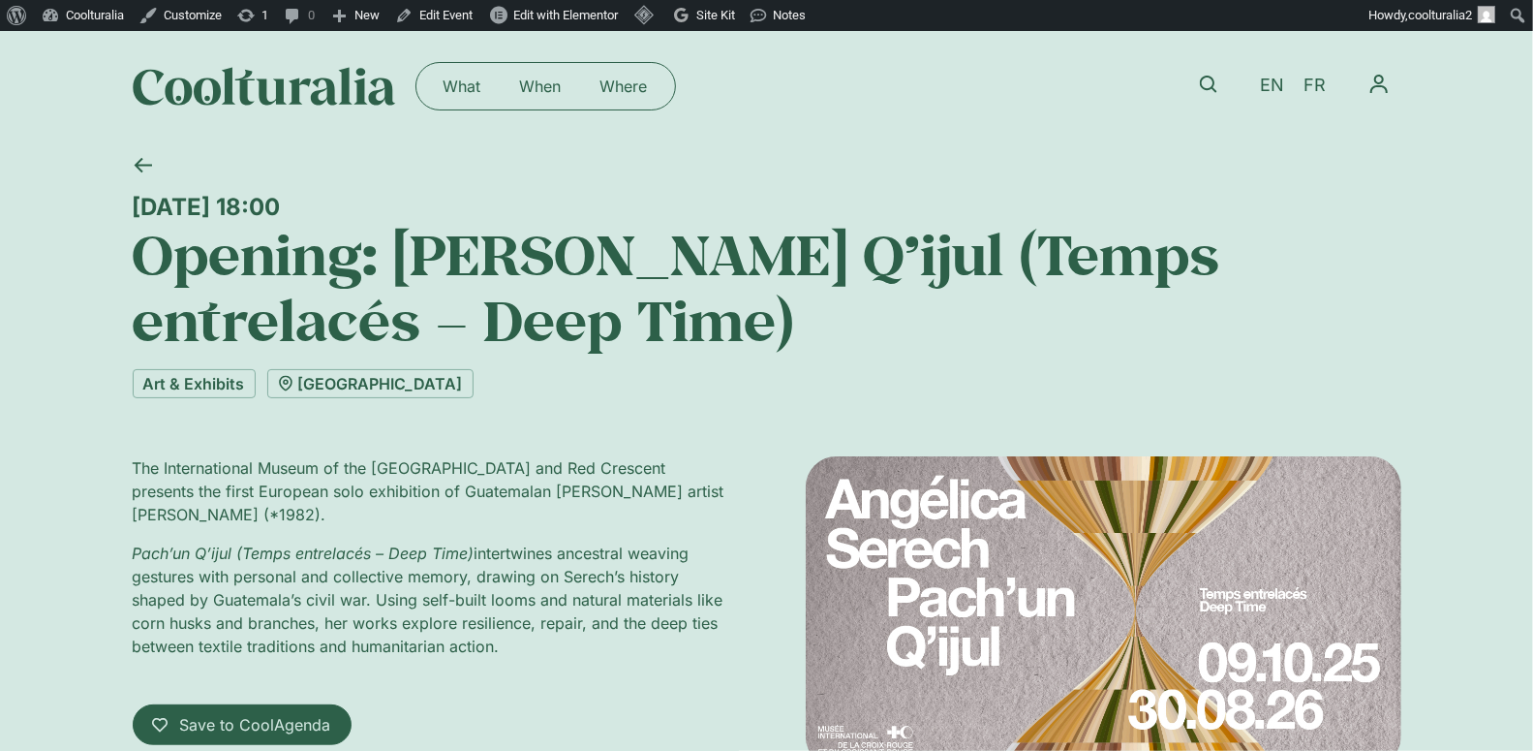
copy div "Wednesday 8 October, 18:00 Opening: Angélica Serech Pach’un Q’ijul (Temps entre…"
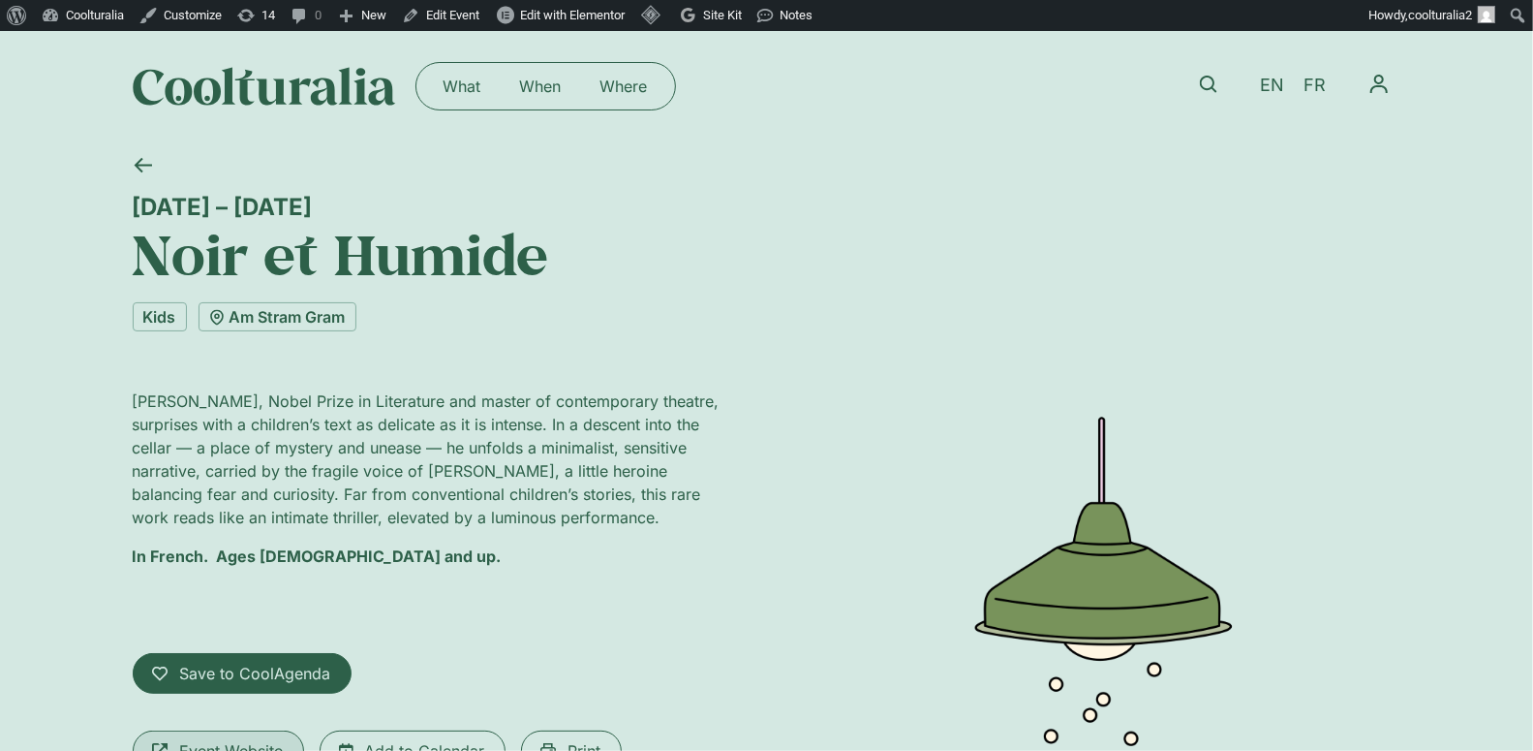
click at [234, 743] on span "Event Website" at bounding box center [232, 750] width 104 height 23
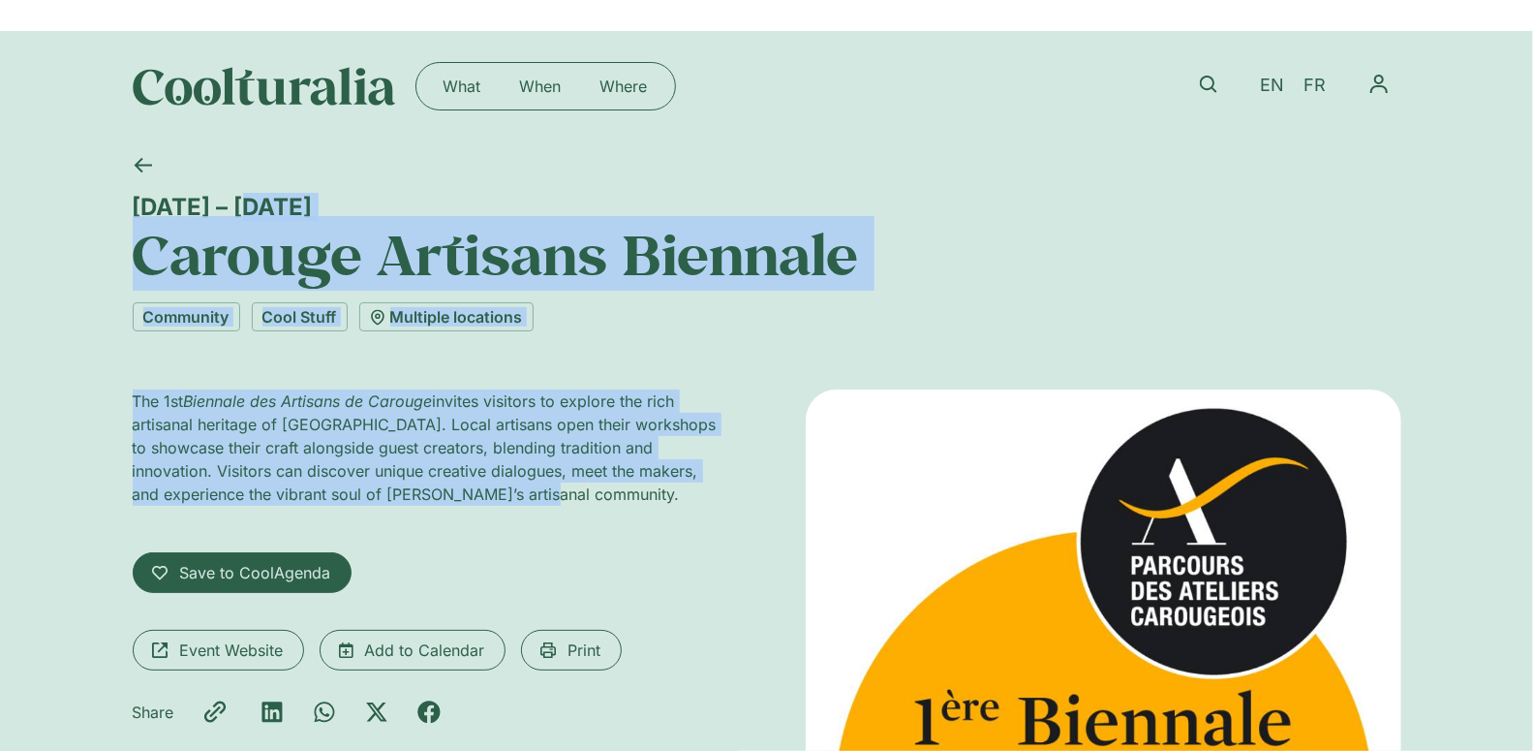
drag, startPoint x: 117, startPoint y: 194, endPoint x: 546, endPoint y: 499, distance: 526.5
click at [546, 499] on div "[DATE] – [DATE] Carouge Artisans Biennale Community Cool Stuff Multiple locatio…" at bounding box center [766, 652] width 1533 height 1023
copy div "[DATE] – [DATE] Carouge Artisans Biennale Community Cool Stuff Multiple locatio…"
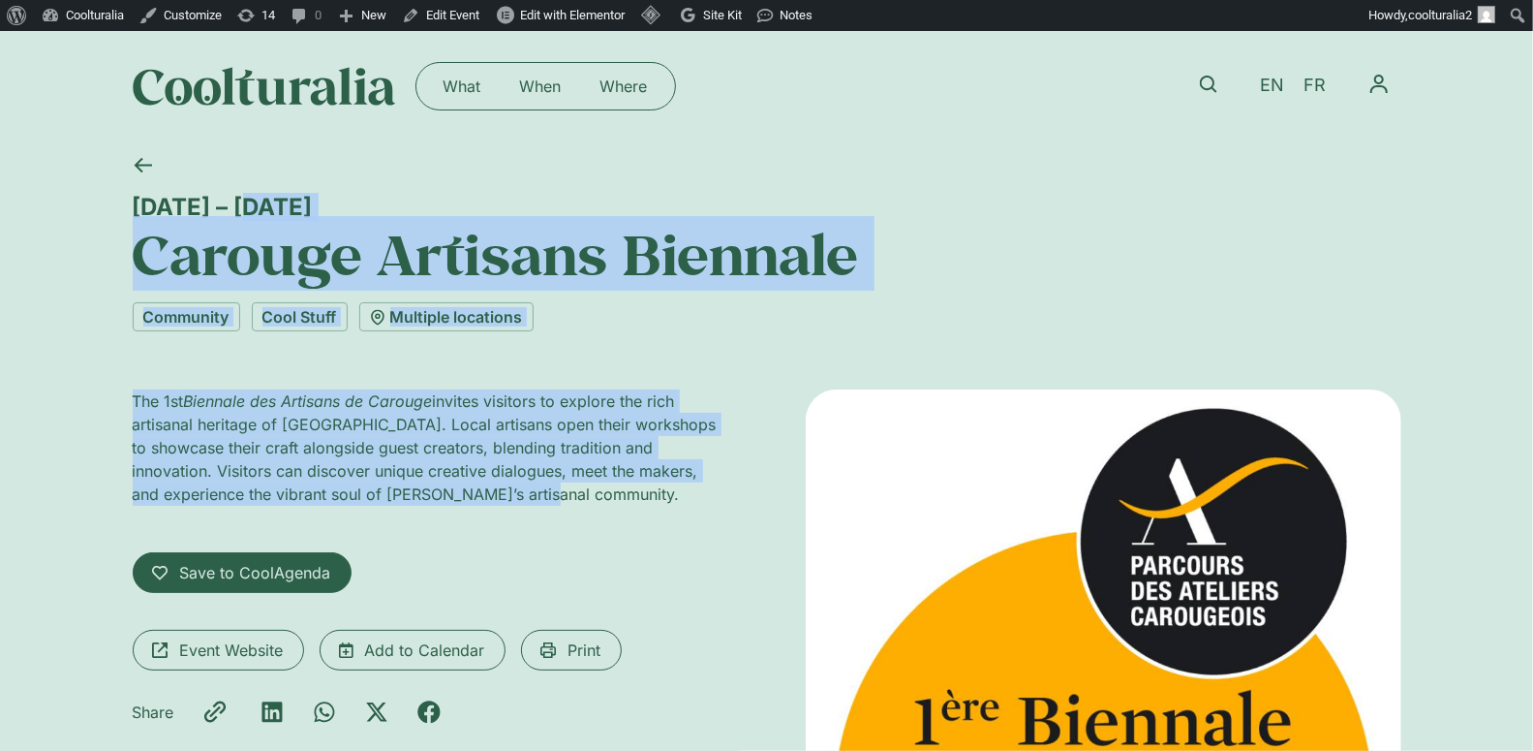
click at [495, 497] on p "The 1st Biennale des Artisans de Carouge invites visitors to explore the rich a…" at bounding box center [431, 447] width 596 height 116
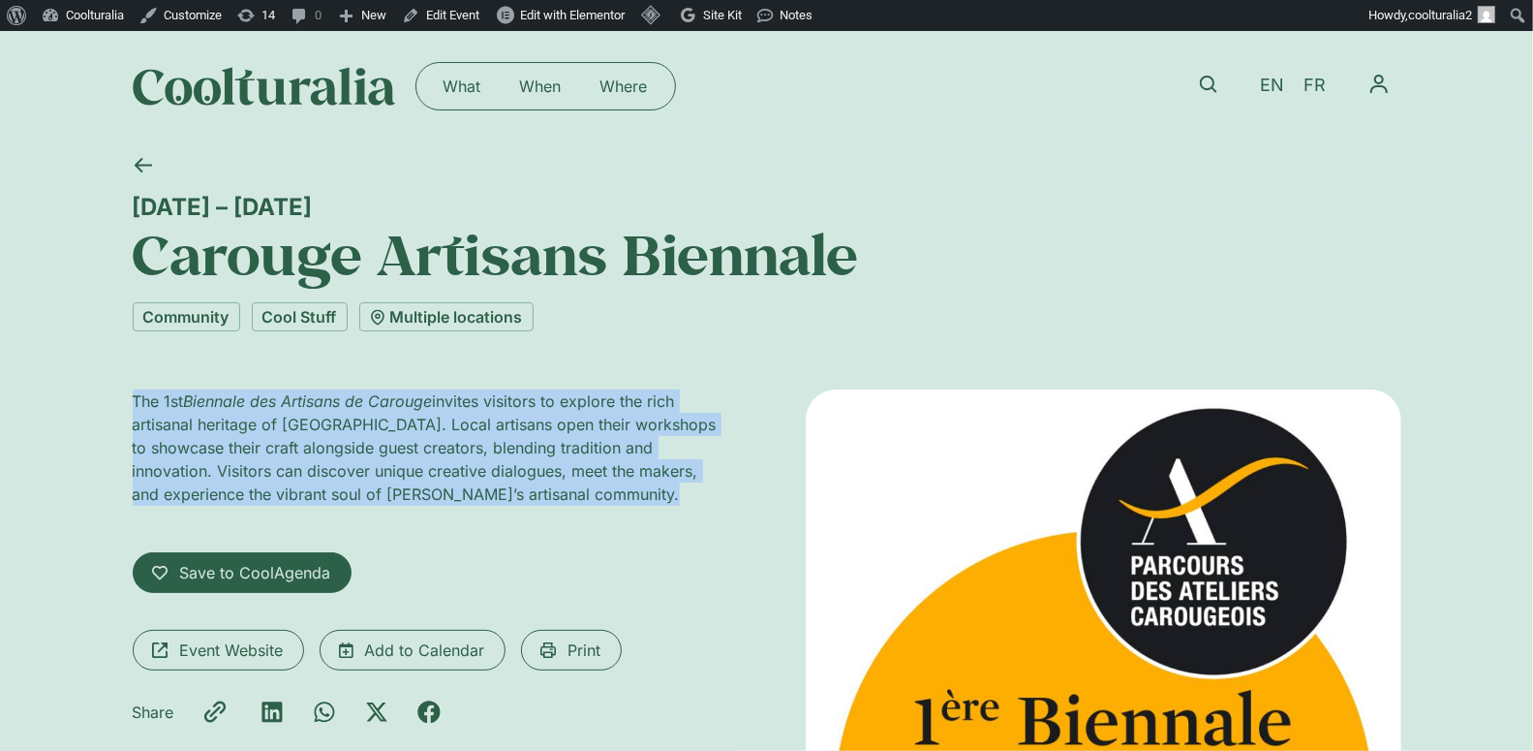
drag, startPoint x: 495, startPoint y: 497, endPoint x: 109, endPoint y: 396, distance: 398.5
click at [109, 396] on div "27 September – 5 October Carouge Artisans Biennale Community Cool Stuff Multipl…" at bounding box center [766, 652] width 1533 height 1023
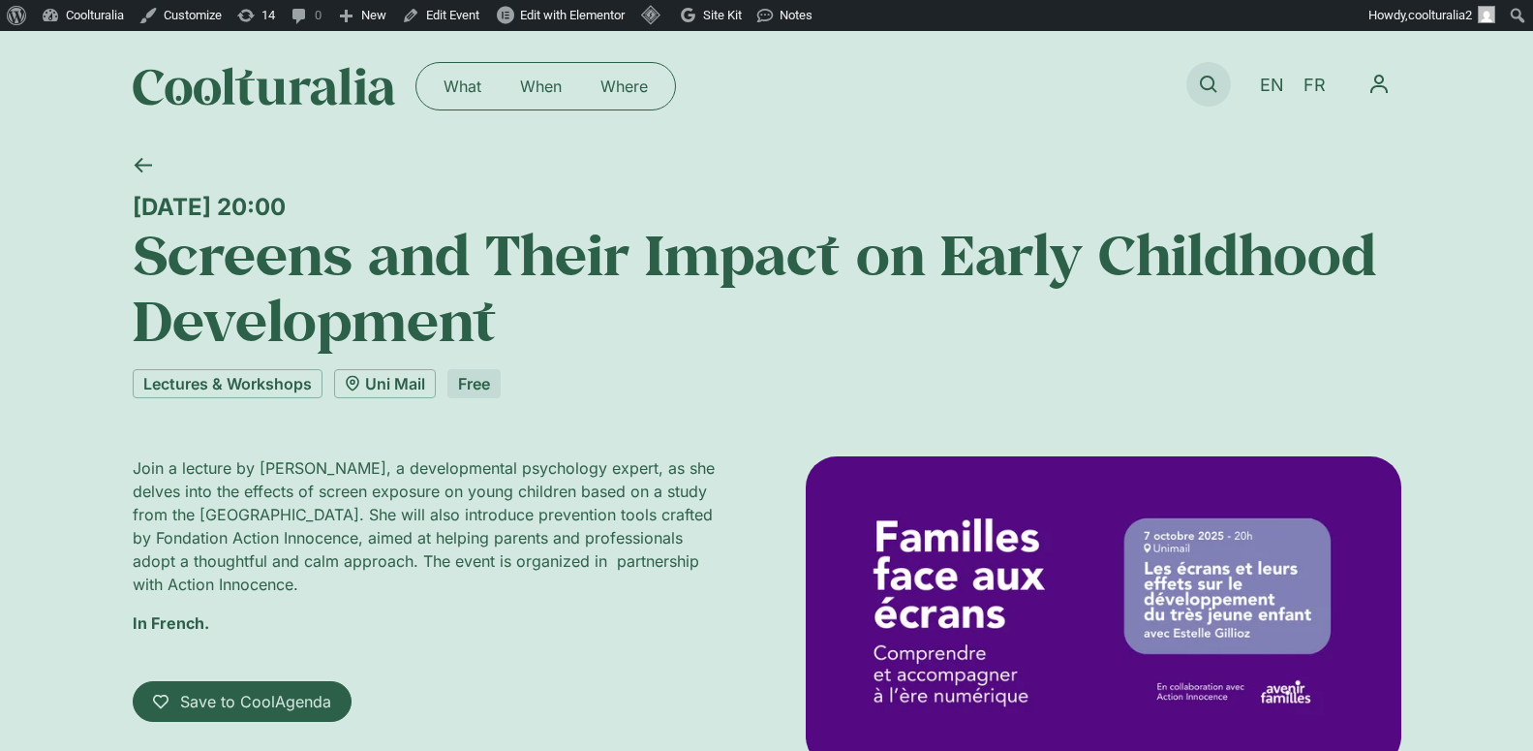
scroll to position [13, 0]
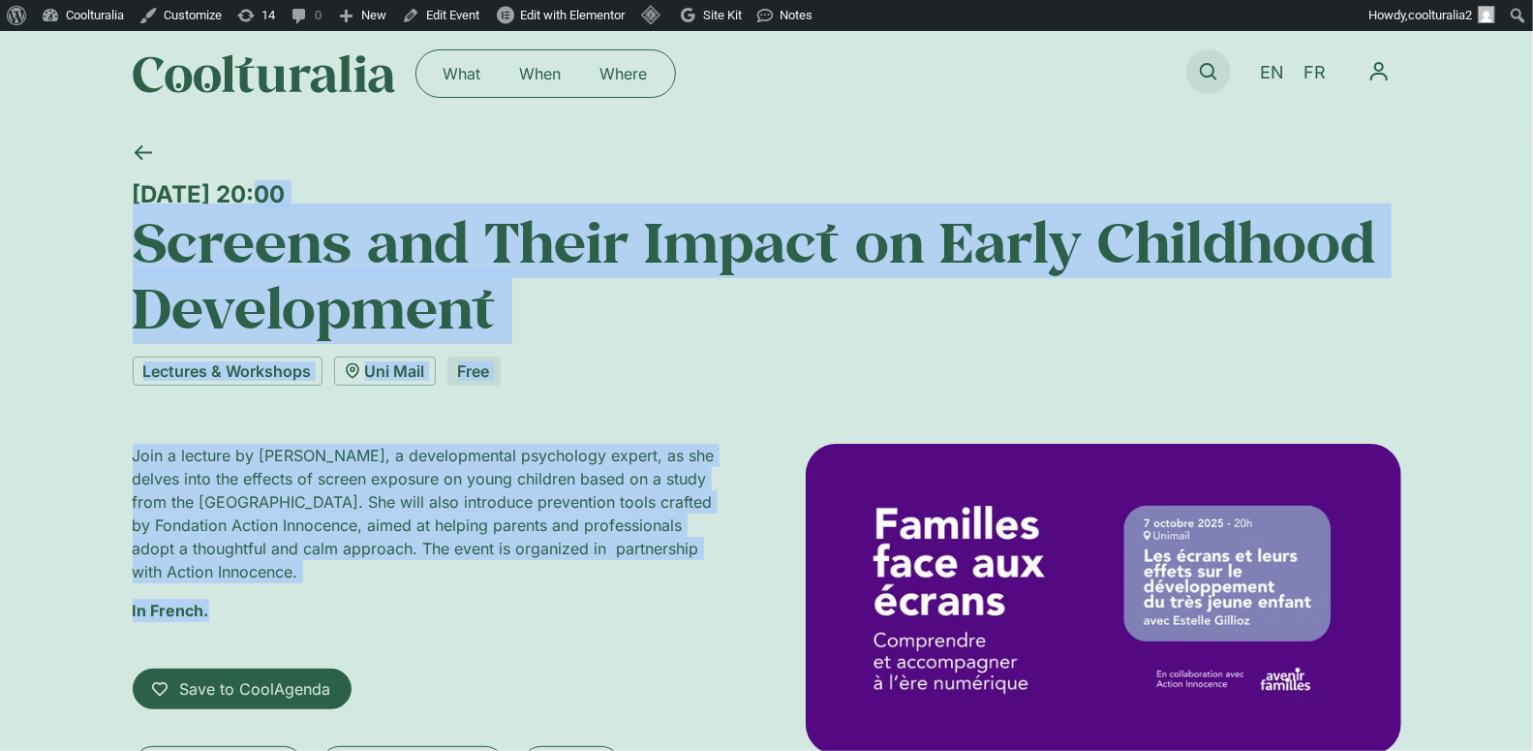
click at [1208, 72] on icon at bounding box center [1208, 71] width 17 height 17
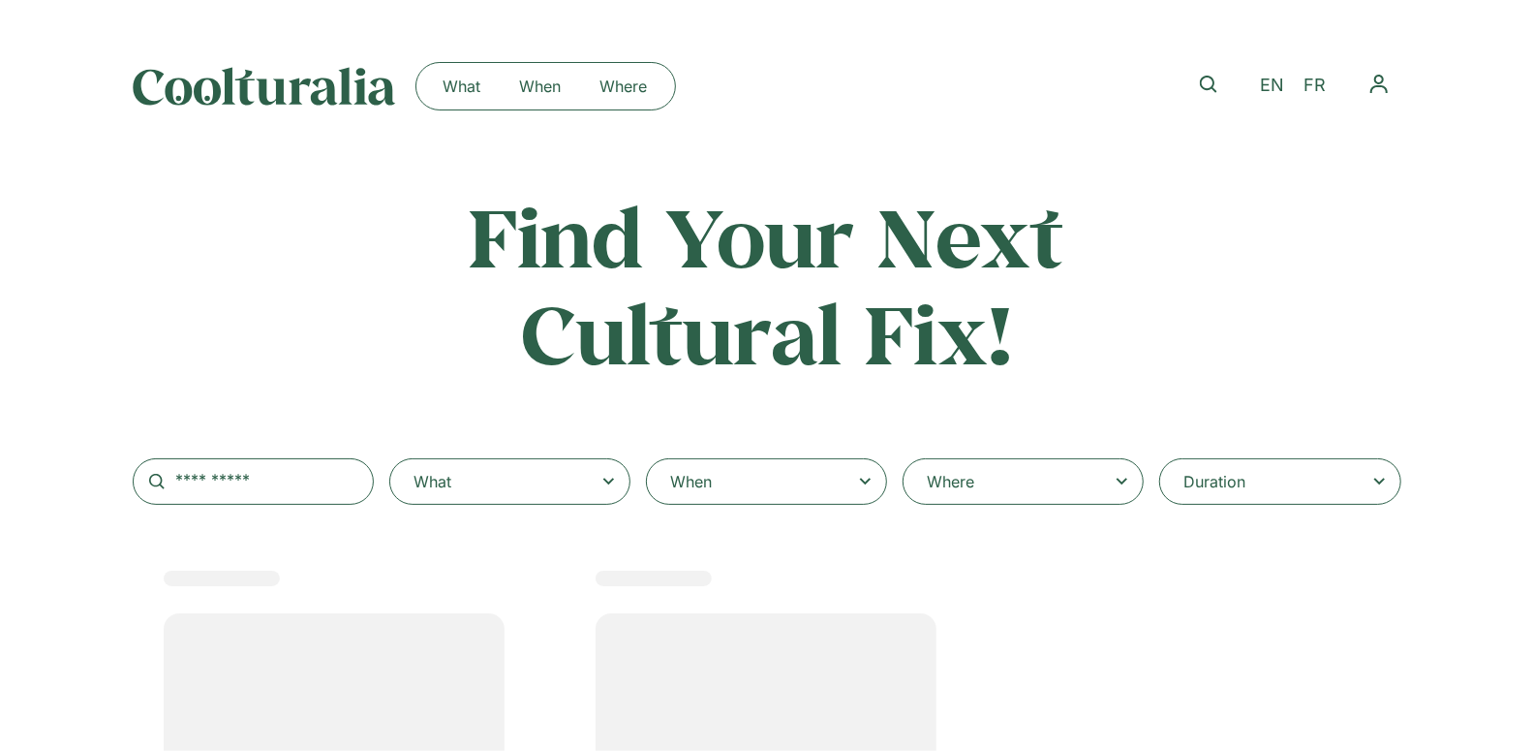
select select
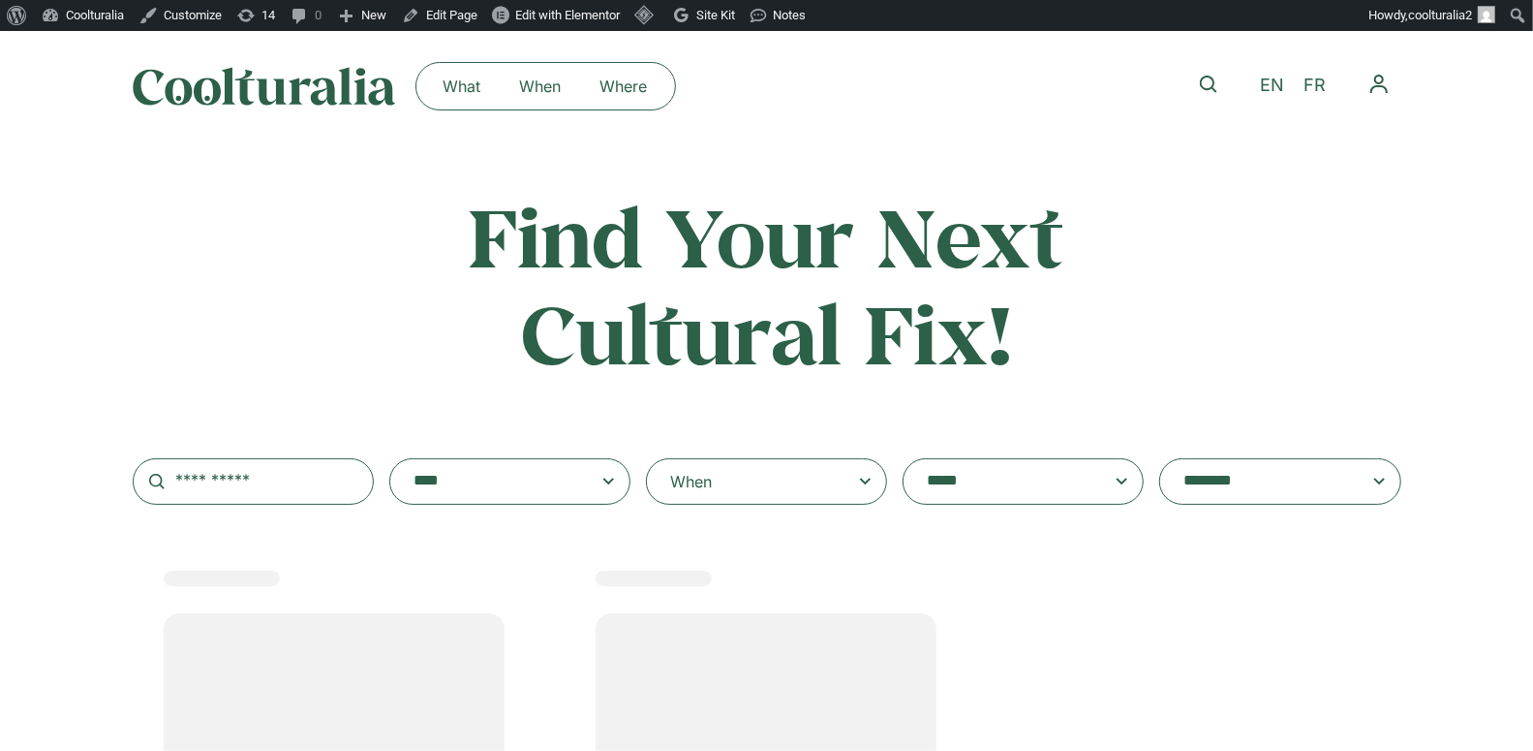
click at [1038, 496] on span at bounding box center [1023, 481] width 241 height 46
click at [904, 459] on select "**********" at bounding box center [903, 458] width 1 height 1
click at [1038, 488] on textarea "**********" at bounding box center [1004, 481] width 155 height 27
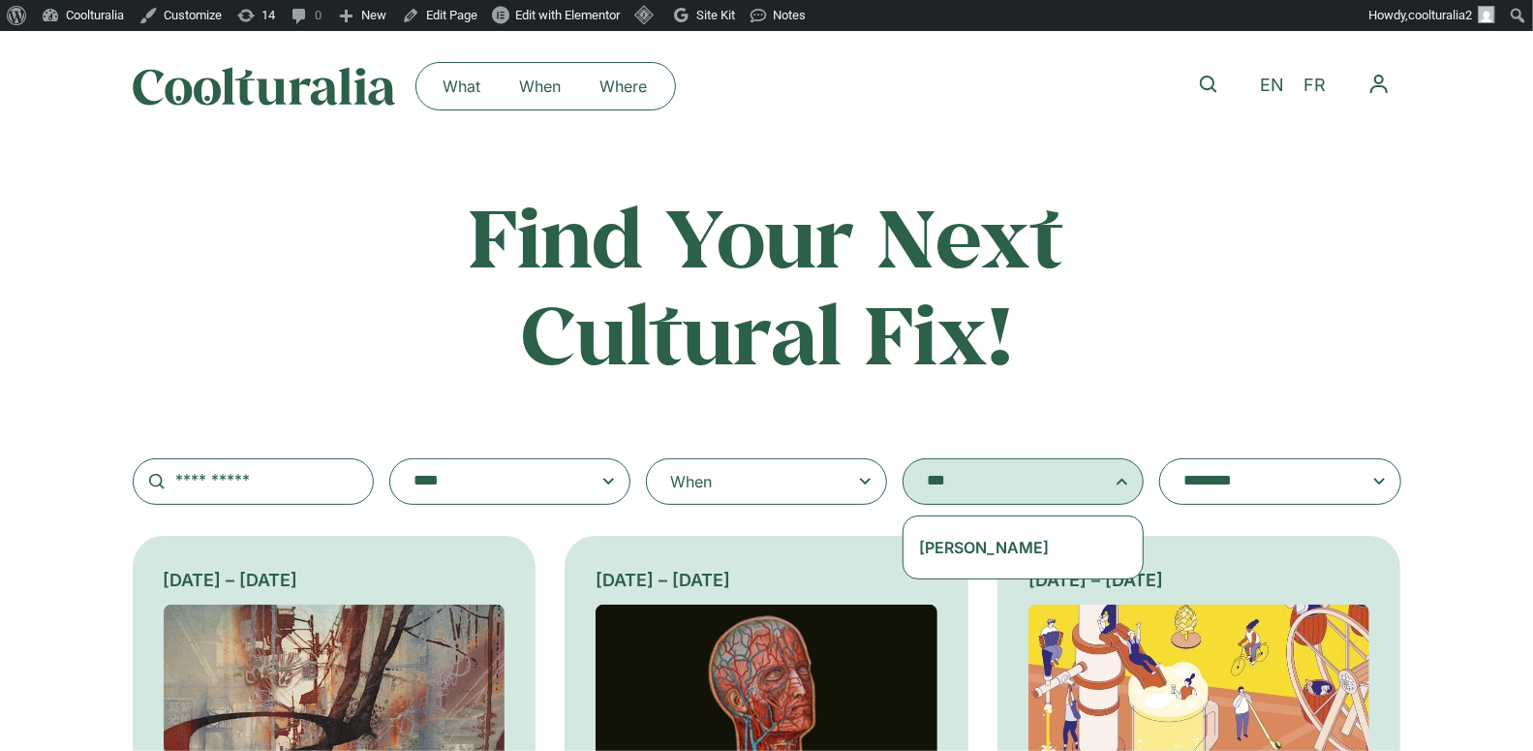
type textarea "***"
select select "****"
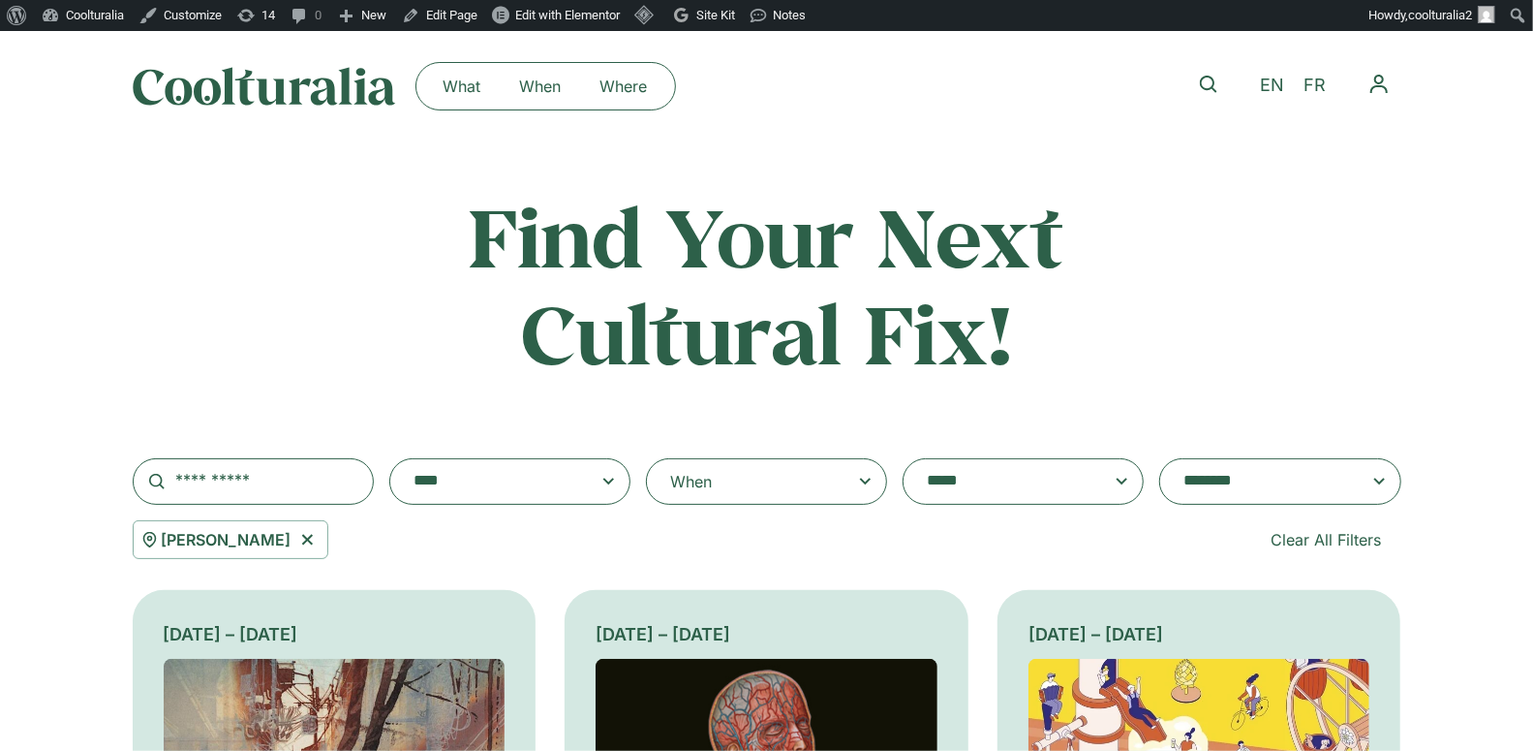
scroll to position [2467, 0]
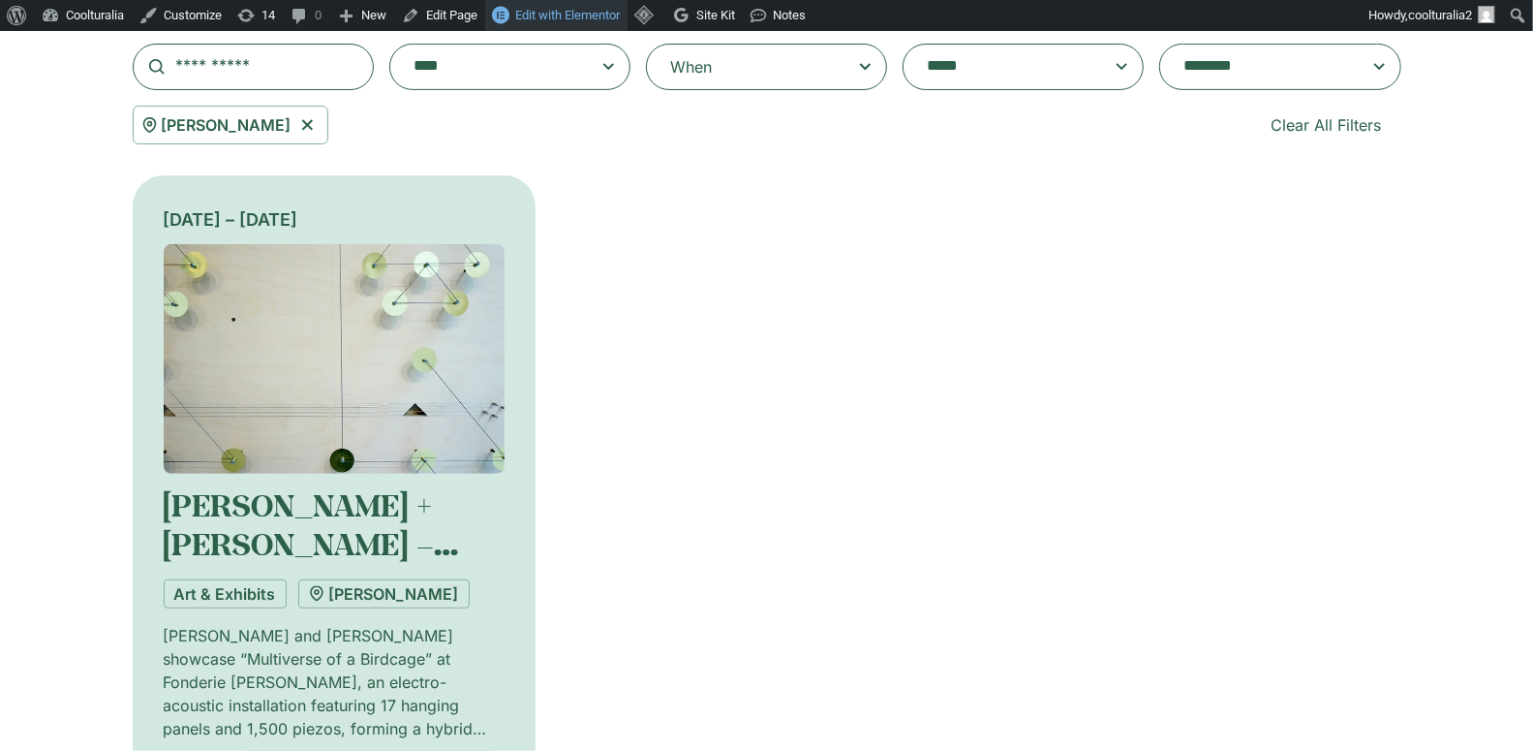
scroll to position [419, 0]
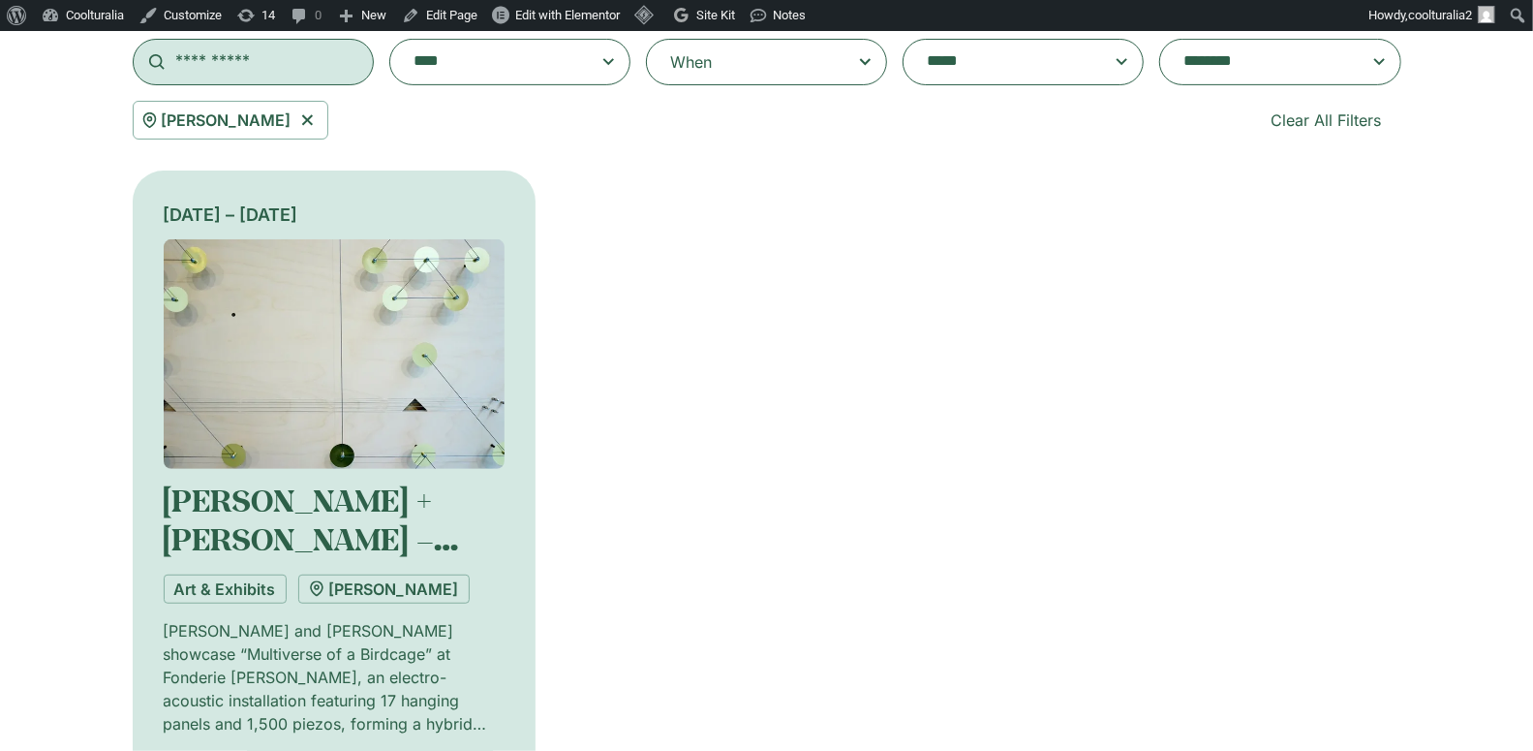
click at [269, 59] on input "text" at bounding box center [253, 62] width 241 height 46
click at [166, 121] on span "Usine Kugler" at bounding box center [227, 119] width 130 height 23
click at [301, 124] on icon at bounding box center [306, 120] width 11 height 11
select select
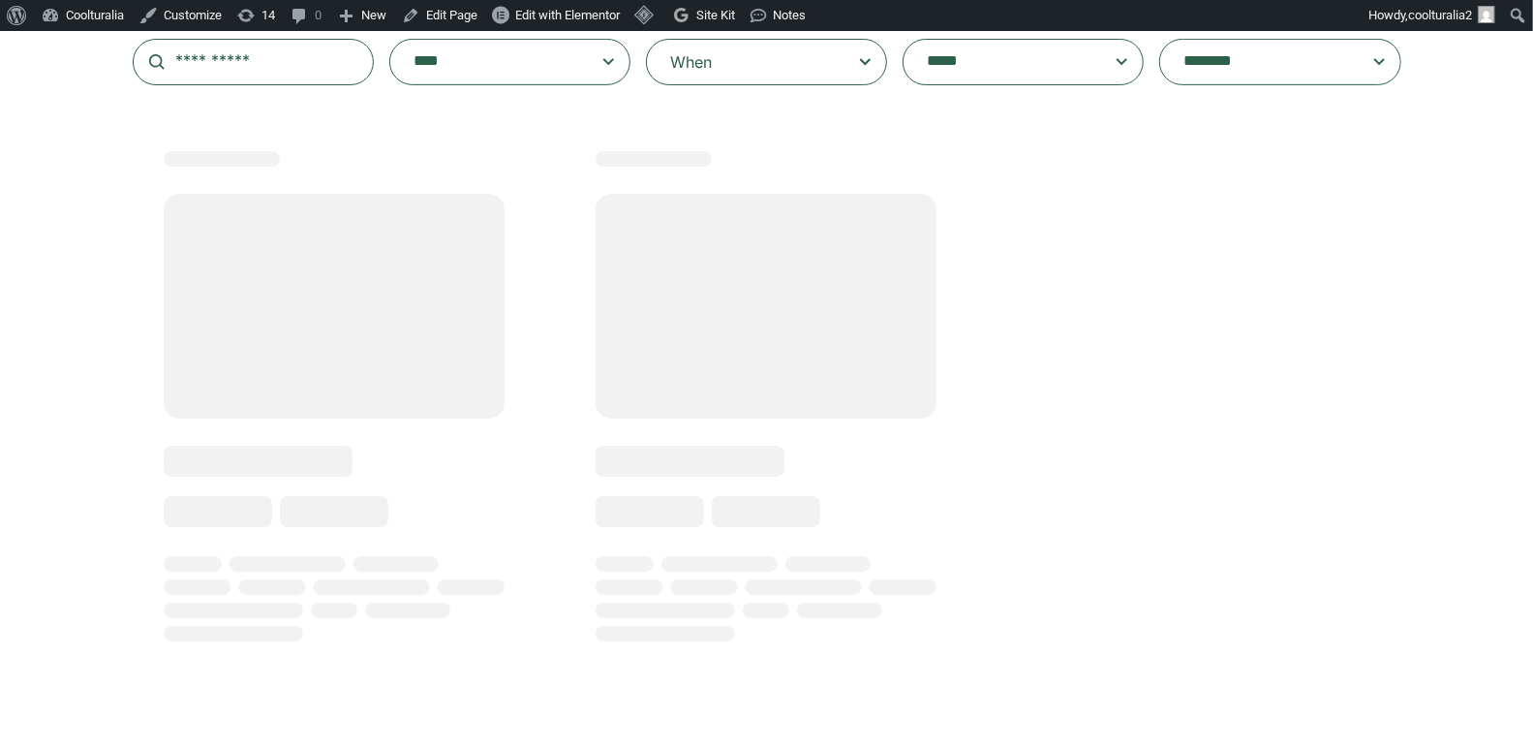
click at [994, 72] on textarea "**********" at bounding box center [1004, 61] width 155 height 27
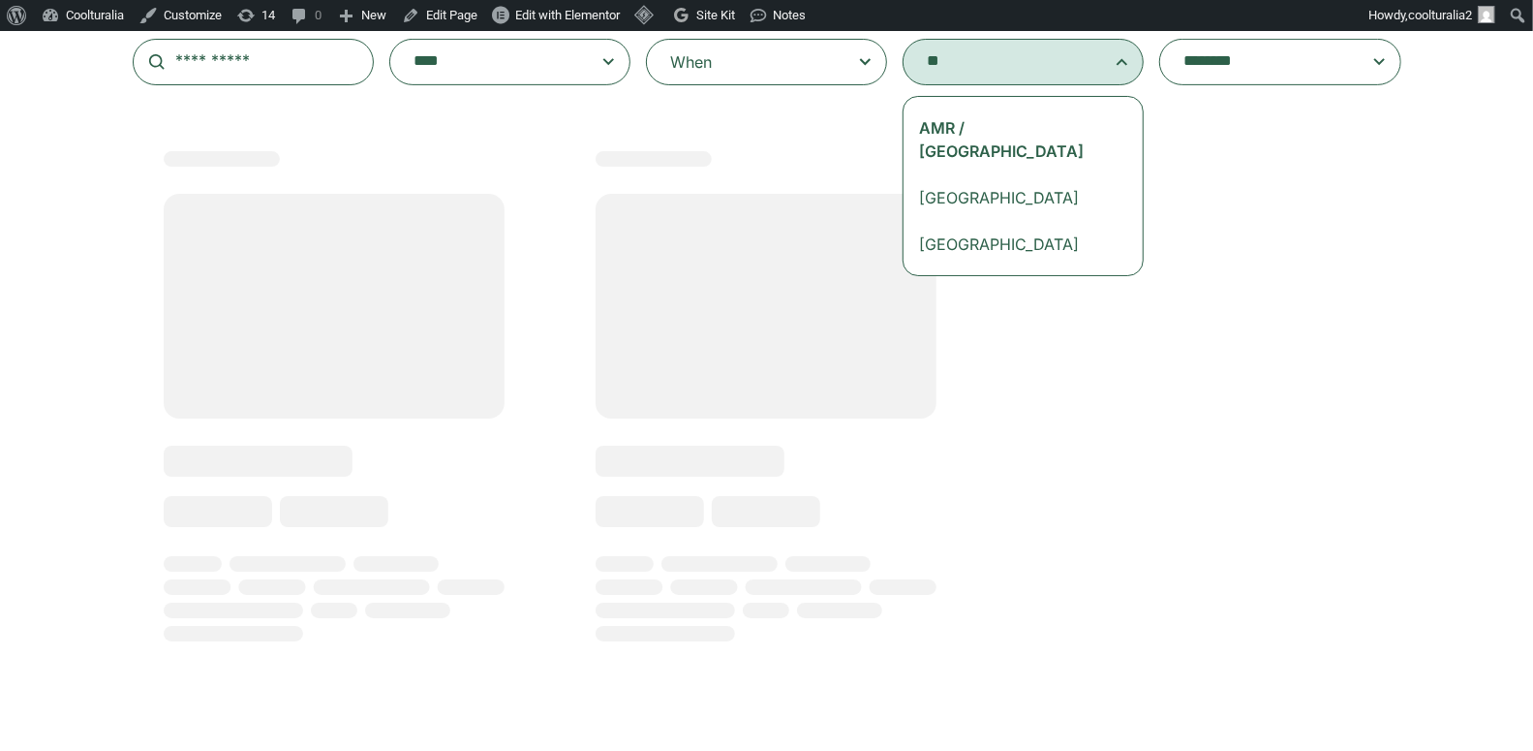
type textarea "*"
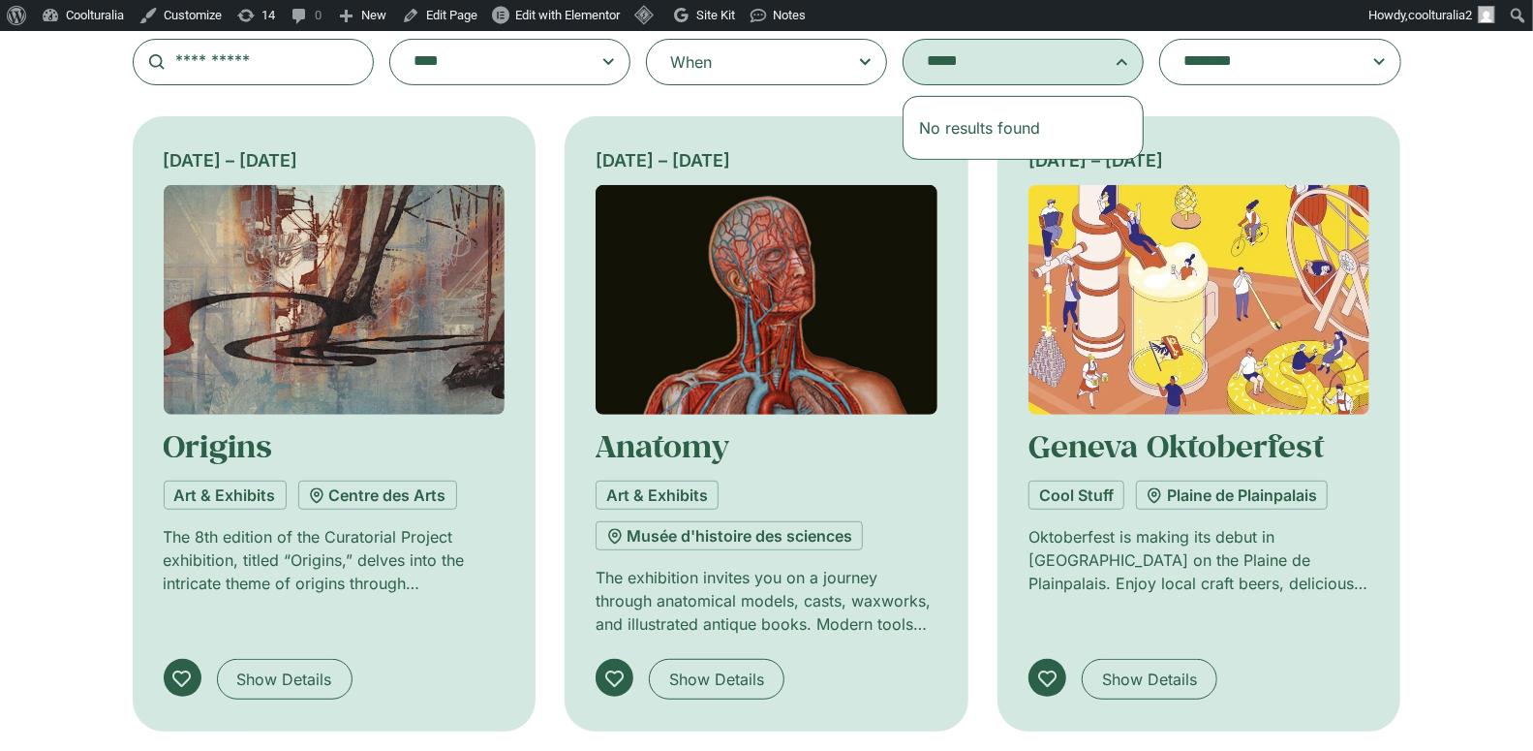
type textarea "****"
